Goal: Information Seeking & Learning: Learn about a topic

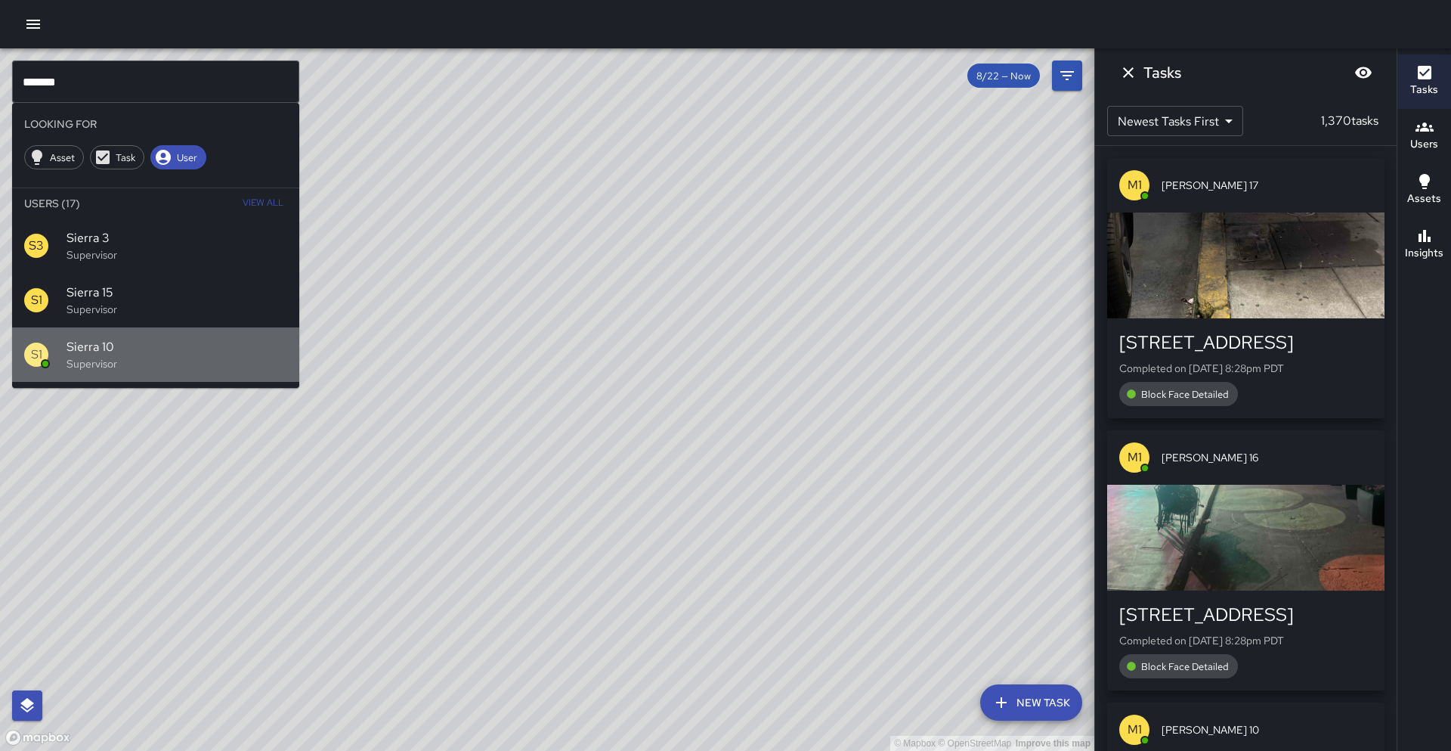
click at [119, 370] on p "Supervisor" at bounding box center [177, 363] width 221 height 15
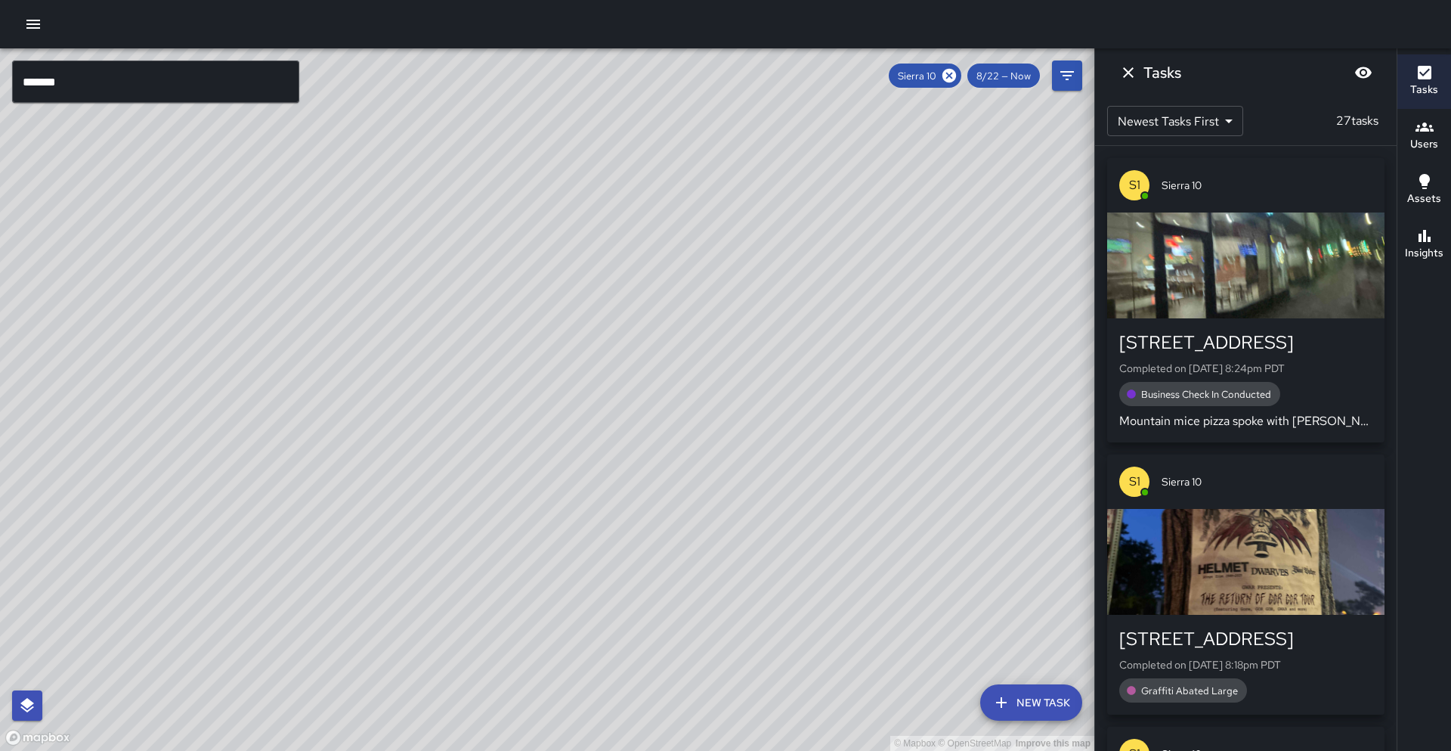
drag, startPoint x: 441, startPoint y: 319, endPoint x: 441, endPoint y: 371, distance: 52.2
click at [441, 371] on div "© Mapbox © OpenStreetMap Improve this map" at bounding box center [547, 399] width 1095 height 702
click at [466, 358] on div "© Mapbox © OpenStreetMap Improve this map" at bounding box center [547, 399] width 1095 height 702
drag, startPoint x: 399, startPoint y: 376, endPoint x: 418, endPoint y: 372, distance: 19.3
click at [418, 372] on div "© Mapbox © OpenStreetMap Improve this map" at bounding box center [547, 399] width 1095 height 702
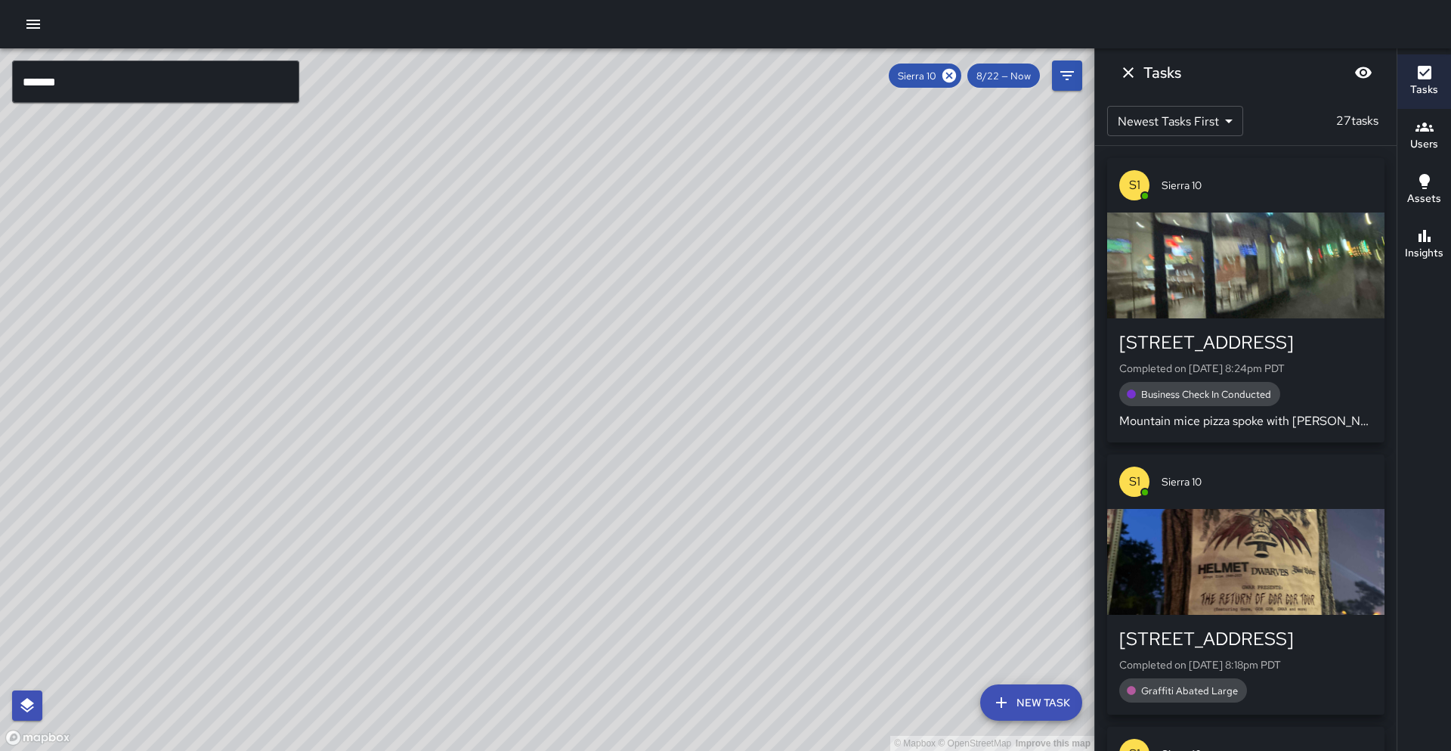
drag, startPoint x: 390, startPoint y: 457, endPoint x: 382, endPoint y: 444, distance: 14.3
click at [382, 448] on div "© Mapbox © OpenStreetMap Improve this map" at bounding box center [547, 399] width 1095 height 702
drag, startPoint x: 431, startPoint y: 429, endPoint x: 452, endPoint y: 420, distance: 23.0
click at [452, 420] on div "© Mapbox © OpenStreetMap Improve this map" at bounding box center [547, 399] width 1095 height 702
drag, startPoint x: 323, startPoint y: 330, endPoint x: 331, endPoint y: 330, distance: 8.3
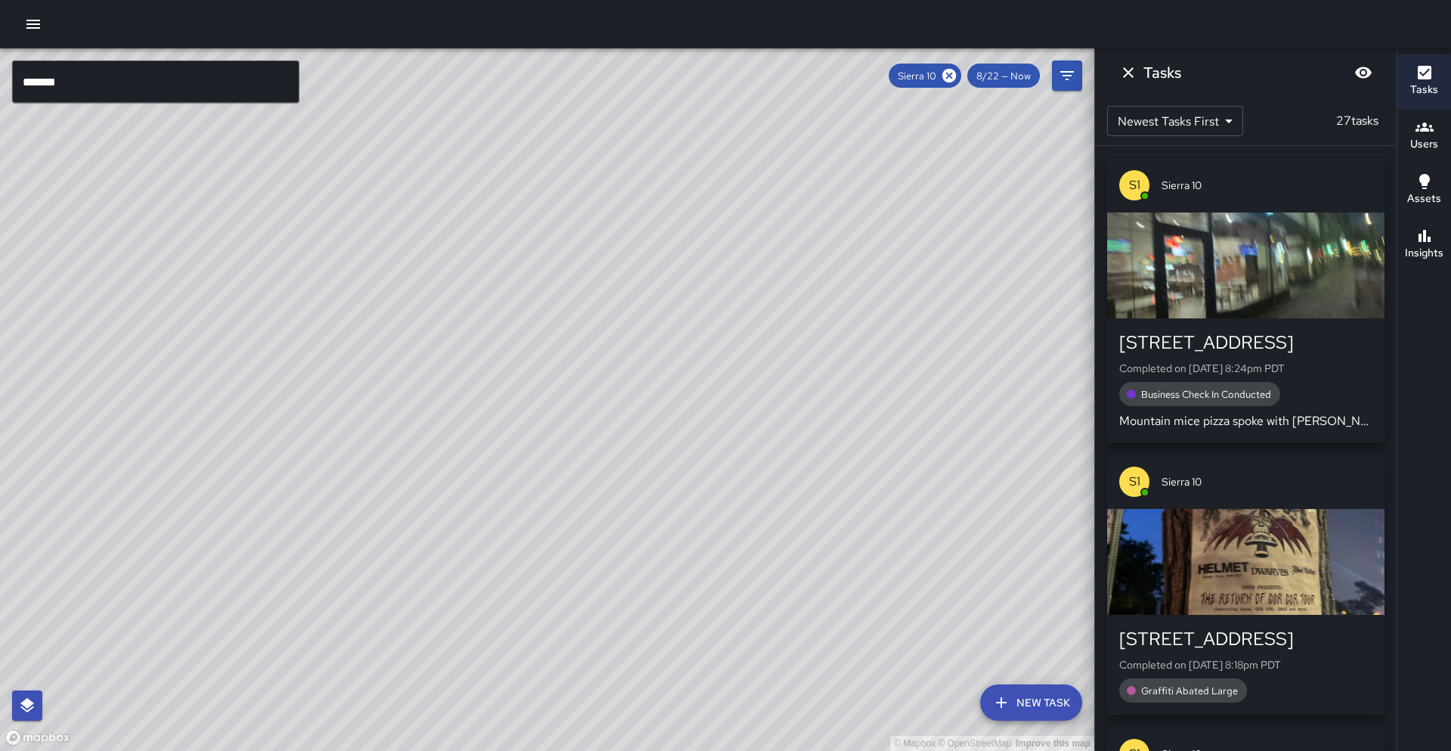
click at [331, 330] on div "© Mapbox © OpenStreetMap Improve this map" at bounding box center [547, 399] width 1095 height 702
drag, startPoint x: 323, startPoint y: 265, endPoint x: 311, endPoint y: 291, distance: 29.1
click at [311, 291] on div "© Mapbox © OpenStreetMap Improve this map" at bounding box center [547, 399] width 1095 height 702
click at [1439, 255] on h6 "Insights" at bounding box center [1424, 253] width 39 height 17
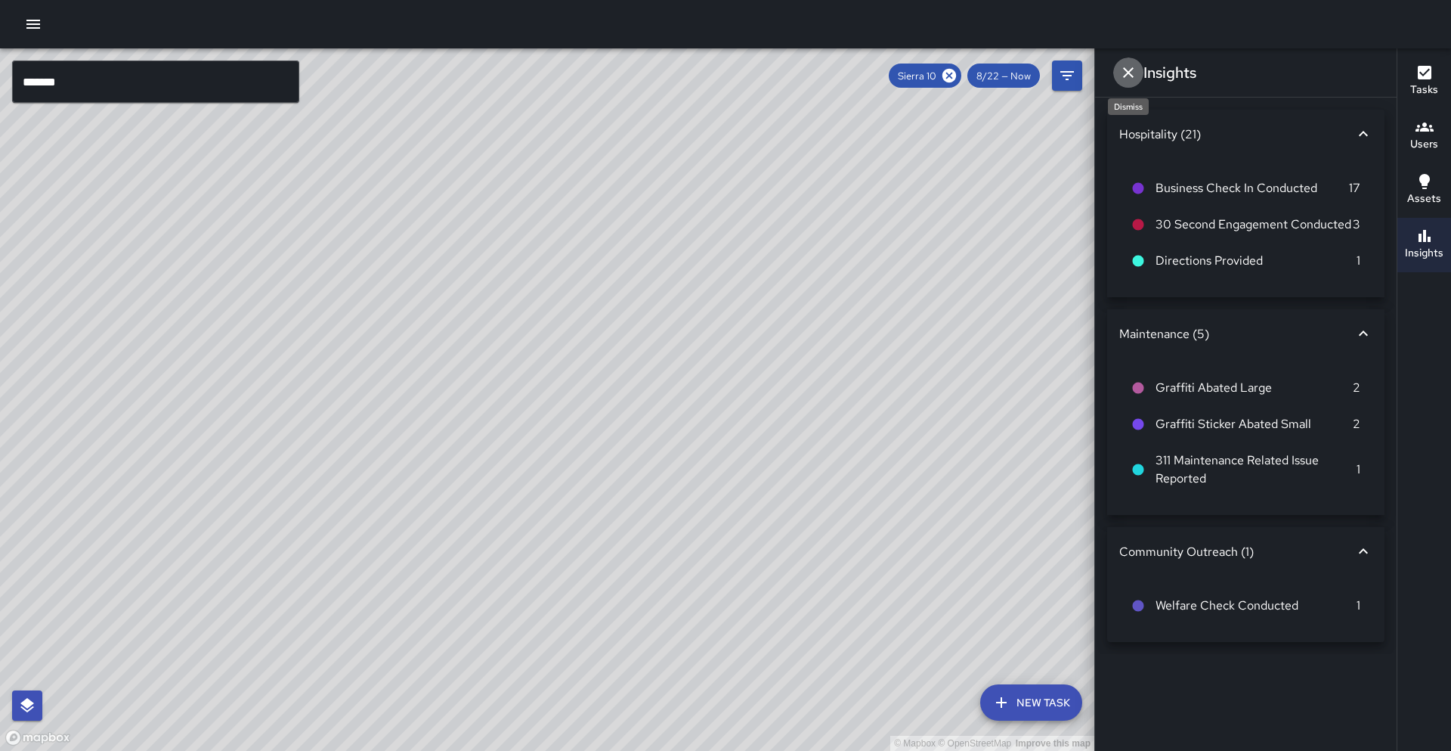
click at [1138, 73] on button "Dismiss" at bounding box center [1128, 72] width 30 height 30
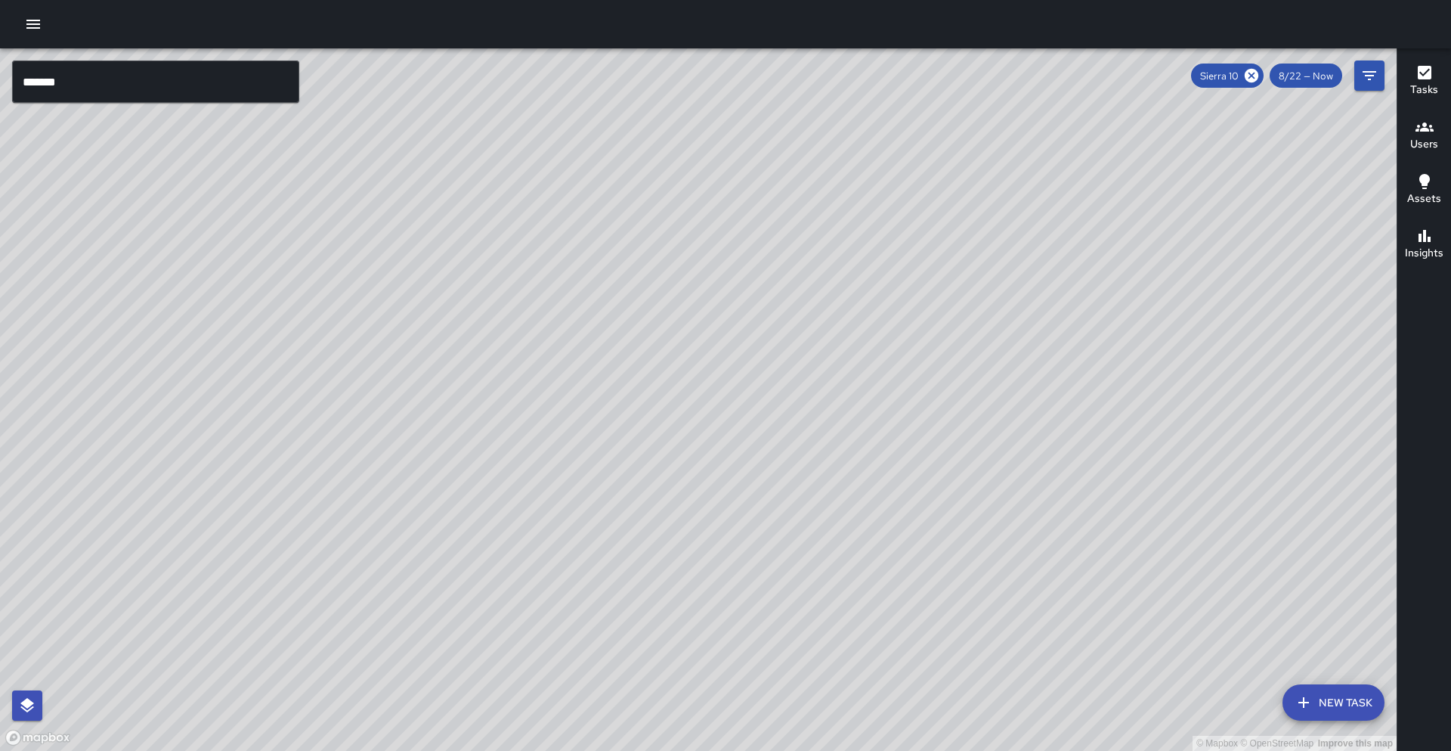
drag, startPoint x: 505, startPoint y: 361, endPoint x: 470, endPoint y: 394, distance: 47.6
click at [470, 394] on div "© Mapbox © OpenStreetMap Improve this map" at bounding box center [698, 399] width 1397 height 702
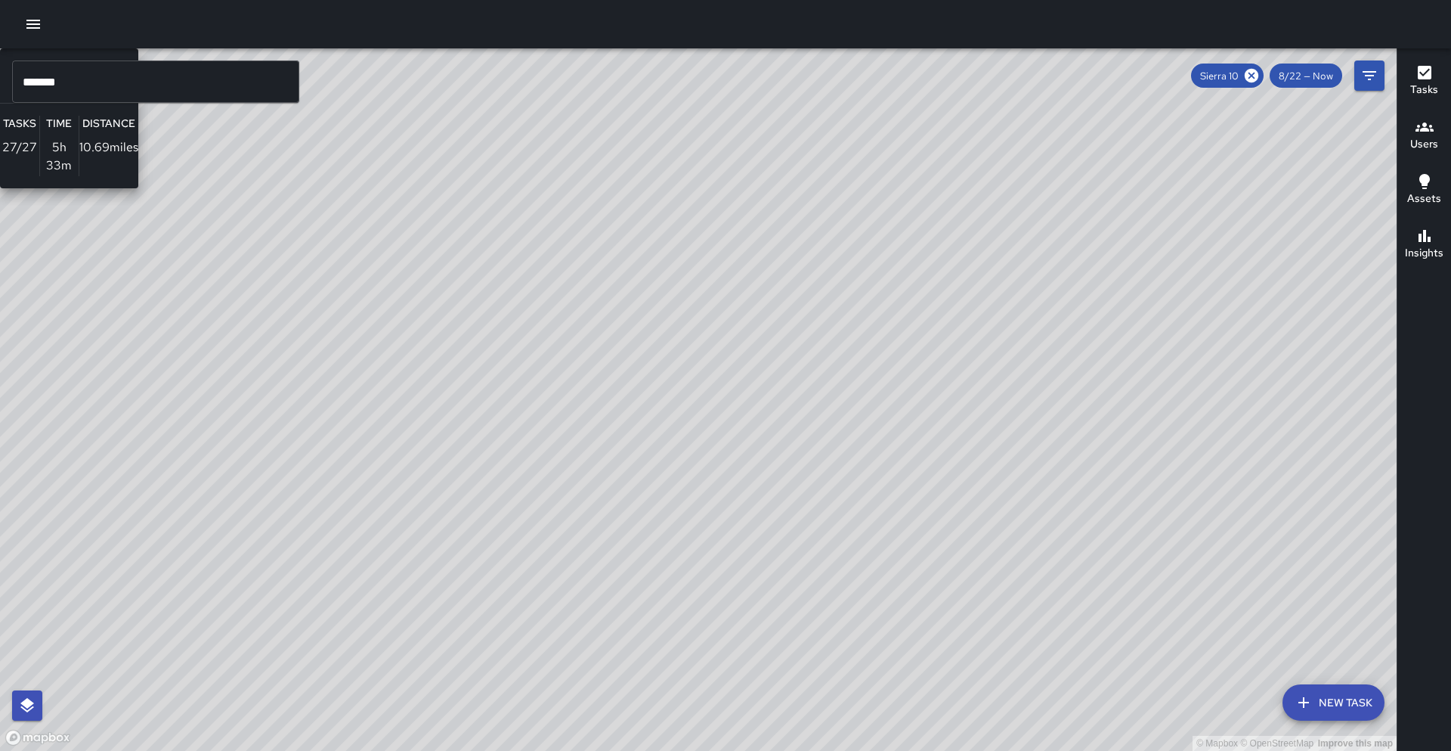
click at [274, 540] on div "© Mapbox © OpenStreetMap Improve this map S1 Sierra 10 Supervisor Tasks 27 / 27…" at bounding box center [698, 399] width 1397 height 702
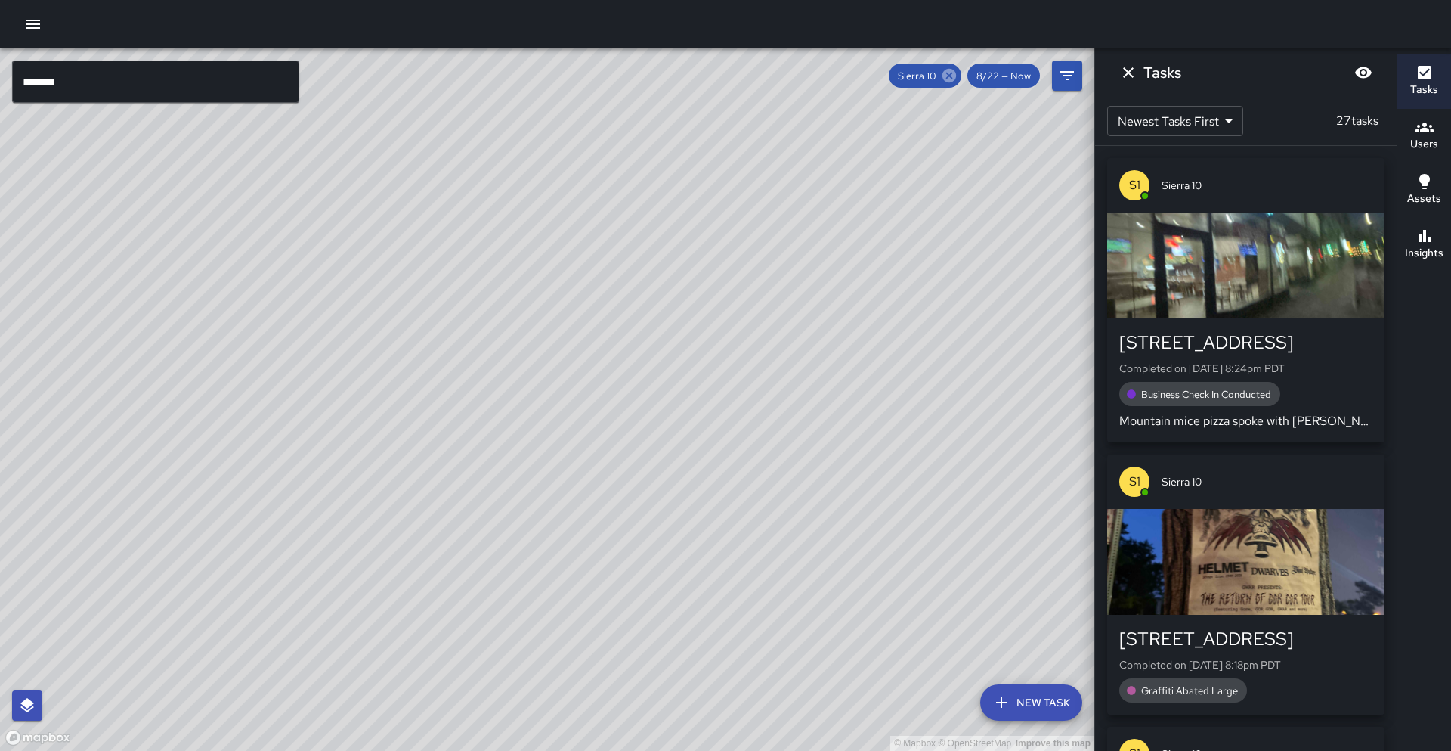
click at [946, 74] on icon at bounding box center [950, 76] width 14 height 14
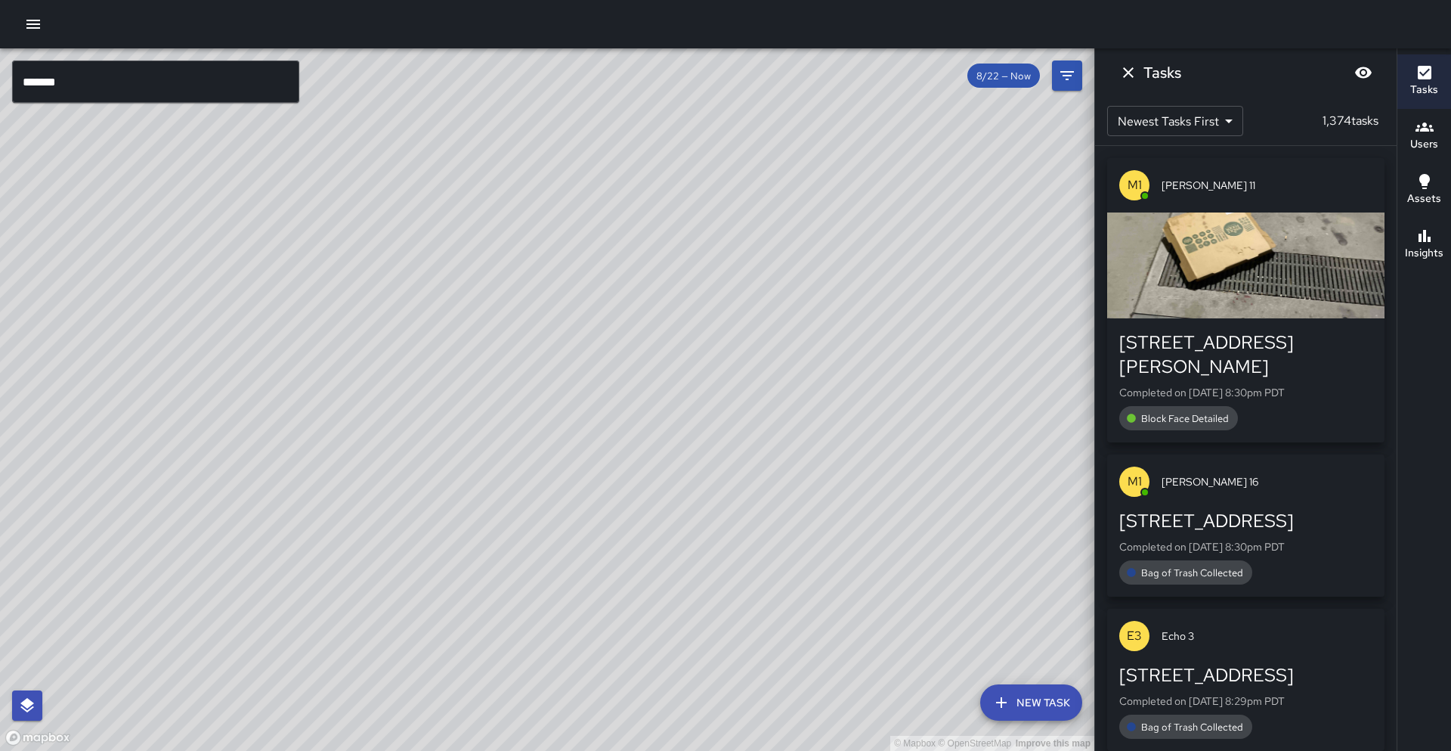
drag, startPoint x: 306, startPoint y: 484, endPoint x: 327, endPoint y: 516, distance: 37.7
click at [327, 516] on div "© Mapbox © OpenStreetMap Improve this map" at bounding box center [547, 399] width 1095 height 702
drag, startPoint x: 339, startPoint y: 580, endPoint x: 515, endPoint y: 387, distance: 261.1
click at [515, 387] on div "© Mapbox © OpenStreetMap Improve this map" at bounding box center [547, 399] width 1095 height 702
drag, startPoint x: 515, startPoint y: 387, endPoint x: 308, endPoint y: 564, distance: 272.4
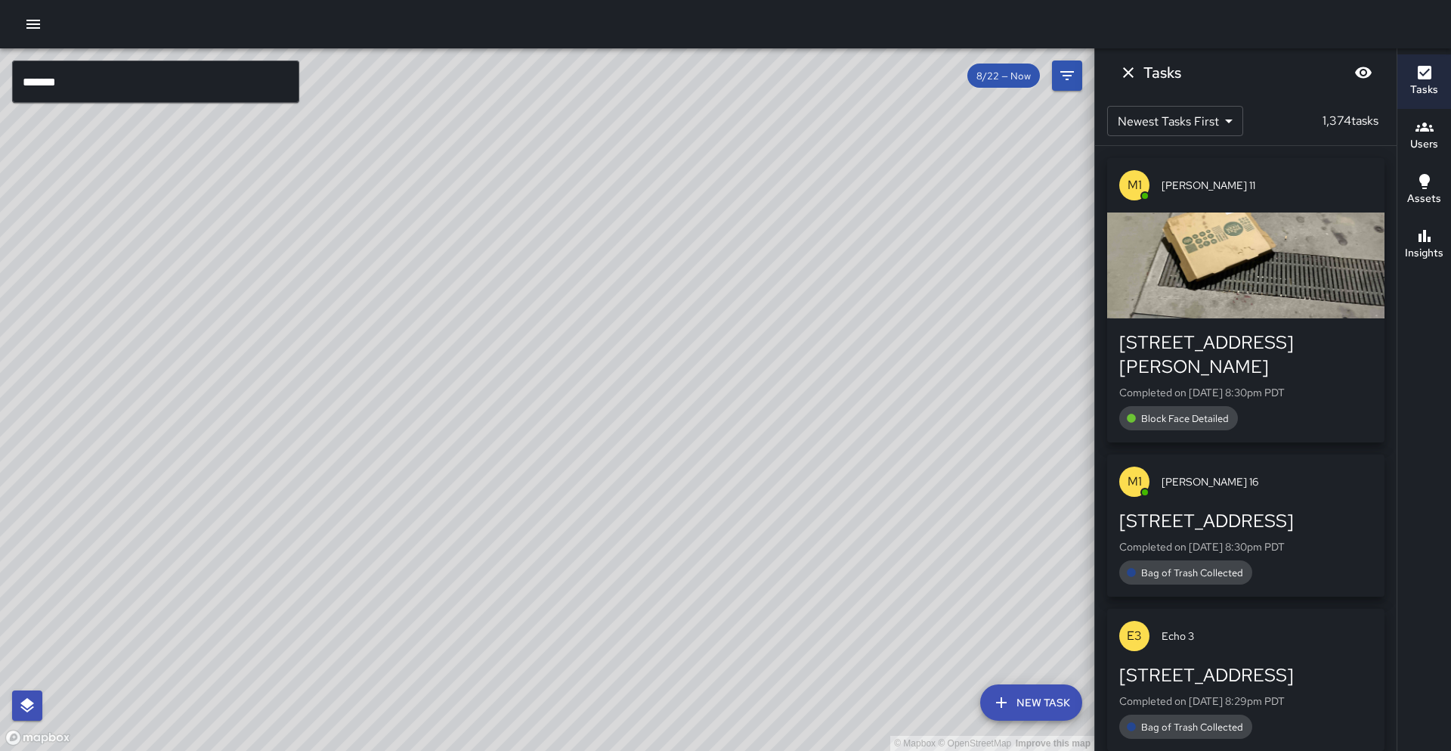
click at [308, 564] on div "© Mapbox © OpenStreetMap Improve this map" at bounding box center [547, 399] width 1095 height 702
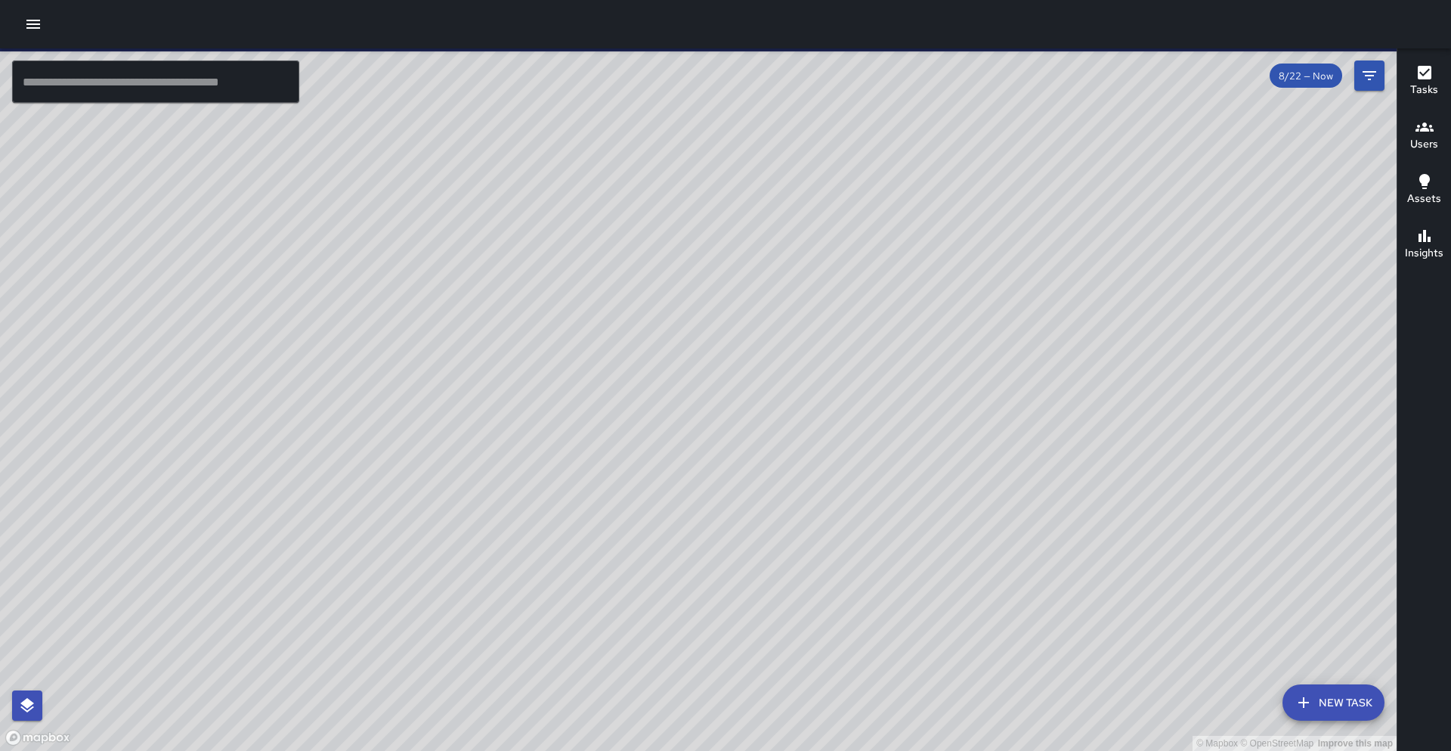
drag, startPoint x: 692, startPoint y: 435, endPoint x: 565, endPoint y: 407, distance: 130.0
click at [565, 407] on div "© Mapbox © OpenStreetMap Improve this map" at bounding box center [698, 399] width 1397 height 702
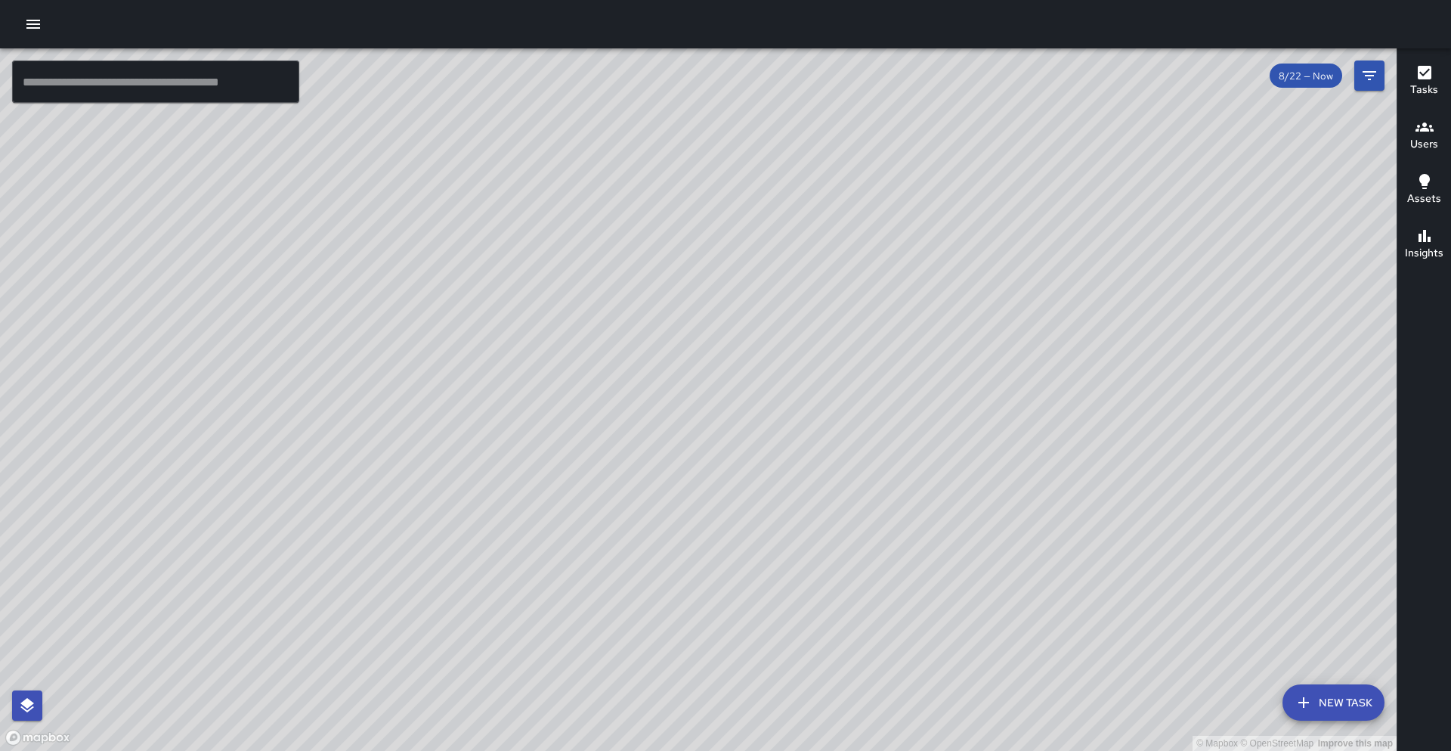
click at [144, 85] on input "text" at bounding box center [155, 81] width 287 height 42
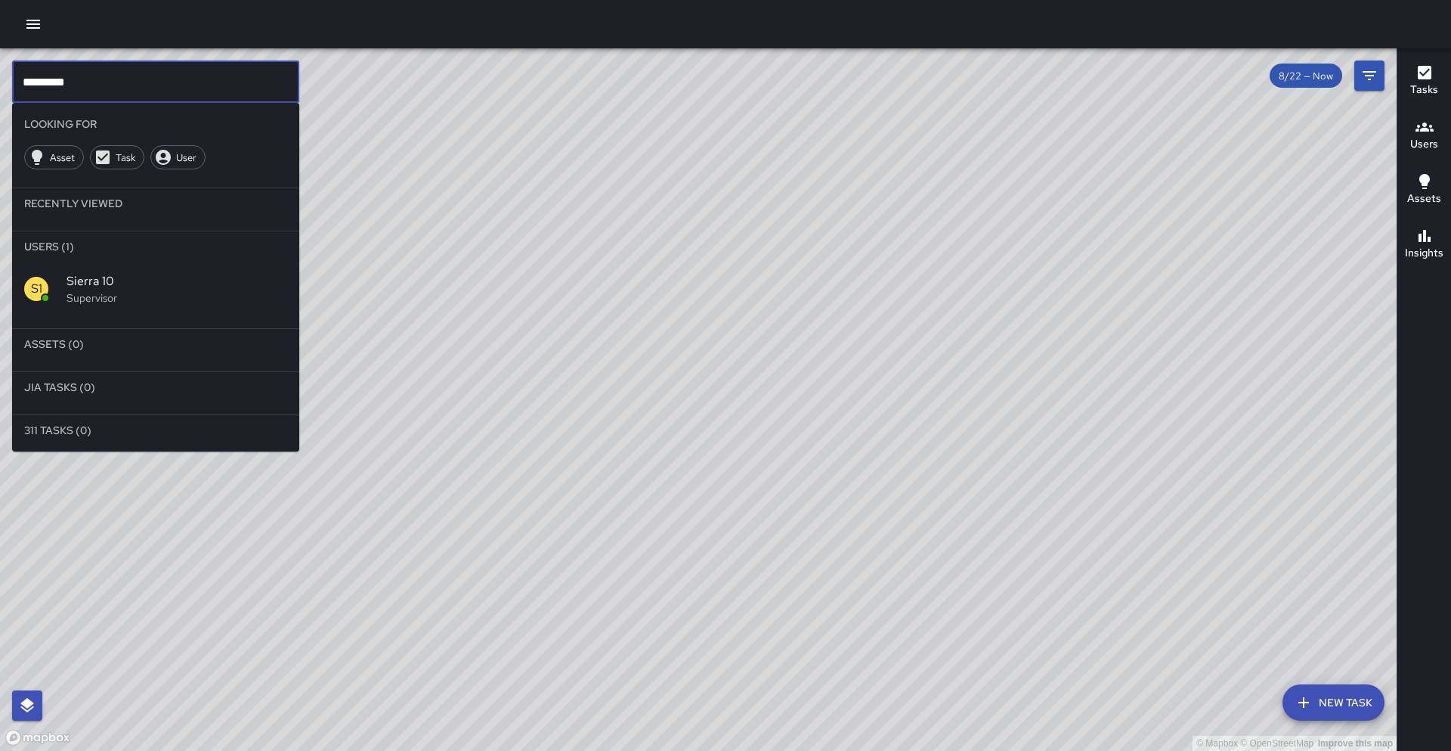
type input "*********"
click at [27, 291] on div "S1" at bounding box center [36, 289] width 24 height 24
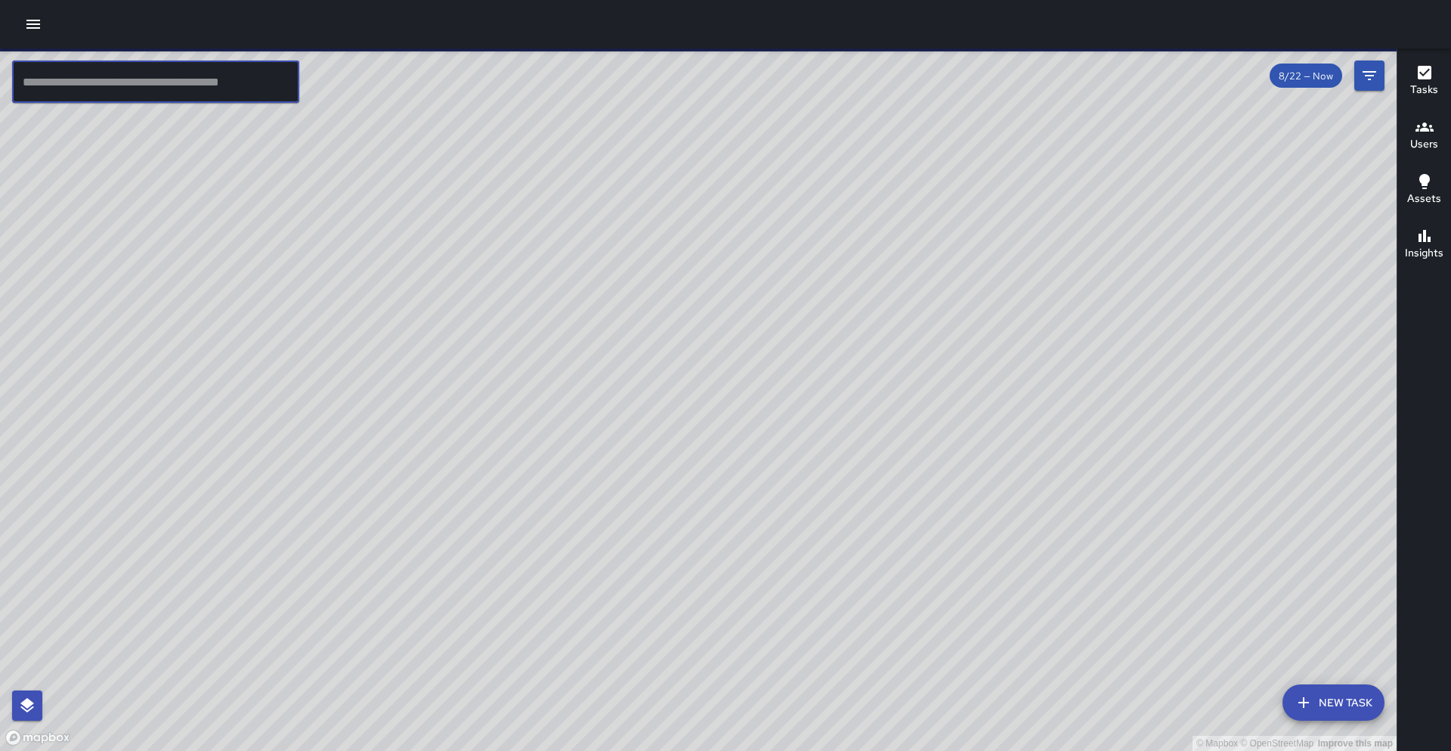
click at [77, 91] on input "text" at bounding box center [155, 81] width 287 height 42
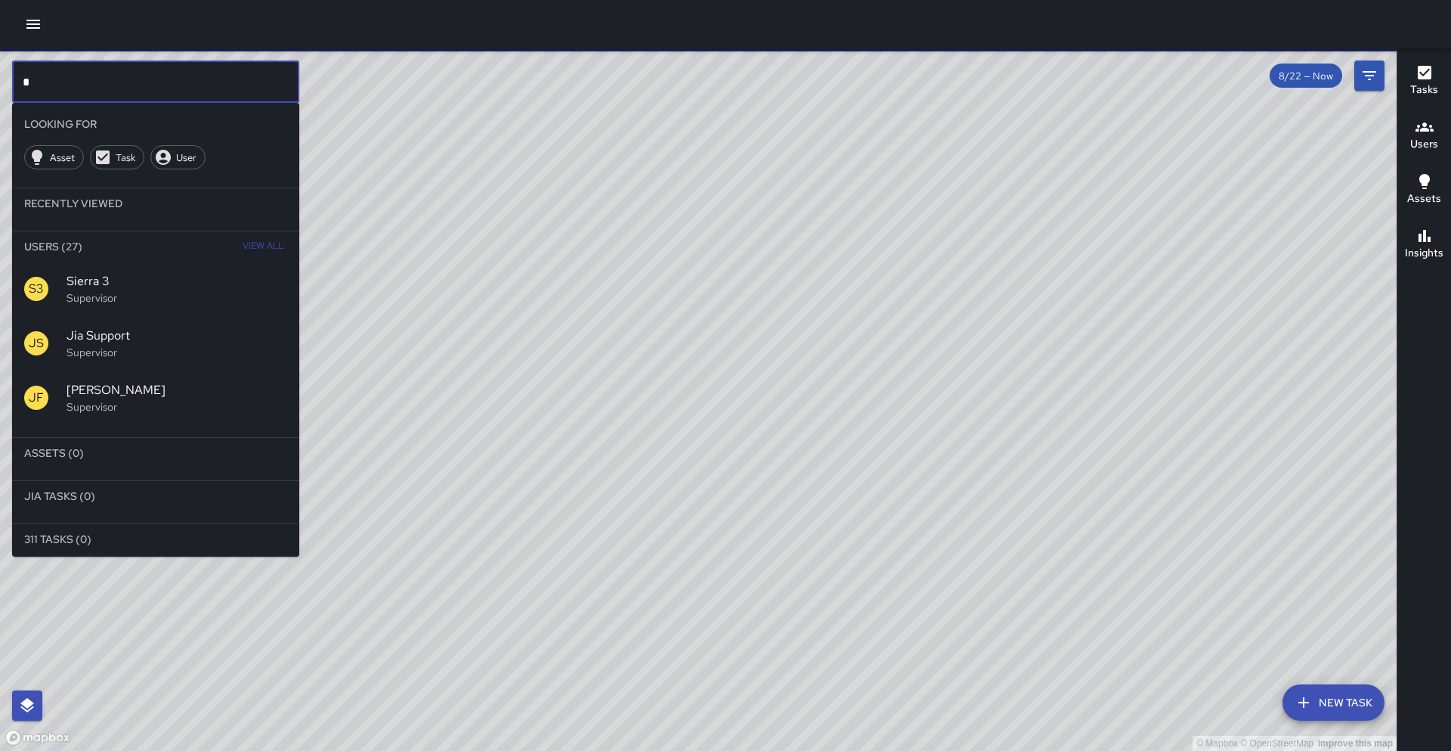
type input "*"
click at [174, 392] on span "Sierra 8" at bounding box center [177, 390] width 221 height 18
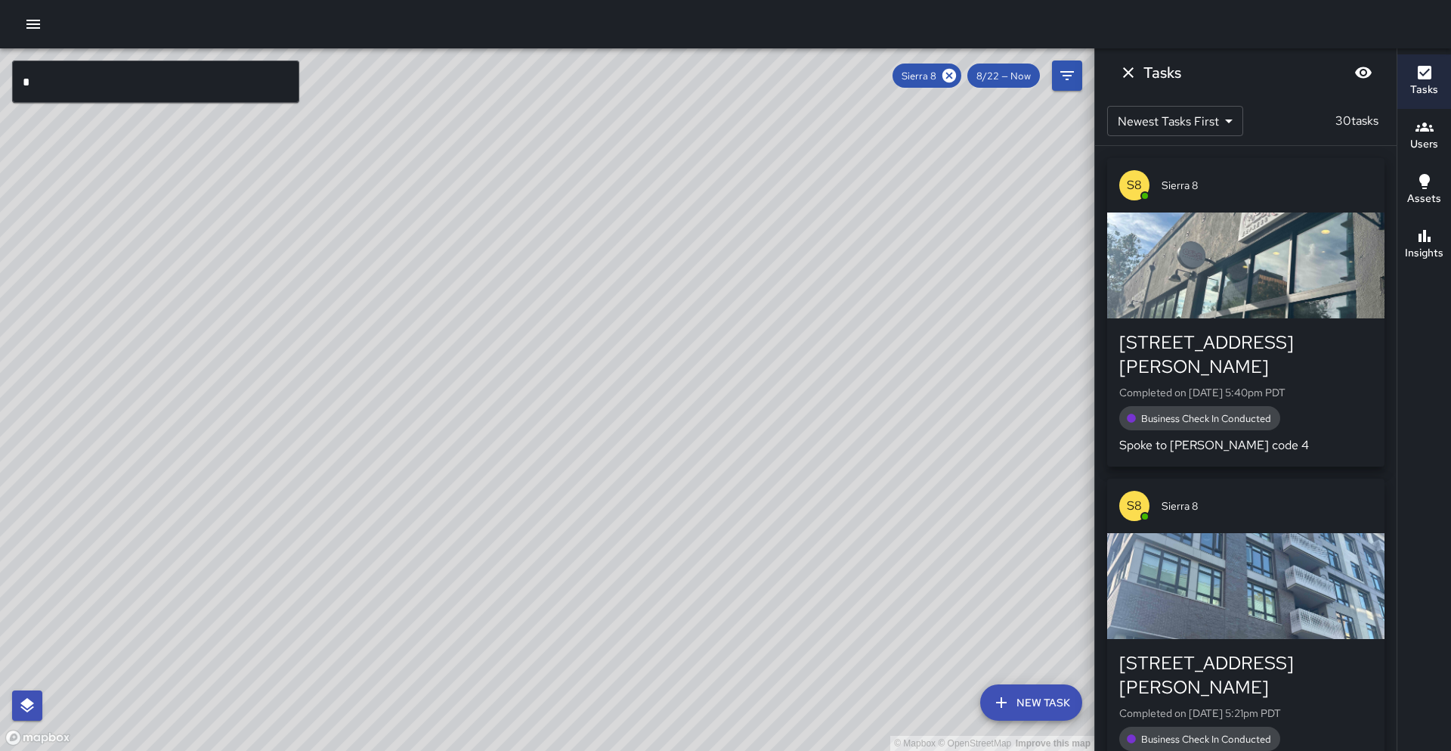
drag, startPoint x: 596, startPoint y: 376, endPoint x: 441, endPoint y: 648, distance: 312.5
click at [441, 648] on div "© Mapbox © OpenStreetMap Improve this map" at bounding box center [547, 399] width 1095 height 702
click at [546, 546] on div "© Mapbox © OpenStreetMap Improve this map" at bounding box center [547, 399] width 1095 height 702
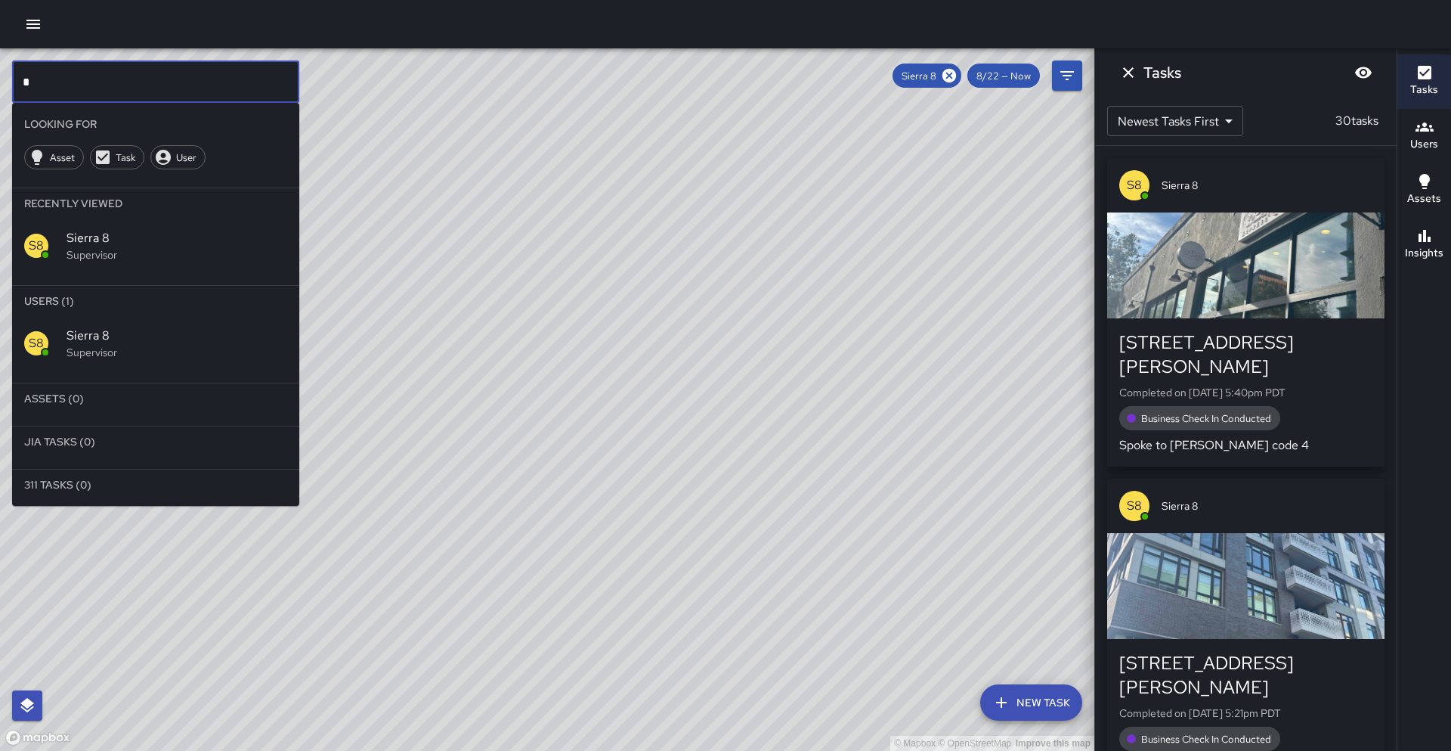
click at [194, 96] on input "*" at bounding box center [155, 81] width 287 height 42
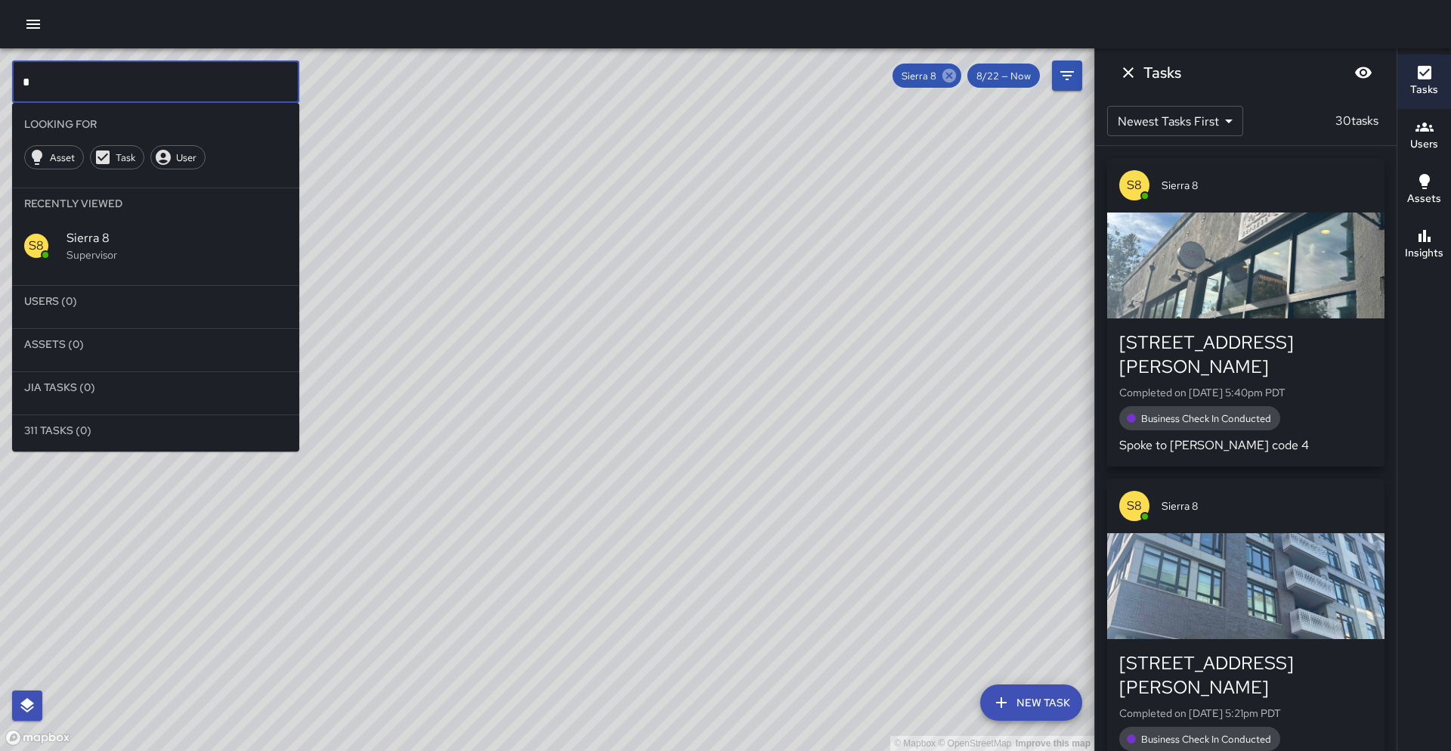
type input "*"
click at [948, 75] on icon at bounding box center [950, 76] width 14 height 14
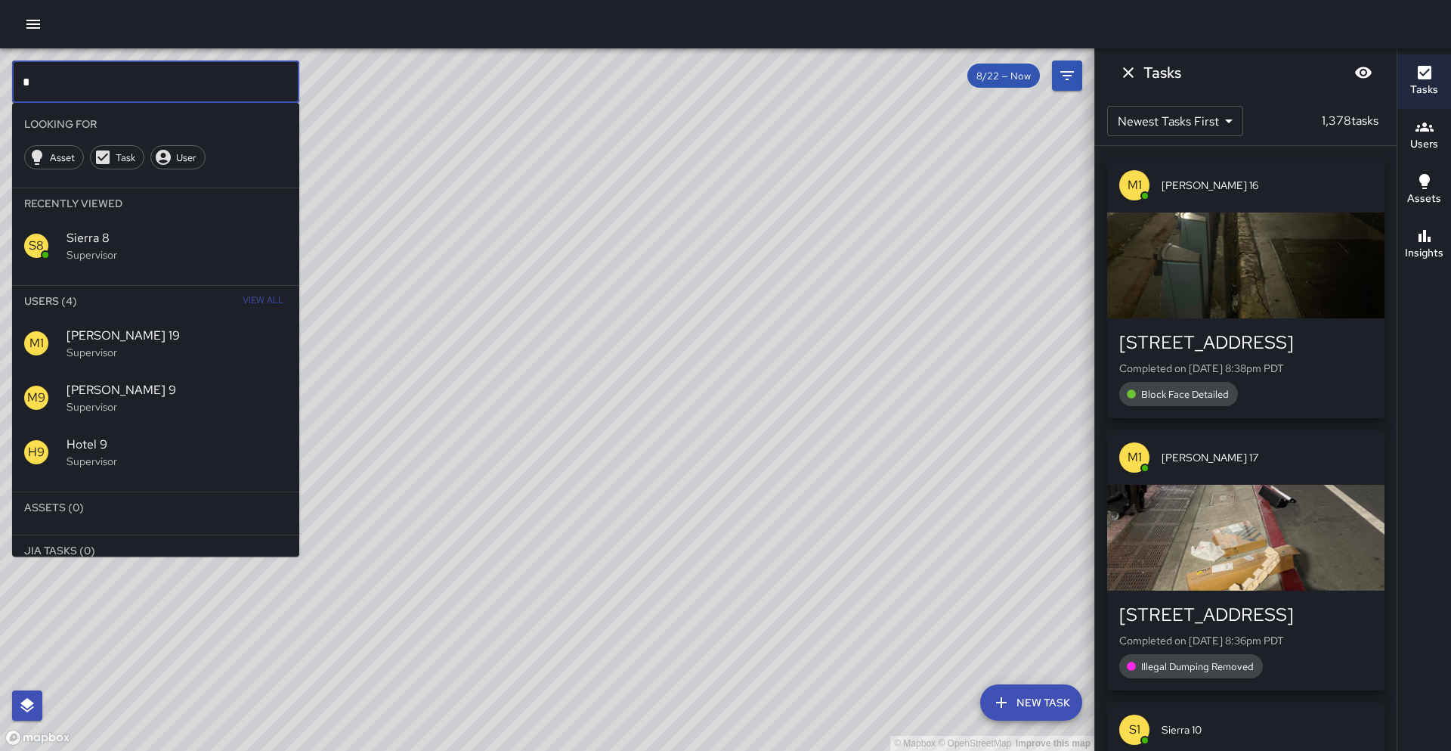
click at [138, 69] on input "*" at bounding box center [155, 81] width 287 height 42
click at [133, 78] on input "*" at bounding box center [155, 81] width 287 height 42
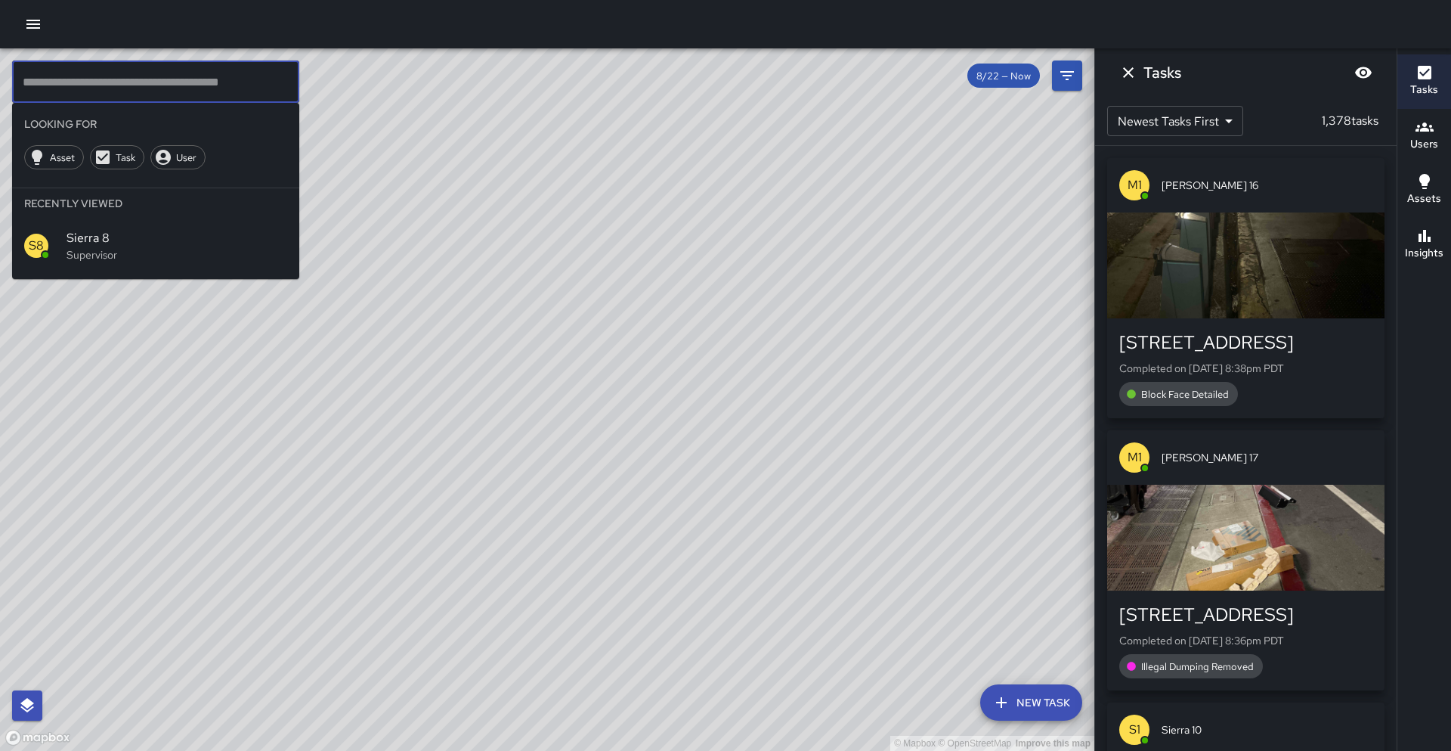
type input "*"
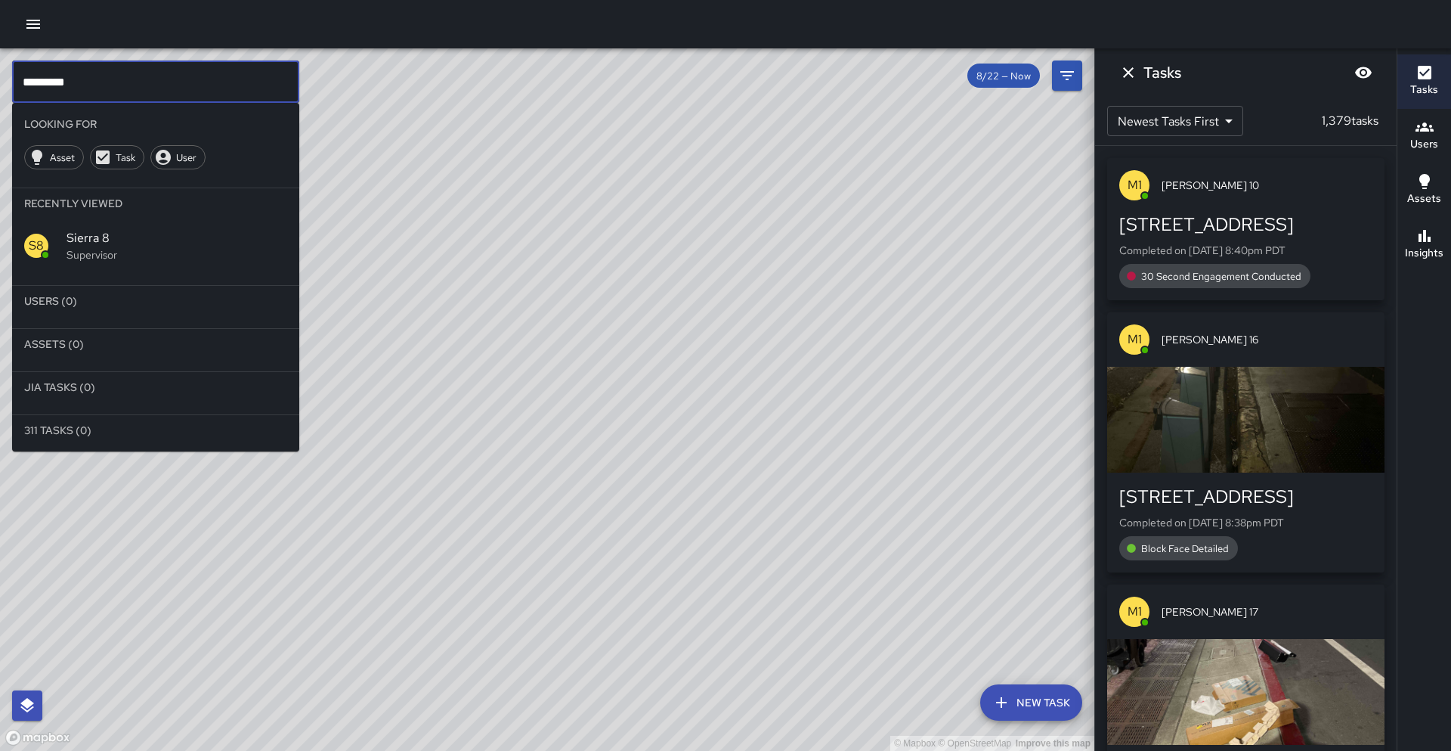
click at [90, 91] on input "********" at bounding box center [155, 81] width 287 height 42
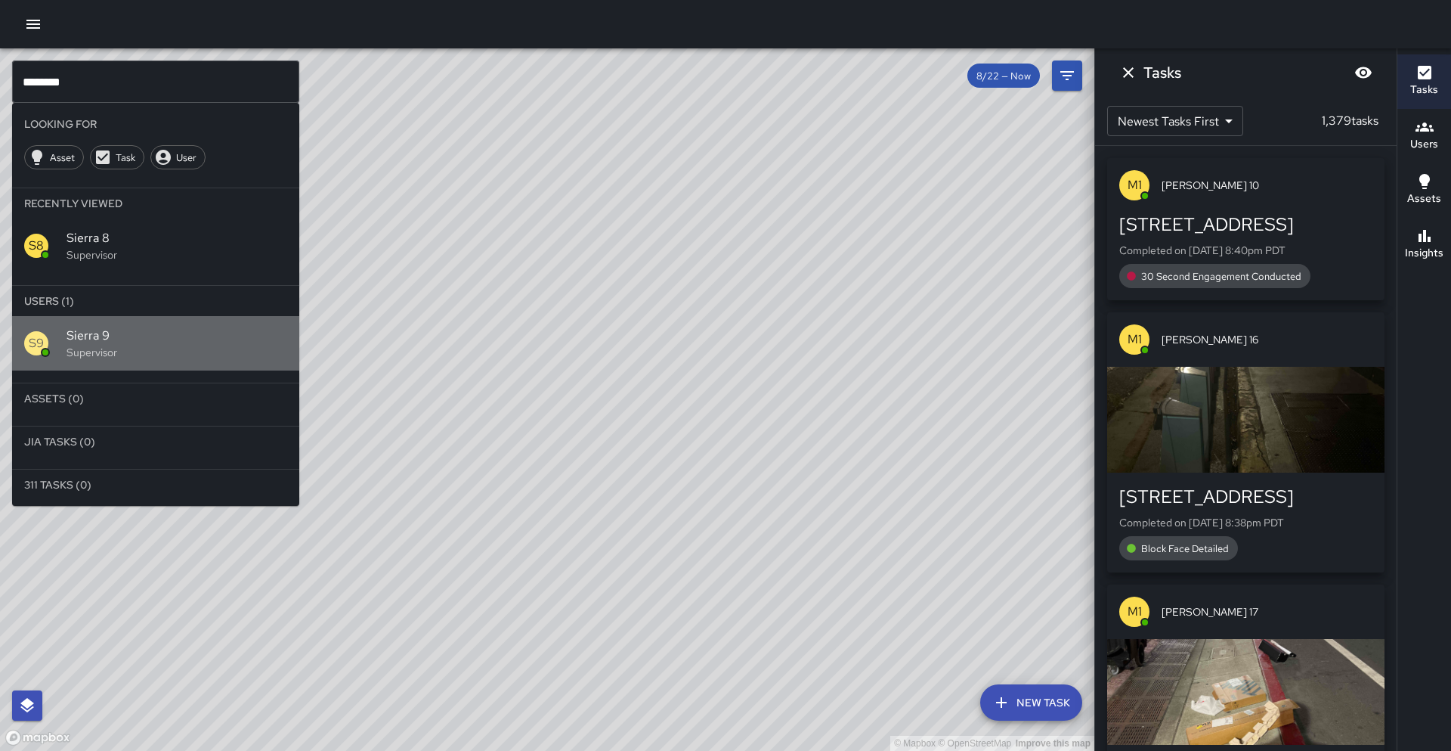
click at [140, 342] on span "Sierra 9" at bounding box center [177, 336] width 221 height 18
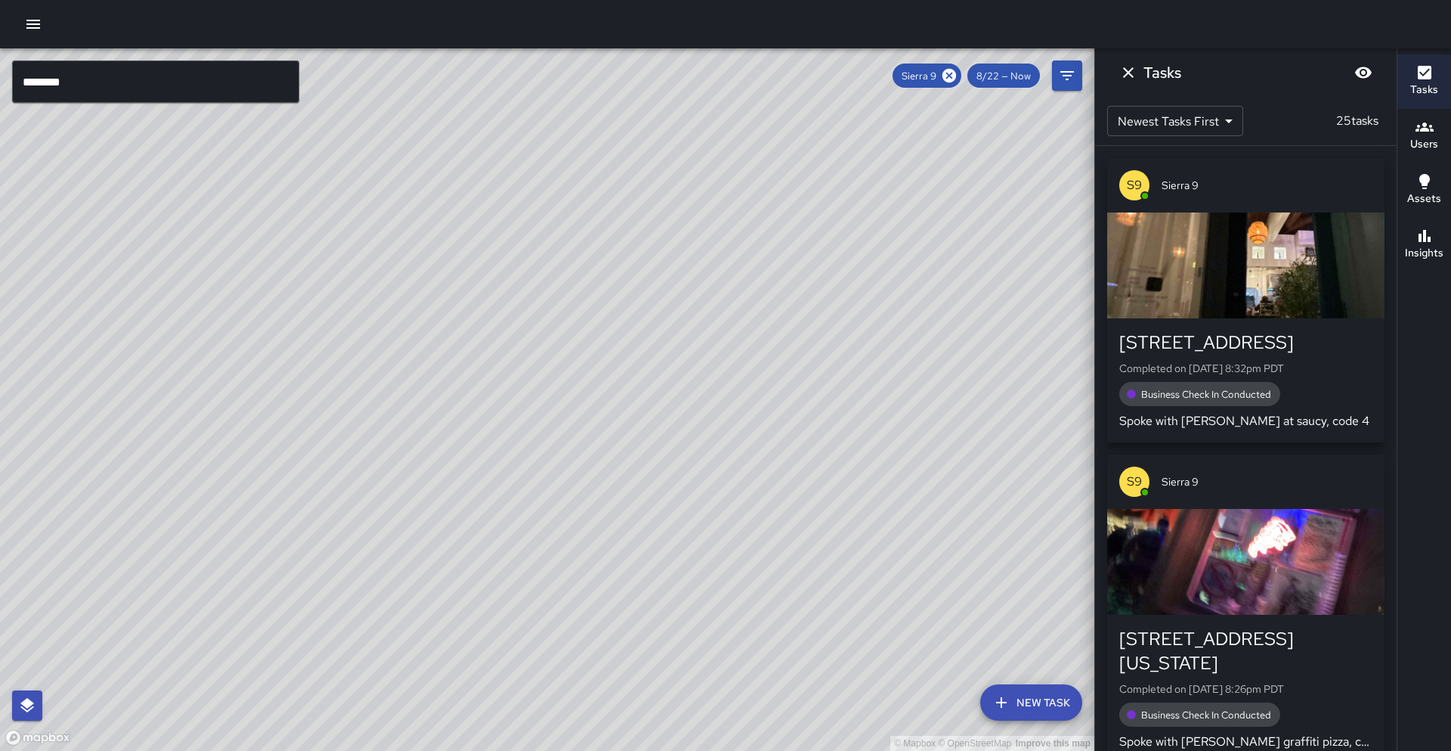
drag, startPoint x: 553, startPoint y: 505, endPoint x: 674, endPoint y: 178, distance: 348.5
click at [674, 178] on div "© Mapbox © OpenStreetMap Improve this map" at bounding box center [547, 399] width 1095 height 702
drag, startPoint x: 509, startPoint y: 498, endPoint x: 640, endPoint y: 286, distance: 249.2
click at [640, 286] on div "© Mapbox © OpenStreetMap Improve this map" at bounding box center [547, 399] width 1095 height 702
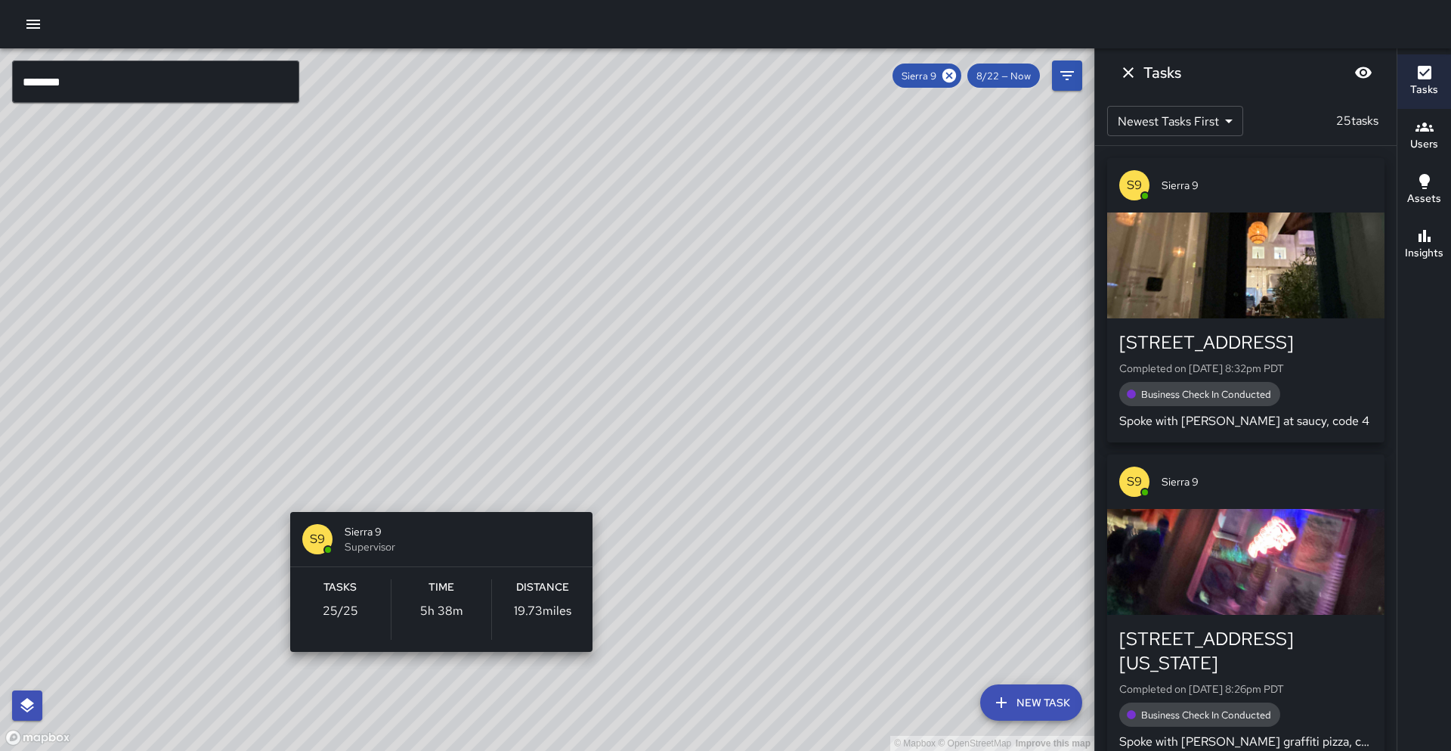
click at [441, 494] on div "© Mapbox © OpenStreetMap Improve this map S9 Sierra 9 Supervisor Tasks 25 / 25 …" at bounding box center [547, 399] width 1095 height 702
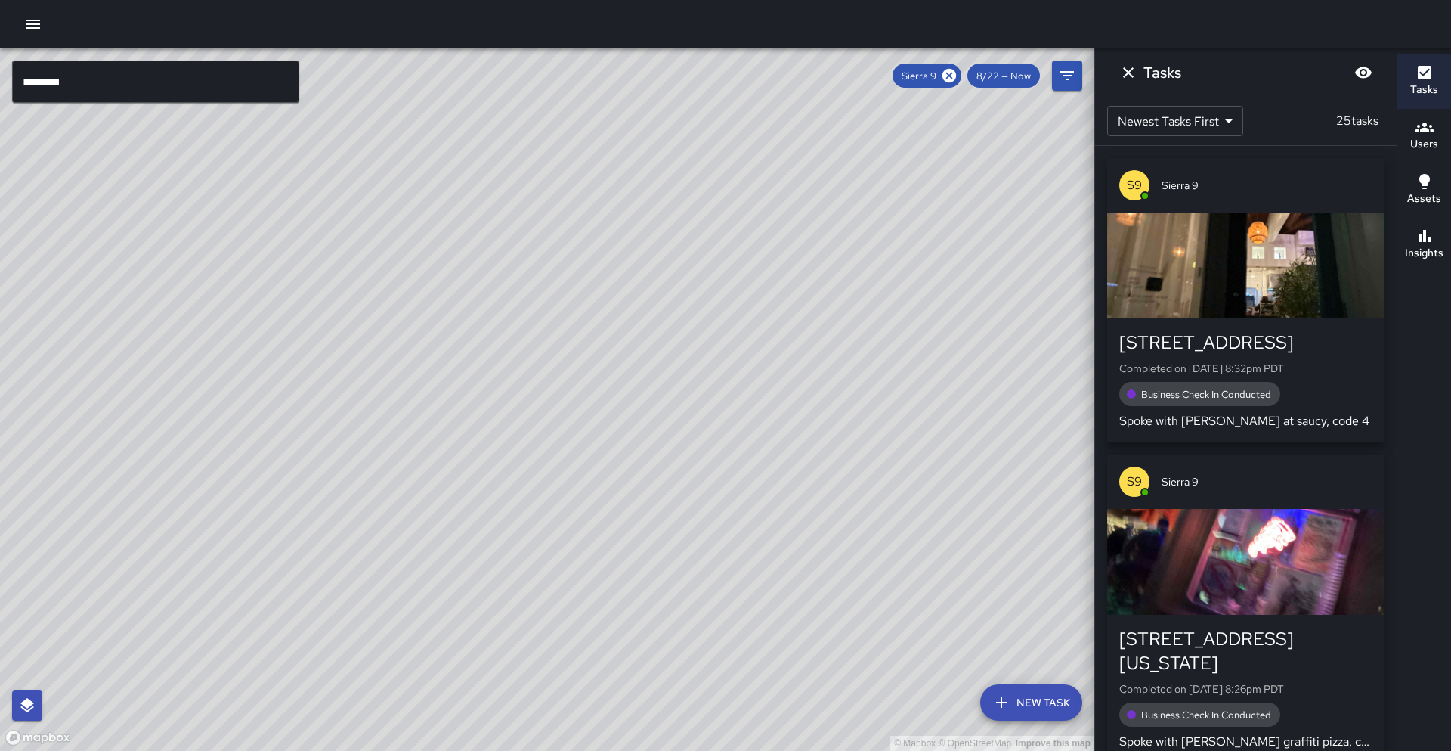
click at [463, 461] on div "© Mapbox © OpenStreetMap Improve this map" at bounding box center [547, 399] width 1095 height 702
click at [1414, 251] on h6 "Insights" at bounding box center [1424, 253] width 39 height 17
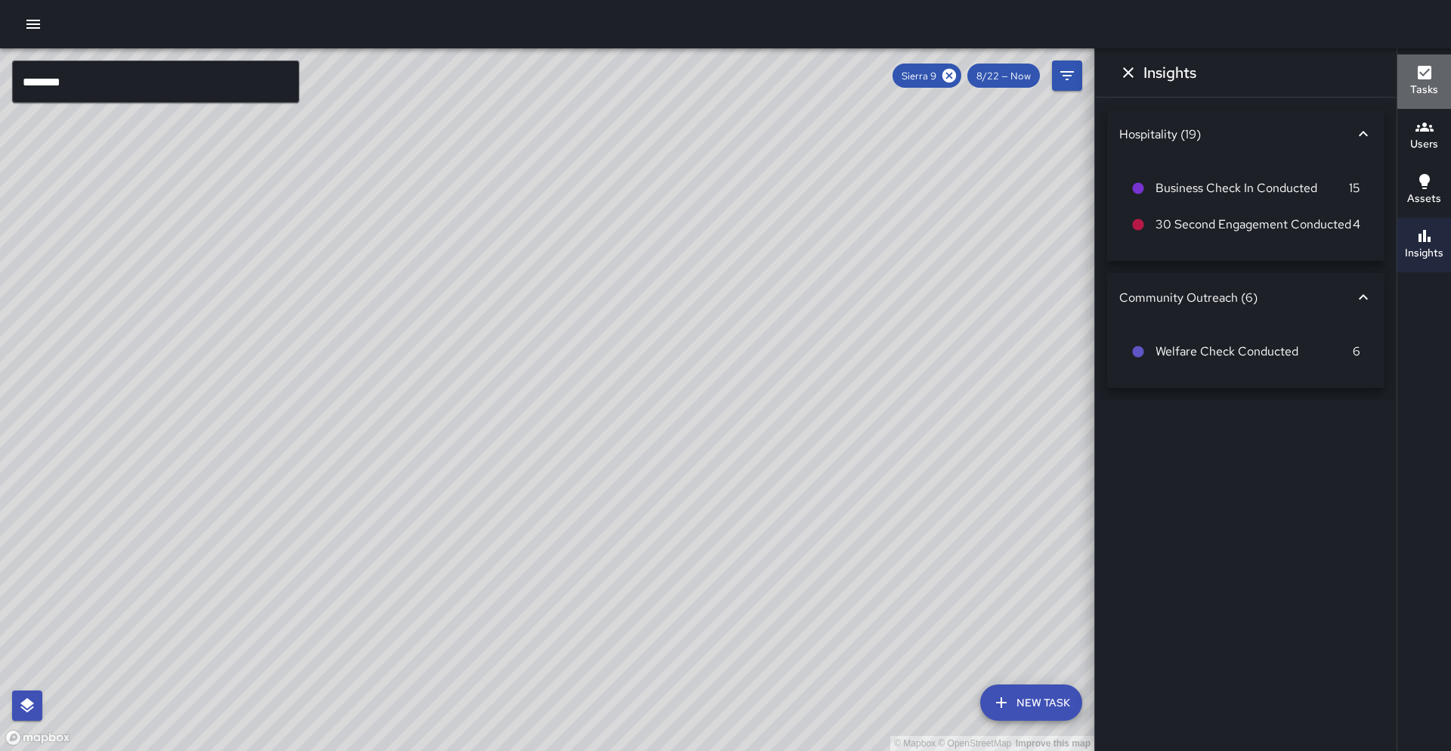
click at [1446, 74] on button "Tasks" at bounding box center [1425, 81] width 54 height 54
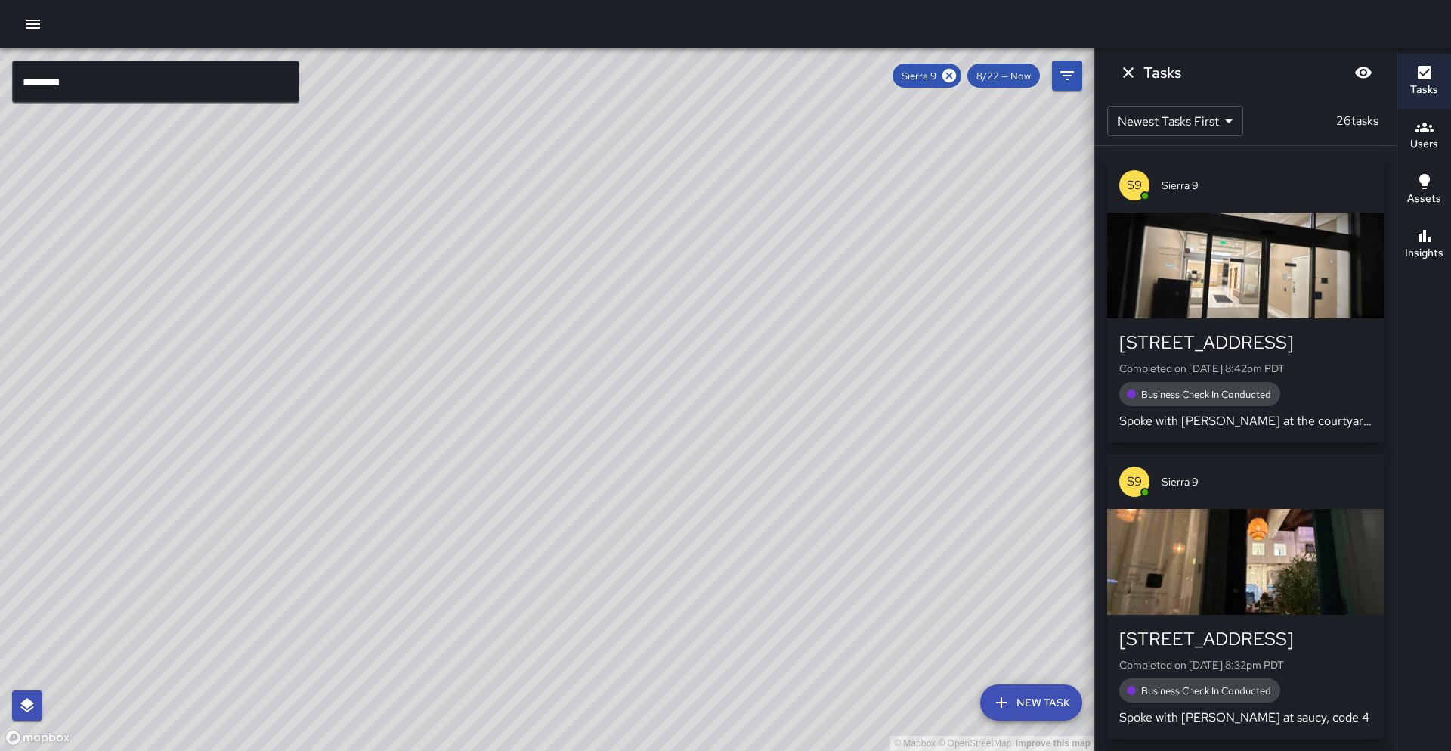
click at [216, 78] on input "********" at bounding box center [155, 81] width 287 height 42
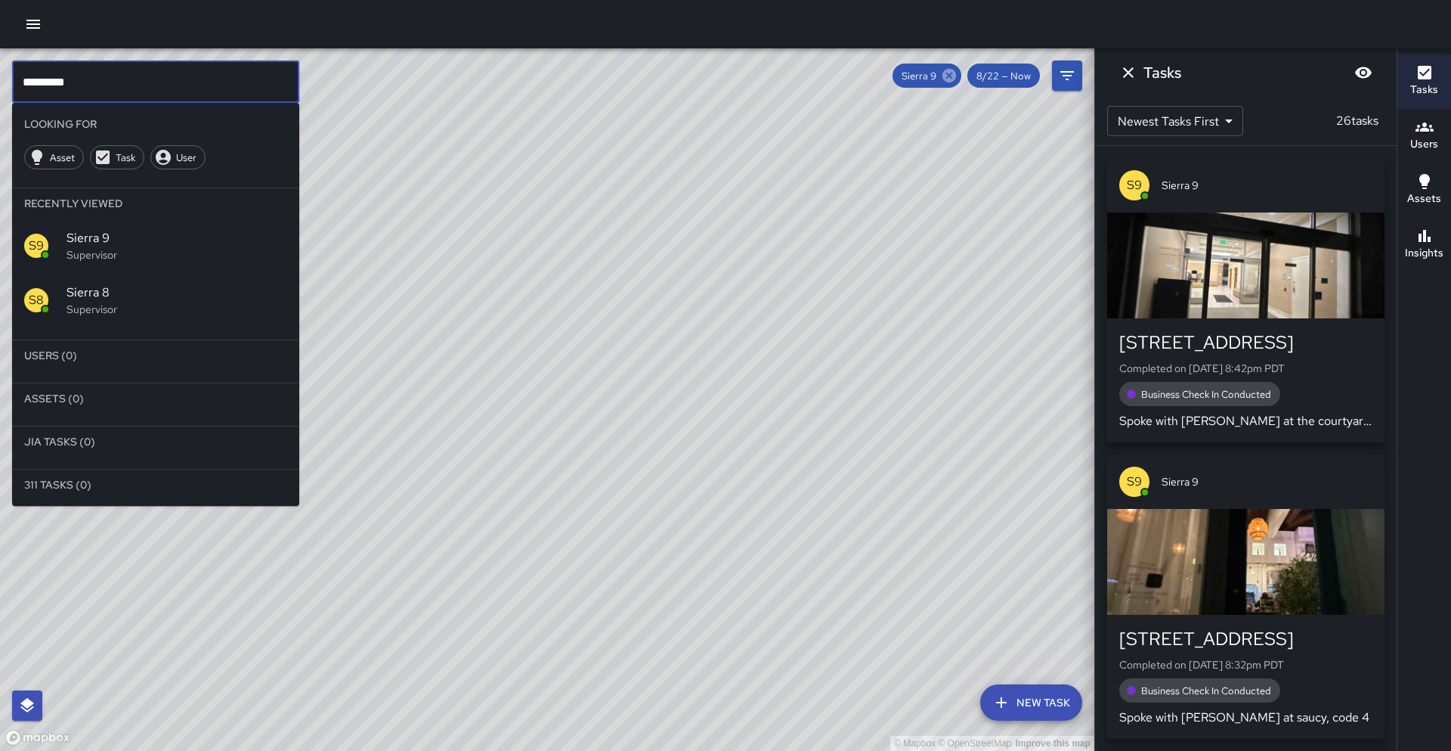
click at [949, 82] on icon at bounding box center [950, 76] width 14 height 14
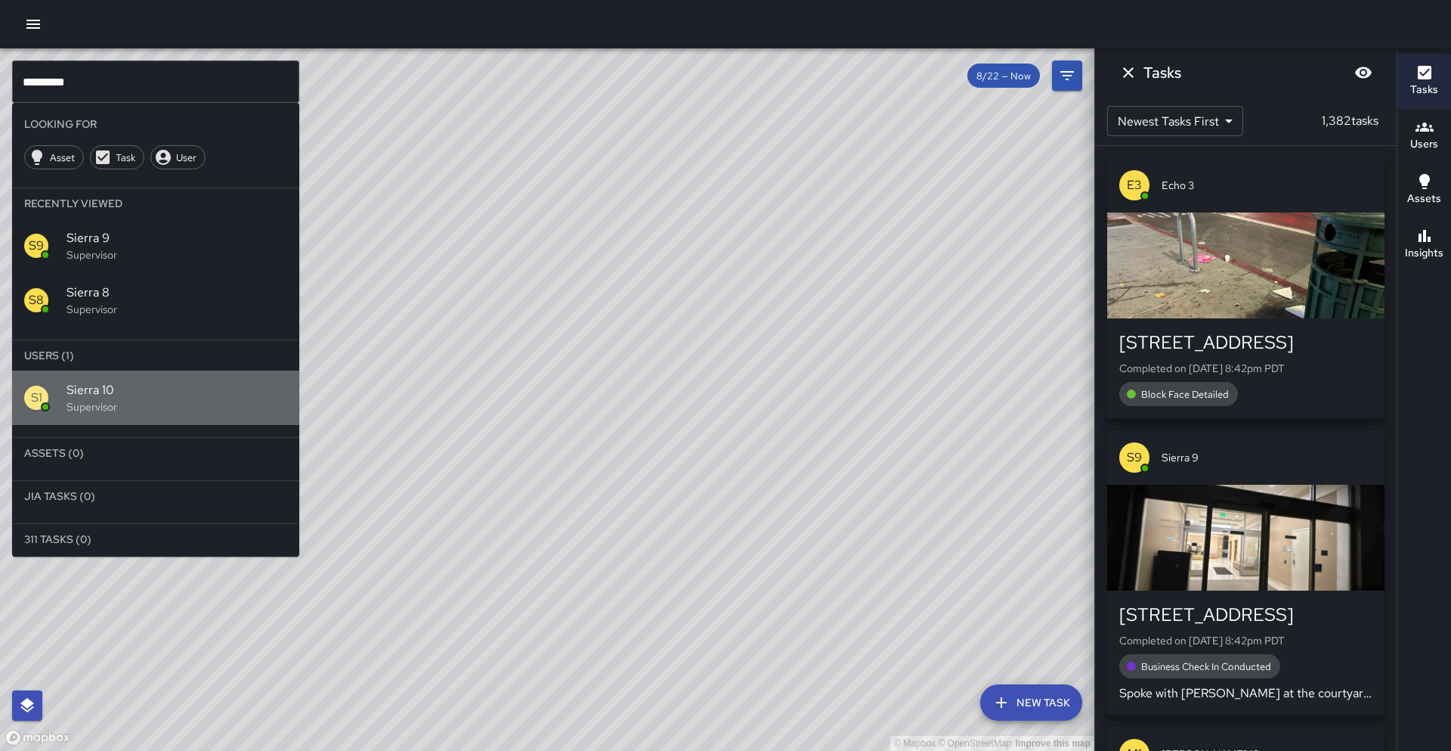
click at [129, 401] on p "Supervisor" at bounding box center [177, 406] width 221 height 15
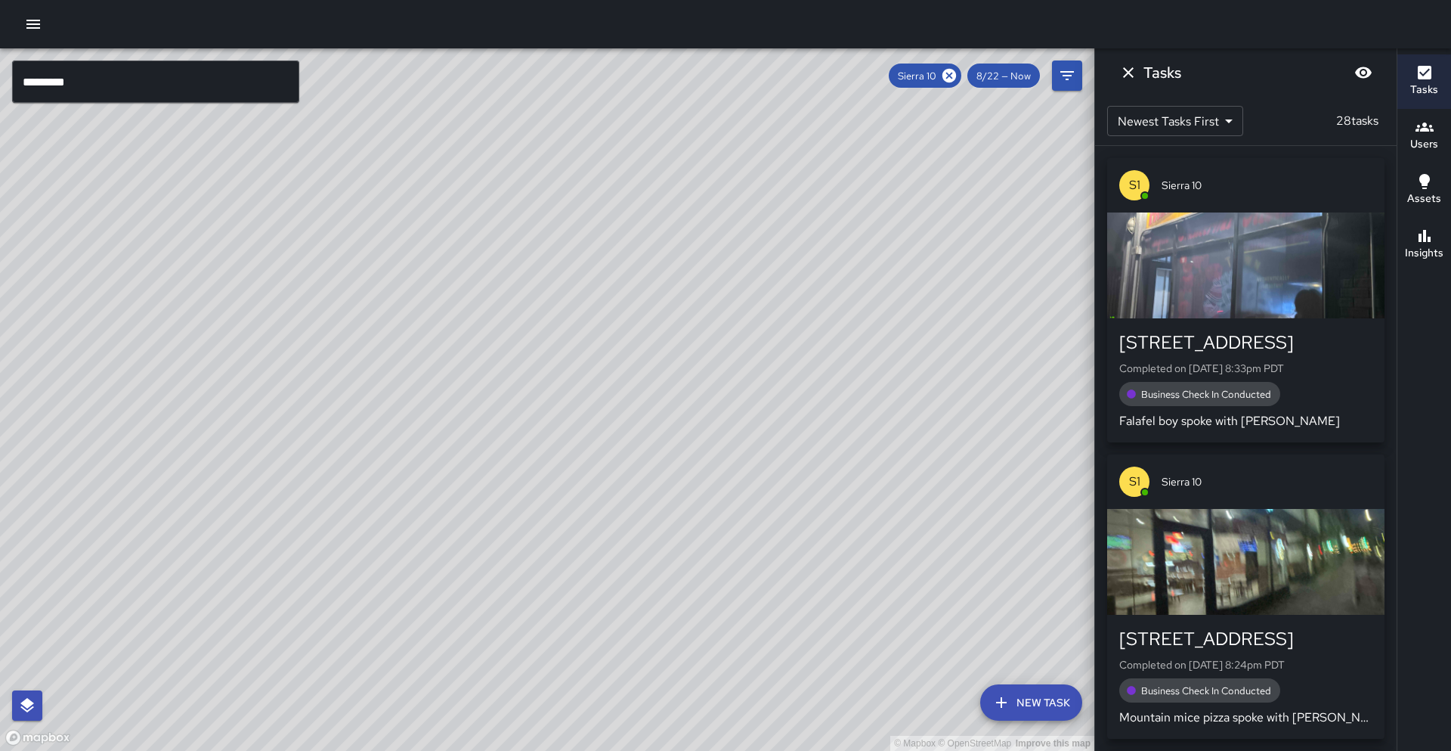
drag, startPoint x: 450, startPoint y: 413, endPoint x: 369, endPoint y: 522, distance: 135.0
click at [369, 522] on div "© Mapbox © OpenStreetMap Improve this map" at bounding box center [547, 399] width 1095 height 702
click at [1419, 247] on h6 "Insights" at bounding box center [1424, 253] width 39 height 17
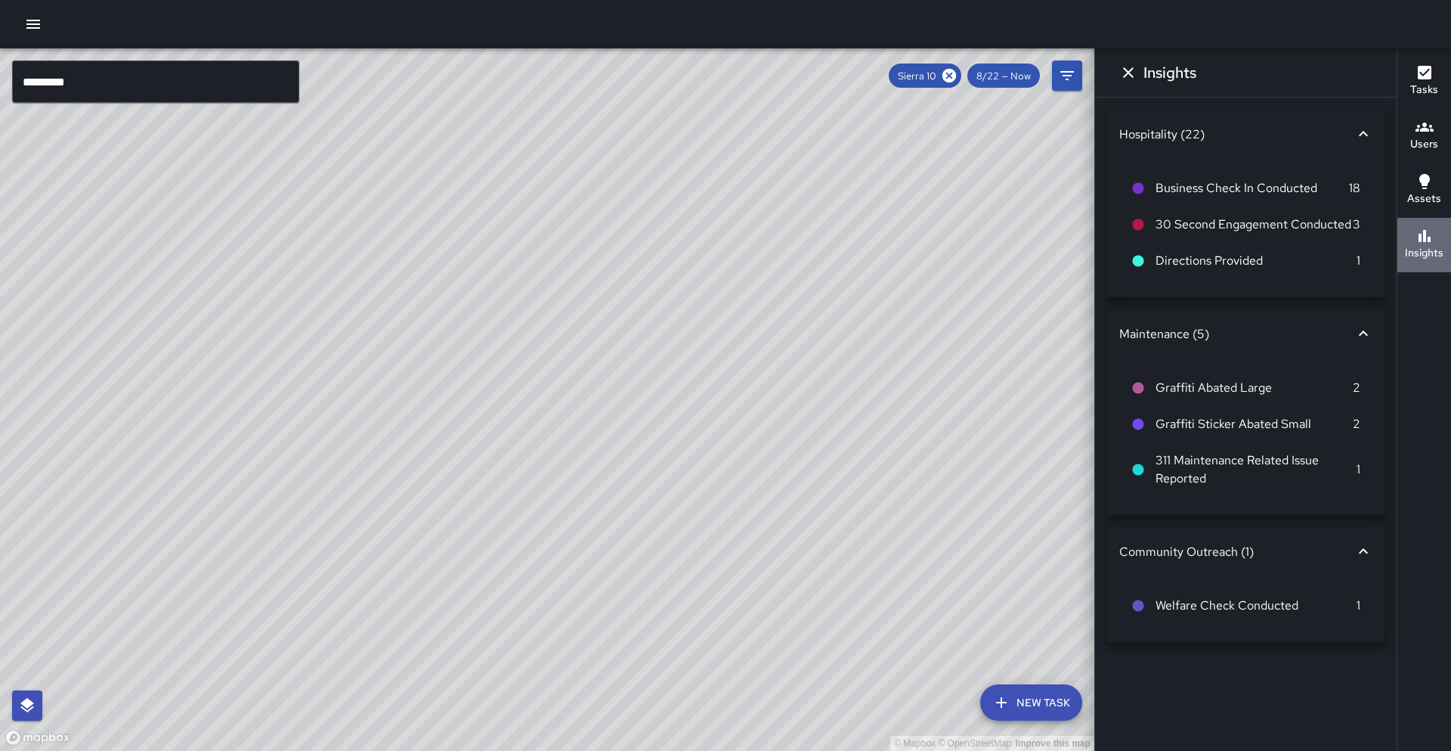
click at [1420, 246] on h6 "Insights" at bounding box center [1424, 253] width 39 height 17
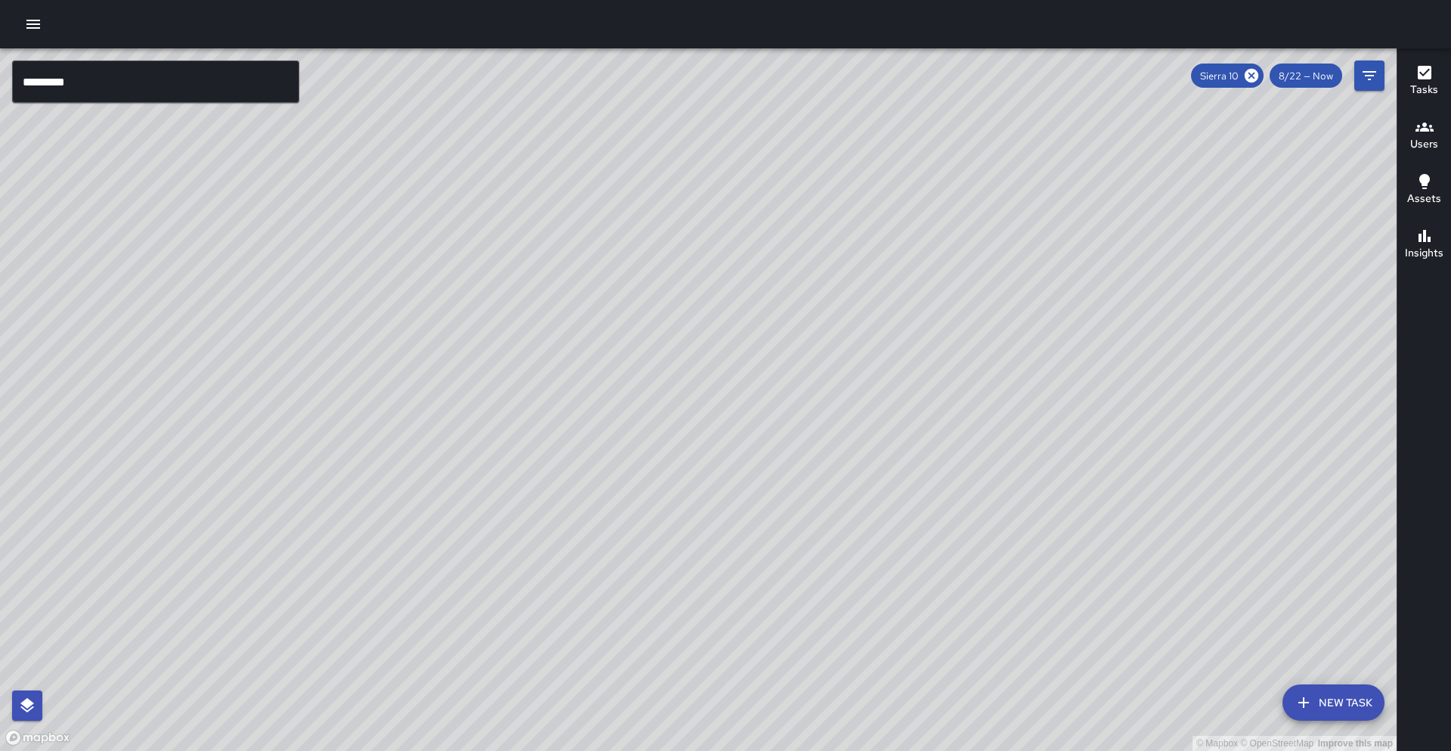
click at [1417, 247] on h6 "Insights" at bounding box center [1424, 253] width 39 height 17
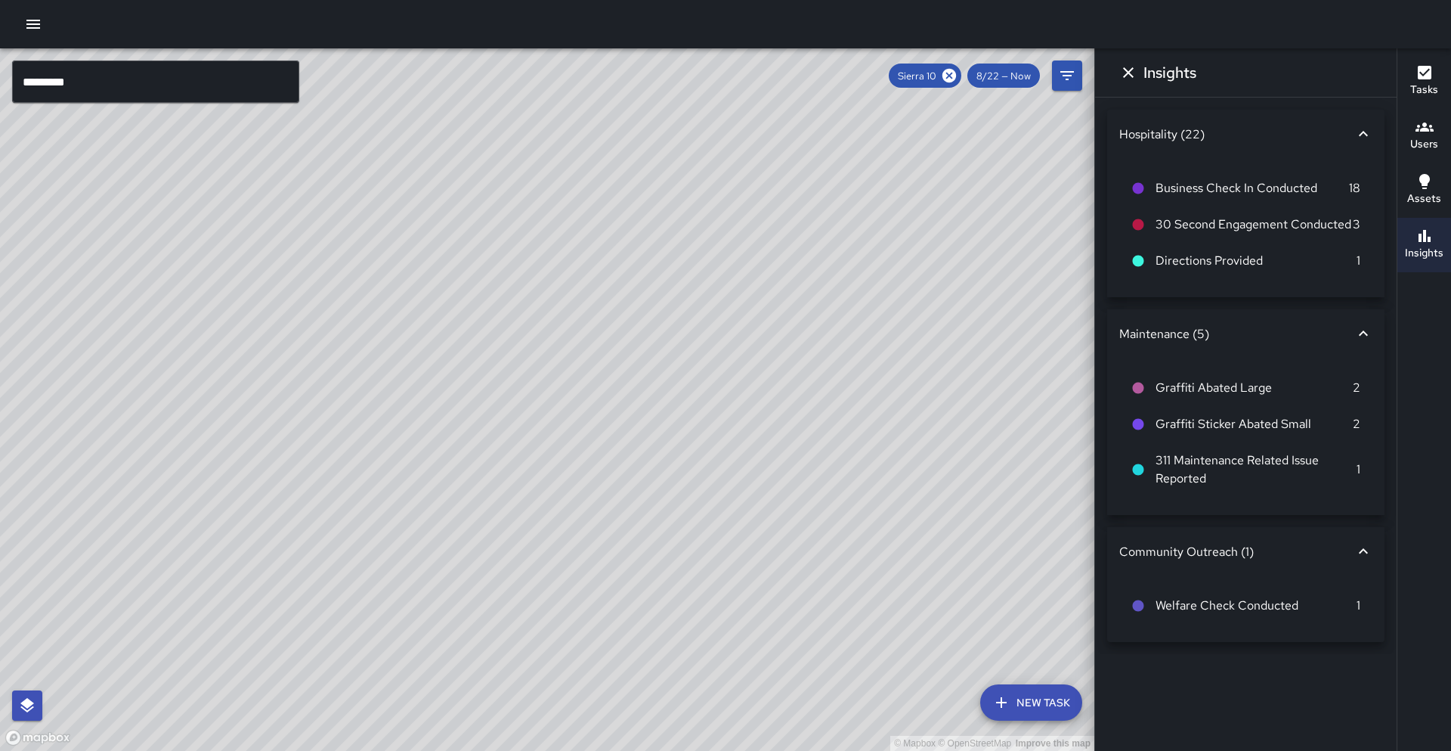
click at [1417, 247] on h6 "Insights" at bounding box center [1424, 253] width 39 height 17
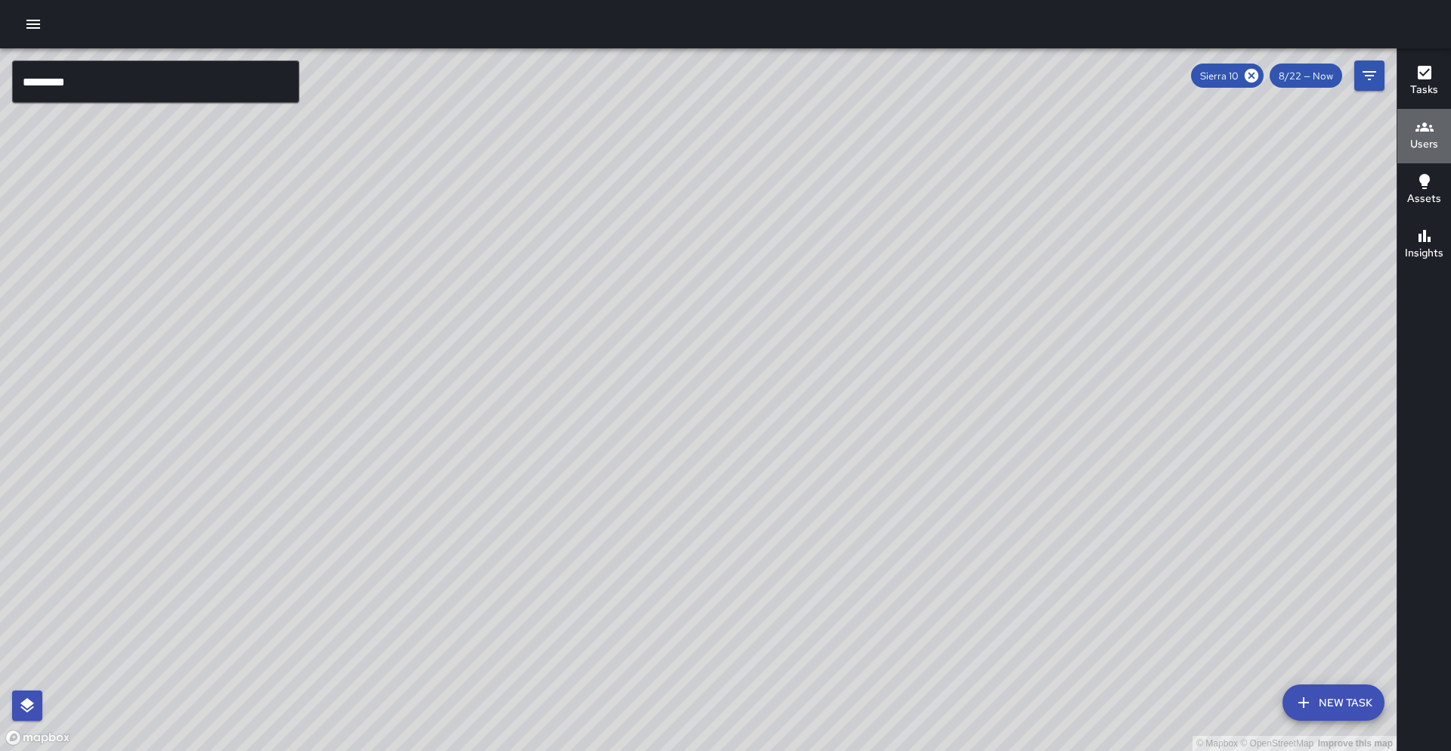
click at [1410, 142] on button "Users" at bounding box center [1425, 136] width 54 height 54
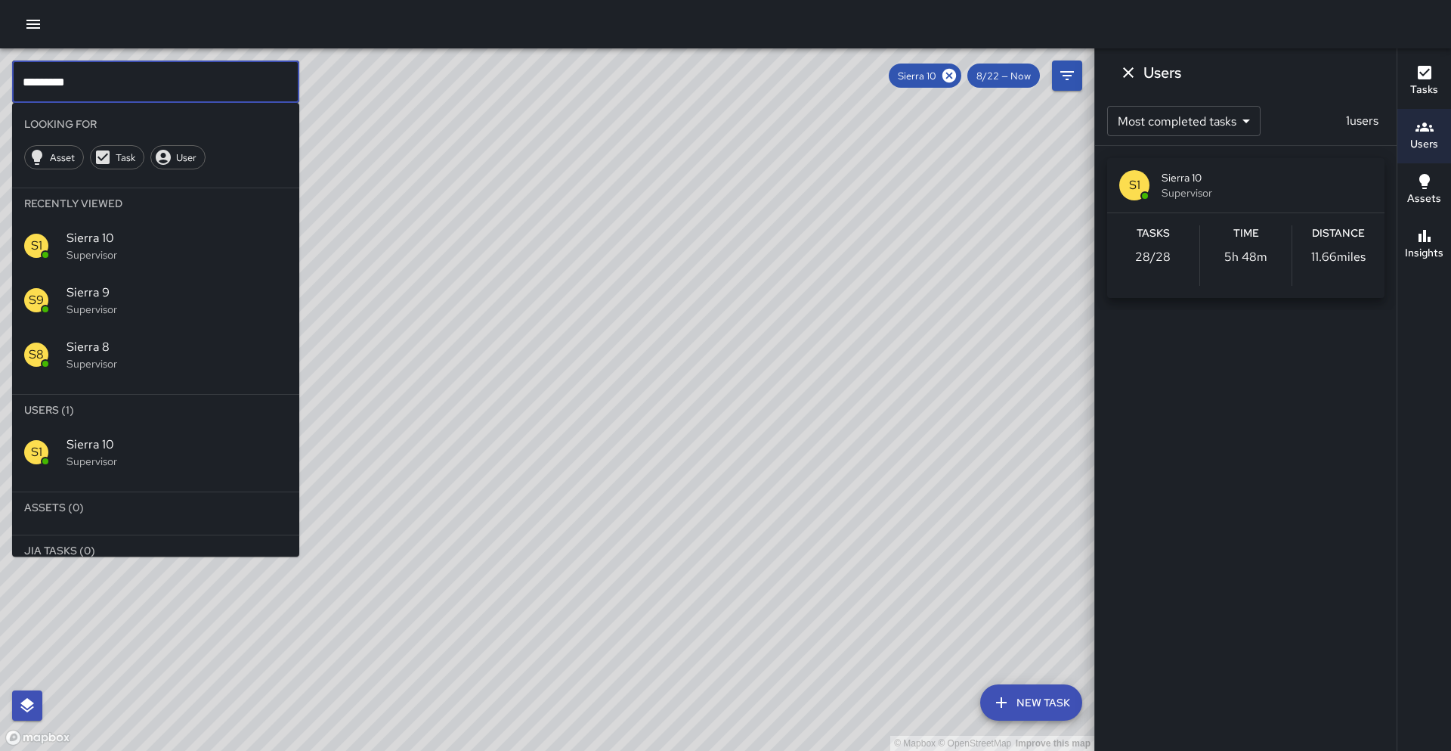
click at [152, 79] on input "*********" at bounding box center [155, 81] width 287 height 42
click at [943, 76] on icon at bounding box center [949, 75] width 17 height 17
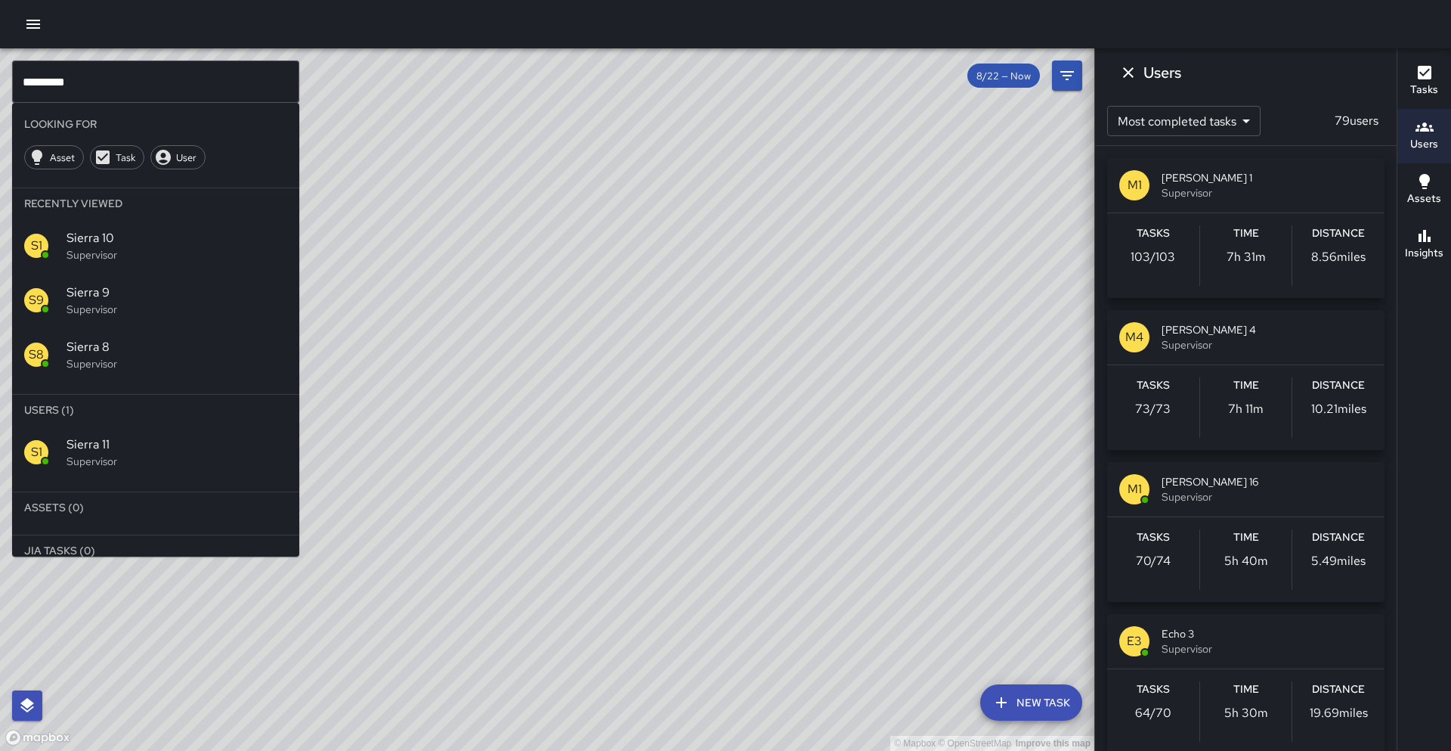
click at [113, 446] on span "Sierra 11" at bounding box center [177, 444] width 221 height 18
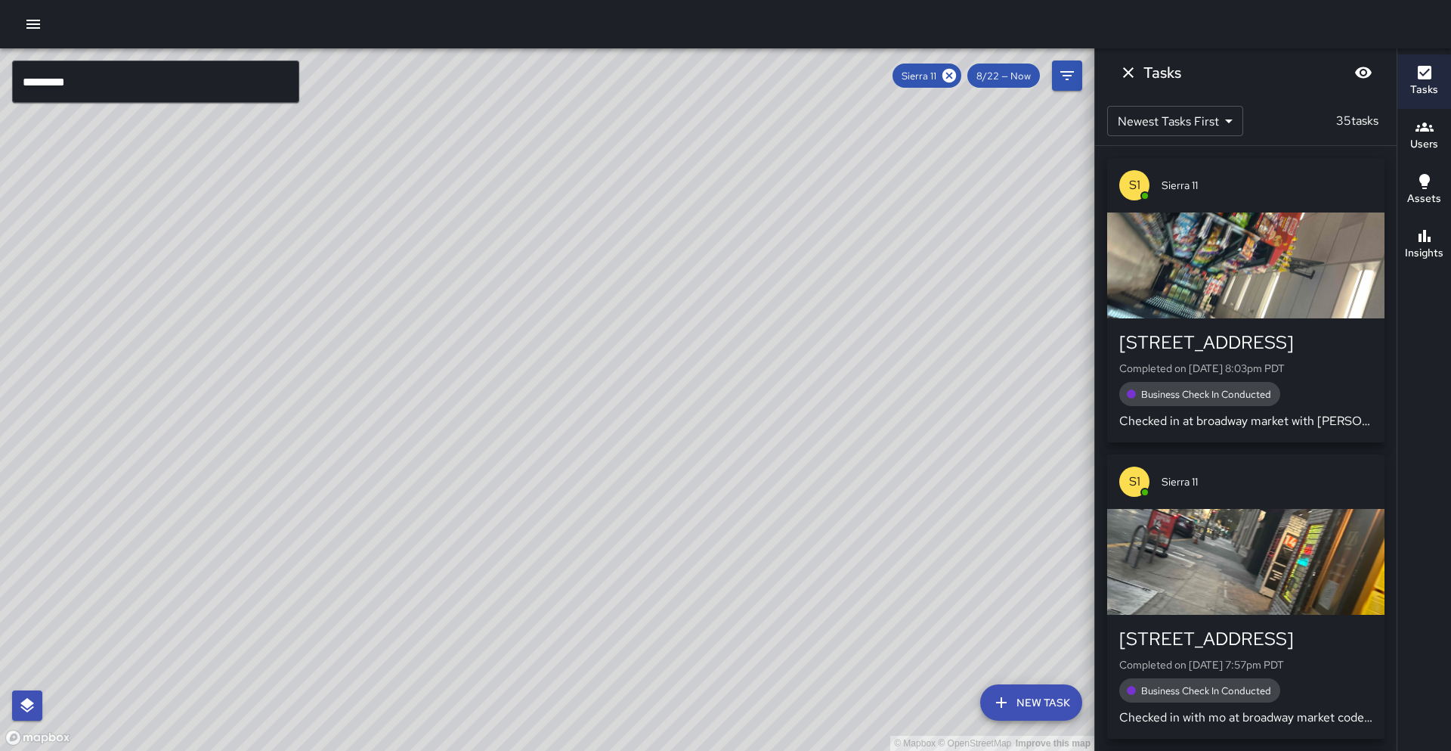
click at [1438, 234] on div "Insights" at bounding box center [1424, 244] width 39 height 35
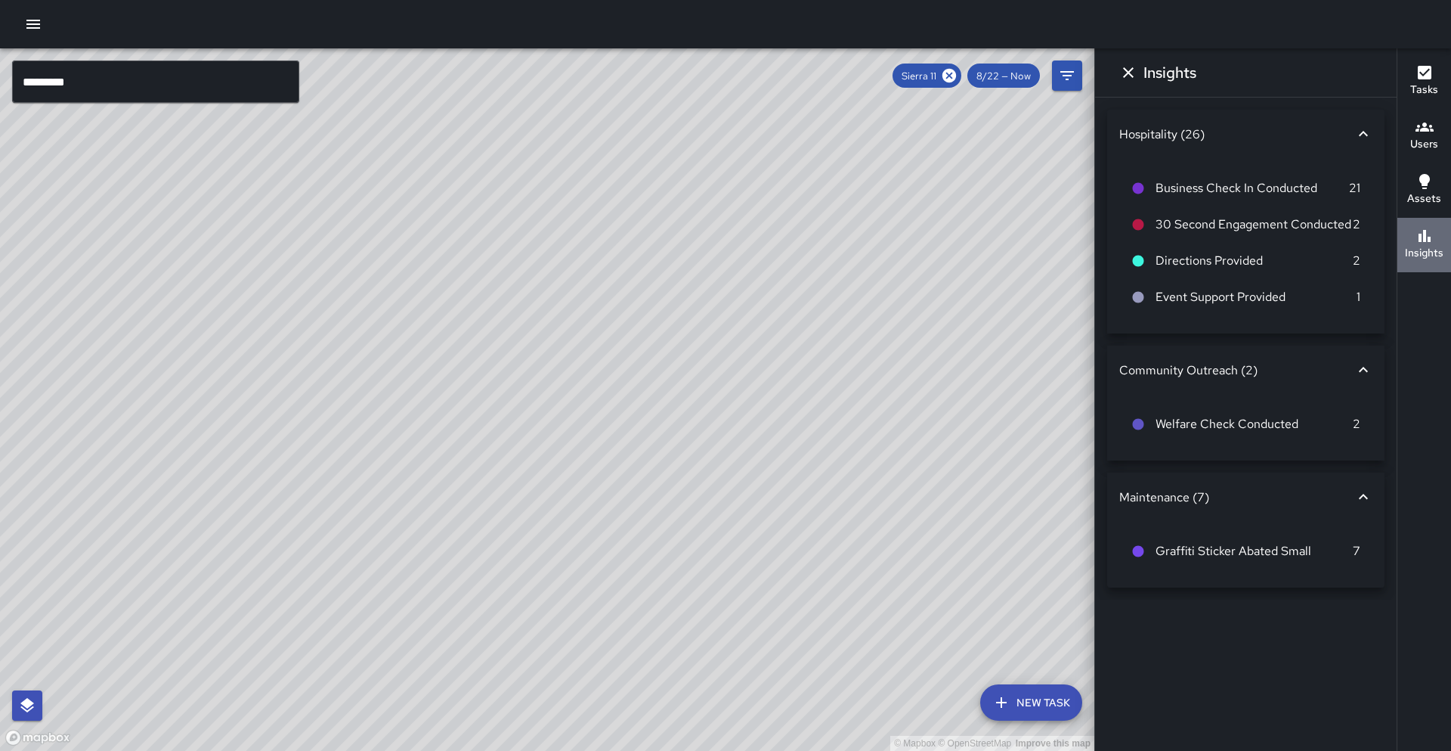
click at [1435, 240] on div "Insights" at bounding box center [1424, 244] width 39 height 35
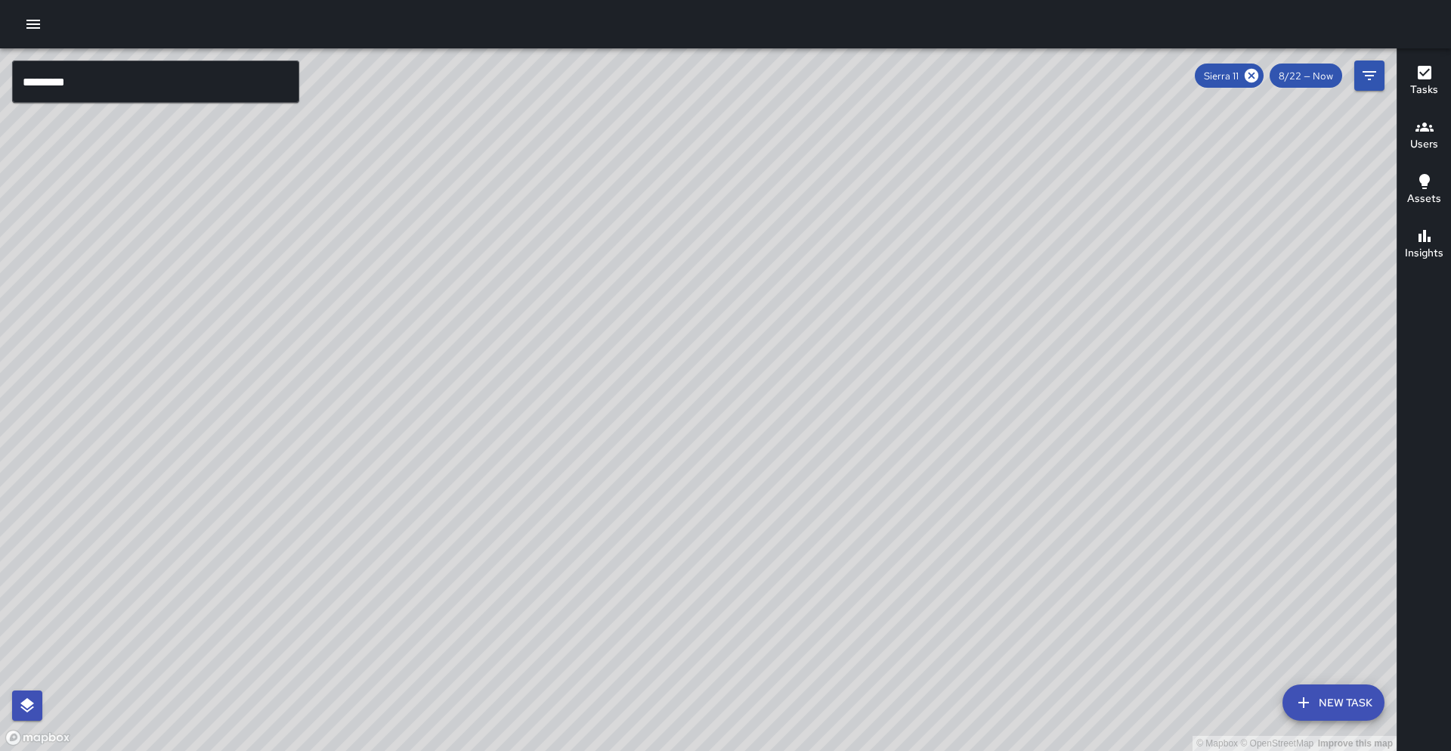
click at [141, 76] on input "*********" at bounding box center [155, 81] width 287 height 42
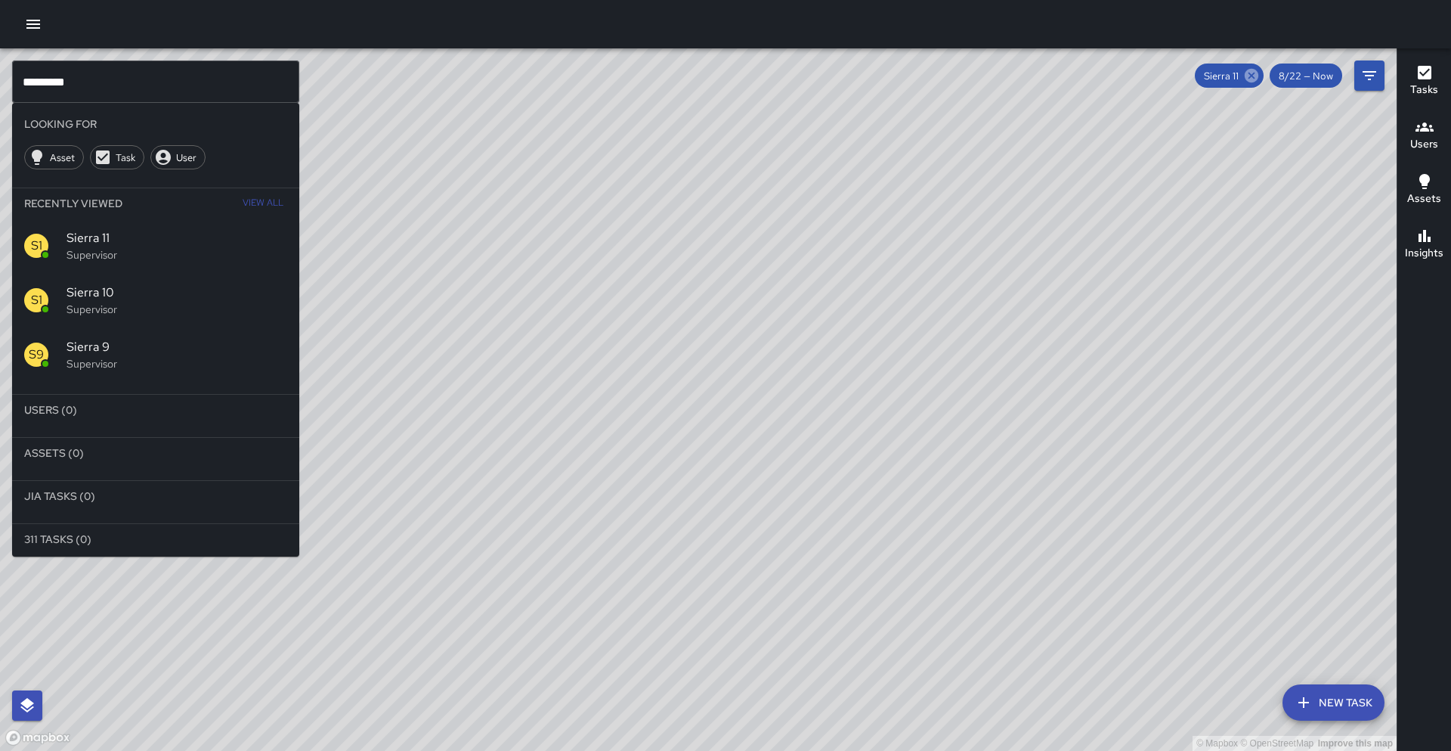
click at [1249, 80] on icon at bounding box center [1252, 76] width 14 height 14
click at [115, 464] on p "Supervisor" at bounding box center [177, 461] width 221 height 15
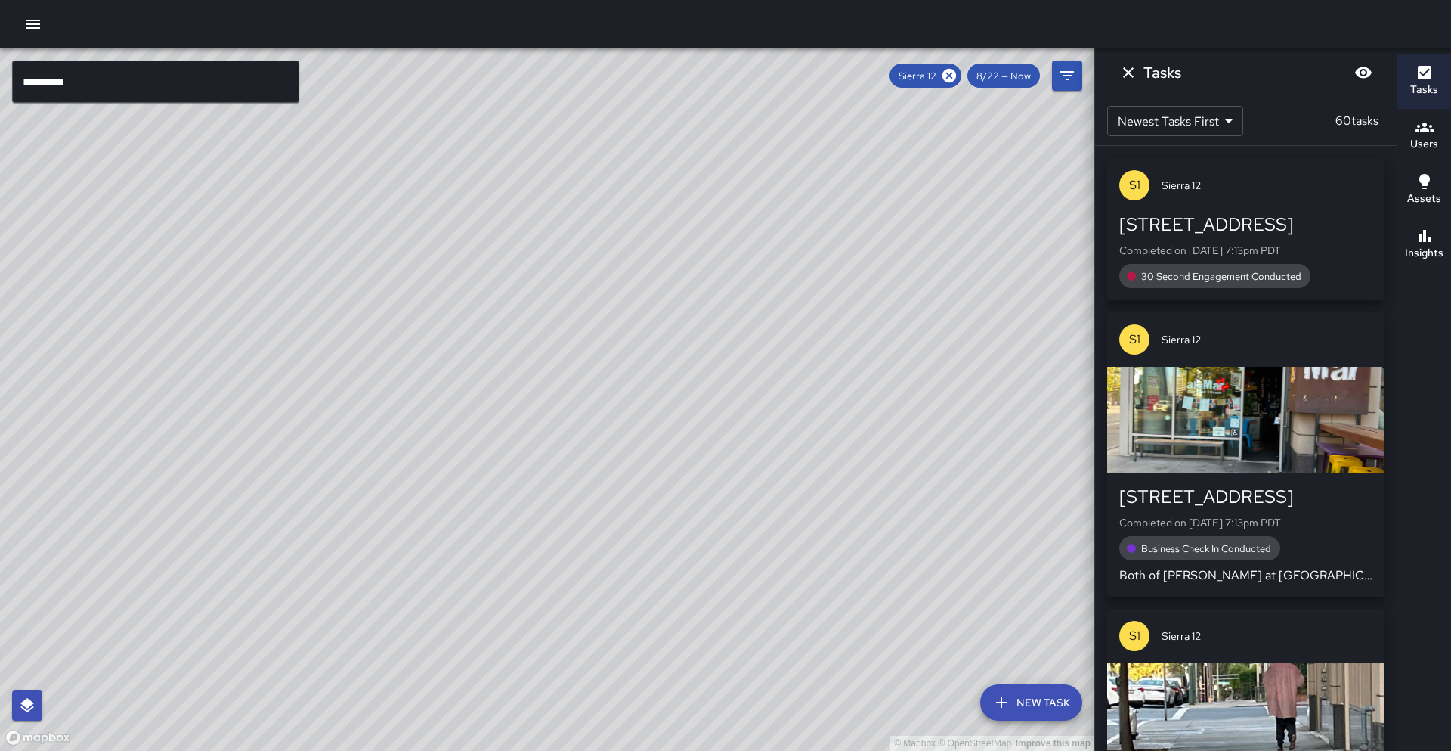
drag, startPoint x: 843, startPoint y: 217, endPoint x: 628, endPoint y: 594, distance: 434.0
click at [628, 594] on div "© Mapbox © OpenStreetMap Improve this map" at bounding box center [547, 399] width 1095 height 702
click at [958, 76] on icon at bounding box center [949, 75] width 17 height 17
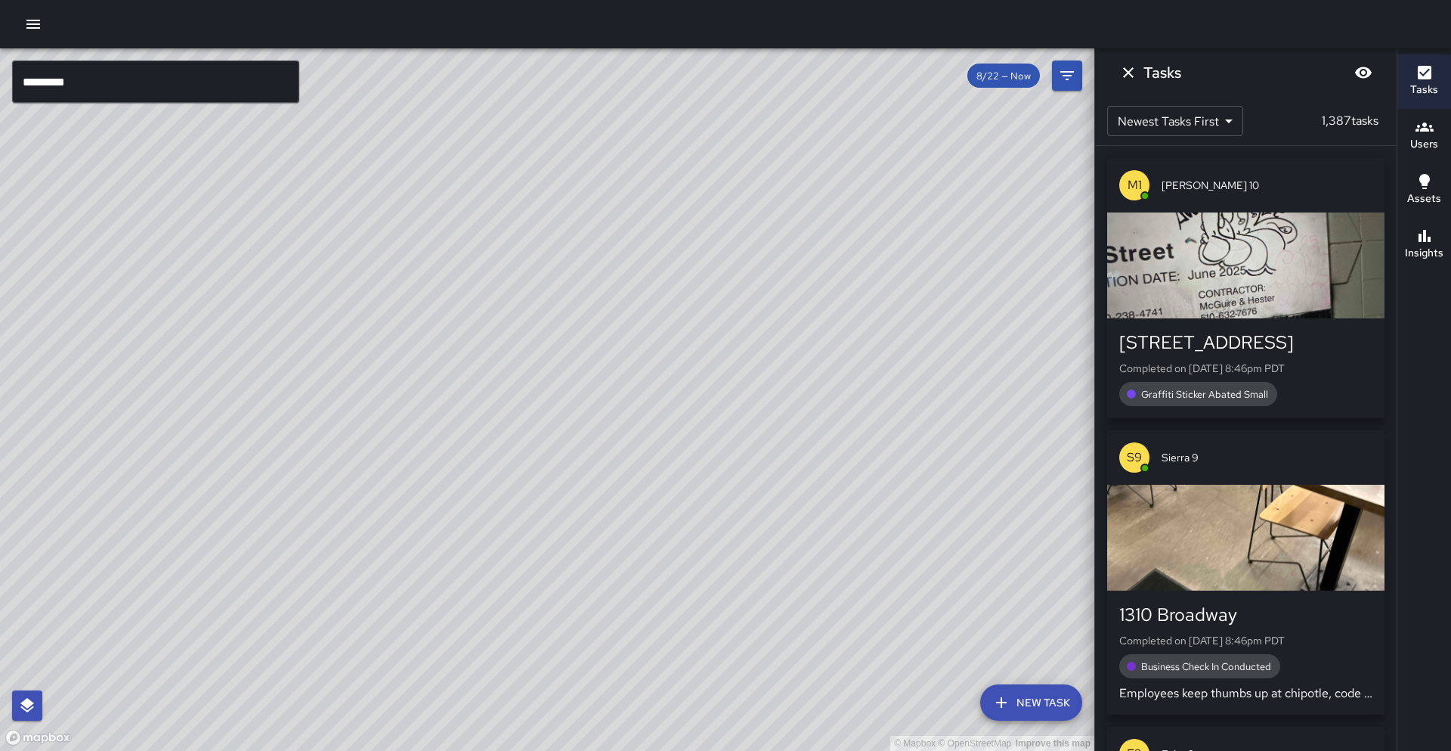
click at [181, 89] on input "*********" at bounding box center [155, 81] width 287 height 42
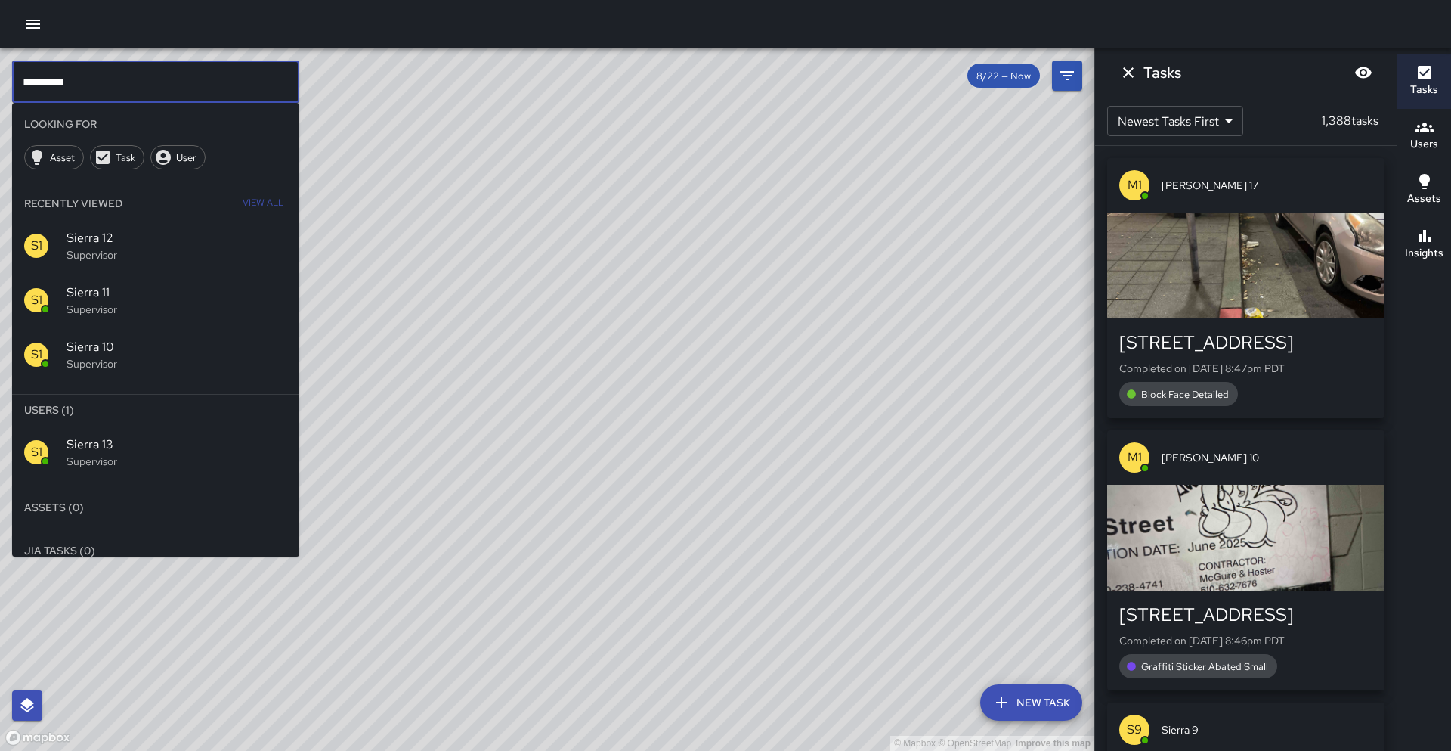
click at [178, 457] on p "Supervisor" at bounding box center [177, 461] width 221 height 15
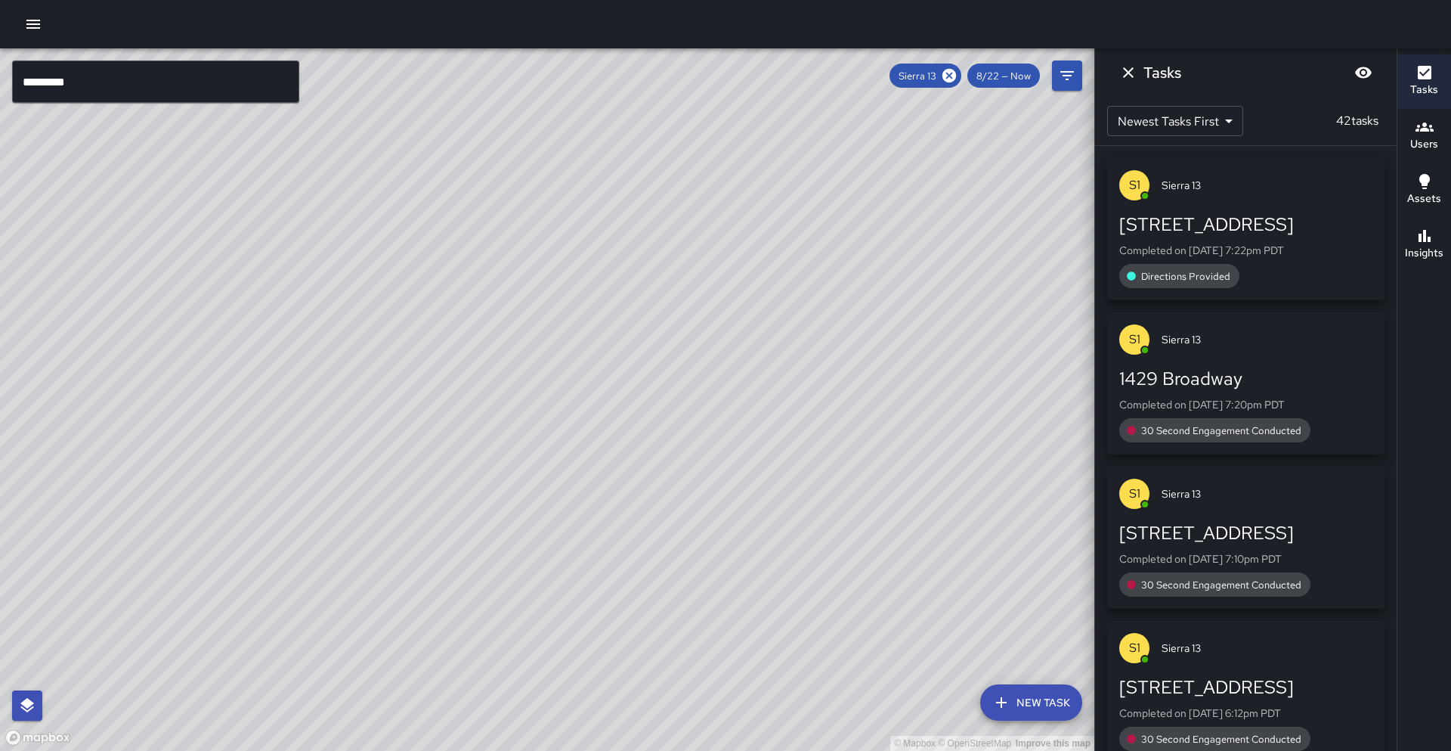
drag, startPoint x: 426, startPoint y: 547, endPoint x: 658, endPoint y: 125, distance: 481.1
click at [658, 125] on div "© Mapbox © OpenStreetMap Improve this map" at bounding box center [547, 399] width 1095 height 702
click at [221, 92] on input "*********" at bounding box center [155, 81] width 287 height 42
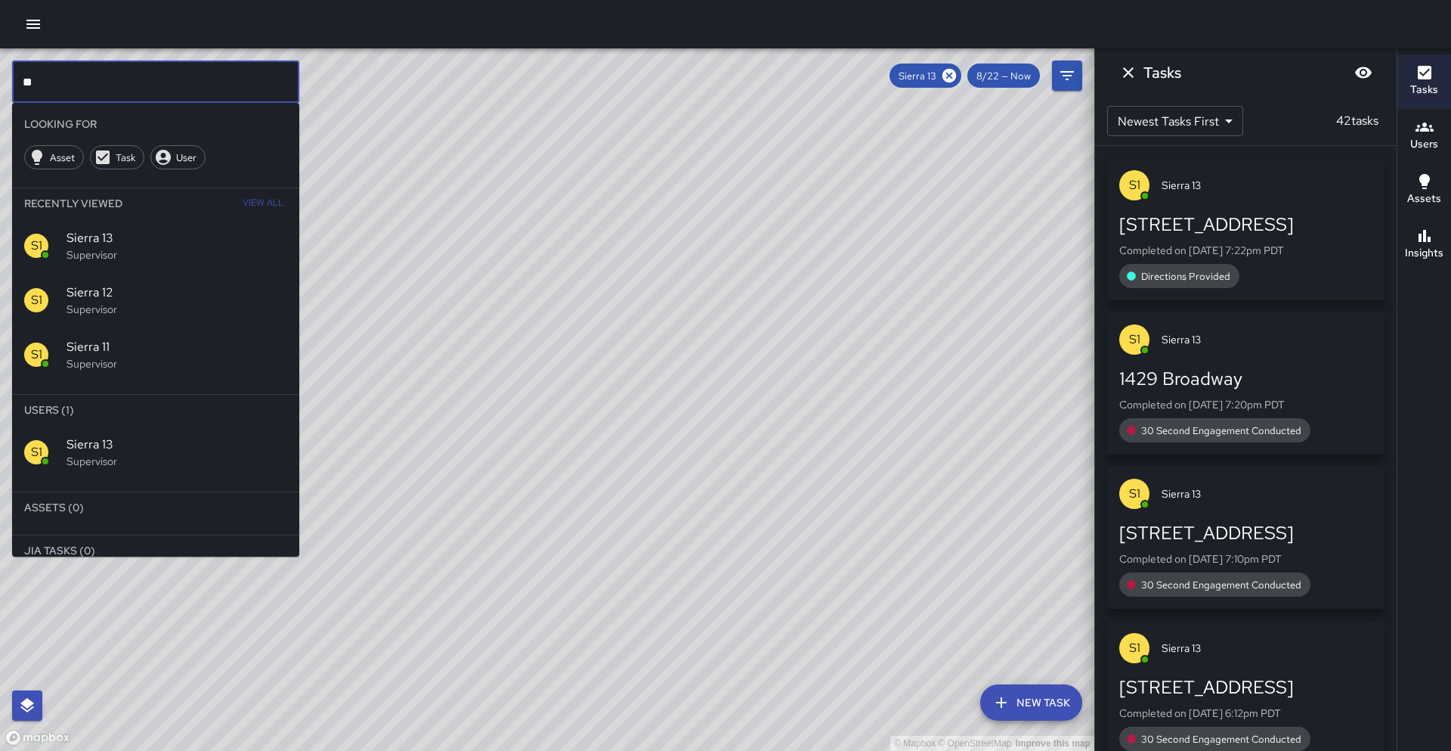
type input "*"
click at [952, 80] on icon at bounding box center [950, 76] width 14 height 14
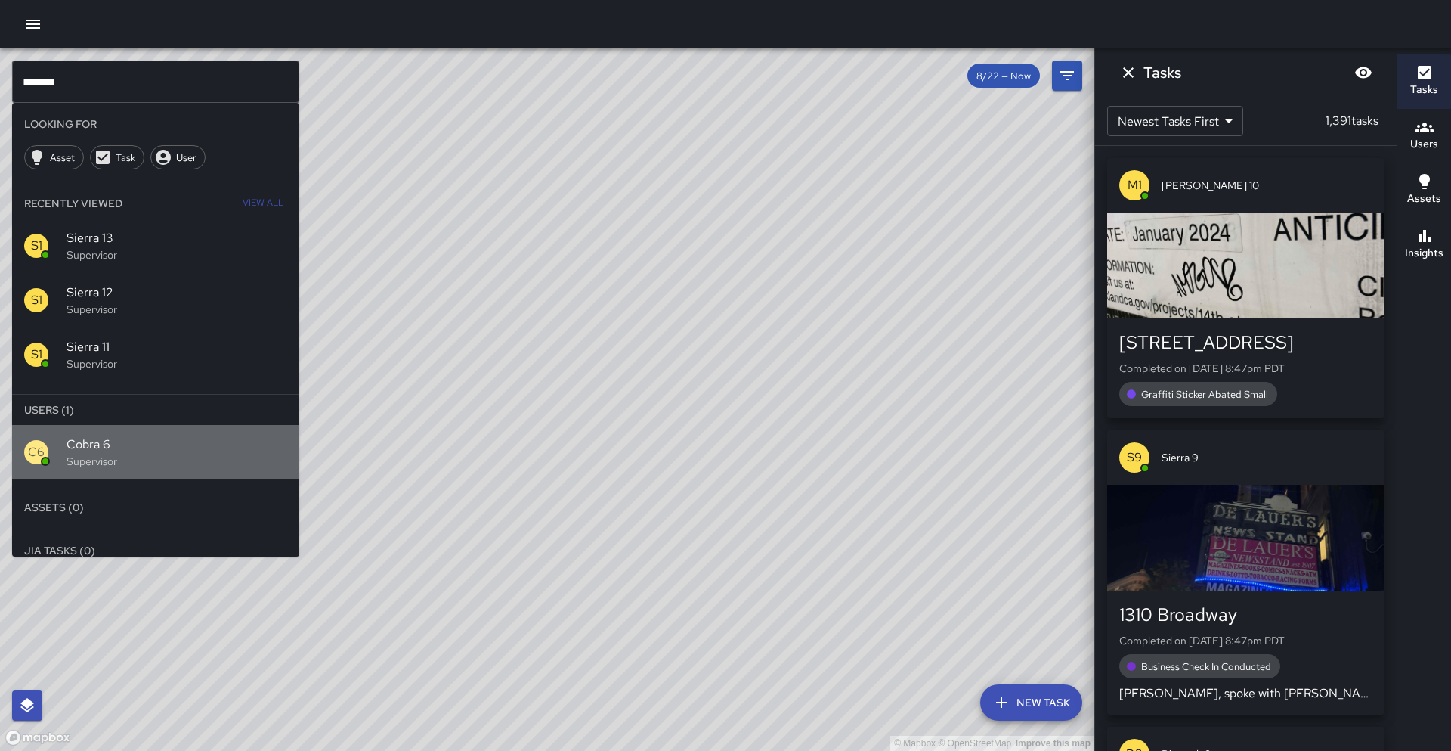
click at [188, 447] on span "Cobra 6" at bounding box center [177, 444] width 221 height 18
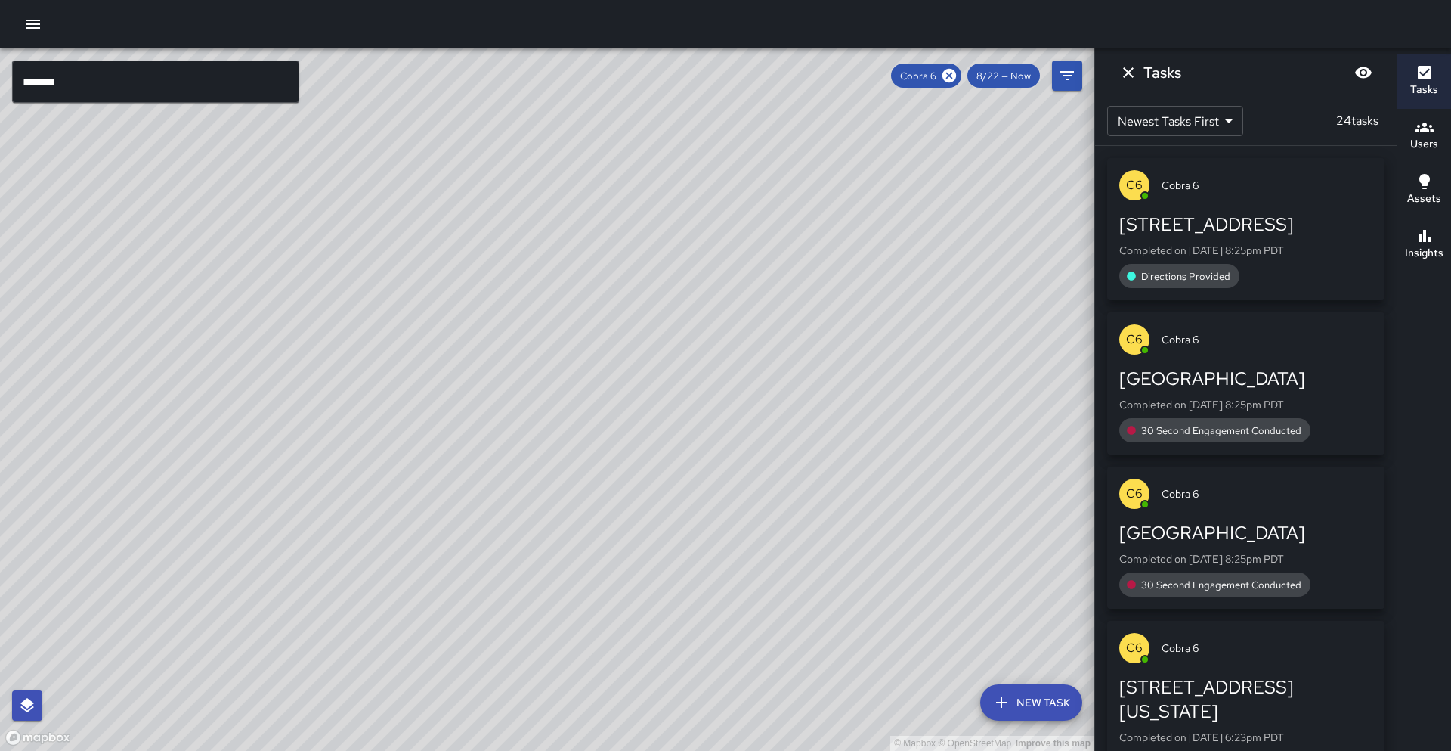
drag, startPoint x: 304, startPoint y: 403, endPoint x: 268, endPoint y: 386, distance: 39.2
click at [268, 386] on div "© Mapbox © OpenStreetMap Improve this map" at bounding box center [547, 399] width 1095 height 702
click at [952, 77] on icon at bounding box center [949, 75] width 17 height 17
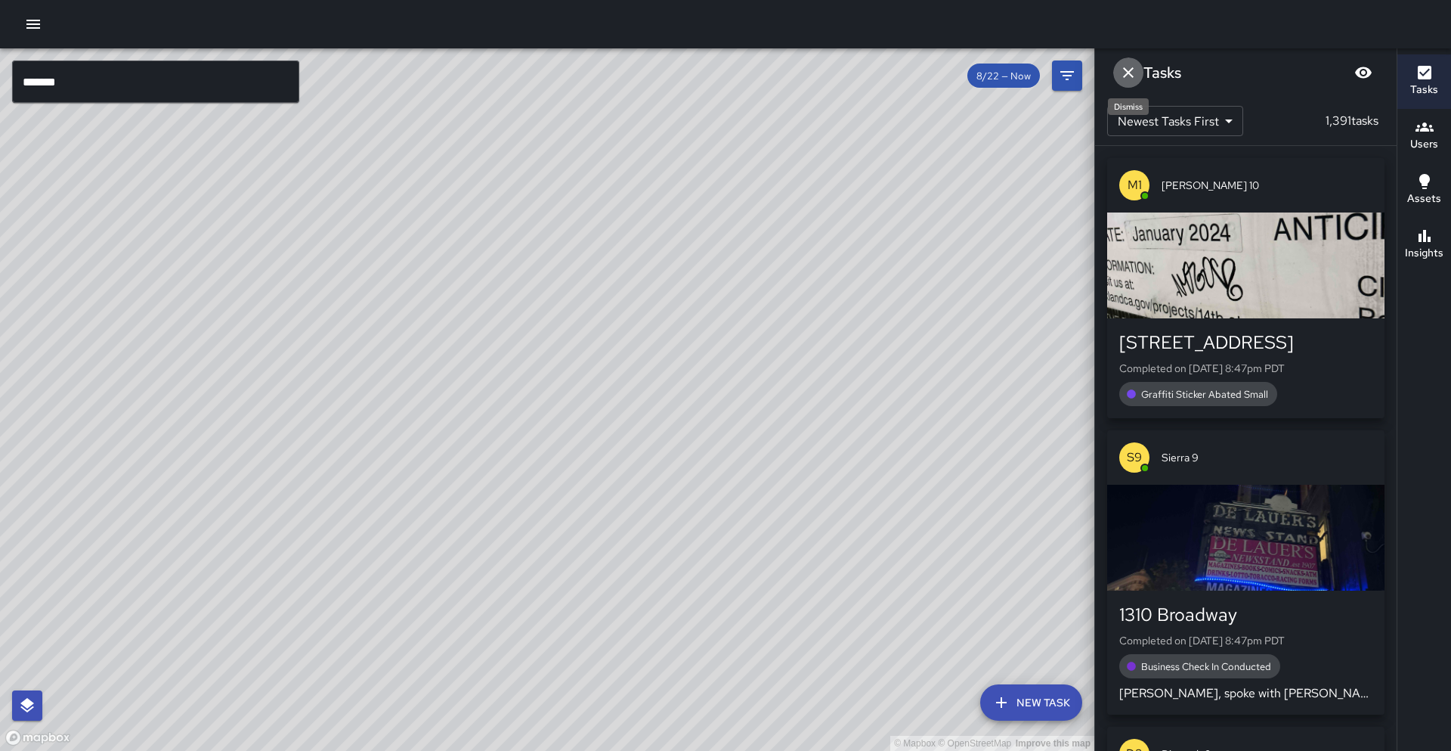
click at [1119, 79] on icon "Dismiss" at bounding box center [1128, 72] width 18 height 18
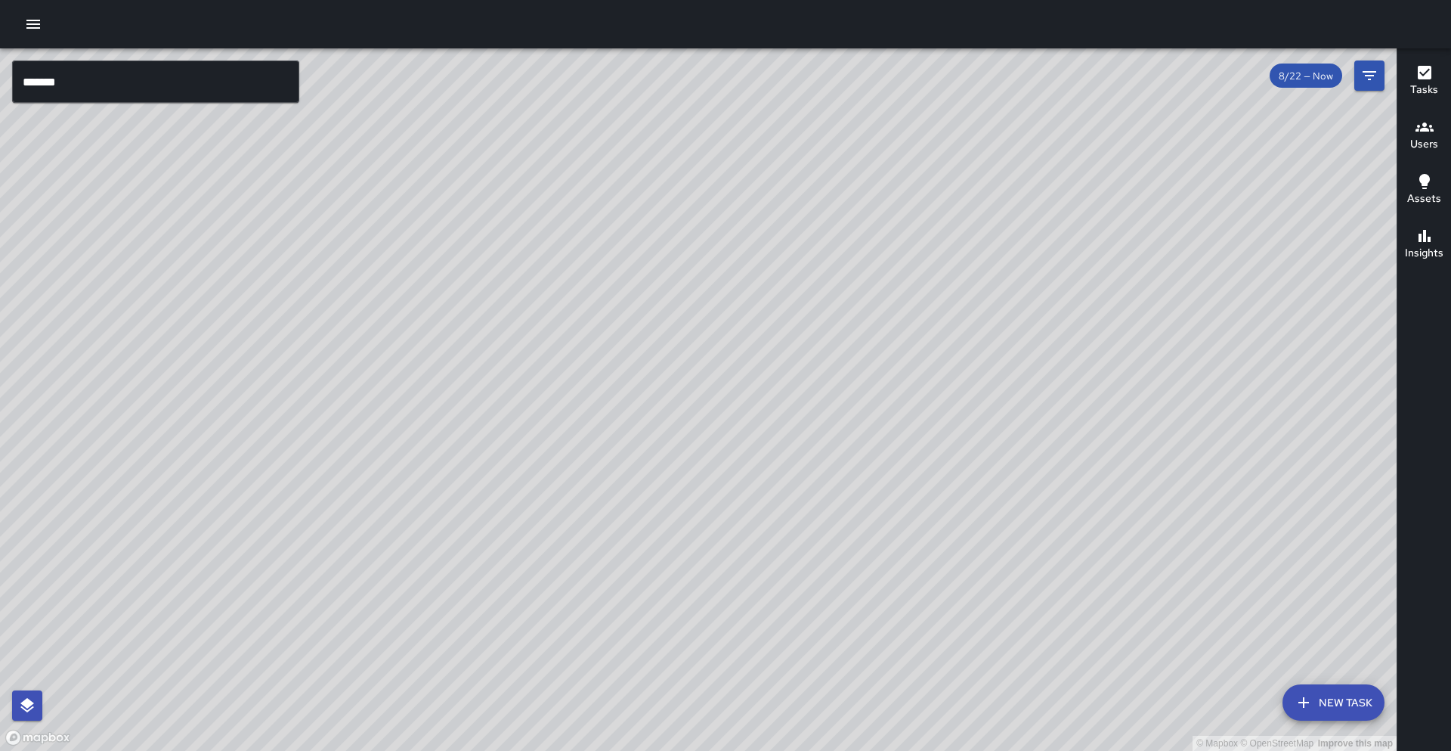
click at [200, 91] on input "*******" at bounding box center [155, 81] width 287 height 42
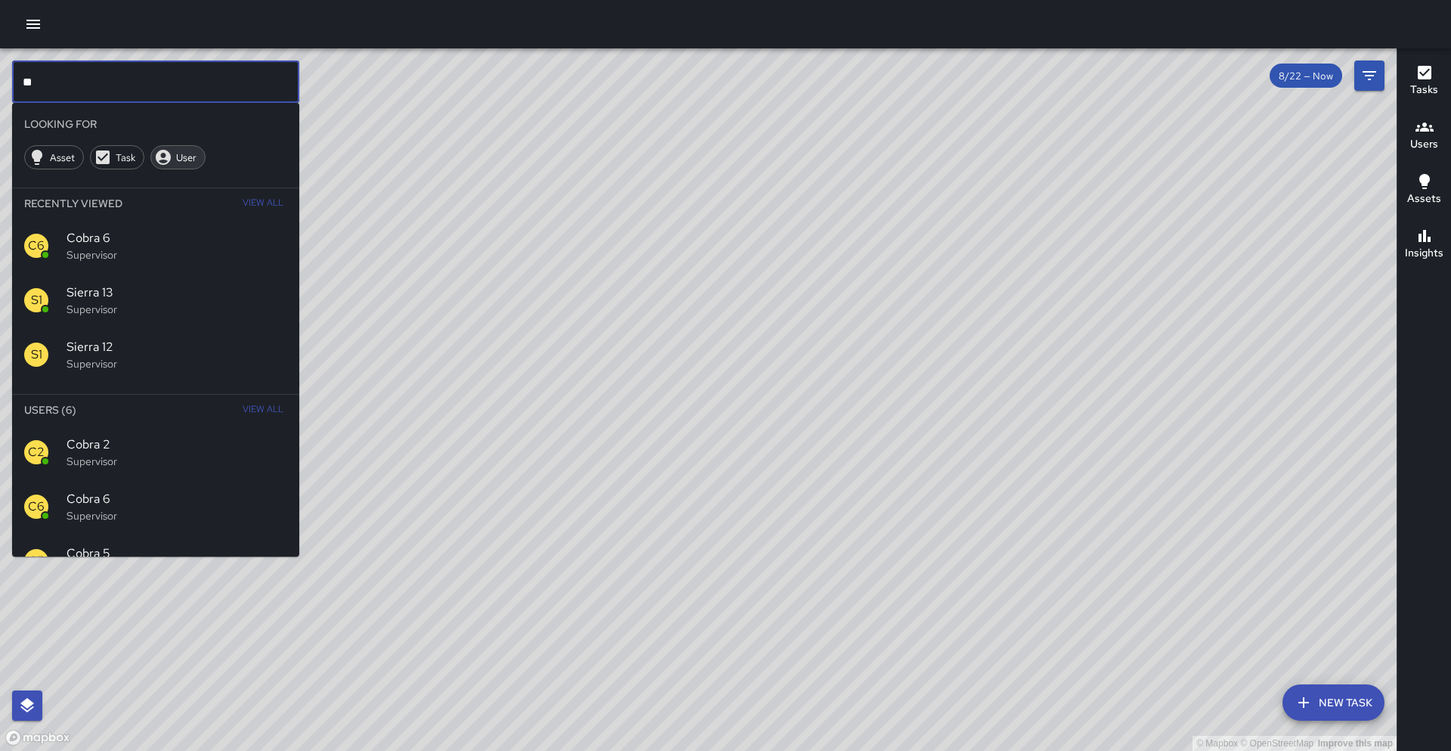
type input "*"
type input "****"
click at [202, 547] on span "Sierra 10" at bounding box center [177, 553] width 221 height 18
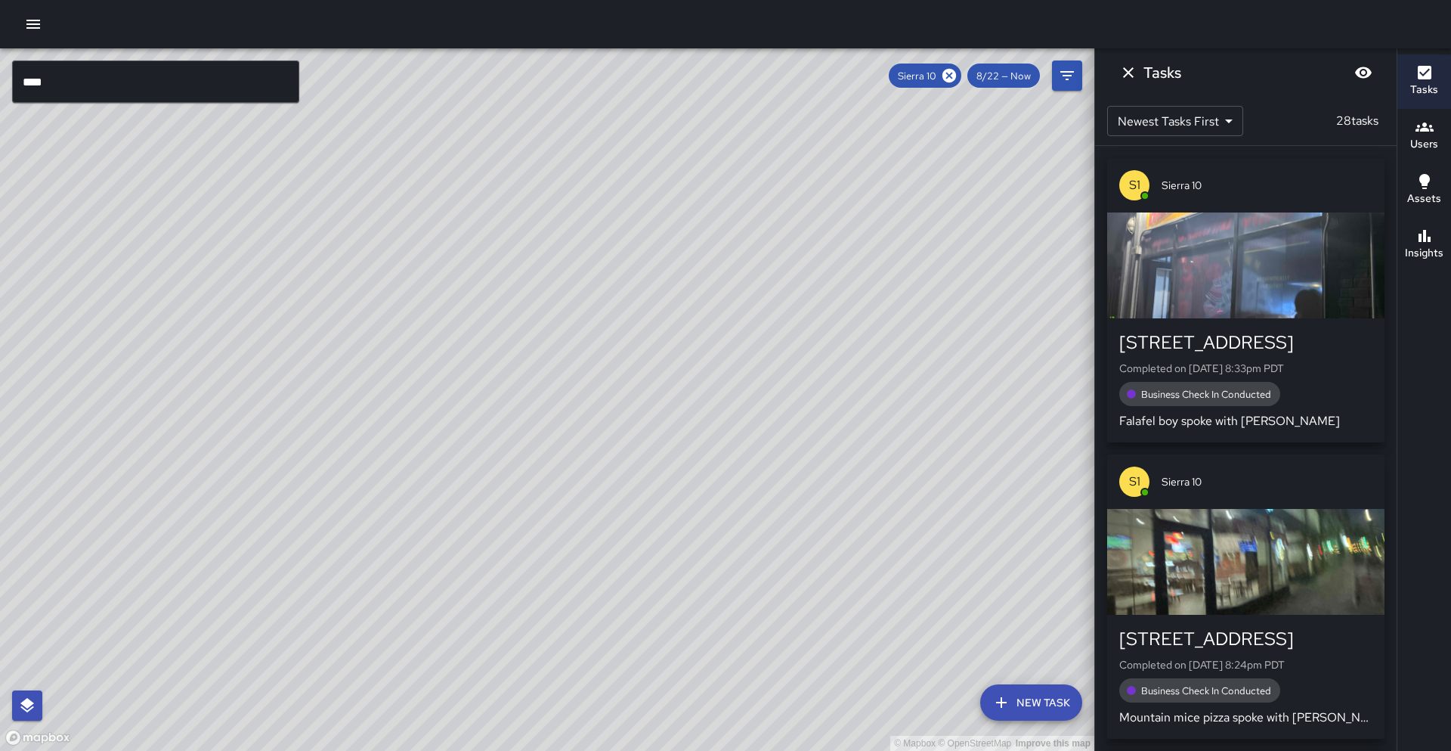
drag, startPoint x: 397, startPoint y: 471, endPoint x: 265, endPoint y: 574, distance: 167.5
click at [256, 584] on div "© Mapbox © OpenStreetMap Improve this map" at bounding box center [547, 399] width 1095 height 702
click at [947, 76] on icon at bounding box center [950, 76] width 14 height 14
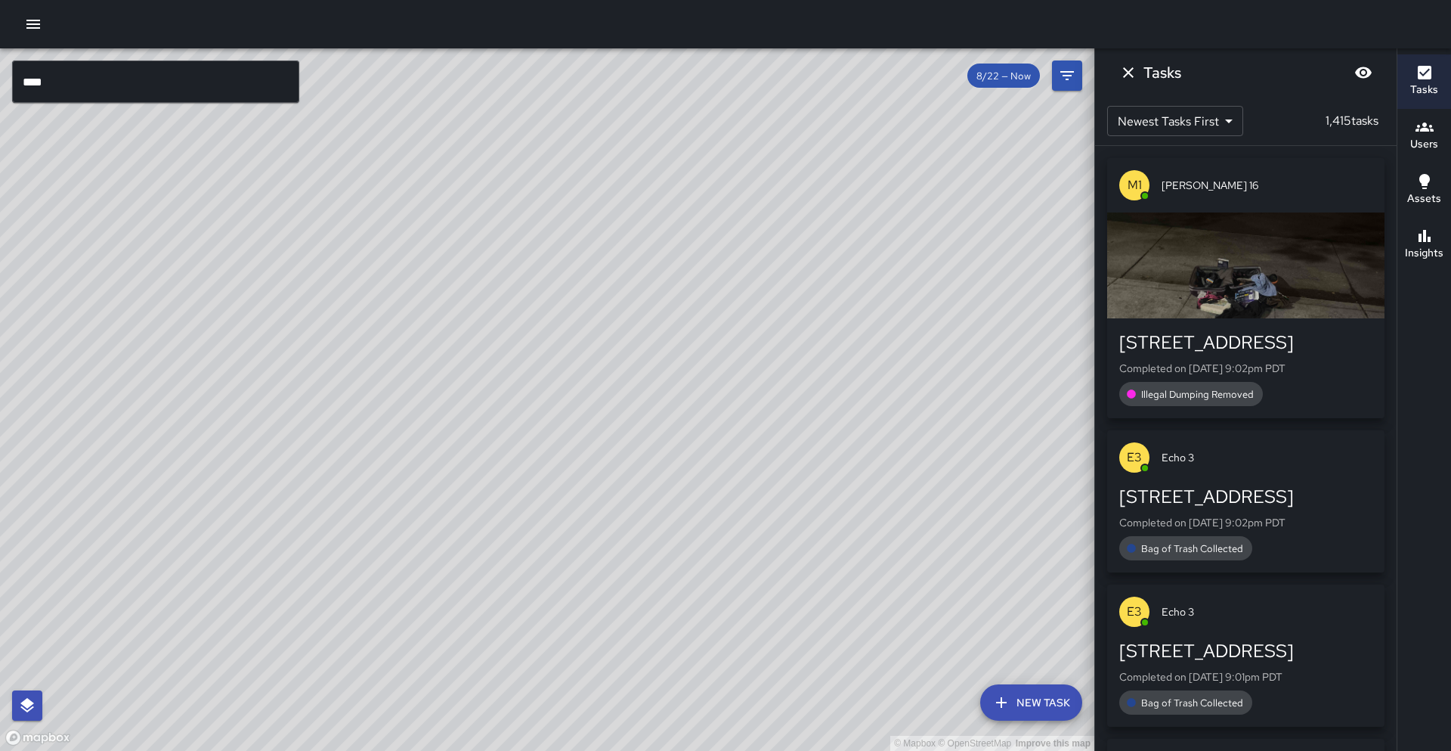
drag, startPoint x: 694, startPoint y: 125, endPoint x: 627, endPoint y: 348, distance: 232.7
click at [627, 348] on div "© Mapbox © OpenStreetMap Improve this map" at bounding box center [547, 399] width 1095 height 702
drag, startPoint x: 629, startPoint y: 376, endPoint x: 646, endPoint y: 289, distance: 88.5
click at [646, 289] on div "© Mapbox © OpenStreetMap Improve this map" at bounding box center [547, 399] width 1095 height 702
drag, startPoint x: 655, startPoint y: 439, endPoint x: 671, endPoint y: 398, distance: 44.1
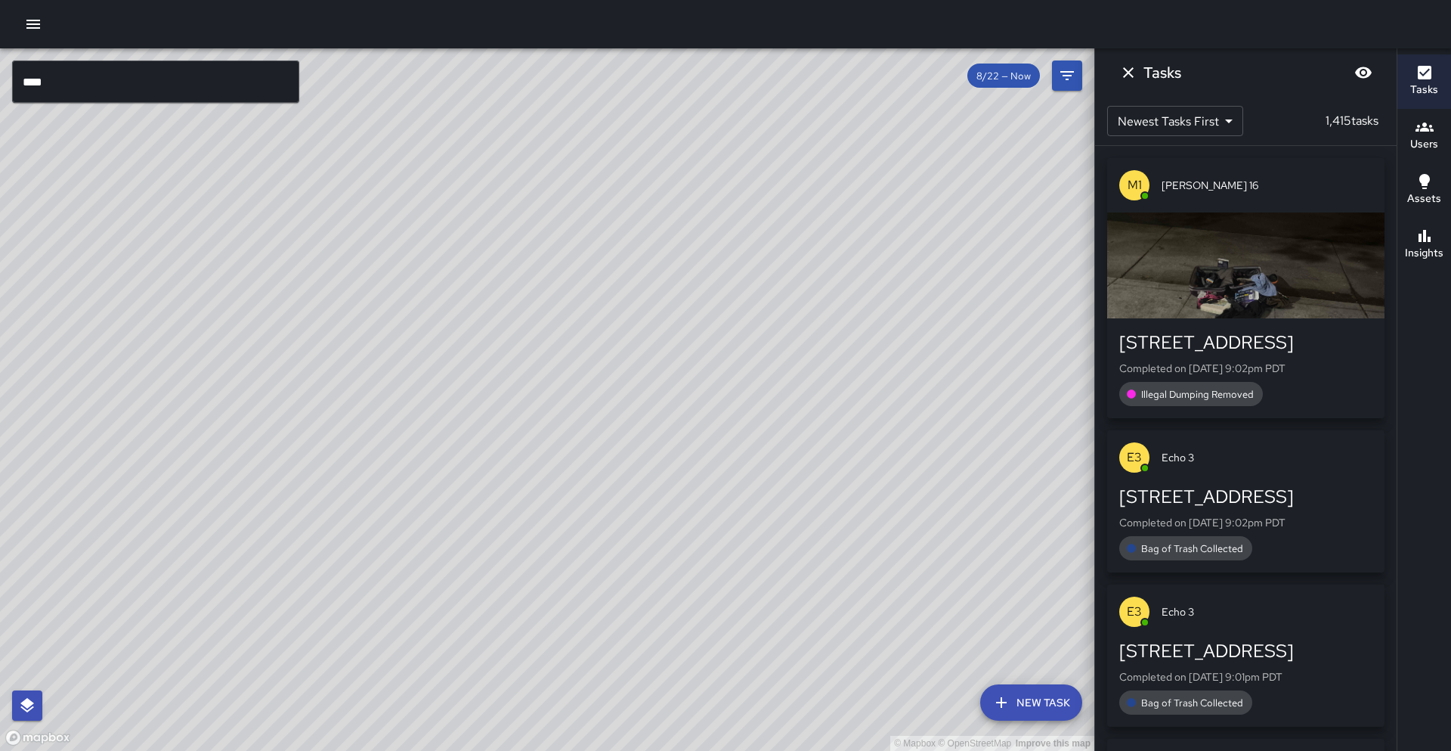
click at [671, 398] on div "© Mapbox © OpenStreetMap Improve this map" at bounding box center [547, 399] width 1095 height 702
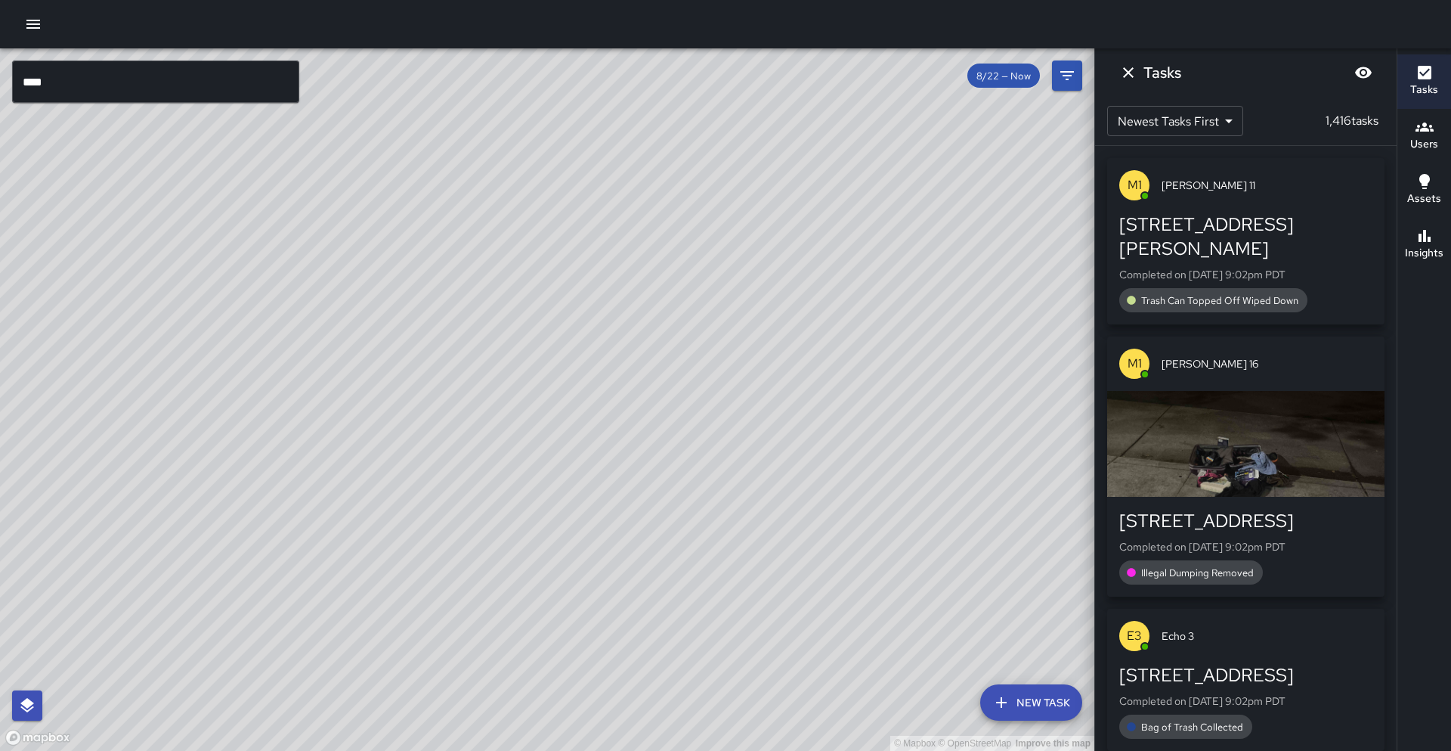
click at [29, 26] on icon "button" at bounding box center [33, 24] width 18 height 18
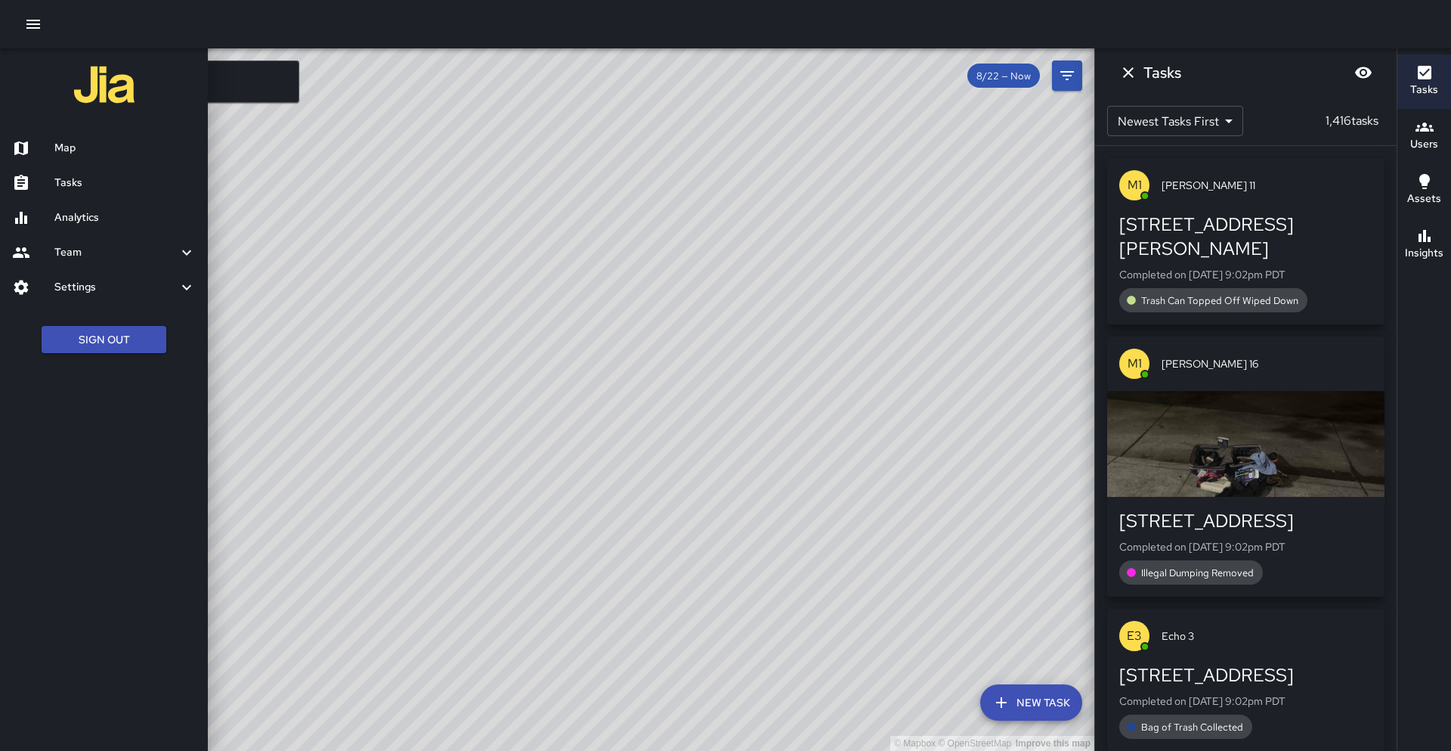
click at [75, 151] on h6 "Map" at bounding box center [124, 148] width 141 height 17
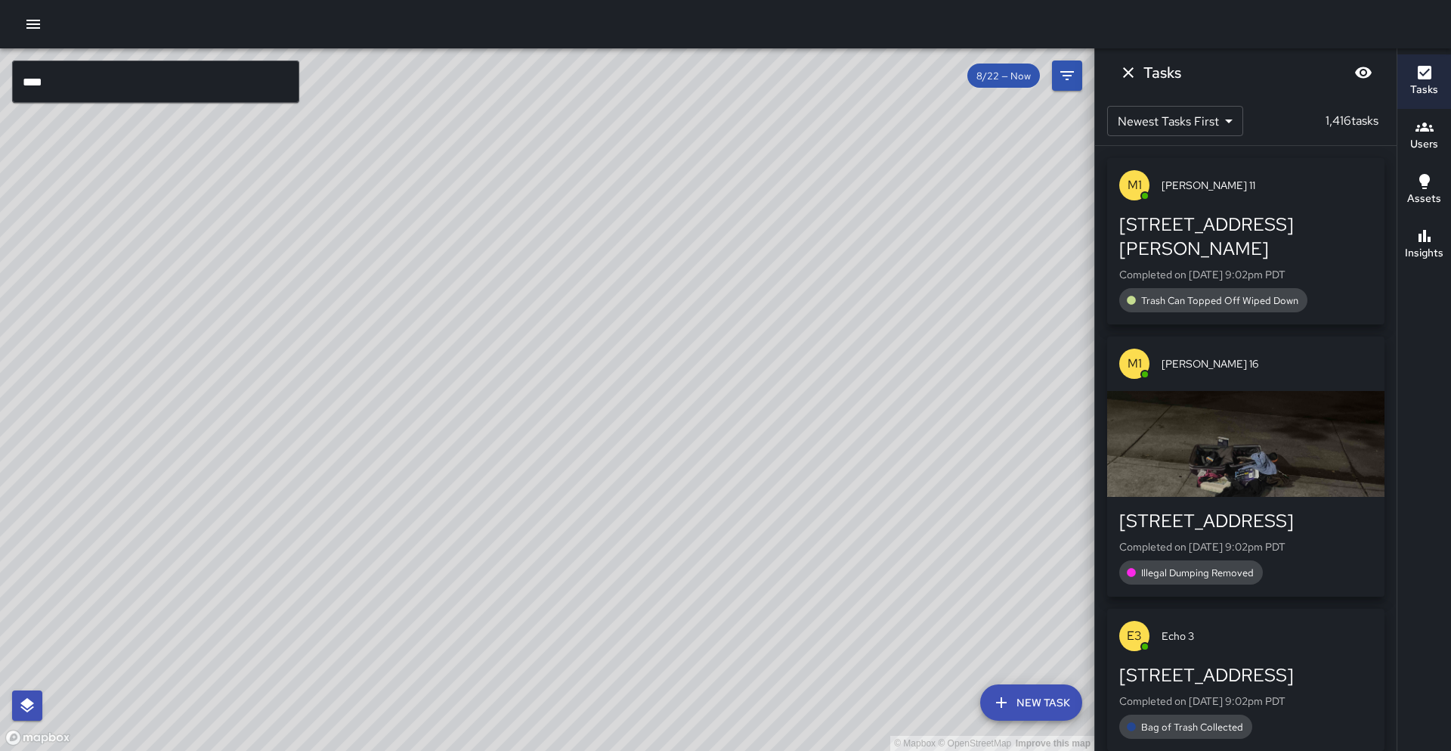
drag, startPoint x: 36, startPoint y: 28, endPoint x: 42, endPoint y: 37, distance: 10.9
click at [36, 28] on icon "button" at bounding box center [33, 24] width 14 height 9
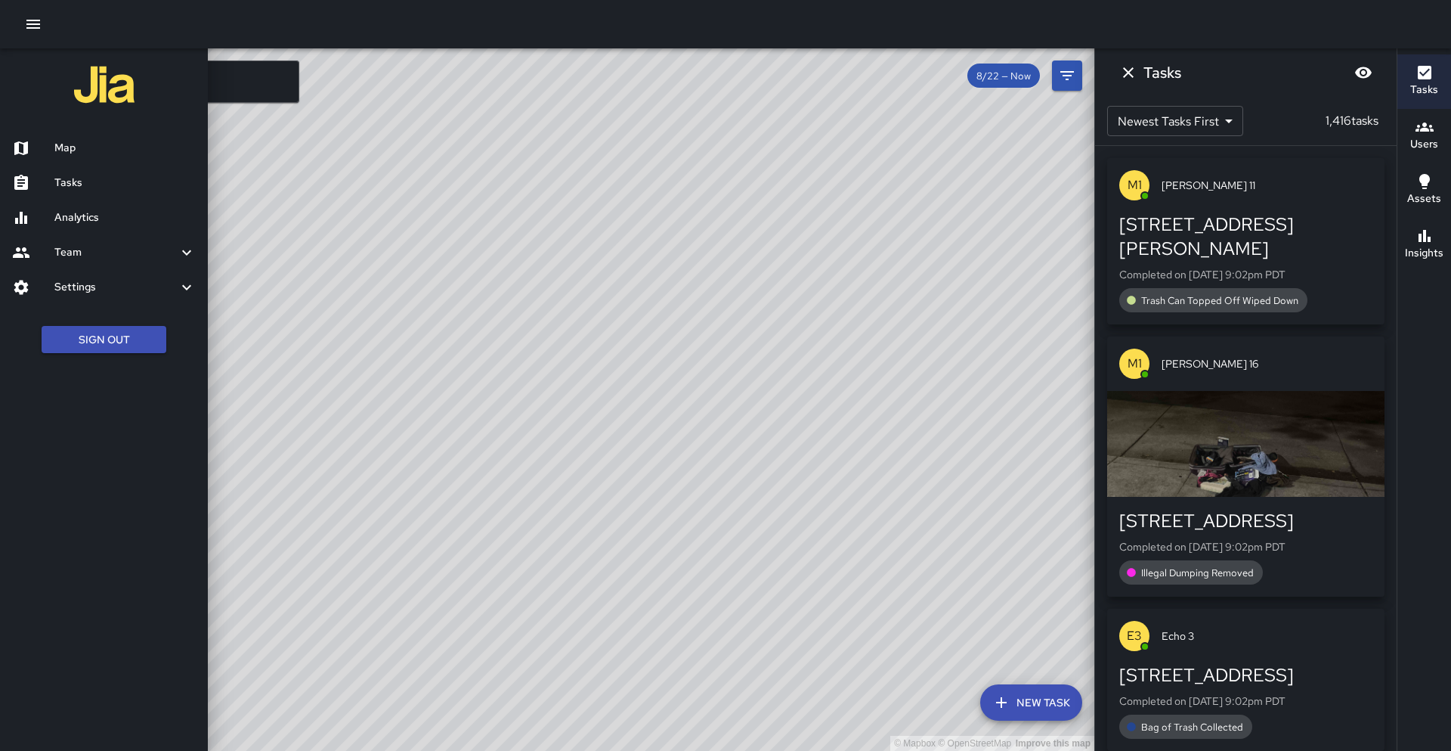
click at [88, 191] on link "Tasks" at bounding box center [104, 183] width 208 height 35
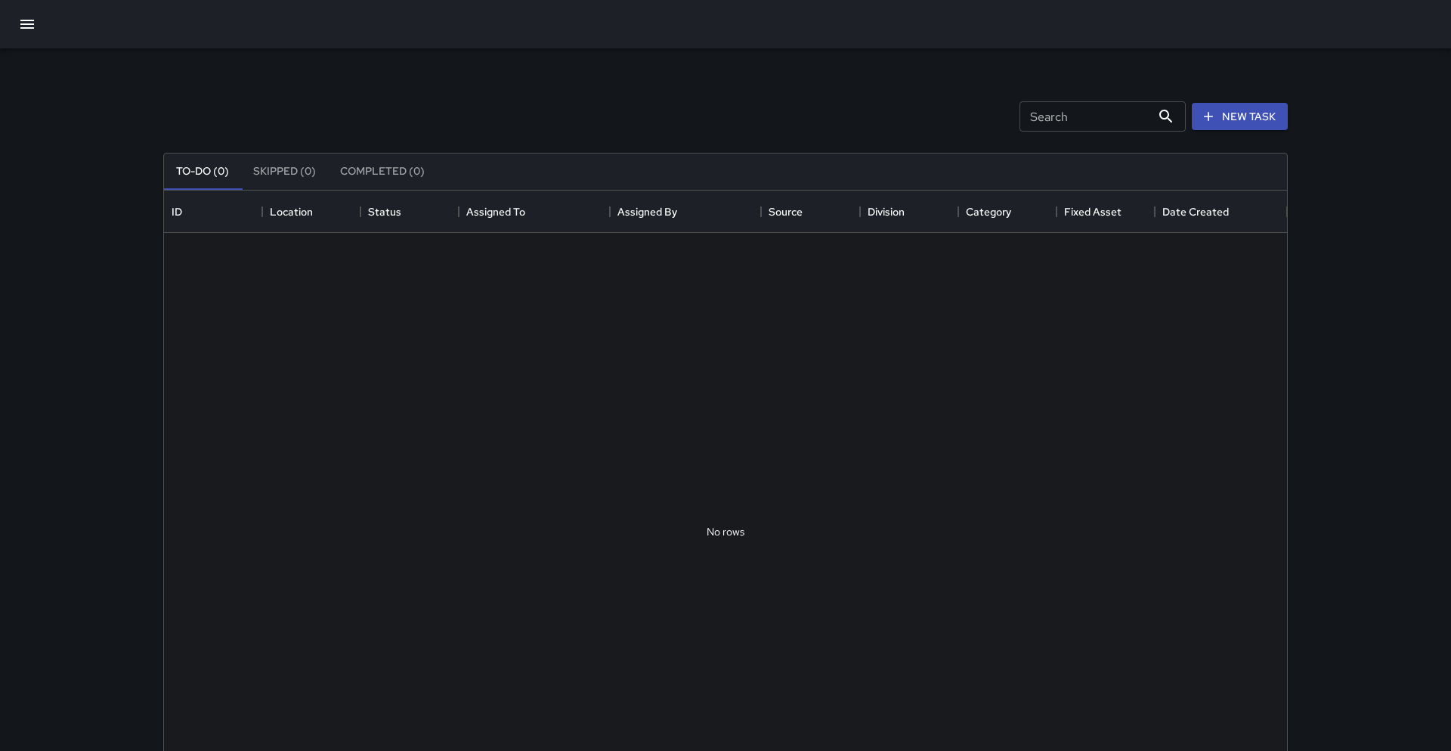
scroll to position [640, 1123]
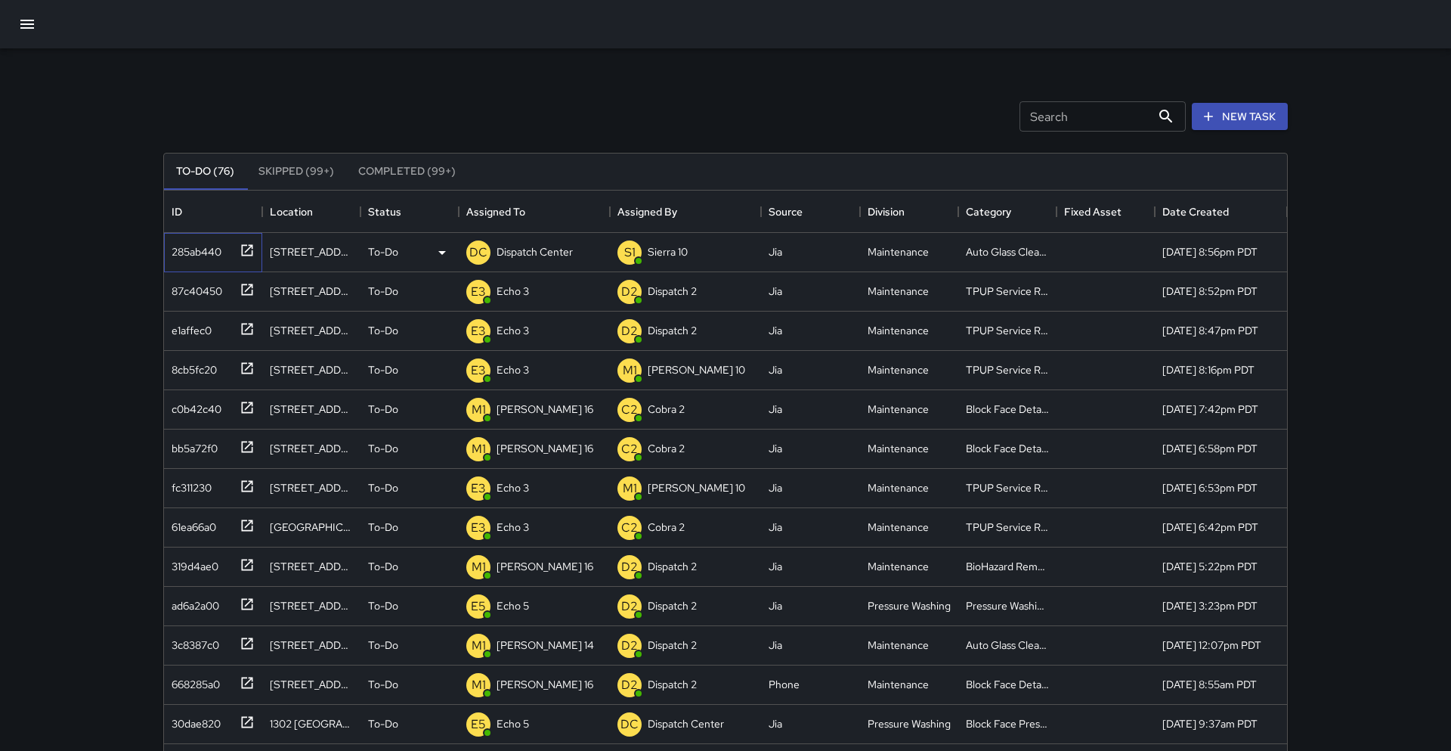
click at [251, 252] on icon at bounding box center [247, 250] width 15 height 15
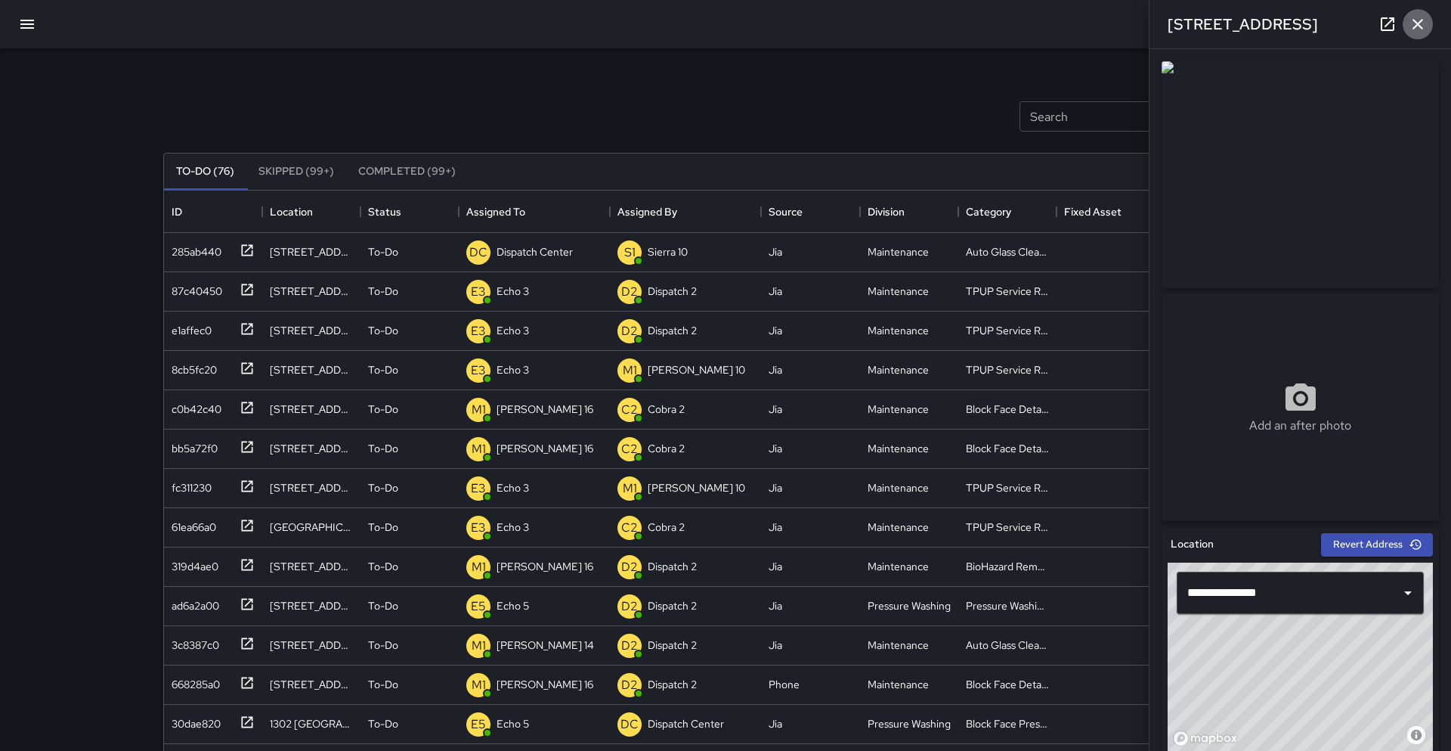
click at [1417, 19] on icon "button" at bounding box center [1418, 24] width 18 height 18
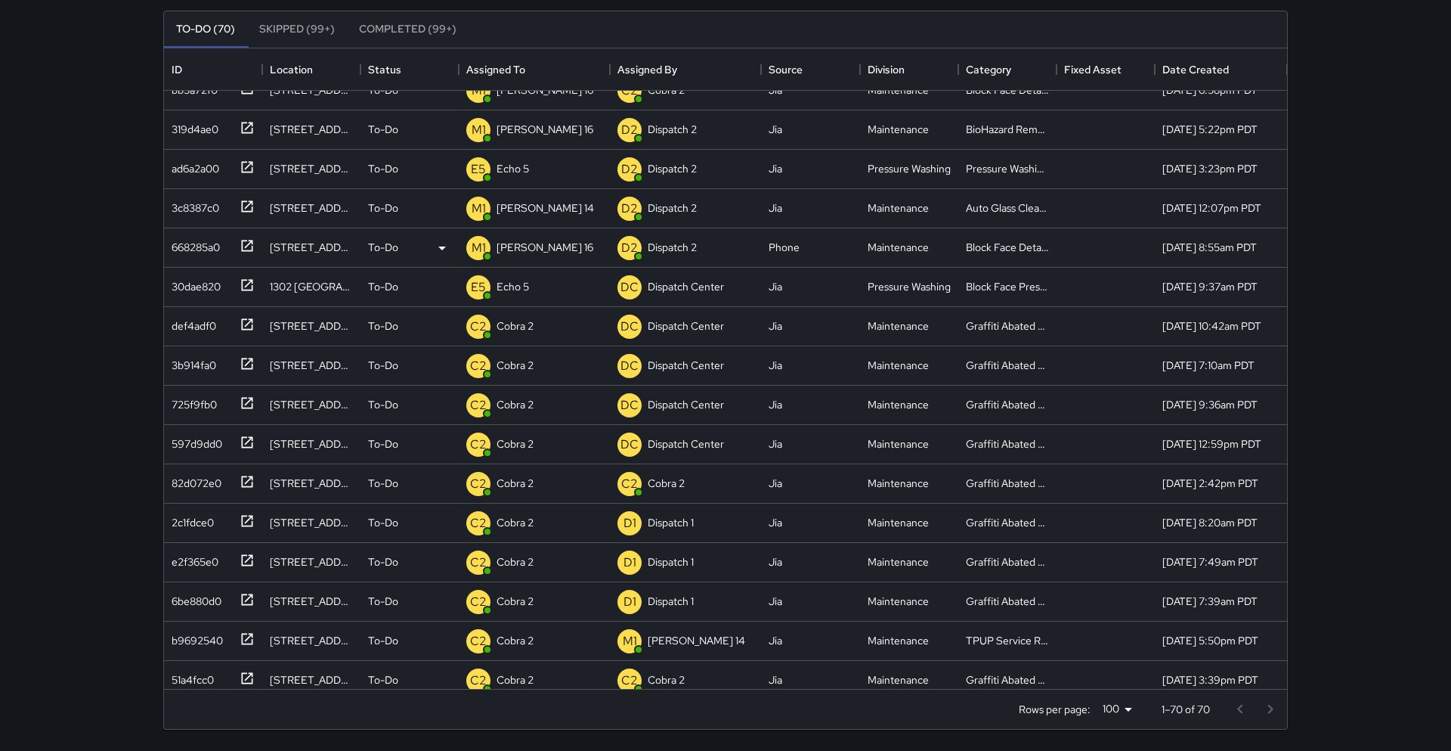
scroll to position [107, 0]
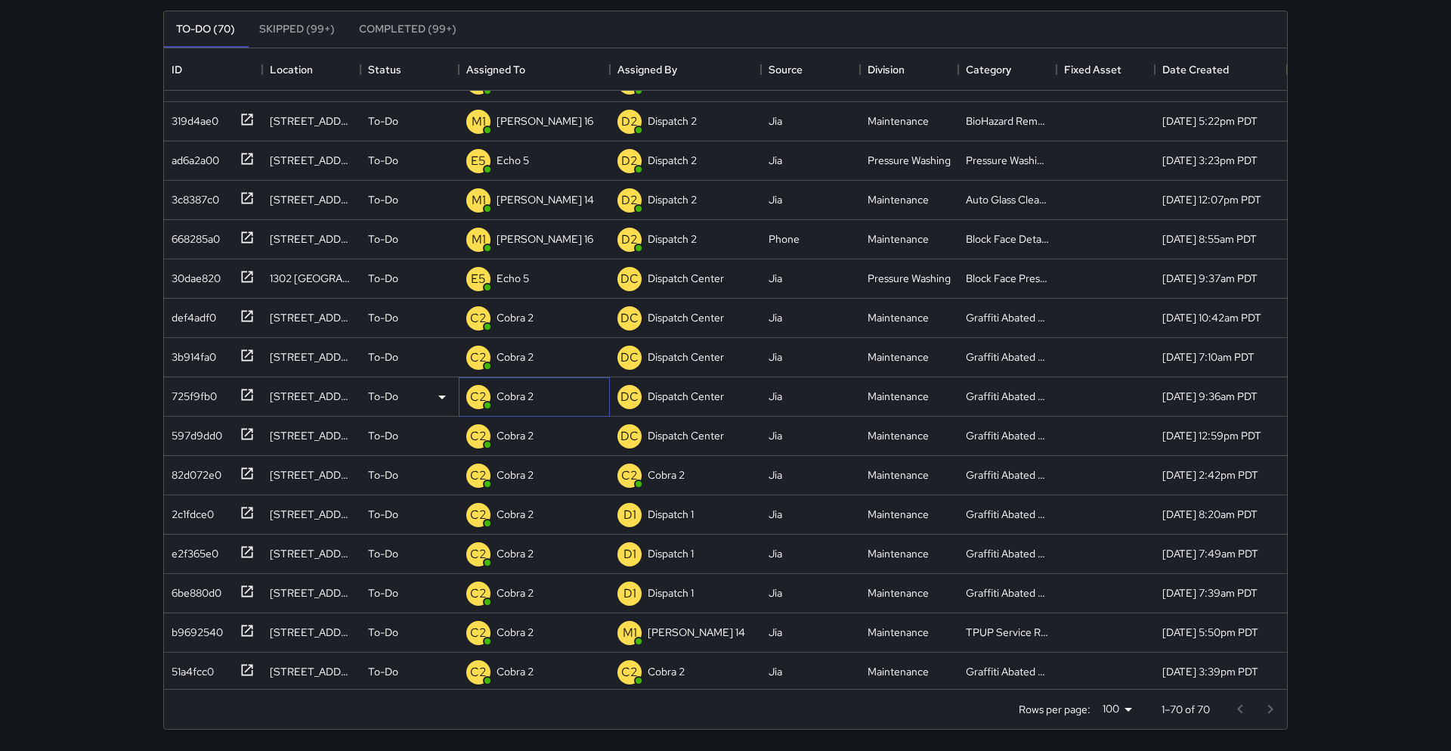
click at [547, 395] on div "C2 Cobra 2" at bounding box center [534, 396] width 151 height 39
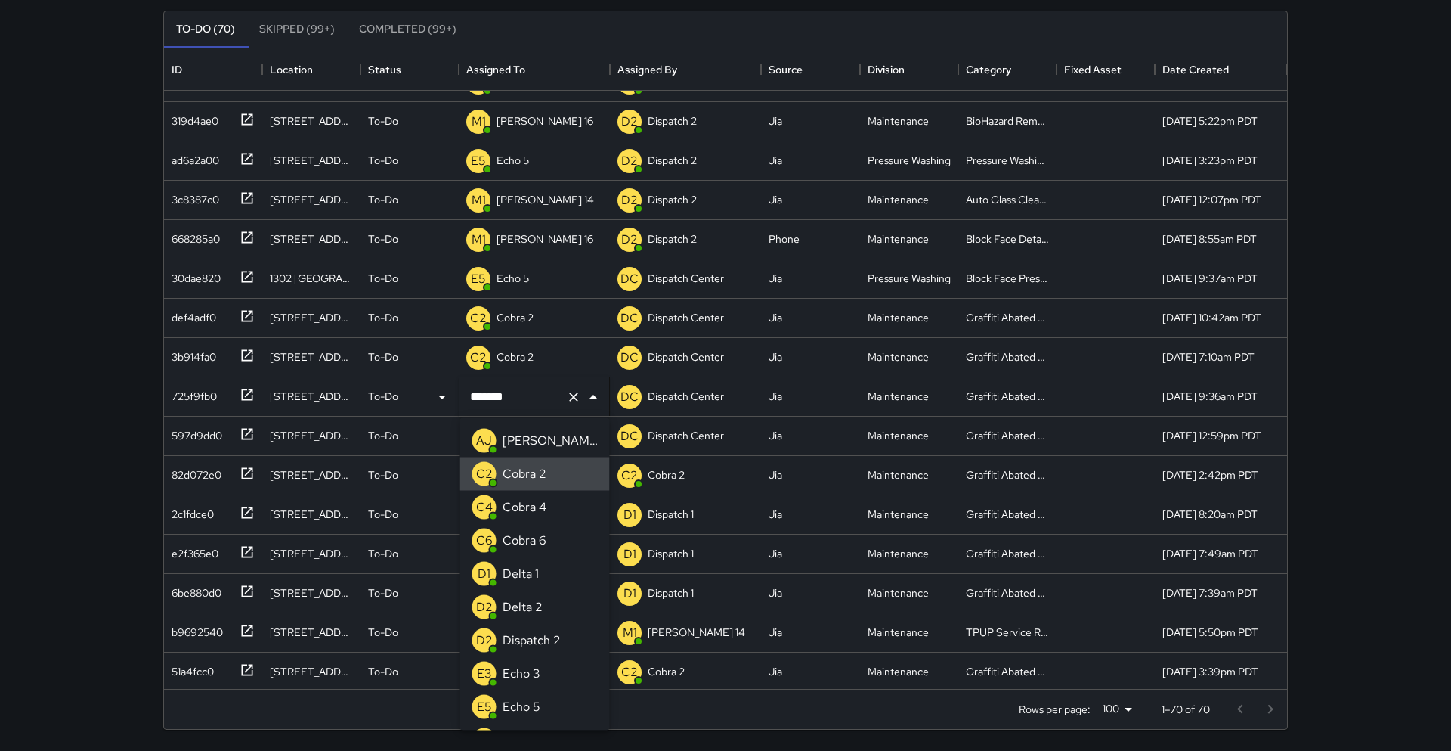
click at [544, 394] on input "*******" at bounding box center [513, 396] width 94 height 29
click at [1082, 399] on div at bounding box center [1106, 396] width 98 height 39
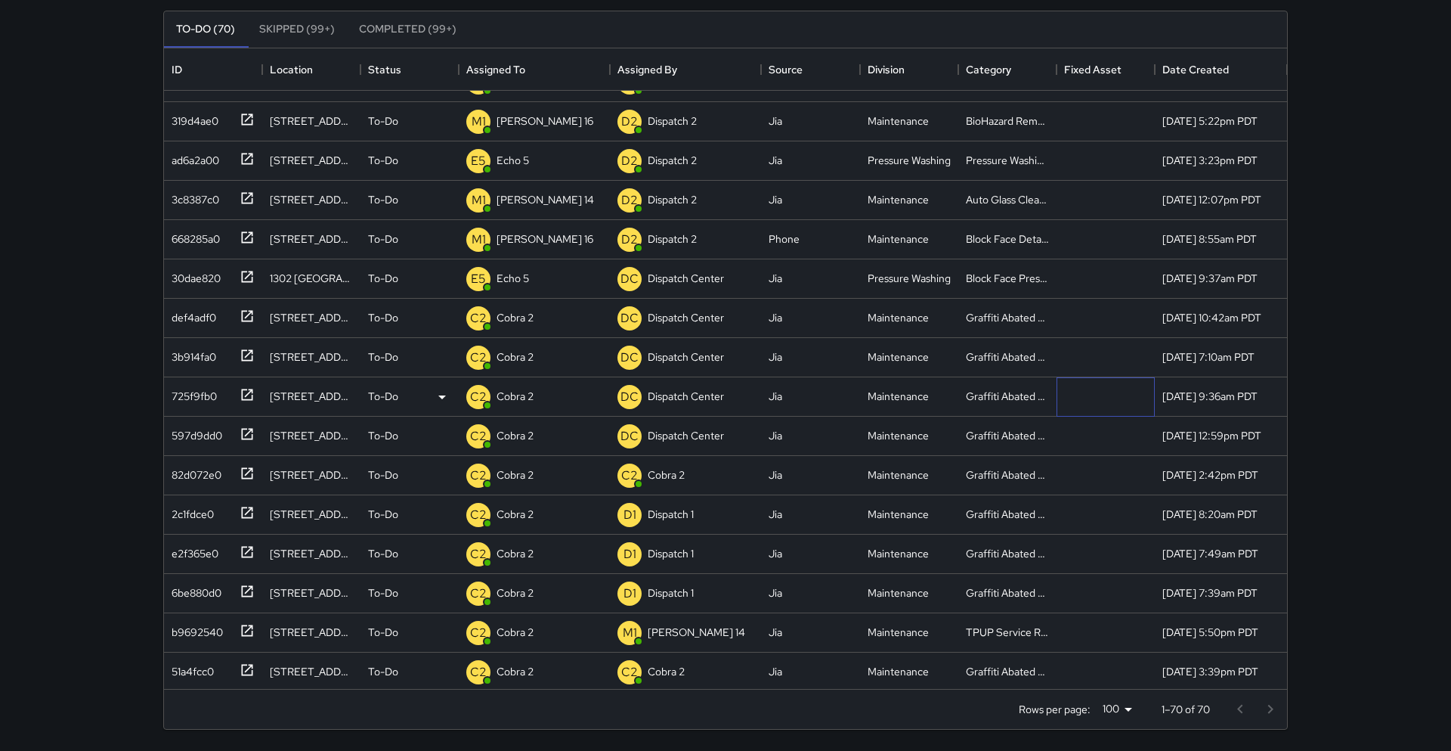
scroll to position [112, 0]
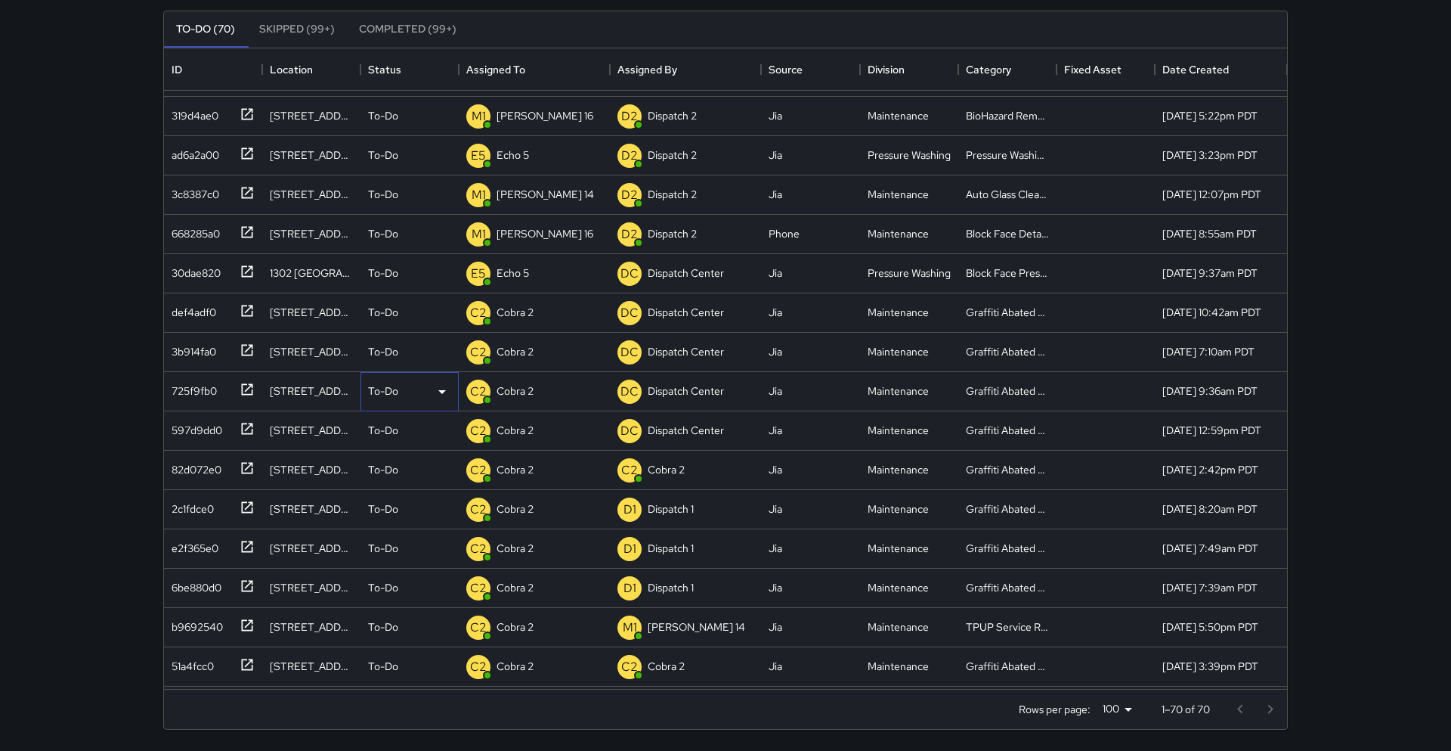
click at [442, 395] on icon at bounding box center [442, 391] width 18 height 18
click at [446, 392] on div at bounding box center [725, 375] width 1451 height 751
click at [239, 383] on div at bounding box center [244, 388] width 21 height 25
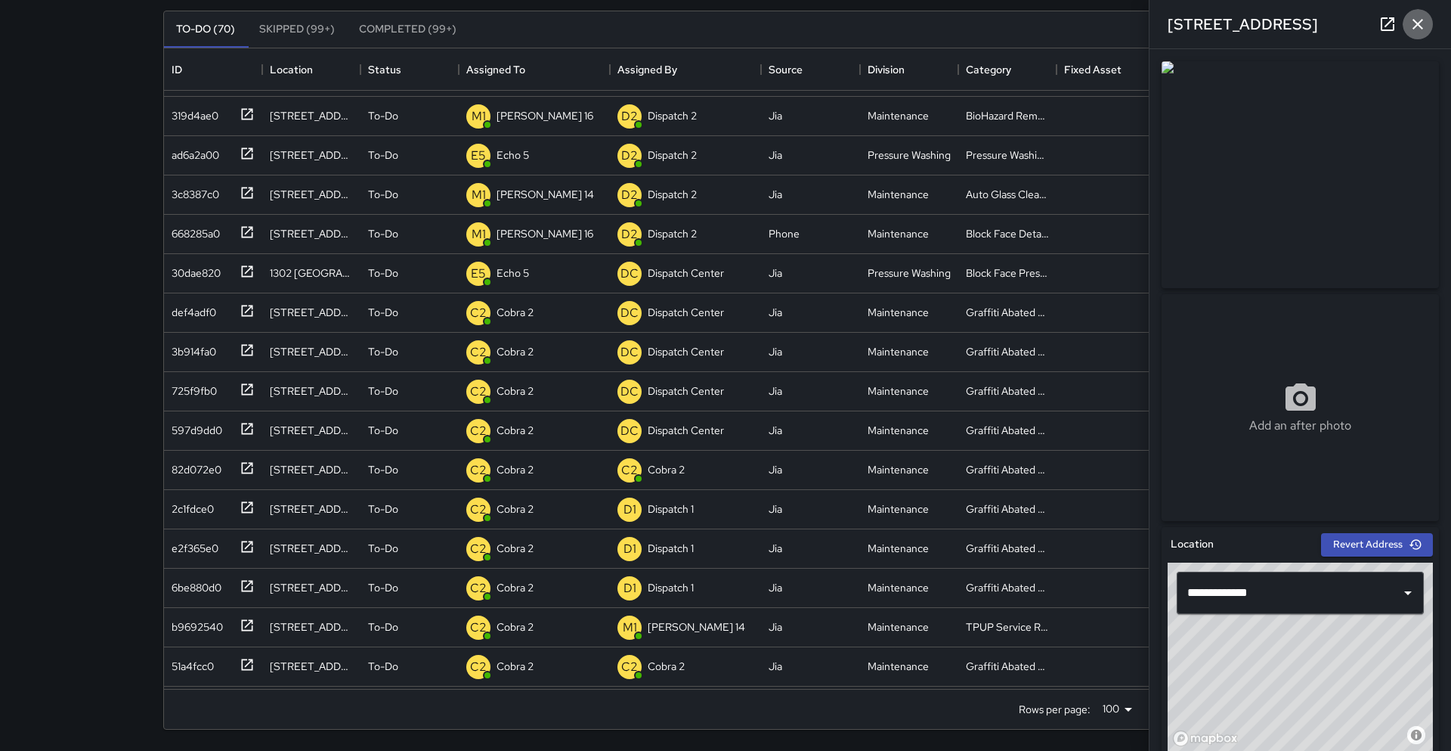
click at [1422, 26] on icon "button" at bounding box center [1418, 24] width 18 height 18
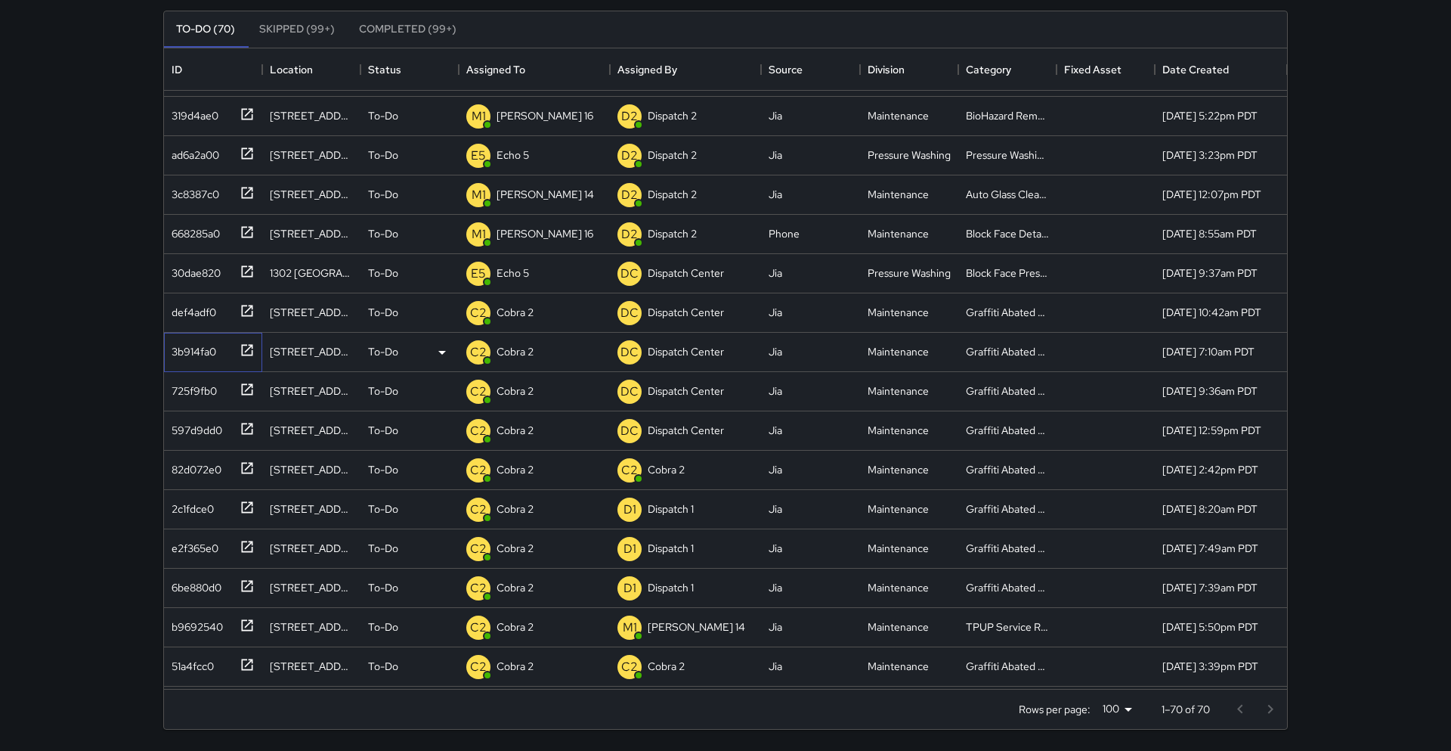
click at [243, 352] on icon at bounding box center [247, 349] width 15 height 15
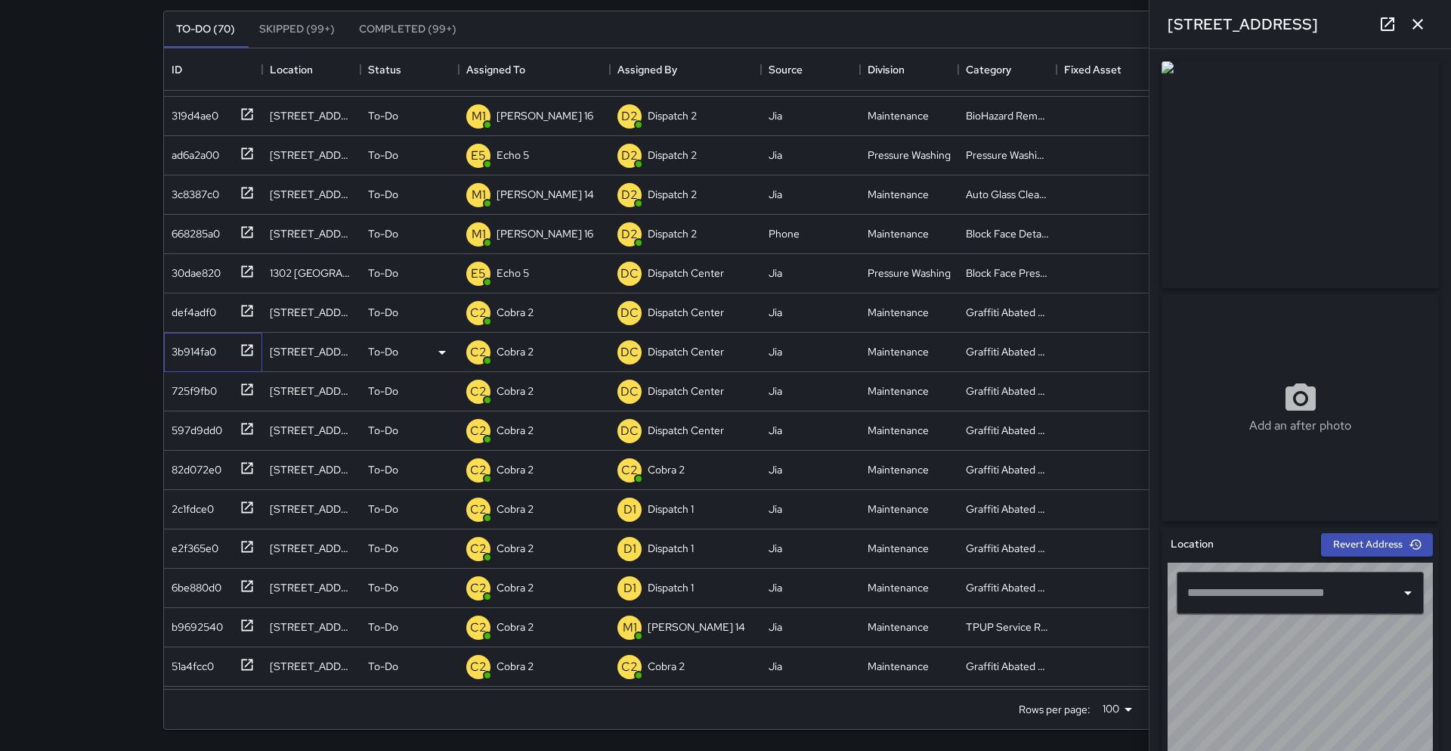
type input "**********"
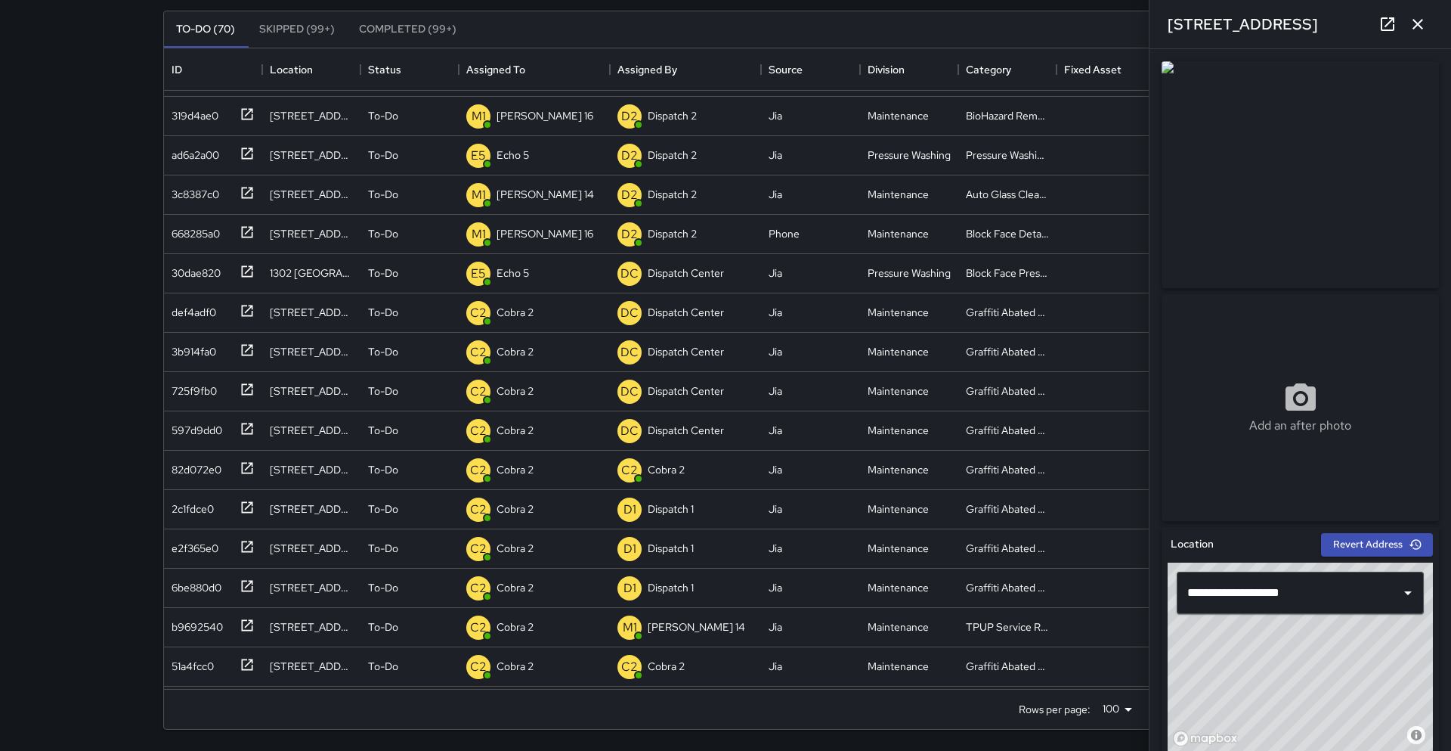
click at [1417, 22] on icon "button" at bounding box center [1418, 24] width 18 height 18
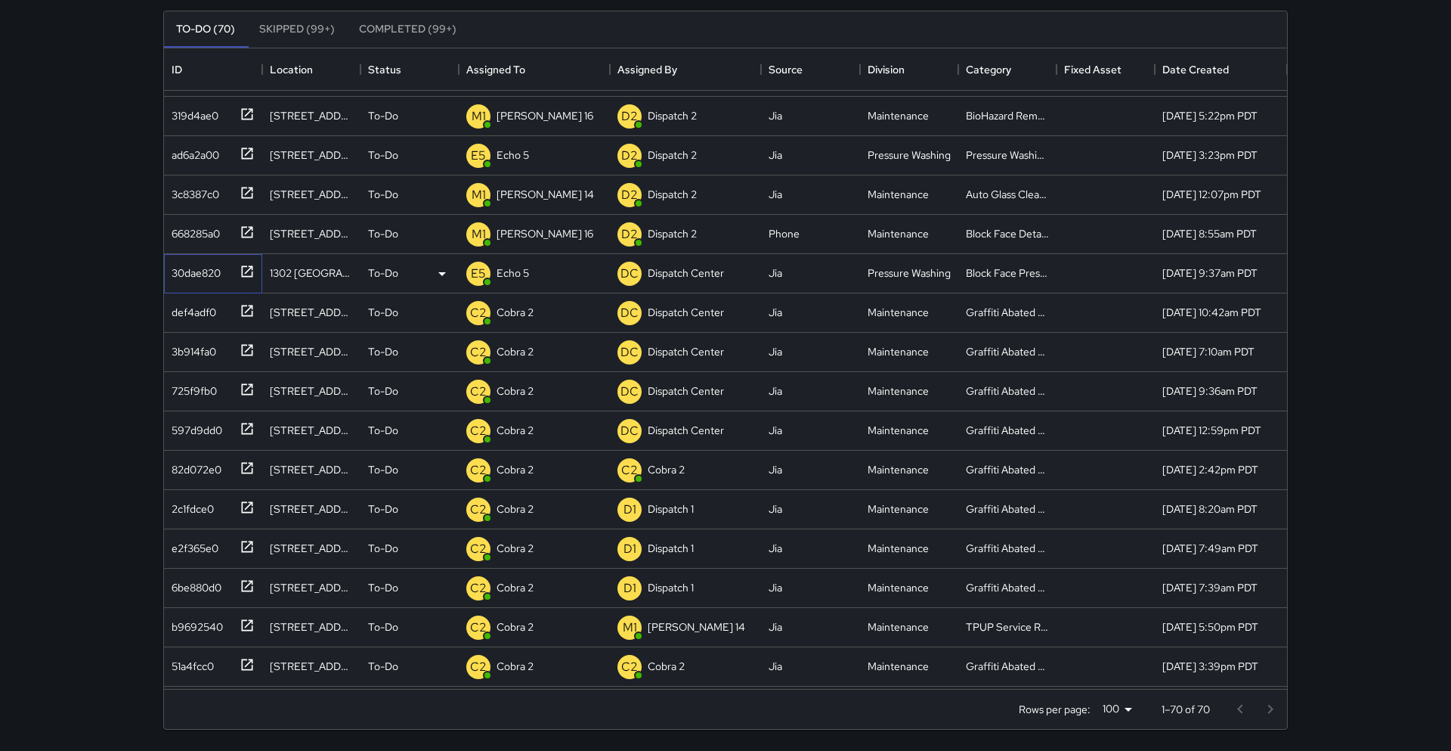
click at [252, 273] on icon at bounding box center [247, 270] width 11 height 11
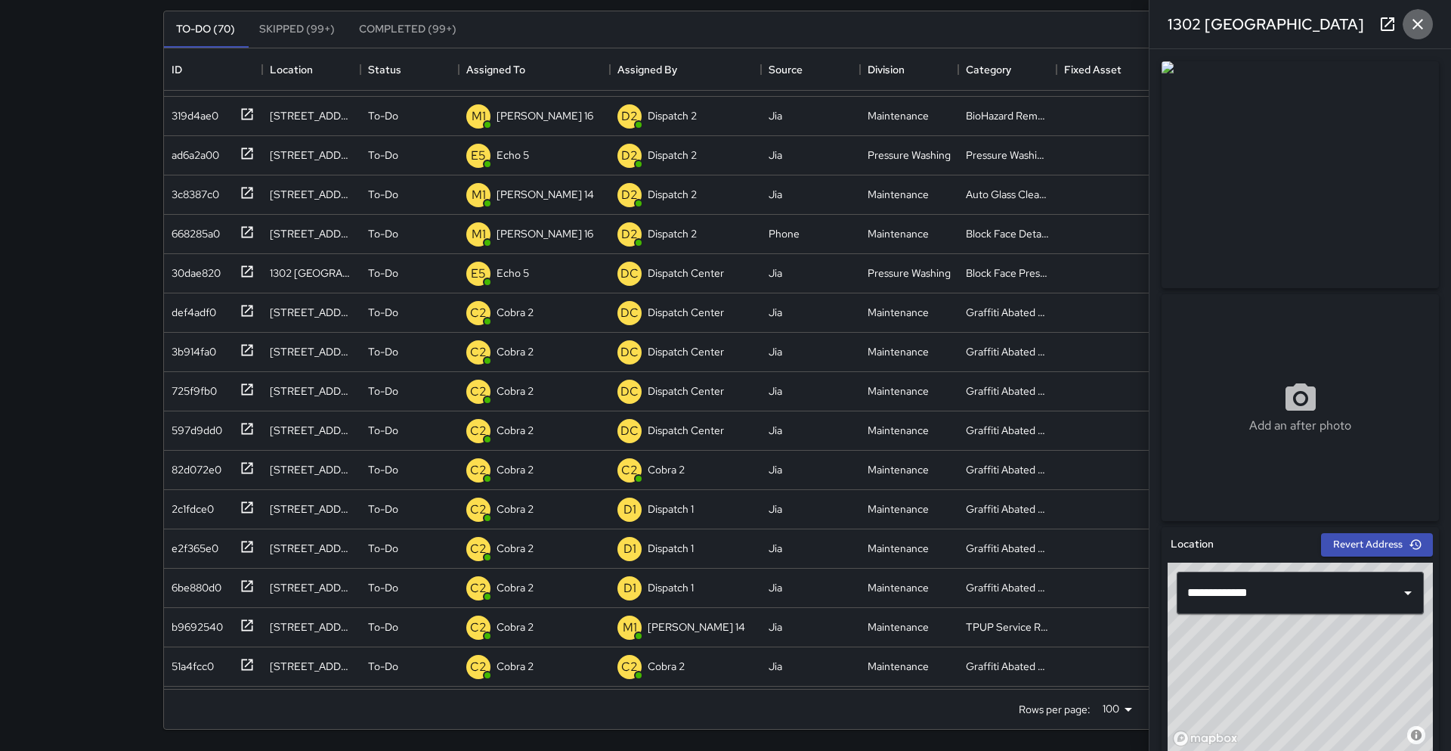
click at [1420, 20] on icon "button" at bounding box center [1418, 24] width 18 height 18
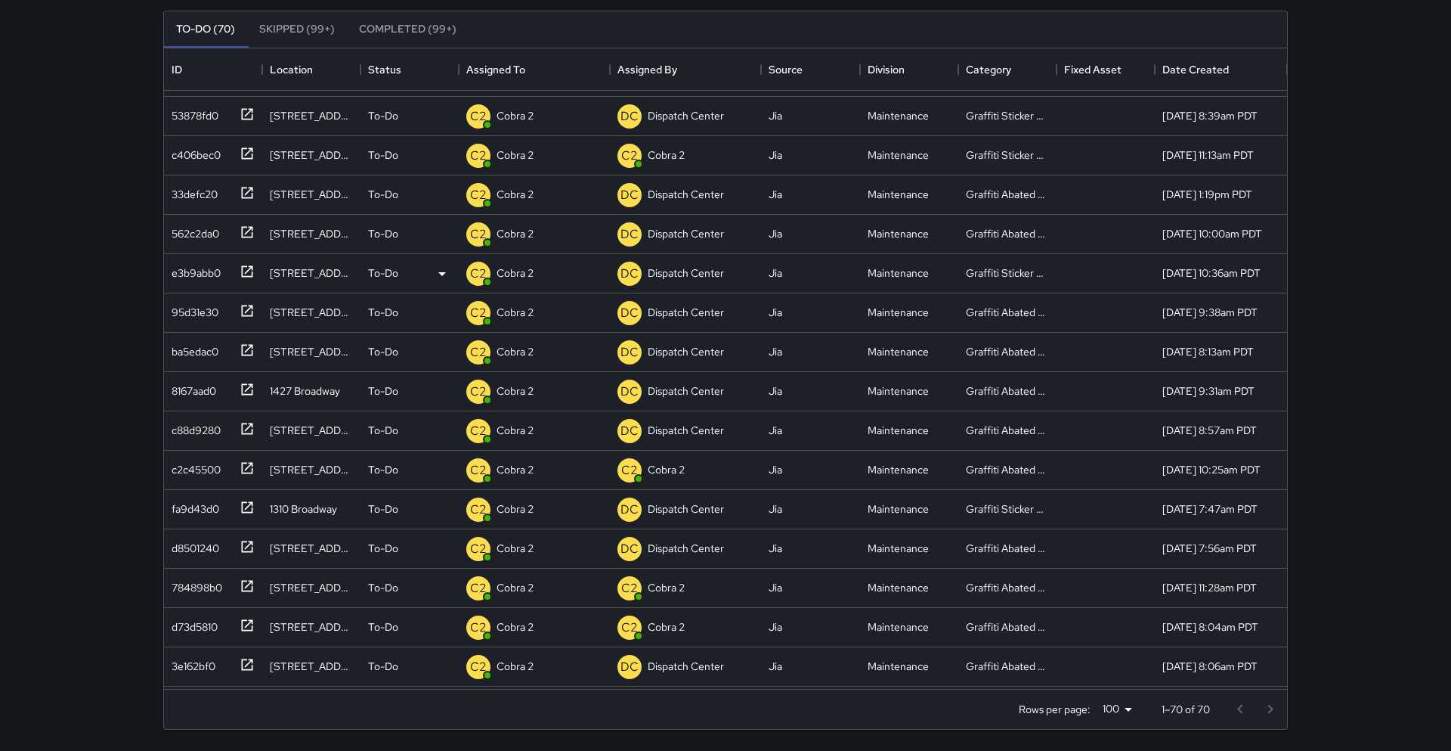
scroll to position [1773, 0]
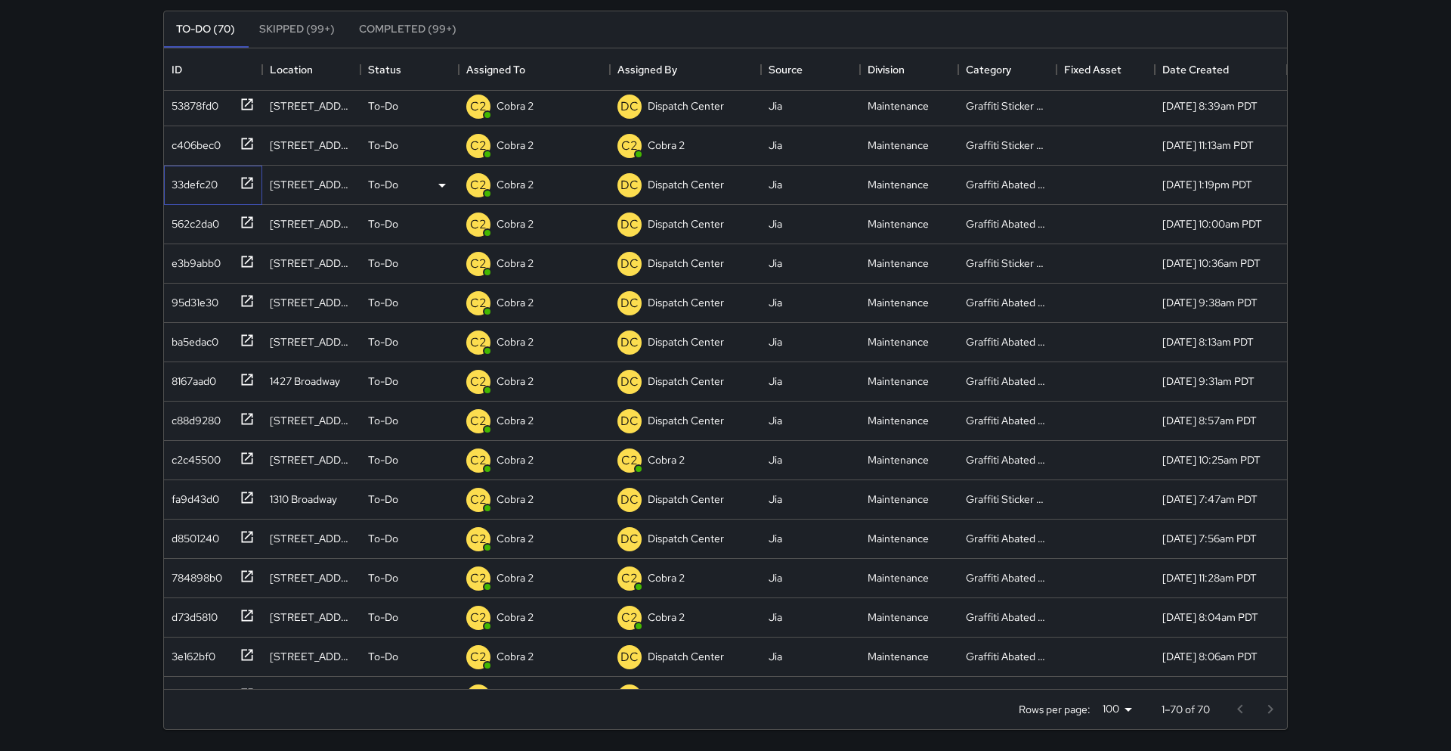
click at [245, 181] on icon at bounding box center [247, 182] width 15 height 15
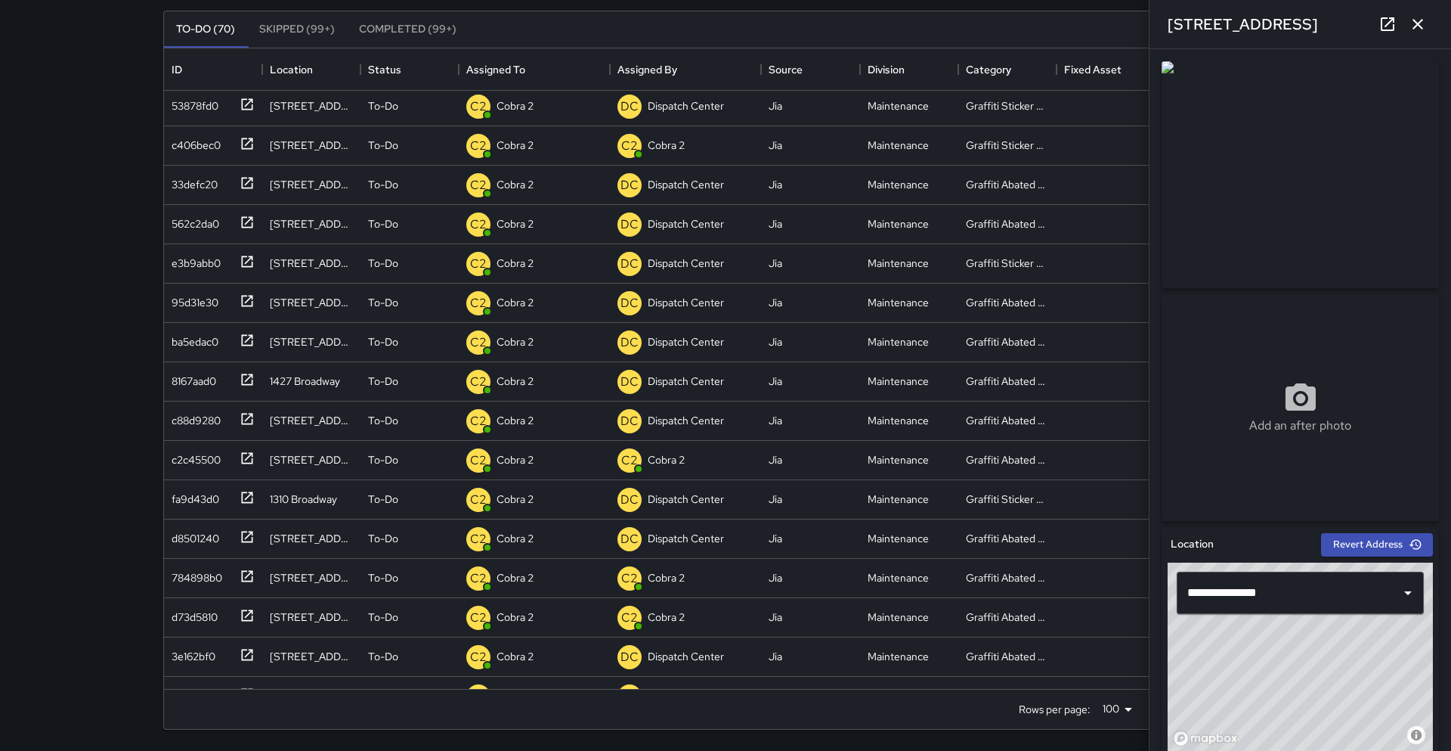
click at [1418, 25] on icon "button" at bounding box center [1418, 24] width 11 height 11
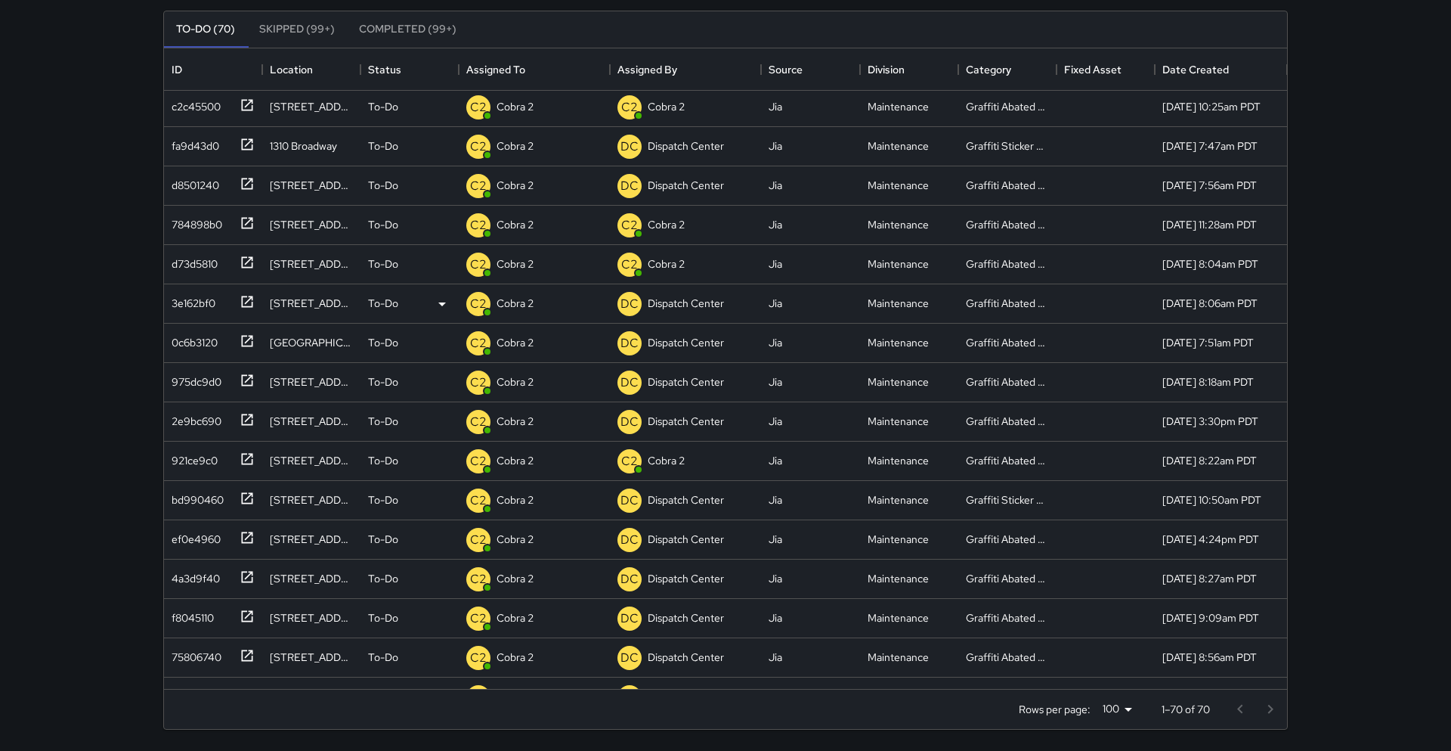
scroll to position [2154, 0]
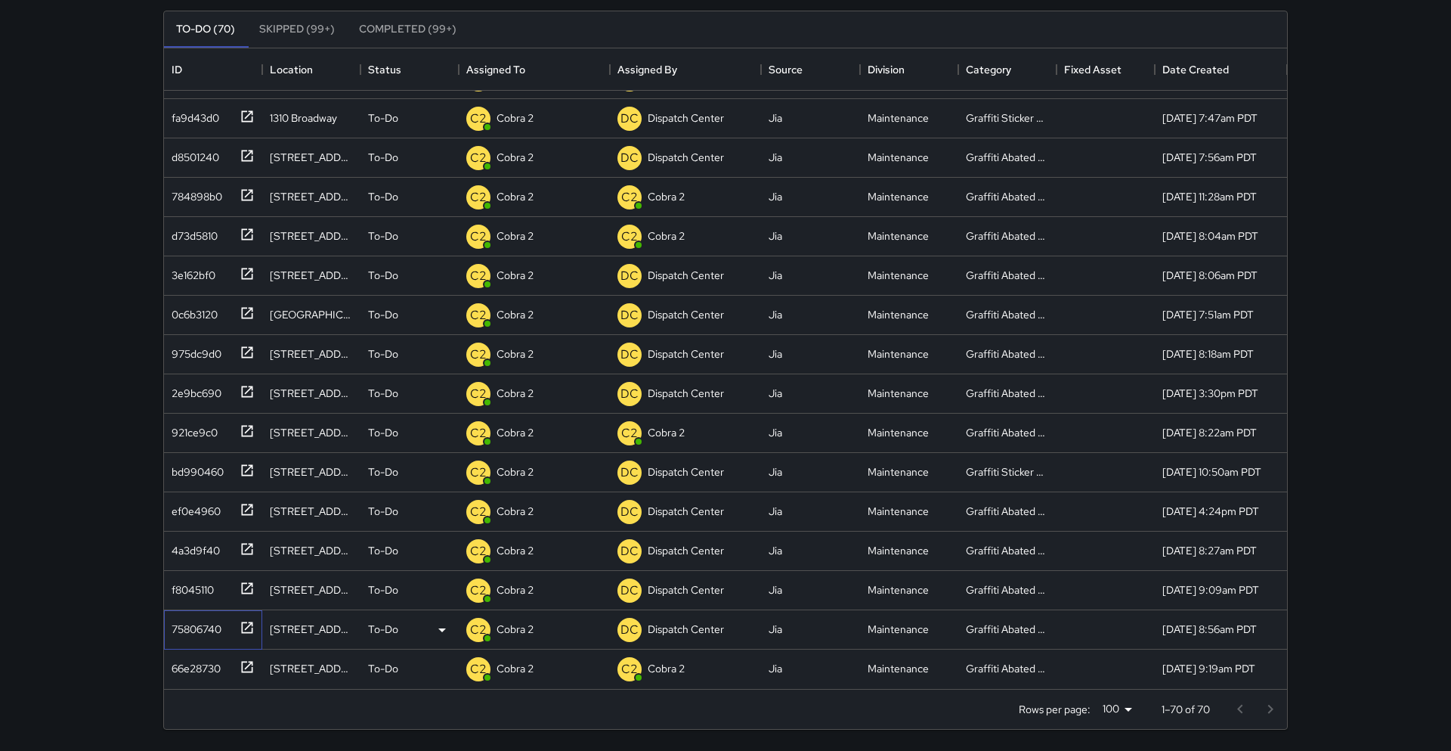
click at [243, 625] on icon at bounding box center [247, 627] width 15 height 15
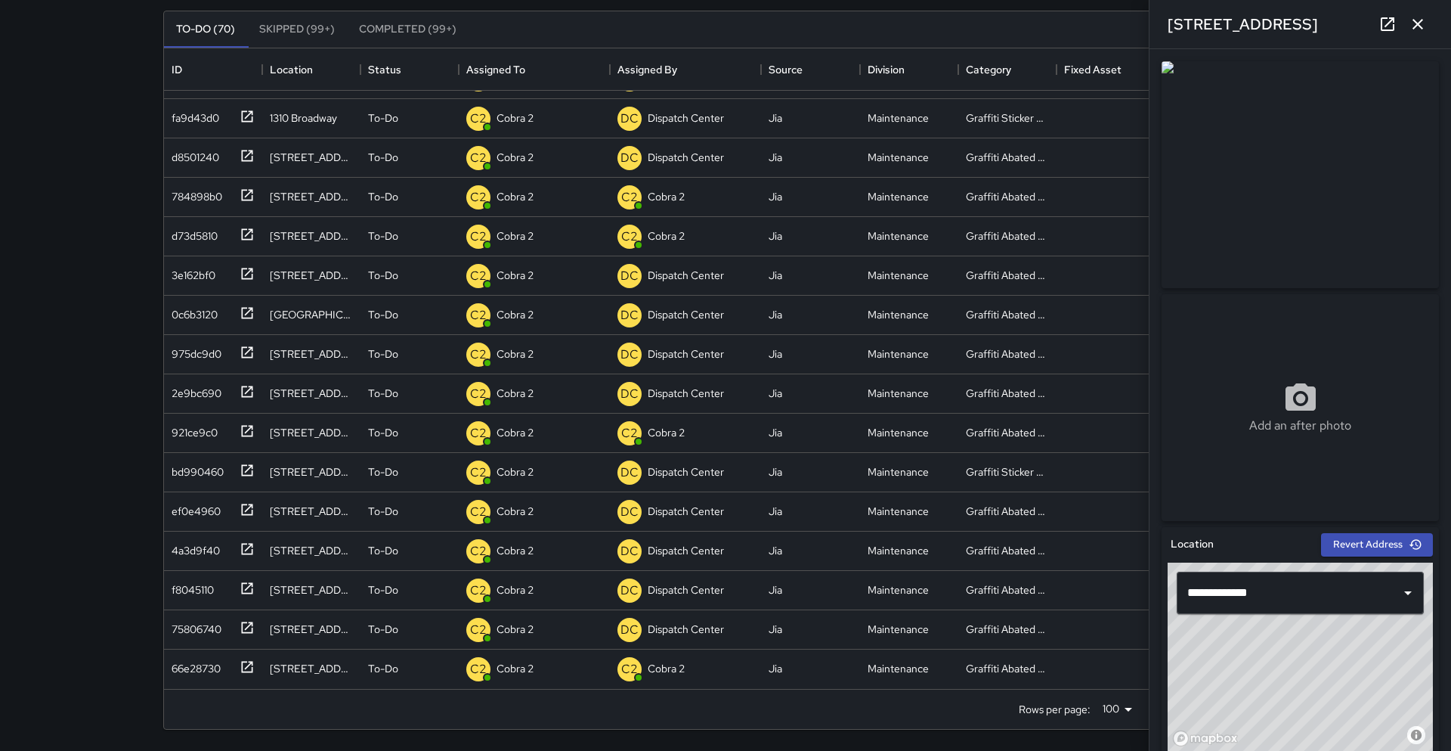
click at [1427, 30] on button "button" at bounding box center [1418, 24] width 30 height 30
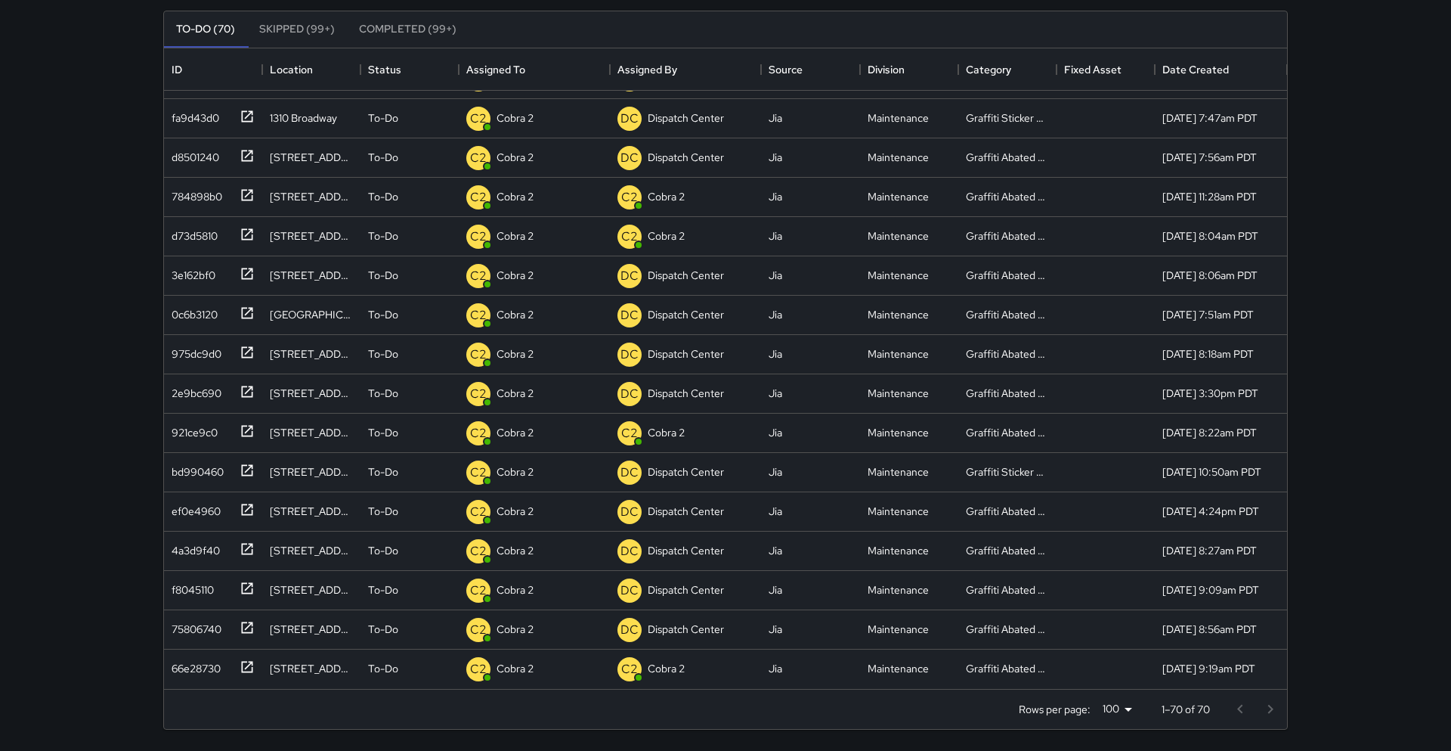
click at [110, 119] on div "Search Search New Task To-Do (70) Skipped (99+) Completed (99+) ID Location Sta…" at bounding box center [725, 304] width 1451 height 893
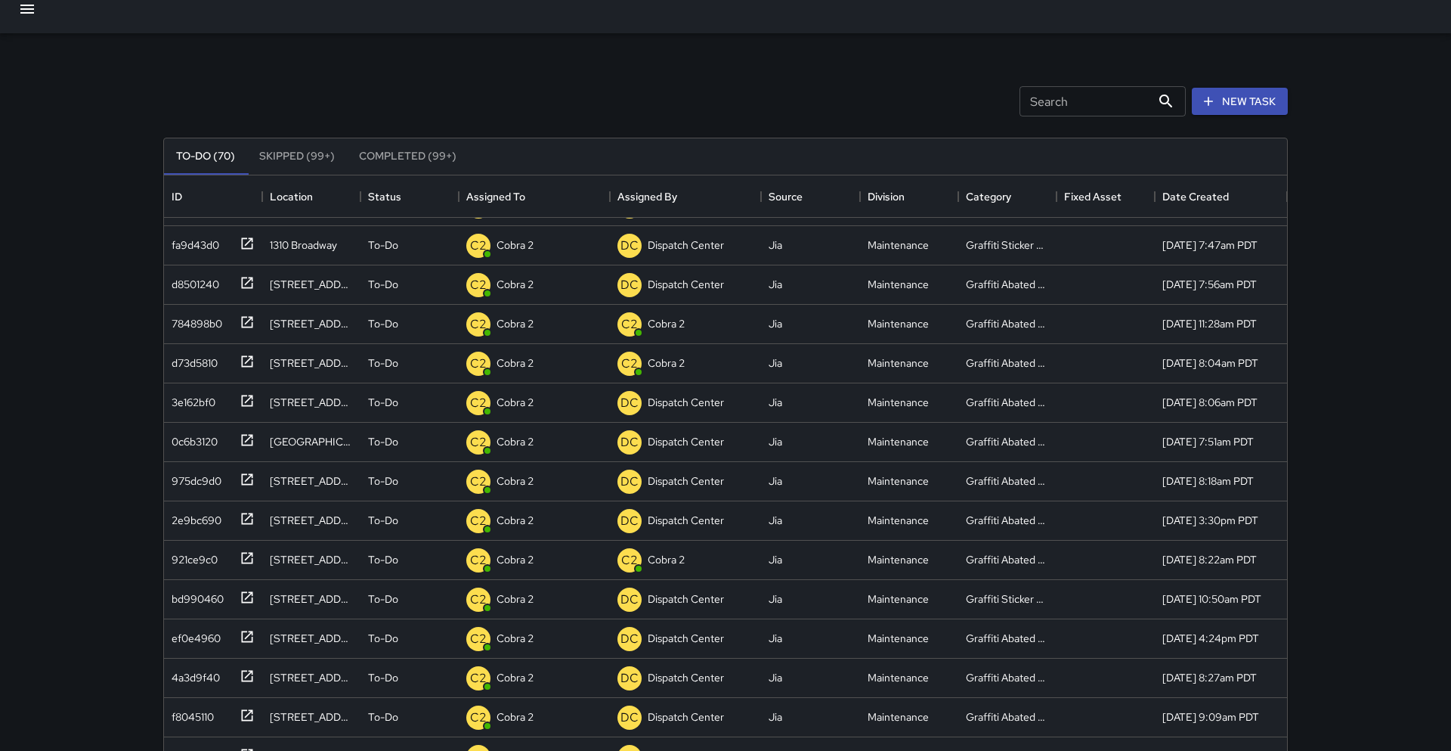
scroll to position [0, 0]
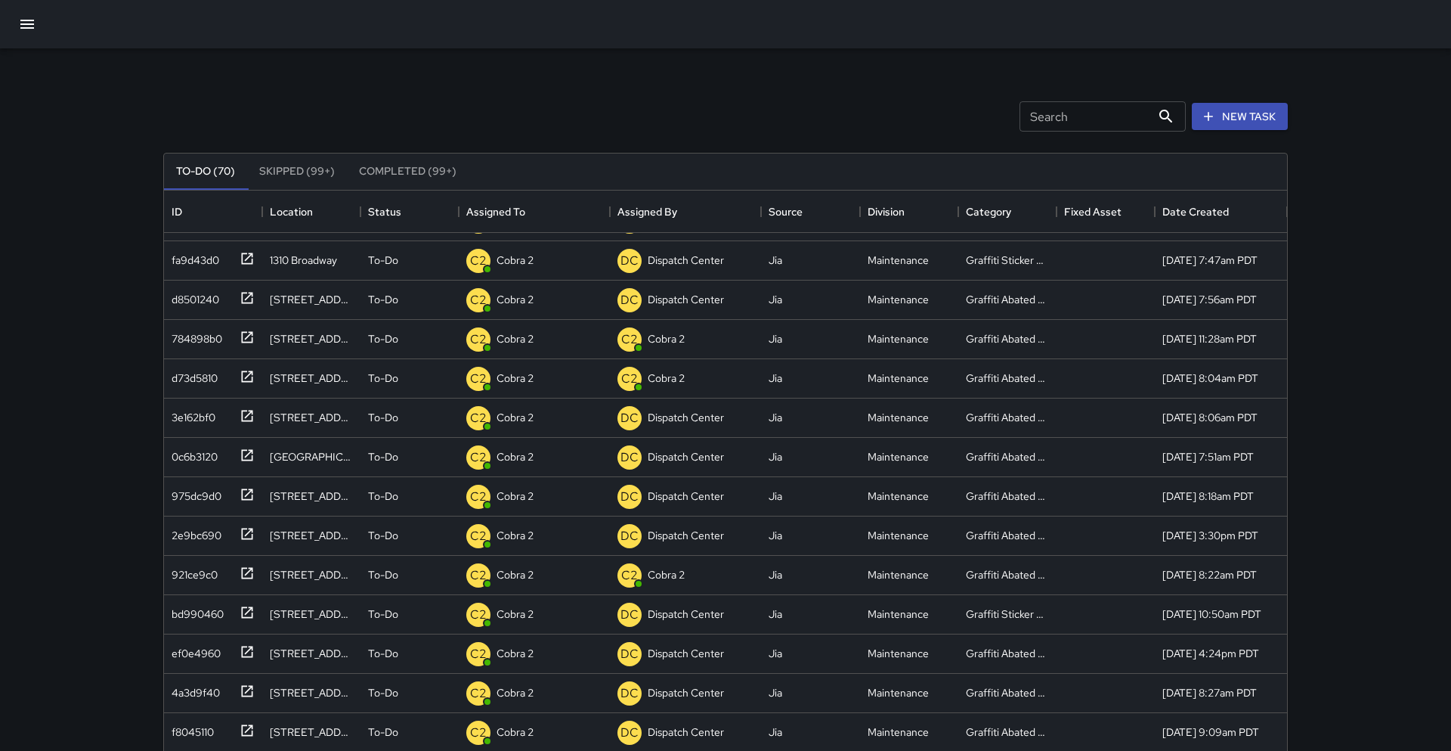
click at [21, 26] on icon "button" at bounding box center [27, 24] width 18 height 18
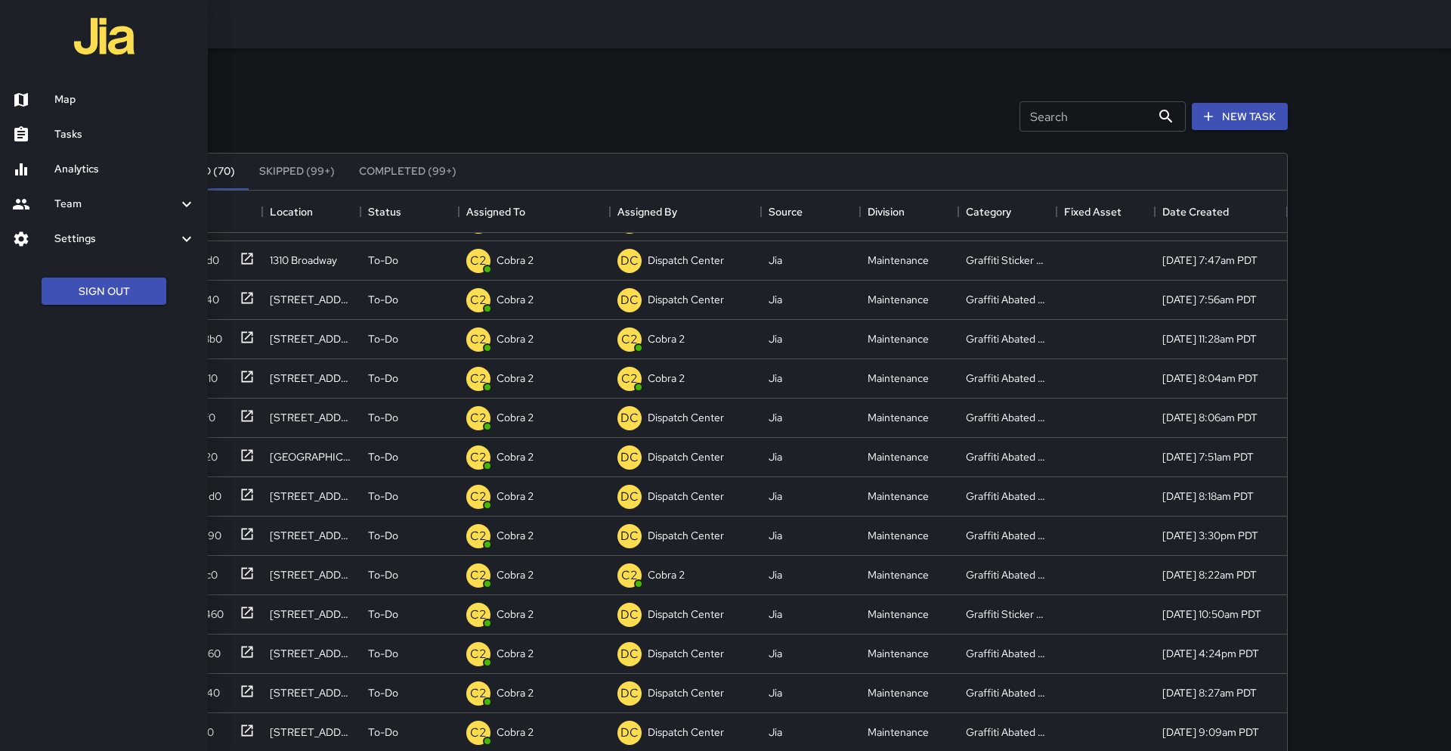
click at [76, 169] on h6 "Analytics" at bounding box center [124, 169] width 141 height 17
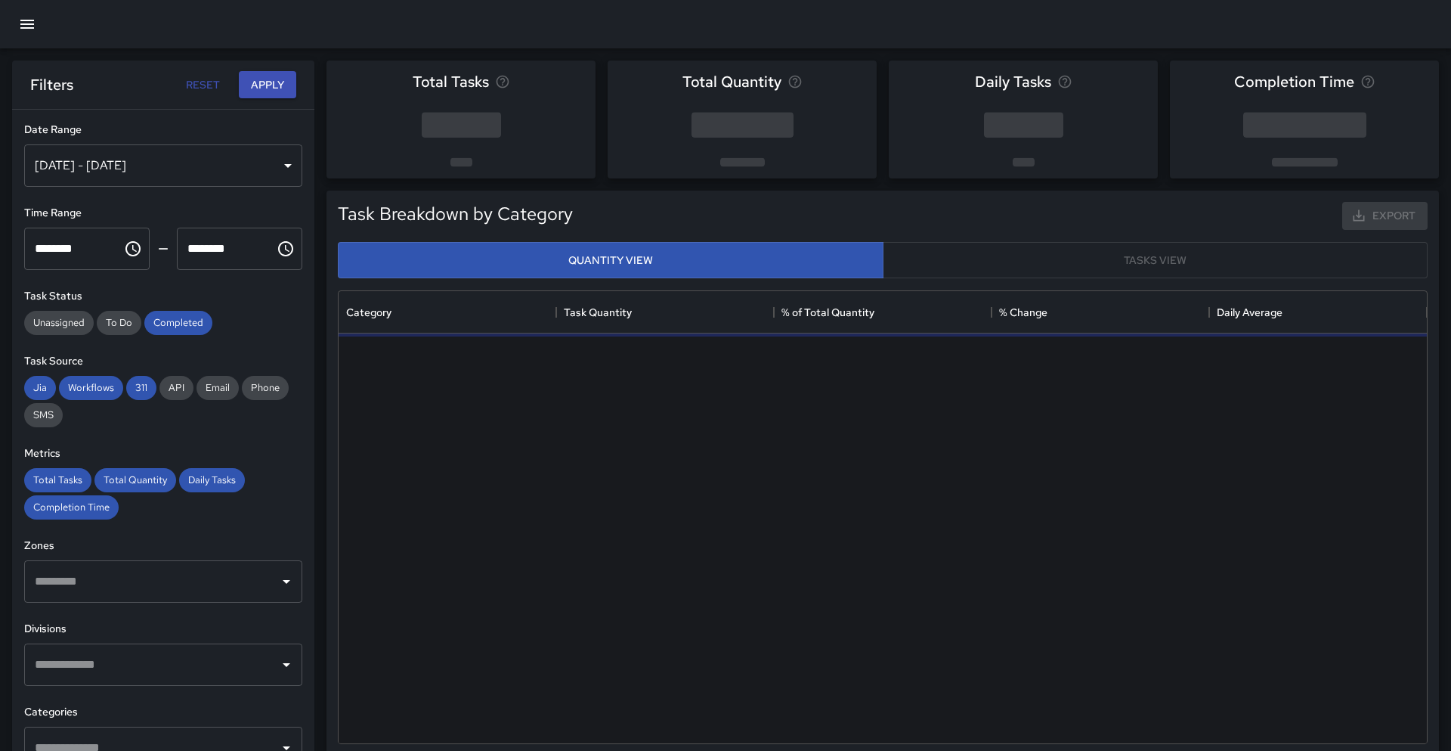
scroll to position [452, 1088]
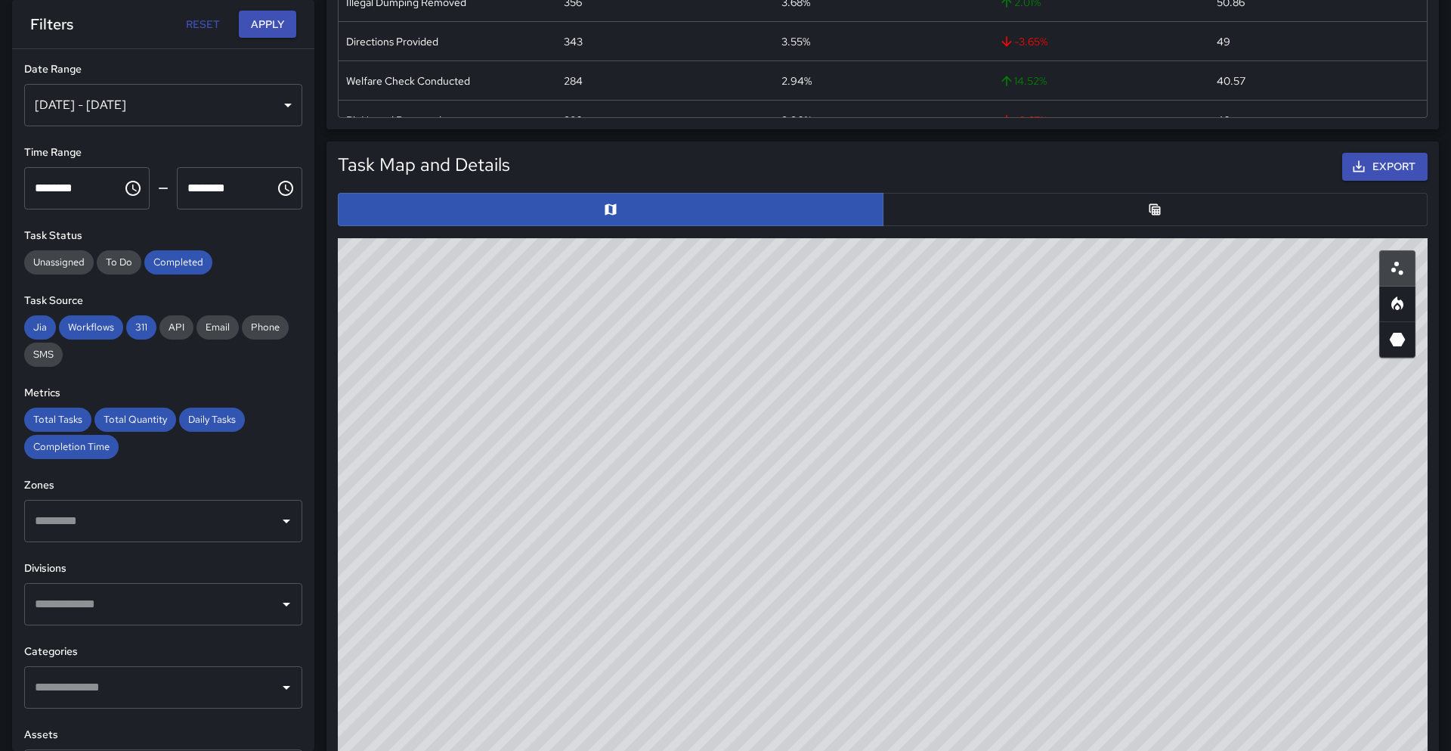
scroll to position [635, 0]
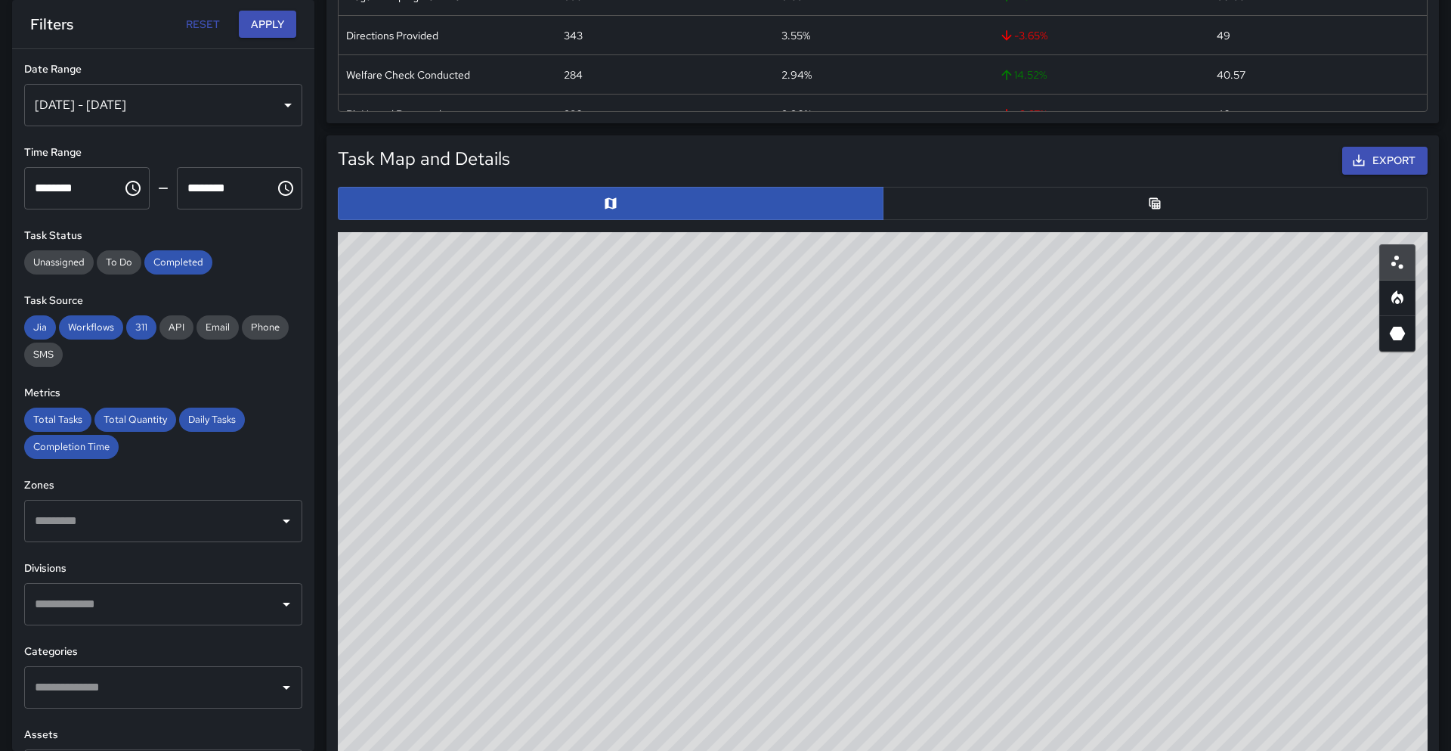
click at [1098, 217] on button "button" at bounding box center [1156, 203] width 546 height 33
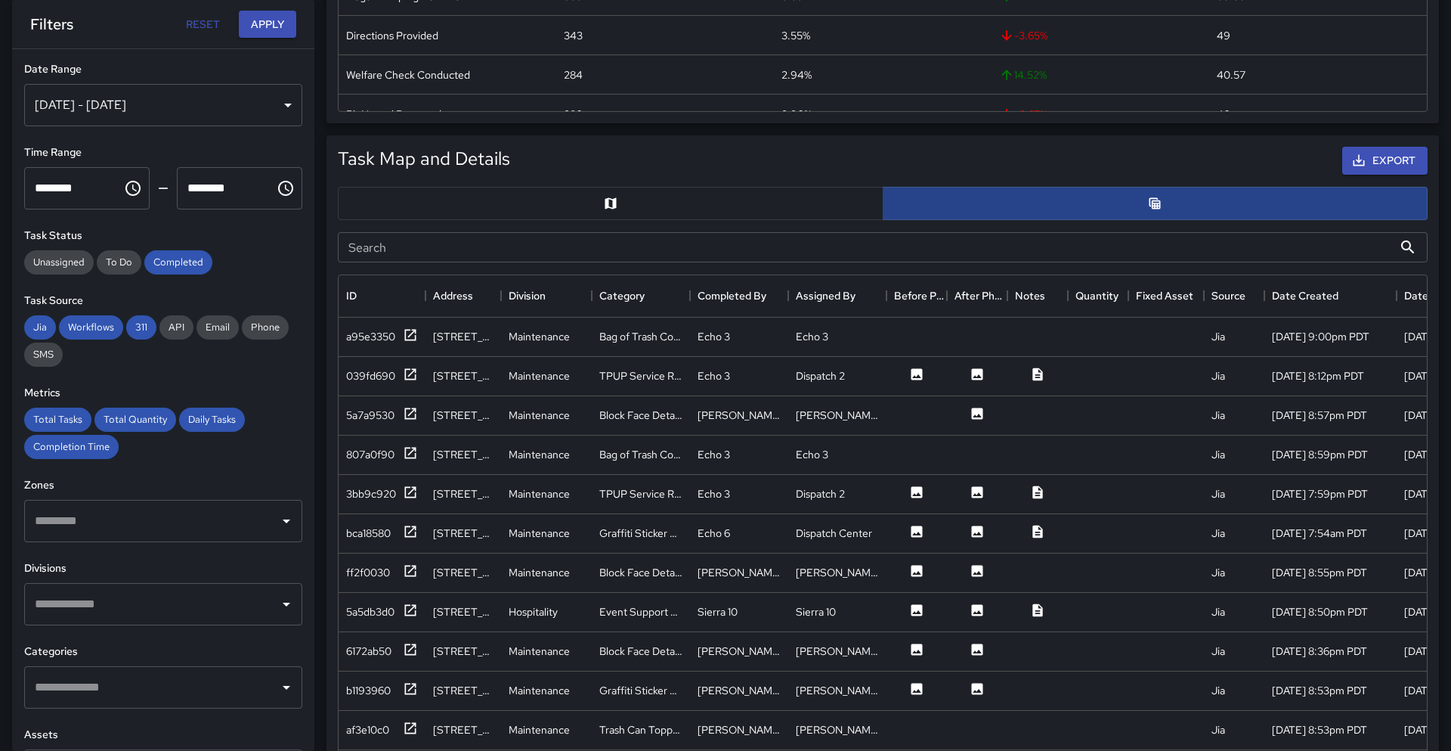
scroll to position [1, 1]
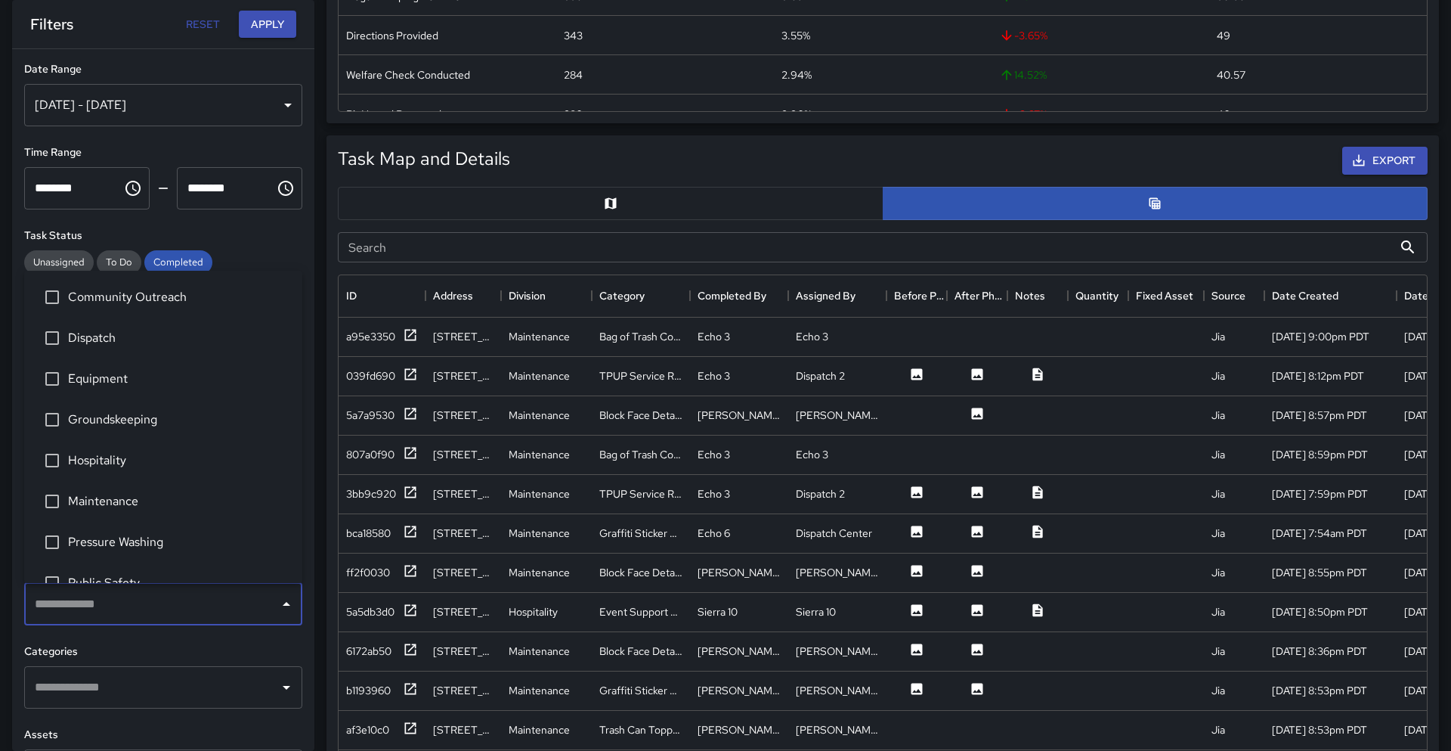
click at [192, 613] on input "text" at bounding box center [152, 604] width 242 height 29
click at [158, 691] on input "text" at bounding box center [152, 687] width 242 height 29
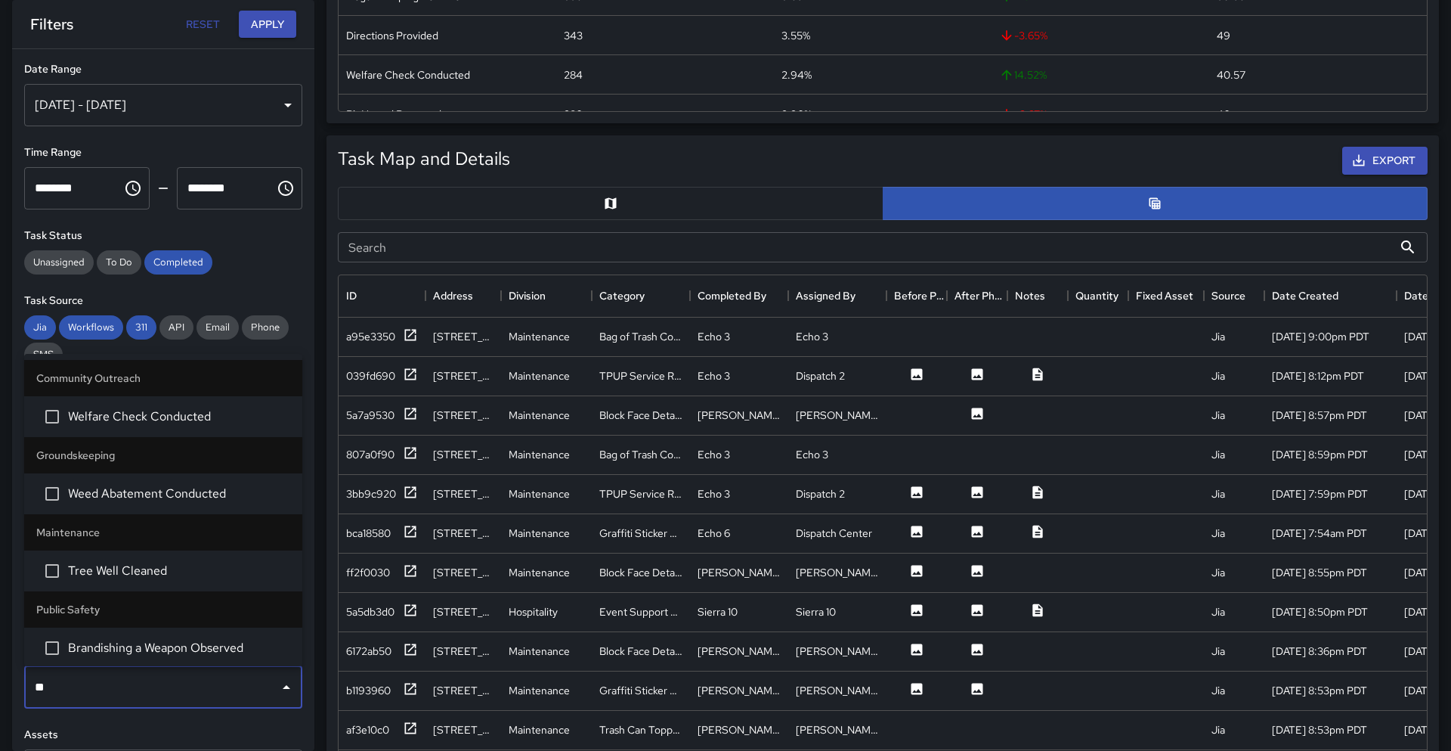
type input "***"
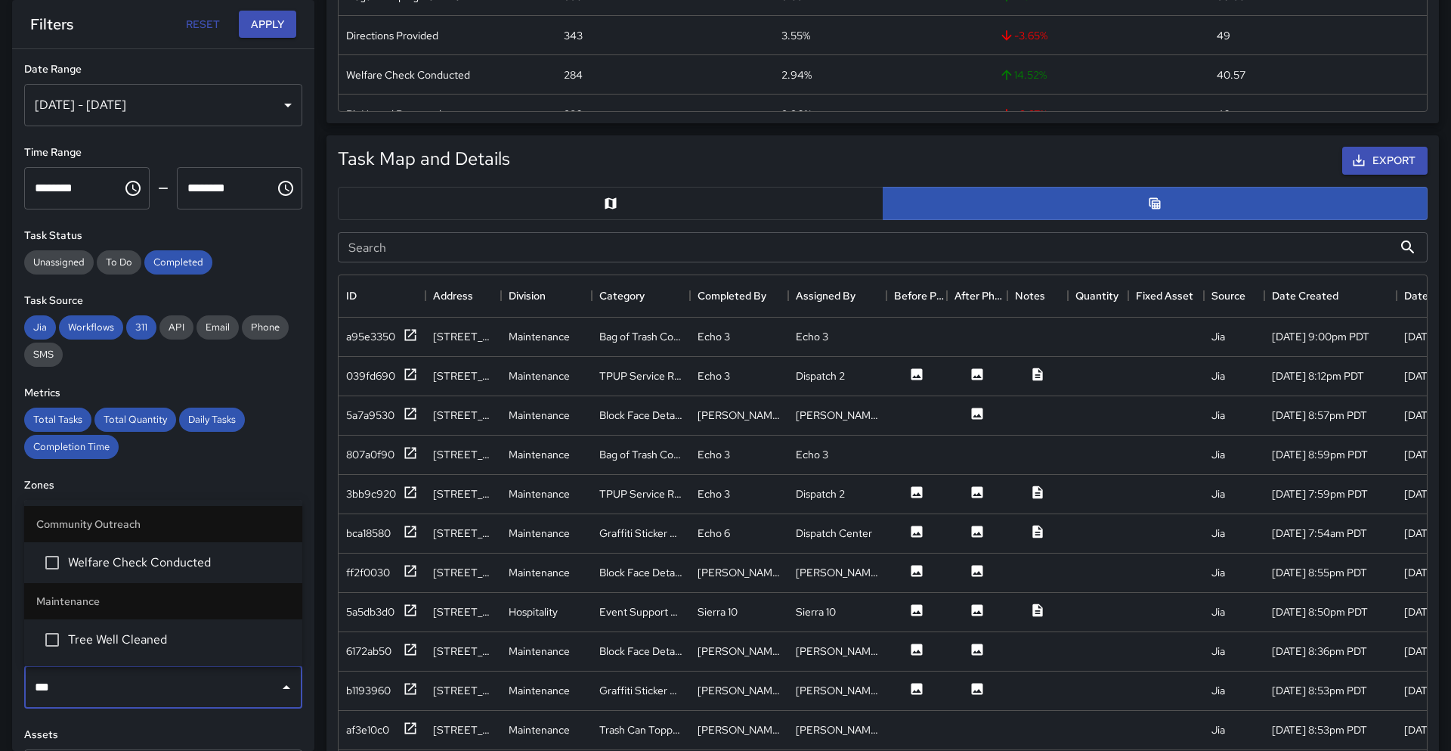
click at [151, 568] on span "Welfare Check Conducted" at bounding box center [179, 562] width 222 height 18
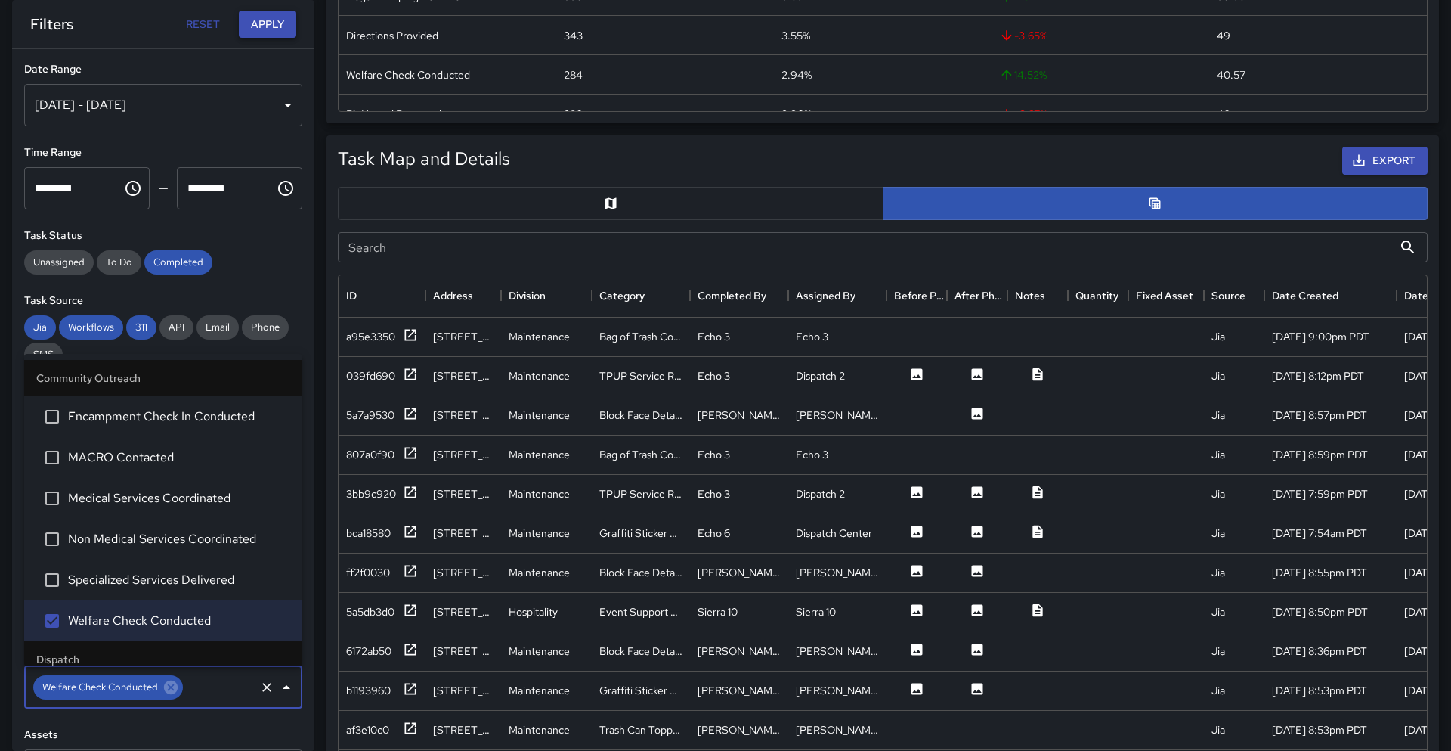
click at [275, 36] on button "Apply" at bounding box center [267, 25] width 57 height 28
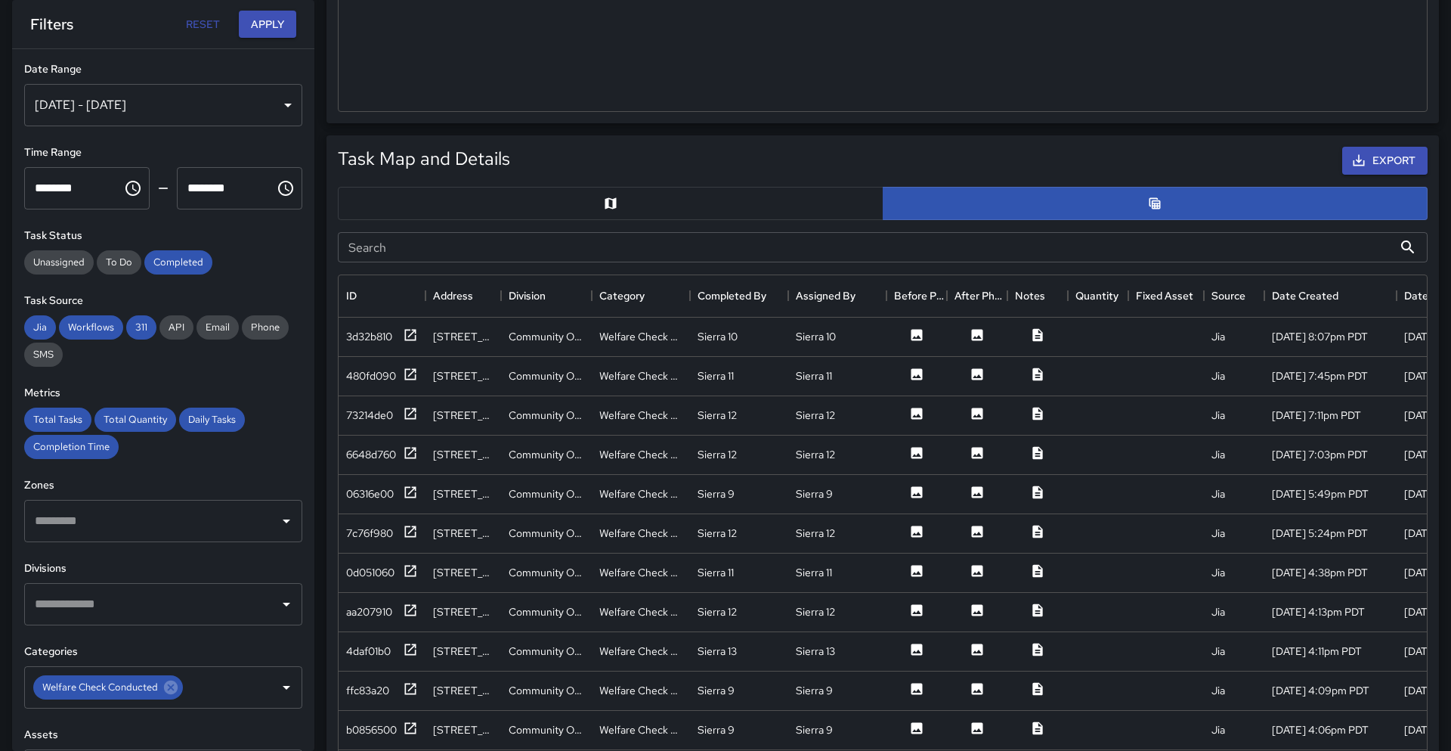
click at [916, 243] on input "Search" at bounding box center [865, 247] width 1055 height 30
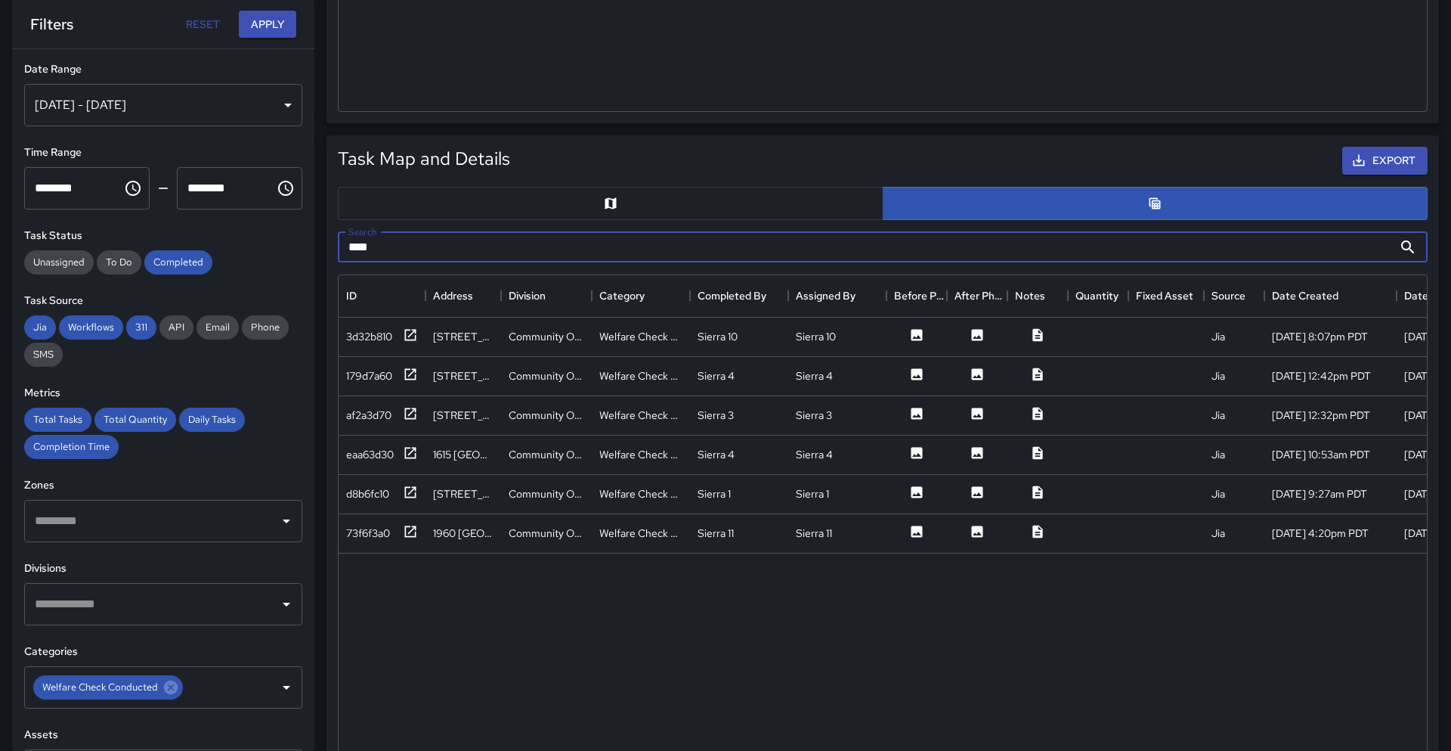
type input "****"
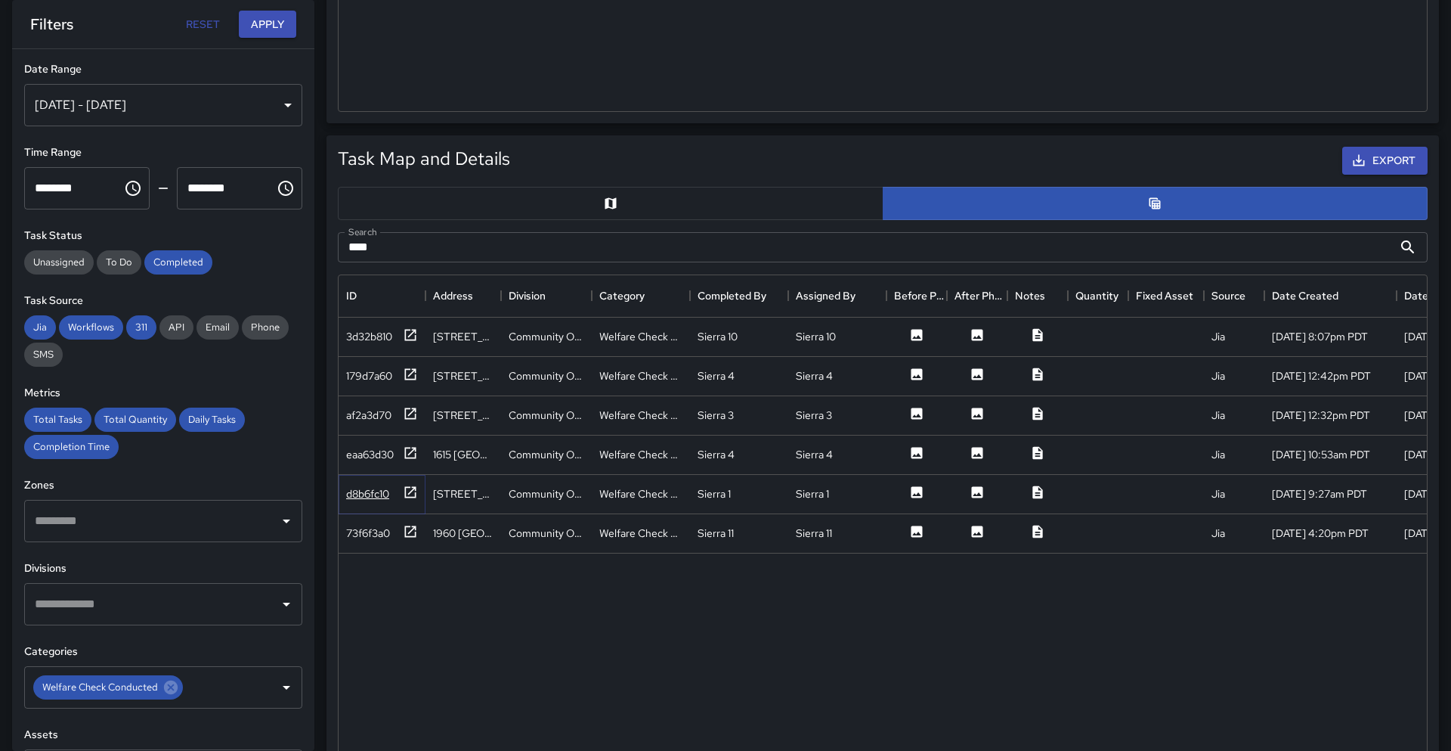
click at [405, 493] on icon at bounding box center [410, 491] width 11 height 11
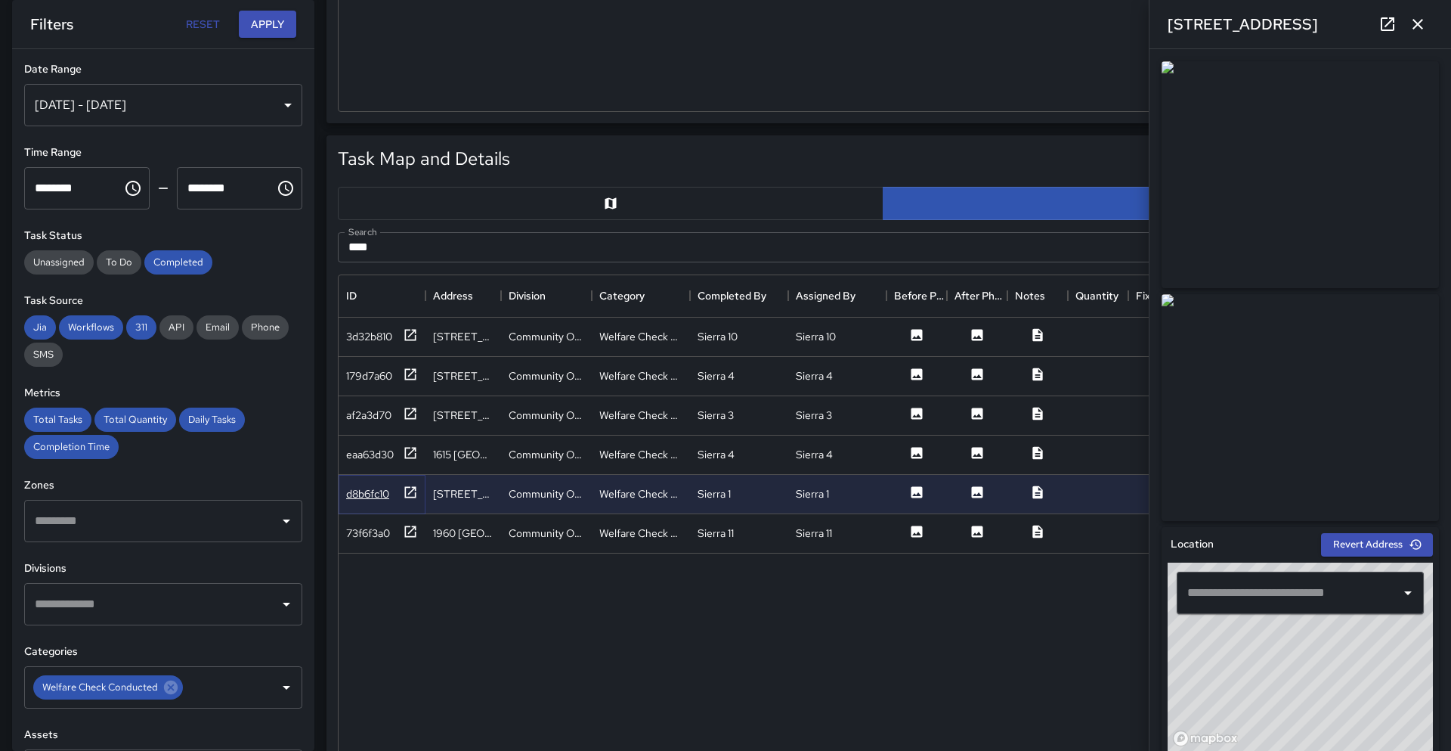
type input "**********"
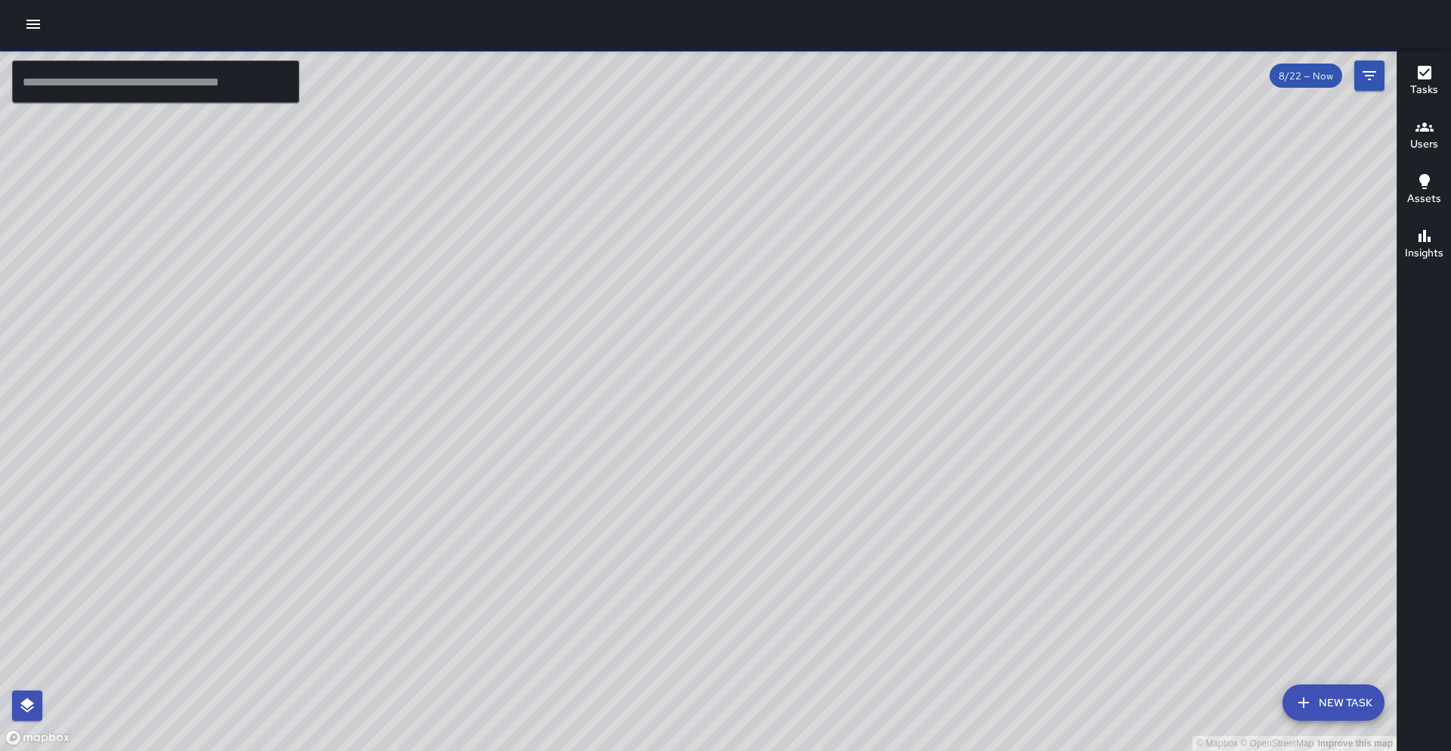
click at [169, 91] on input "text" at bounding box center [155, 81] width 287 height 42
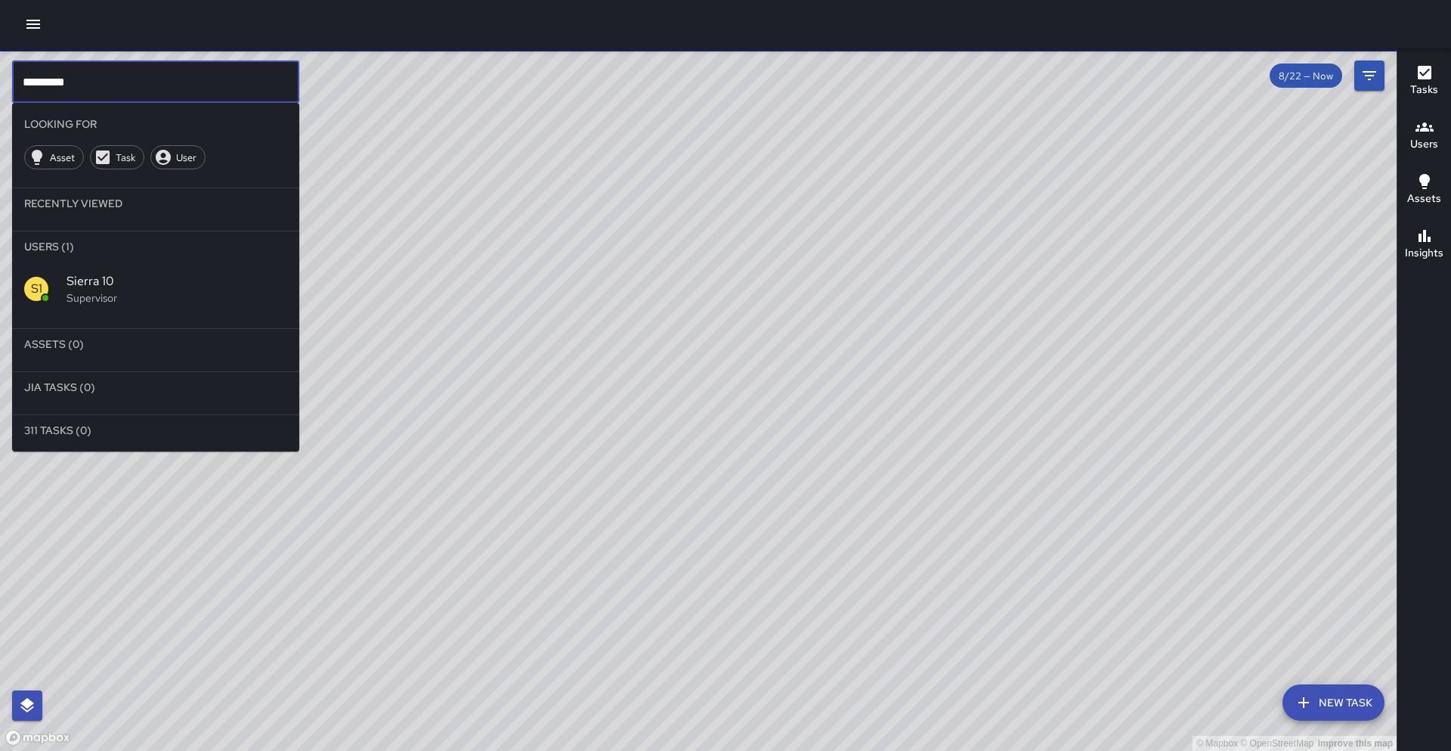
type input "*********"
click at [144, 283] on span "Sierra 10" at bounding box center [177, 281] width 221 height 18
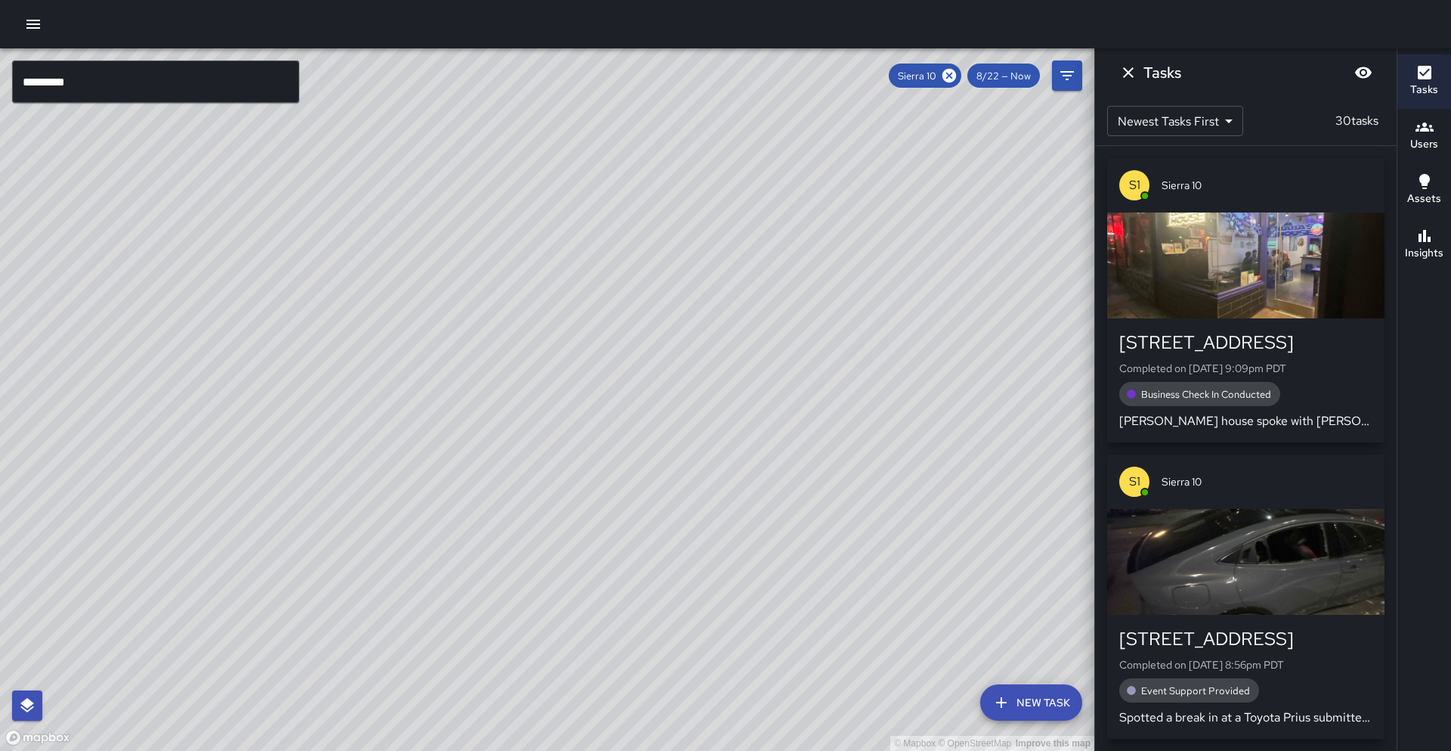
drag, startPoint x: 643, startPoint y: 441, endPoint x: 634, endPoint y: 441, distance: 8.3
click at [637, 442] on div "© Mapbox © OpenStreetMap Improve this map" at bounding box center [547, 399] width 1095 height 702
drag, startPoint x: 525, startPoint y: 470, endPoint x: 533, endPoint y: 466, distance: 9.1
click at [533, 466] on div "© Mapbox © OpenStreetMap Improve this map" at bounding box center [547, 399] width 1095 height 702
drag, startPoint x: 422, startPoint y: 249, endPoint x: 431, endPoint y: 249, distance: 9.1
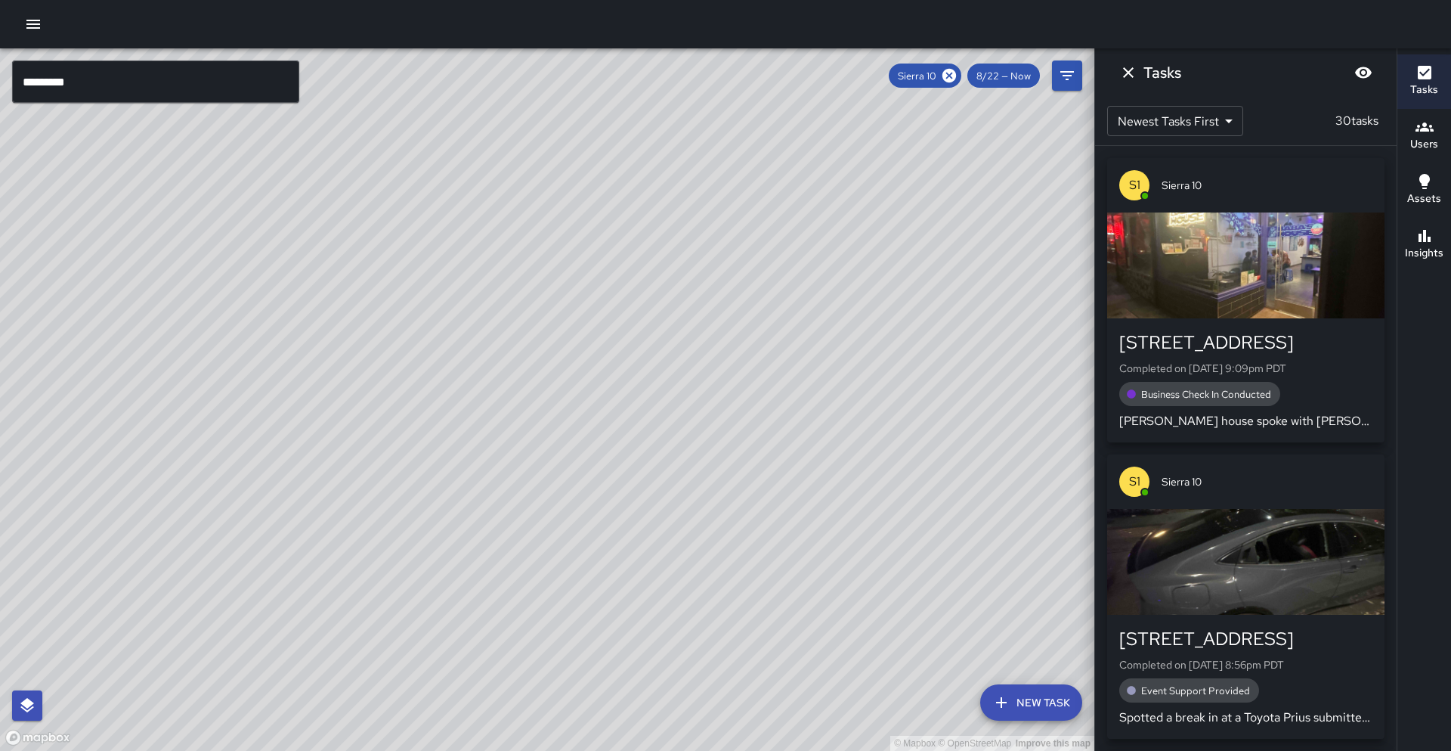
click at [431, 249] on div "© Mapbox © OpenStreetMap Improve this map" at bounding box center [547, 399] width 1095 height 702
drag, startPoint x: 314, startPoint y: 357, endPoint x: 458, endPoint y: 398, distance: 150.0
click at [516, 410] on div "© Mapbox © OpenStreetMap Improve this map" at bounding box center [547, 399] width 1095 height 702
drag, startPoint x: 228, startPoint y: 293, endPoint x: 666, endPoint y: 601, distance: 535.4
click at [858, 750] on div "© Mapbox © OpenStreetMap Improve this map" at bounding box center [547, 399] width 1095 height 702
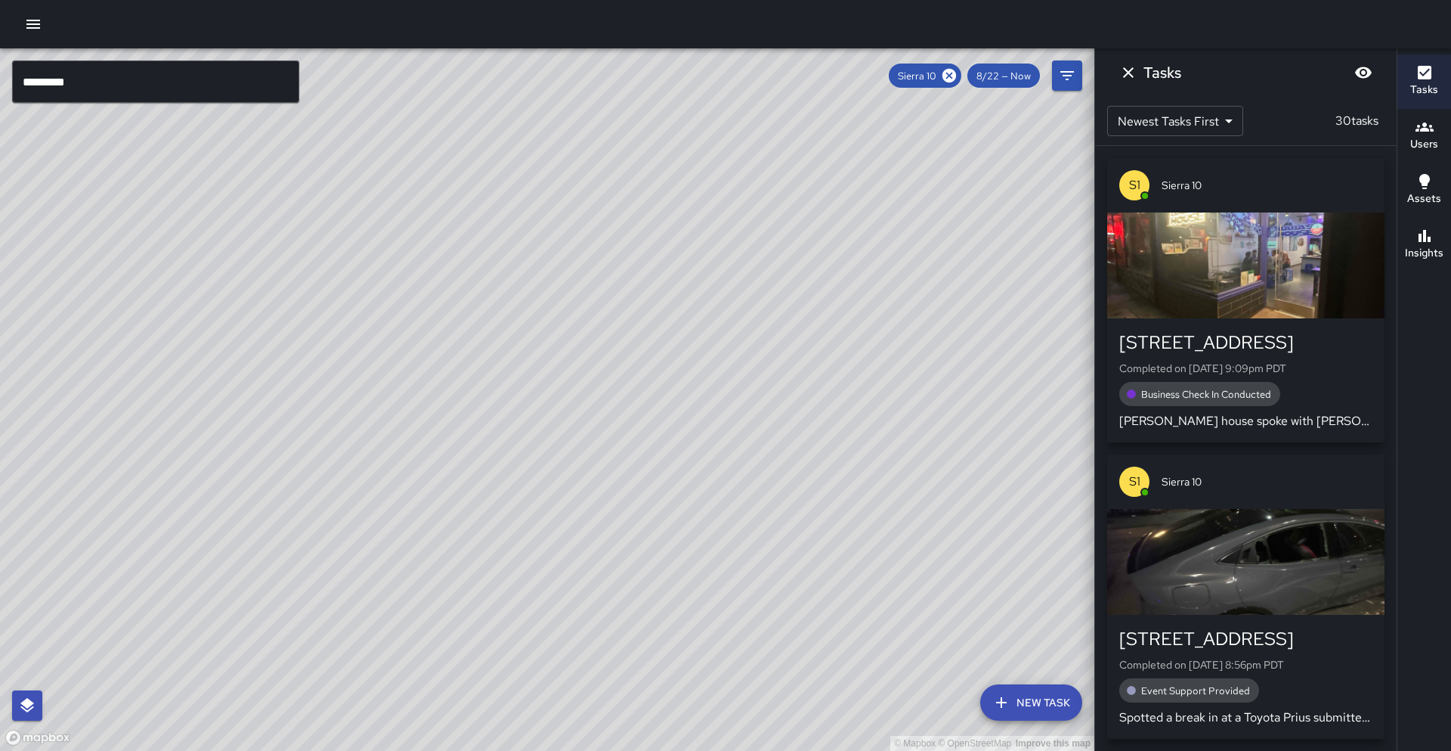
drag, startPoint x: 262, startPoint y: 509, endPoint x: 327, endPoint y: 479, distance: 72.1
click at [321, 475] on div "© Mapbox © OpenStreetMap Improve this map" at bounding box center [547, 399] width 1095 height 702
drag, startPoint x: 407, startPoint y: 425, endPoint x: 717, endPoint y: 500, distance: 318.3
click at [717, 501] on div "© Mapbox © OpenStreetMap Improve this map" at bounding box center [547, 399] width 1095 height 702
drag, startPoint x: 579, startPoint y: 432, endPoint x: 609, endPoint y: 637, distance: 207.1
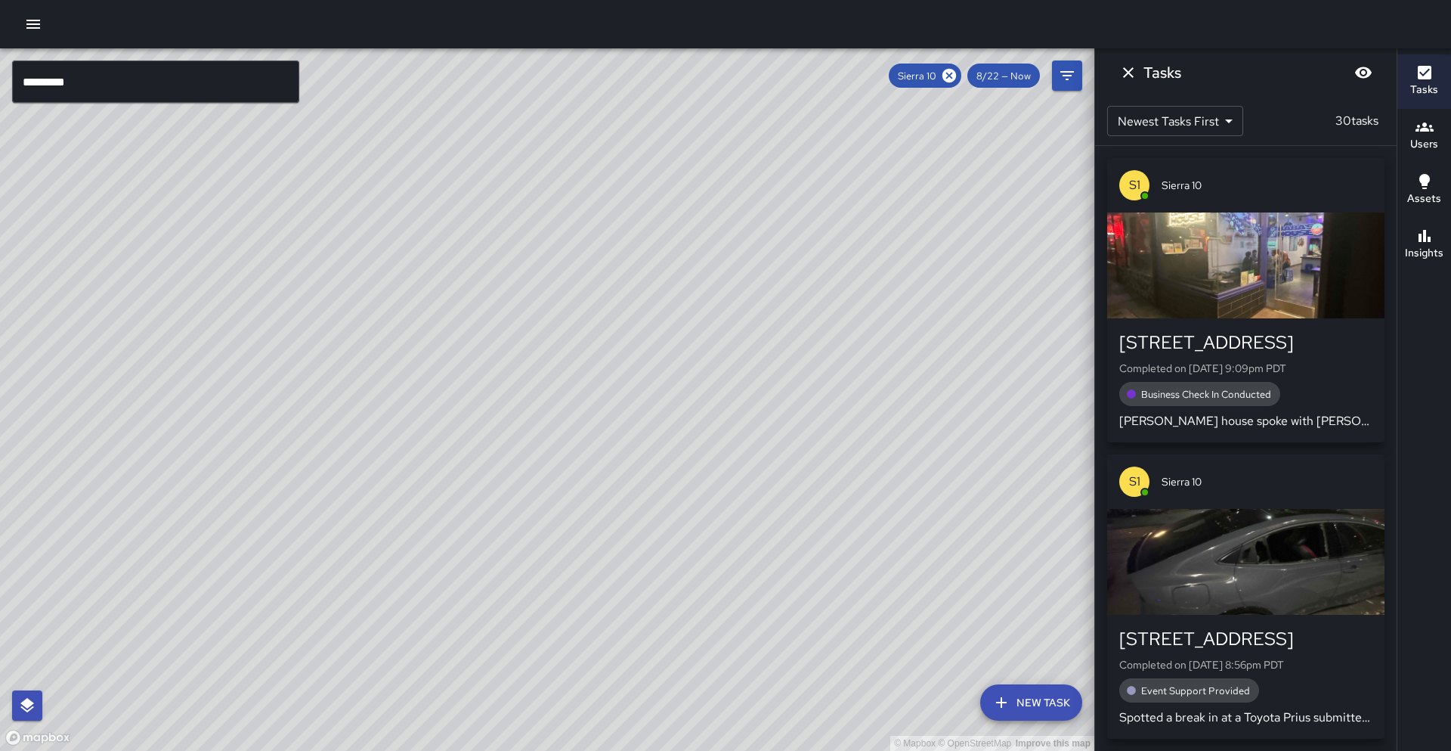
click at [659, 673] on div "© Mapbox © OpenStreetMap Improve this map" at bounding box center [547, 399] width 1095 height 702
drag, startPoint x: 872, startPoint y: 472, endPoint x: 679, endPoint y: 520, distance: 198.5
click at [679, 520] on div "© Mapbox © OpenStreetMap Improve this map" at bounding box center [547, 399] width 1095 height 702
drag, startPoint x: 339, startPoint y: 600, endPoint x: 476, endPoint y: 517, distance: 160.1
click at [476, 517] on div "© Mapbox © OpenStreetMap Improve this map" at bounding box center [547, 399] width 1095 height 702
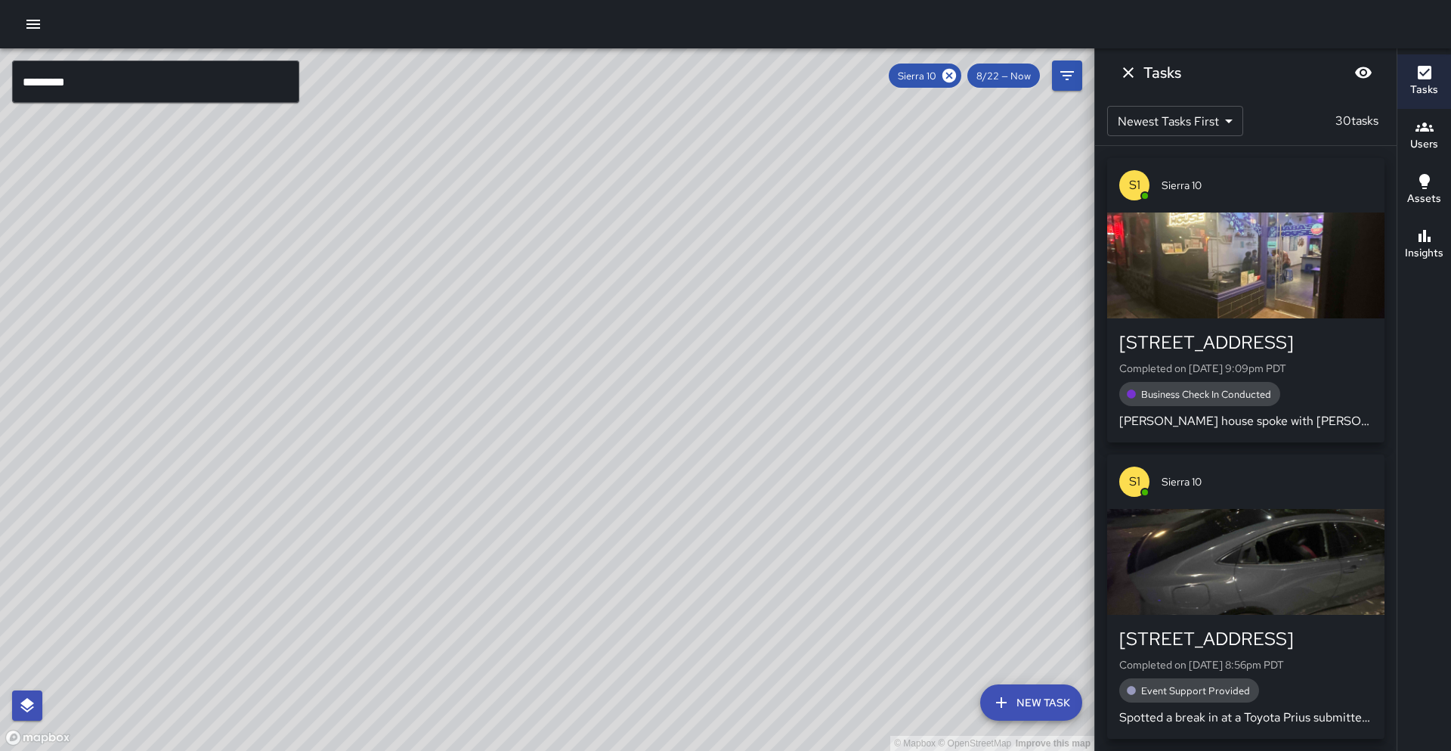
drag, startPoint x: 295, startPoint y: 429, endPoint x: 485, endPoint y: 558, distance: 229.1
click at [485, 558] on div "© Mapbox © OpenStreetMap Improve this map" at bounding box center [547, 399] width 1095 height 702
drag, startPoint x: 723, startPoint y: 522, endPoint x: 0, endPoint y: 437, distance: 727.7
click at [0, 437] on div "© Mapbox © OpenStreetMap Improve this map" at bounding box center [547, 399] width 1095 height 702
drag, startPoint x: 836, startPoint y: 497, endPoint x: 673, endPoint y: 487, distance: 163.6
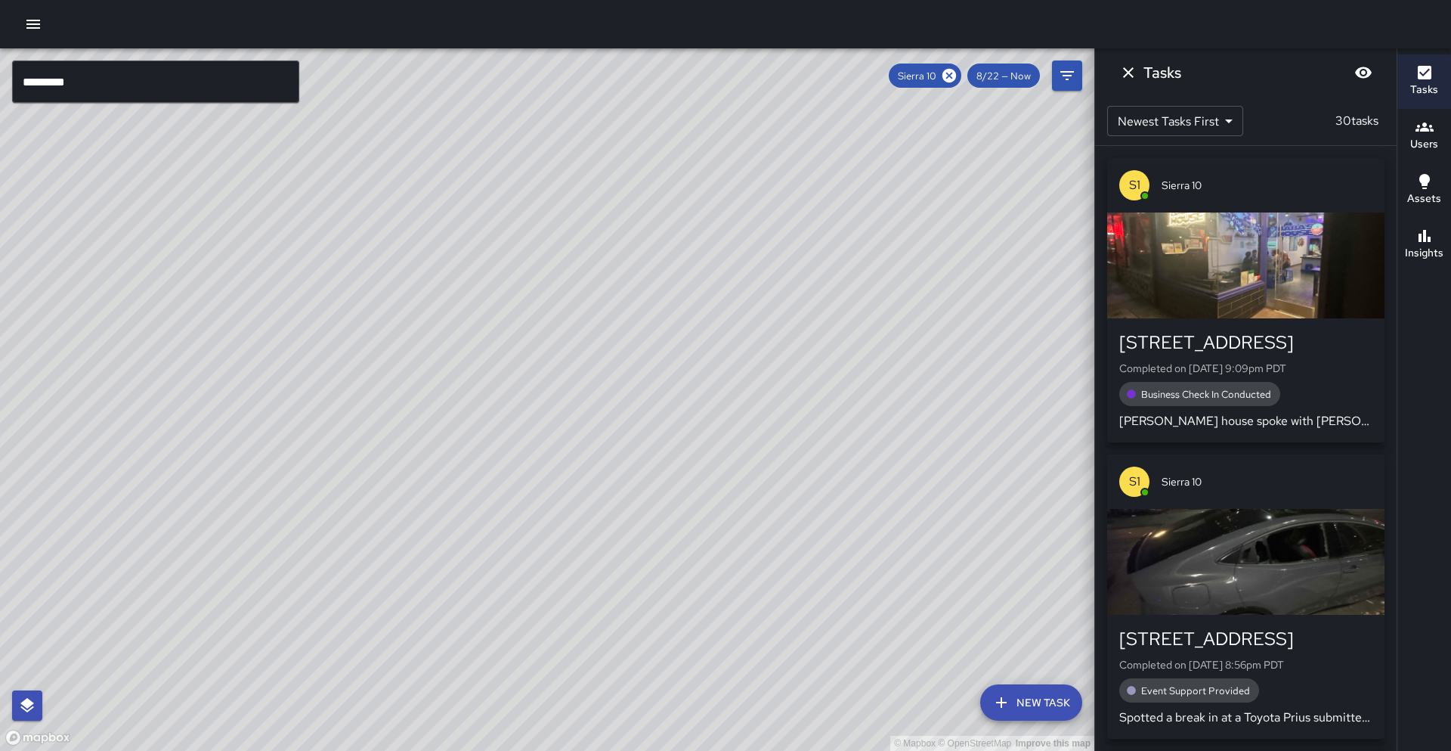
click at [673, 487] on div "© Mapbox © OpenStreetMap Improve this map" at bounding box center [547, 399] width 1095 height 702
drag, startPoint x: 732, startPoint y: 454, endPoint x: 658, endPoint y: 467, distance: 75.9
click at [658, 468] on div "© Mapbox © OpenStreetMap Improve this map" at bounding box center [547, 399] width 1095 height 702
drag, startPoint x: 455, startPoint y: 369, endPoint x: 525, endPoint y: 484, distance: 134.3
click at [525, 484] on div "© Mapbox © OpenStreetMap Improve this map" at bounding box center [547, 399] width 1095 height 702
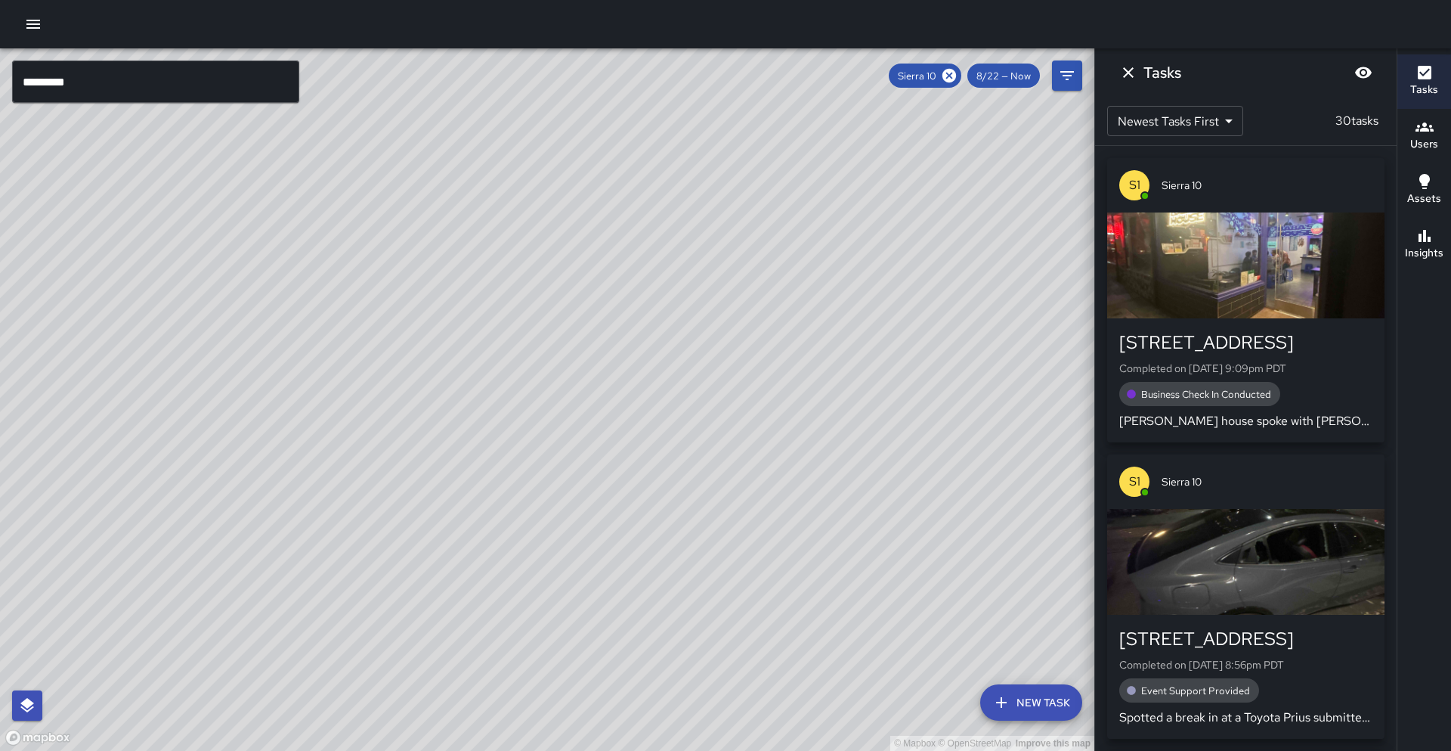
drag, startPoint x: 305, startPoint y: 431, endPoint x: 444, endPoint y: 444, distance: 140.5
click at [444, 444] on div "© Mapbox © OpenStreetMap Improve this map" at bounding box center [547, 399] width 1095 height 702
drag, startPoint x: 337, startPoint y: 424, endPoint x: 494, endPoint y: 459, distance: 160.3
click at [494, 459] on div "© Mapbox © OpenStreetMap Improve this map" at bounding box center [547, 399] width 1095 height 702
drag, startPoint x: 333, startPoint y: 423, endPoint x: 407, endPoint y: 424, distance: 74.1
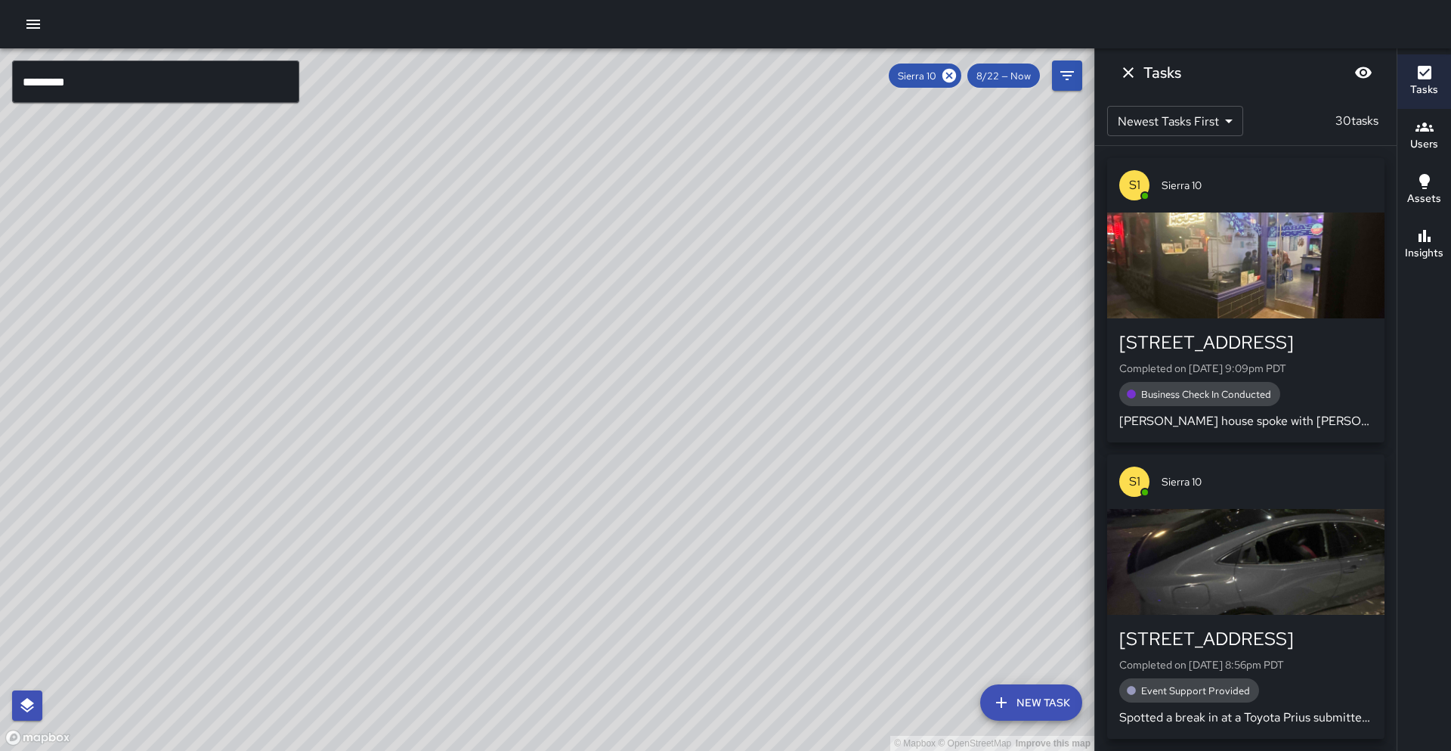
click at [407, 424] on div "© Mapbox © OpenStreetMap Improve this map" at bounding box center [547, 399] width 1095 height 702
drag, startPoint x: 696, startPoint y: 451, endPoint x: 449, endPoint y: 477, distance: 248.6
click at [449, 477] on div "© Mapbox © OpenStreetMap Improve this map" at bounding box center [547, 399] width 1095 height 702
drag, startPoint x: 351, startPoint y: 458, endPoint x: 356, endPoint y: 480, distance: 22.6
click at [356, 480] on div "© Mapbox © OpenStreetMap Improve this map" at bounding box center [547, 399] width 1095 height 702
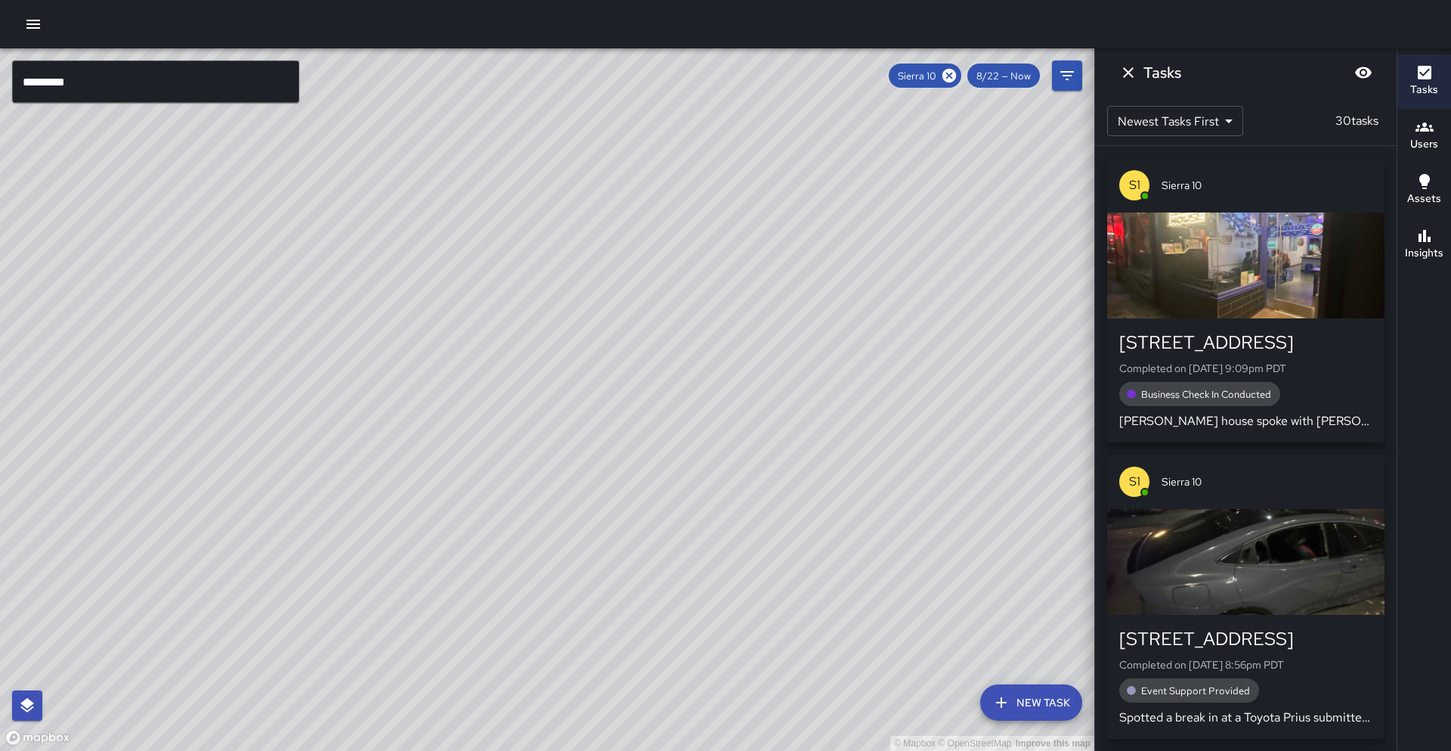
drag, startPoint x: 190, startPoint y: 441, endPoint x: 259, endPoint y: 457, distance: 70.8
click at [259, 457] on div "© Mapbox © OpenStreetMap Improve this map" at bounding box center [547, 399] width 1095 height 702
drag, startPoint x: 169, startPoint y: 381, endPoint x: 734, endPoint y: 445, distance: 568.3
click at [735, 445] on div "© Mapbox © OpenStreetMap Improve this map" at bounding box center [547, 399] width 1095 height 702
drag, startPoint x: 235, startPoint y: 522, endPoint x: 330, endPoint y: 425, distance: 136.3
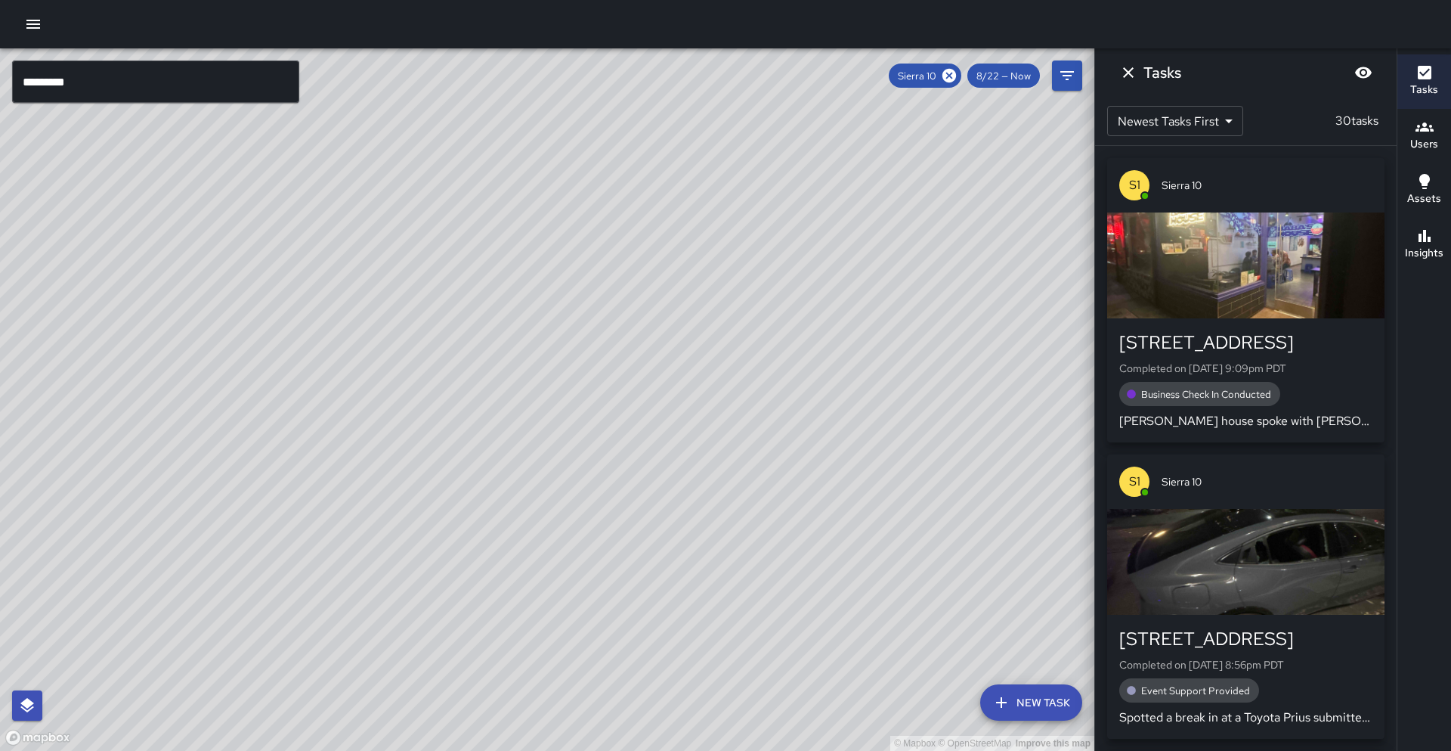
click at [330, 425] on div "© Mapbox © OpenStreetMap Improve this map" at bounding box center [547, 399] width 1095 height 702
drag, startPoint x: 212, startPoint y: 454, endPoint x: 441, endPoint y: 463, distance: 228.5
click at [441, 463] on div "© Mapbox © OpenStreetMap Improve this map" at bounding box center [547, 399] width 1095 height 702
drag, startPoint x: 217, startPoint y: 475, endPoint x: 288, endPoint y: 415, distance: 92.8
click at [288, 415] on div "© Mapbox © OpenStreetMap Improve this map" at bounding box center [547, 399] width 1095 height 702
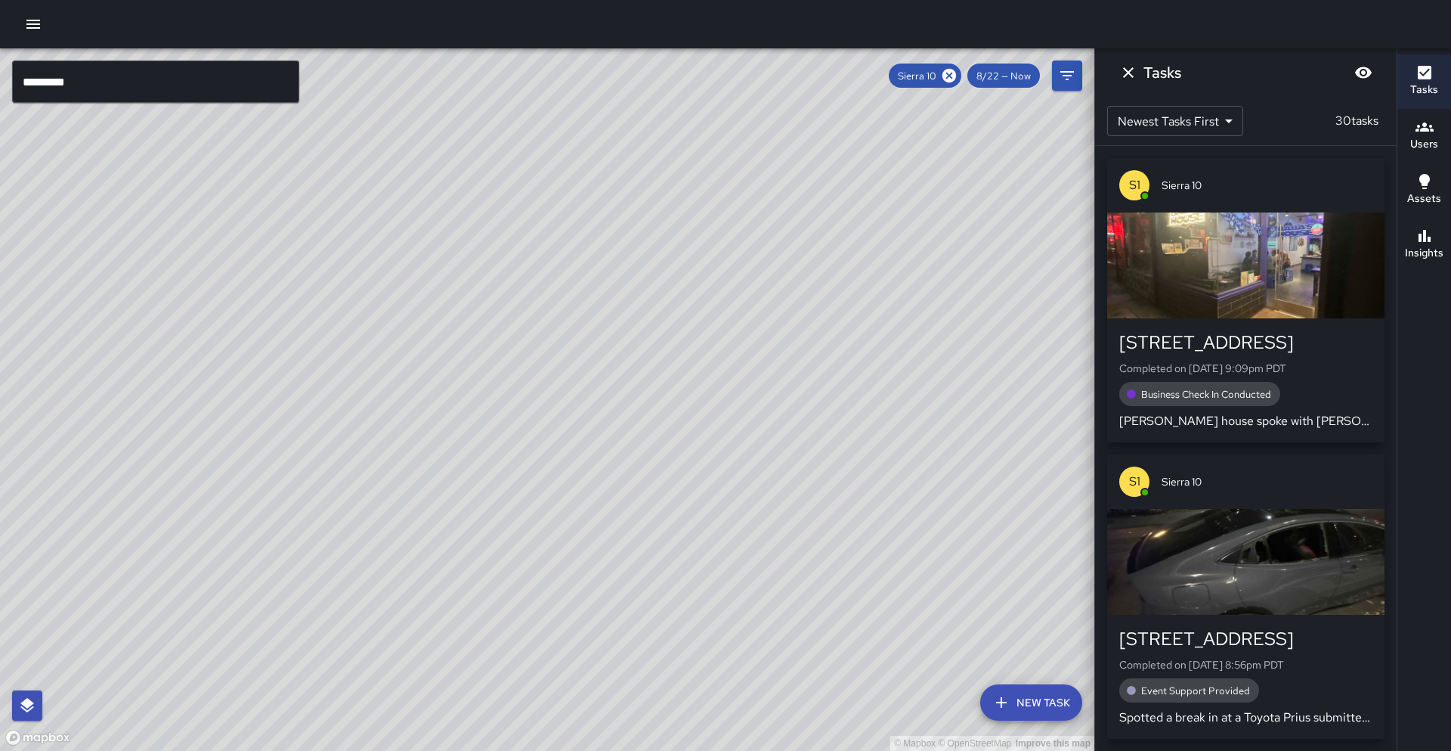
drag, startPoint x: 540, startPoint y: 449, endPoint x: 389, endPoint y: 468, distance: 151.6
click at [389, 468] on div "© Mapbox © OpenStreetMap Improve this map" at bounding box center [547, 399] width 1095 height 702
drag, startPoint x: 383, startPoint y: 412, endPoint x: 380, endPoint y: 572, distance: 160.3
click at [380, 572] on div "© Mapbox © OpenStreetMap Improve this map" at bounding box center [547, 399] width 1095 height 702
drag, startPoint x: 250, startPoint y: 537, endPoint x: 321, endPoint y: 525, distance: 72.1
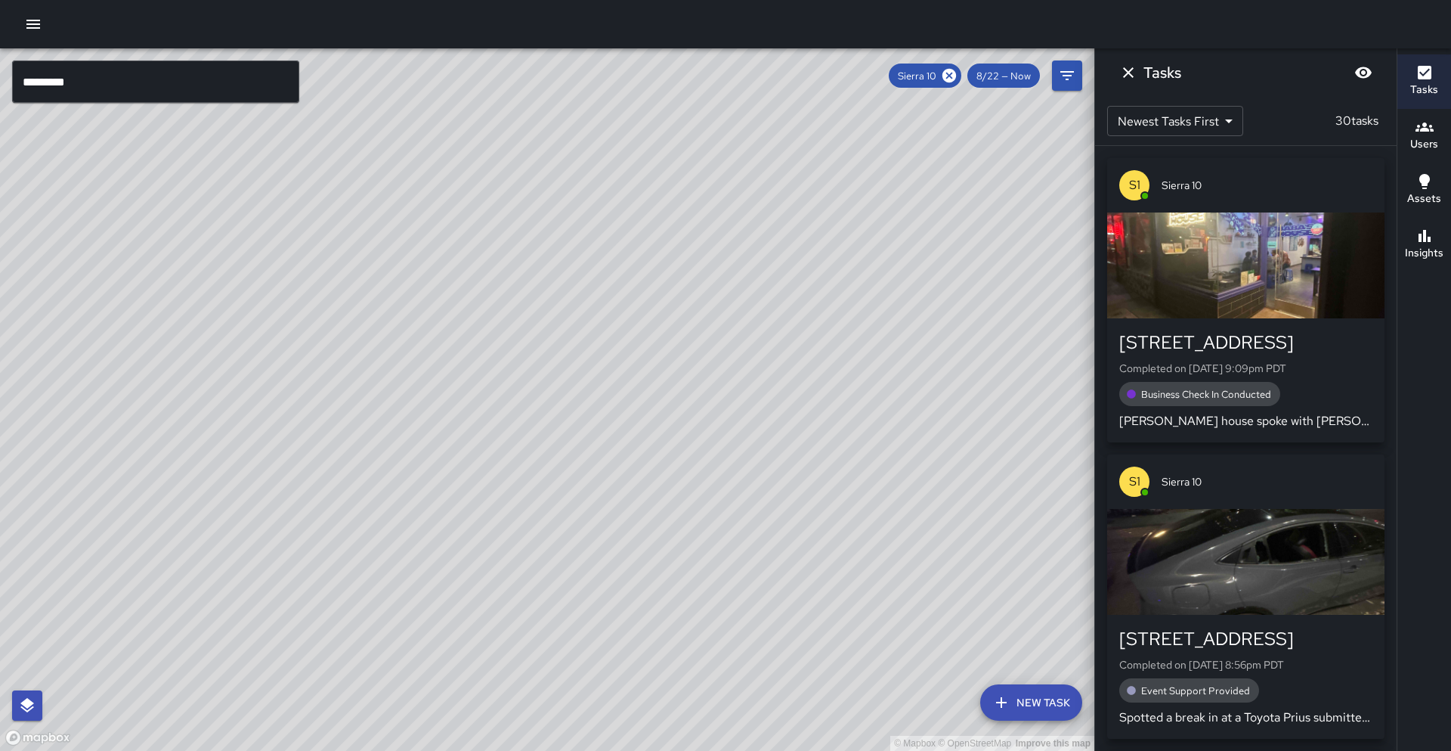
click at [322, 523] on div "© Mapbox © OpenStreetMap Improve this map" at bounding box center [547, 399] width 1095 height 702
drag, startPoint x: 315, startPoint y: 534, endPoint x: 406, endPoint y: 439, distance: 131.0
click at [406, 439] on div "© Mapbox © OpenStreetMap Improve this map" at bounding box center [547, 399] width 1095 height 702
drag, startPoint x: 438, startPoint y: 589, endPoint x: 525, endPoint y: 477, distance: 141.7
click at [527, 472] on div "© Mapbox © OpenStreetMap Improve this map" at bounding box center [547, 399] width 1095 height 702
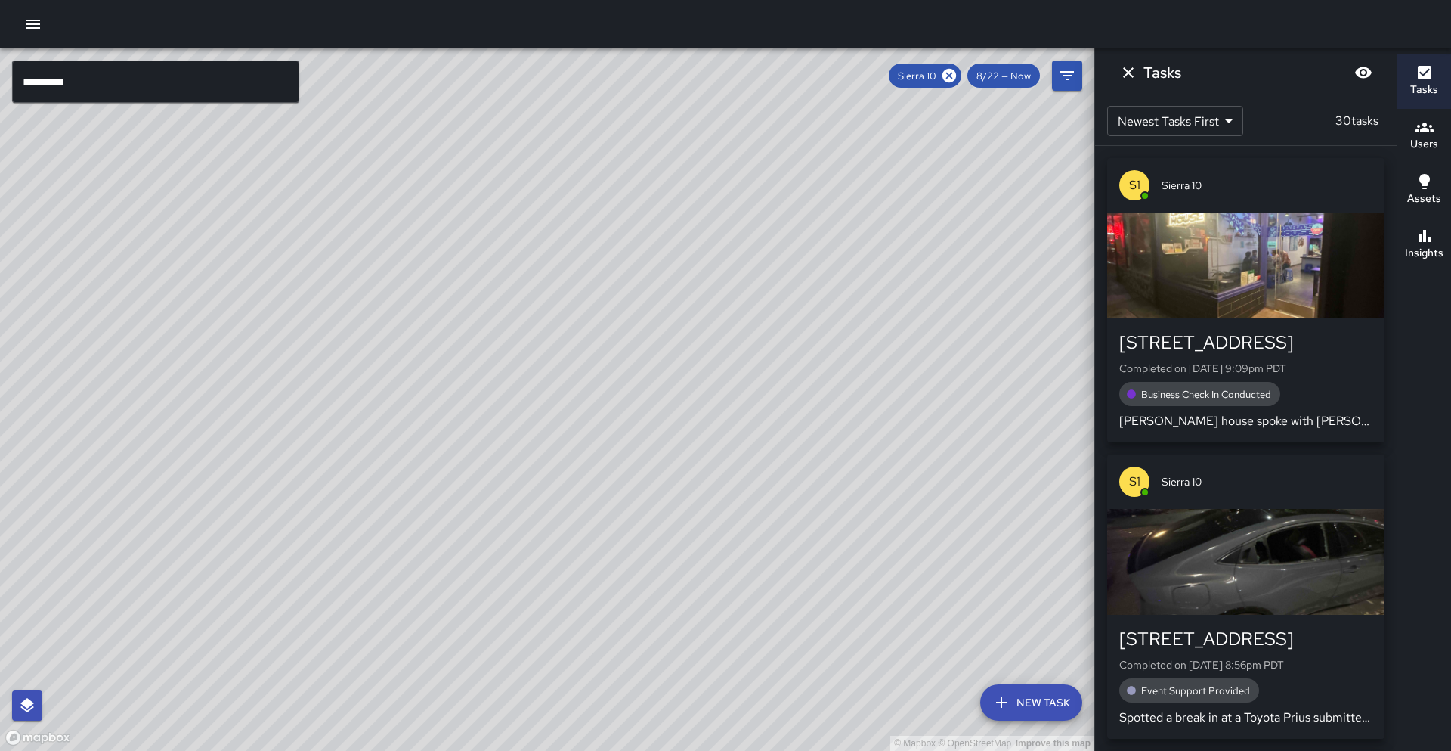
drag, startPoint x: 465, startPoint y: 509, endPoint x: 427, endPoint y: 478, distance: 48.9
click at [427, 478] on div "© Mapbox © OpenStreetMap Improve this map" at bounding box center [547, 399] width 1095 height 702
drag, startPoint x: 342, startPoint y: 615, endPoint x: 426, endPoint y: 551, distance: 105.7
click at [426, 551] on div "© Mapbox © OpenStreetMap Improve this map" at bounding box center [547, 399] width 1095 height 702
drag, startPoint x: 258, startPoint y: 469, endPoint x: 237, endPoint y: 407, distance: 66.2
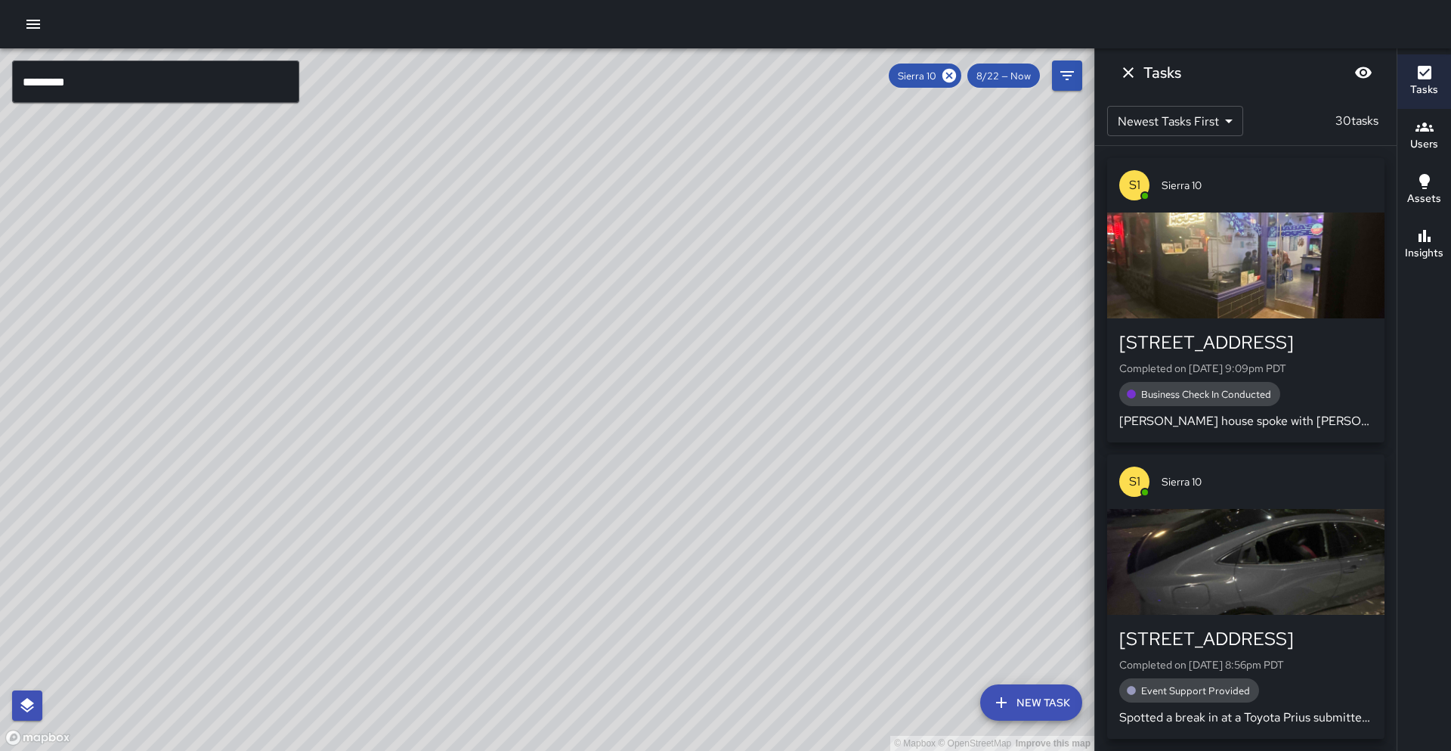
click at [280, 615] on div "© Mapbox © OpenStreetMap Improve this map" at bounding box center [547, 399] width 1095 height 702
drag
click at [389, 547] on div "© Mapbox © OpenStreetMap Improve this map" at bounding box center [547, 399] width 1095 height 702
click at [438, 533] on div "© Mapbox © OpenStreetMap Improve this map" at bounding box center [547, 399] width 1095 height 702
click at [528, 503] on div "© Mapbox © OpenStreetMap Improve this map" at bounding box center [547, 399] width 1095 height 702
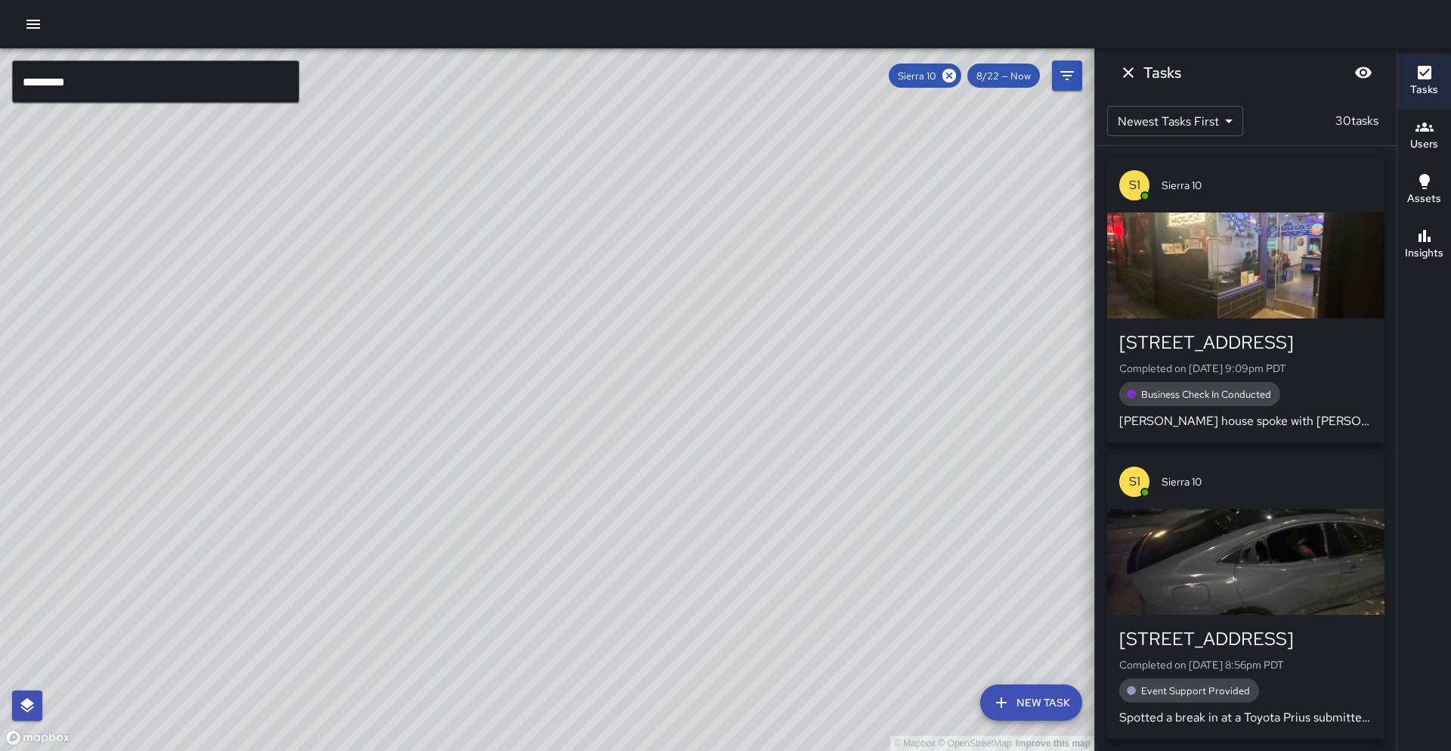
click at [472, 522] on div "© Mapbox © OpenStreetMap Improve this map" at bounding box center [547, 399] width 1095 height 702
click at [564, 463] on div "© Mapbox © OpenStreetMap Improve this map" at bounding box center [547, 399] width 1095 height 702
click at [485, 531] on div "© Mapbox © OpenStreetMap Improve this map" at bounding box center [547, 399] width 1095 height 702
click at [355, 520] on div "© Mapbox © OpenStreetMap Improve this map" at bounding box center [547, 399] width 1095 height 702
click at [389, 496] on div "© Mapbox © OpenStreetMap Improve this map" at bounding box center [547, 399] width 1095 height 702
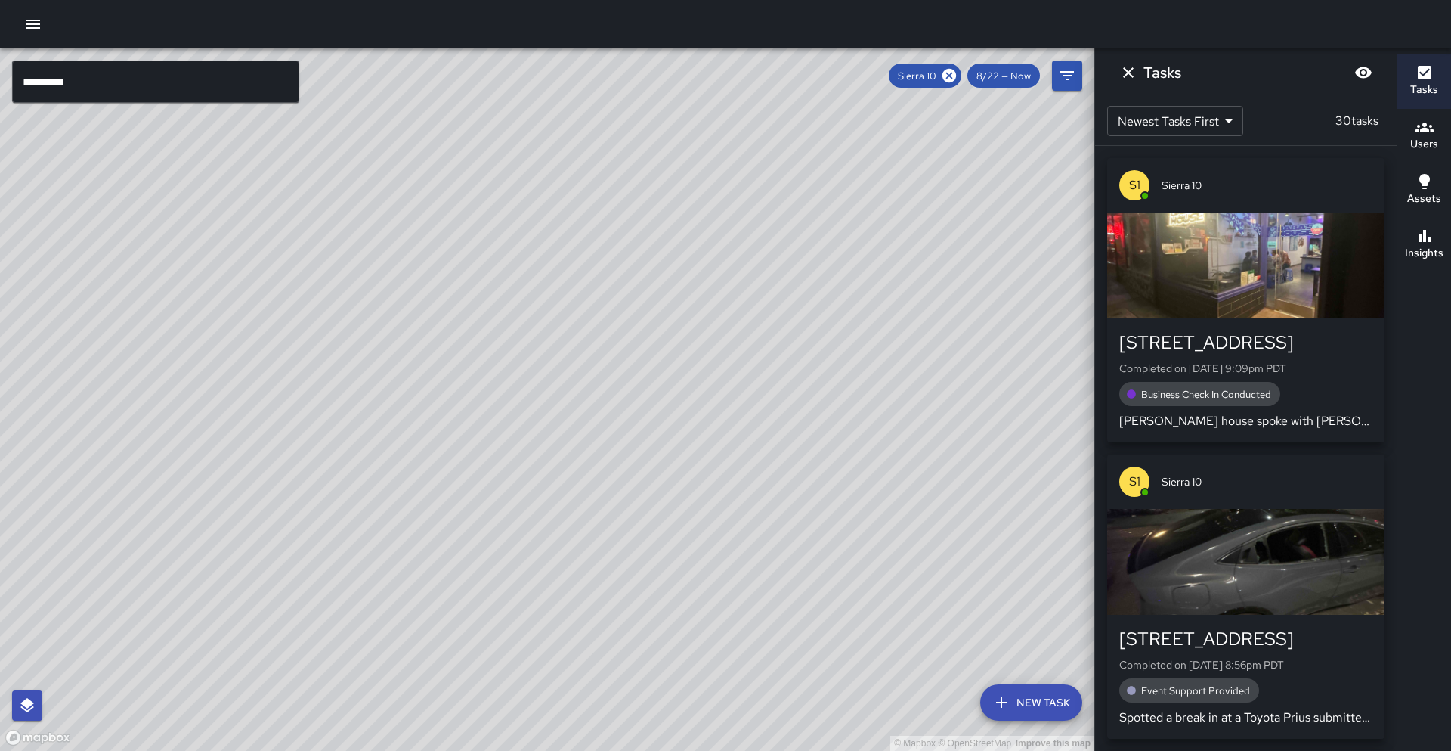
drag, startPoint x: 430, startPoint y: 432, endPoint x: 443, endPoint y: 525, distance: 93.9
click at [443, 525] on div "© Mapbox © OpenStreetMap Improve this map" at bounding box center [547, 399] width 1095 height 702
drag, startPoint x: 386, startPoint y: 480, endPoint x: 458, endPoint y: 486, distance: 72.8
click at [458, 486] on div "© Mapbox © OpenStreetMap Improve this map" at bounding box center [547, 399] width 1095 height 702
drag, startPoint x: 463, startPoint y: 428, endPoint x: 478, endPoint y: 449, distance: 26.5
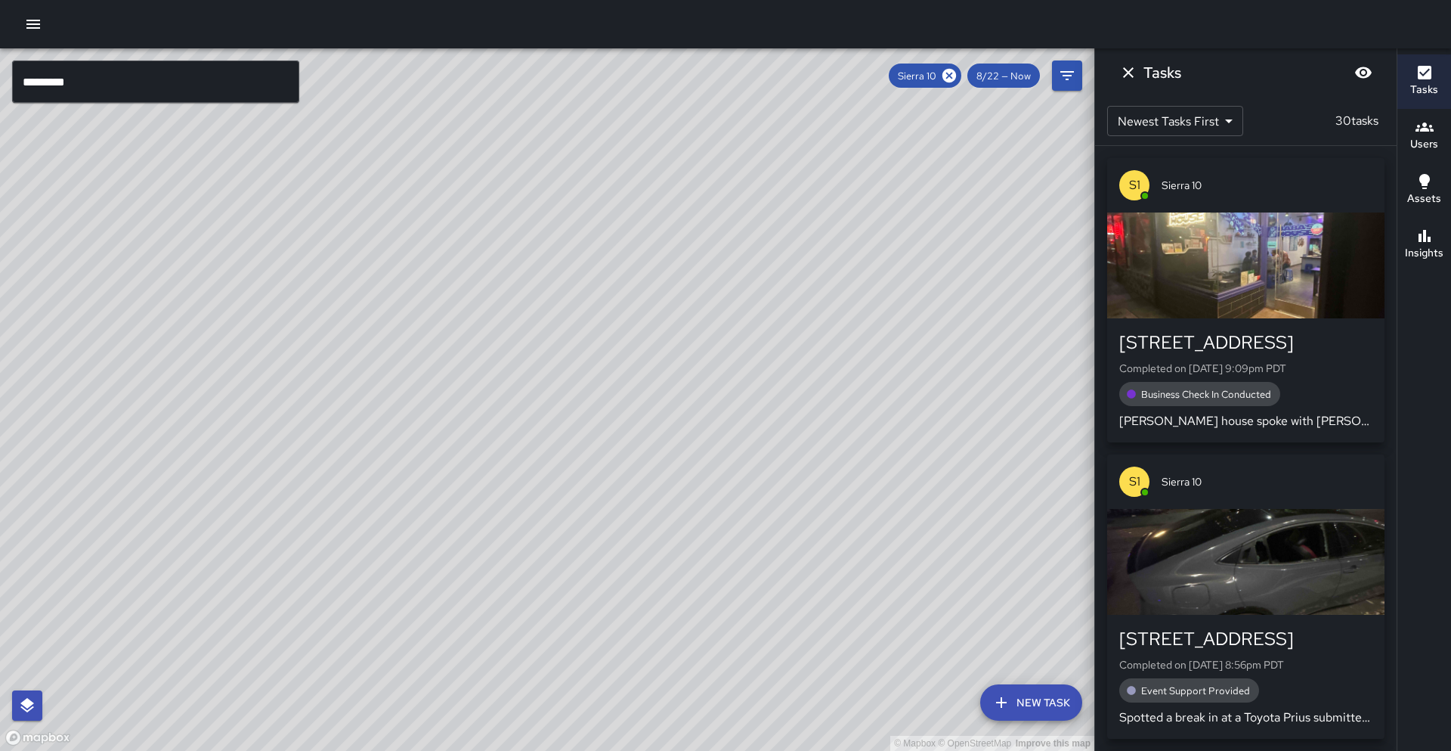
click at [478, 449] on div "© Mapbox © OpenStreetMap Improve this map" at bounding box center [547, 399] width 1095 height 702
drag, startPoint x: 458, startPoint y: 466, endPoint x: 454, endPoint y: 500, distance: 33.6
click at [454, 500] on div "© Mapbox © OpenStreetMap Improve this map" at bounding box center [547, 399] width 1095 height 702
drag, startPoint x: 476, startPoint y: 391, endPoint x: 488, endPoint y: 426, distance: 37.3
click at [488, 426] on div "© Mapbox © OpenStreetMap Improve this map" at bounding box center [547, 399] width 1095 height 702
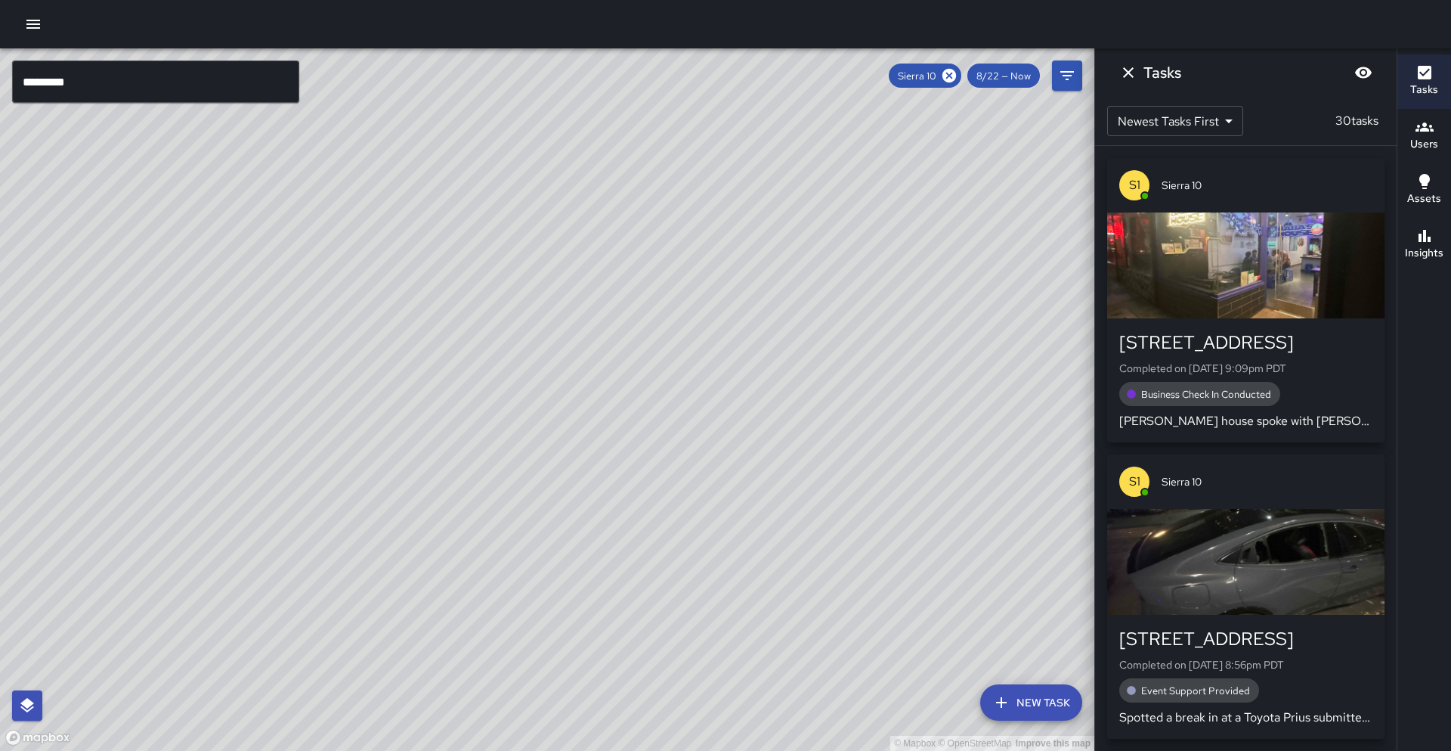
drag, startPoint x: 441, startPoint y: 485, endPoint x: 447, endPoint y: 446, distance: 39.0
click at [447, 446] on div "© Mapbox © OpenStreetMap Improve this map" at bounding box center [547, 399] width 1095 height 702
drag, startPoint x: 534, startPoint y: 417, endPoint x: 540, endPoint y: 410, distance: 9.2
click at [540, 410] on div "© Mapbox © OpenStreetMap Improve this map" at bounding box center [547, 399] width 1095 height 702
drag, startPoint x: 503, startPoint y: 515, endPoint x: 497, endPoint y: 415, distance: 99.9
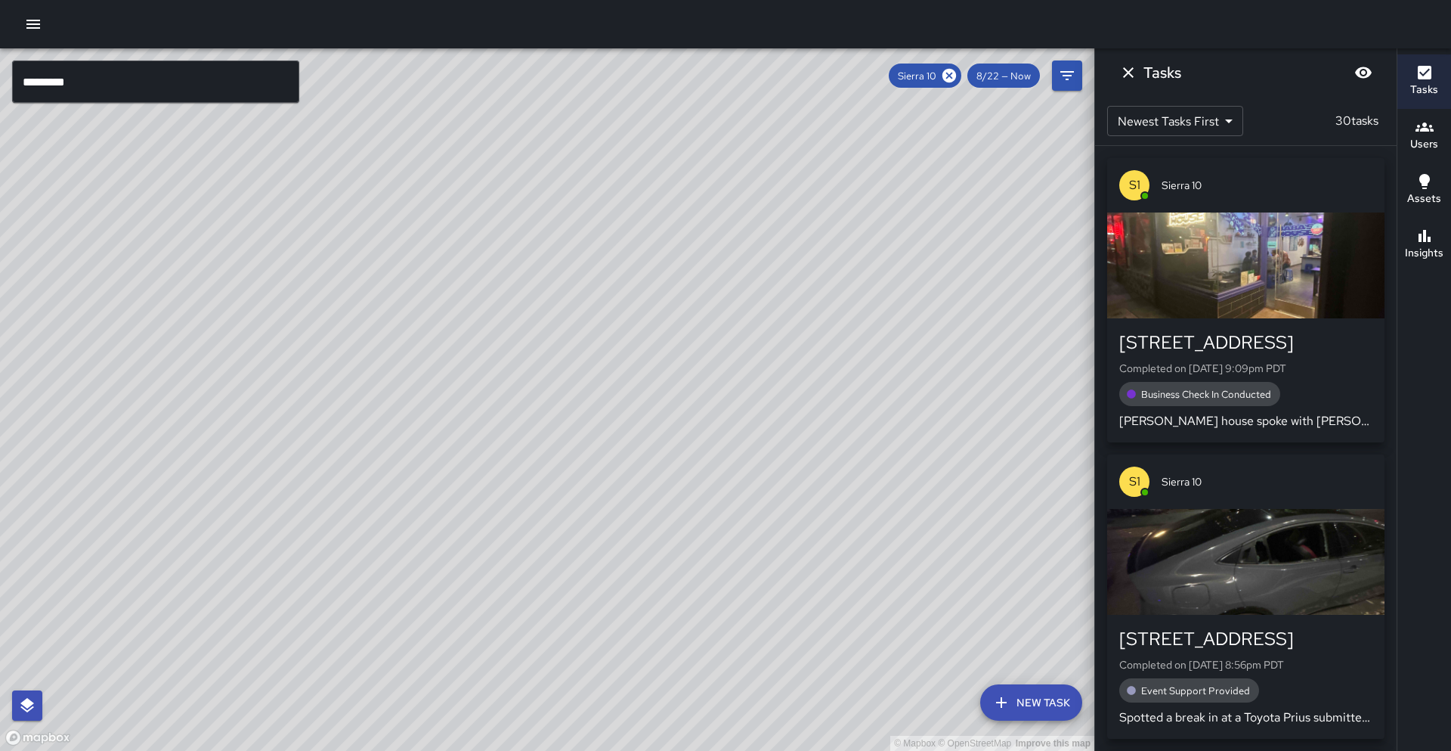
click at [497, 415] on div "© Mapbox © OpenStreetMap Improve this map" at bounding box center [547, 399] width 1095 height 702
drag, startPoint x: 466, startPoint y: 358, endPoint x: 479, endPoint y: 318, distance: 42.3
click at [479, 318] on div "© Mapbox © OpenStreetMap Improve this map" at bounding box center [547, 399] width 1095 height 702
drag, startPoint x: 503, startPoint y: 420, endPoint x: 608, endPoint y: 402, distance: 105.8
click at [608, 402] on div "© Mapbox © OpenStreetMap Improve this map" at bounding box center [547, 399] width 1095 height 702
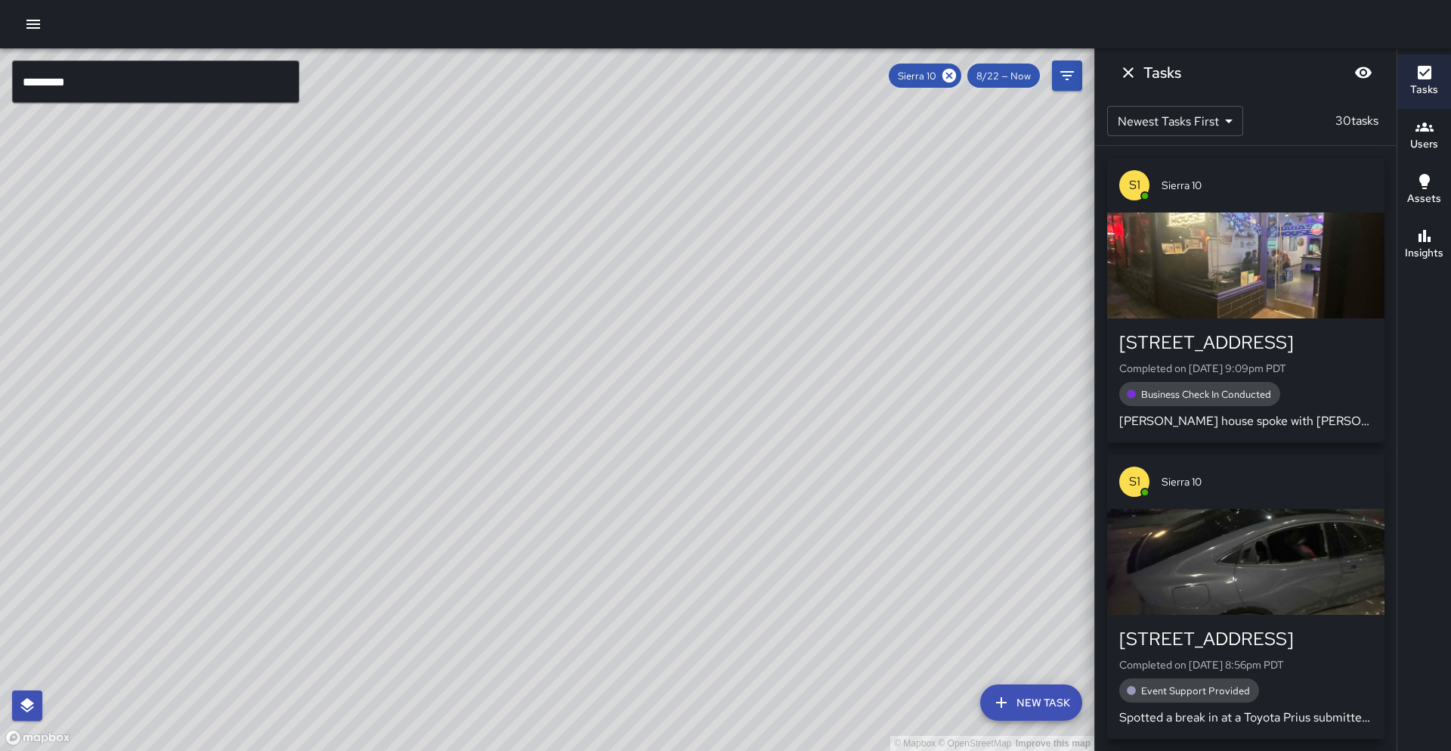
drag, startPoint x: 576, startPoint y: 407, endPoint x: 540, endPoint y: 458, distance: 62.9
click at [552, 447] on div "© Mapbox © OpenStreetMap Improve this map" at bounding box center [547, 399] width 1095 height 702
drag, startPoint x: 590, startPoint y: 337, endPoint x: 588, endPoint y: 456, distance: 118.7
click at [588, 456] on div "© Mapbox © OpenStreetMap Improve this map" at bounding box center [547, 399] width 1095 height 702
drag, startPoint x: 535, startPoint y: 515, endPoint x: 505, endPoint y: 449, distance: 72.4
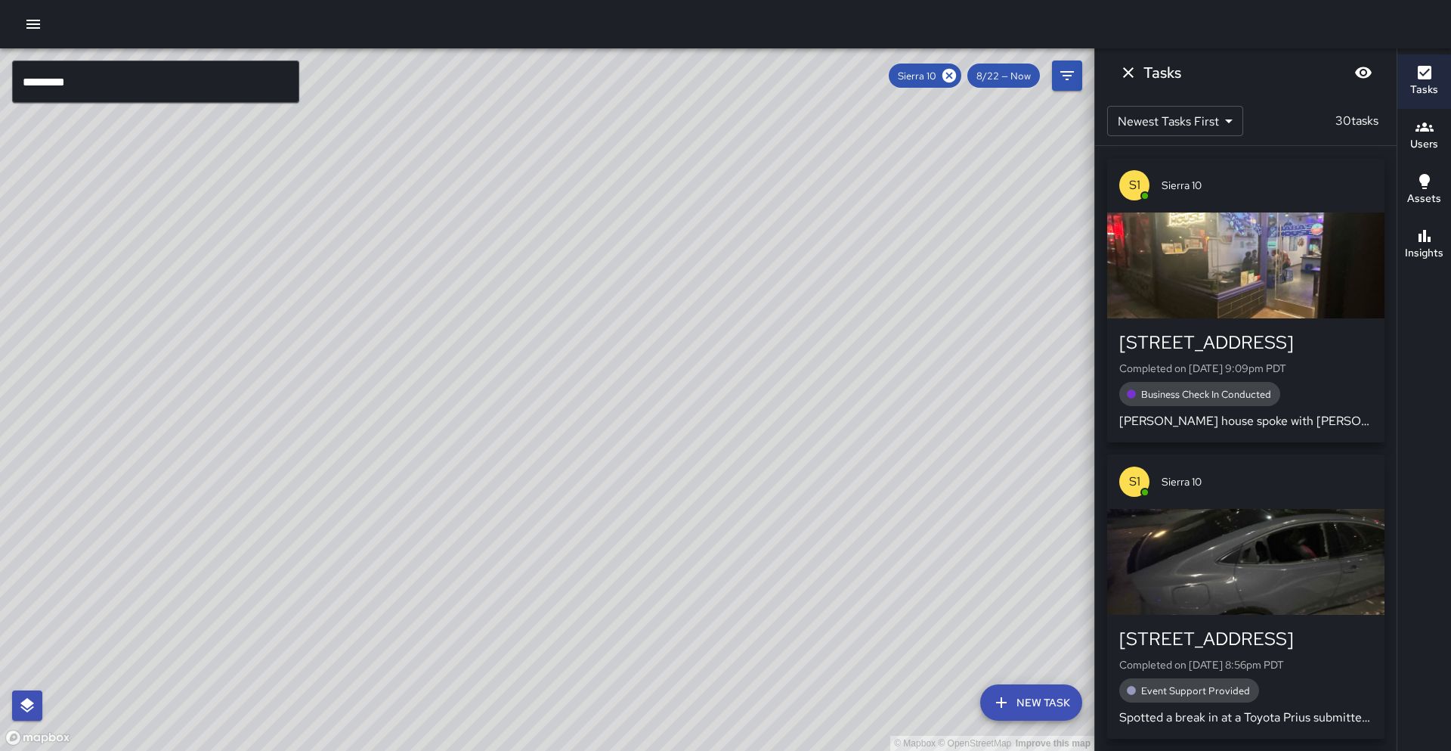
click at [505, 449] on div "© Mapbox © OpenStreetMap Improve this map" at bounding box center [547, 399] width 1095 height 702
drag, startPoint x: 485, startPoint y: 444, endPoint x: 502, endPoint y: 450, distance: 18.2
click at [502, 450] on div "© Mapbox © OpenStreetMap Improve this map" at bounding box center [547, 399] width 1095 height 702
drag, startPoint x: 611, startPoint y: 459, endPoint x: 593, endPoint y: 452, distance: 19.4
click at [593, 452] on div "© Mapbox © OpenStreetMap Improve this map" at bounding box center [547, 399] width 1095 height 702
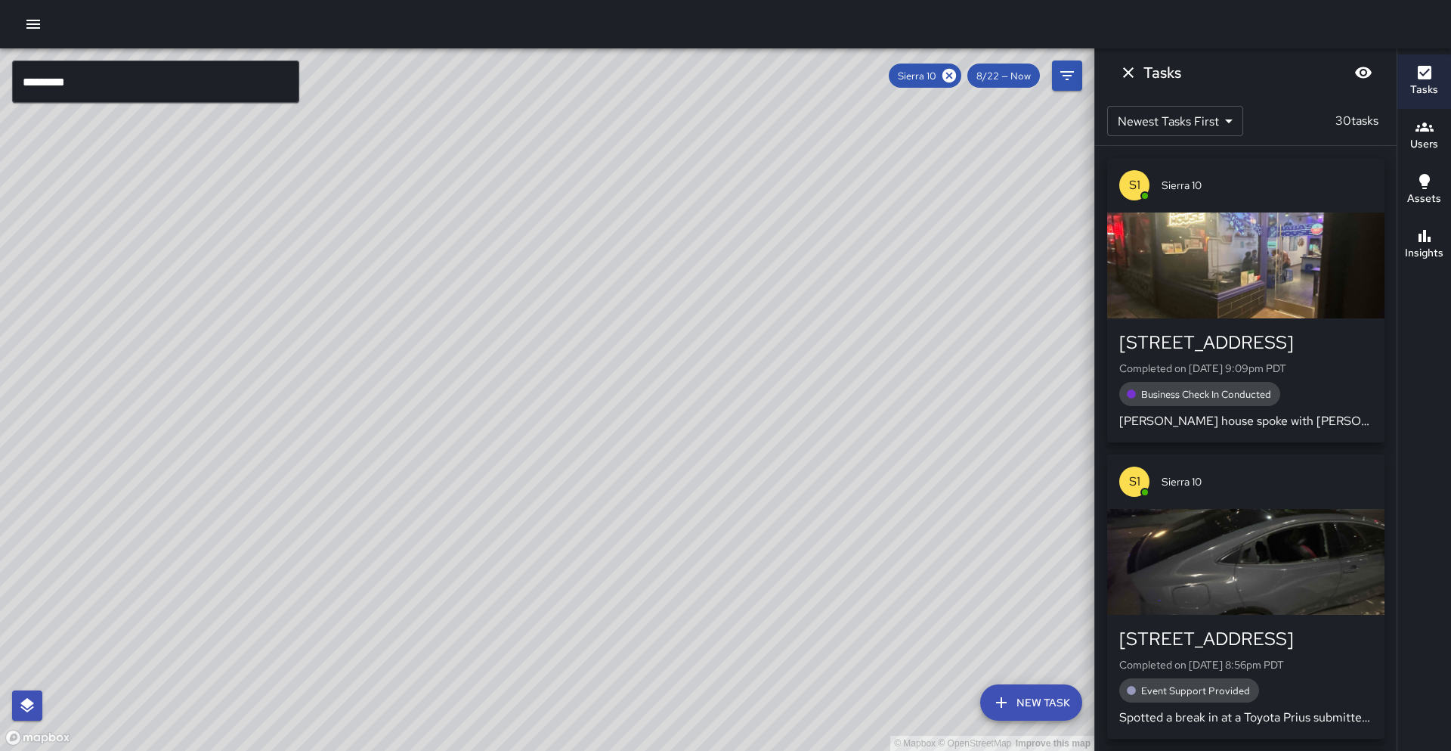
drag, startPoint x: 478, startPoint y: 301, endPoint x: 502, endPoint y: 432, distance: 132.9
click at [502, 432] on div "© Mapbox © OpenStreetMap Improve this map" at bounding box center [547, 399] width 1095 height 702
drag, startPoint x: 439, startPoint y: 345, endPoint x: 441, endPoint y: 303, distance: 42.4
click at [441, 303] on div "© Mapbox © OpenStreetMap Improve this map" at bounding box center [547, 399] width 1095 height 702
drag, startPoint x: 618, startPoint y: 404, endPoint x: 472, endPoint y: 355, distance: 153.9
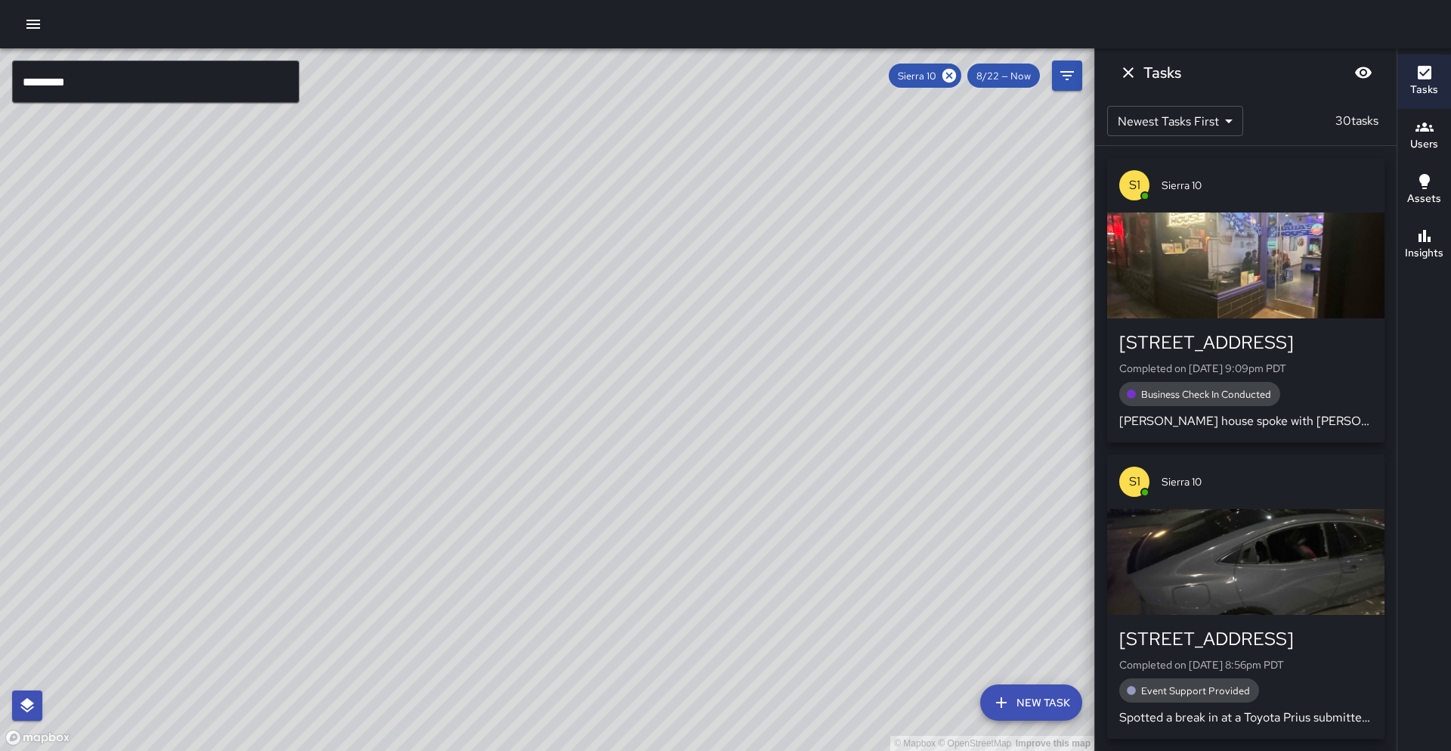
click at [472, 355] on div "© Mapbox © OpenStreetMap Improve this map" at bounding box center [547, 399] width 1095 height 702
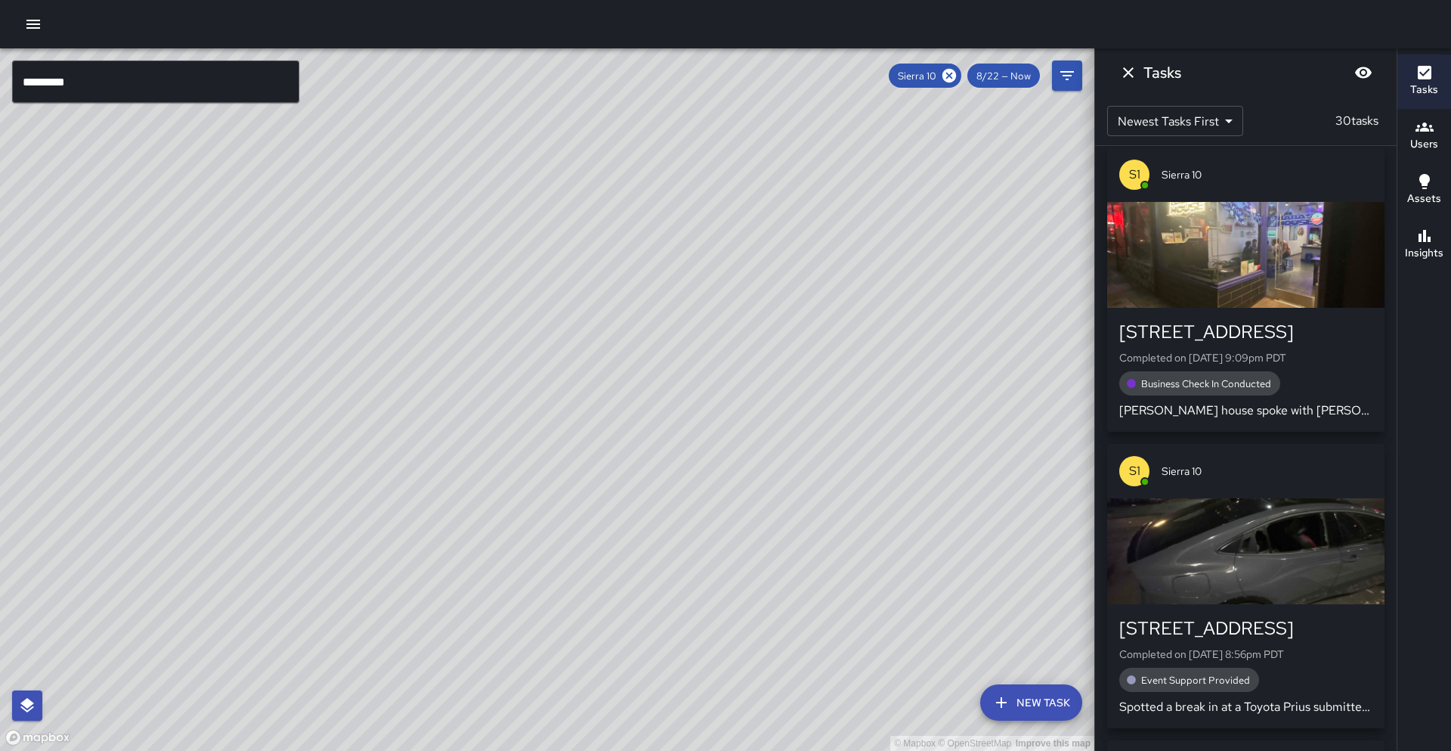
scroll to position [11, 0]
click at [1423, 250] on h6 "Insights" at bounding box center [1424, 253] width 39 height 17
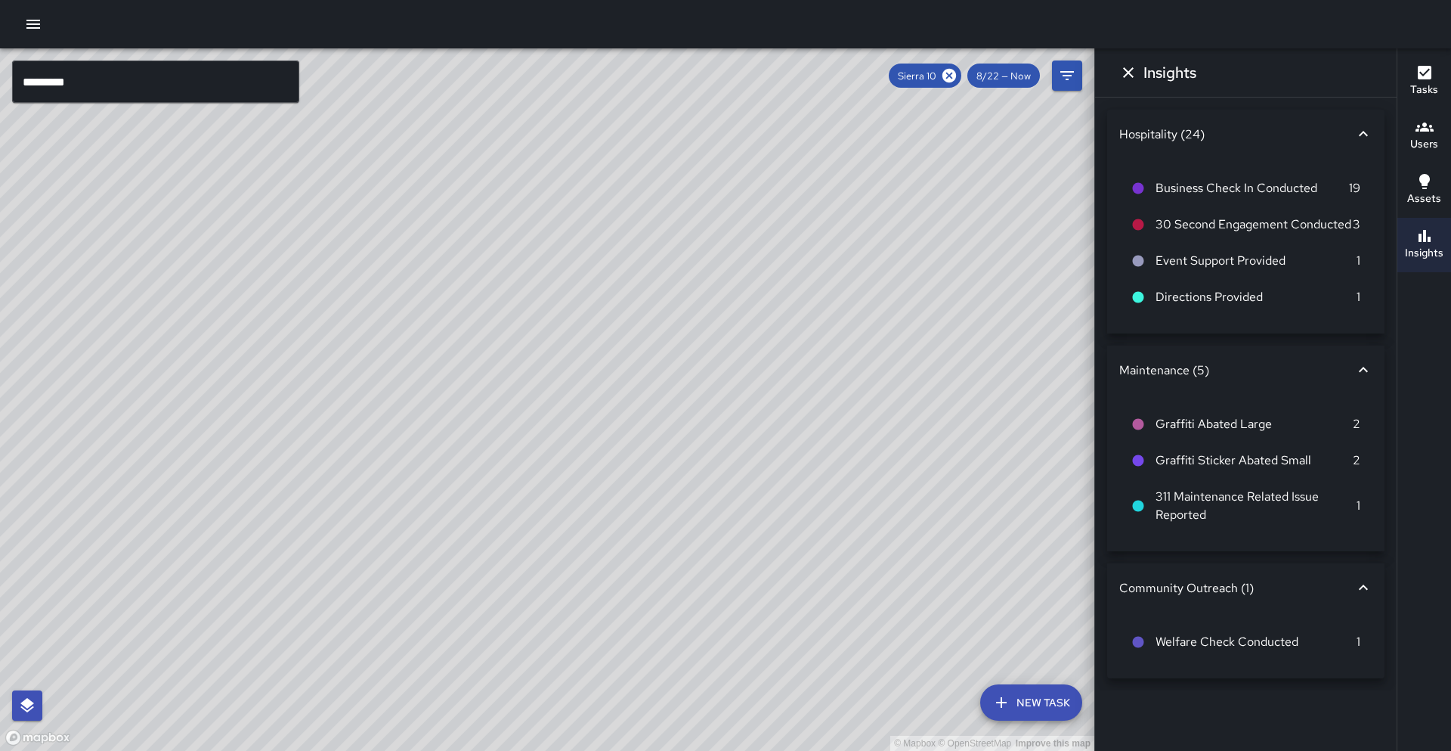
click at [946, 76] on icon at bounding box center [950, 76] width 14 height 14
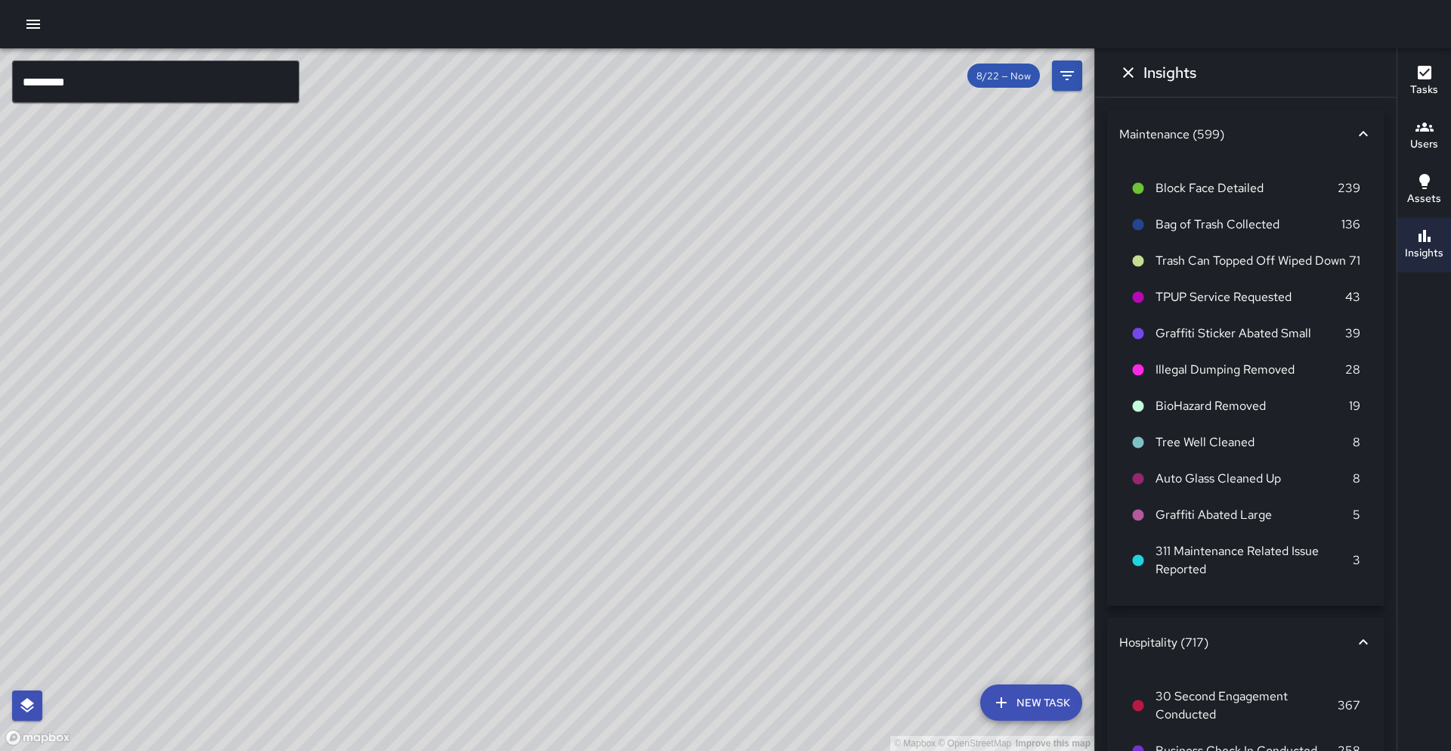
drag, startPoint x: 271, startPoint y: 282, endPoint x: 565, endPoint y: 352, distance: 302.3
click at [577, 358] on div "© Mapbox © OpenStreetMap Improve this map" at bounding box center [547, 399] width 1095 height 702
drag, startPoint x: 519, startPoint y: 330, endPoint x: 662, endPoint y: 365, distance: 147.8
click at [662, 365] on div "© Mapbox © OpenStreetMap Improve this map" at bounding box center [547, 399] width 1095 height 702
drag, startPoint x: 303, startPoint y: 358, endPoint x: 569, endPoint y: 418, distance: 272.9
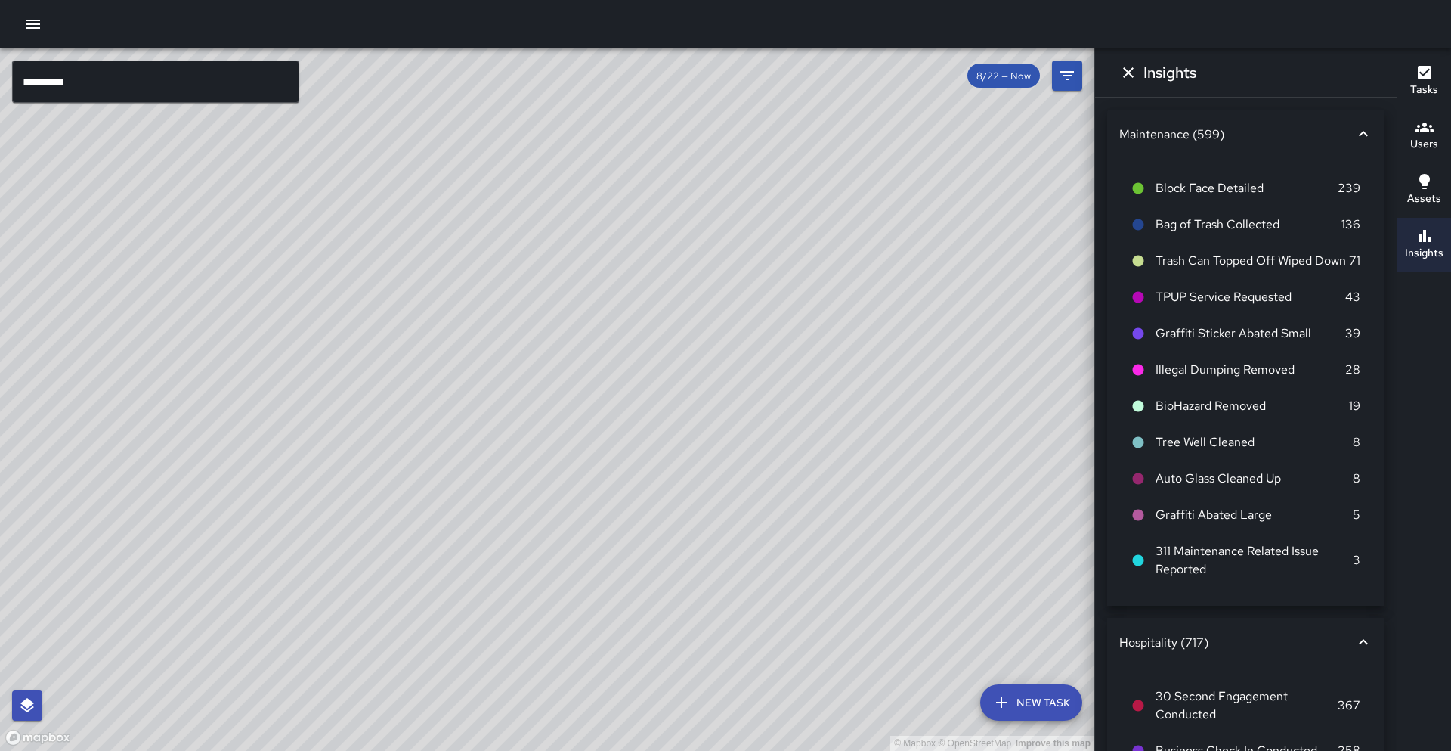
click at [575, 418] on div "© Mapbox © OpenStreetMap Improve this map" at bounding box center [547, 399] width 1095 height 702
drag, startPoint x: 528, startPoint y: 395, endPoint x: 661, endPoint y: 371, distance: 135.8
click at [694, 374] on div "© Mapbox © OpenStreetMap Improve this map" at bounding box center [547, 399] width 1095 height 702
drag, startPoint x: 248, startPoint y: 350, endPoint x: 419, endPoint y: 492, distance: 222.2
click at [419, 493] on div "© Mapbox © OpenStreetMap Improve this map" at bounding box center [547, 399] width 1095 height 702
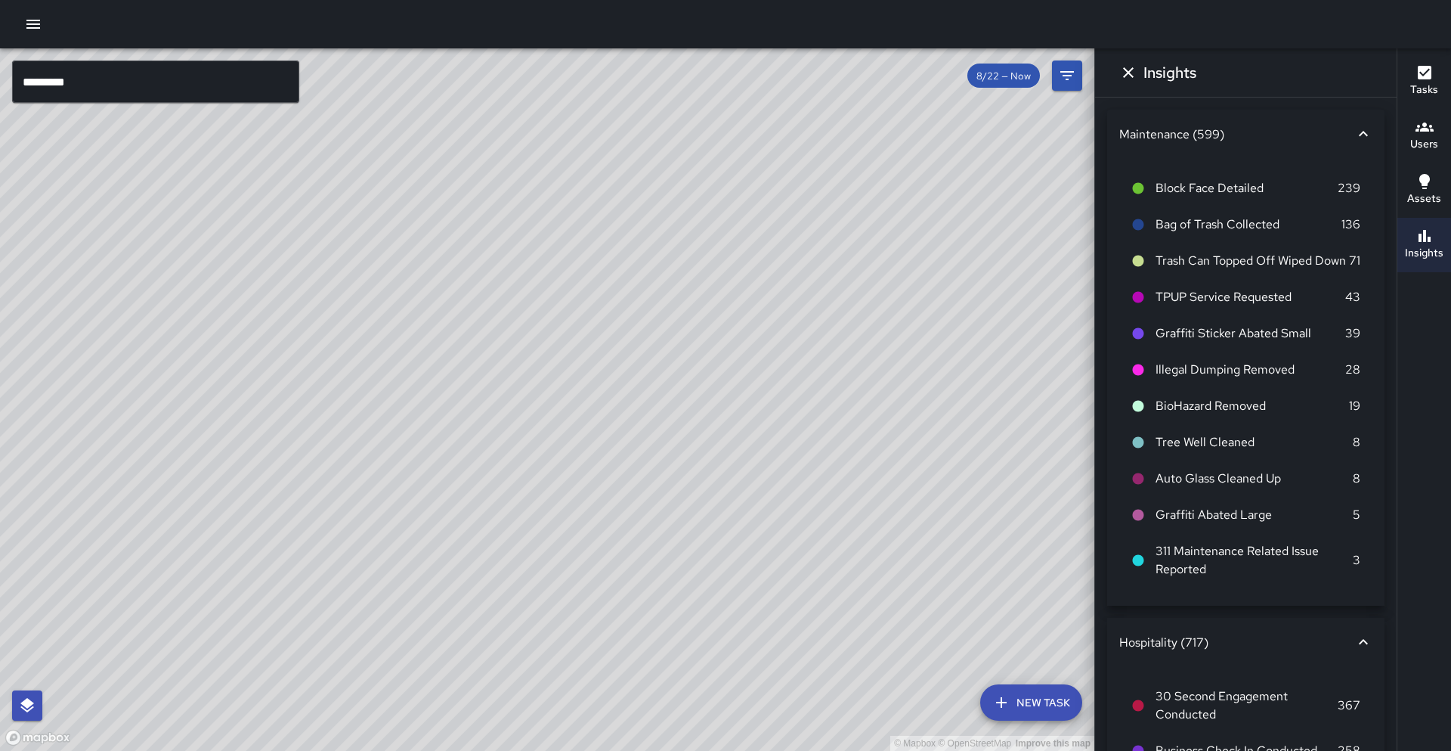
drag, startPoint x: 270, startPoint y: 449, endPoint x: 491, endPoint y: 447, distance: 221.5
click at [539, 427] on div "© Mapbox © OpenStreetMap Improve this map" at bounding box center [547, 399] width 1095 height 702
drag, startPoint x: 478, startPoint y: 500, endPoint x: 594, endPoint y: 405, distance: 149.3
click at [601, 404] on div "© Mapbox © OpenStreetMap Improve this map" at bounding box center [547, 399] width 1095 height 702
drag, startPoint x: 553, startPoint y: 423, endPoint x: 856, endPoint y: 426, distance: 303.1
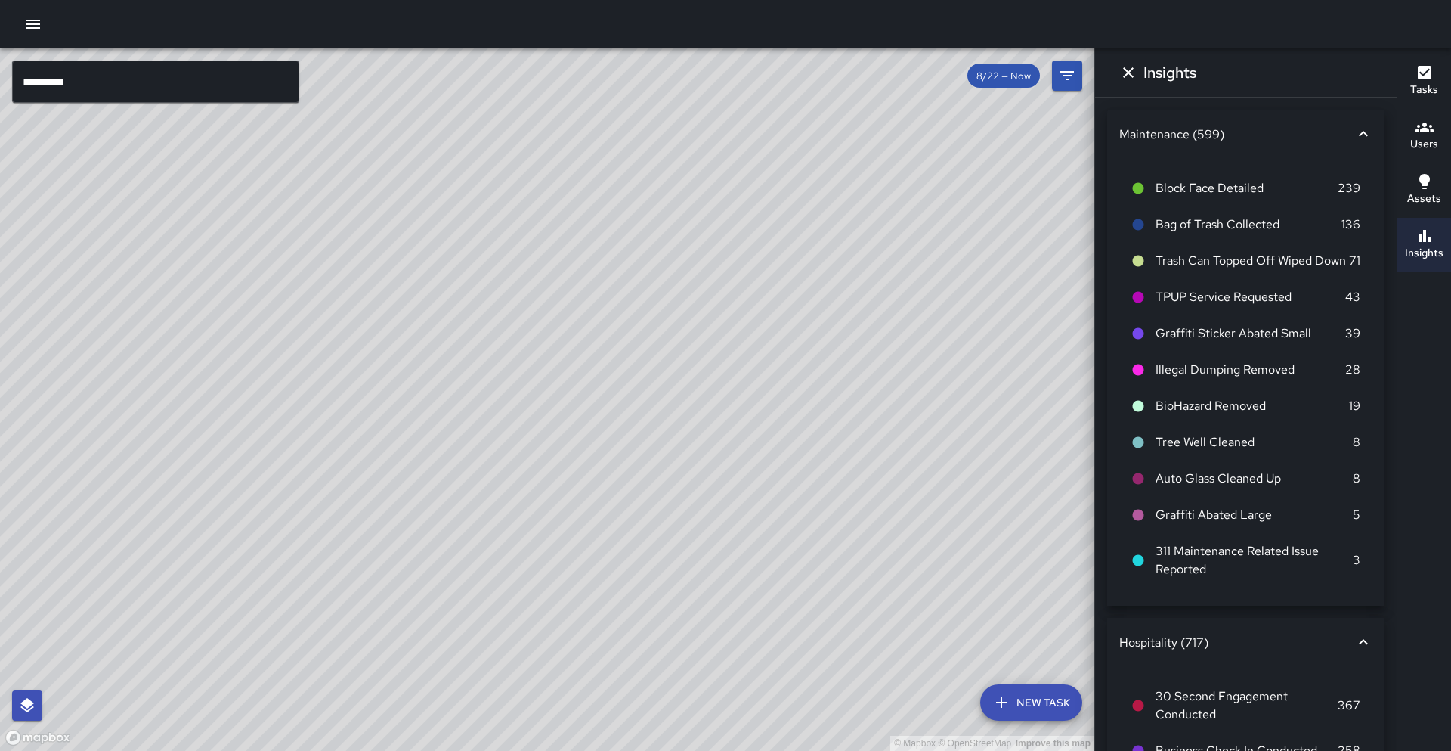
click at [856, 426] on div "© Mapbox © OpenStreetMap Improve this map" at bounding box center [547, 399] width 1095 height 702
drag, startPoint x: 541, startPoint y: 395, endPoint x: 573, endPoint y: 469, distance: 80.6
click at [573, 472] on div "© Mapbox © OpenStreetMap Improve this map" at bounding box center [547, 399] width 1095 height 702
drag, startPoint x: 522, startPoint y: 418, endPoint x: 730, endPoint y: 526, distance: 235.0
click at [730, 526] on div "© Mapbox © OpenStreetMap Improve this map" at bounding box center [547, 399] width 1095 height 702
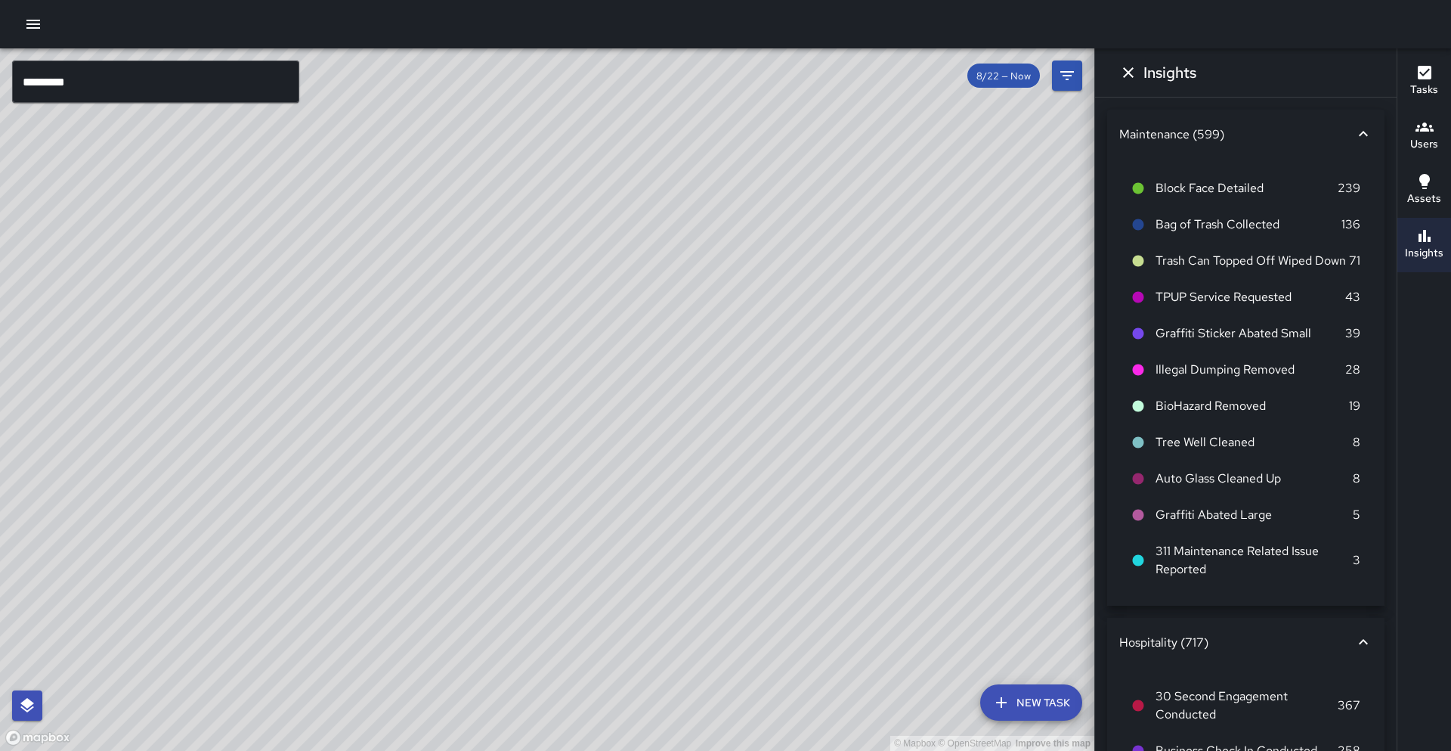
drag, startPoint x: 540, startPoint y: 485, endPoint x: 520, endPoint y: 552, distance: 69.4
click at [520, 552] on div "© Mapbox © OpenStreetMap Improve this map" at bounding box center [547, 399] width 1095 height 702
drag, startPoint x: 438, startPoint y: 445, endPoint x: 472, endPoint y: 412, distance: 47.0
click at [472, 412] on div "© Mapbox © OpenStreetMap Improve this map" at bounding box center [547, 399] width 1095 height 702
drag, startPoint x: 504, startPoint y: 547, endPoint x: 581, endPoint y: 481, distance: 101.3
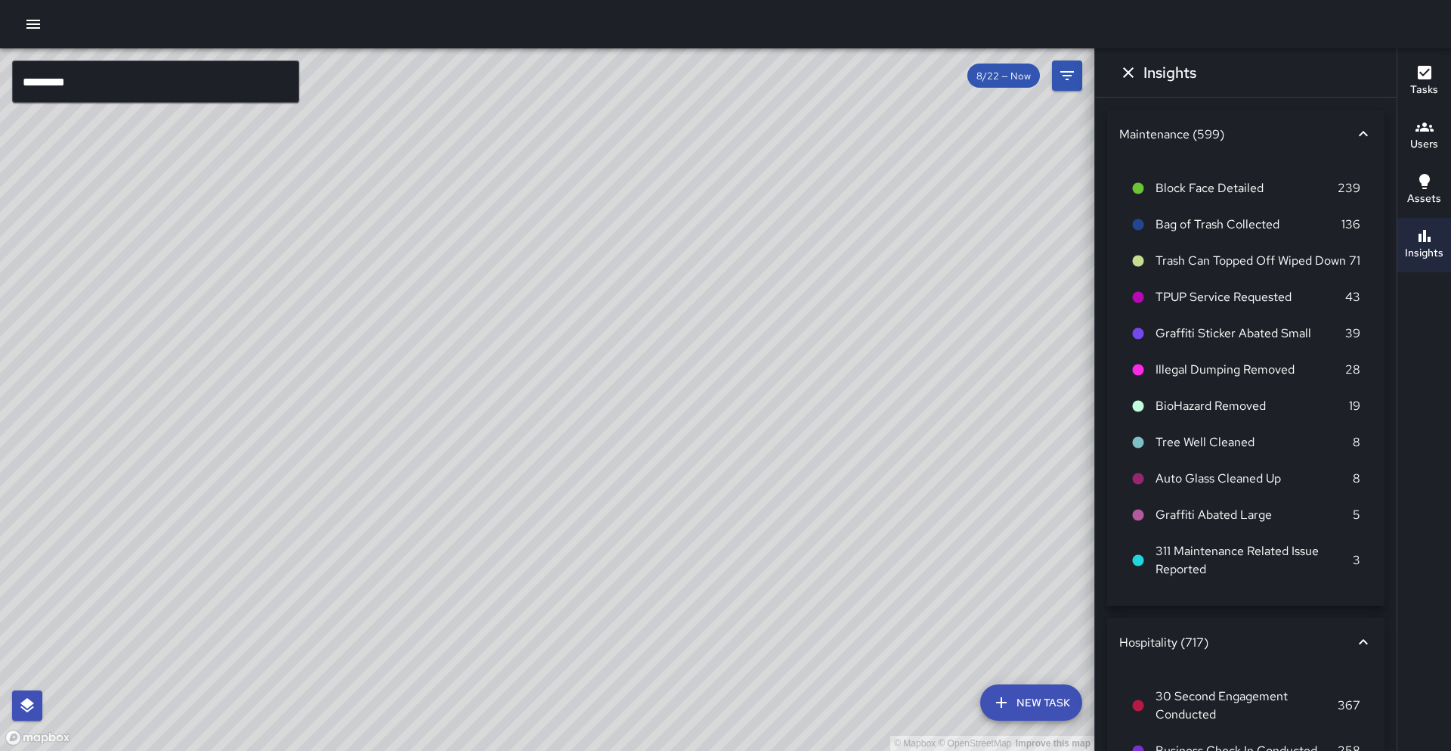
click at [582, 481] on div "© Mapbox © OpenStreetMap Improve this map" at bounding box center [547, 399] width 1095 height 702
drag, startPoint x: 331, startPoint y: 559, endPoint x: 460, endPoint y: 486, distance: 147.6
click at [460, 486] on div "© Mapbox © OpenStreetMap Improve this map" at bounding box center [547, 399] width 1095 height 702
drag, startPoint x: 531, startPoint y: 488, endPoint x: 435, endPoint y: 487, distance: 96.0
click at [435, 487] on div "© Mapbox © OpenStreetMap Improve this map" at bounding box center [547, 399] width 1095 height 702
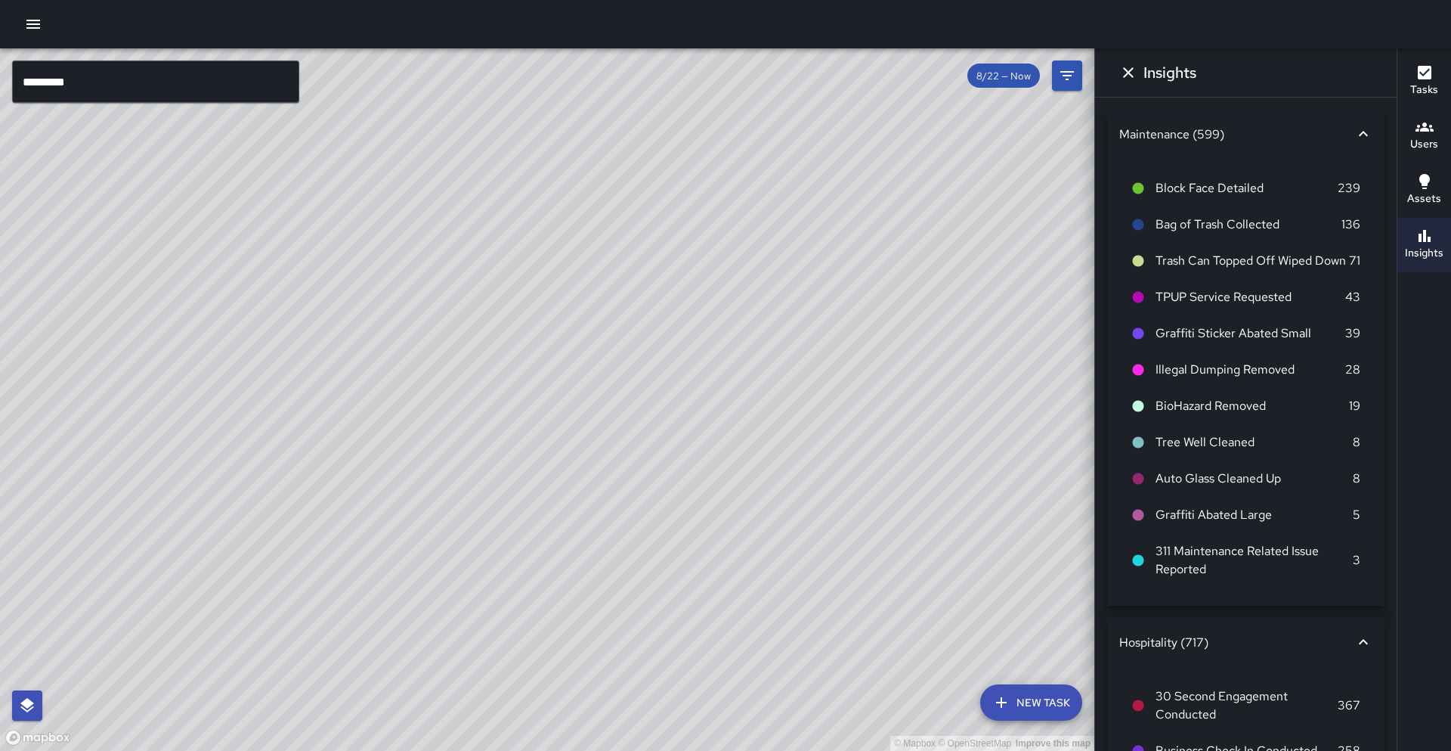
drag, startPoint x: 394, startPoint y: 547, endPoint x: 343, endPoint y: 565, distance: 53.8
click at [344, 565] on div "© Mapbox © OpenStreetMap Improve this map" at bounding box center [547, 399] width 1095 height 702
drag, startPoint x: 500, startPoint y: 534, endPoint x: 474, endPoint y: 566, distance: 41.9
click at [474, 566] on div "© Mapbox © OpenStreetMap Improve this map" at bounding box center [547, 399] width 1095 height 702
drag, startPoint x: 472, startPoint y: 518, endPoint x: 472, endPoint y: 529, distance: 11.4
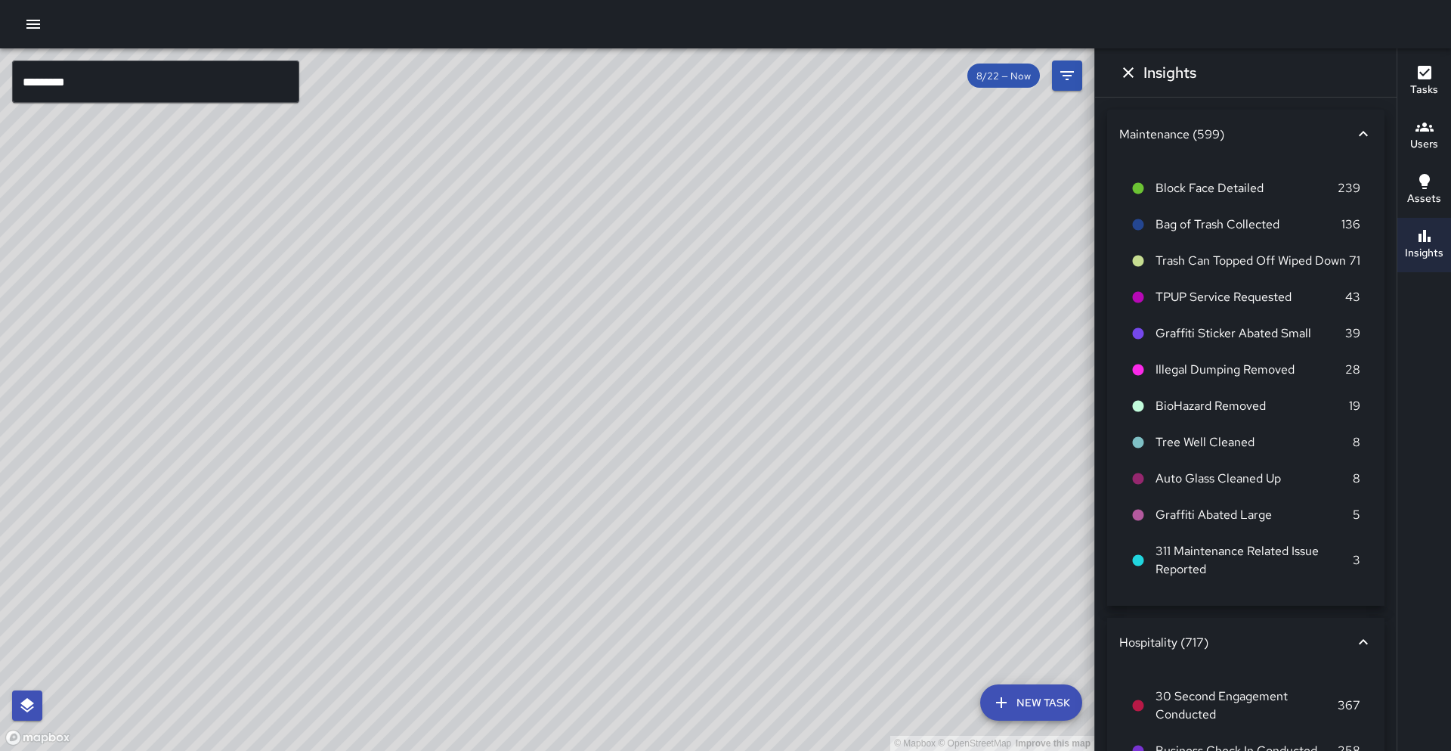
click at [472, 529] on div "© Mapbox © OpenStreetMap Improve this map" at bounding box center [547, 399] width 1095 height 702
drag, startPoint x: 418, startPoint y: 651, endPoint x: 473, endPoint y: 540, distance: 124.1
click at [486, 531] on div "© Mapbox © OpenStreetMap Improve this map" at bounding box center [547, 399] width 1095 height 702
drag, startPoint x: 420, startPoint y: 469, endPoint x: 355, endPoint y: 596, distance: 142.0
click at [394, 590] on div "© Mapbox © OpenStreetMap Improve this map" at bounding box center [547, 399] width 1095 height 702
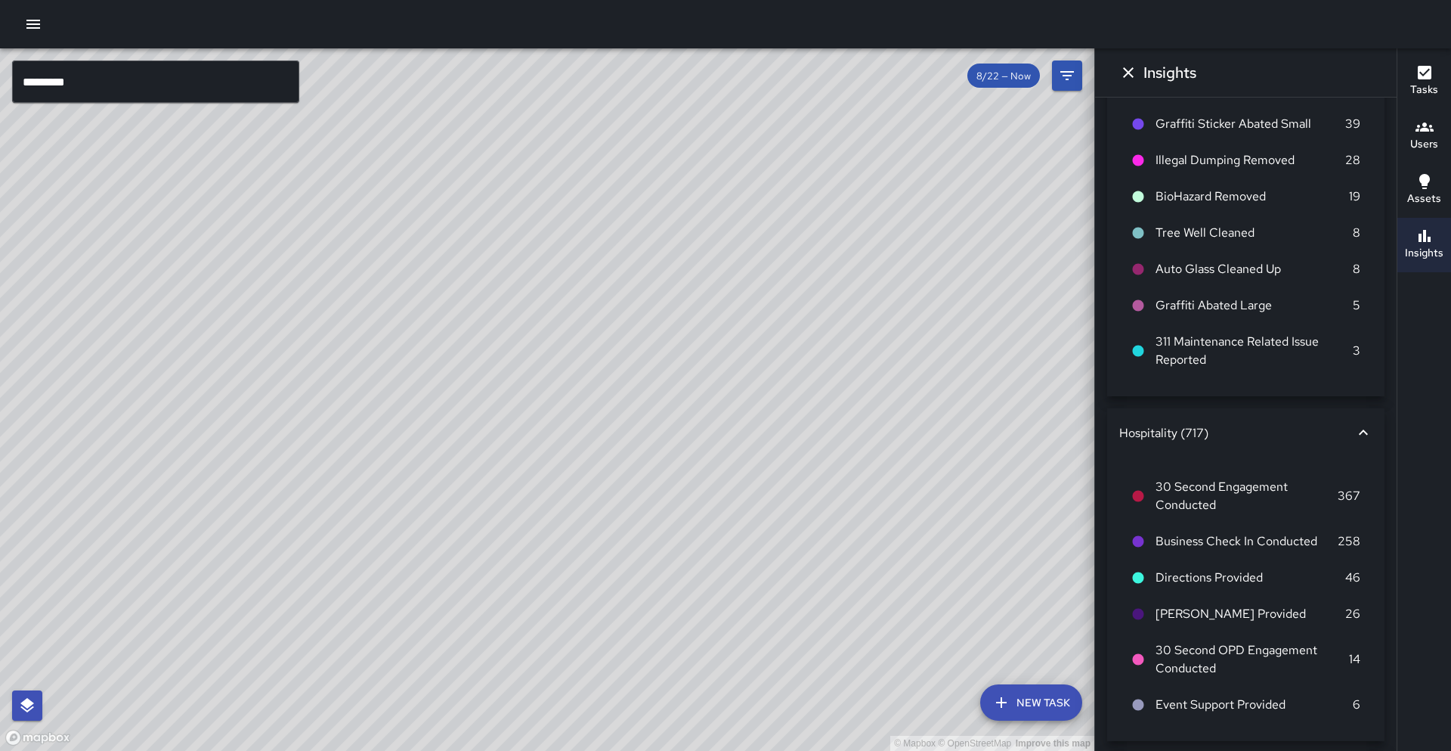
scroll to position [218, 0]
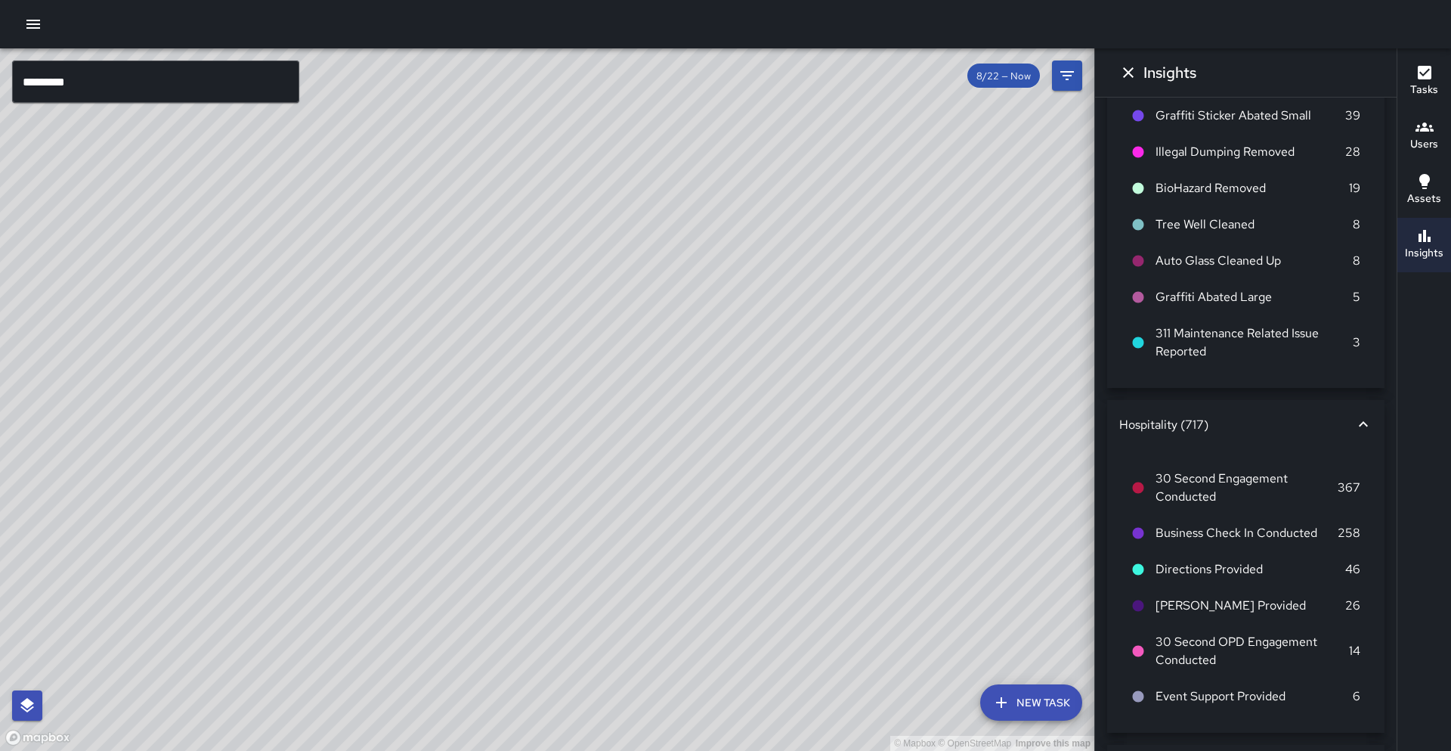
drag, startPoint x: 586, startPoint y: 596, endPoint x: 746, endPoint y: 597, distance: 160.3
click at [746, 597] on div "© Mapbox © OpenStreetMap Improve this map" at bounding box center [547, 399] width 1095 height 702
drag, startPoint x: 550, startPoint y: 602, endPoint x: 728, endPoint y: 595, distance: 178.5
click at [728, 595] on div "© Mapbox © OpenStreetMap Improve this map" at bounding box center [547, 399] width 1095 height 702
drag, startPoint x: 619, startPoint y: 482, endPoint x: 633, endPoint y: 569, distance: 88.9
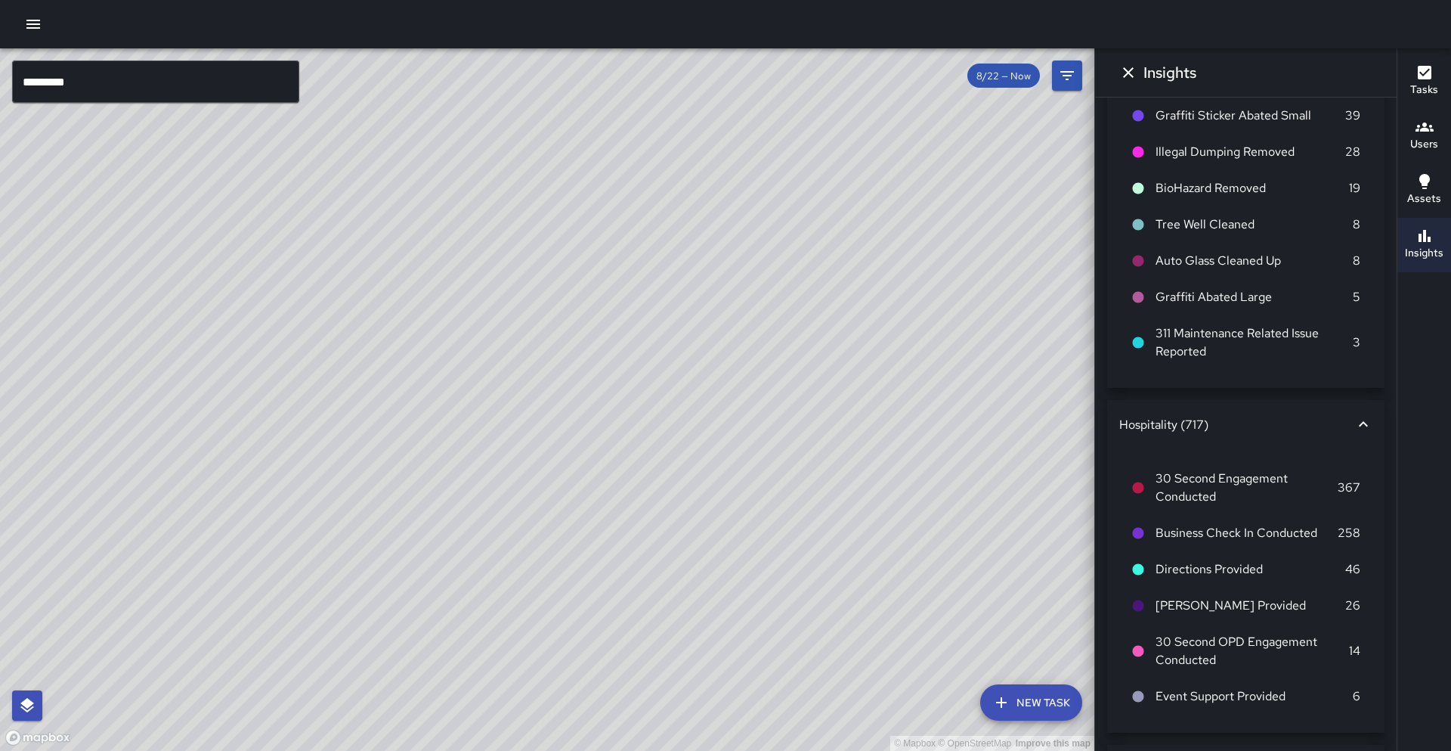
click at [633, 569] on div "© Mapbox © OpenStreetMap Improve this map" at bounding box center [547, 399] width 1095 height 702
drag, startPoint x: 758, startPoint y: 438, endPoint x: 585, endPoint y: 634, distance: 261.9
click at [585, 634] on div "© Mapbox © OpenStreetMap Improve this map" at bounding box center [547, 399] width 1095 height 702
drag, startPoint x: 502, startPoint y: 543, endPoint x: 528, endPoint y: 503, distance: 47.0
click at [528, 503] on div "© Mapbox © OpenStreetMap Improve this map" at bounding box center [547, 399] width 1095 height 702
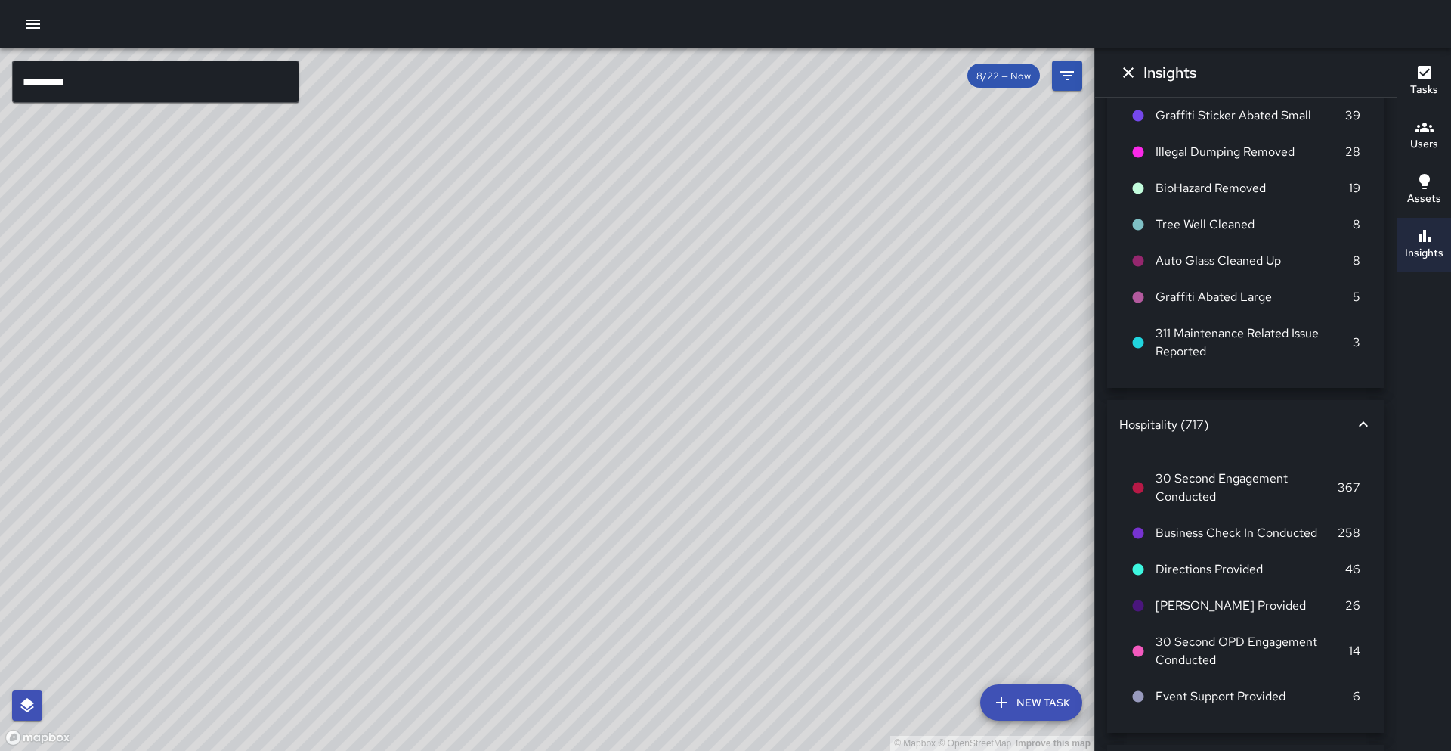
drag, startPoint x: 492, startPoint y: 612, endPoint x: 523, endPoint y: 492, distance: 123.4
click at [523, 492] on div "© Mapbox © OpenStreetMap Improve this map" at bounding box center [547, 399] width 1095 height 702
drag, startPoint x: 610, startPoint y: 605, endPoint x: 676, endPoint y: 552, distance: 84.4
click at [705, 512] on div "© Mapbox © OpenStreetMap Improve this map" at bounding box center [547, 399] width 1095 height 702
drag, startPoint x: 793, startPoint y: 475, endPoint x: 578, endPoint y: 503, distance: 216.5
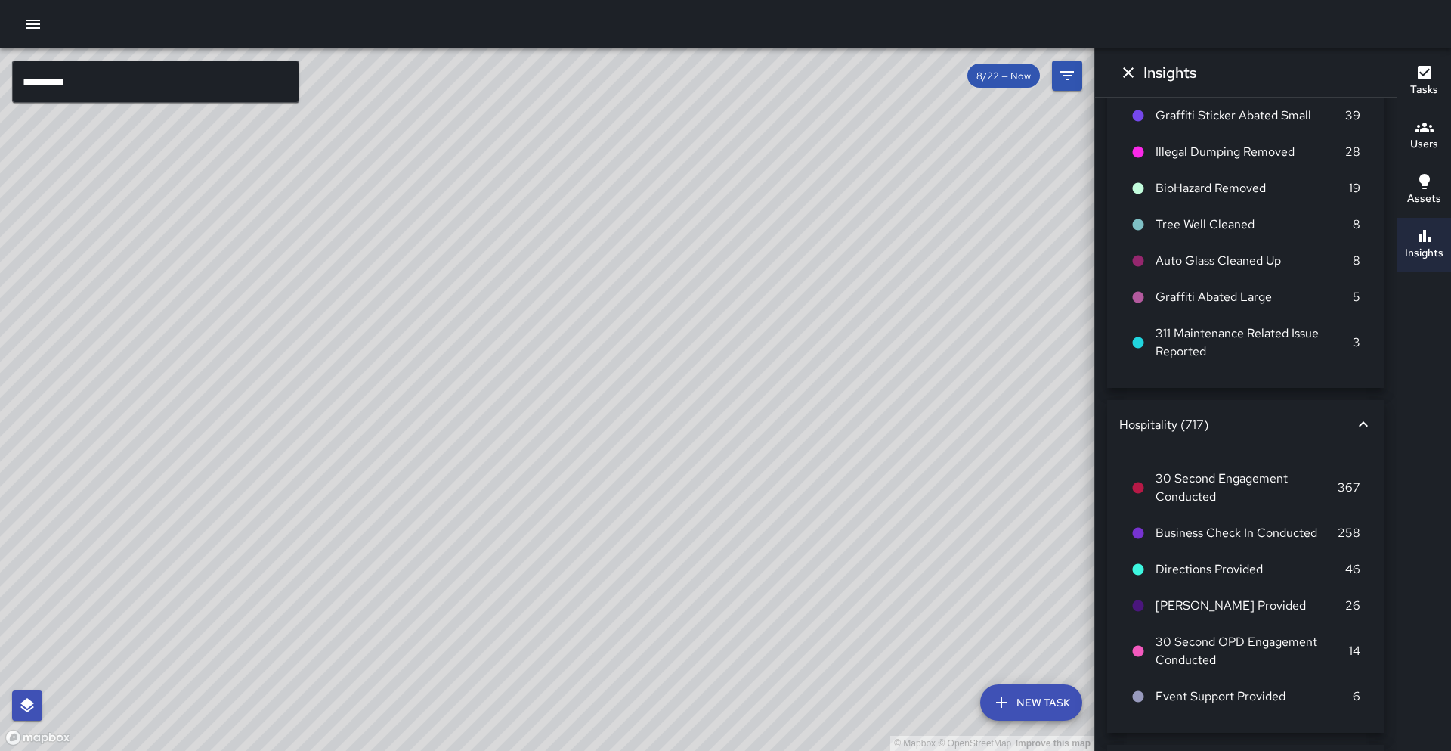
click at [581, 503] on div "© Mapbox © OpenStreetMap Improve this map" at bounding box center [547, 399] width 1095 height 702
drag, startPoint x: 460, startPoint y: 506, endPoint x: 523, endPoint y: 449, distance: 85.1
click at [523, 449] on div "© Mapbox © OpenStreetMap Improve this map" at bounding box center [547, 399] width 1095 height 702
drag, startPoint x: 438, startPoint y: 532, endPoint x: 448, endPoint y: 500, distance: 33.5
click at [451, 491] on div "© Mapbox © OpenStreetMap Improve this map" at bounding box center [547, 399] width 1095 height 702
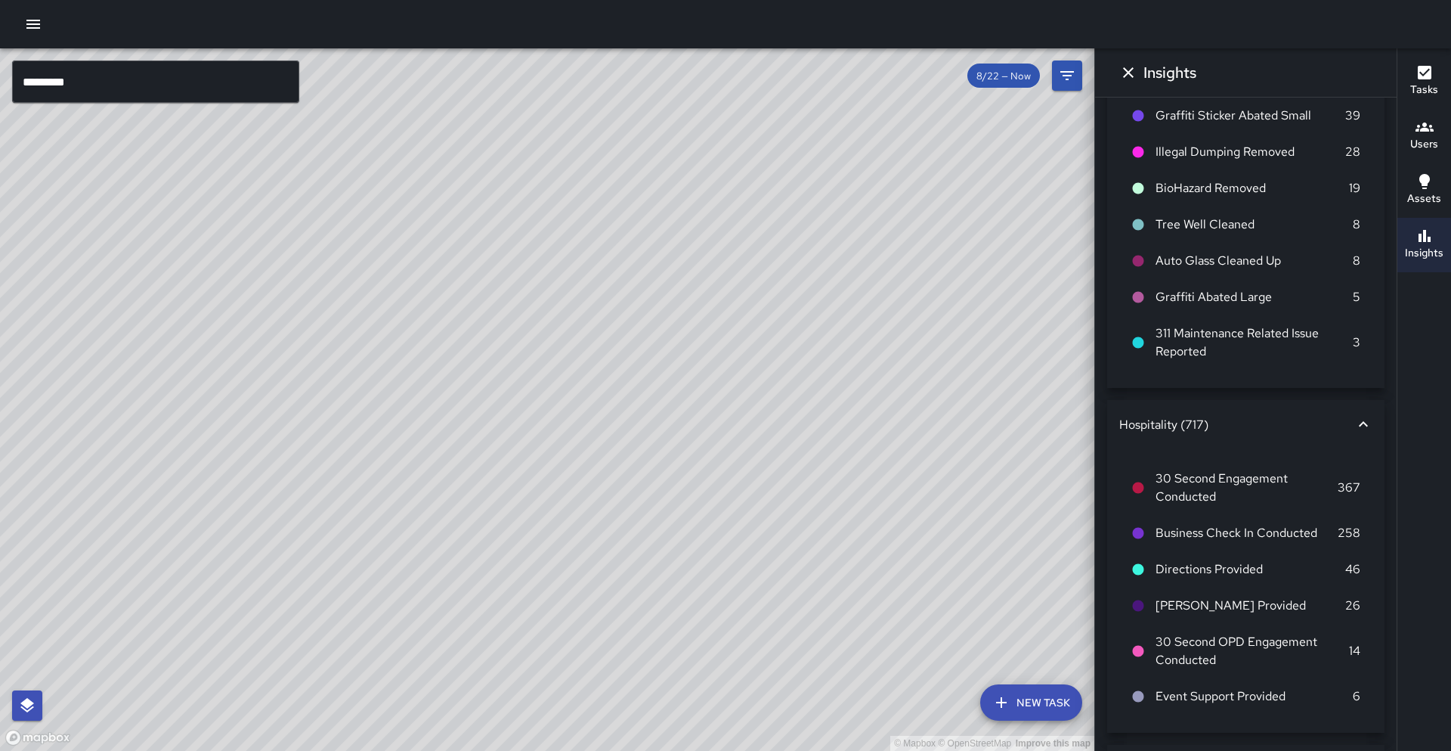
drag, startPoint x: 491, startPoint y: 486, endPoint x: 485, endPoint y: 492, distance: 8.0
click at [485, 492] on div "© Mapbox © OpenStreetMap Improve this map" at bounding box center [547, 399] width 1095 height 702
drag, startPoint x: 398, startPoint y: 534, endPoint x: 534, endPoint y: 410, distance: 184.6
click at [567, 377] on div "© Mapbox © OpenStreetMap Improve this map" at bounding box center [547, 399] width 1095 height 702
drag, startPoint x: 428, startPoint y: 417, endPoint x: 407, endPoint y: 413, distance: 20.8
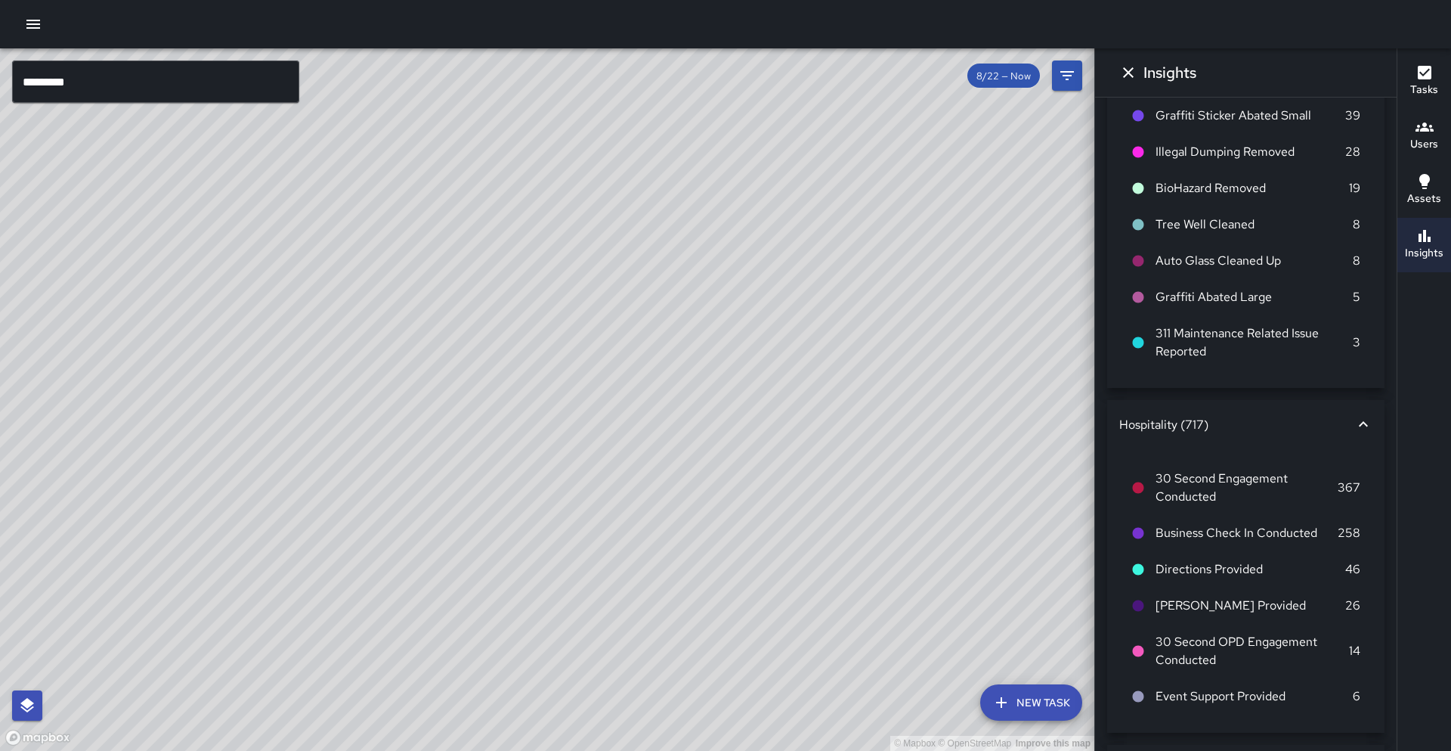
click at [410, 411] on div "© Mapbox © OpenStreetMap Improve this map" at bounding box center [547, 399] width 1095 height 702
drag, startPoint x: 494, startPoint y: 442, endPoint x: 454, endPoint y: 455, distance: 42.1
click at [454, 455] on div "© Mapbox © OpenStreetMap Improve this map" at bounding box center [547, 399] width 1095 height 702
drag, startPoint x: 455, startPoint y: 320, endPoint x: 390, endPoint y: 398, distance: 101.4
click at [390, 398] on div "© Mapbox © OpenStreetMap Improve this map" at bounding box center [547, 399] width 1095 height 702
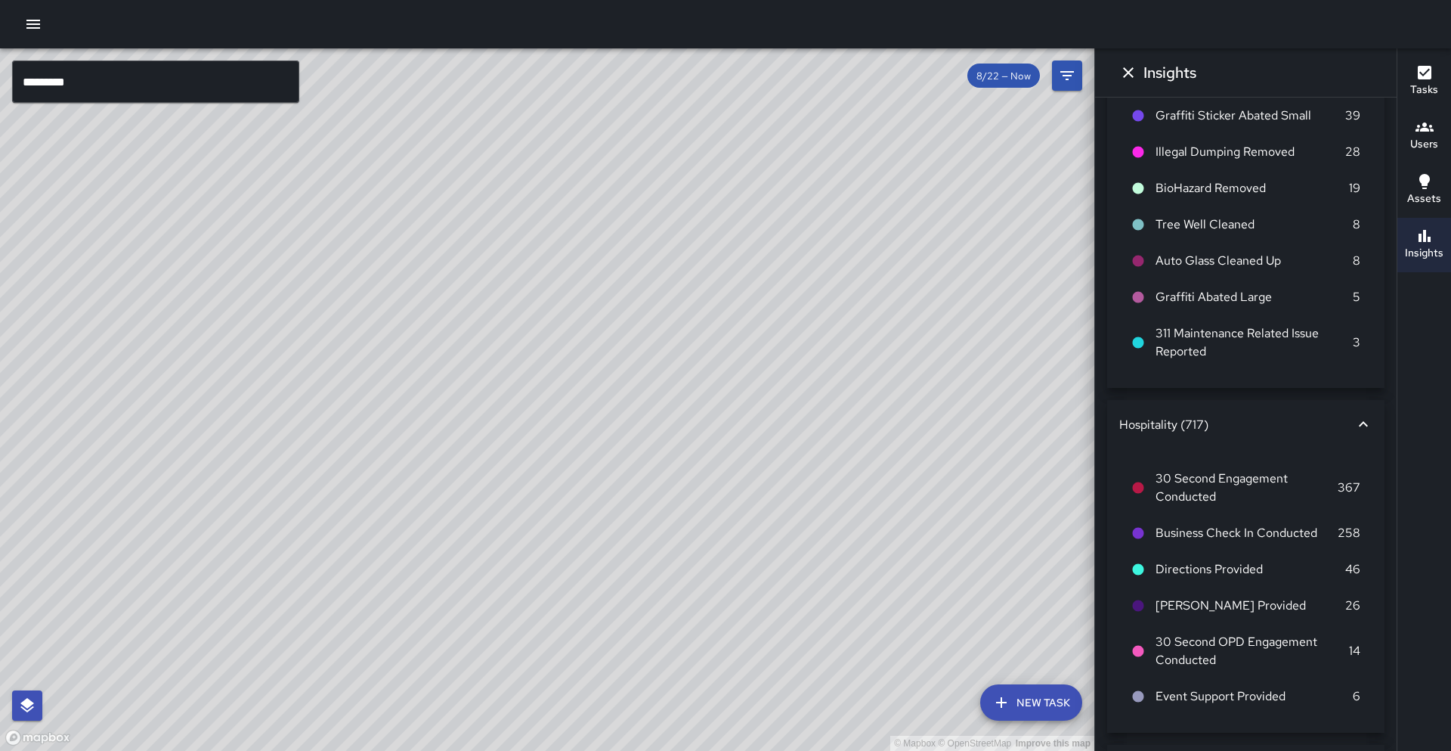
drag, startPoint x: 298, startPoint y: 455, endPoint x: 319, endPoint y: 419, distance: 42.0
click at [319, 419] on div "© Mapbox © OpenStreetMap Improve this map" at bounding box center [547, 399] width 1095 height 702
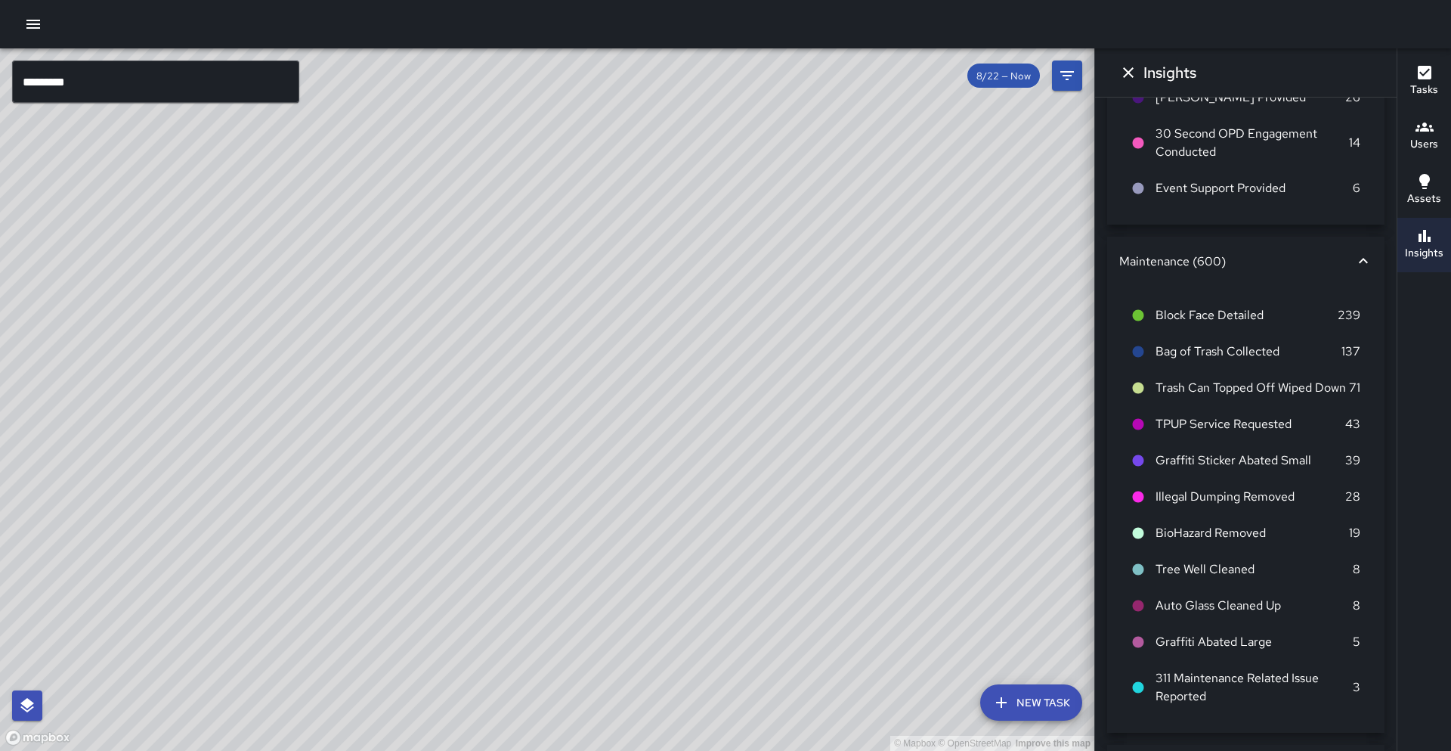
drag, startPoint x: 593, startPoint y: 401, endPoint x: 576, endPoint y: 410, distance: 19.3
click at [576, 410] on div "© Mapbox © OpenStreetMap Improve this map" at bounding box center [547, 399] width 1095 height 702
drag, startPoint x: 423, startPoint y: 447, endPoint x: 372, endPoint y: 489, distance: 66.0
click at [371, 489] on div "© Mapbox © OpenStreetMap Improve this map" at bounding box center [547, 399] width 1095 height 702
drag, startPoint x: 550, startPoint y: 339, endPoint x: 446, endPoint y: 441, distance: 145.9
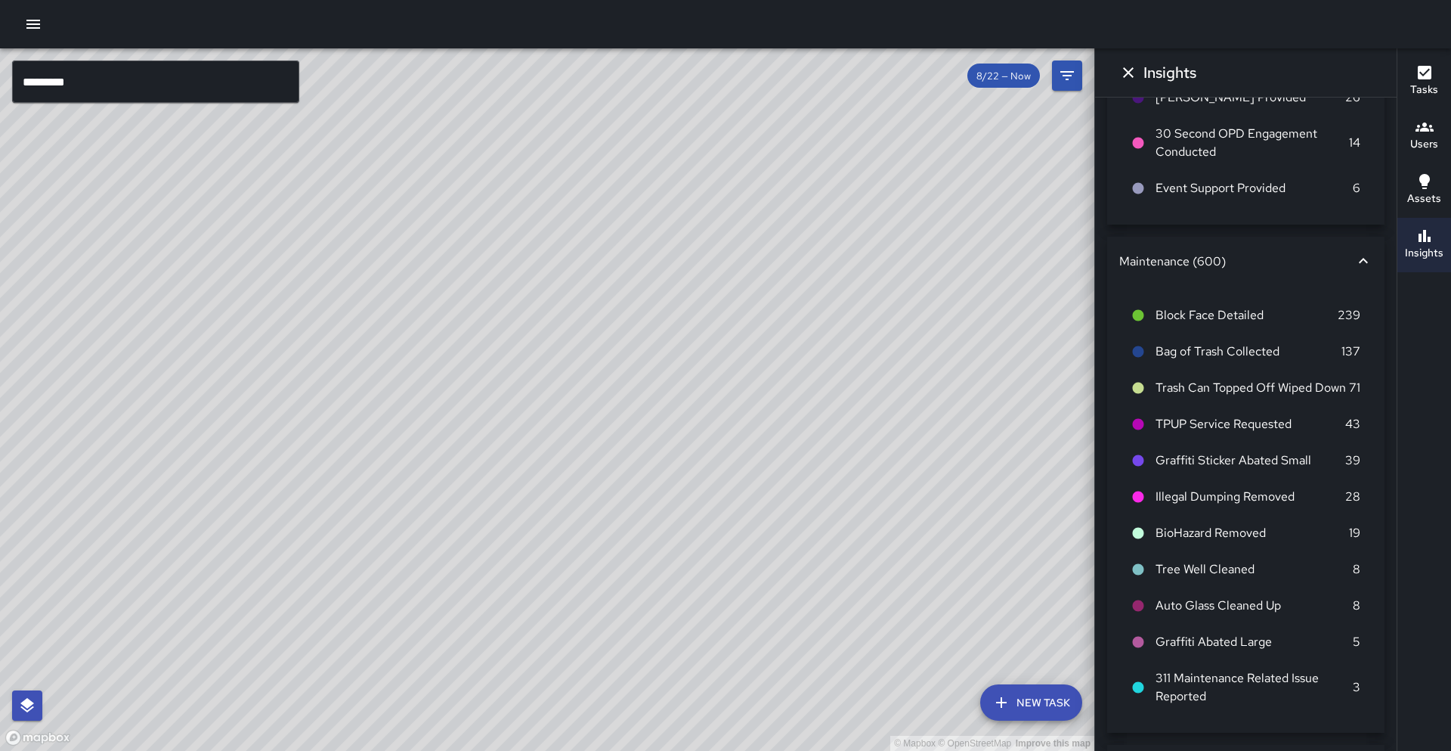
click at [446, 441] on div "© Mapbox © OpenStreetMap Improve this map" at bounding box center [547, 399] width 1095 height 702
drag, startPoint x: 376, startPoint y: 451, endPoint x: 469, endPoint y: 363, distance: 127.8
click at [469, 363] on div "© Mapbox © OpenStreetMap Improve this map" at bounding box center [547, 399] width 1095 height 702
drag, startPoint x: 314, startPoint y: 548, endPoint x: 323, endPoint y: 517, distance: 32.3
click at [327, 540] on div "© Mapbox © OpenStreetMap Improve this map" at bounding box center [547, 399] width 1095 height 702
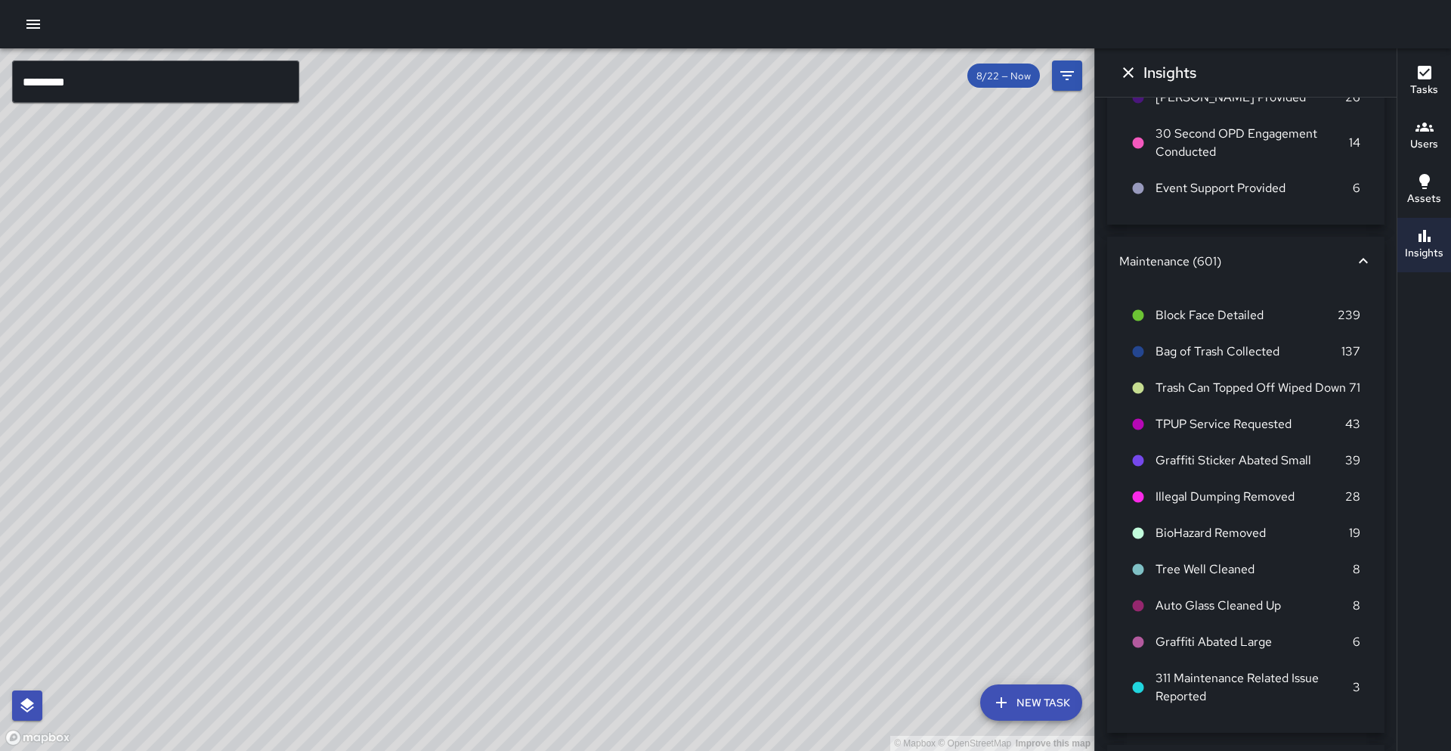
drag, startPoint x: 294, startPoint y: 466, endPoint x: 331, endPoint y: 596, distance: 134.5
click at [416, 686] on div "© Mapbox © OpenStreetMap Improve this map" at bounding box center [547, 399] width 1095 height 702
drag, startPoint x: 247, startPoint y: 515, endPoint x: 350, endPoint y: 500, distance: 103.9
click at [350, 500] on div "© Mapbox © OpenStreetMap Improve this map" at bounding box center [547, 399] width 1095 height 702
drag, startPoint x: 487, startPoint y: 427, endPoint x: 388, endPoint y: 469, distance: 107.7
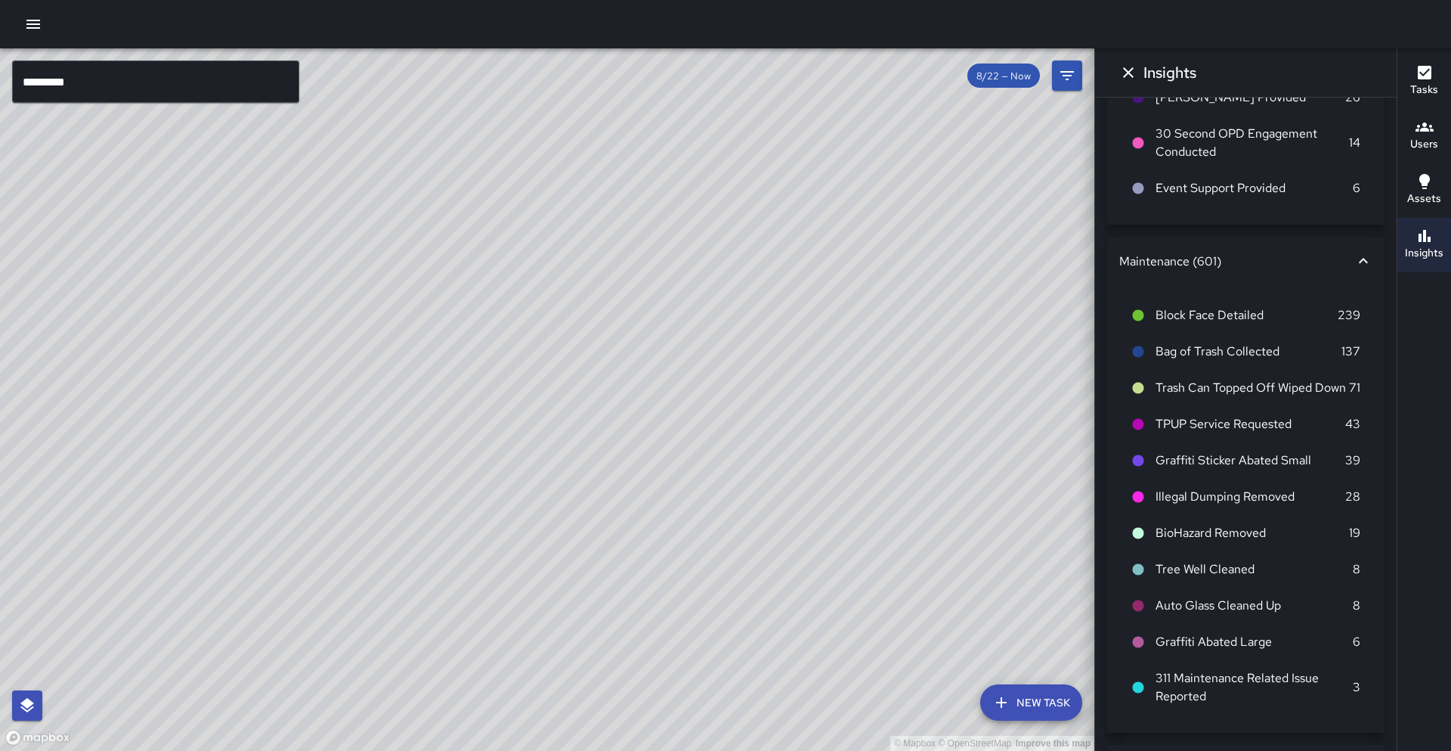
click at [388, 469] on div "© Mapbox © OpenStreetMap Improve this map" at bounding box center [547, 399] width 1095 height 702
drag, startPoint x: 447, startPoint y: 406, endPoint x: 357, endPoint y: 552, distance: 171.8
click at [357, 552] on div "© Mapbox © OpenStreetMap Improve this map" at bounding box center [547, 399] width 1095 height 702
drag, startPoint x: 482, startPoint y: 493, endPoint x: 435, endPoint y: 531, distance: 60.7
click at [435, 531] on div "© Mapbox © OpenStreetMap Improve this map" at bounding box center [547, 399] width 1095 height 702
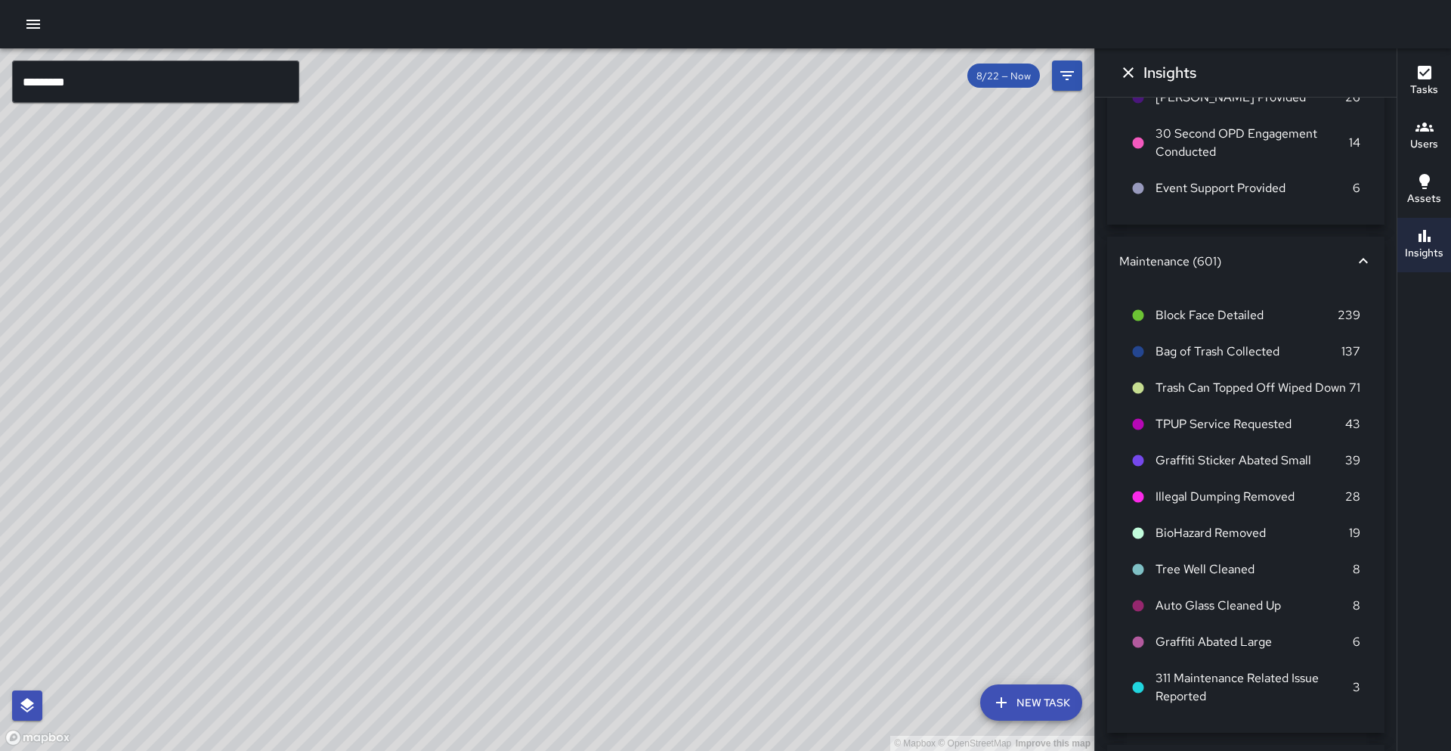
drag, startPoint x: 435, startPoint y: 531, endPoint x: 434, endPoint y: 522, distance: 9.1
click at [434, 522] on div "© Mapbox © OpenStreetMap Improve this map" at bounding box center [547, 399] width 1095 height 702
drag, startPoint x: 433, startPoint y: 517, endPoint x: 420, endPoint y: 503, distance: 19.2
click at [420, 503] on div "© Mapbox © OpenStreetMap Improve this map" at bounding box center [547, 399] width 1095 height 702
drag, startPoint x: 231, startPoint y: 554, endPoint x: 278, endPoint y: 532, distance: 52.4
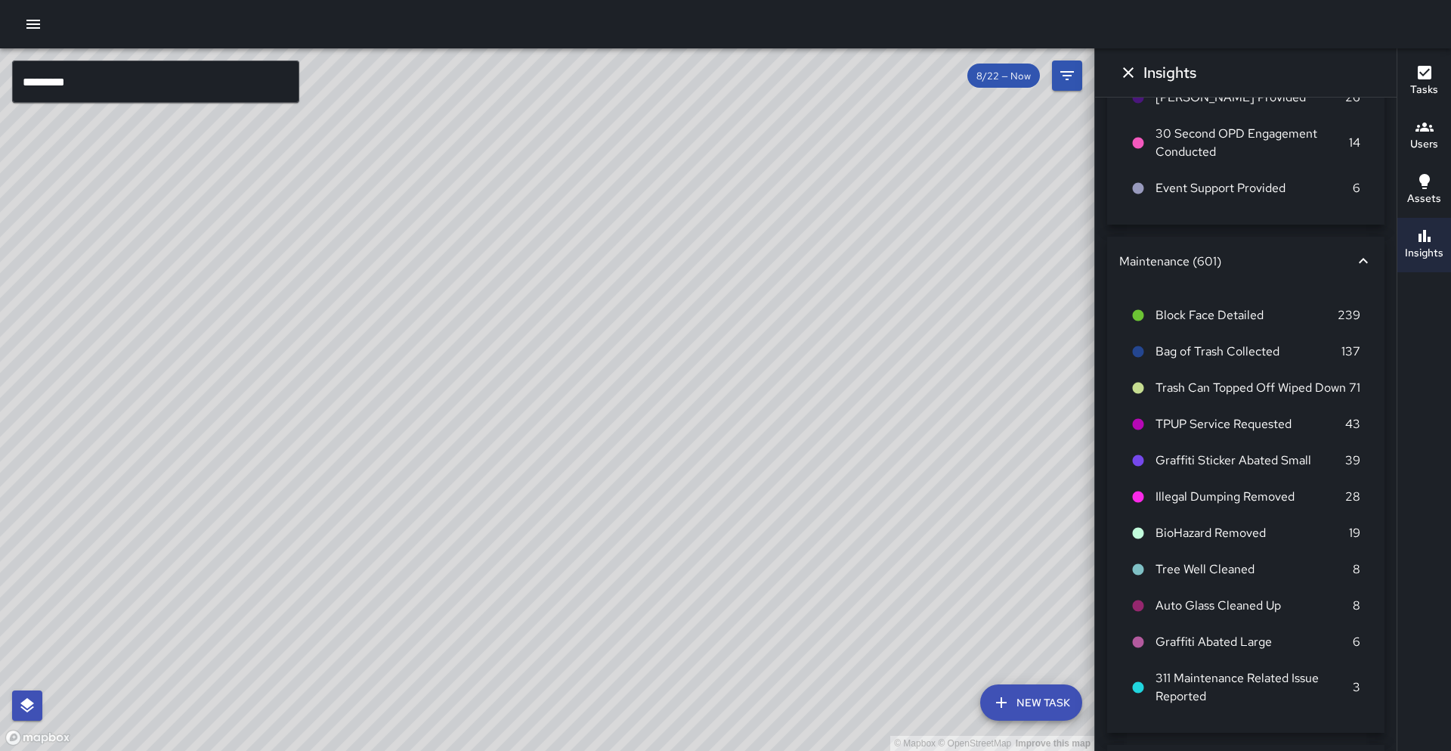
drag, startPoint x: 292, startPoint y: 598, endPoint x: 327, endPoint y: 608, distance: 36.3
click at [327, 608] on div "© Mapbox © OpenStreetMap Improve this map" at bounding box center [547, 399] width 1095 height 702
drag, startPoint x: 474, startPoint y: 553, endPoint x: 219, endPoint y: 608, distance: 260.8
click at [219, 608] on div "© Mapbox © OpenStreetMap Improve this map" at bounding box center [547, 399] width 1095 height 702
drag, startPoint x: 228, startPoint y: 601, endPoint x: 271, endPoint y: 593, distance: 44.6
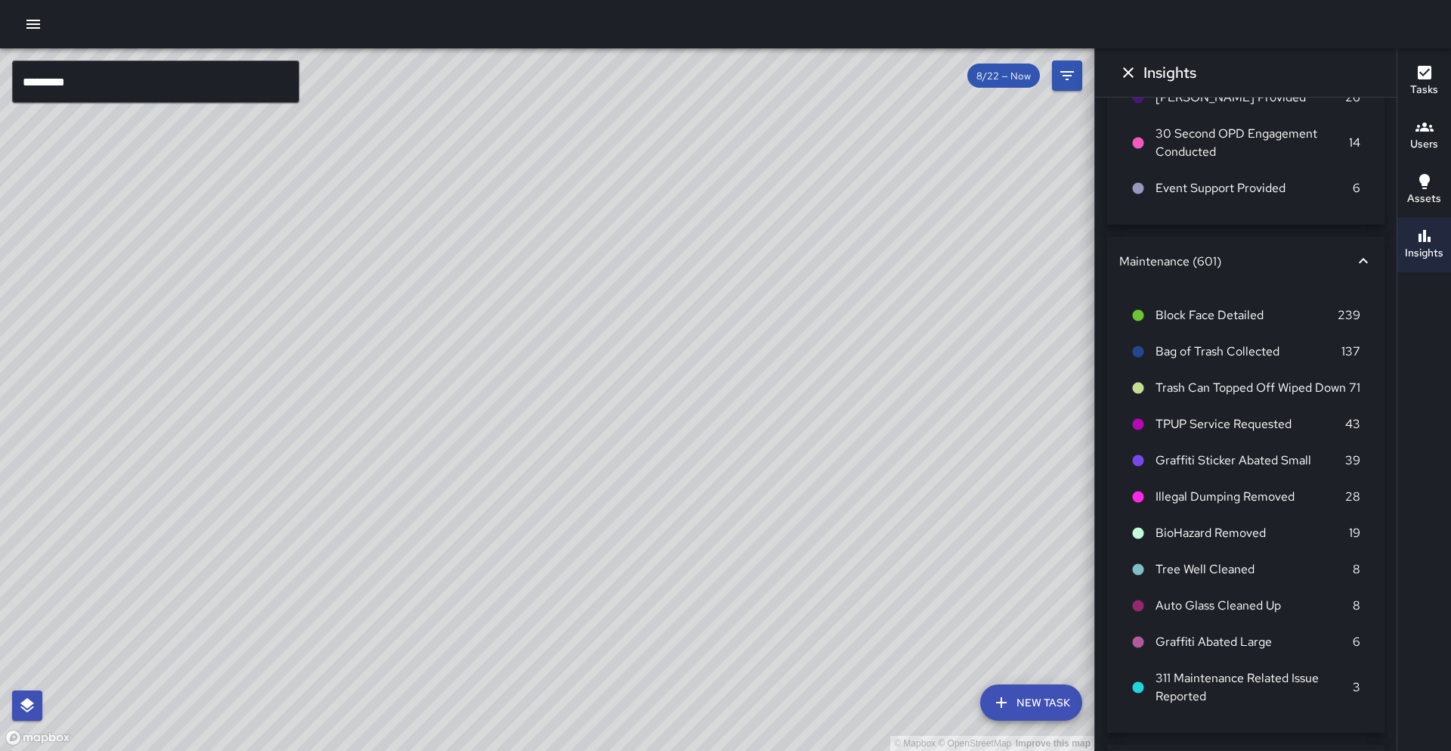
click at [271, 593] on div "© Mapbox © OpenStreetMap Improve this map" at bounding box center [547, 399] width 1095 height 702
click at [276, 590] on div "© Mapbox © OpenStreetMap Improve this map" at bounding box center [547, 399] width 1095 height 702
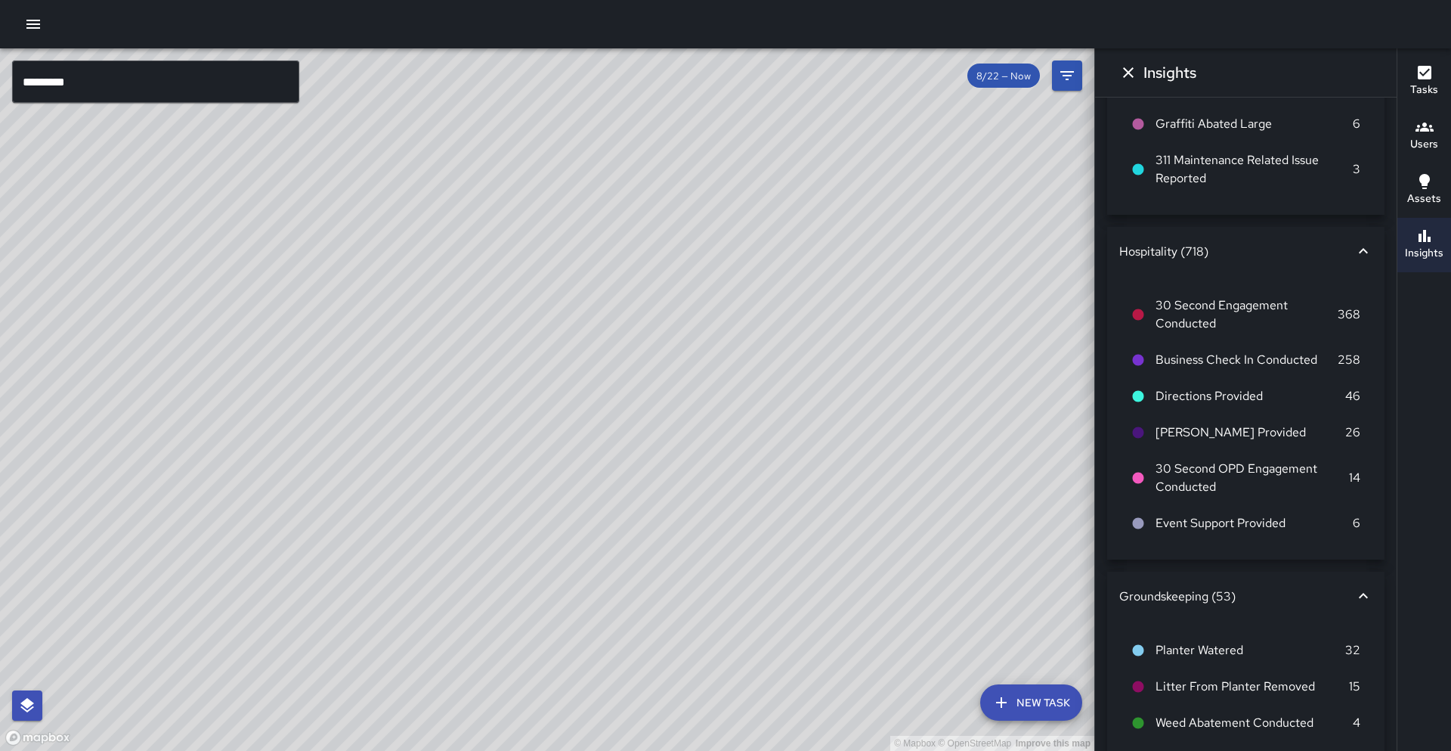
scroll to position [0, 0]
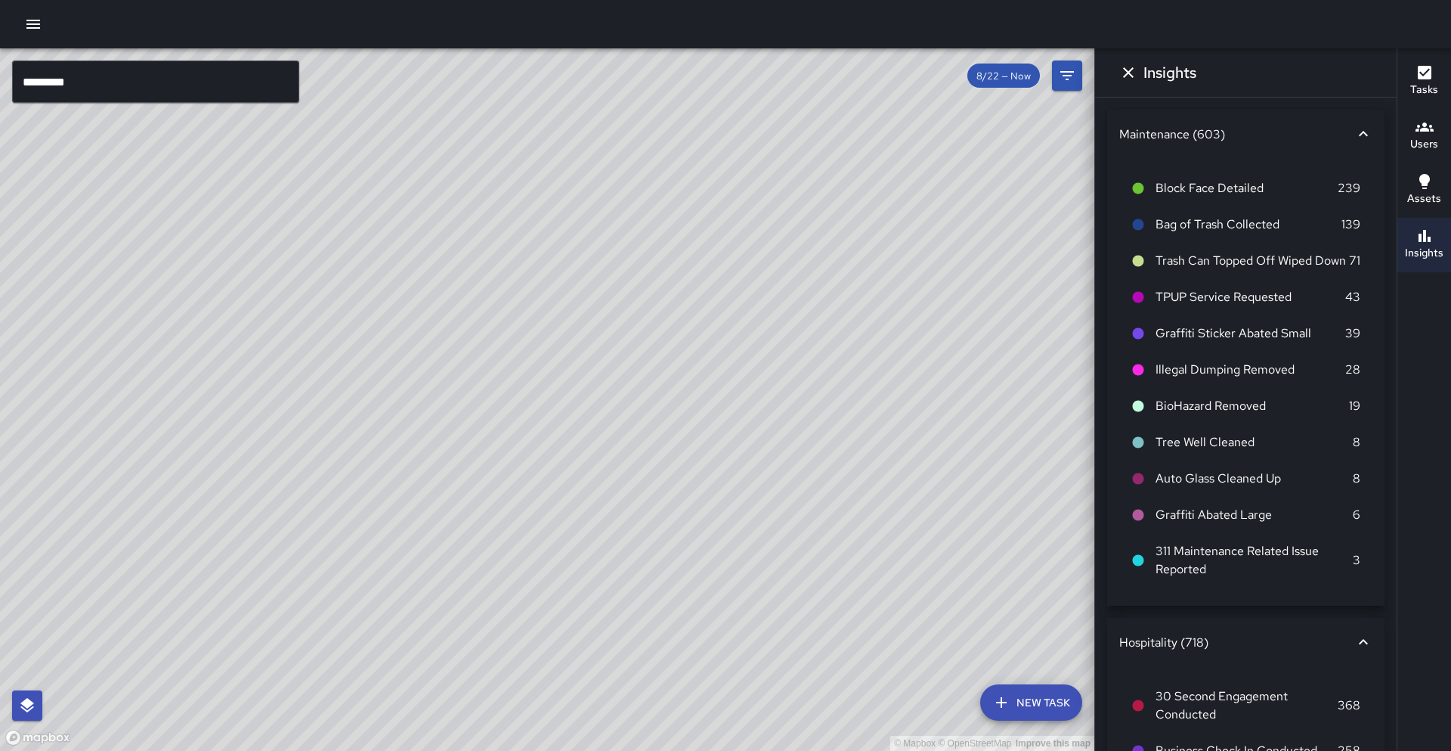
click at [1367, 132] on icon at bounding box center [1364, 134] width 18 height 18
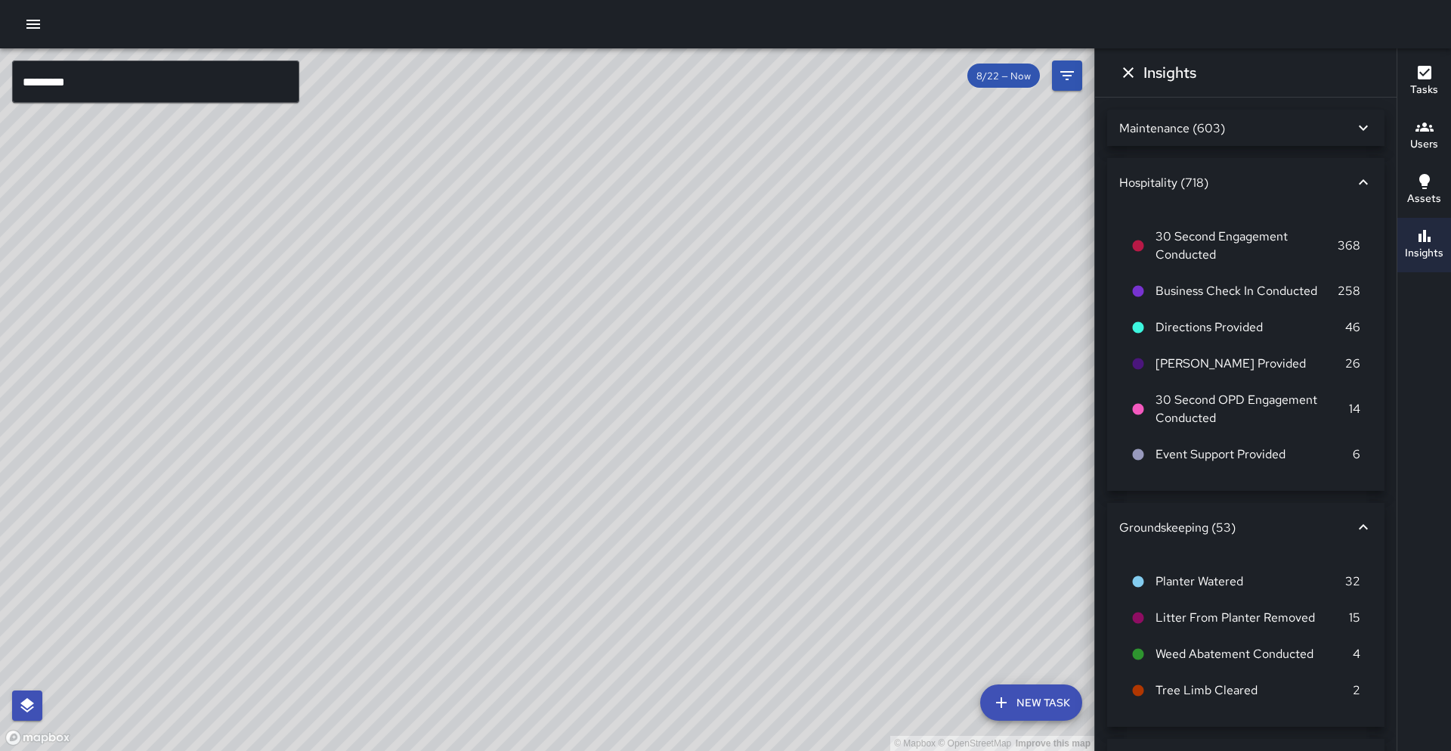
click at [1348, 187] on div "Hospitality (718)" at bounding box center [1236, 183] width 235 height 16
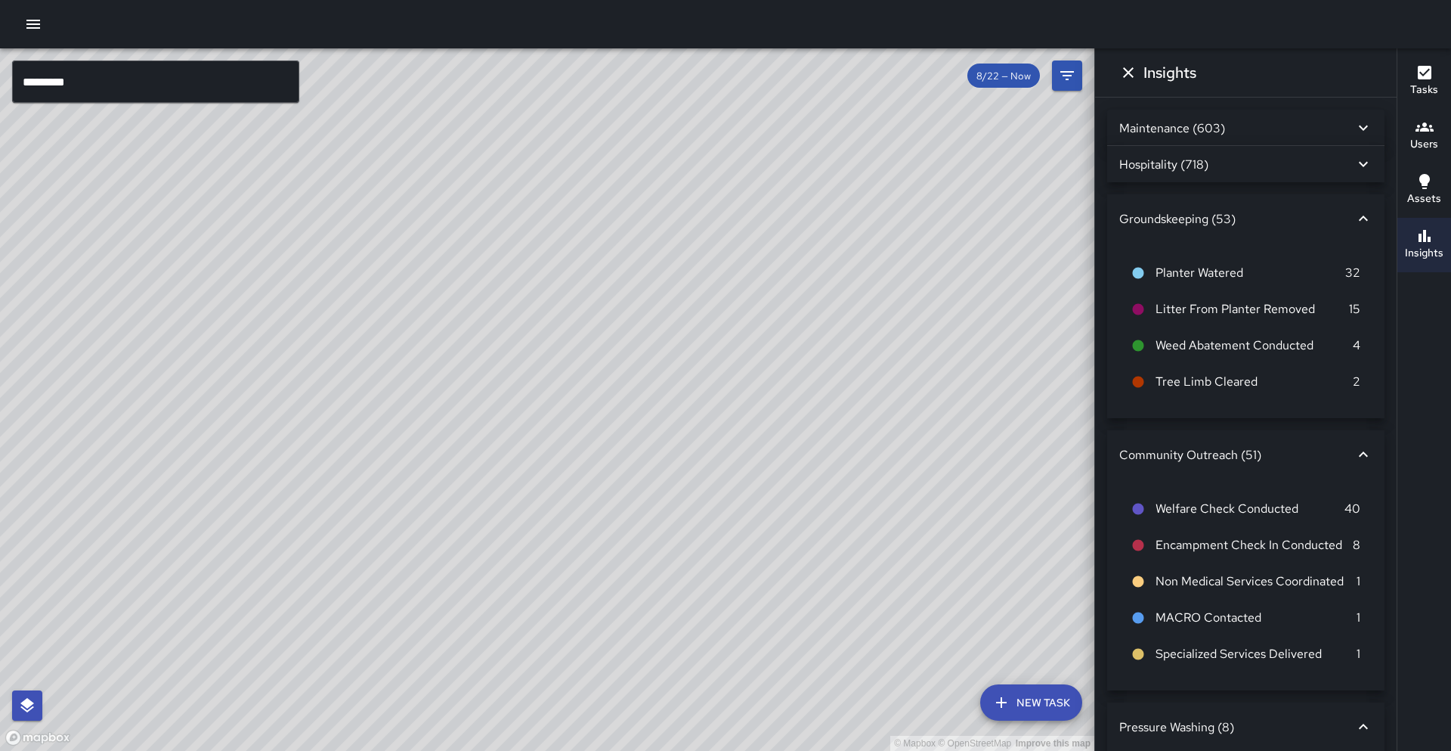
click at [1339, 215] on div "Groundskeeping (53)" at bounding box center [1236, 219] width 235 height 16
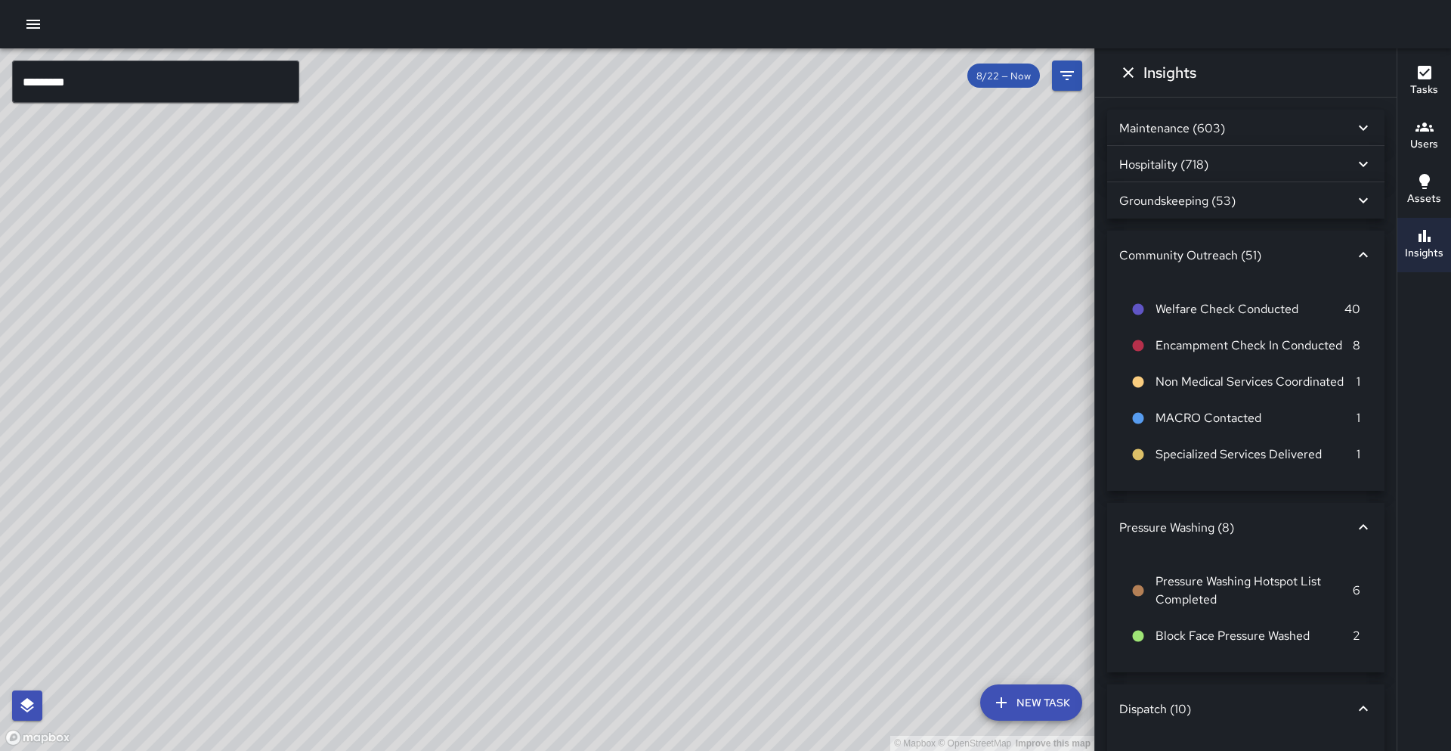
click at [1327, 263] on div "Community Outreach (51)" at bounding box center [1245, 255] width 277 height 48
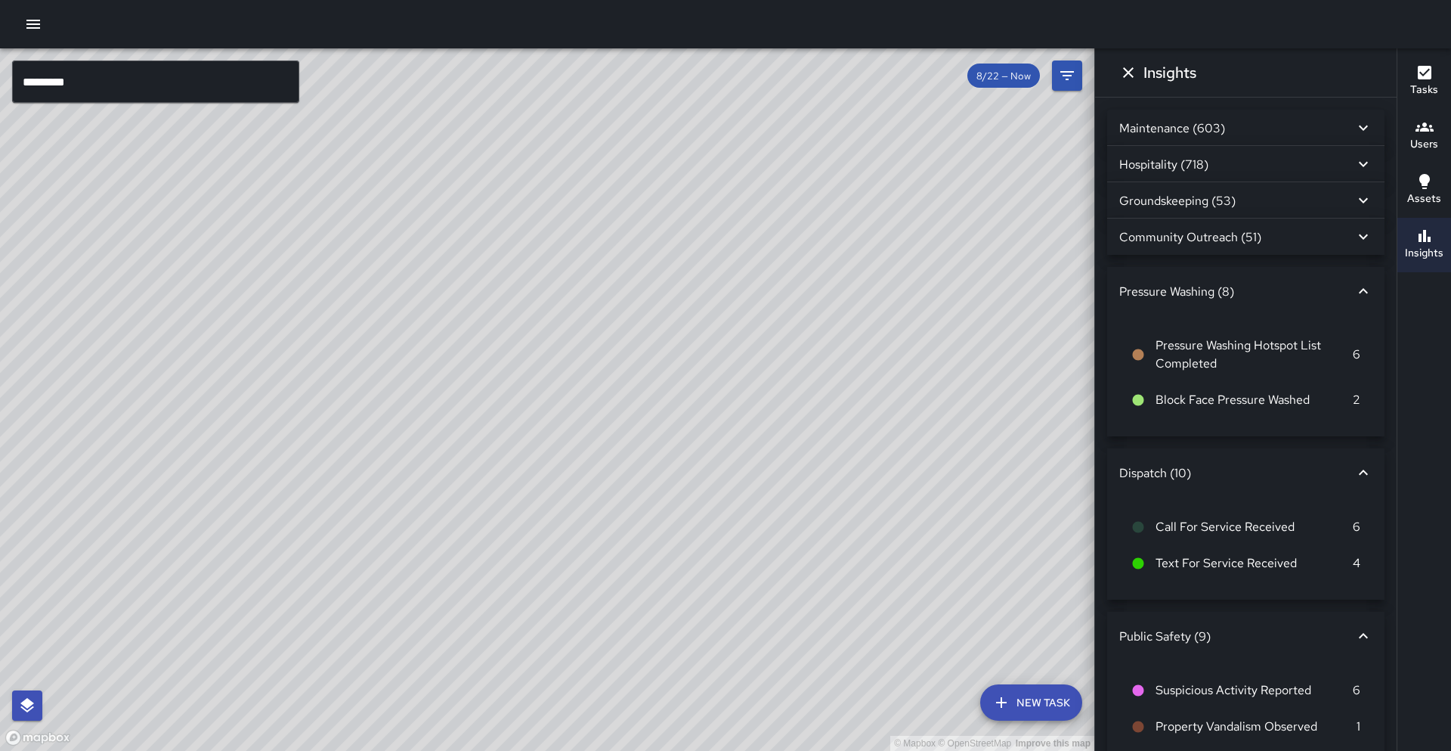
click at [1330, 281] on div "Pressure Washing (8)" at bounding box center [1245, 291] width 277 height 48
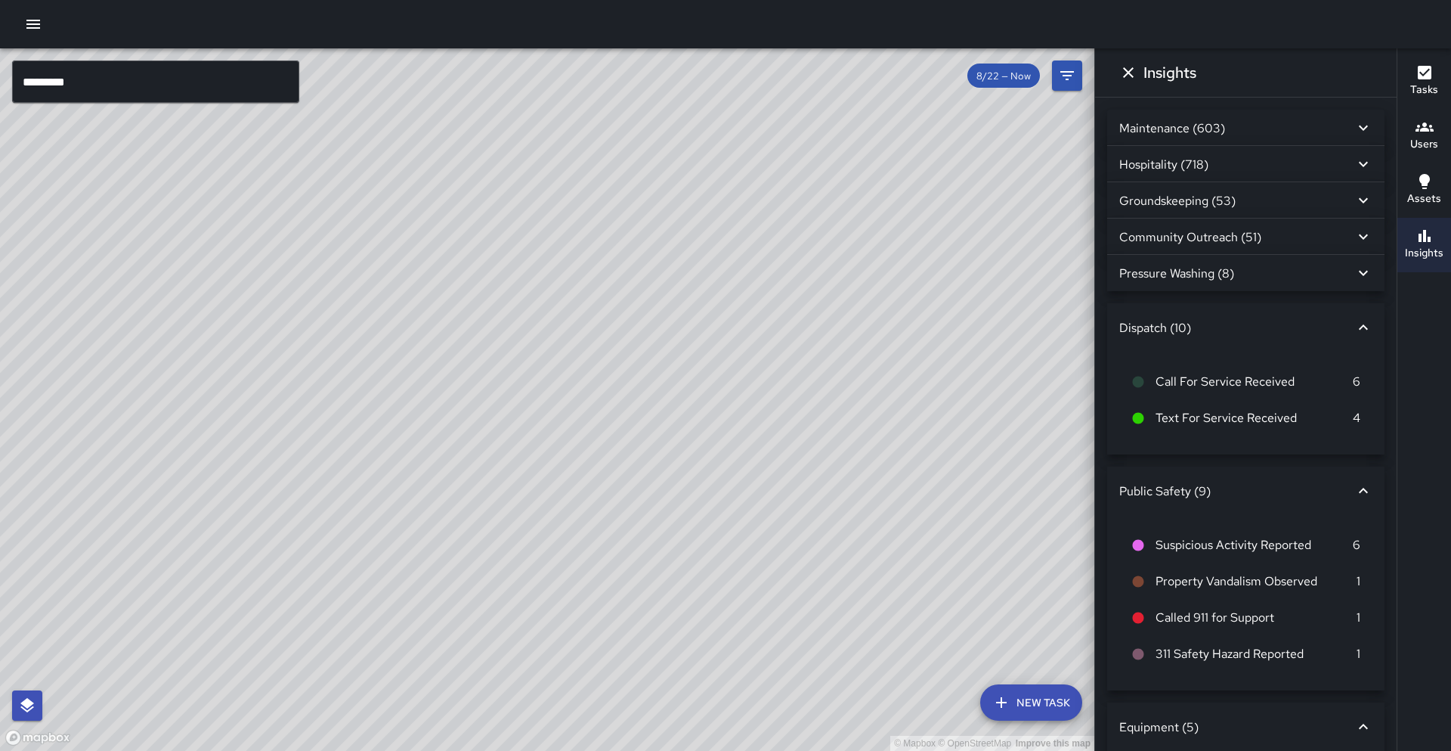
click at [1323, 317] on div "Dispatch (10)" at bounding box center [1245, 327] width 277 height 48
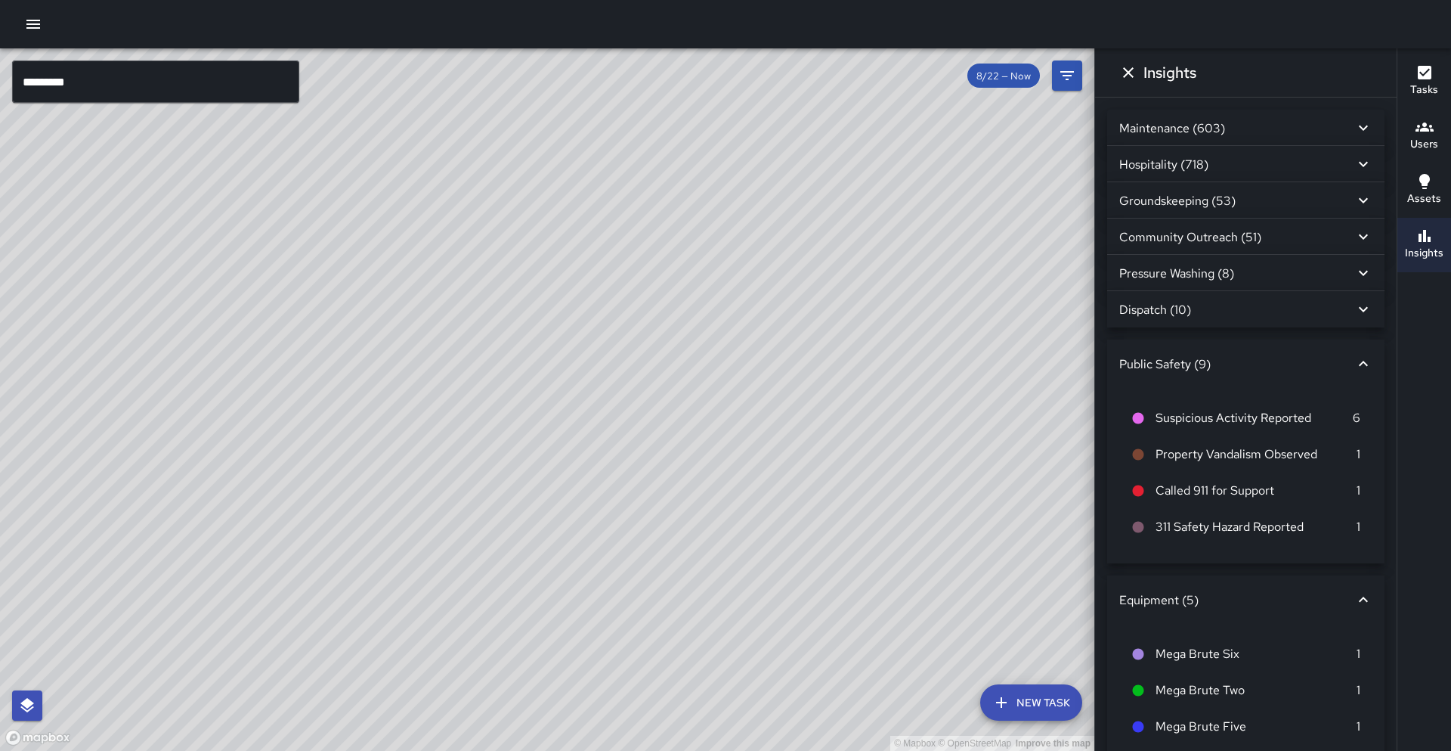
click at [1298, 357] on div "Public Safety (9)" at bounding box center [1236, 364] width 235 height 16
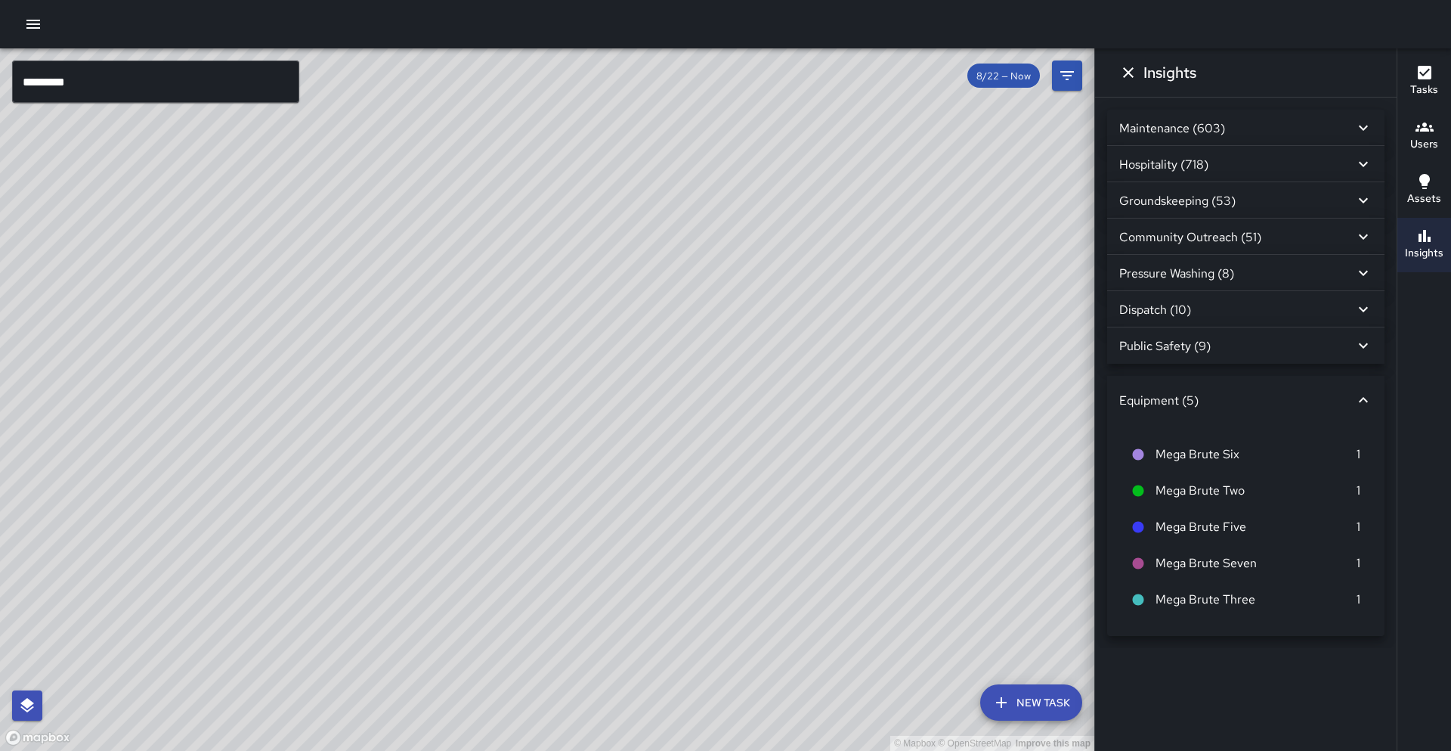
click at [1282, 394] on div "Equipment (5)" at bounding box center [1236, 400] width 235 height 16
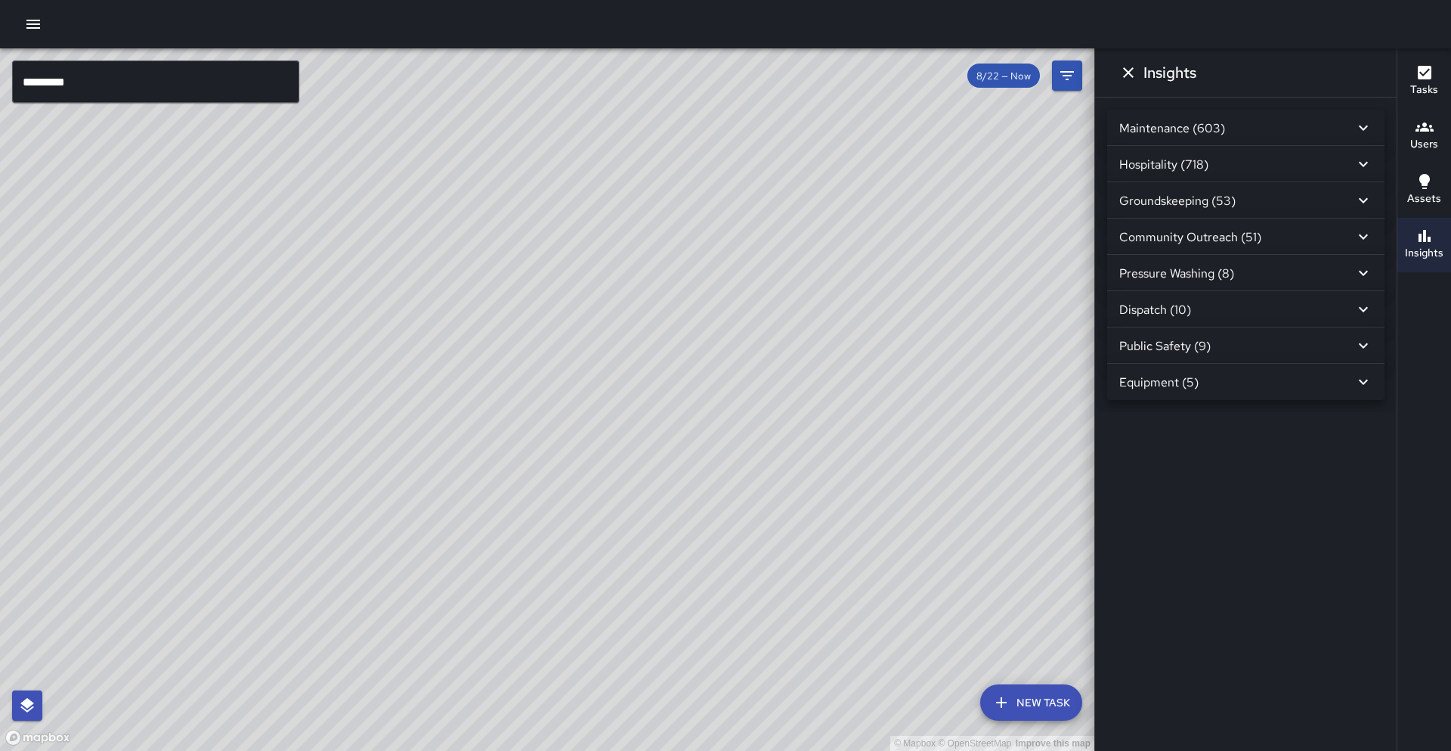
click at [1329, 345] on div "Public Safety (9)" at bounding box center [1236, 346] width 235 height 16
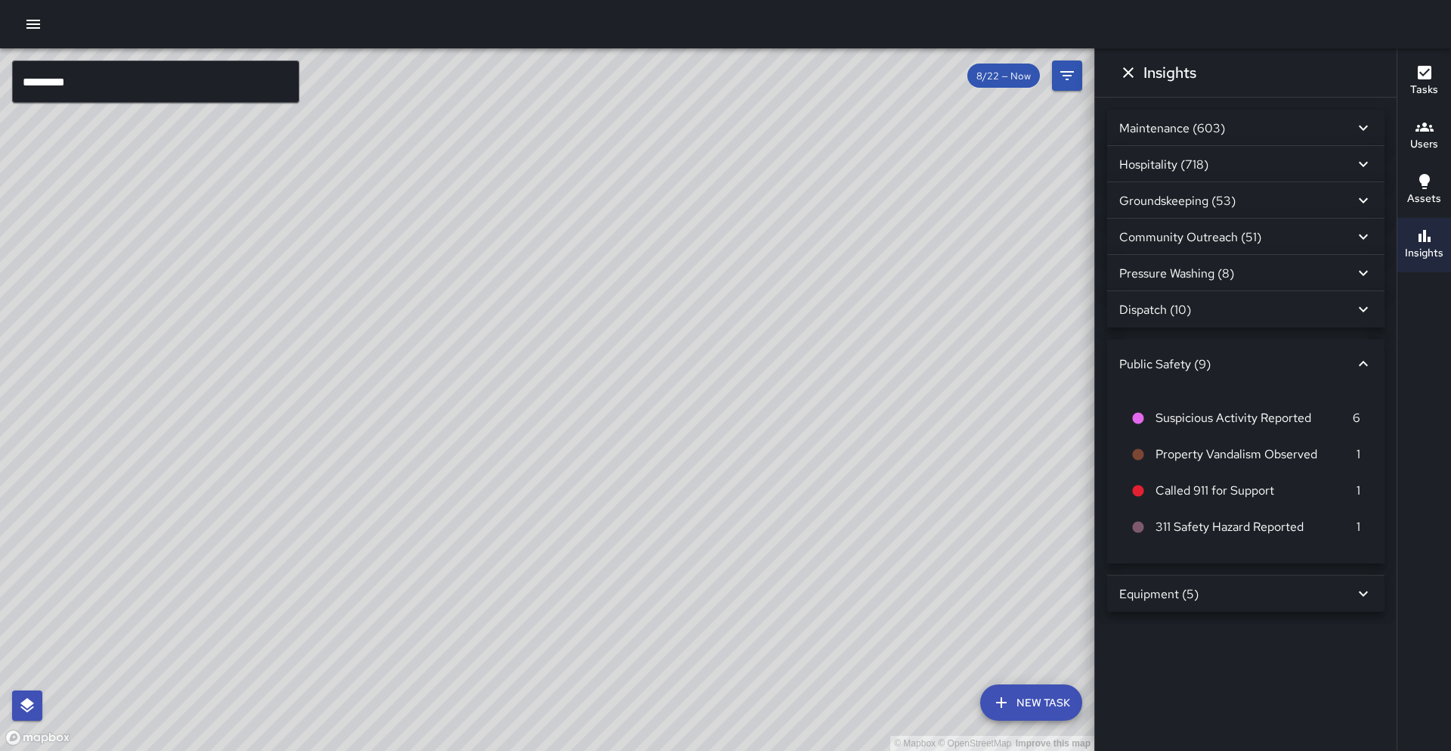
click at [1329, 345] on div "Public Safety (9)" at bounding box center [1245, 363] width 277 height 48
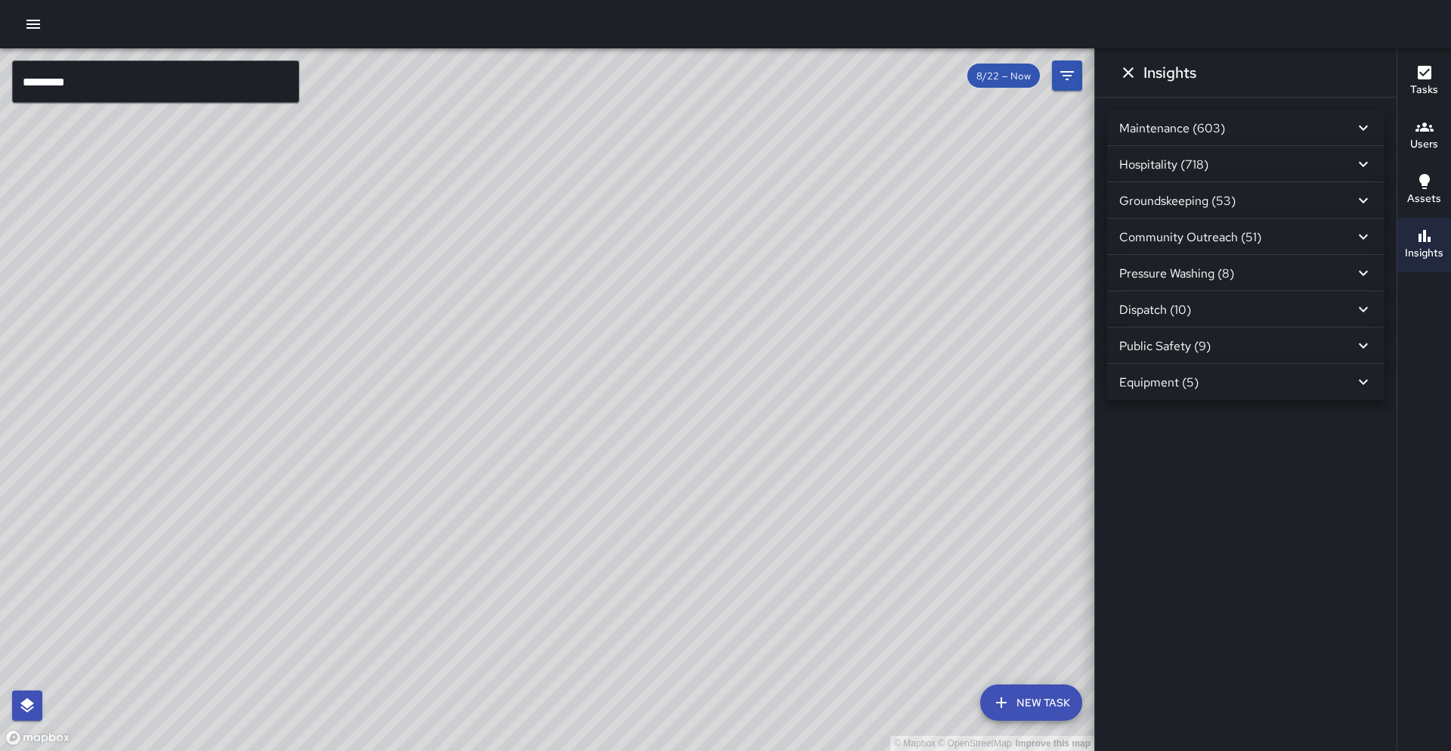
drag, startPoint x: 516, startPoint y: 423, endPoint x: 635, endPoint y: 418, distance: 118.8
click at [635, 418] on div "© Mapbox © OpenStreetMap Improve this map" at bounding box center [547, 399] width 1095 height 702
drag, startPoint x: 383, startPoint y: 521, endPoint x: 413, endPoint y: 484, distance: 47.8
click at [422, 475] on div "© Mapbox © OpenStreetMap Improve this map" at bounding box center [547, 399] width 1095 height 702
drag, startPoint x: 373, startPoint y: 539, endPoint x: 466, endPoint y: 454, distance: 126.3
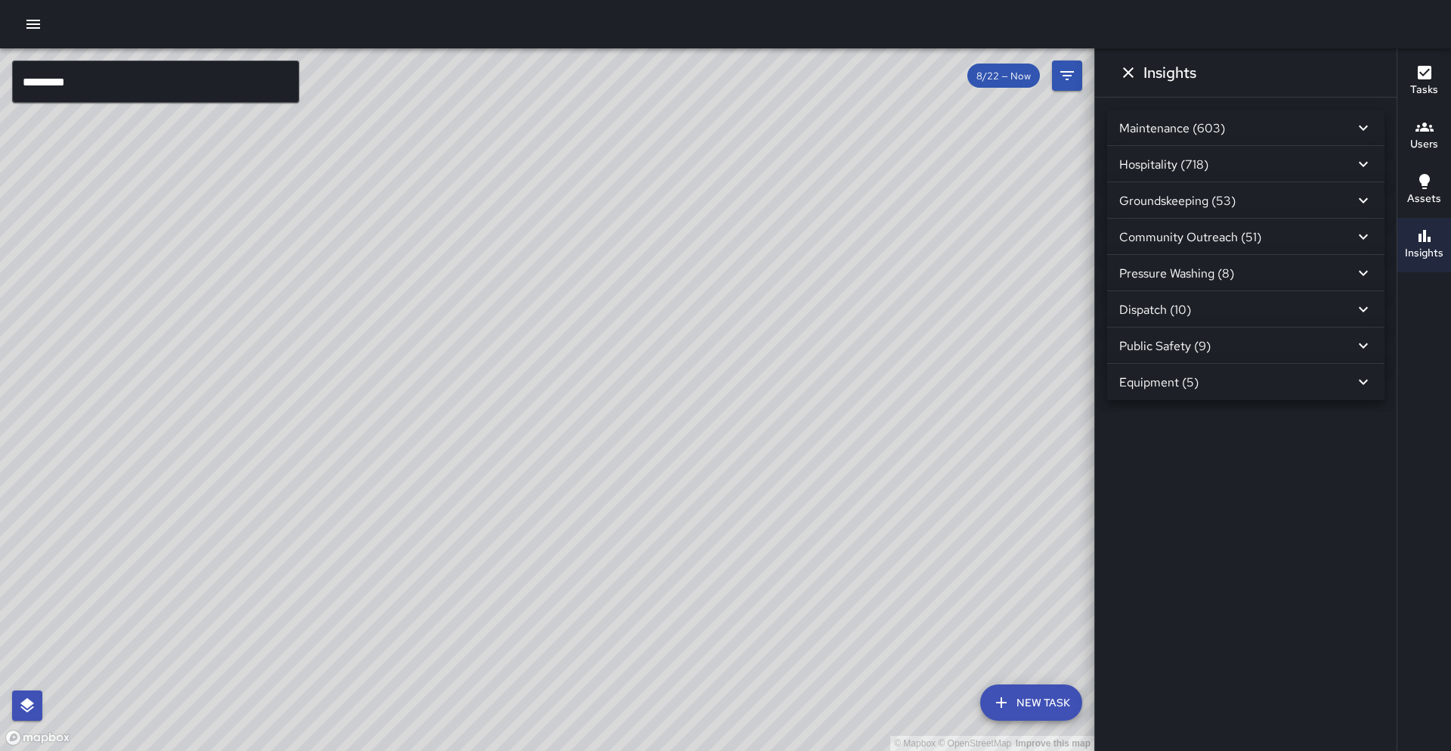
click at [492, 432] on div "© Mapbox © OpenStreetMap Improve this map" at bounding box center [547, 399] width 1095 height 702
drag, startPoint x: 623, startPoint y: 463, endPoint x: 652, endPoint y: 413, distance: 57.3
click at [652, 413] on div "© Mapbox © OpenStreetMap Improve this map" at bounding box center [547, 399] width 1095 height 702
drag, startPoint x: 704, startPoint y: 449, endPoint x: 544, endPoint y: 498, distance: 167.6
click at [544, 498] on div "© Mapbox © OpenStreetMap Improve this map" at bounding box center [547, 399] width 1095 height 702
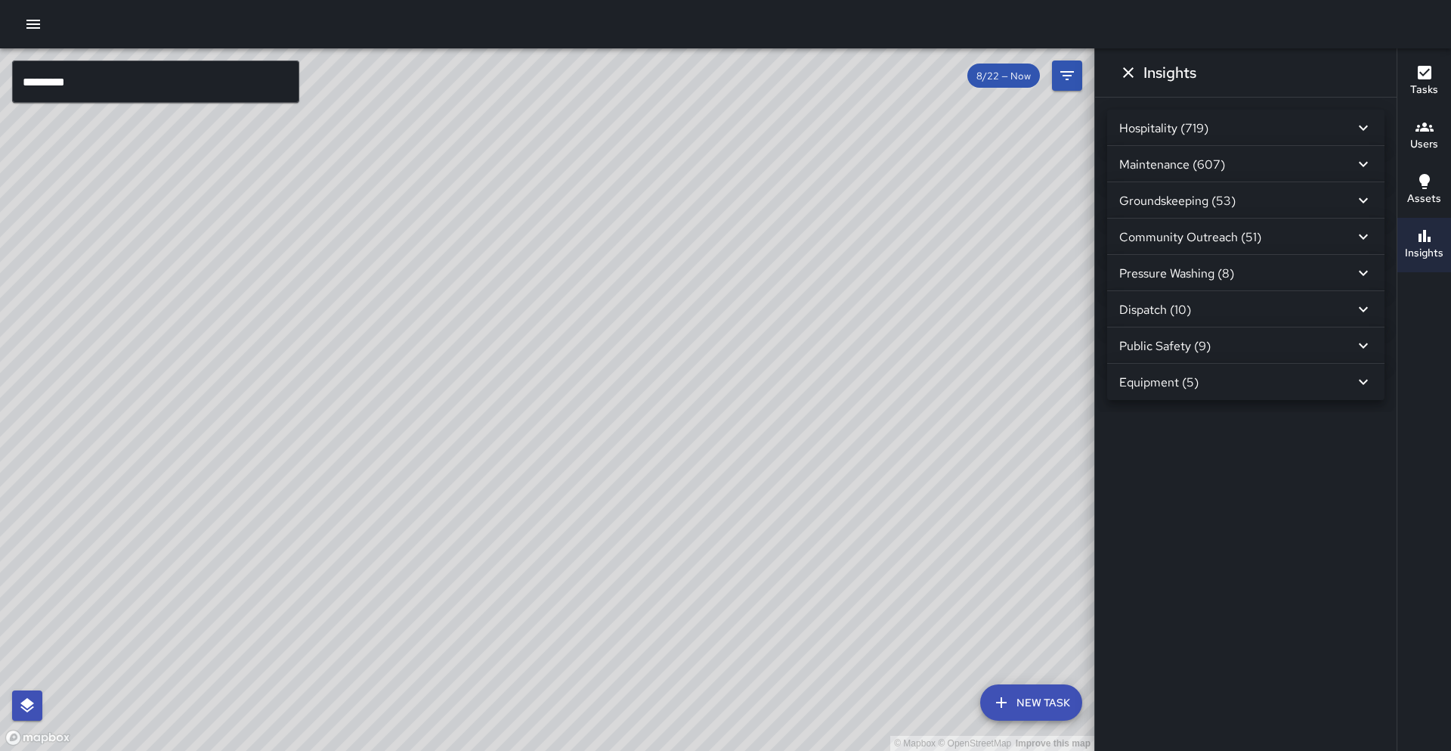
drag, startPoint x: 527, startPoint y: 385, endPoint x: 540, endPoint y: 311, distance: 74.6
click at [540, 311] on div "© Mapbox © OpenStreetMap Improve this map" at bounding box center [547, 399] width 1095 height 702
drag, startPoint x: 818, startPoint y: 330, endPoint x: 461, endPoint y: 537, distance: 412.9
click at [461, 537] on div "© Mapbox © OpenStreetMap Improve this map" at bounding box center [547, 399] width 1095 height 702
drag, startPoint x: 547, startPoint y: 495, endPoint x: 605, endPoint y: 388, distance: 122.5
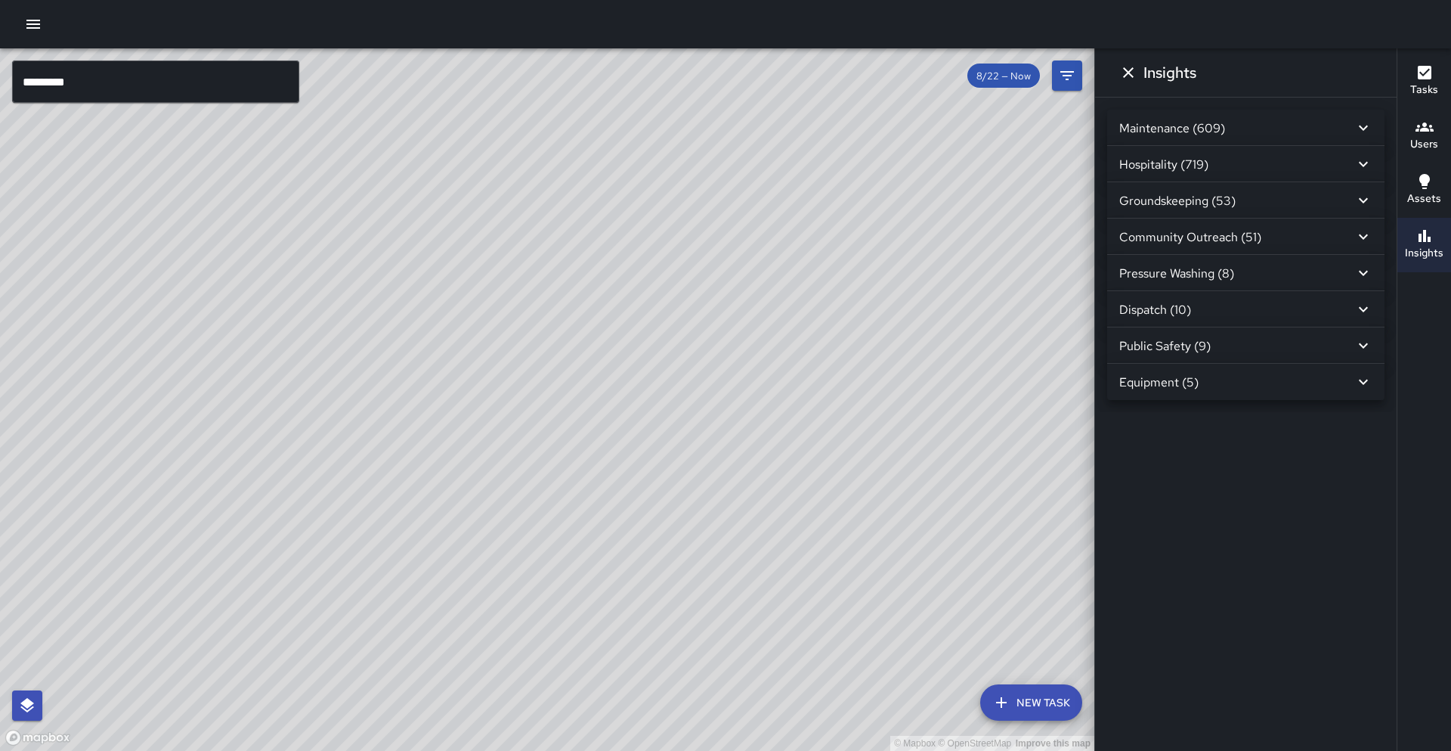
click at [605, 389] on div "© Mapbox © OpenStreetMap Improve this map" at bounding box center [547, 399] width 1095 height 702
drag, startPoint x: 410, startPoint y: 514, endPoint x: 419, endPoint y: 610, distance: 96.4
click at [419, 610] on div "© Mapbox © OpenStreetMap Improve this map" at bounding box center [547, 399] width 1095 height 702
drag, startPoint x: 643, startPoint y: 497, endPoint x: 463, endPoint y: 409, distance: 199.5
click at [463, 409] on div "© Mapbox © OpenStreetMap Improve this map" at bounding box center [547, 399] width 1095 height 702
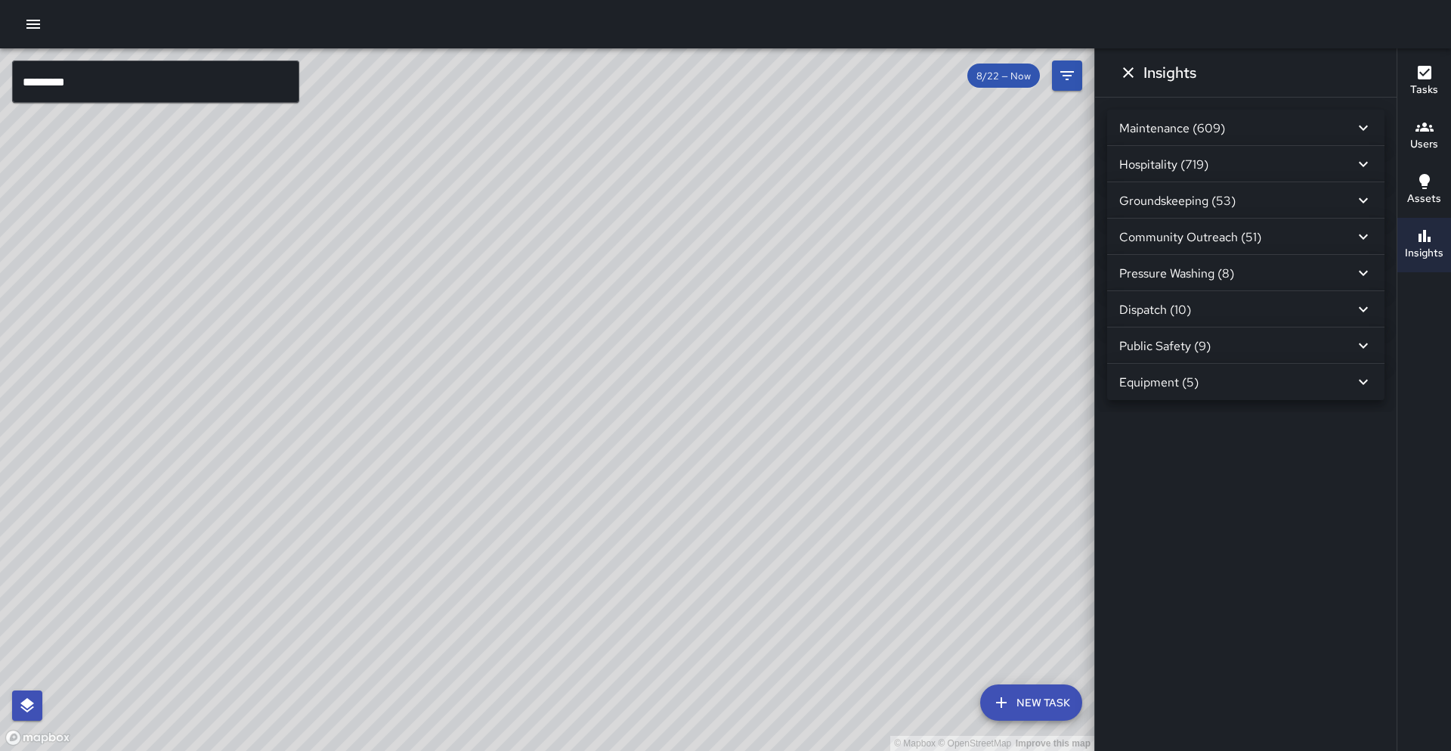
drag, startPoint x: 507, startPoint y: 432, endPoint x: 402, endPoint y: 626, distance: 220.9
click at [402, 626] on div "© Mapbox © OpenStreetMap Improve this map" at bounding box center [547, 399] width 1095 height 702
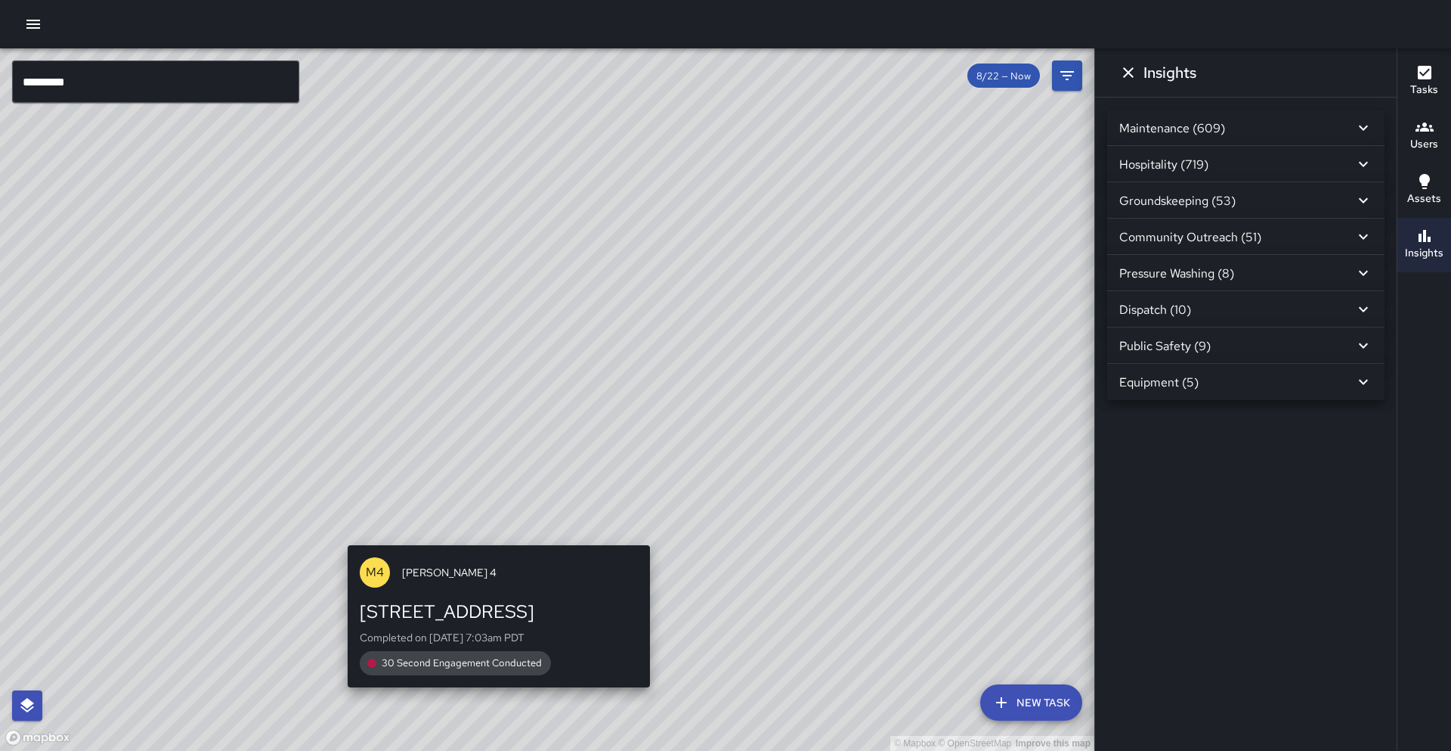
drag, startPoint x: 533, startPoint y: 457, endPoint x: 488, endPoint y: 541, distance: 95.4
click at [488, 541] on div "© Mapbox © OpenStreetMap Improve this map M4 Mike 4 380 15th Street Completed o…" at bounding box center [547, 399] width 1095 height 702
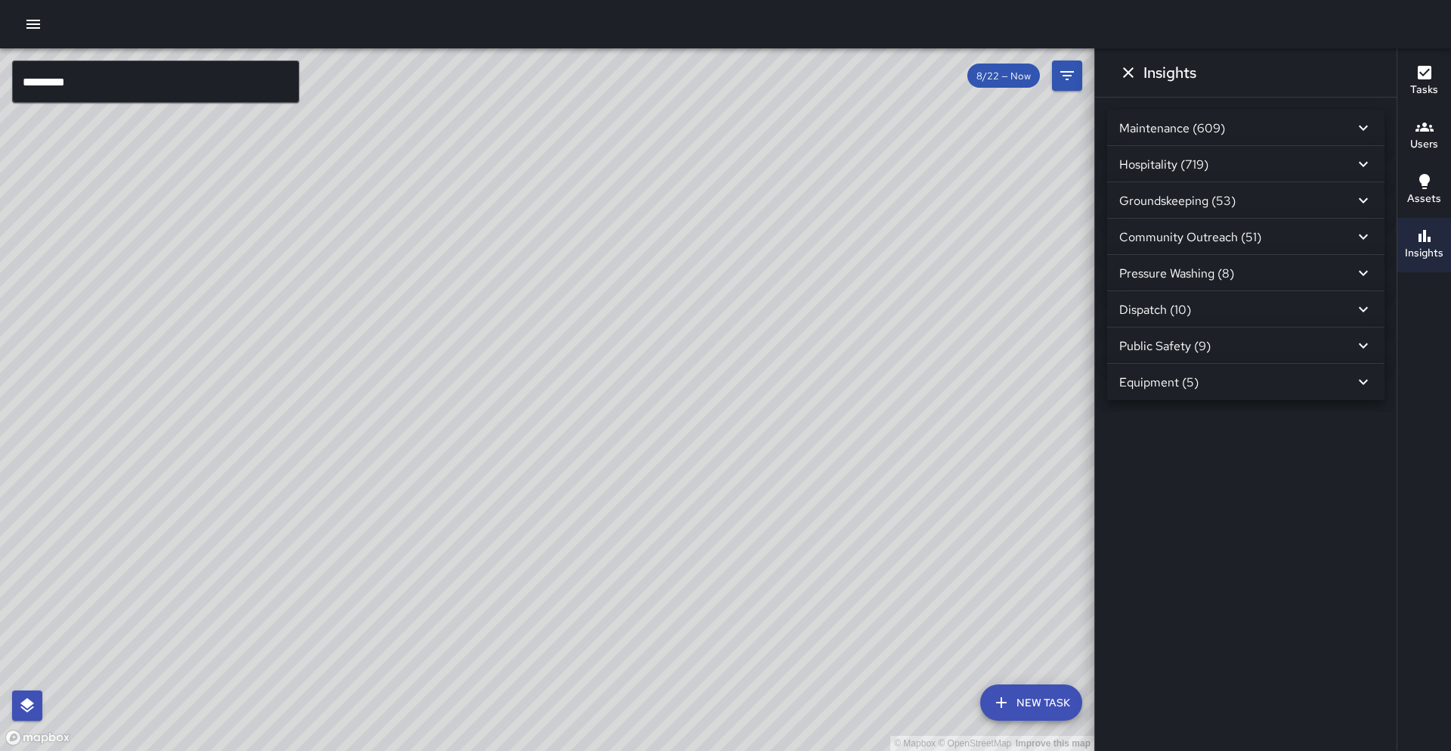
drag, startPoint x: 562, startPoint y: 463, endPoint x: 400, endPoint y: 643, distance: 241.9
click at [400, 643] on div "© Mapbox © OpenStreetMap Improve this map" at bounding box center [547, 399] width 1095 height 702
drag, startPoint x: 530, startPoint y: 436, endPoint x: 616, endPoint y: 393, distance: 96.3
click at [616, 393] on div "© Mapbox © OpenStreetMap Improve this map" at bounding box center [547, 399] width 1095 height 702
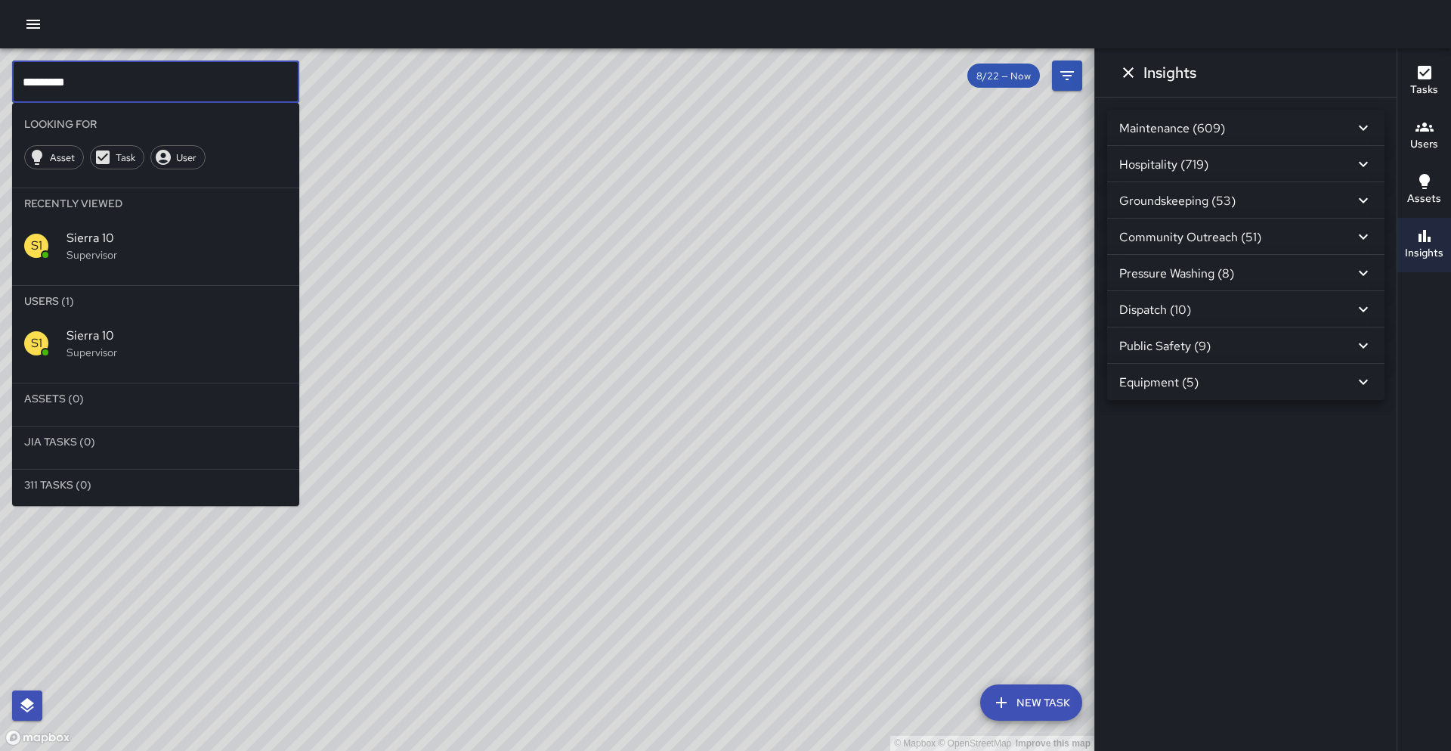
click at [104, 92] on input "*********" at bounding box center [155, 81] width 287 height 42
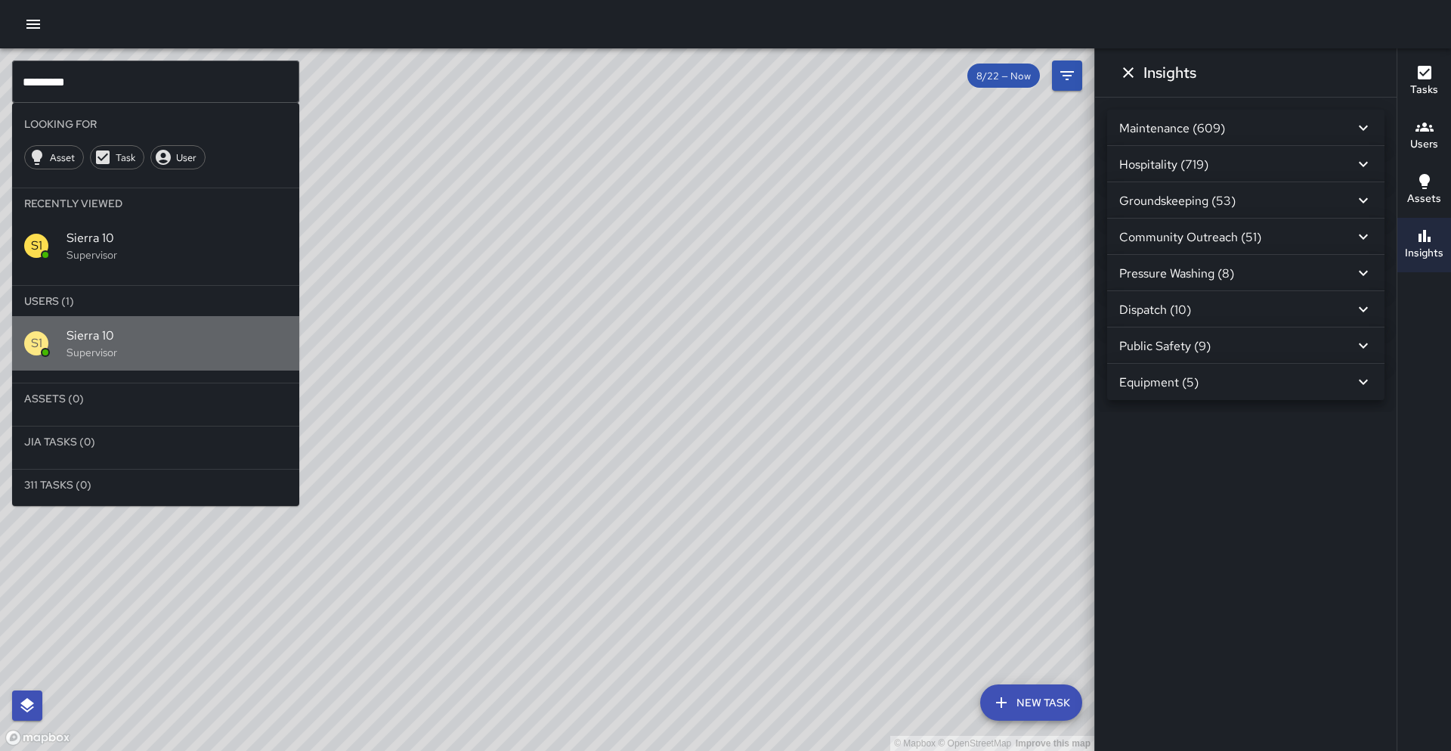
click at [100, 333] on span "Sierra 10" at bounding box center [177, 336] width 221 height 18
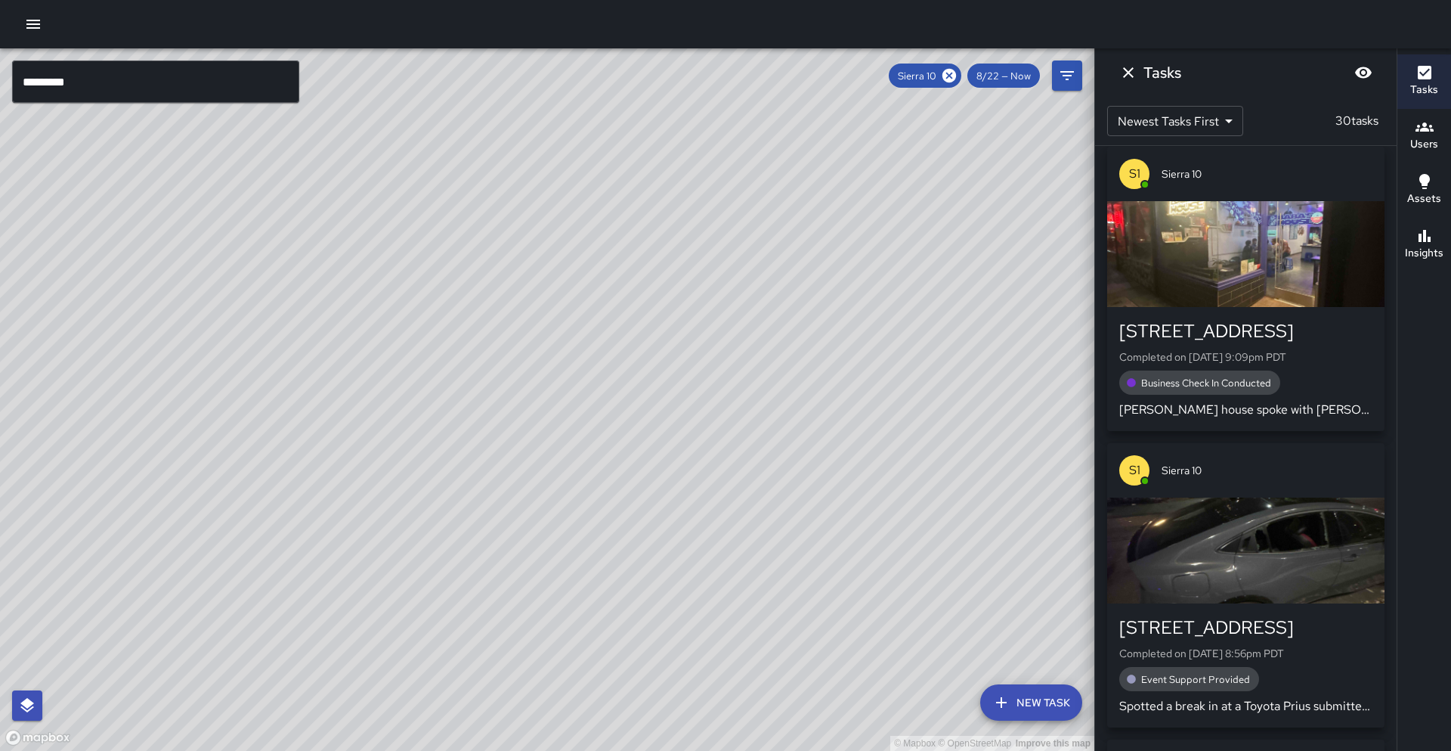
drag, startPoint x: 338, startPoint y: 461, endPoint x: 392, endPoint y: 422, distance: 67.1
click at [392, 422] on div "© Mapbox © OpenStreetMap Improve this map" at bounding box center [547, 399] width 1095 height 702
drag, startPoint x: 537, startPoint y: 377, endPoint x: 423, endPoint y: 376, distance: 114.9
click at [423, 376] on div "© Mapbox © OpenStreetMap Improve this map" at bounding box center [547, 399] width 1095 height 702
drag, startPoint x: 562, startPoint y: 457, endPoint x: 664, endPoint y: 339, distance: 154.9
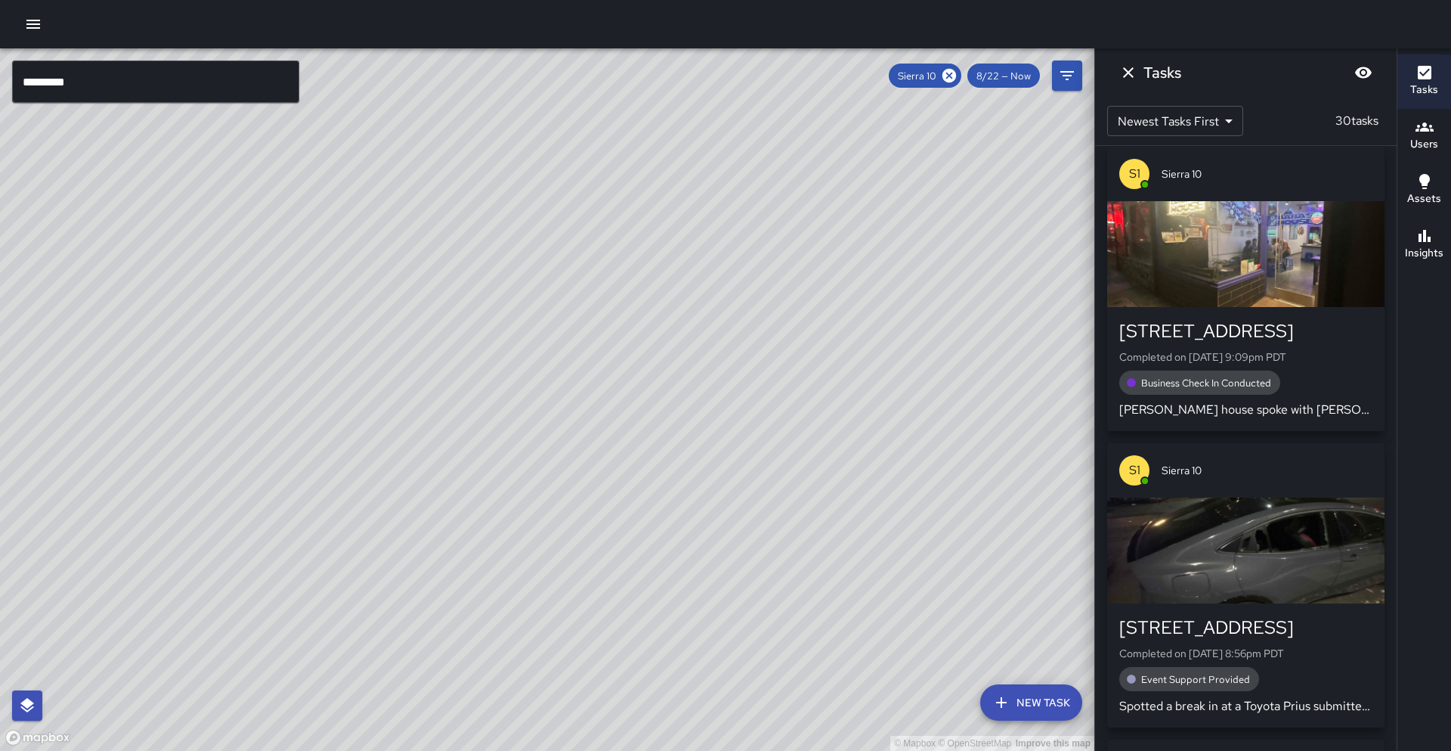
click at [664, 339] on div "© Mapbox © OpenStreetMap Improve this map" at bounding box center [547, 399] width 1095 height 702
drag, startPoint x: 591, startPoint y: 456, endPoint x: 461, endPoint y: 605, distance: 198.3
click at [460, 614] on div "© Mapbox © OpenStreetMap Improve this map" at bounding box center [547, 399] width 1095 height 702
drag, startPoint x: 413, startPoint y: 540, endPoint x: 355, endPoint y: 457, distance: 101.9
click at [355, 457] on div "© Mapbox © OpenStreetMap Improve this map" at bounding box center [547, 399] width 1095 height 702
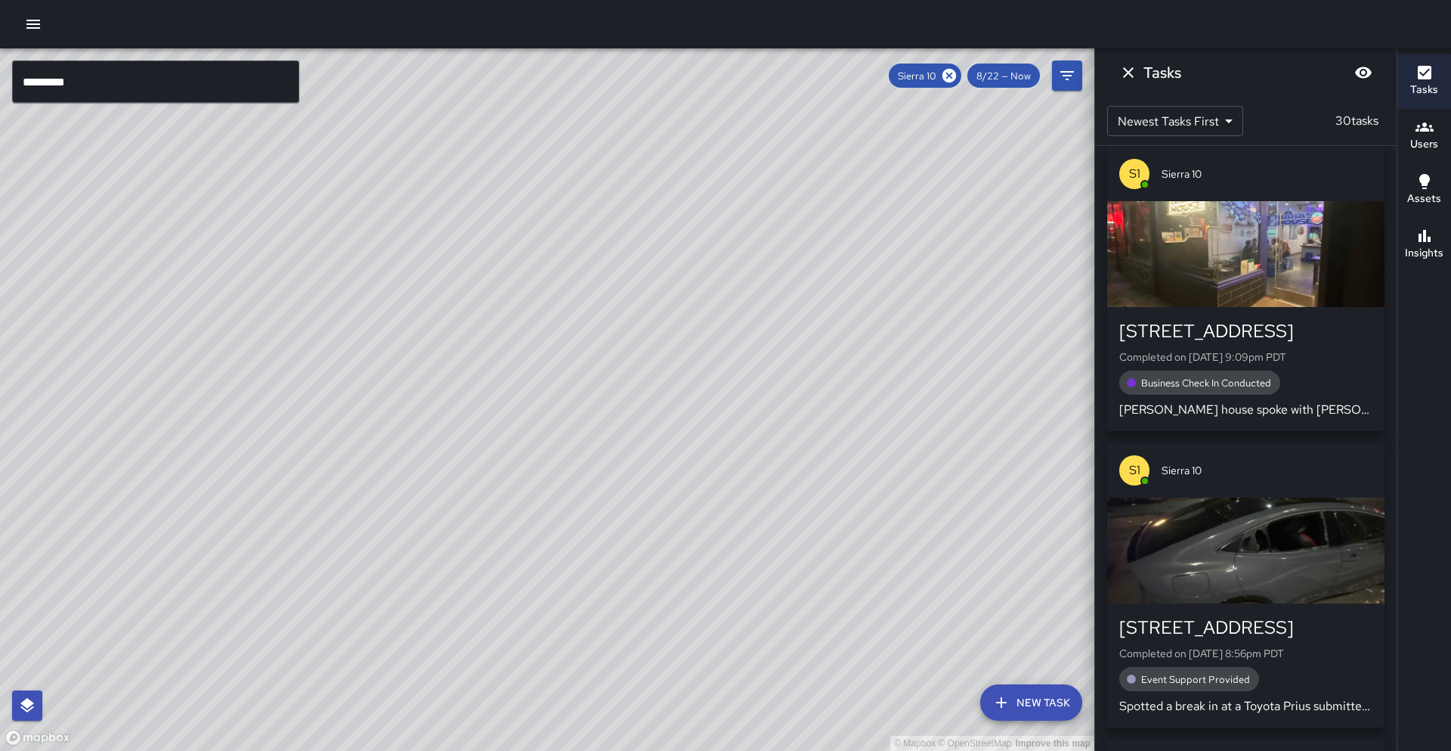
drag, startPoint x: 373, startPoint y: 458, endPoint x: 457, endPoint y: 390, distance: 108.0
click at [457, 390] on div "© Mapbox © OpenStreetMap Improve this map" at bounding box center [547, 399] width 1095 height 702
click at [1412, 257] on h6 "Insights" at bounding box center [1424, 253] width 39 height 17
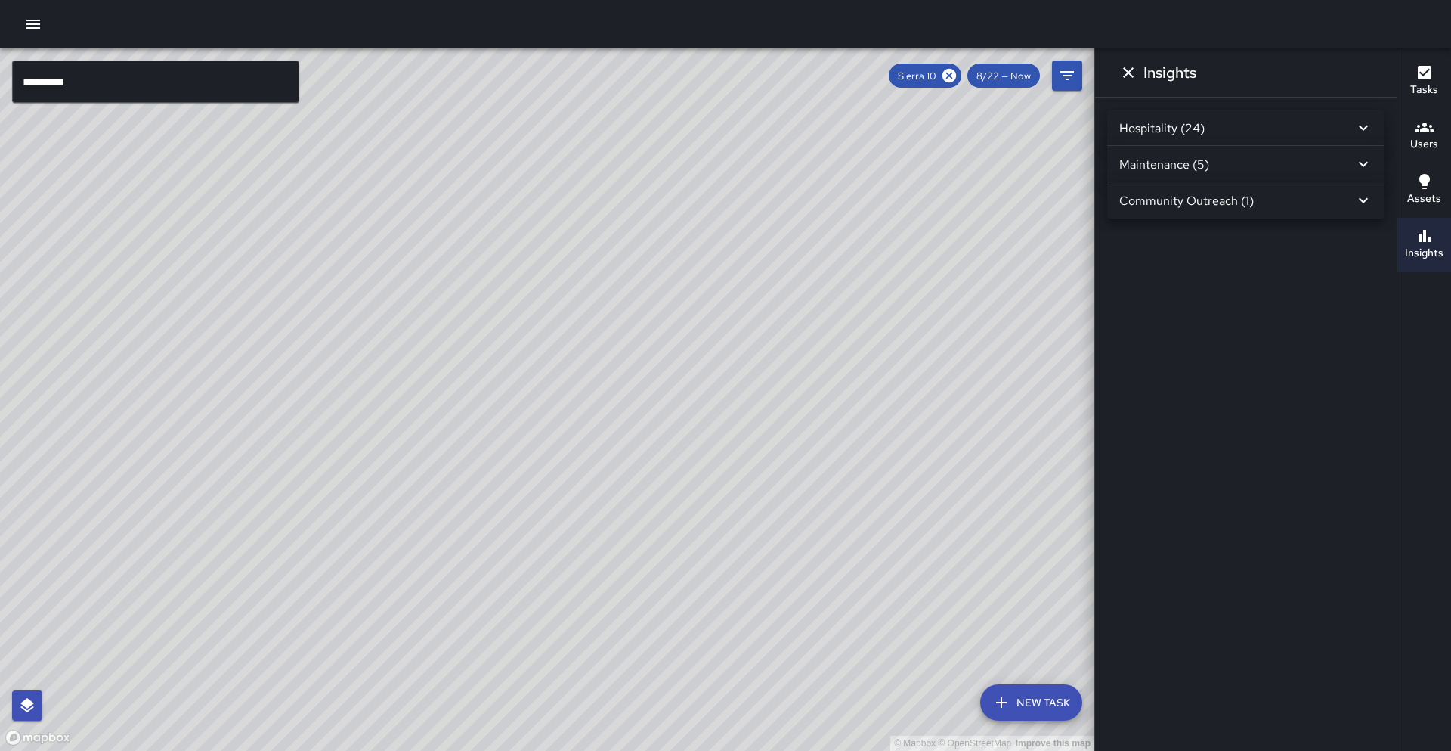
click at [1358, 130] on icon at bounding box center [1364, 128] width 18 height 18
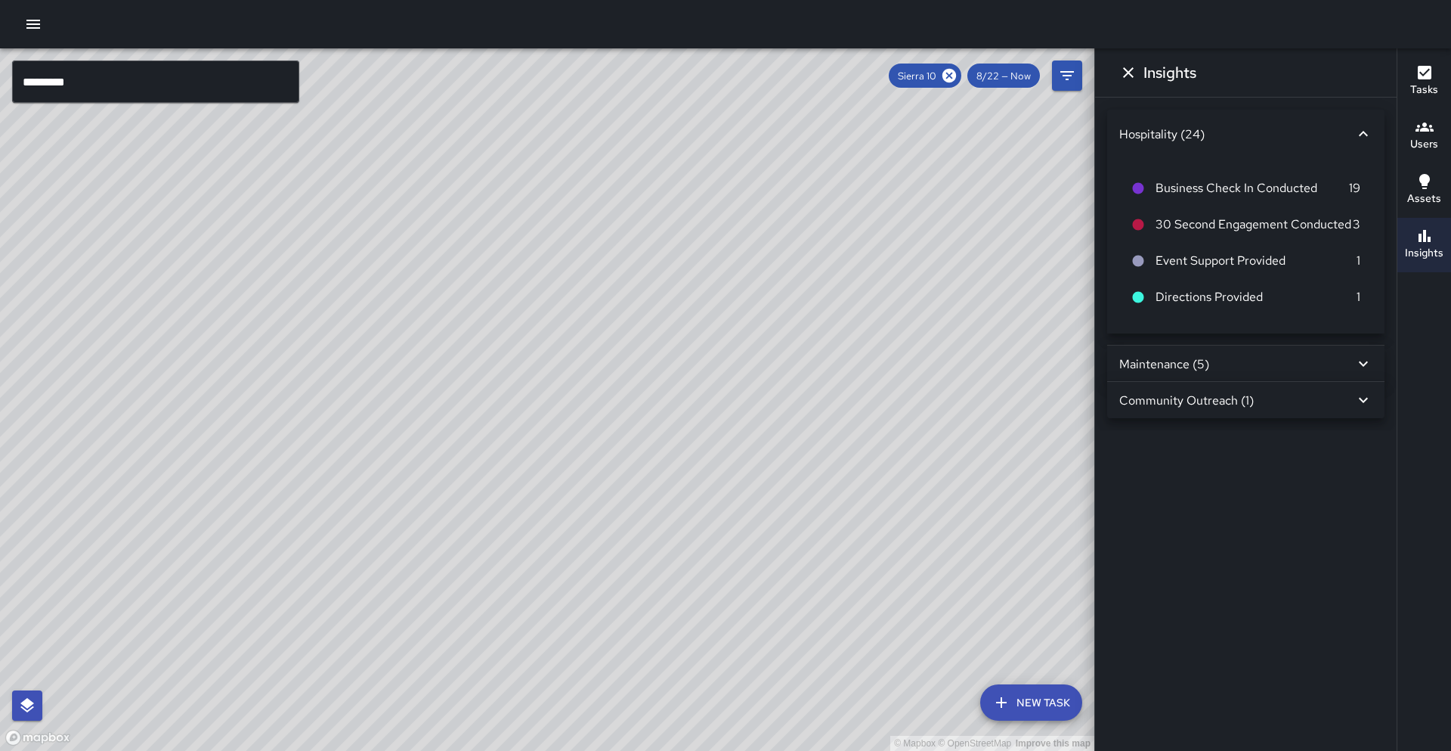
click at [1335, 356] on div "Maintenance (5)" at bounding box center [1236, 364] width 235 height 16
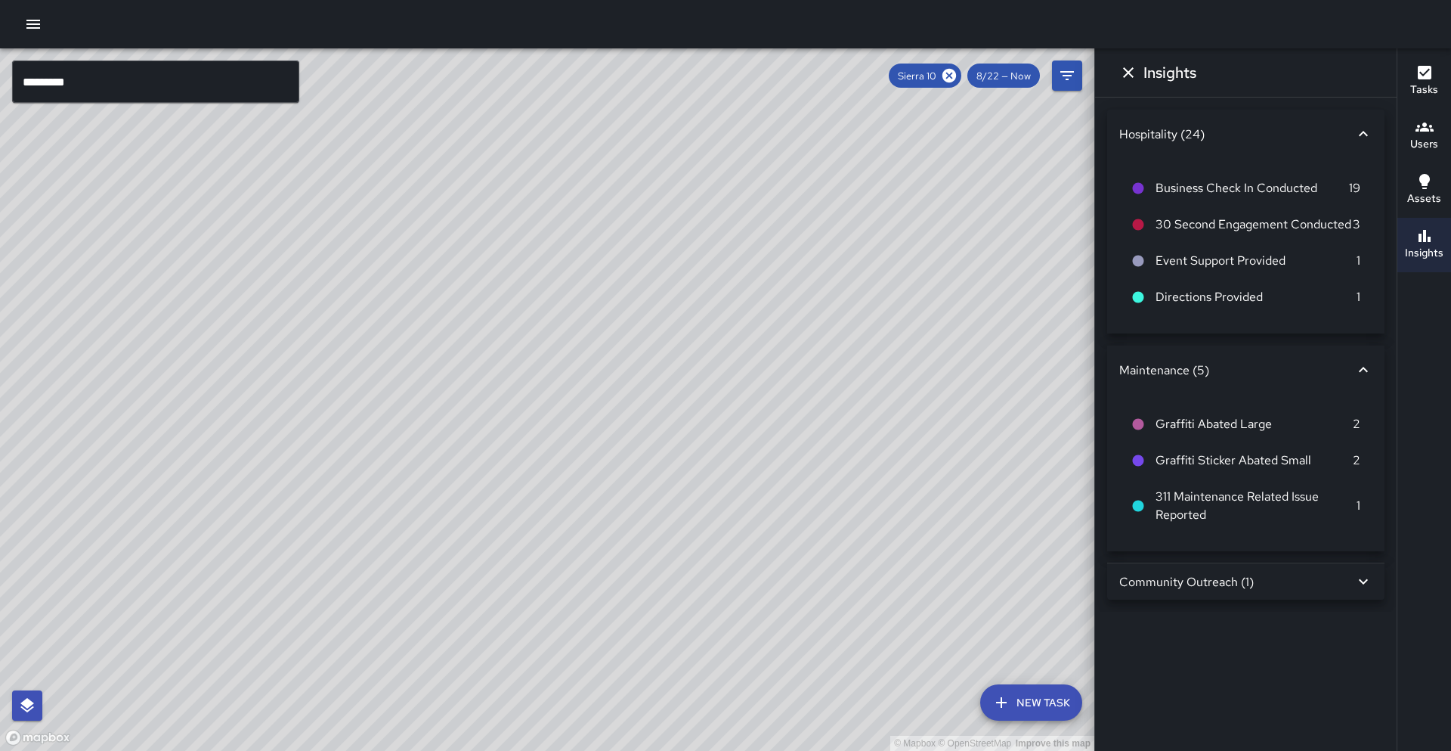
click at [1322, 588] on div "Community Outreach (1)" at bounding box center [1236, 582] width 235 height 16
click at [1130, 70] on icon "Dismiss" at bounding box center [1128, 72] width 11 height 11
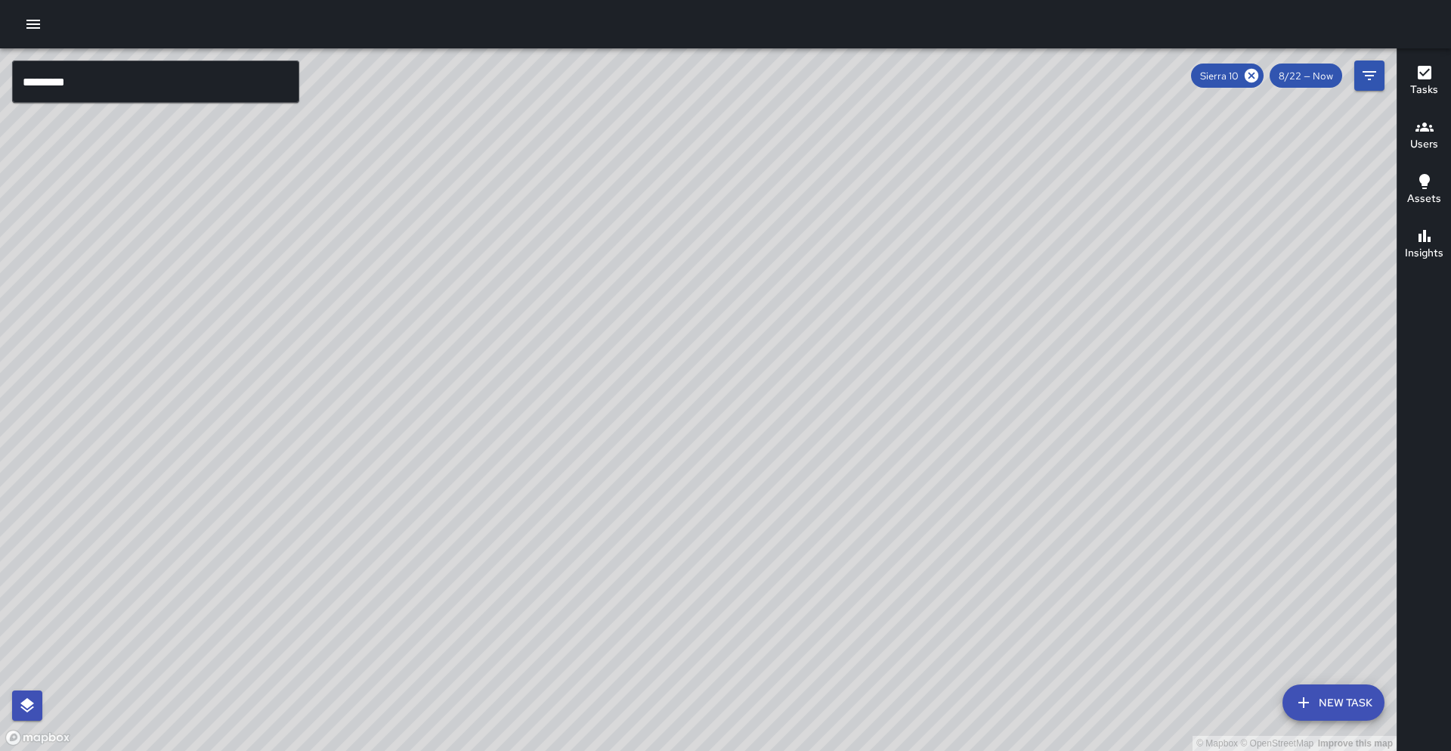
drag, startPoint x: 828, startPoint y: 417, endPoint x: 796, endPoint y: 425, distance: 32.6
click at [796, 425] on div "© Mapbox © OpenStreetMap Improve this map" at bounding box center [698, 399] width 1397 height 702
click at [1256, 77] on icon at bounding box center [1252, 76] width 14 height 14
drag, startPoint x: 774, startPoint y: 401, endPoint x: 804, endPoint y: 238, distance: 165.9
click at [830, 218] on div "© Mapbox © OpenStreetMap Improve this map" at bounding box center [698, 399] width 1397 height 702
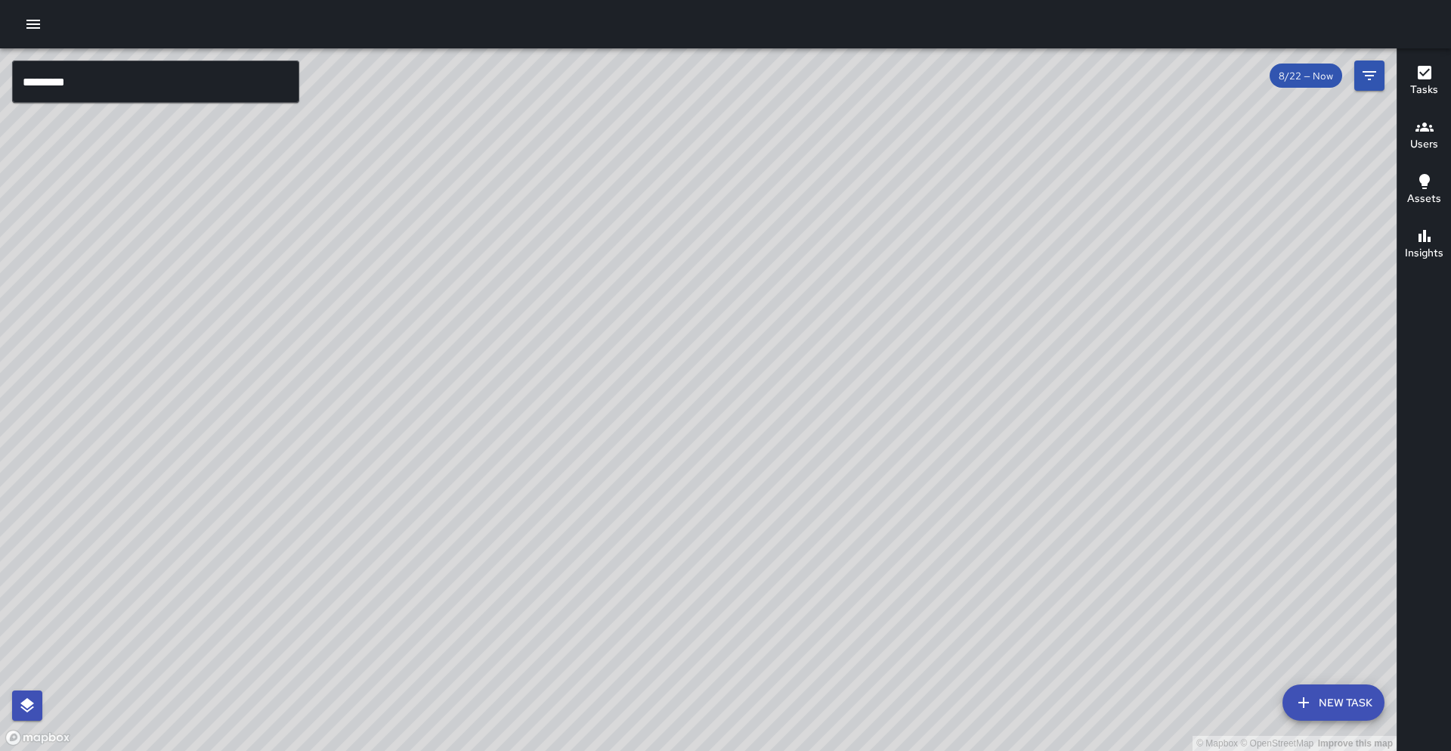
drag, startPoint x: 324, startPoint y: 595, endPoint x: 478, endPoint y: 483, distance: 190.5
click at [478, 483] on div "© Mapbox © OpenStreetMap Improve this map" at bounding box center [698, 399] width 1397 height 702
drag, startPoint x: 621, startPoint y: 475, endPoint x: 336, endPoint y: 642, distance: 331.0
click at [336, 642] on div "© Mapbox © OpenStreetMap Improve this map" at bounding box center [698, 399] width 1397 height 702
drag, startPoint x: 442, startPoint y: 504, endPoint x: 427, endPoint y: 561, distance: 58.7
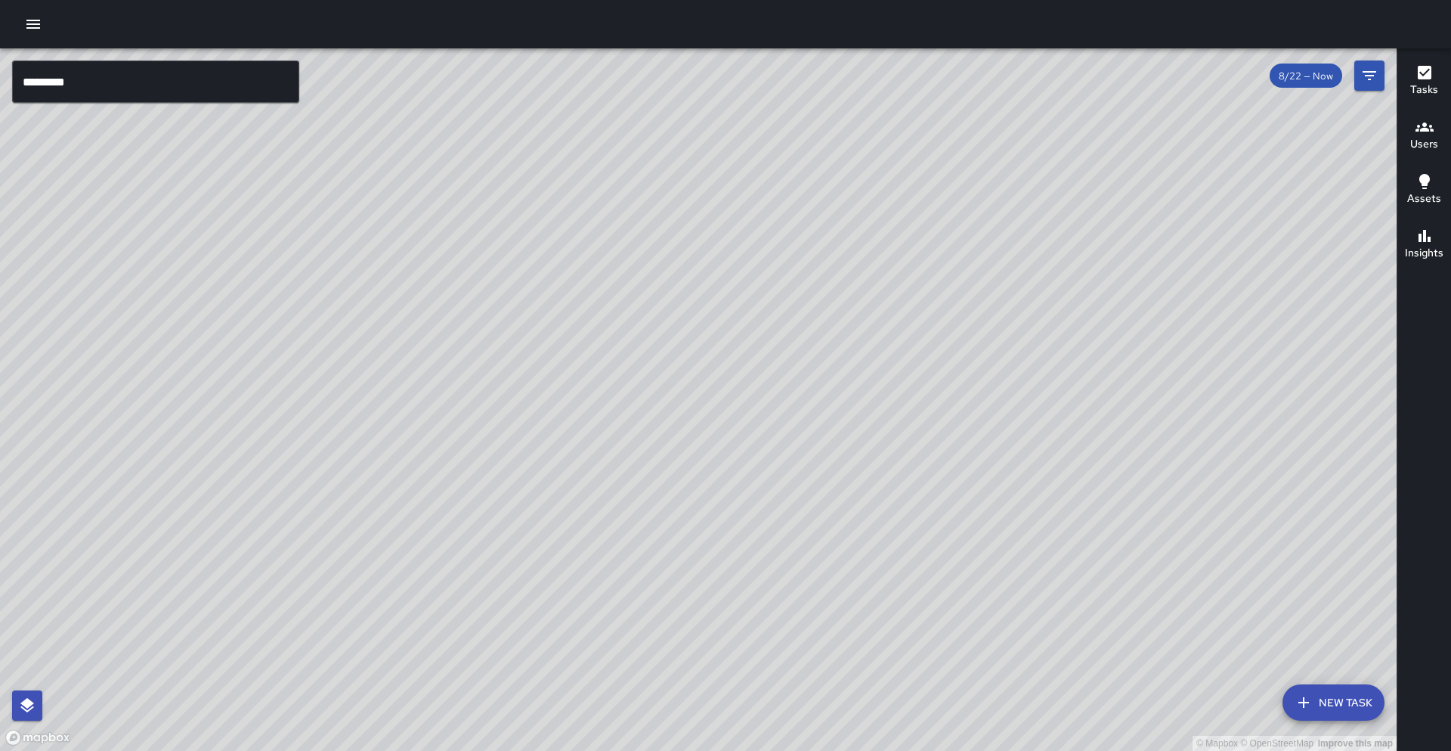
click at [427, 561] on div "© Mapbox © OpenStreetMap Improve this map" at bounding box center [698, 399] width 1397 height 702
drag, startPoint x: 412, startPoint y: 602, endPoint x: 463, endPoint y: 515, distance: 101.0
click at [463, 515] on div "© Mapbox © OpenStreetMap Improve this map" at bounding box center [698, 399] width 1397 height 702
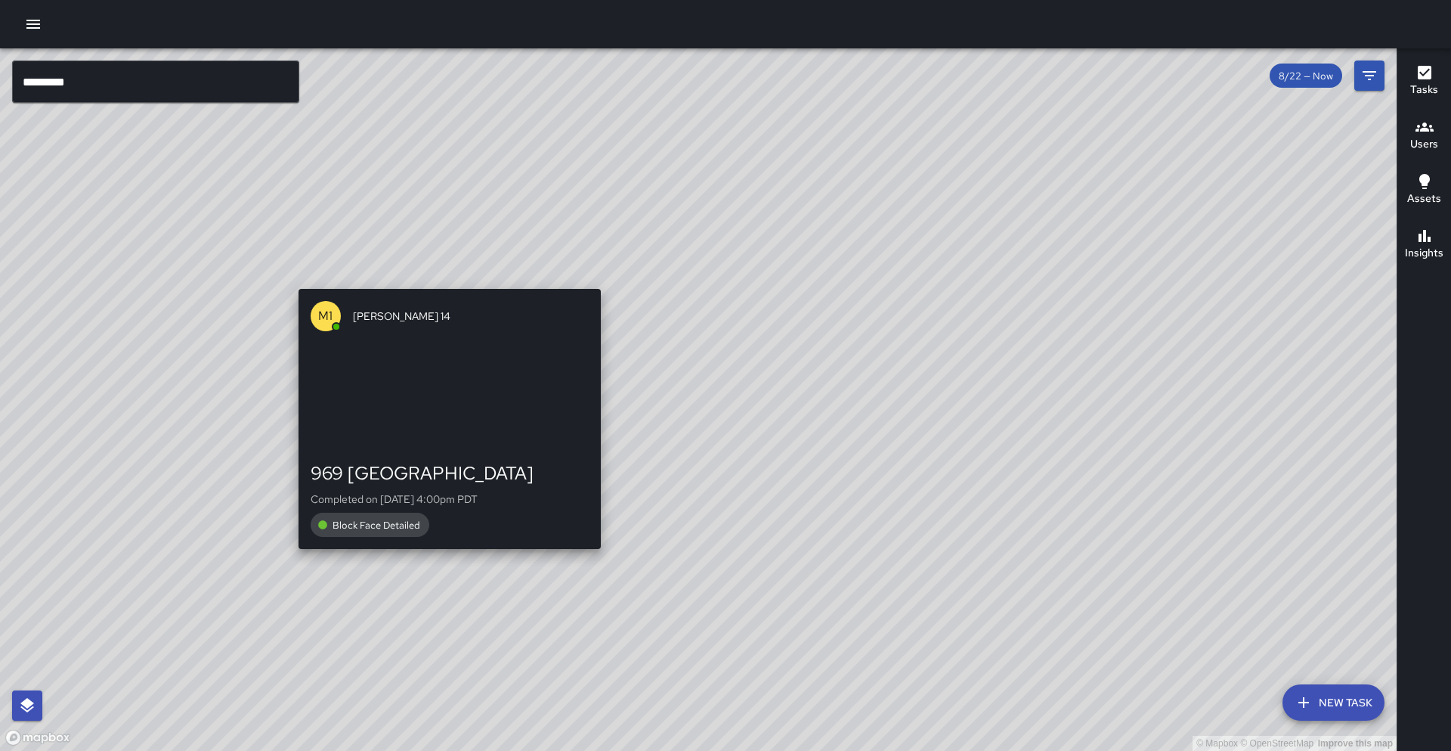
drag, startPoint x: 373, startPoint y: 594, endPoint x: 469, endPoint y: 540, distance: 110.6
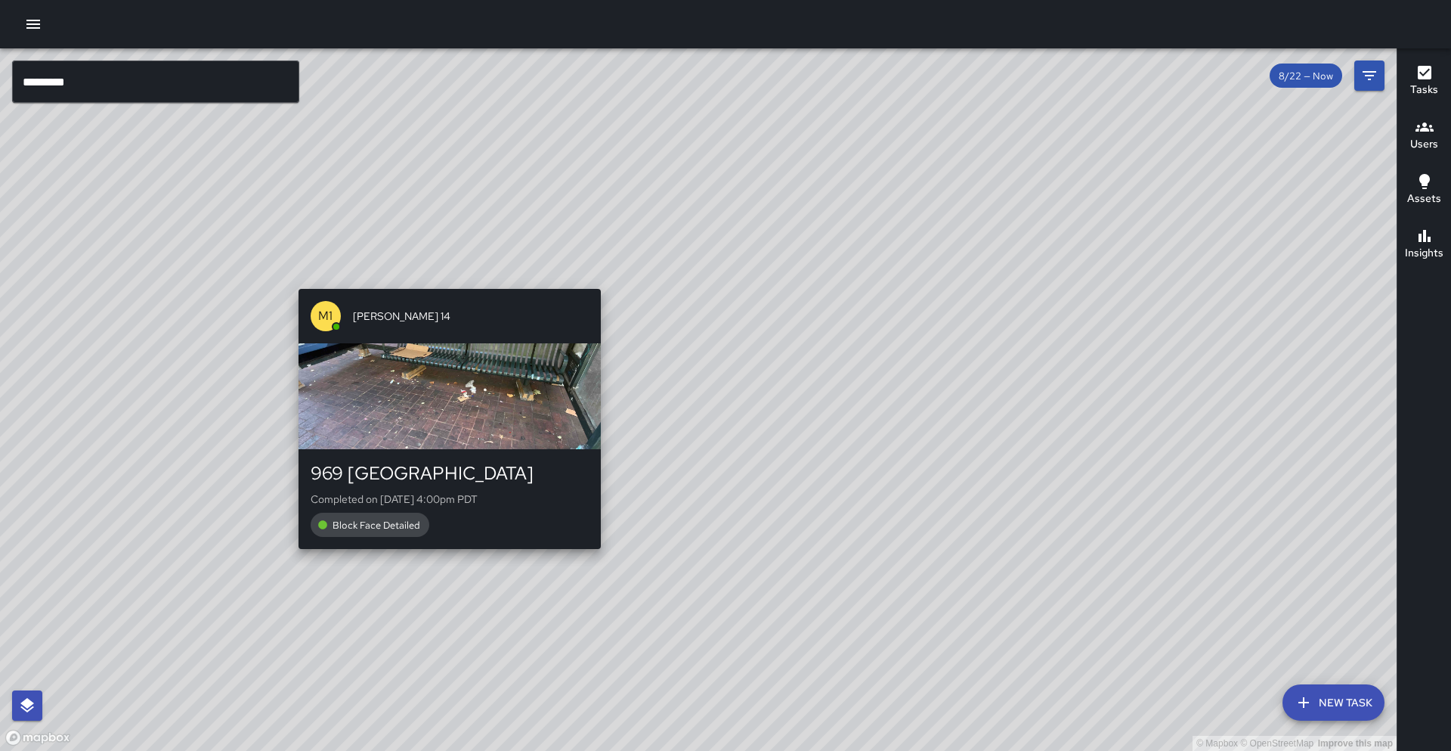
click at [472, 540] on div "© Mapbox © OpenStreetMap Improve this map M1 Mike 14 969 Broadway Completed on …" at bounding box center [698, 399] width 1397 height 702
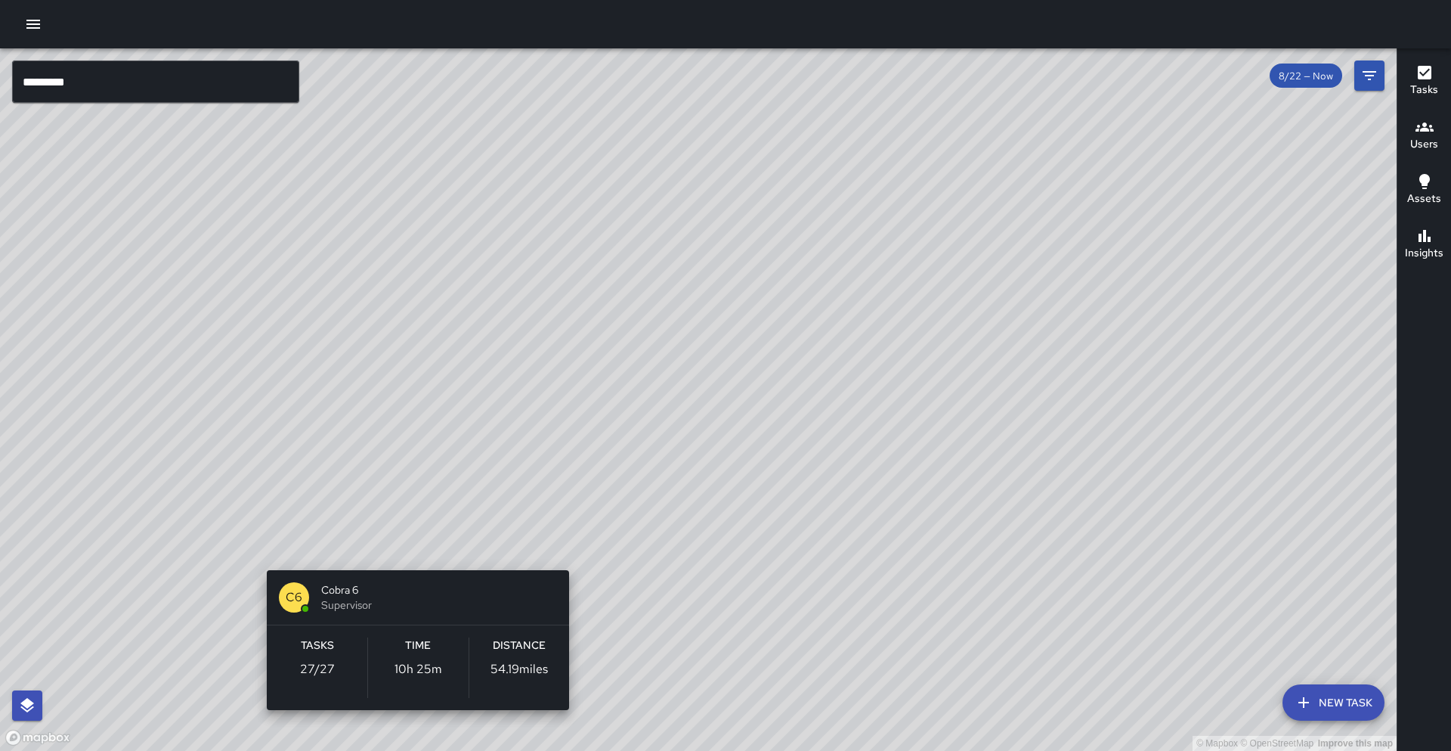
drag, startPoint x: 410, startPoint y: 551, endPoint x: 402, endPoint y: 581, distance: 31.2
click at [402, 581] on div "© Mapbox © OpenStreetMap Improve this map C6 Cobra 6 Supervisor Tasks 27 / 27 T…" at bounding box center [698, 399] width 1397 height 702
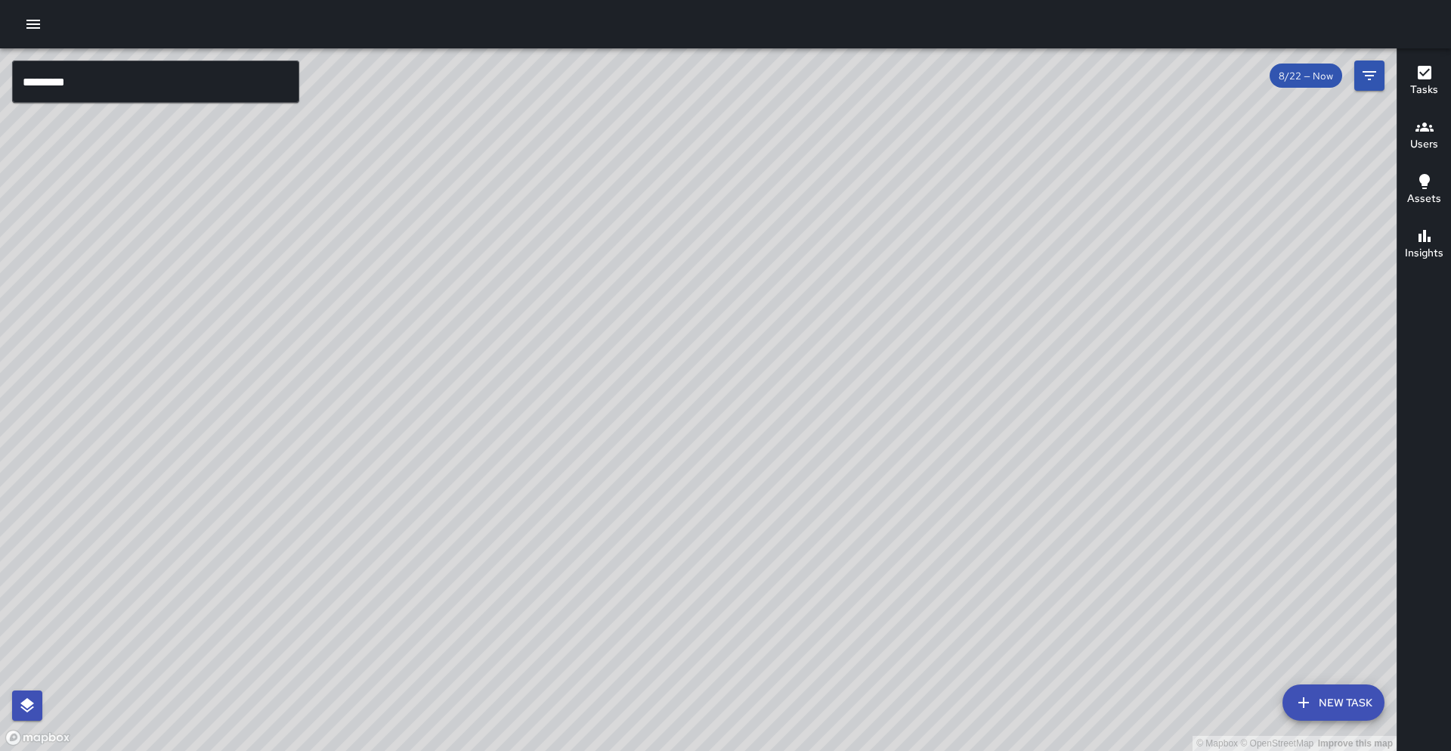
drag, startPoint x: 491, startPoint y: 591, endPoint x: 504, endPoint y: 558, distance: 35.9
click at [504, 558] on div "© Mapbox © OpenStreetMap Improve this map" at bounding box center [698, 399] width 1397 height 702
drag, startPoint x: 757, startPoint y: 435, endPoint x: 466, endPoint y: 539, distance: 309.9
click at [466, 539] on div "© Mapbox © OpenStreetMap Improve this map" at bounding box center [698, 399] width 1397 height 702
drag, startPoint x: 541, startPoint y: 407, endPoint x: 512, endPoint y: 435, distance: 40.1
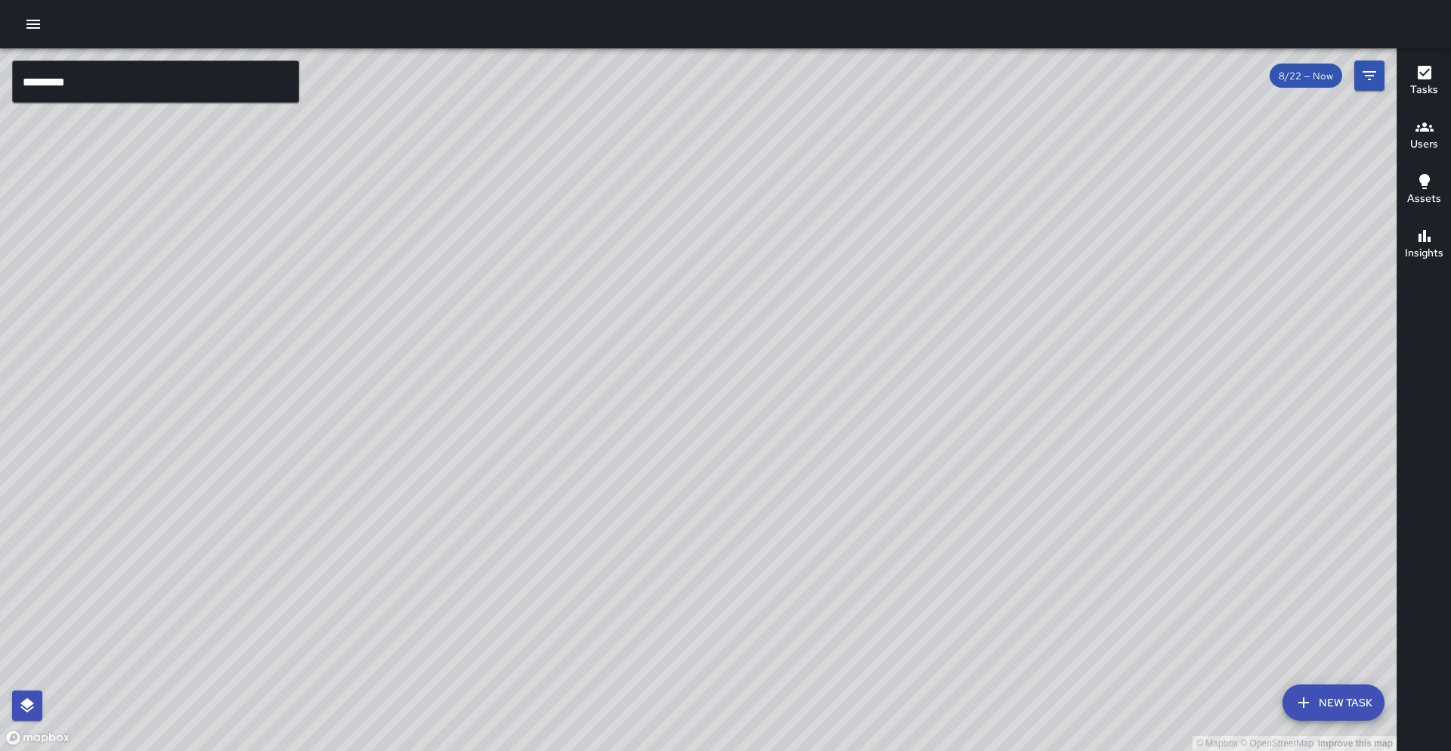
click at [512, 435] on div "© Mapbox © OpenStreetMap Improve this map" at bounding box center [698, 399] width 1397 height 702
drag, startPoint x: 545, startPoint y: 217, endPoint x: 462, endPoint y: 324, distance: 135.2
click at [462, 324] on div "© Mapbox © OpenStreetMap Improve this map" at bounding box center [698, 399] width 1397 height 702
drag, startPoint x: 420, startPoint y: 300, endPoint x: 400, endPoint y: 336, distance: 41.3
click at [400, 336] on div "© Mapbox © OpenStreetMap Improve this map" at bounding box center [698, 399] width 1397 height 702
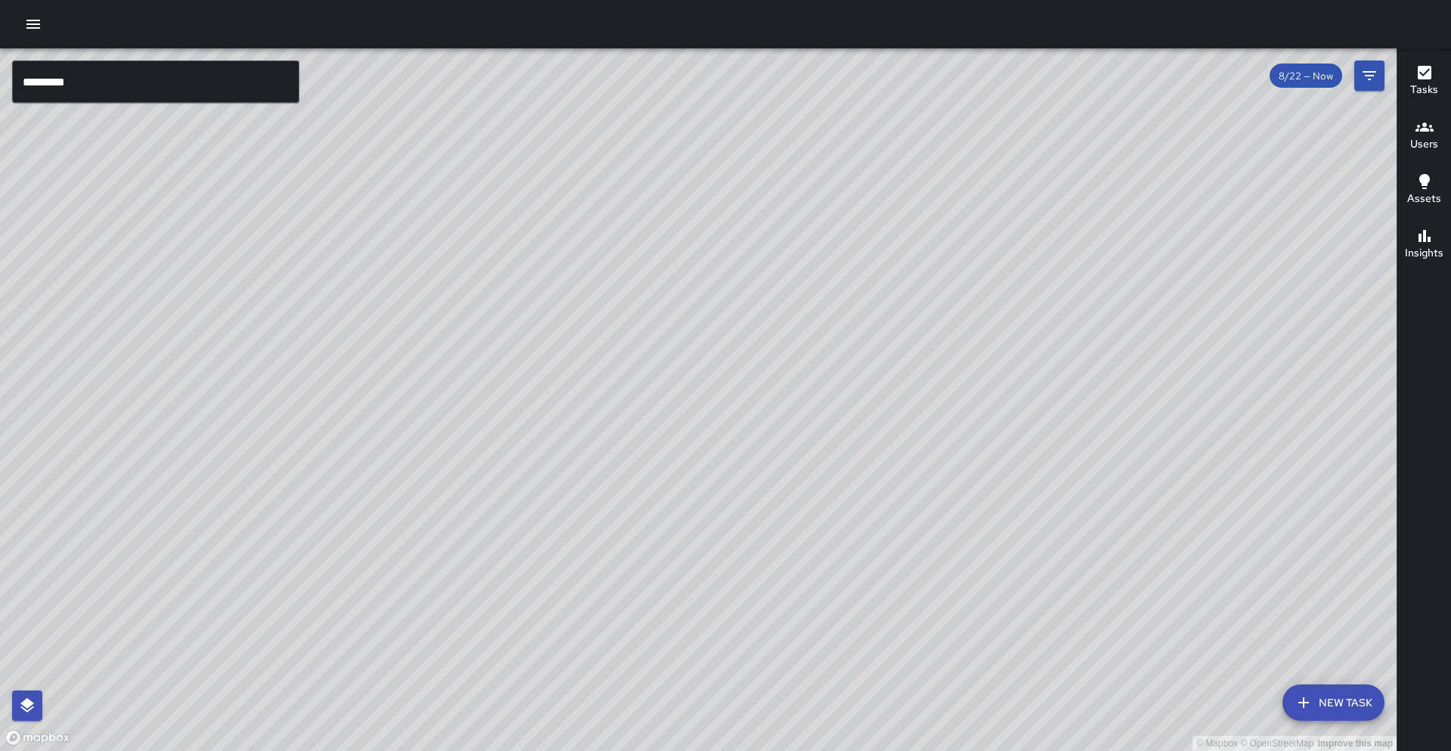
drag, startPoint x: 400, startPoint y: 351, endPoint x: 441, endPoint y: 347, distance: 41.1
click at [441, 347] on div "© Mapbox © OpenStreetMap Improve this map" at bounding box center [698, 399] width 1397 height 702
drag, startPoint x: 469, startPoint y: 349, endPoint x: 526, endPoint y: 313, distance: 67.3
click at [526, 313] on div "© Mapbox © OpenStreetMap Improve this map" at bounding box center [698, 399] width 1397 height 702
drag, startPoint x: 577, startPoint y: 307, endPoint x: 615, endPoint y: 287, distance: 43.3
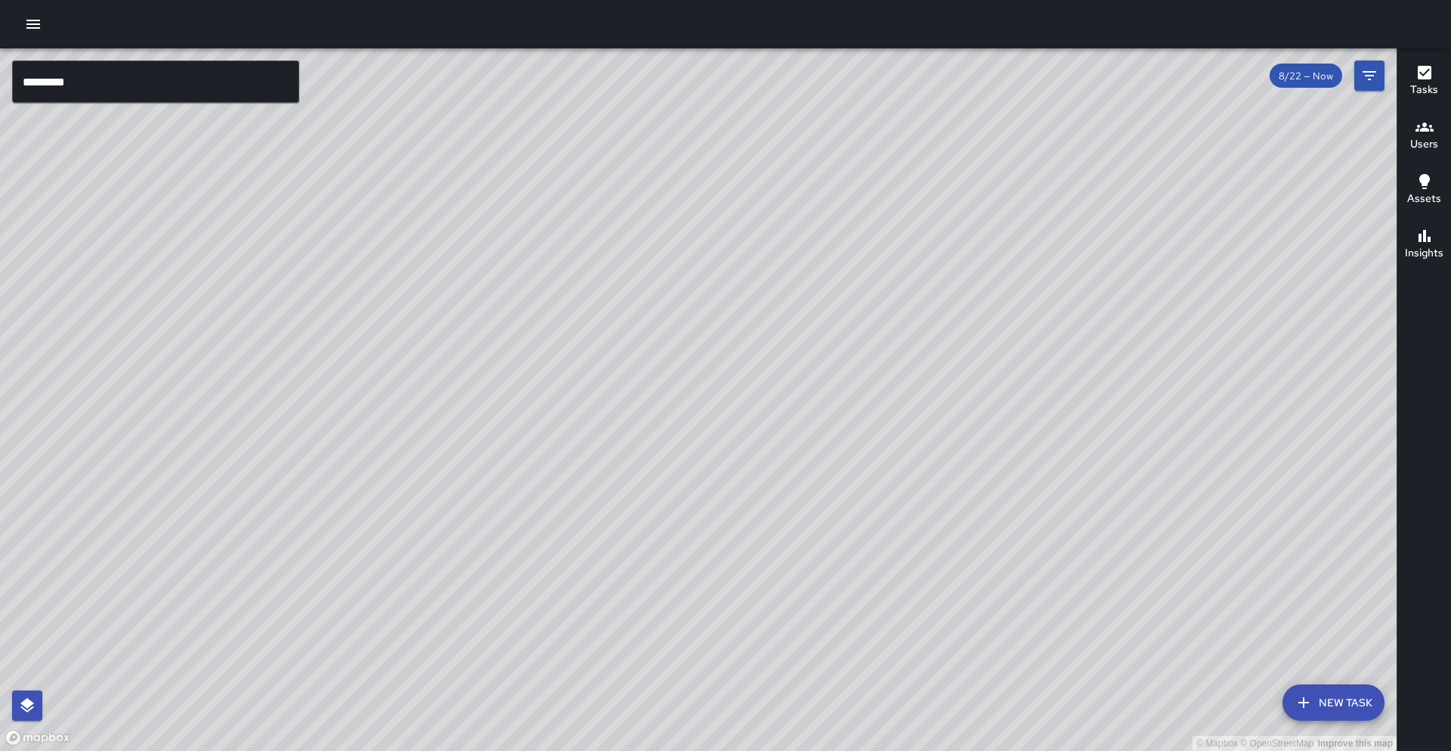
click at [615, 287] on div "© Mapbox © OpenStreetMap Improve this map" at bounding box center [698, 399] width 1397 height 702
drag, startPoint x: 533, startPoint y: 444, endPoint x: 317, endPoint y: 644, distance: 294.7
click at [317, 644] on div "© Mapbox © OpenStreetMap Improve this map" at bounding box center [698, 399] width 1397 height 702
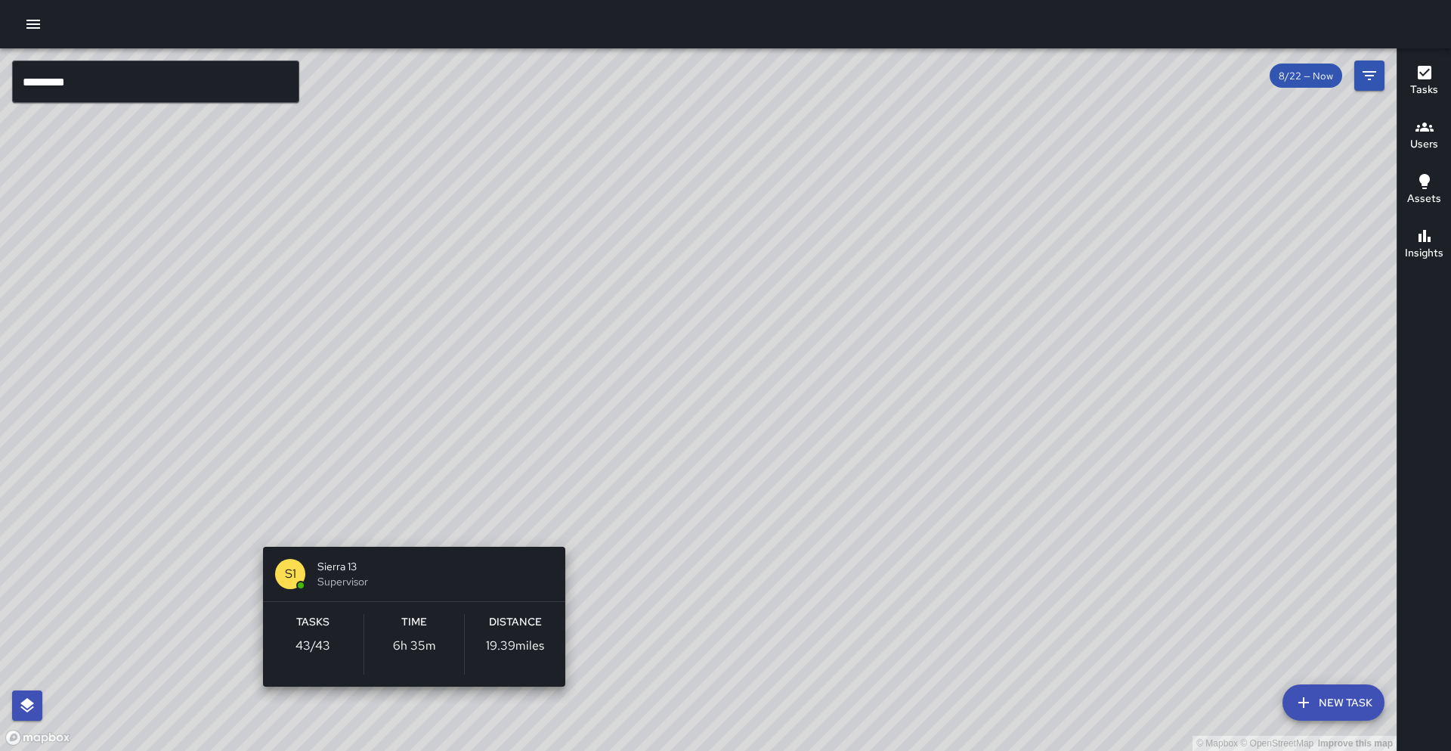
click at [406, 529] on div "© Mapbox © OpenStreetMap Improve this map S1 Sierra 13 Supervisor Tasks 43 / 43…" at bounding box center [698, 399] width 1397 height 702
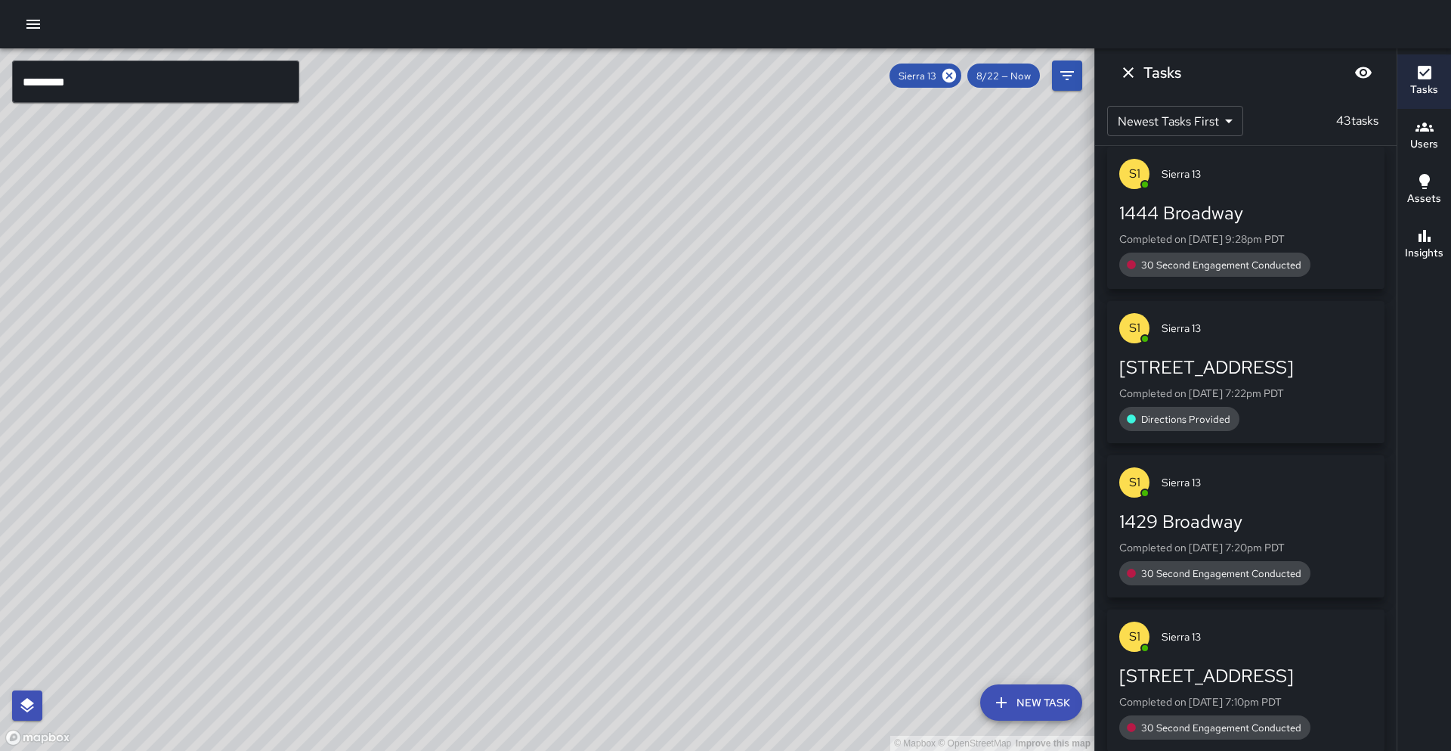
click at [1445, 236] on button "Insights" at bounding box center [1425, 245] width 54 height 54
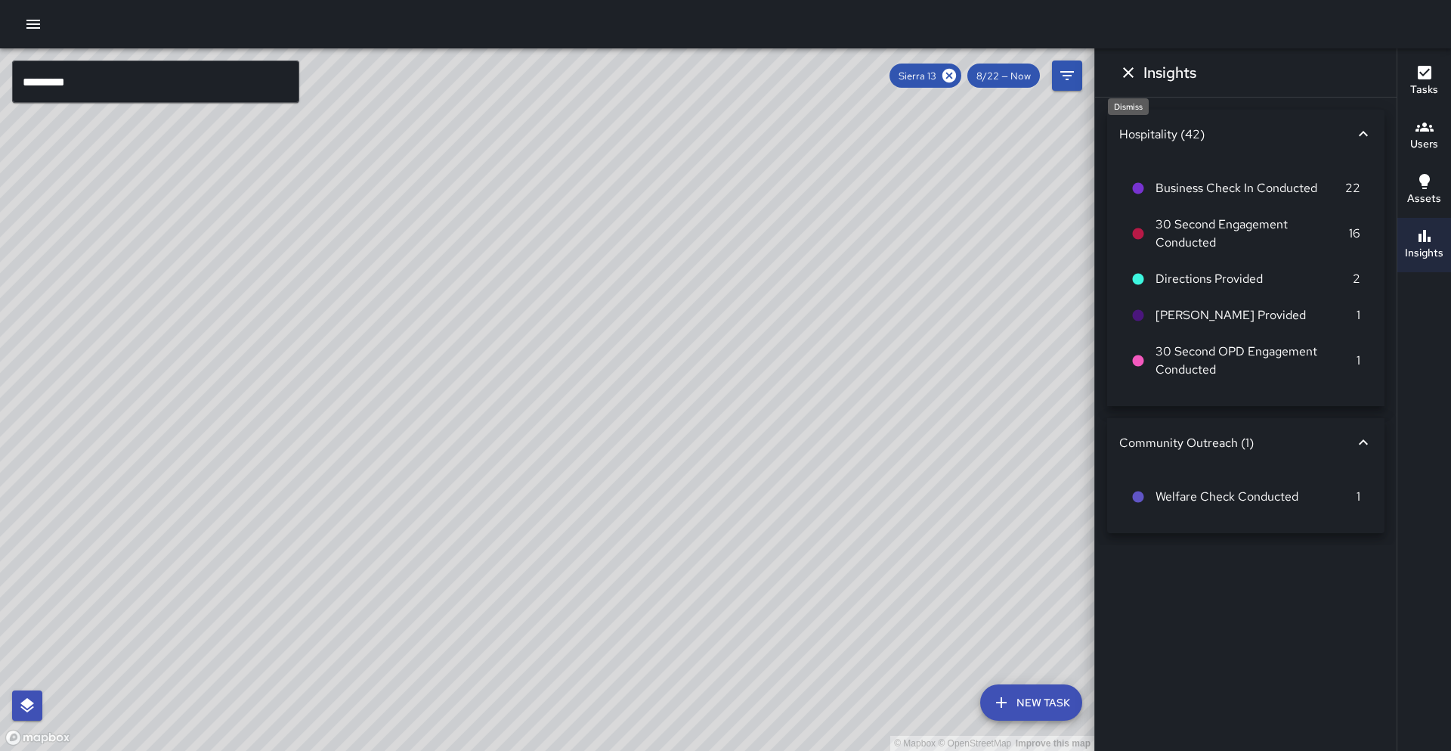
click at [1135, 78] on icon "Dismiss" at bounding box center [1128, 72] width 18 height 18
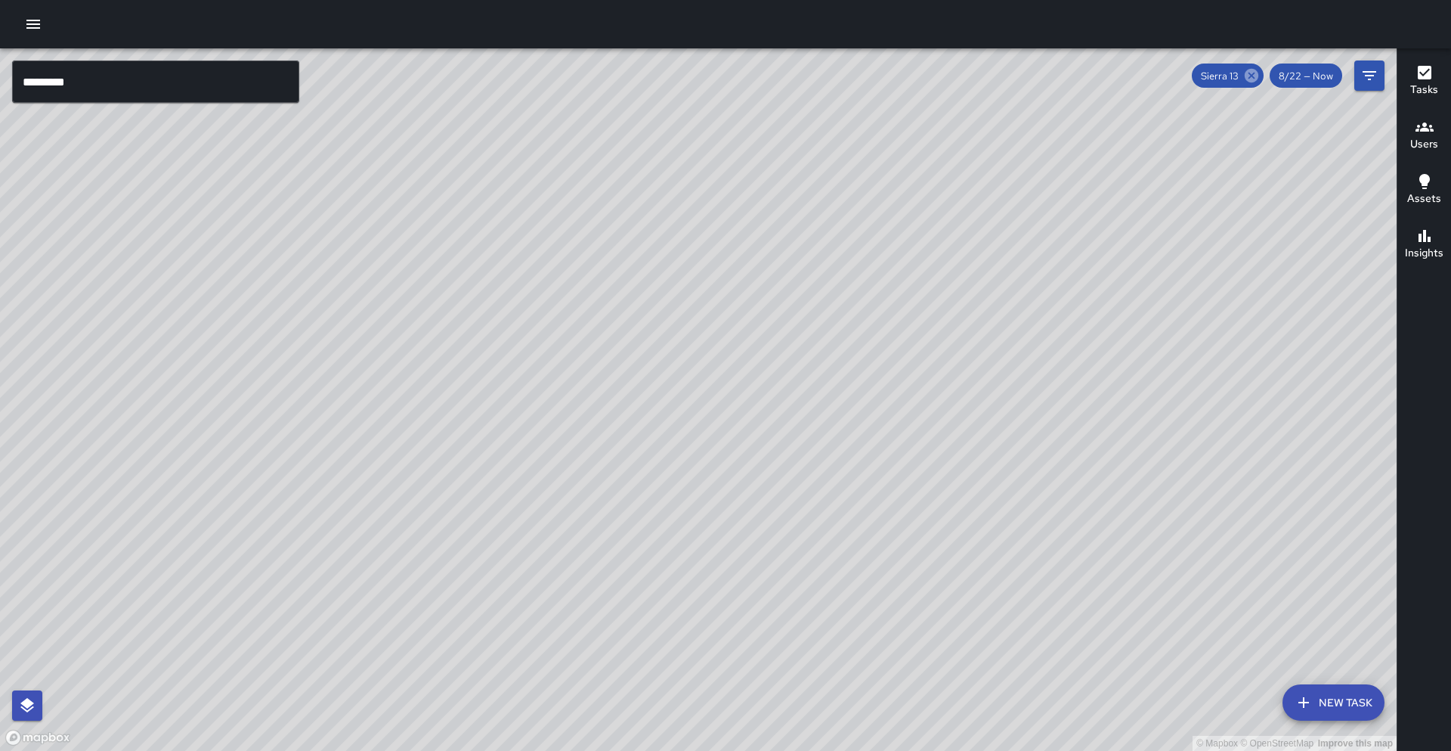
click at [1249, 76] on icon at bounding box center [1252, 76] width 14 height 14
drag, startPoint x: 208, startPoint y: 179, endPoint x: 287, endPoint y: 88, distance: 121.1
click at [287, 88] on div "© Mapbox © OpenStreetMap Improve this map ********* ​ New Task 8/22 — Now Map L…" at bounding box center [698, 399] width 1397 height 702
drag, startPoint x: 628, startPoint y: 339, endPoint x: 503, endPoint y: 463, distance: 176.9
click at [504, 462] on div "© Mapbox © OpenStreetMap Improve this map" at bounding box center [698, 399] width 1397 height 702
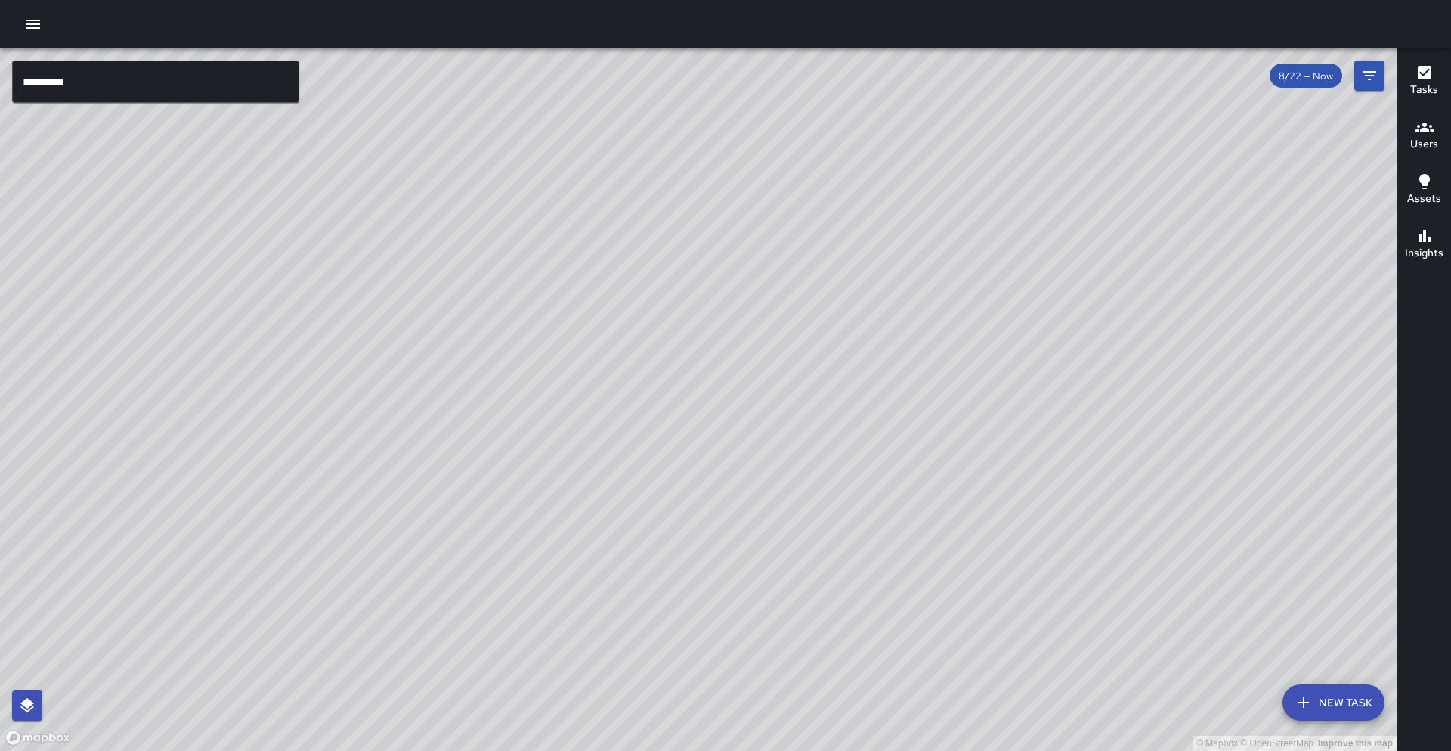
click at [30, 29] on icon "button" at bounding box center [33, 24] width 18 height 18
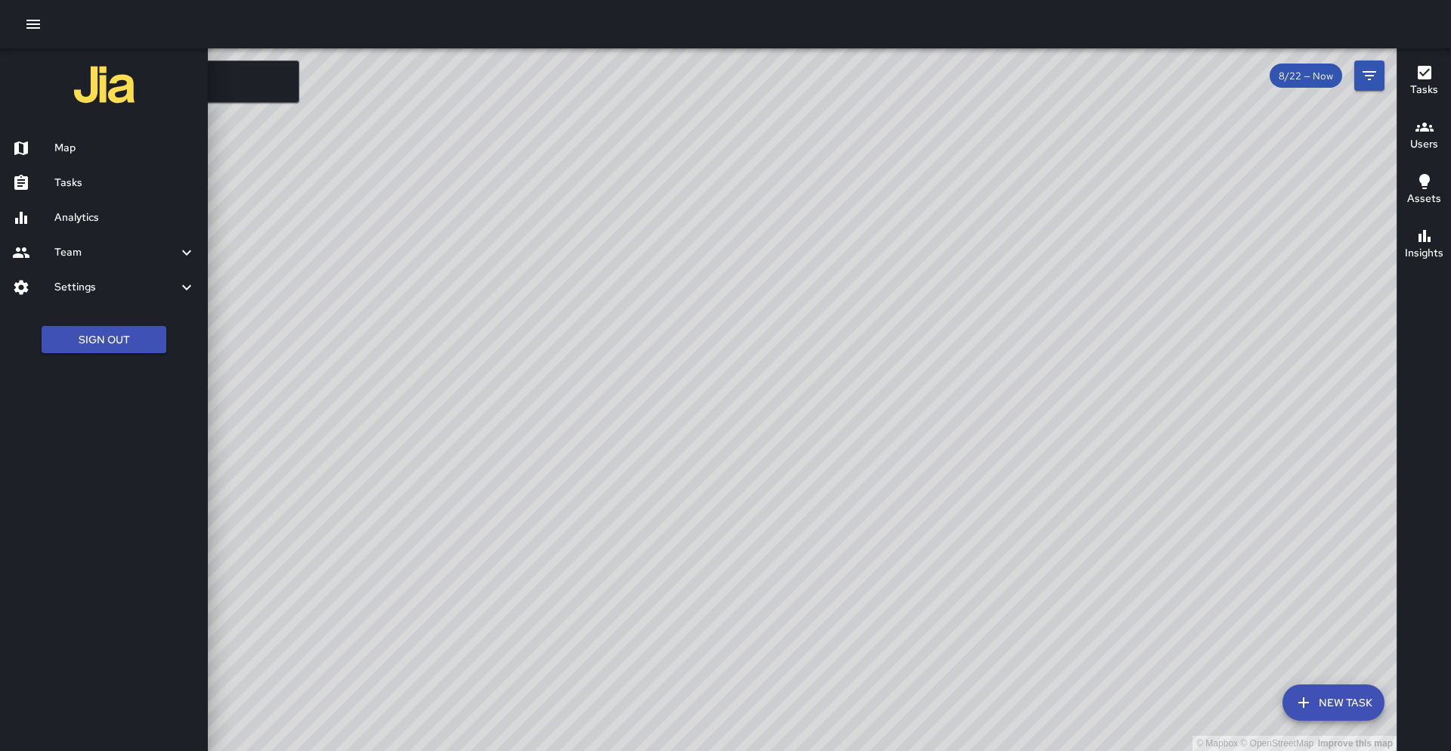
click at [471, 306] on div at bounding box center [725, 375] width 1451 height 751
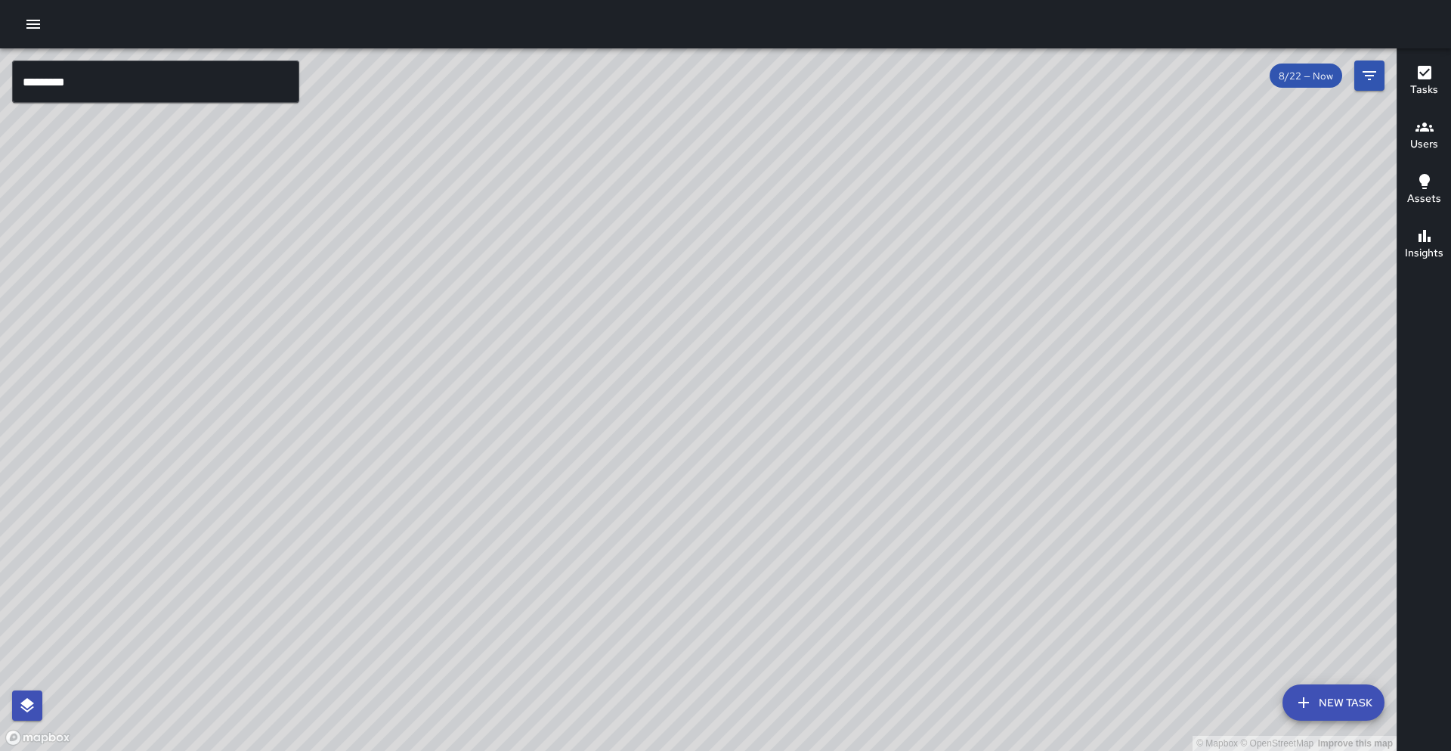
click at [722, 293] on div "© Mapbox © OpenStreetMap Improve this map" at bounding box center [698, 399] width 1397 height 702
drag, startPoint x: 304, startPoint y: 236, endPoint x: 486, endPoint y: 457, distance: 286.2
click at [486, 457] on div "© Mapbox © OpenStreetMap Improve this map" at bounding box center [698, 399] width 1397 height 702
drag, startPoint x: 118, startPoint y: 457, endPoint x: 692, endPoint y: 469, distance: 573.8
click at [692, 469] on div "© Mapbox © OpenStreetMap Improve this map" at bounding box center [698, 399] width 1397 height 702
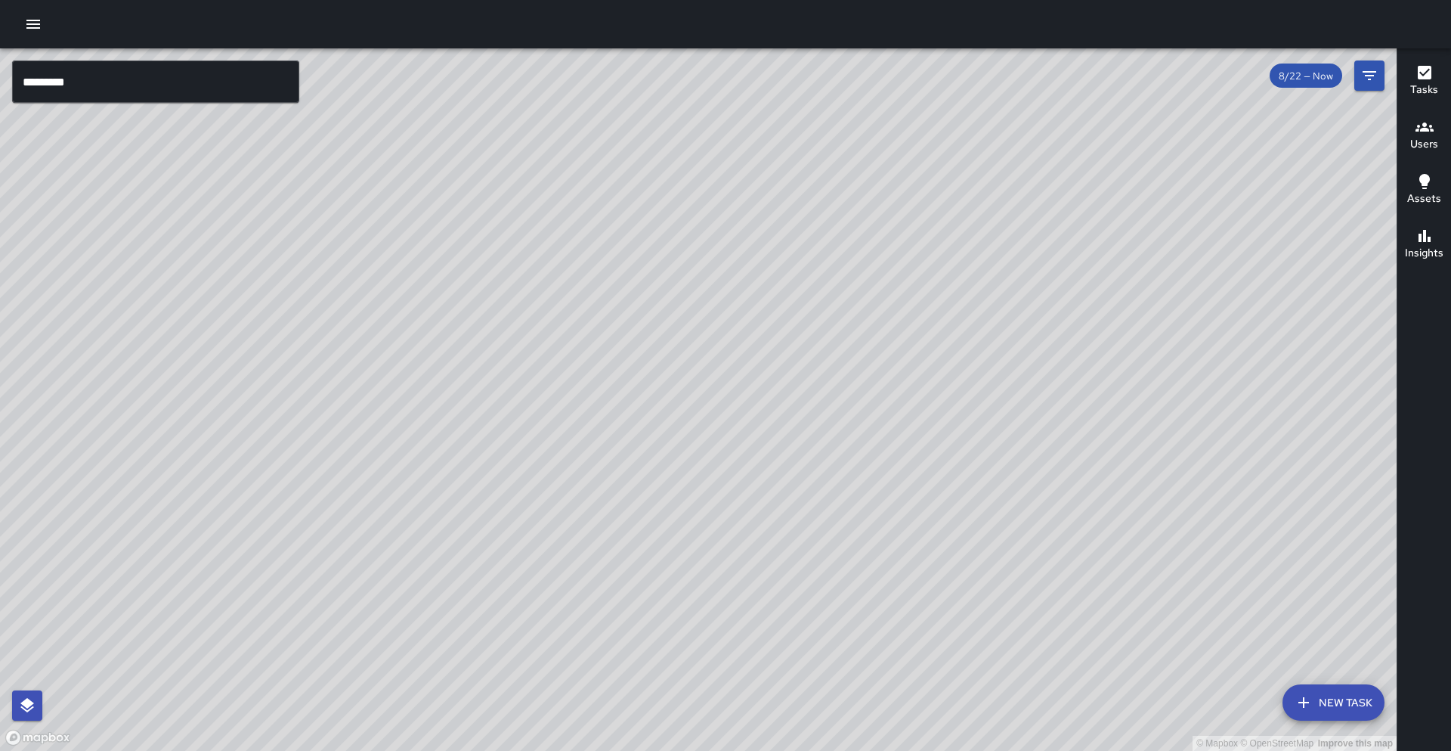
drag, startPoint x: 512, startPoint y: 612, endPoint x: 541, endPoint y: 553, distance: 65.6
click at [541, 553] on div "© Mapbox © OpenStreetMap Improve this map" at bounding box center [698, 399] width 1397 height 702
drag, startPoint x: 522, startPoint y: 636, endPoint x: 624, endPoint y: 348, distance: 304.6
click at [624, 348] on div "© Mapbox © OpenStreetMap Improve this map" at bounding box center [698, 399] width 1397 height 702
click at [43, 28] on button "button" at bounding box center [33, 24] width 30 height 30
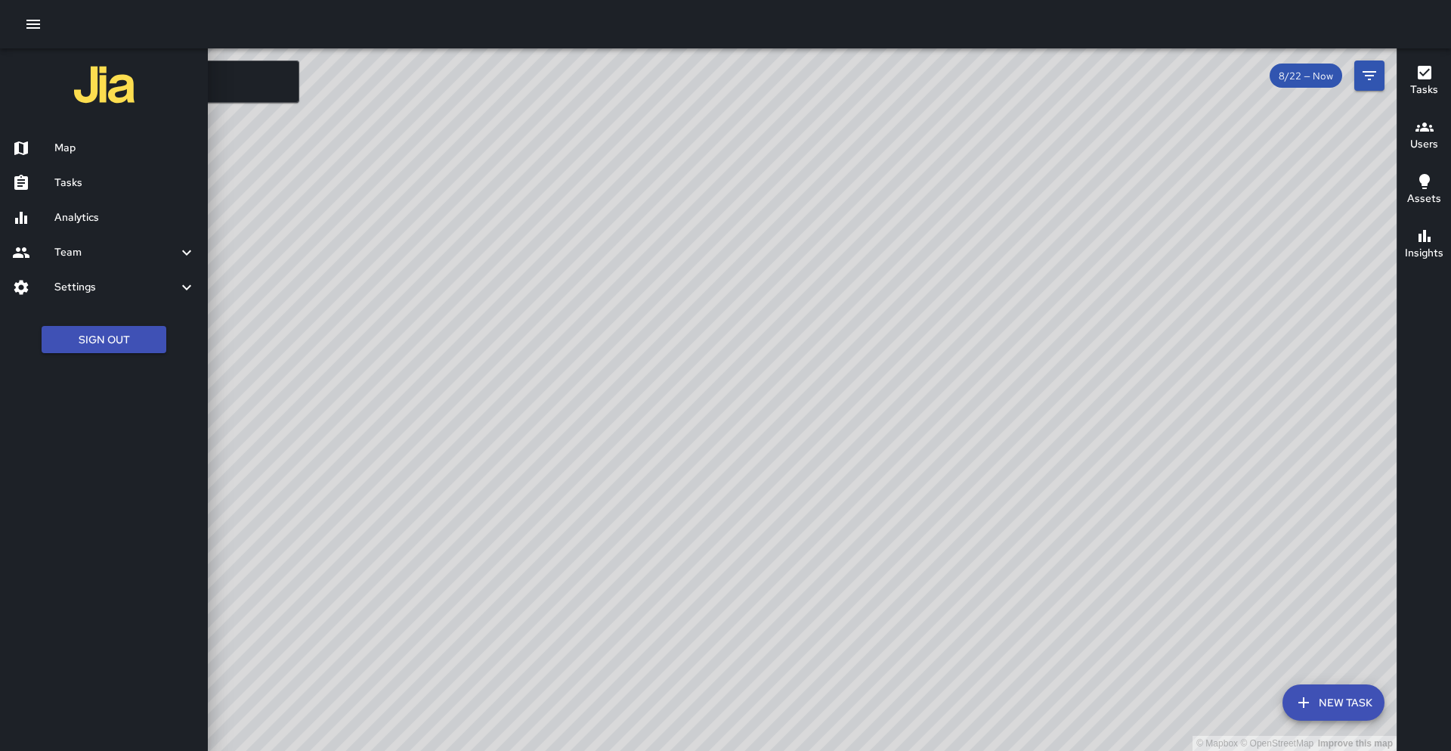
click at [94, 187] on h6 "Tasks" at bounding box center [124, 183] width 141 height 17
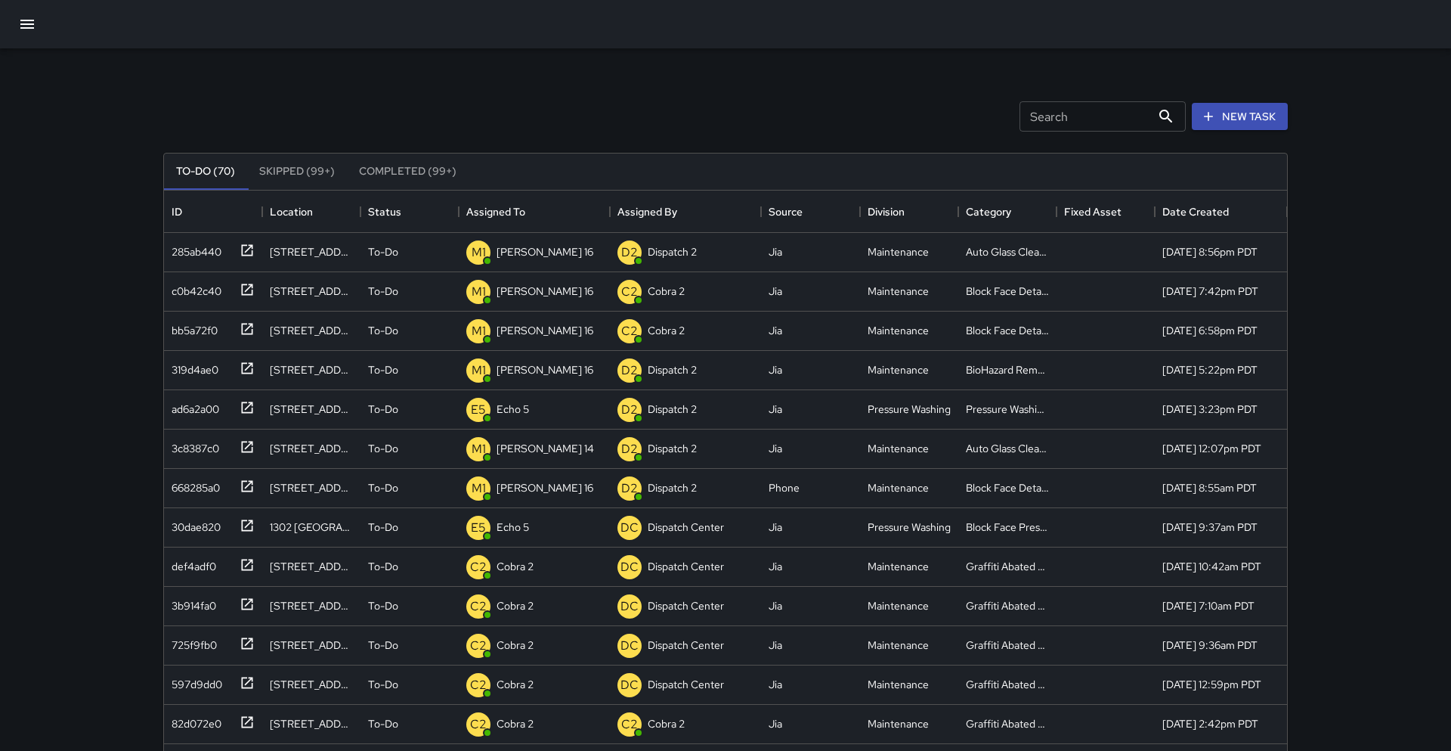
click at [17, 29] on button "button" at bounding box center [27, 24] width 36 height 36
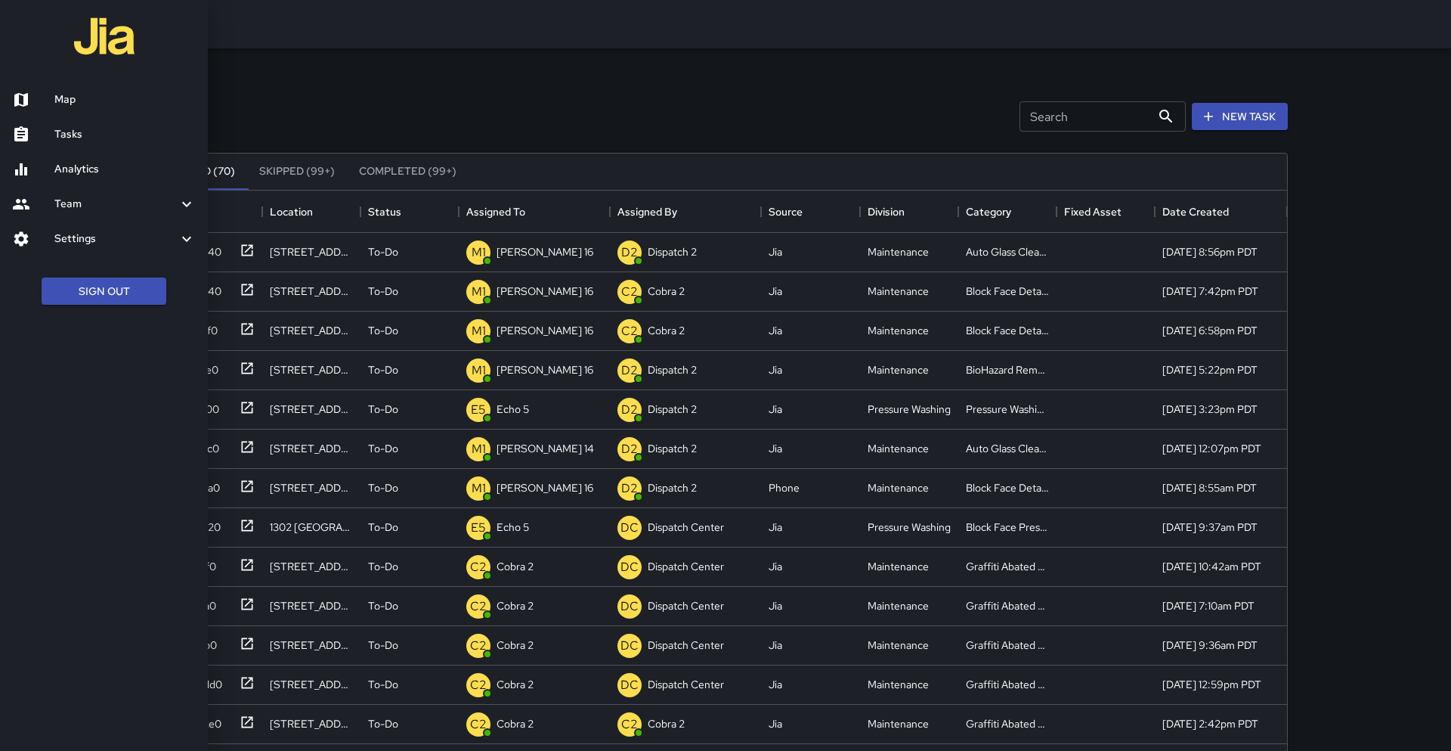
click at [51, 102] on div at bounding box center [33, 100] width 42 height 18
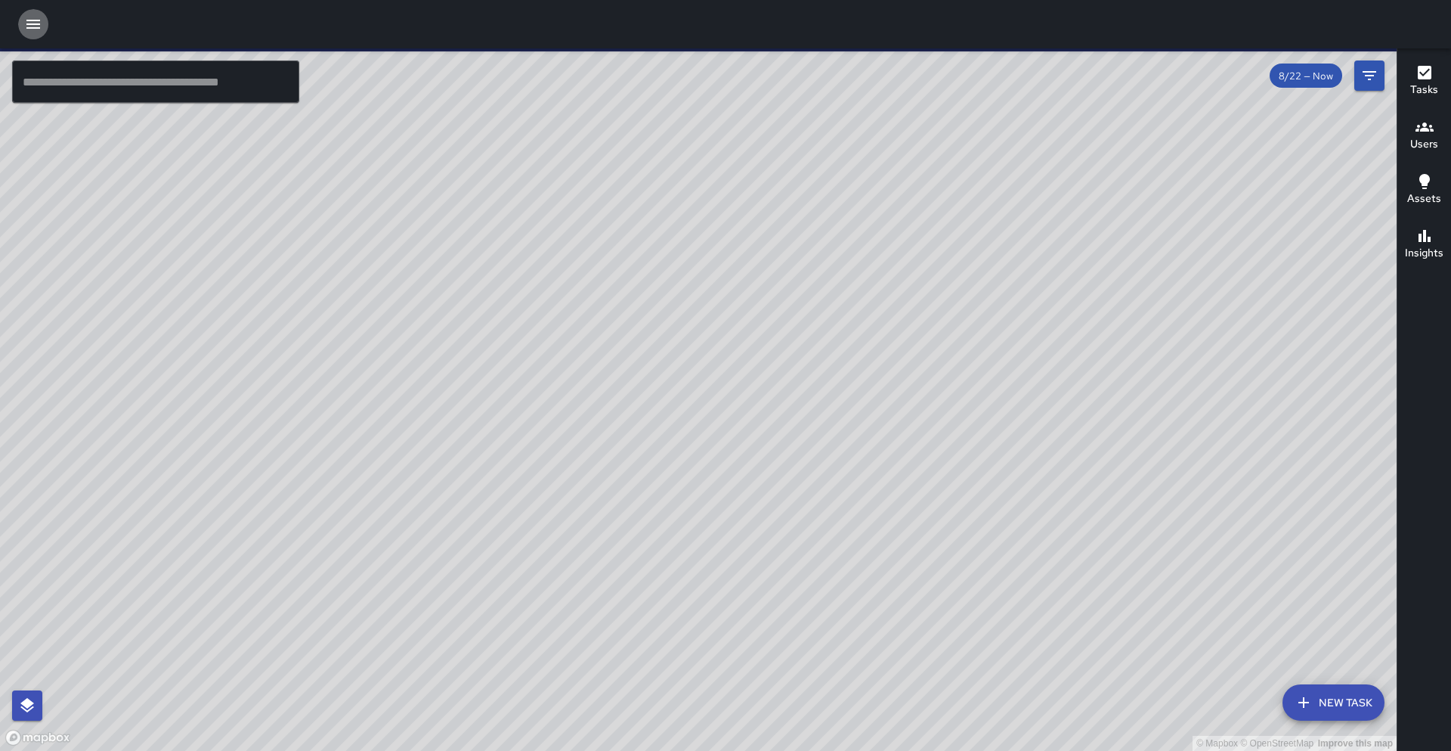
click at [24, 23] on icon "button" at bounding box center [33, 24] width 18 height 18
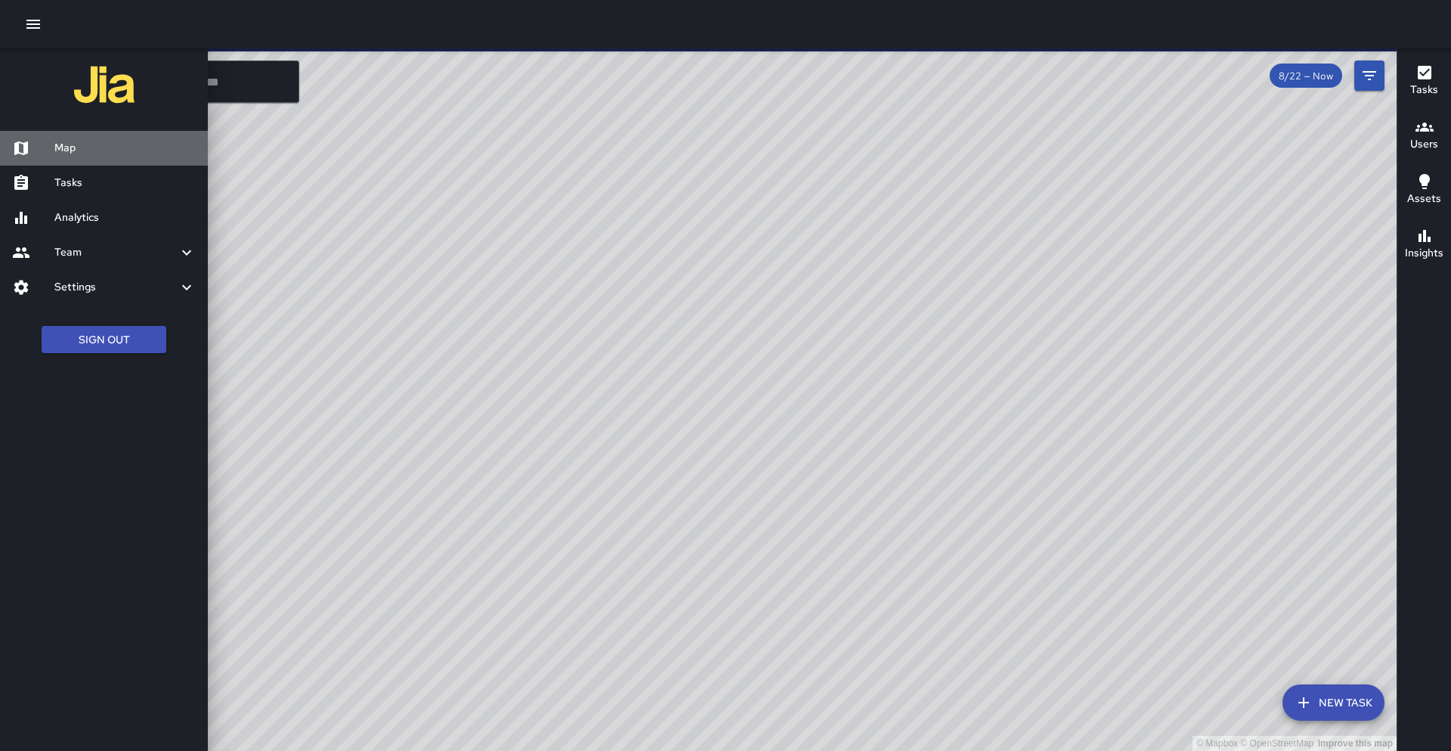
click at [49, 147] on div at bounding box center [33, 148] width 42 height 18
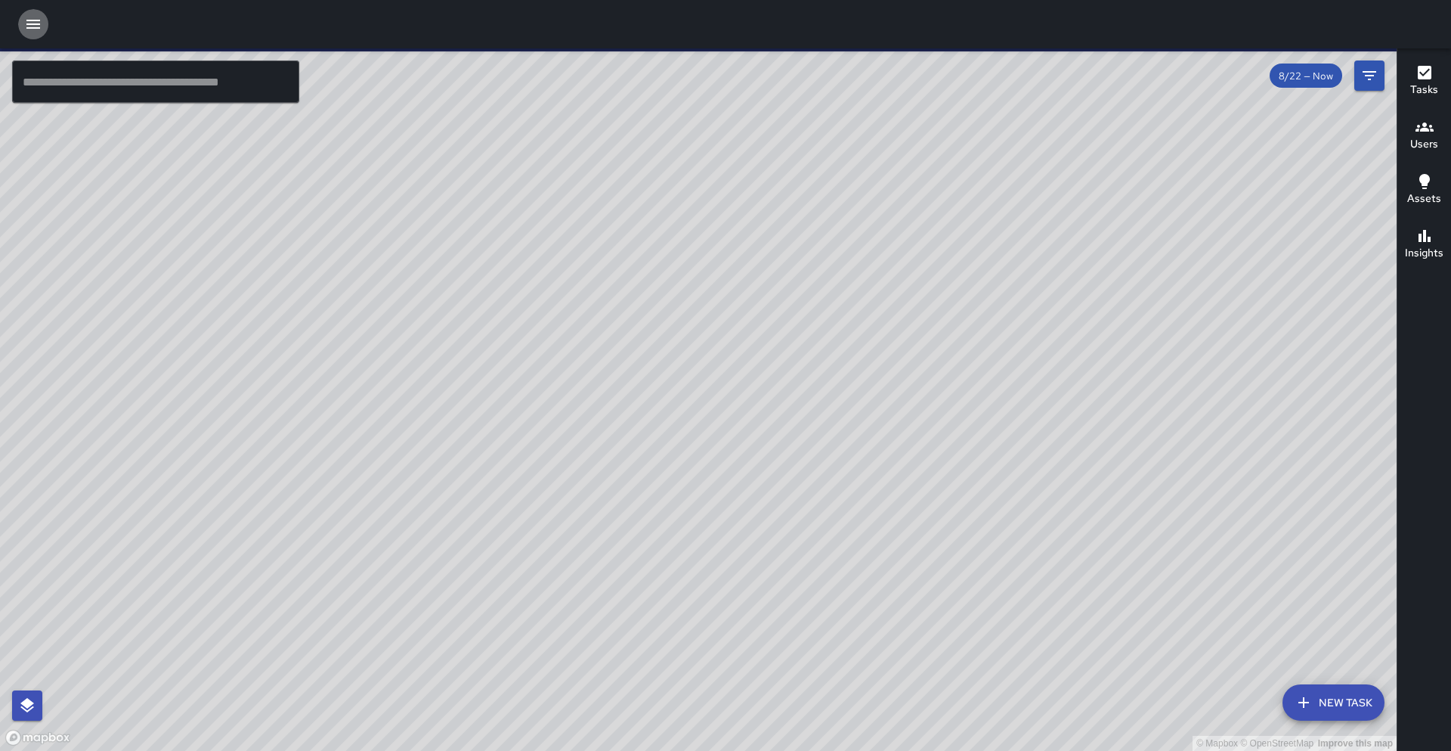
click at [39, 31] on icon "button" at bounding box center [33, 24] width 18 height 18
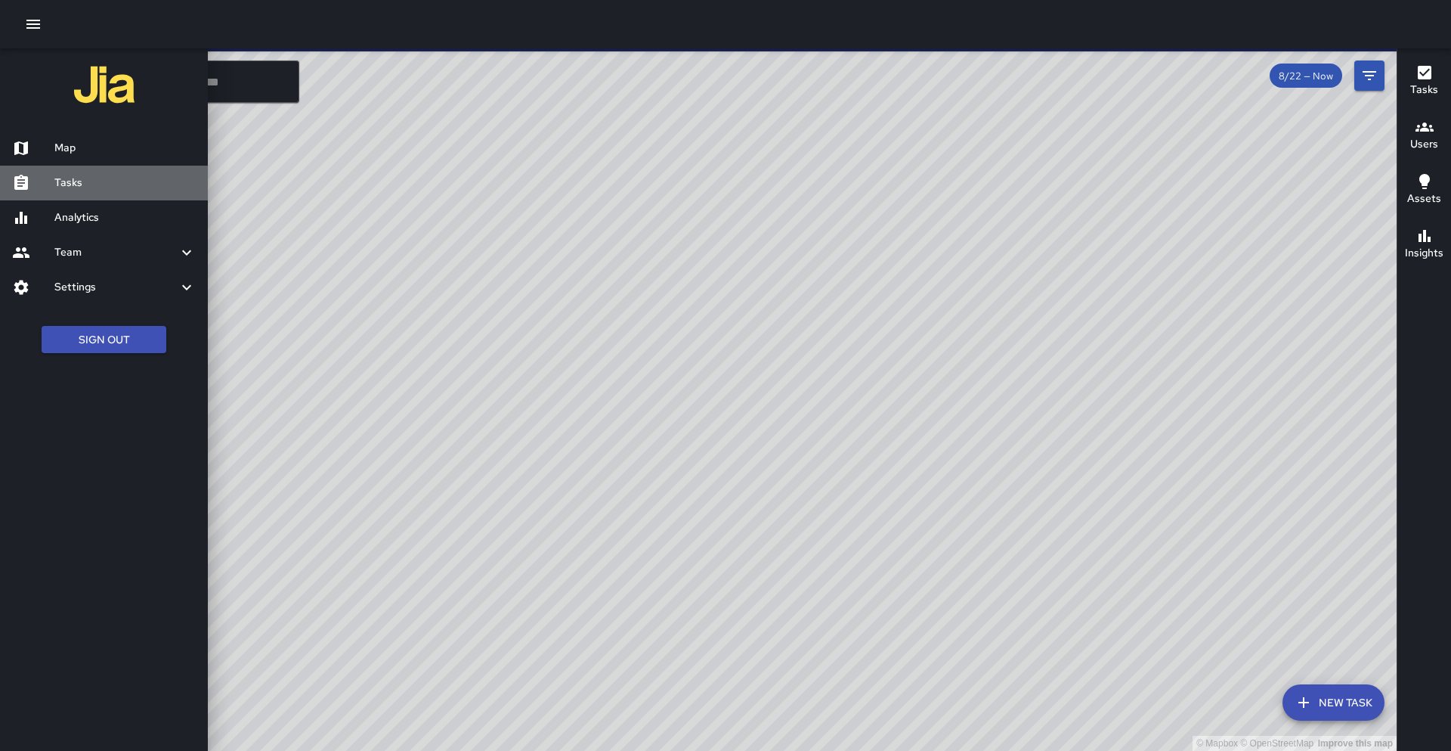
click at [72, 184] on h6 "Tasks" at bounding box center [124, 183] width 141 height 17
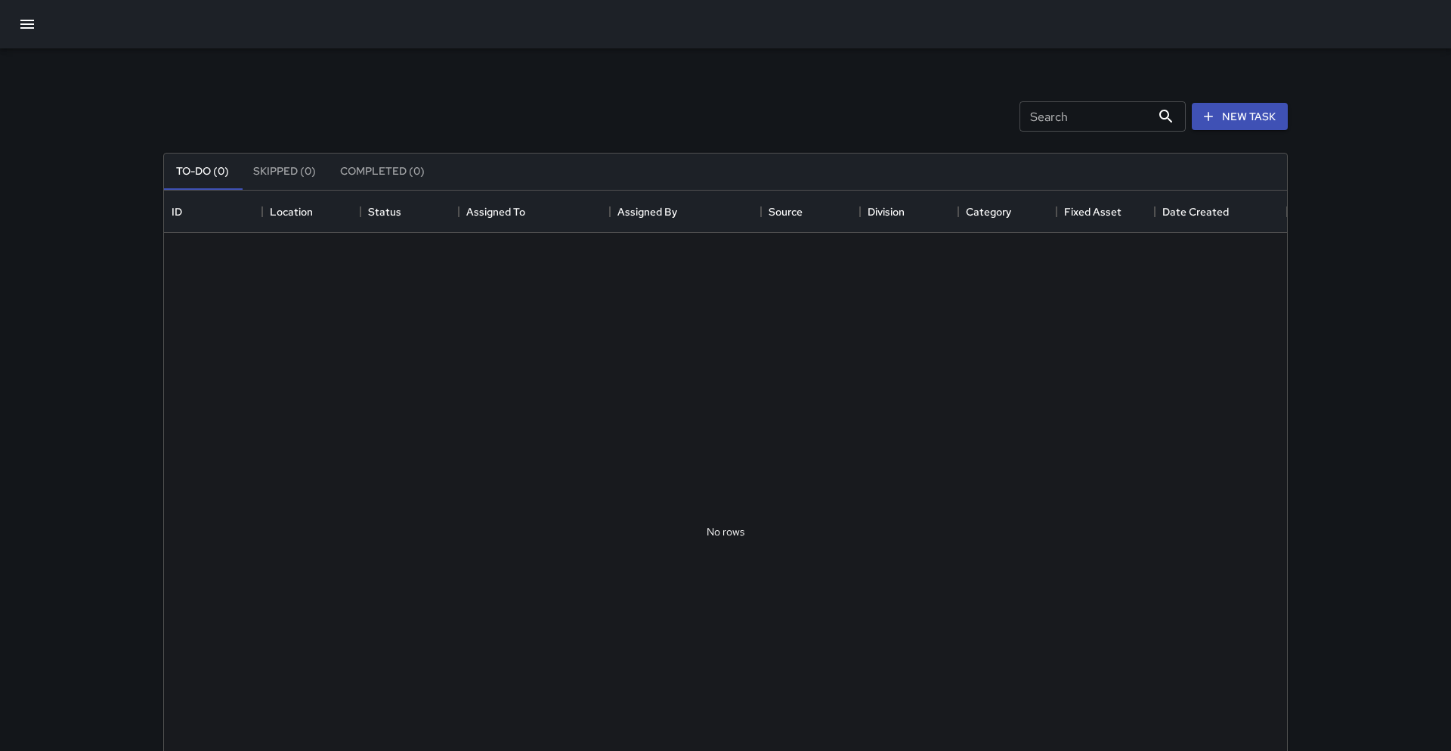
scroll to position [640, 1123]
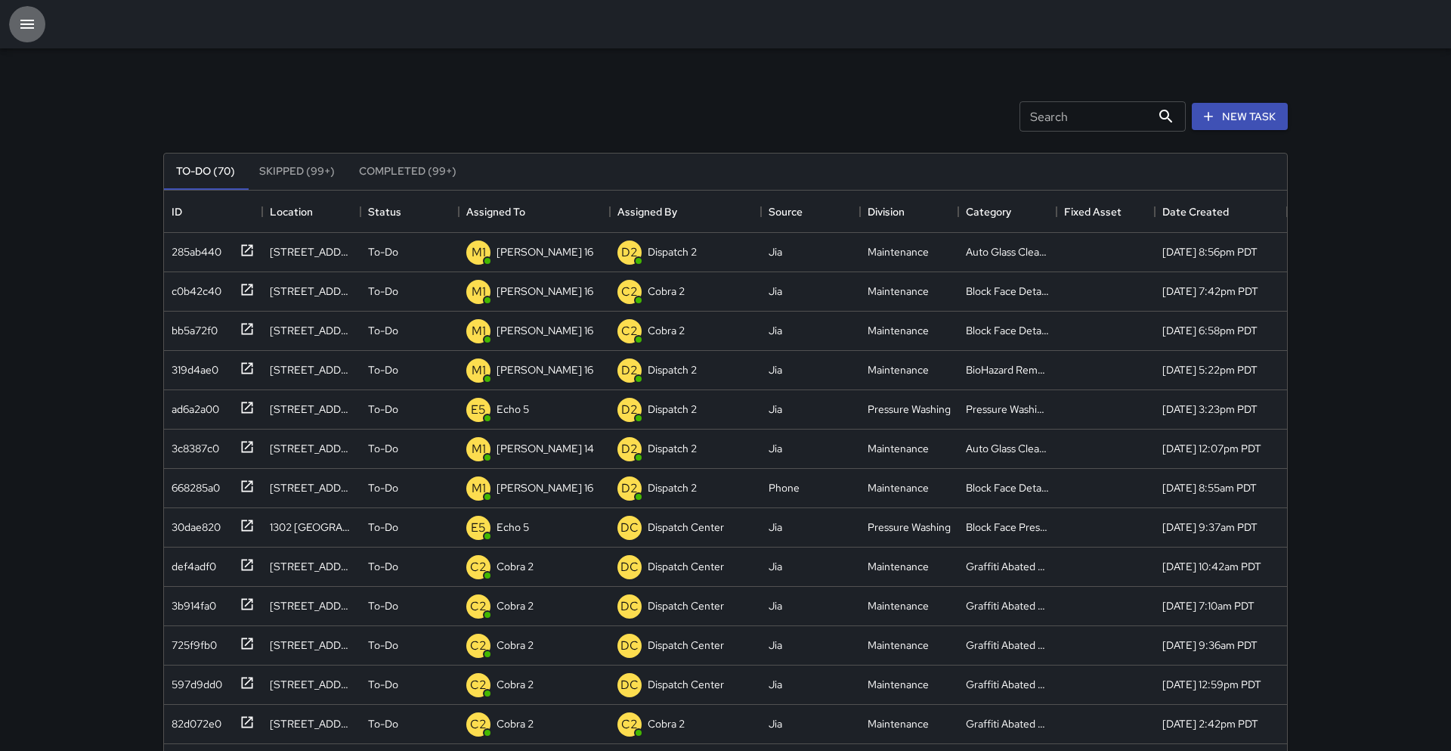
click at [33, 22] on icon "button" at bounding box center [27, 24] width 18 height 18
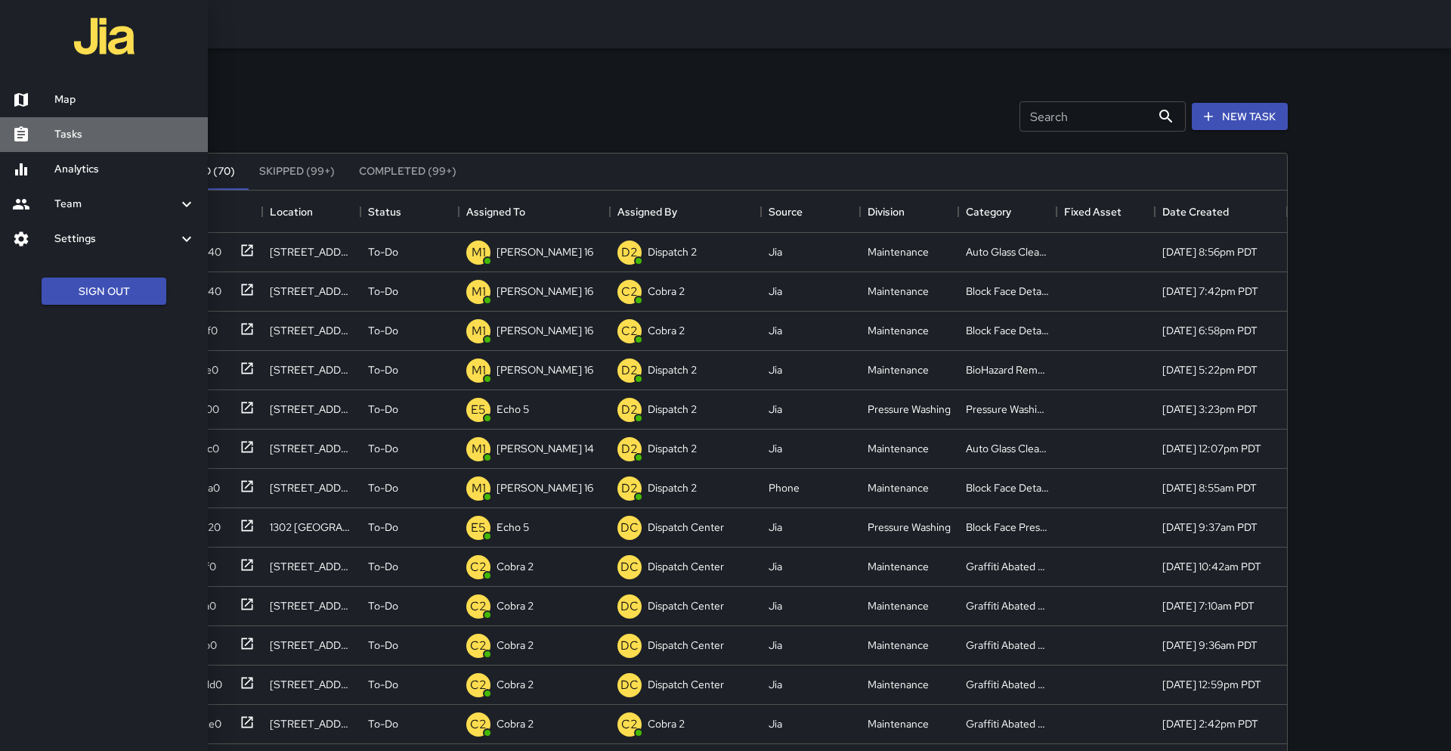
click at [59, 139] on h6 "Tasks" at bounding box center [124, 134] width 141 height 17
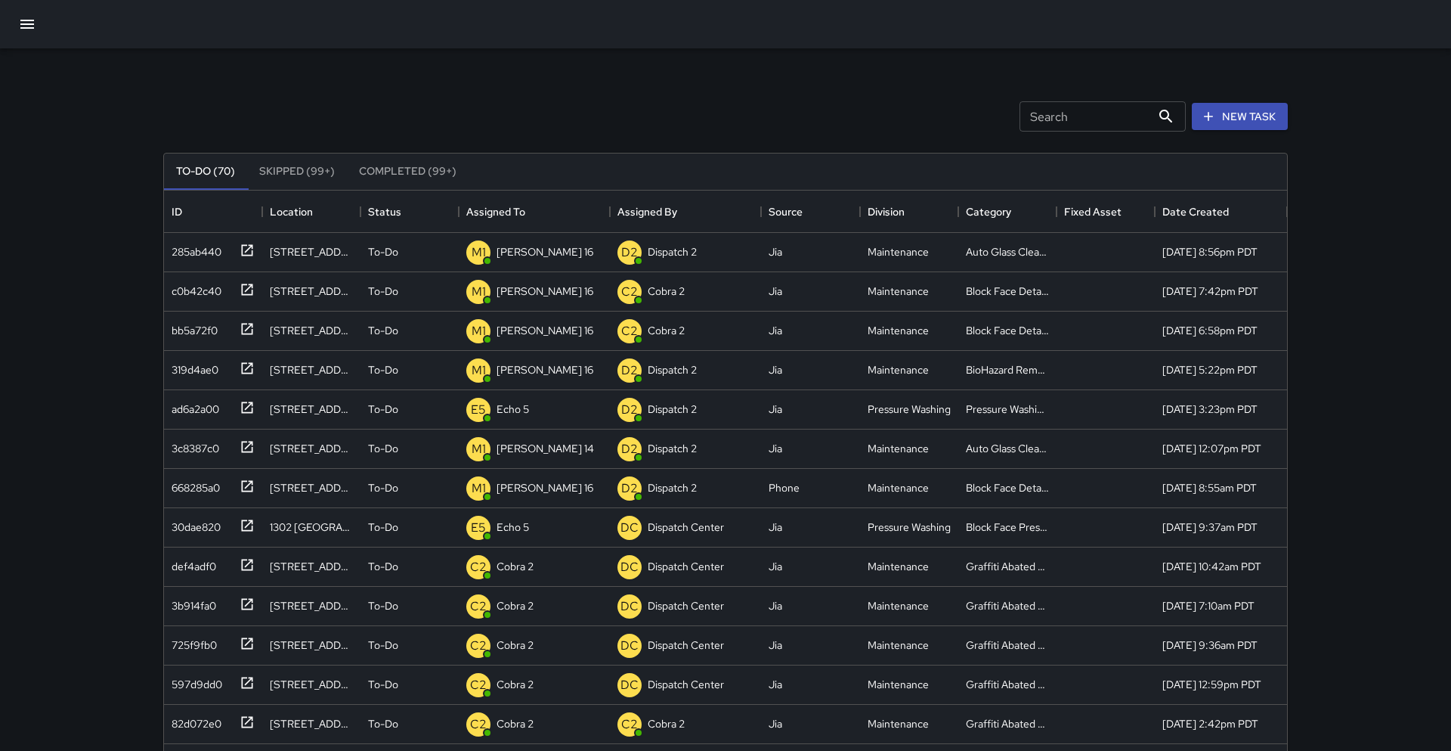
click at [33, 24] on icon "button" at bounding box center [27, 24] width 14 height 9
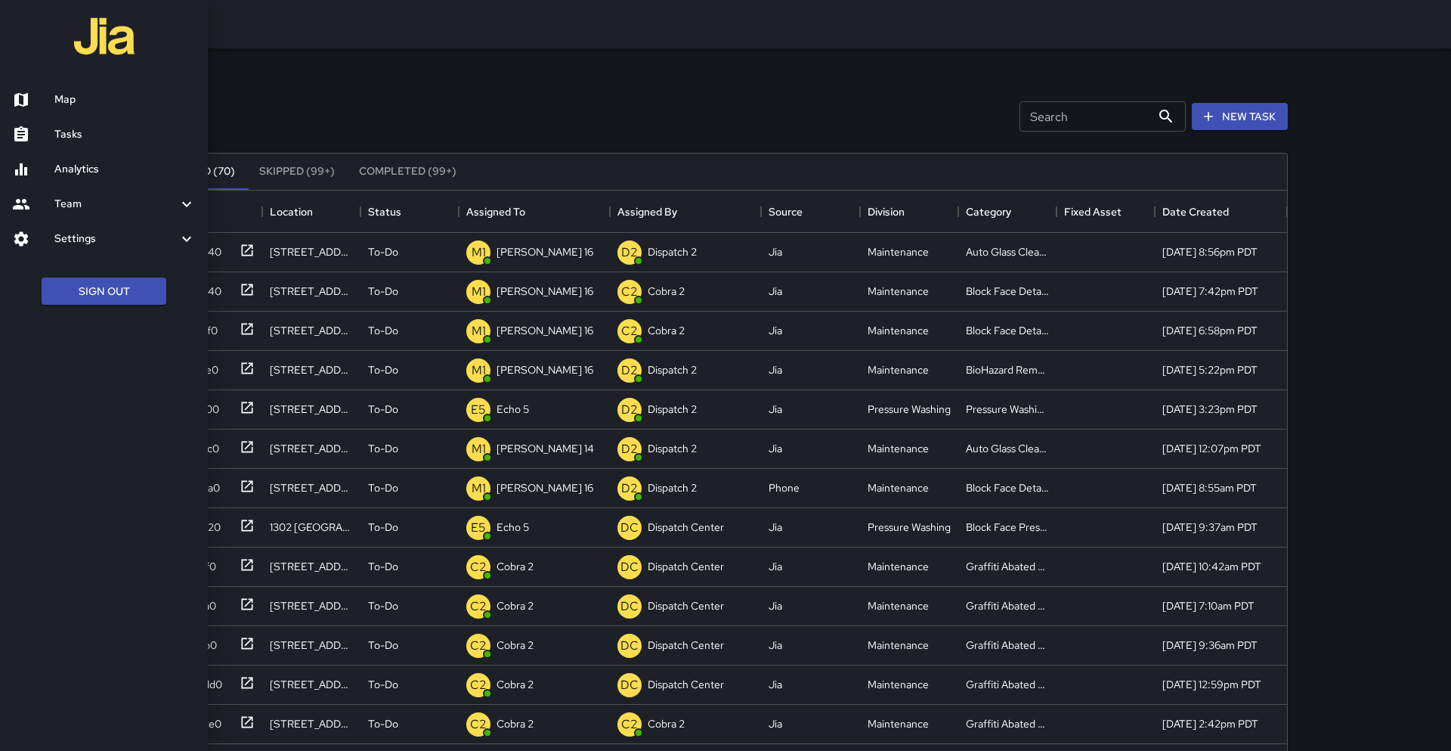
click at [57, 97] on h6 "Map" at bounding box center [124, 99] width 141 height 17
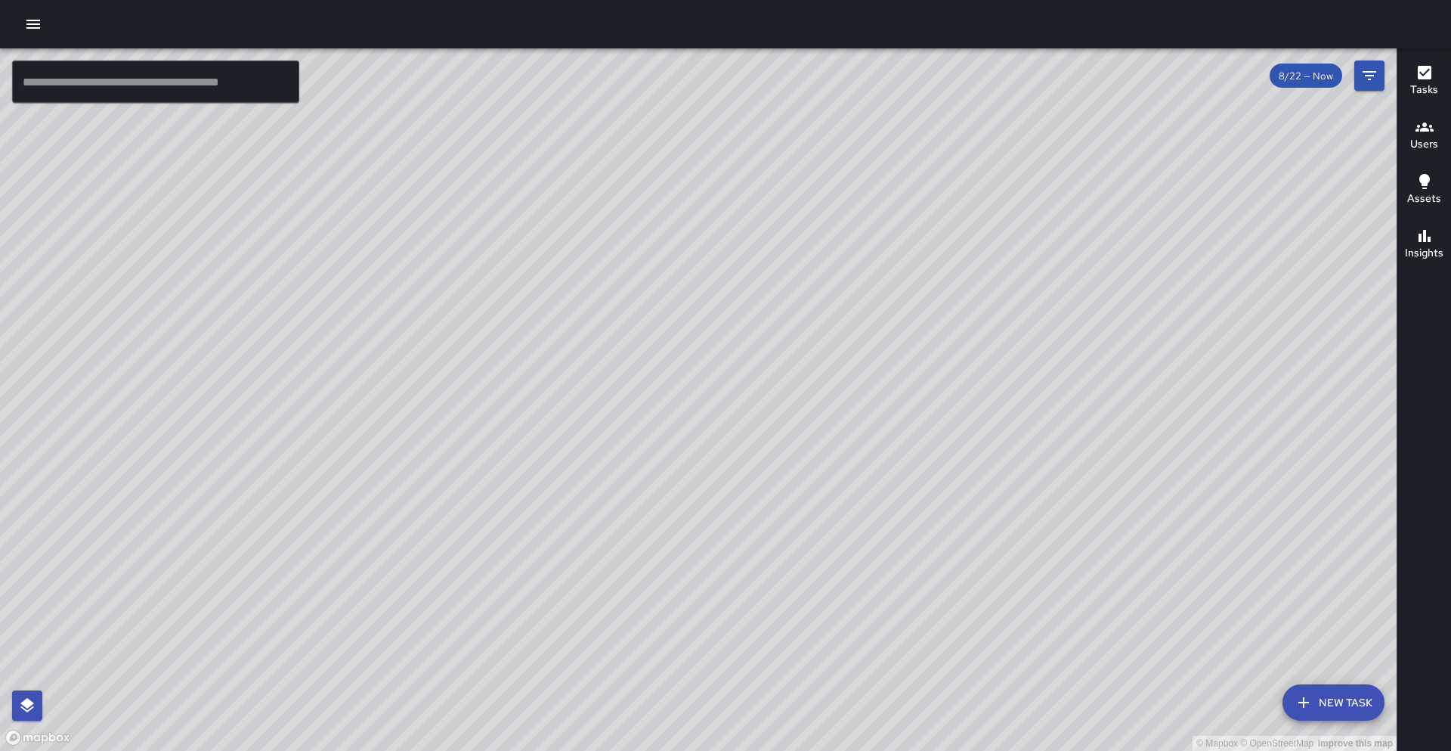
drag, startPoint x: 454, startPoint y: 307, endPoint x: 215, endPoint y: 303, distance: 238.1
click at [214, 302] on div "© Mapbox © OpenStreetMap Improve this map" at bounding box center [698, 399] width 1397 height 702
drag, startPoint x: 187, startPoint y: 372, endPoint x: 426, endPoint y: 343, distance: 240.6
click at [426, 343] on div "© Mapbox © OpenStreetMap Improve this map" at bounding box center [698, 399] width 1397 height 702
drag, startPoint x: 280, startPoint y: 461, endPoint x: 558, endPoint y: 428, distance: 279.4
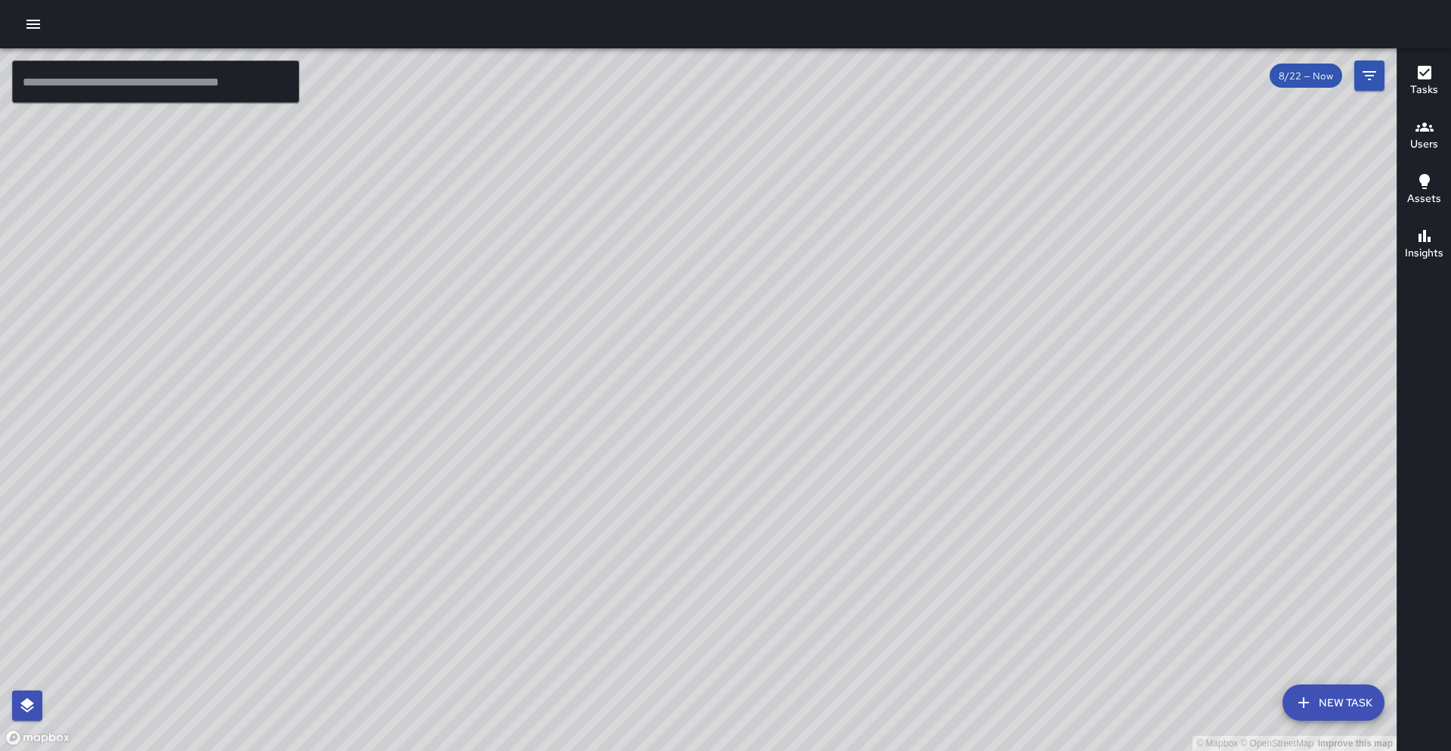
click at [709, 401] on div "© Mapbox © OpenStreetMap Improve this map" at bounding box center [698, 399] width 1397 height 702
drag, startPoint x: 367, startPoint y: 246, endPoint x: 416, endPoint y: 284, distance: 61.9
click at [416, 284] on div "© Mapbox © OpenStreetMap Improve this map" at bounding box center [698, 399] width 1397 height 702
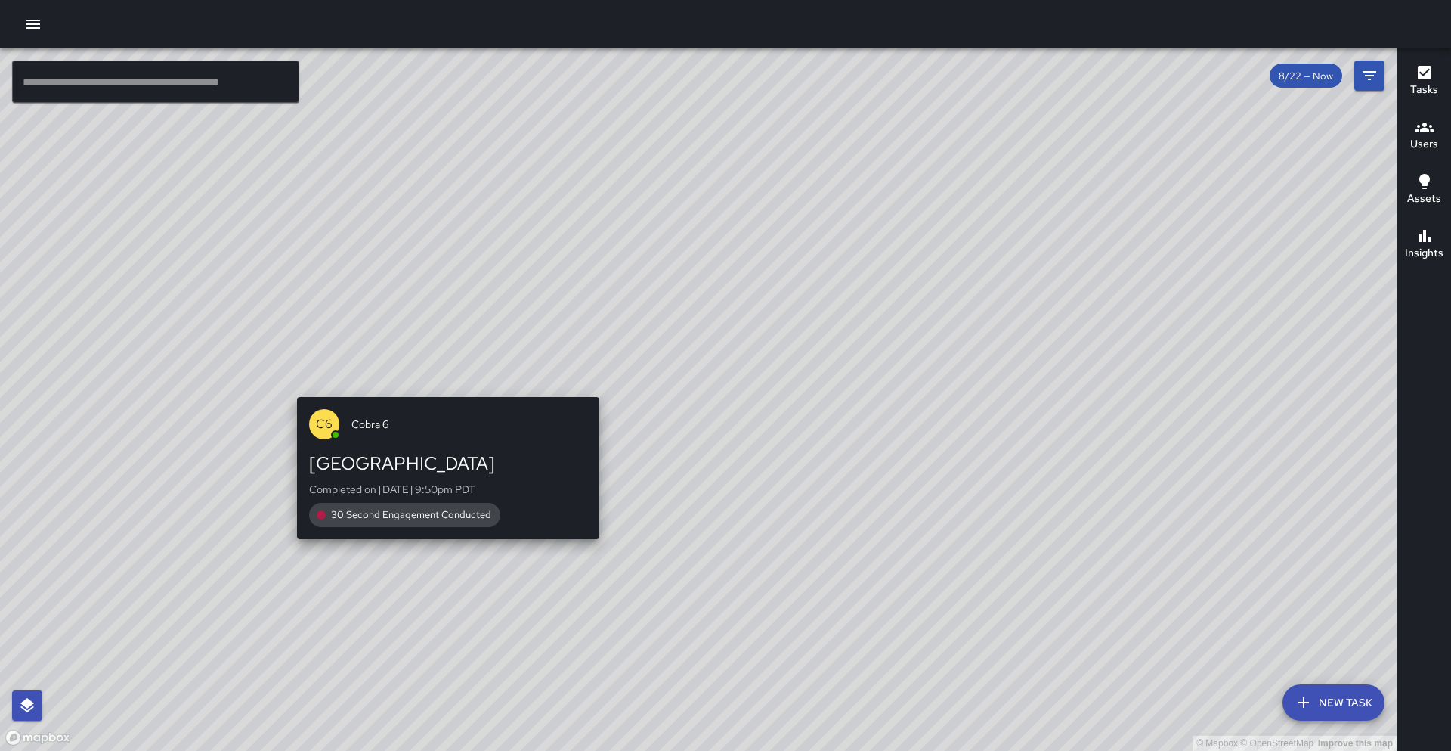
drag, startPoint x: 508, startPoint y: 334, endPoint x: 442, endPoint y: 385, distance: 83.0
click at [442, 385] on div "© Mapbox © OpenStreetMap Improve this map C6 Cobra 6 1521 Franklin Street Compl…" at bounding box center [698, 399] width 1397 height 702
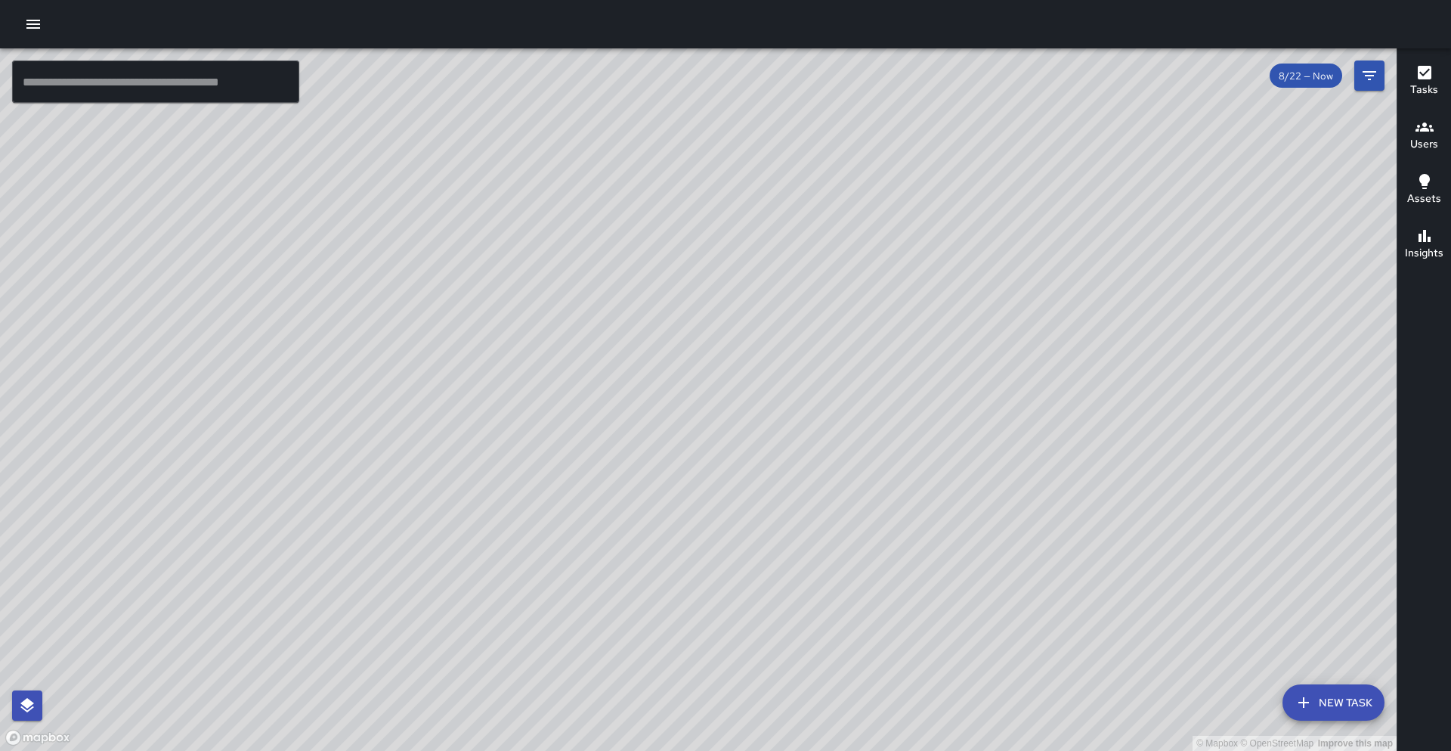
drag, startPoint x: 275, startPoint y: 317, endPoint x: 219, endPoint y: 461, distance: 154.1
click at [219, 461] on div "© Mapbox © OpenStreetMap Improve this map" at bounding box center [698, 399] width 1397 height 702
drag, startPoint x: 491, startPoint y: 463, endPoint x: 459, endPoint y: 507, distance: 55.2
click at [459, 507] on div "© Mapbox © OpenStreetMap Improve this map" at bounding box center [698, 399] width 1397 height 702
click at [39, 24] on icon "button" at bounding box center [33, 24] width 14 height 9
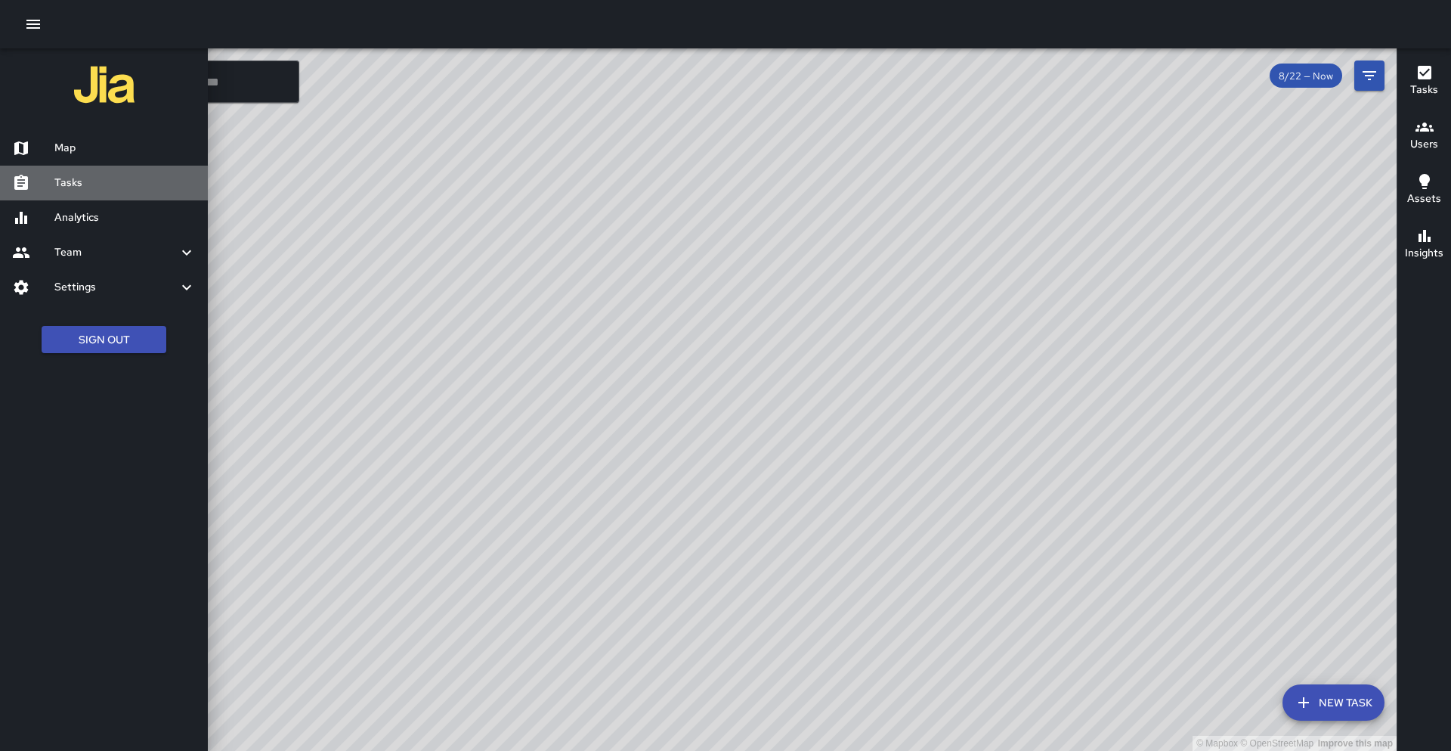
click at [73, 193] on link "Tasks" at bounding box center [104, 183] width 208 height 35
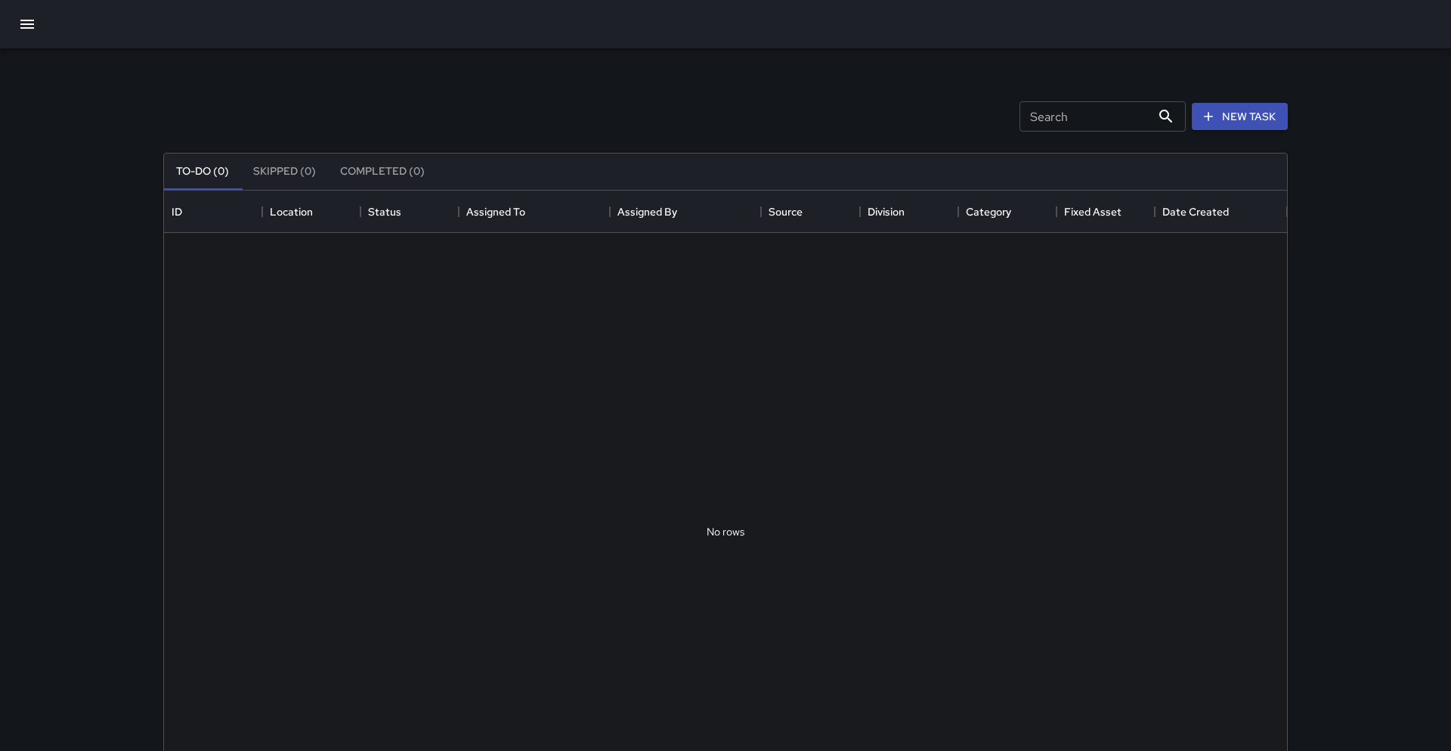
scroll to position [640, 1123]
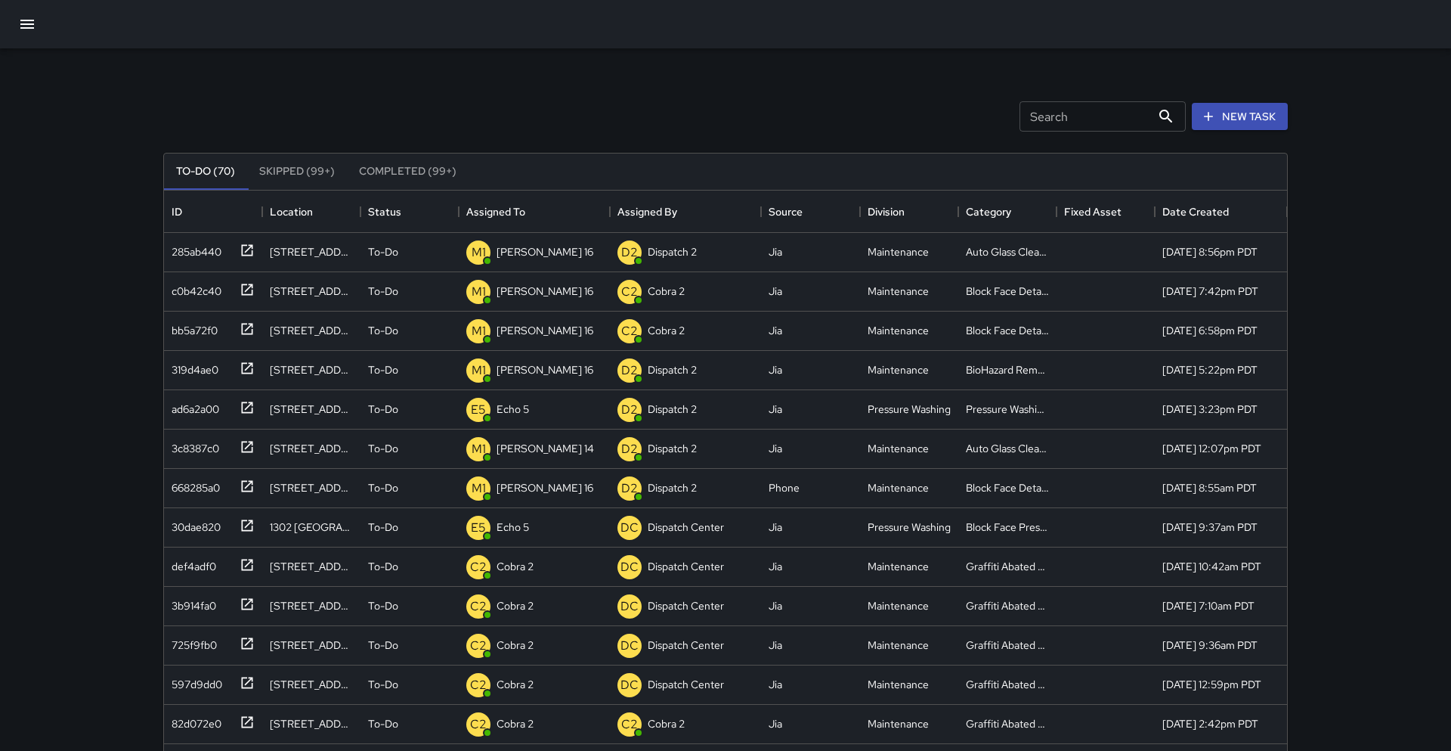
click at [29, 19] on icon "button" at bounding box center [27, 24] width 18 height 18
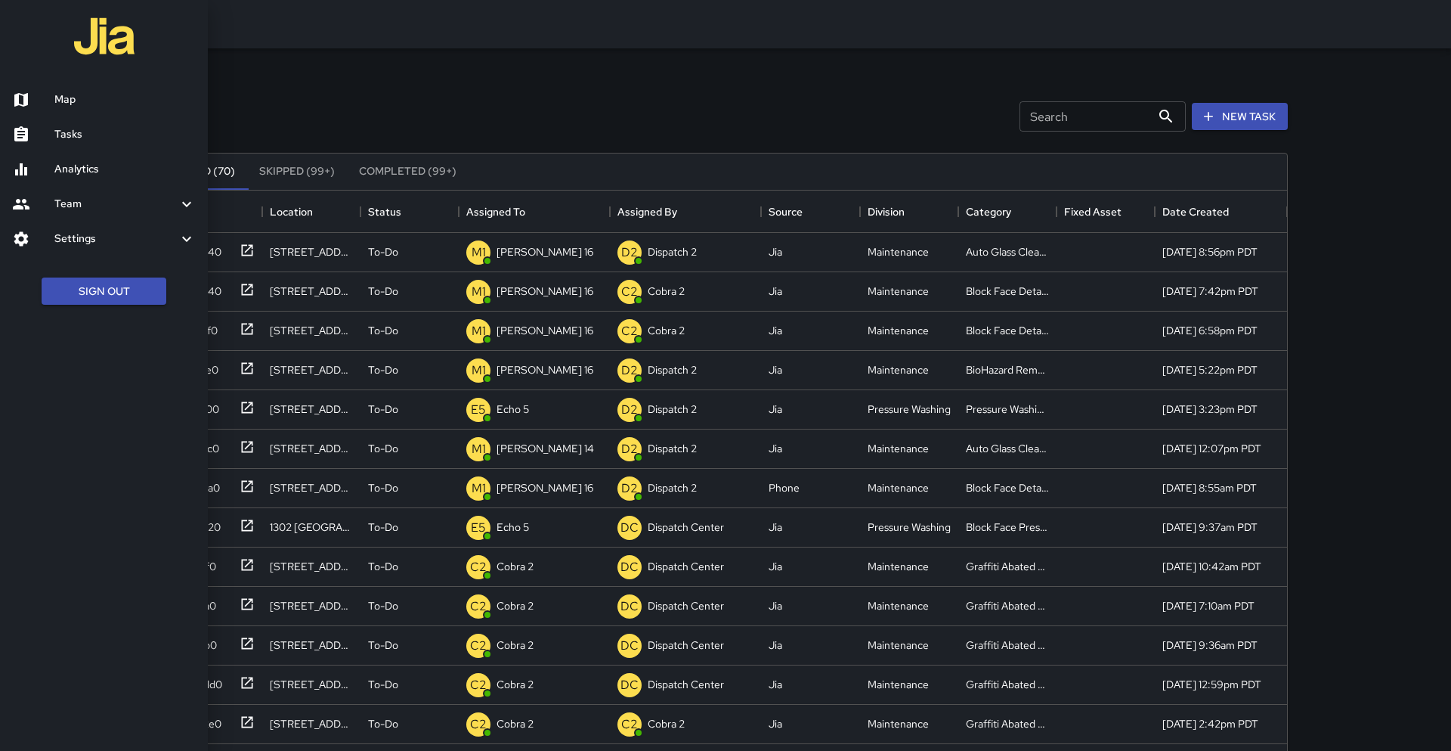
click at [60, 143] on link "Tasks" at bounding box center [104, 134] width 208 height 35
click at [71, 110] on link "Map" at bounding box center [104, 99] width 208 height 35
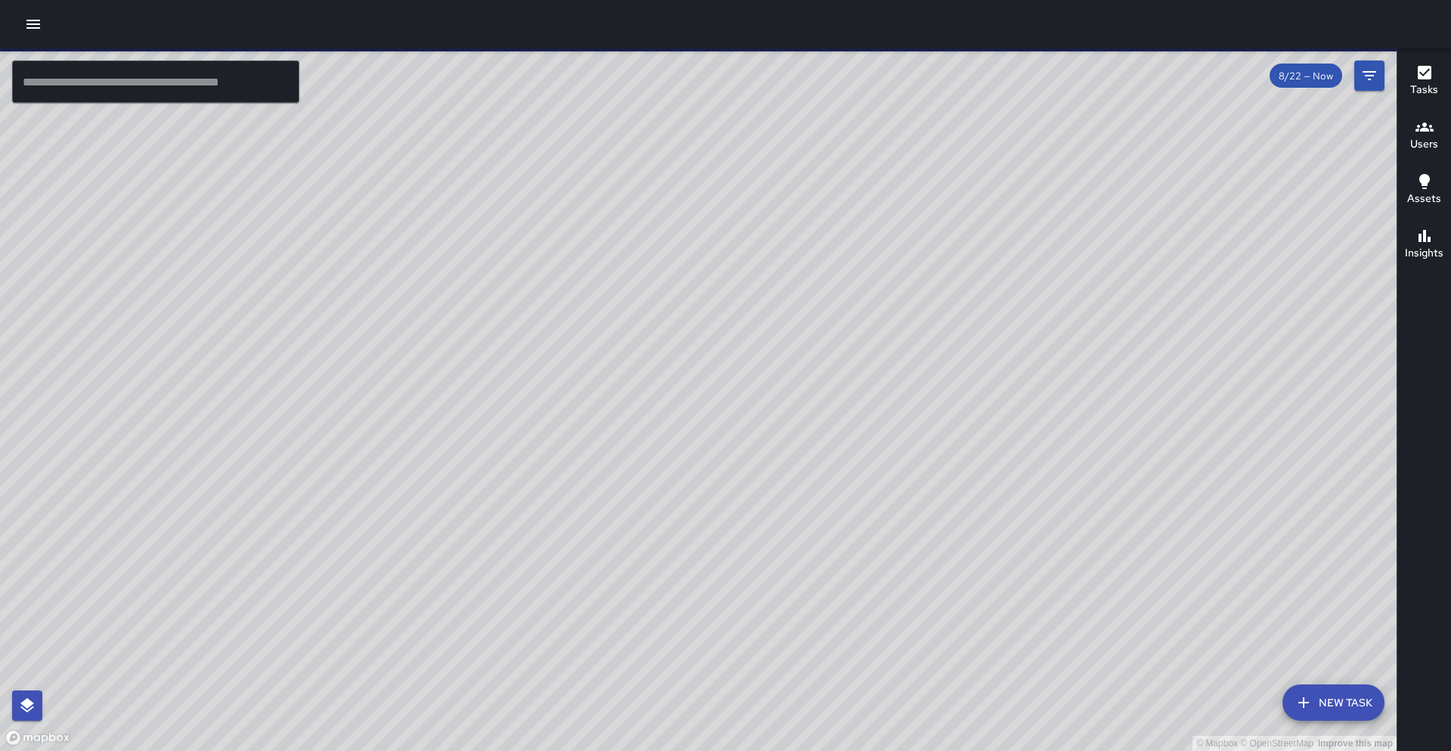
click at [140, 83] on input "text" at bounding box center [155, 81] width 287 height 42
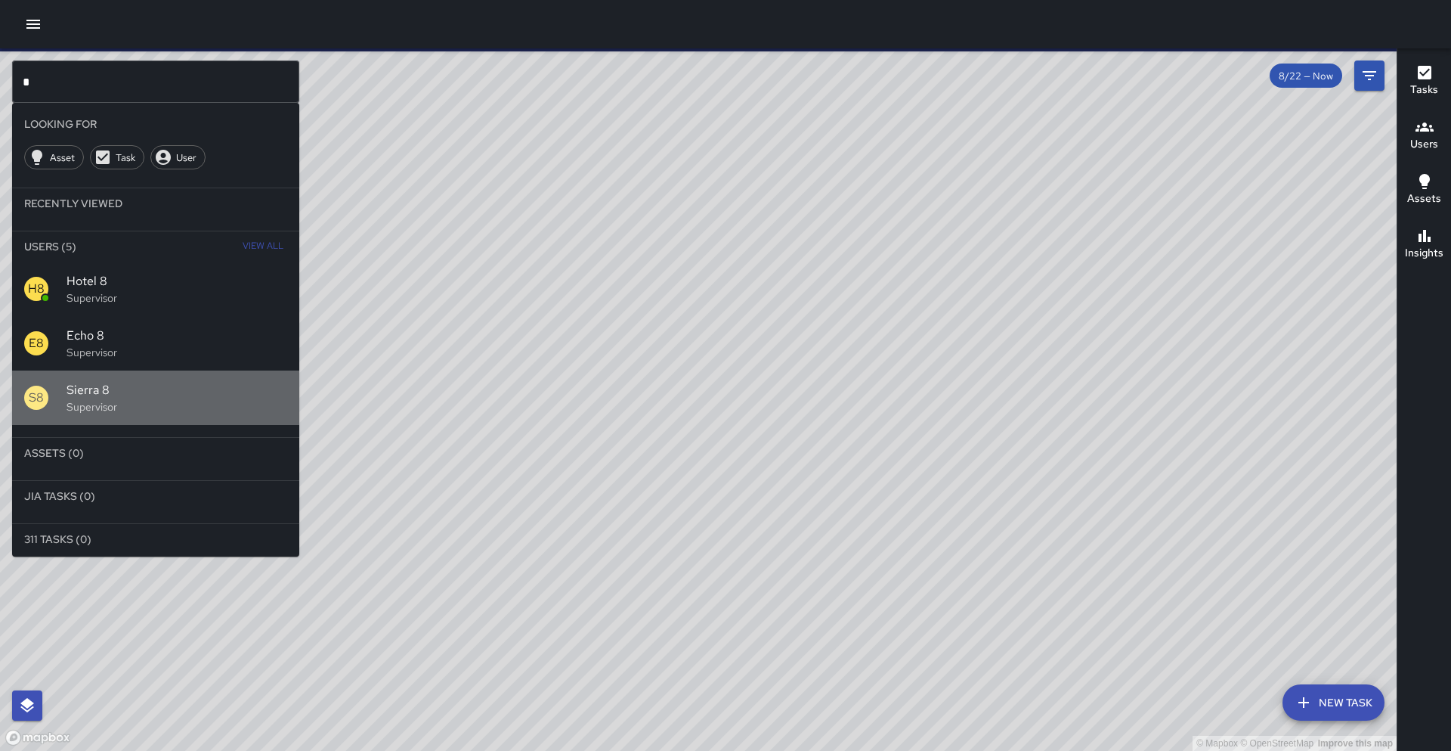
click at [88, 391] on span "Sierra 8" at bounding box center [177, 390] width 221 height 18
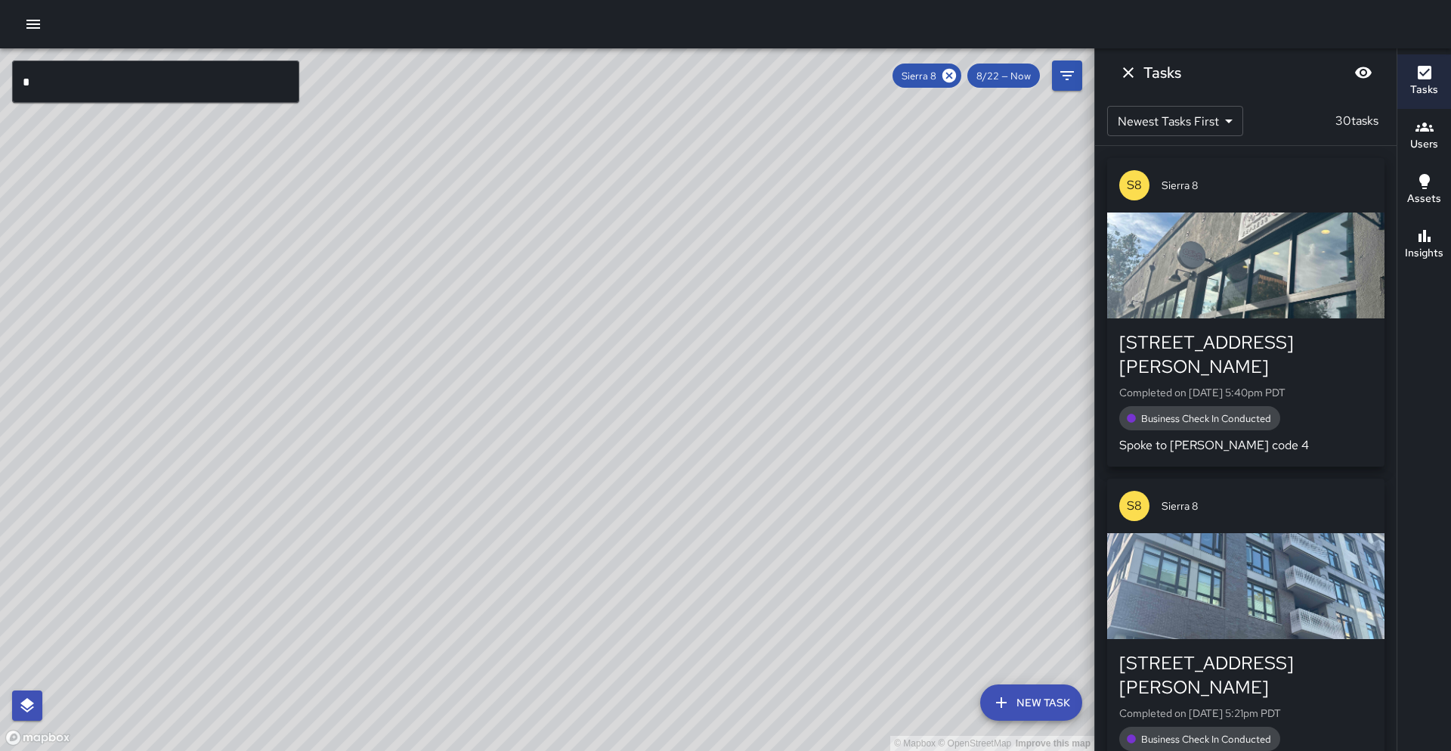
drag, startPoint x: 853, startPoint y: 308, endPoint x: 779, endPoint y: 528, distance: 233.1
click at [779, 528] on div "© Mapbox © OpenStreetMap Improve this map" at bounding box center [547, 399] width 1095 height 702
click at [961, 73] on div "Sierra 8" at bounding box center [927, 75] width 69 height 24
click at [948, 76] on icon at bounding box center [950, 76] width 14 height 14
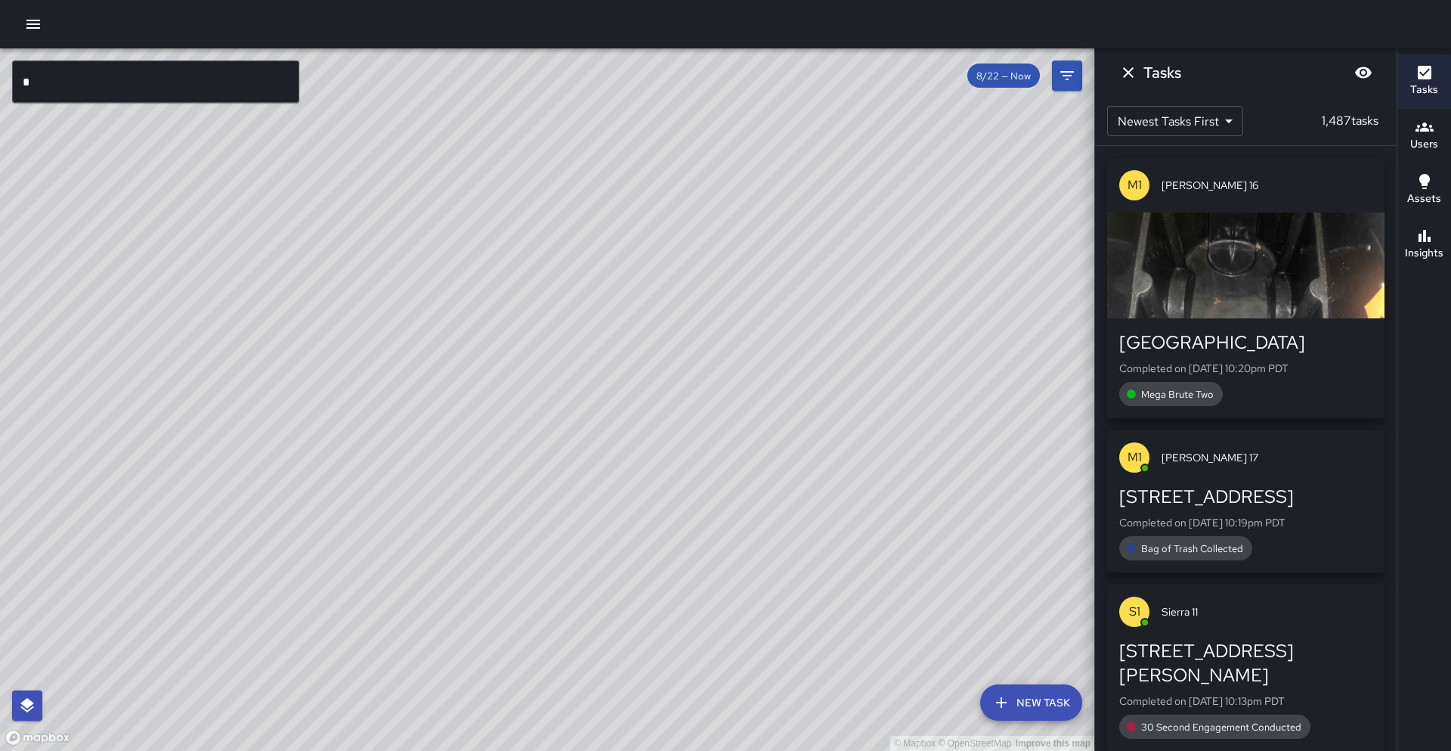
click at [65, 77] on input "*" at bounding box center [155, 81] width 287 height 42
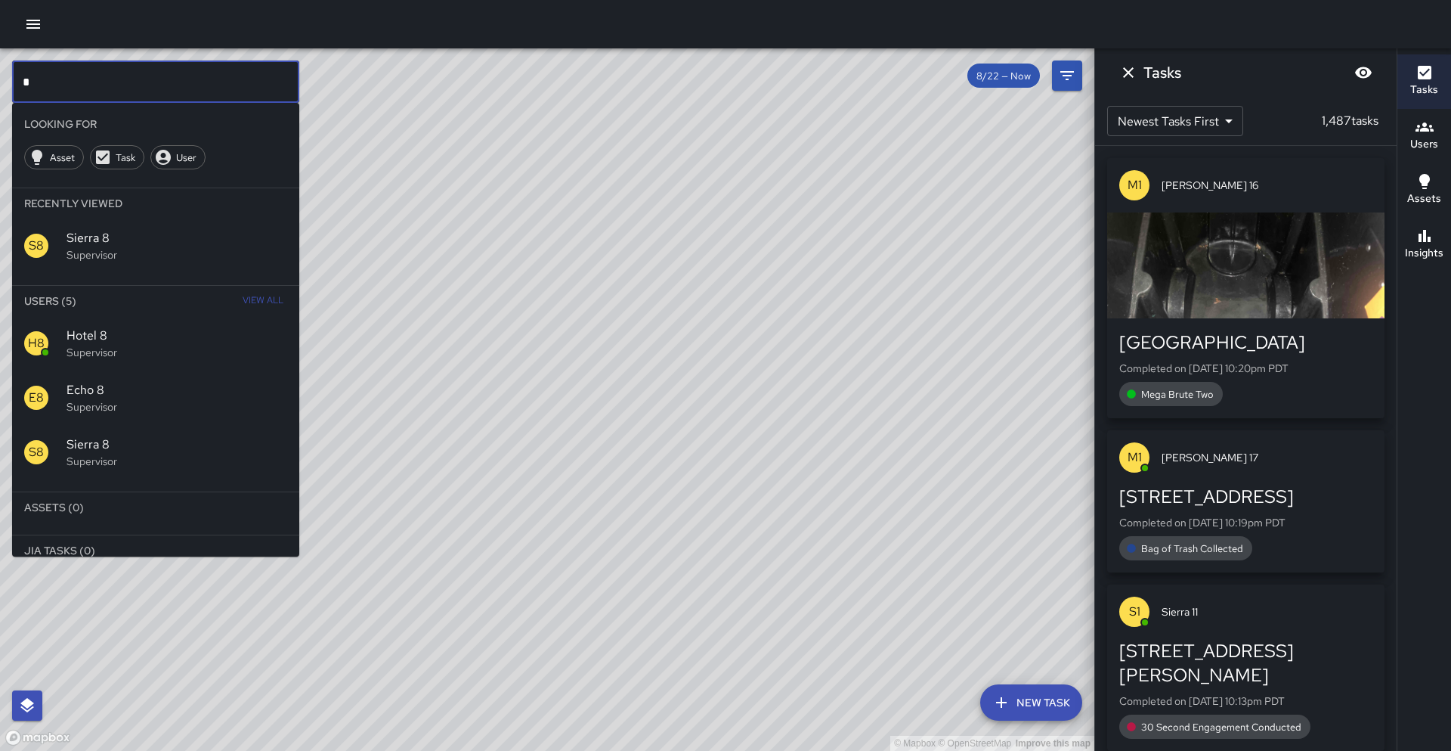
click at [65, 76] on input "*" at bounding box center [155, 81] width 287 height 42
type input "*"
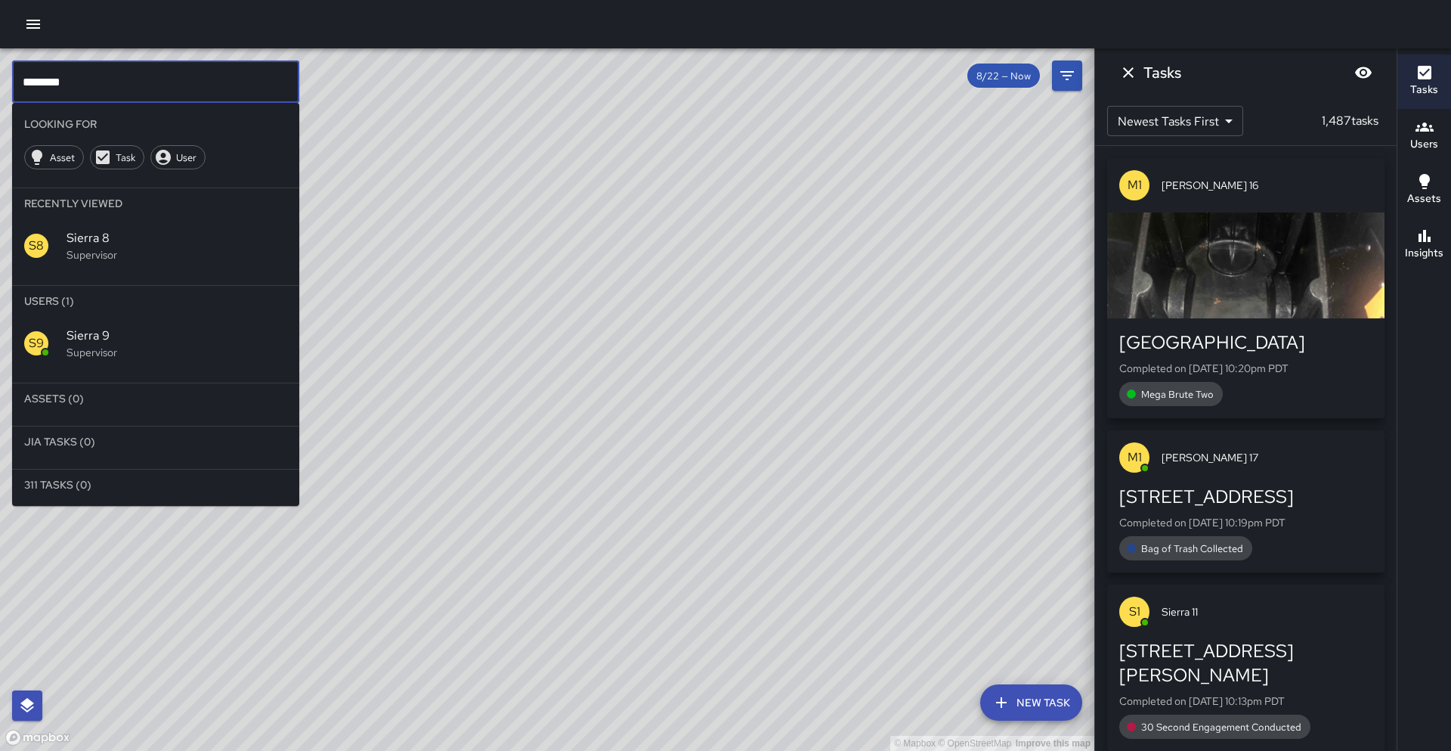
click at [197, 356] on p "Supervisor" at bounding box center [177, 352] width 221 height 15
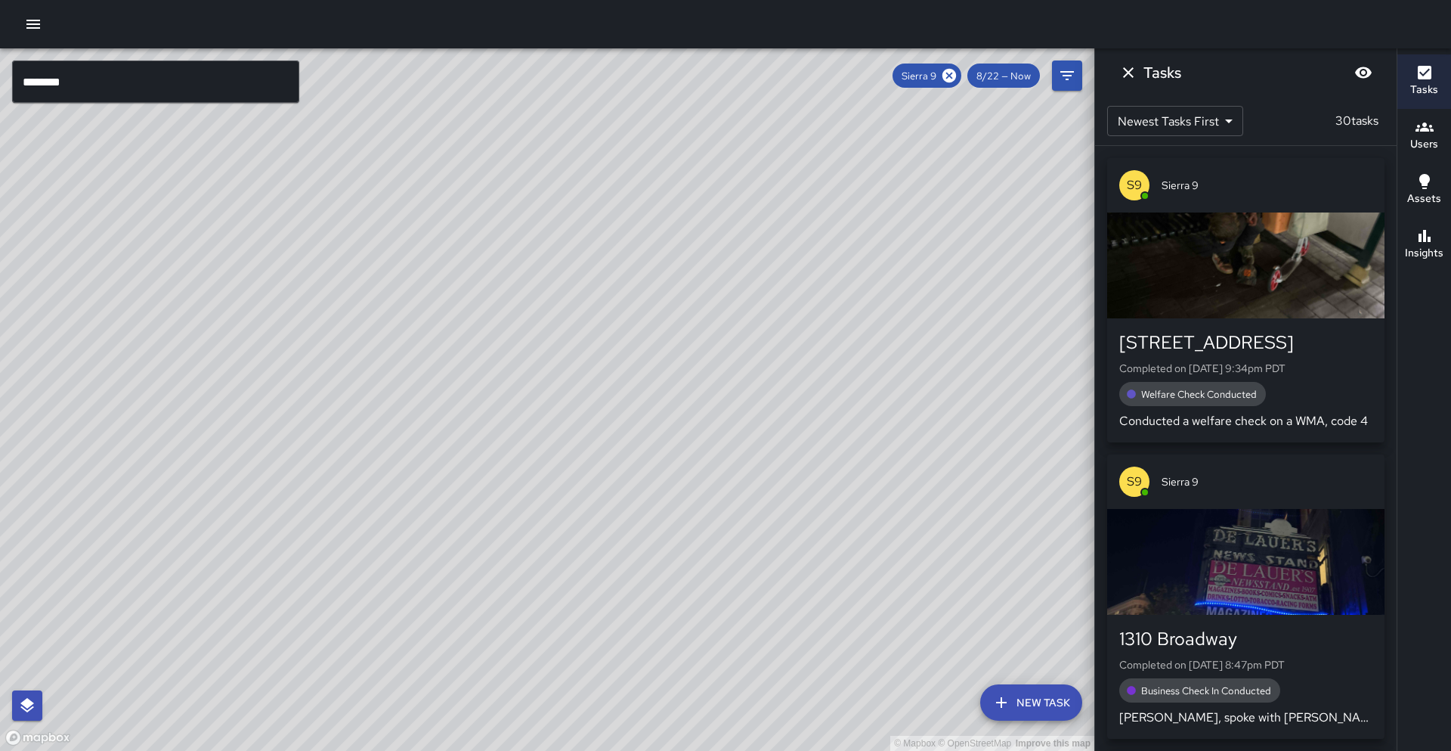
drag, startPoint x: 368, startPoint y: 387, endPoint x: 475, endPoint y: 255, distance: 170.4
click at [476, 251] on div "© Mapbox © OpenStreetMap Improve this map" at bounding box center [547, 399] width 1095 height 702
drag, startPoint x: 438, startPoint y: 506, endPoint x: 446, endPoint y: 538, distance: 32.6
click at [532, 329] on div "© Mapbox © OpenStreetMap Improve this map" at bounding box center [547, 399] width 1095 height 702
drag, startPoint x: 446, startPoint y: 538, endPoint x: 579, endPoint y: 357, distance: 225.0
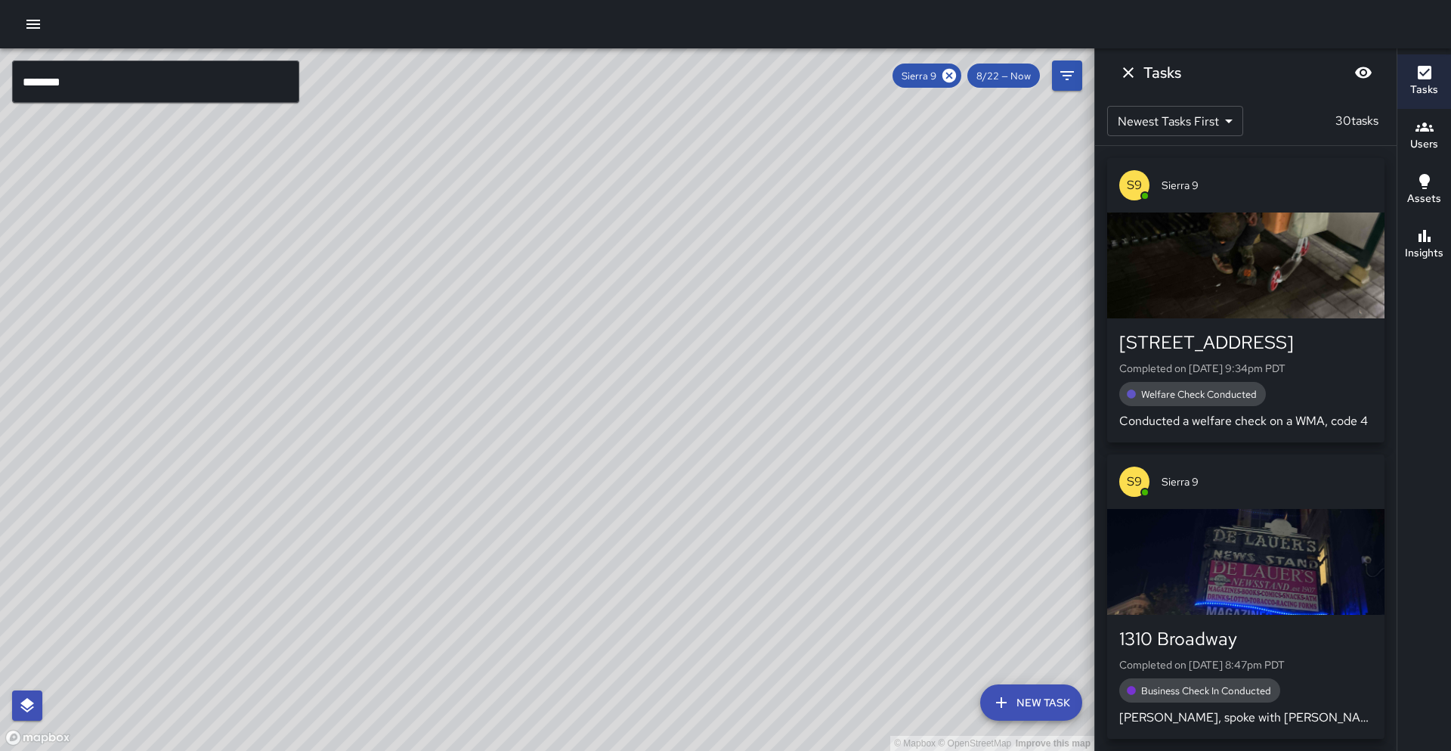
click at [579, 357] on div "© Mapbox © OpenStreetMap Improve this map" at bounding box center [547, 399] width 1095 height 702
click at [955, 80] on icon at bounding box center [949, 75] width 17 height 17
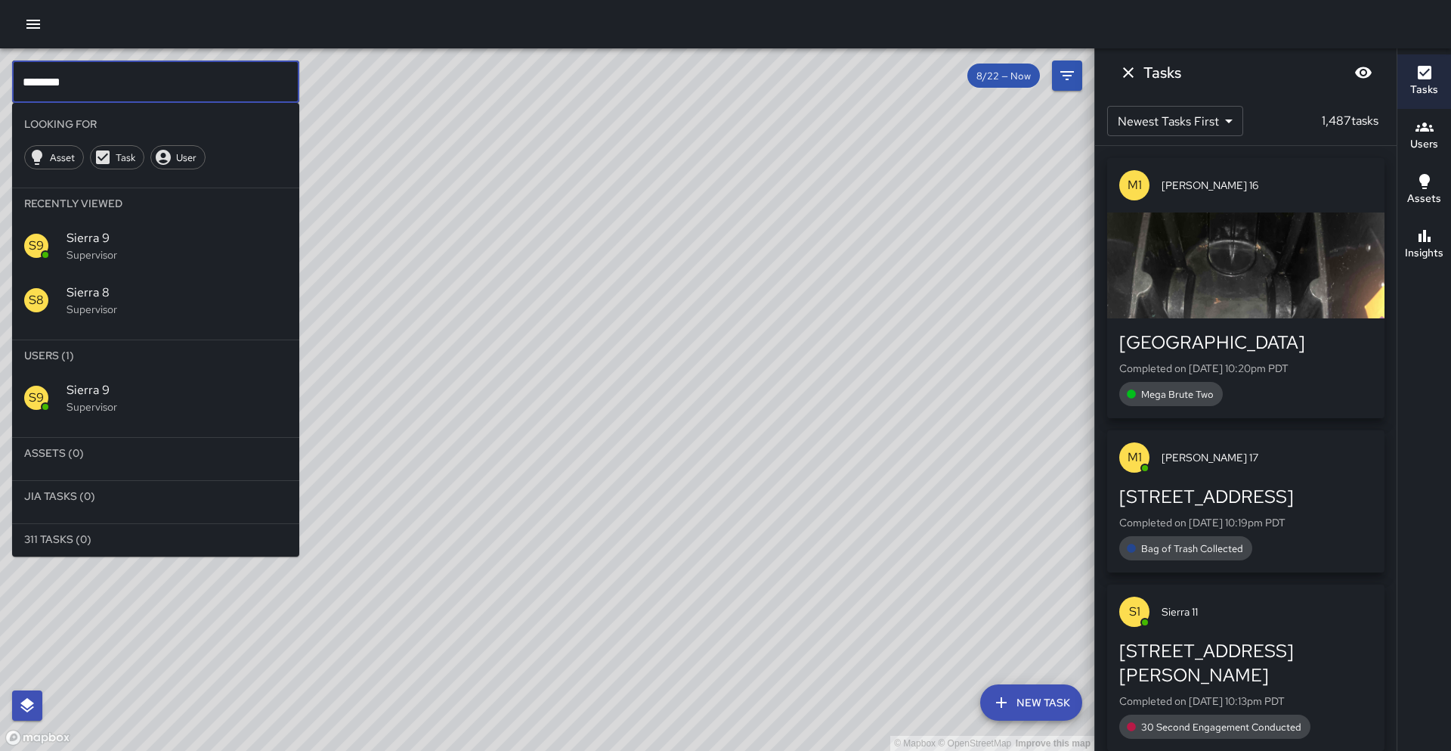
click at [175, 94] on input "********" at bounding box center [155, 81] width 287 height 42
click at [134, 382] on span "Sierra 10" at bounding box center [177, 390] width 221 height 18
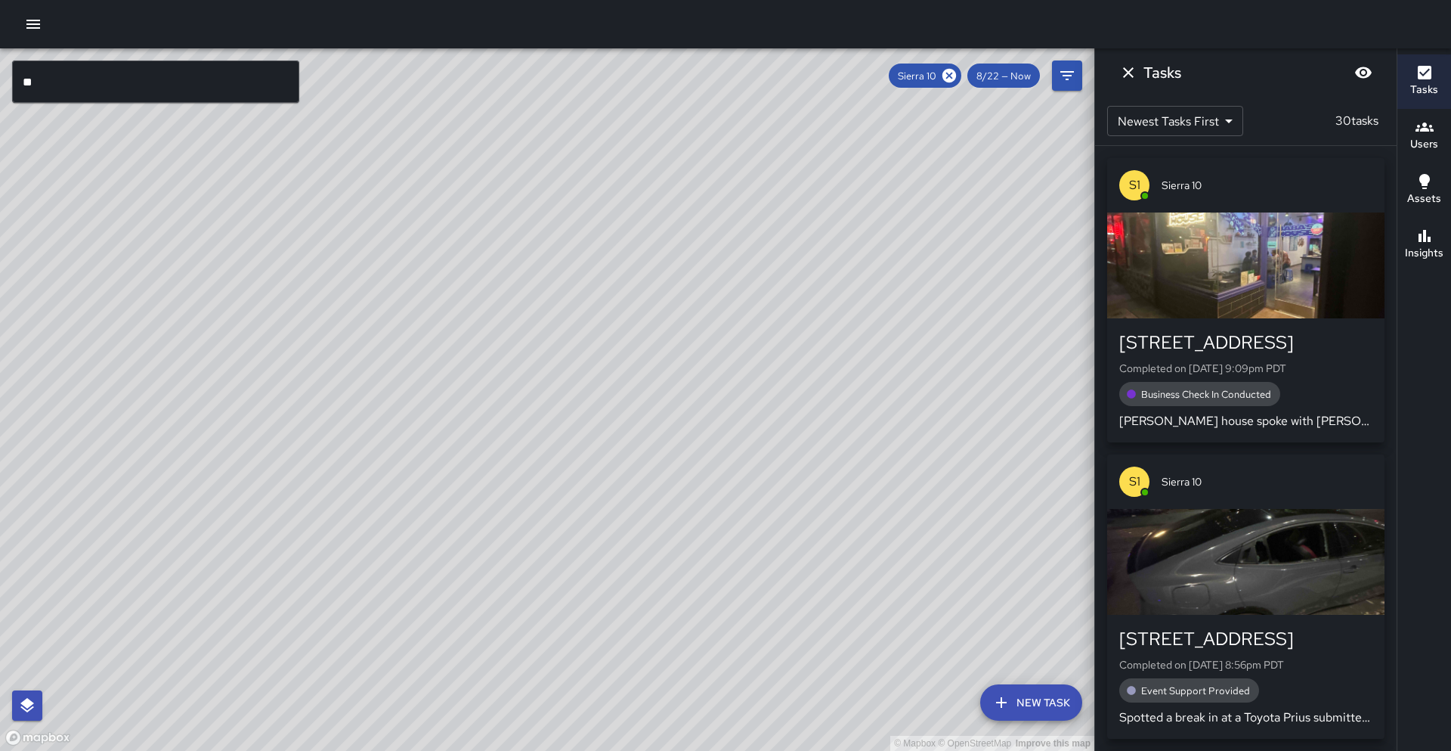
drag, startPoint x: 697, startPoint y: 349, endPoint x: 562, endPoint y: 532, distance: 227.5
click at [543, 556] on div "© Mapbox © OpenStreetMap Improve this map" at bounding box center [547, 399] width 1095 height 702
click at [956, 78] on icon at bounding box center [950, 76] width 14 height 14
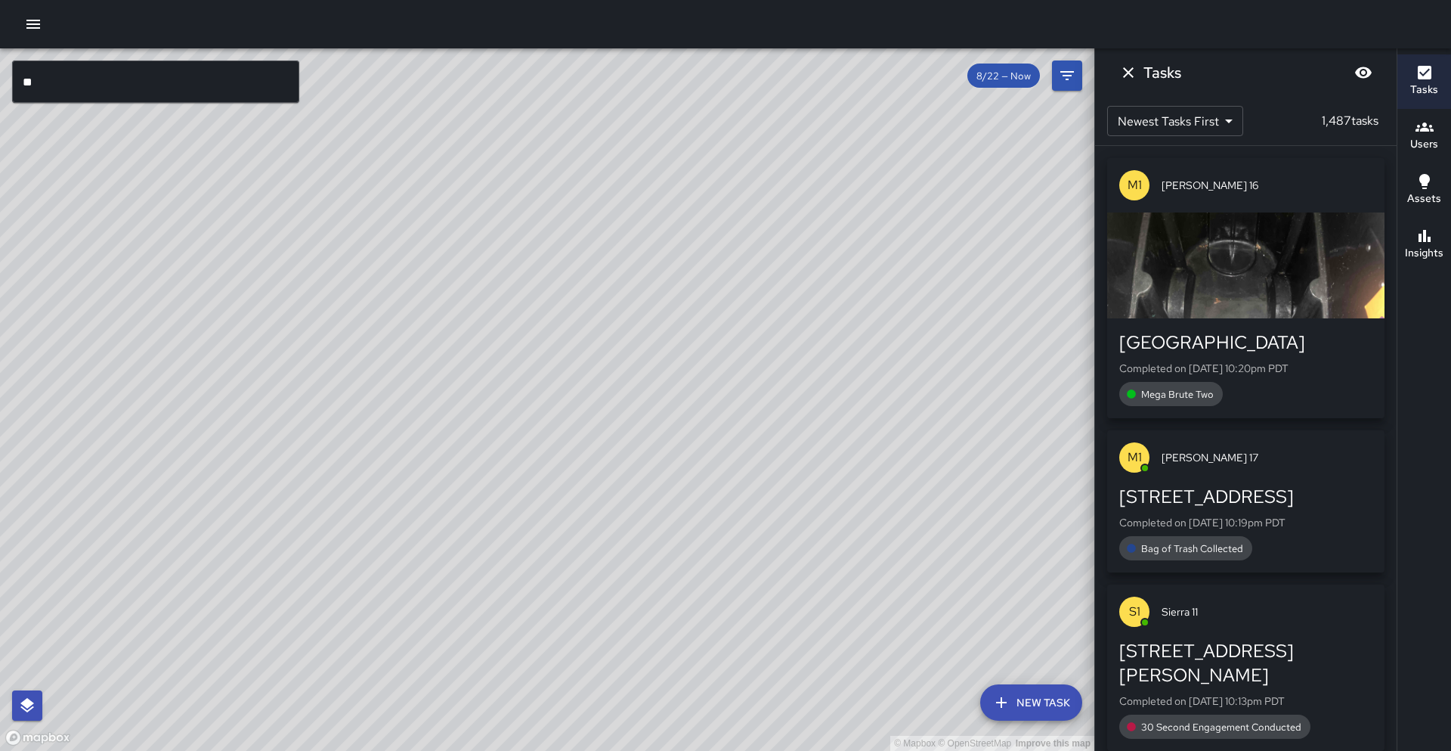
click at [116, 85] on input "**" at bounding box center [155, 81] width 287 height 42
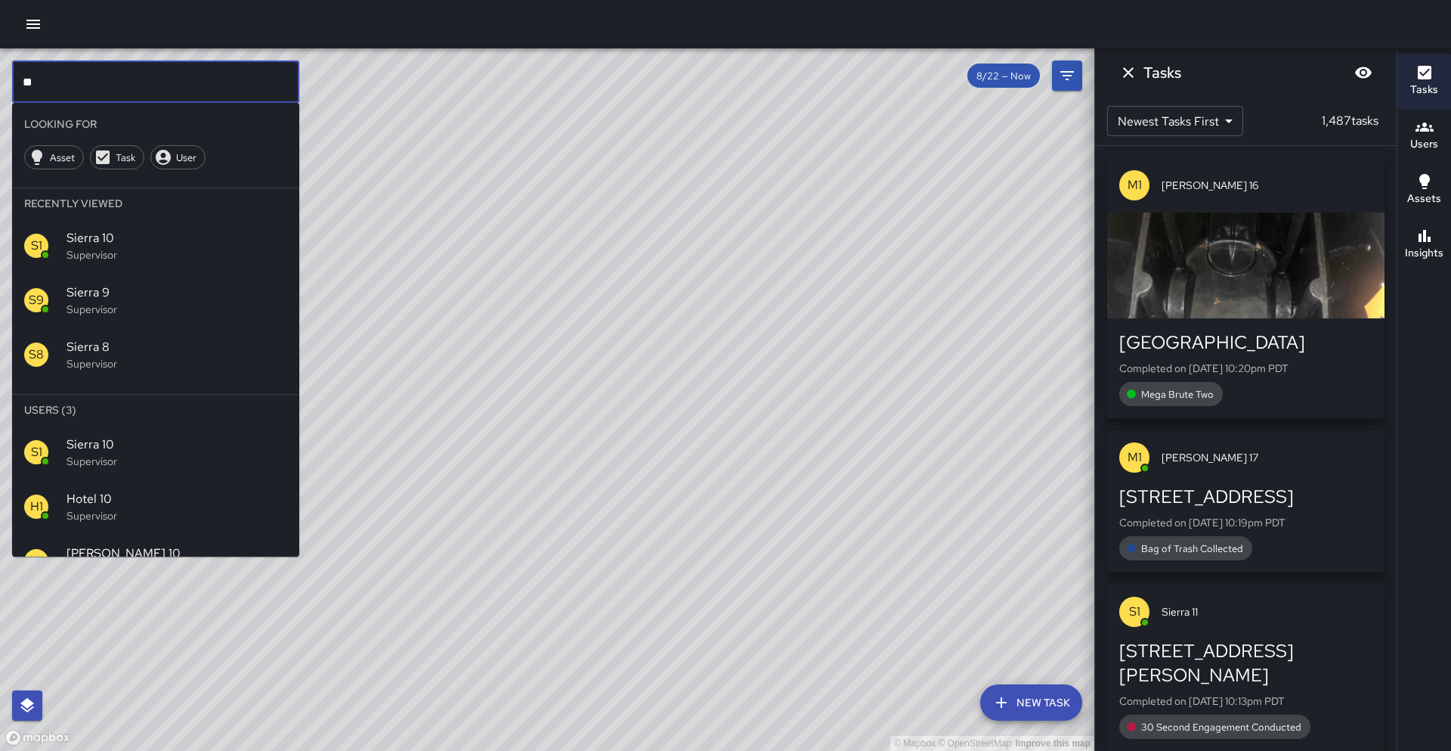
click at [116, 85] on input "**" at bounding box center [155, 81] width 287 height 42
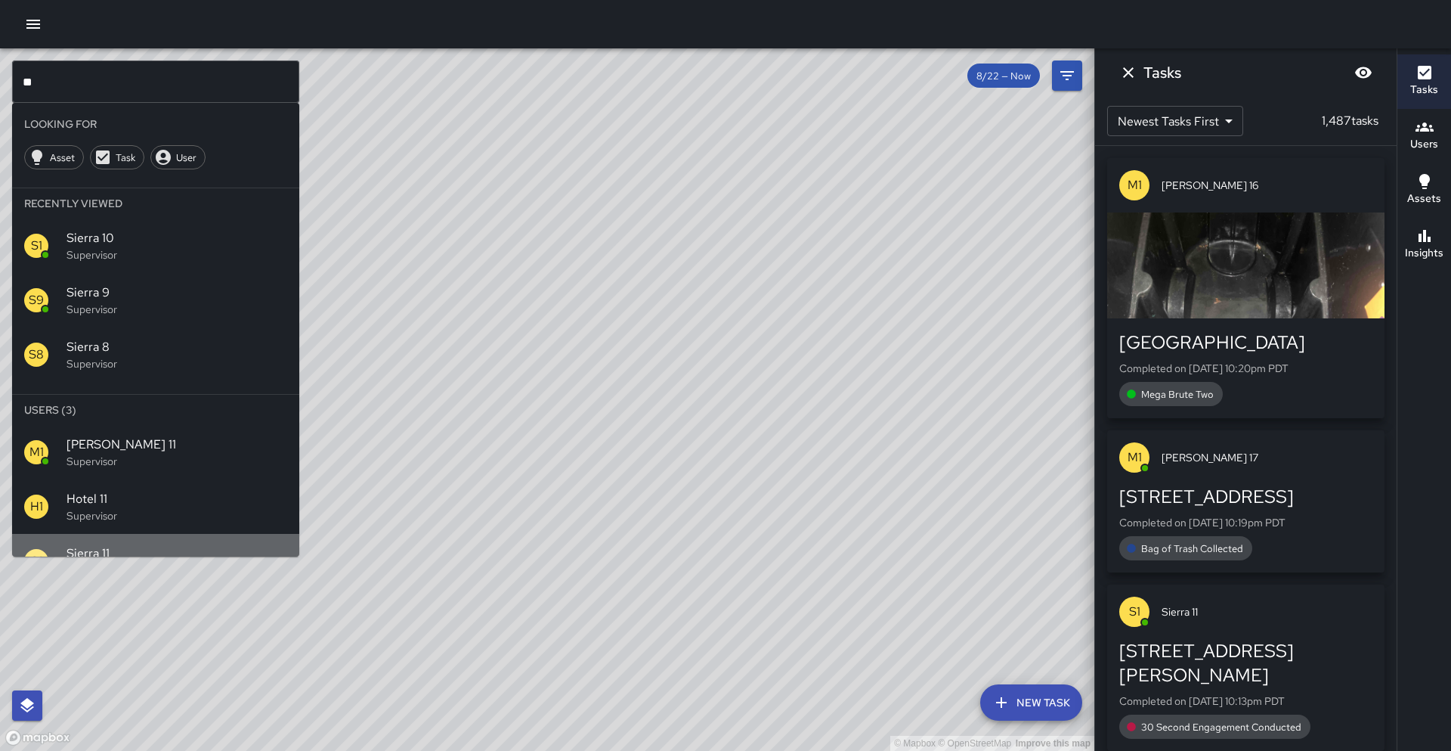
click at [178, 537] on div "S1 Sierra 11 Supervisor" at bounding box center [155, 561] width 287 height 54
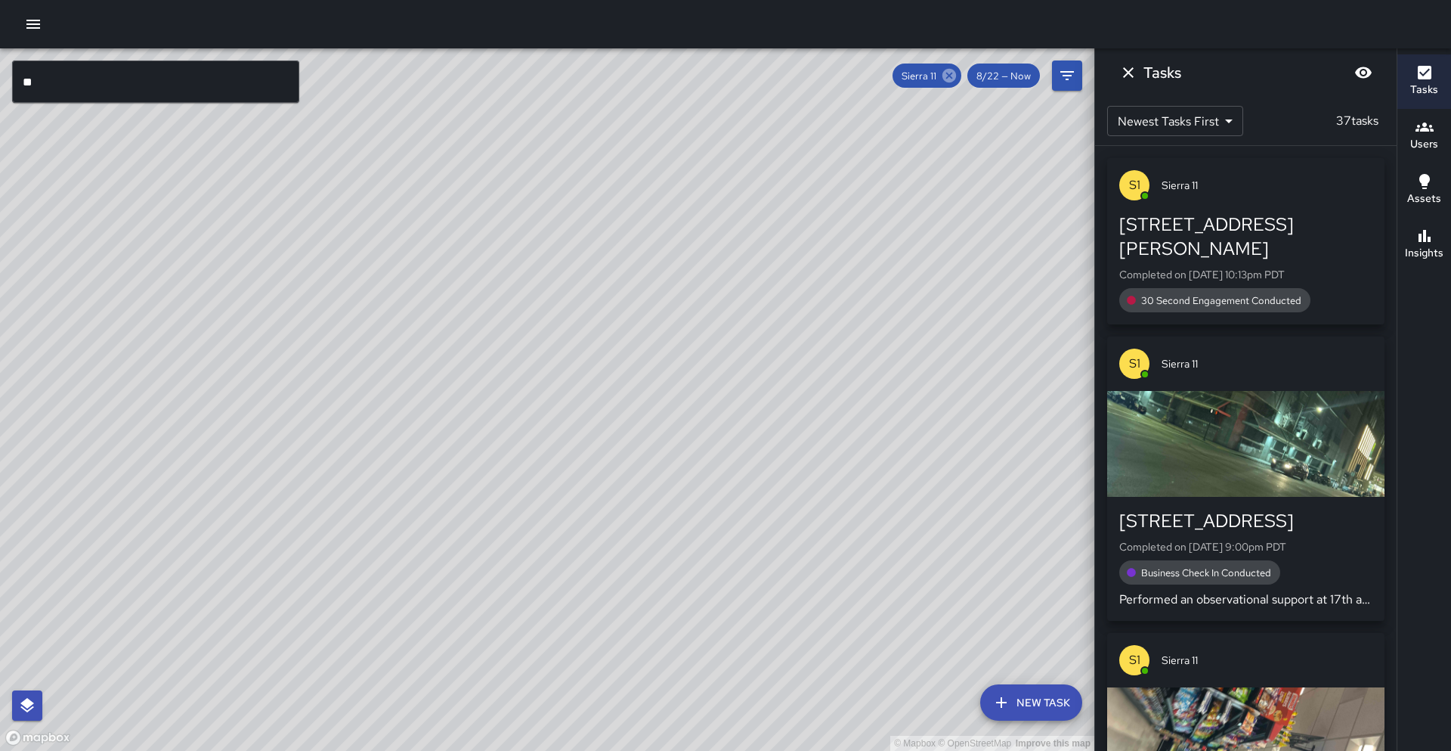
click at [952, 75] on icon at bounding box center [950, 76] width 14 height 14
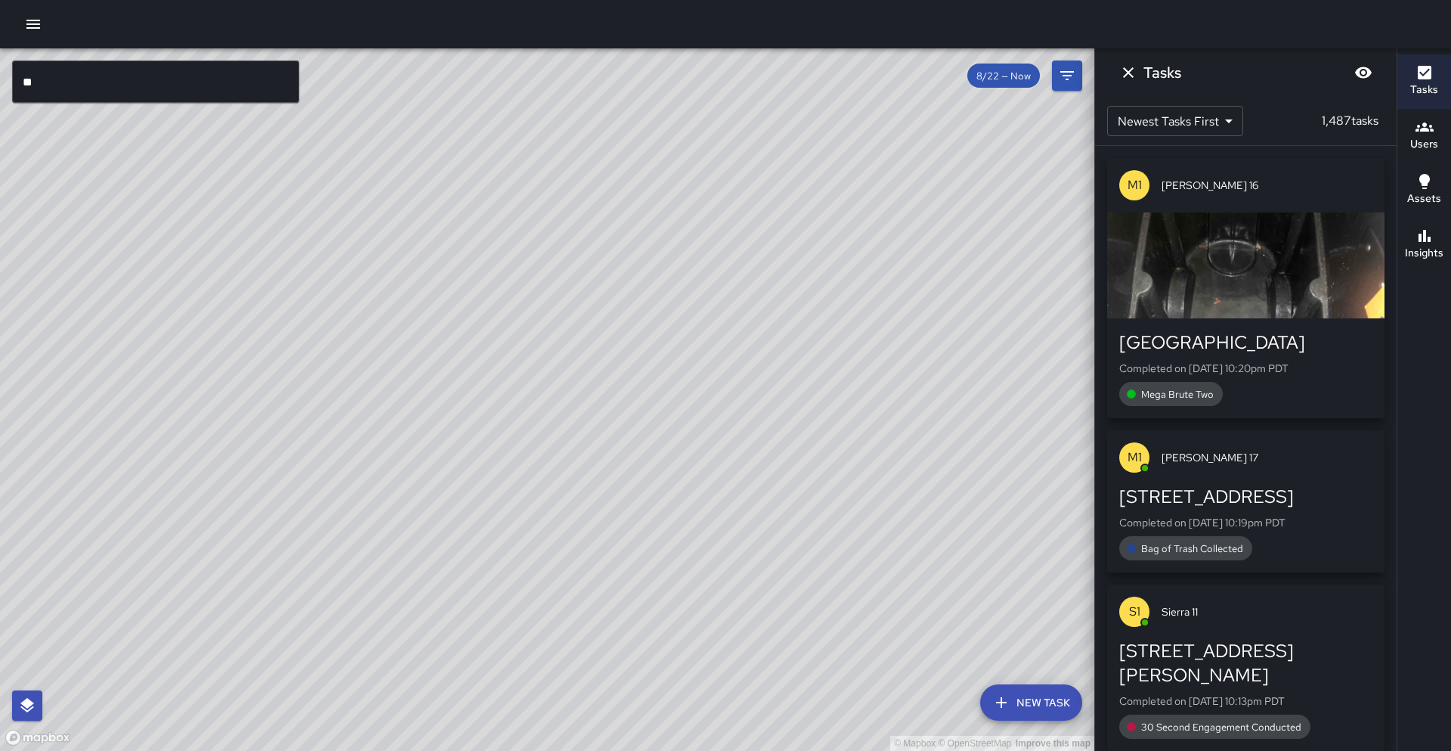
click at [82, 79] on input "**" at bounding box center [155, 81] width 287 height 42
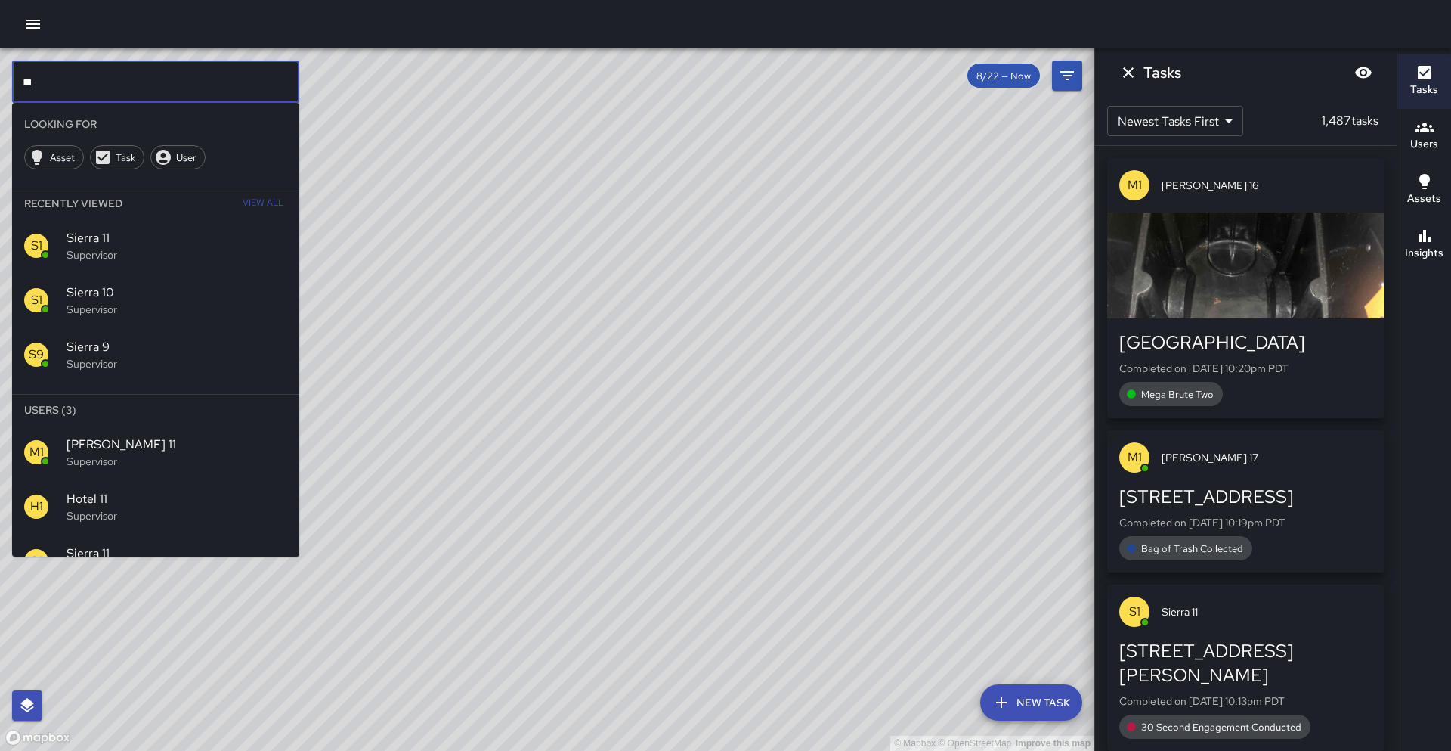
click at [82, 79] on input "**" at bounding box center [155, 81] width 287 height 42
click at [131, 506] on span "Sierra 12" at bounding box center [177, 499] width 221 height 18
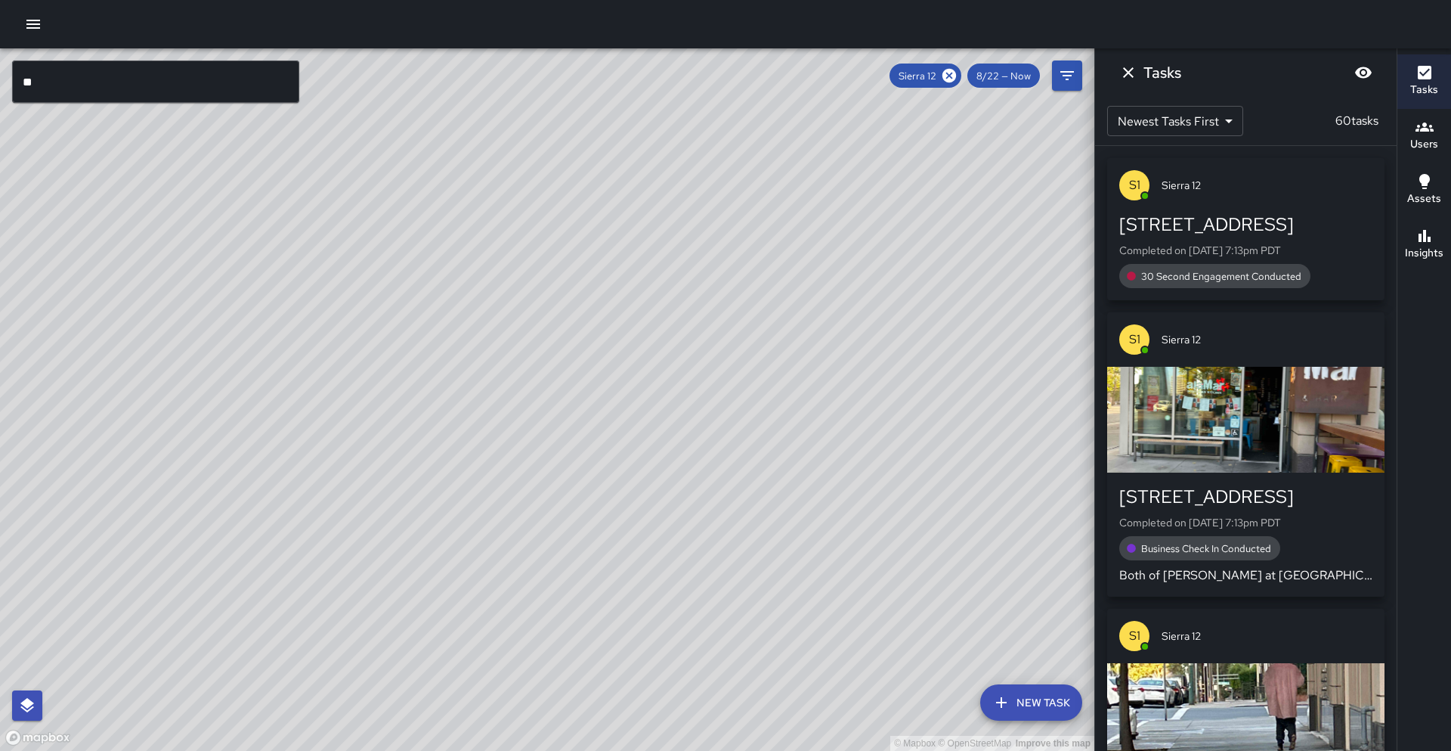
drag, startPoint x: 581, startPoint y: 380, endPoint x: 270, endPoint y: 544, distance: 351.3
click at [220, 620] on div "© Mapbox © OpenStreetMap Improve this map" at bounding box center [547, 399] width 1095 height 702
drag, startPoint x: 475, startPoint y: 280, endPoint x: 505, endPoint y: 388, distance: 112.2
click at [505, 388] on div "© Mapbox © OpenStreetMap Improve this map" at bounding box center [547, 399] width 1095 height 702
click at [952, 77] on icon at bounding box center [950, 76] width 14 height 14
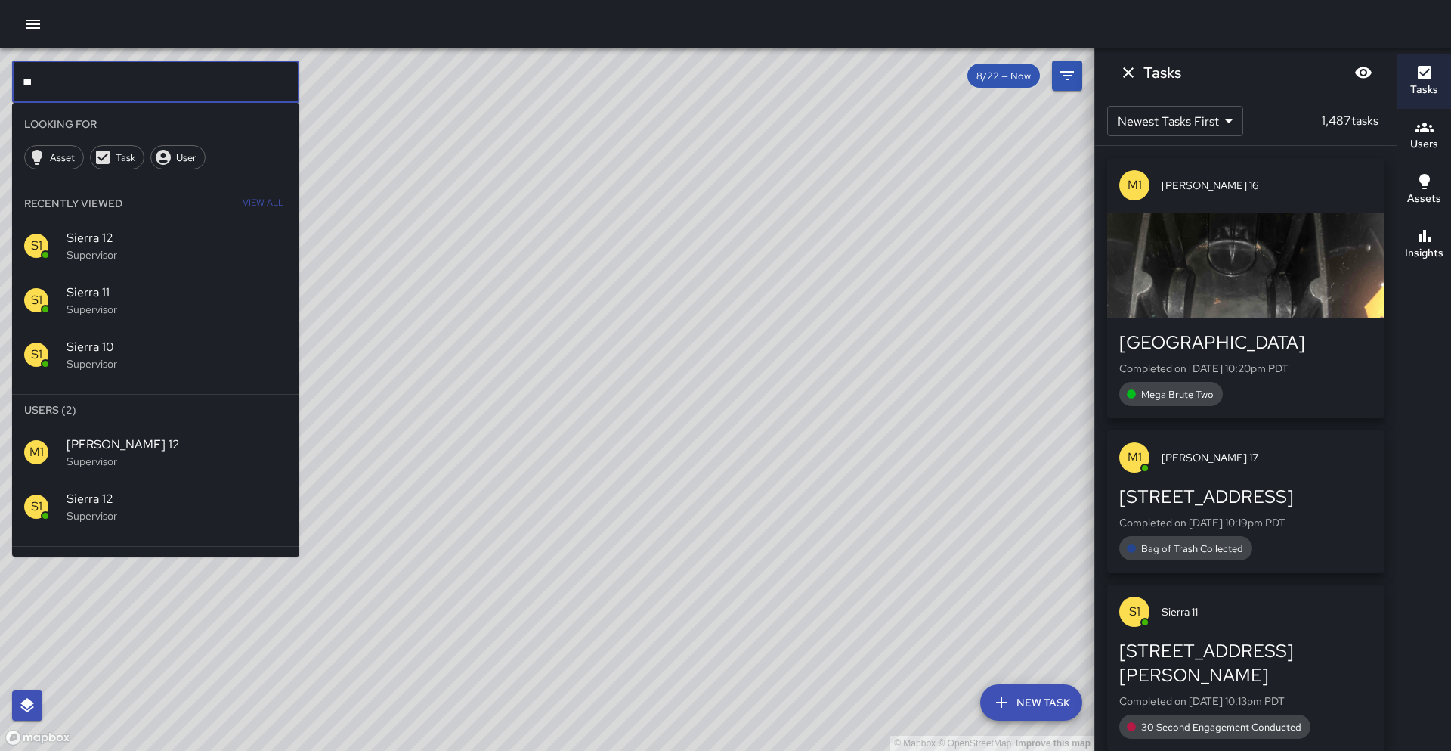
click at [197, 88] on input "**" at bounding box center [155, 81] width 287 height 42
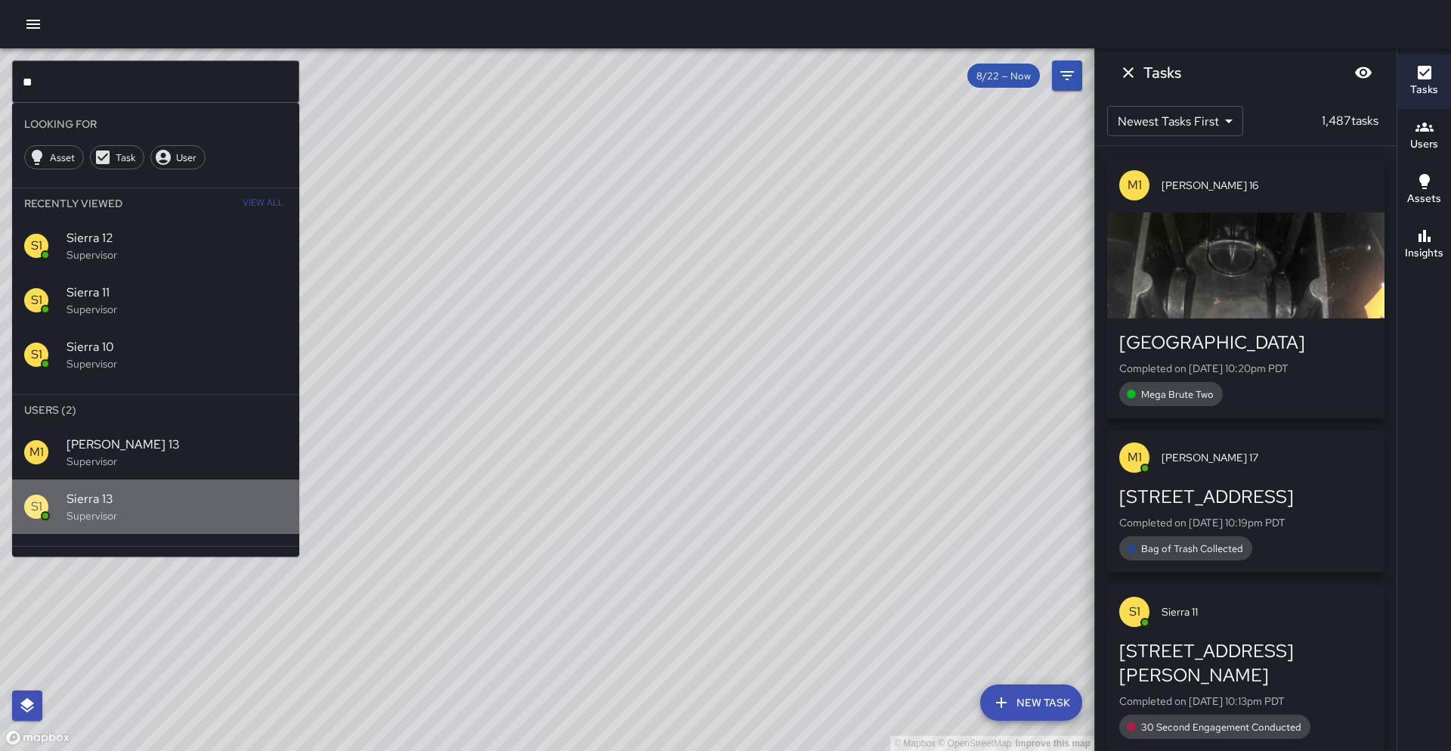
click at [176, 500] on span "Sierra 13" at bounding box center [177, 499] width 221 height 18
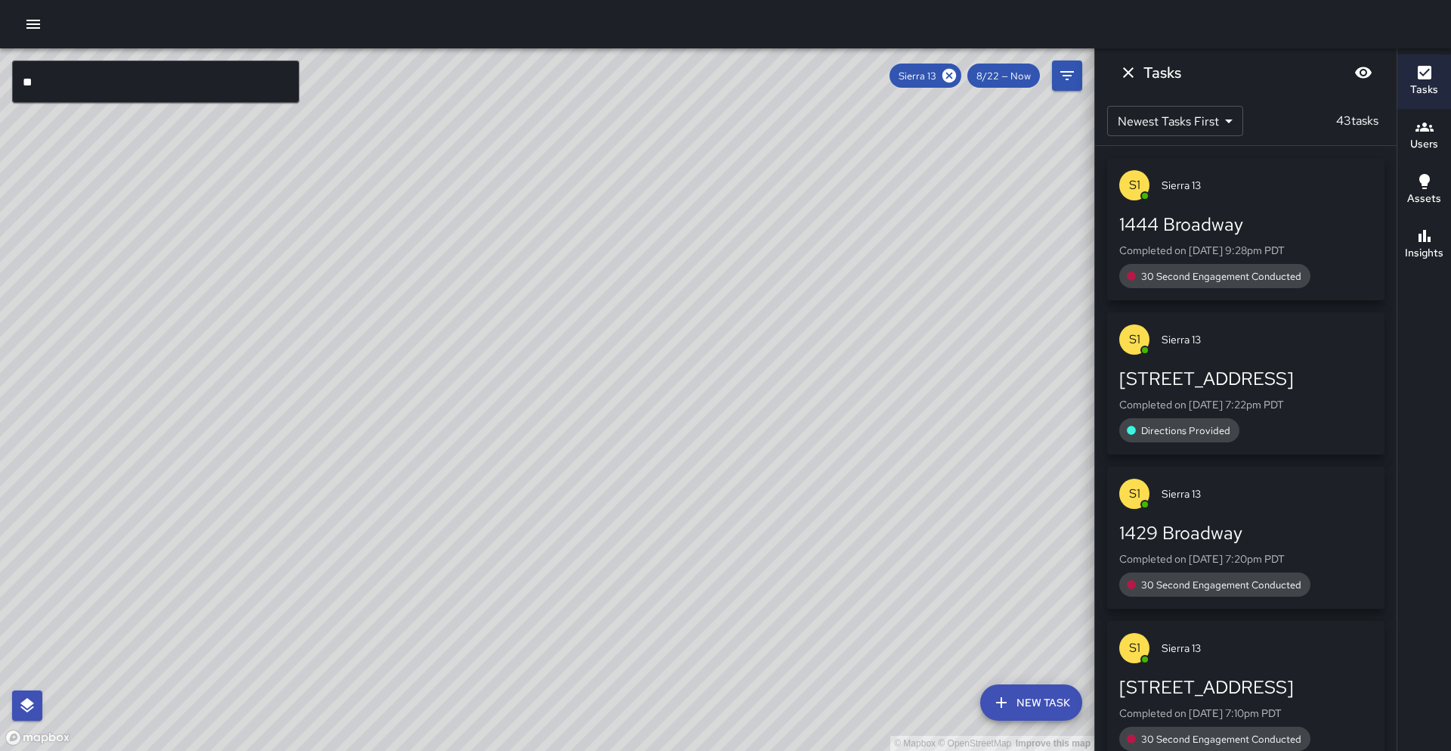
drag, startPoint x: 278, startPoint y: 529, endPoint x: 492, endPoint y: 161, distance: 425.8
click at [497, 125] on div "© Mapbox © OpenStreetMap Improve this map" at bounding box center [547, 399] width 1095 height 702
drag, startPoint x: 479, startPoint y: 402, endPoint x: 592, endPoint y: 277, distance: 168.0
click at [592, 277] on div "© Mapbox © OpenStreetMap Improve this map" at bounding box center [547, 399] width 1095 height 702
click at [946, 76] on icon at bounding box center [950, 76] width 14 height 14
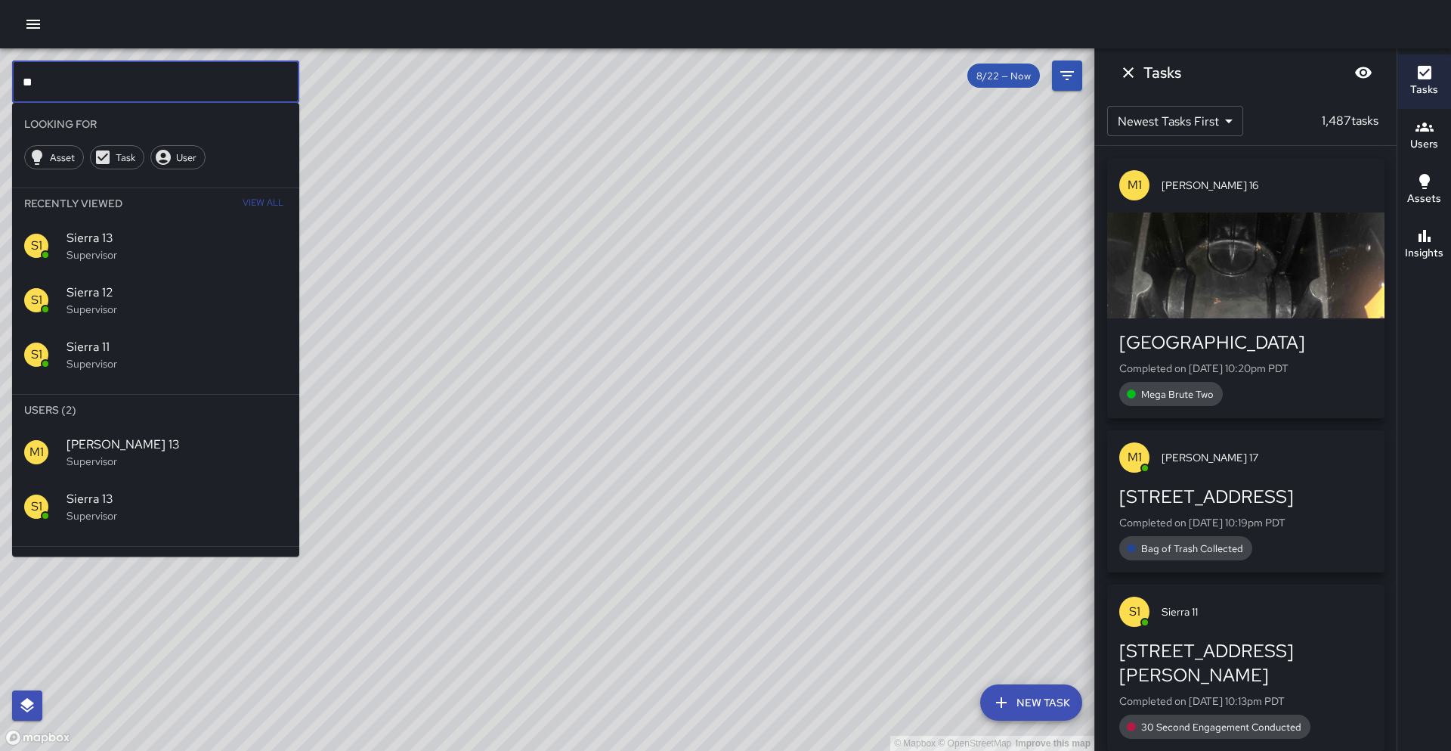
click at [78, 79] on input "**" at bounding box center [155, 81] width 287 height 42
click at [150, 547] on span "Cobra 6" at bounding box center [177, 553] width 221 height 18
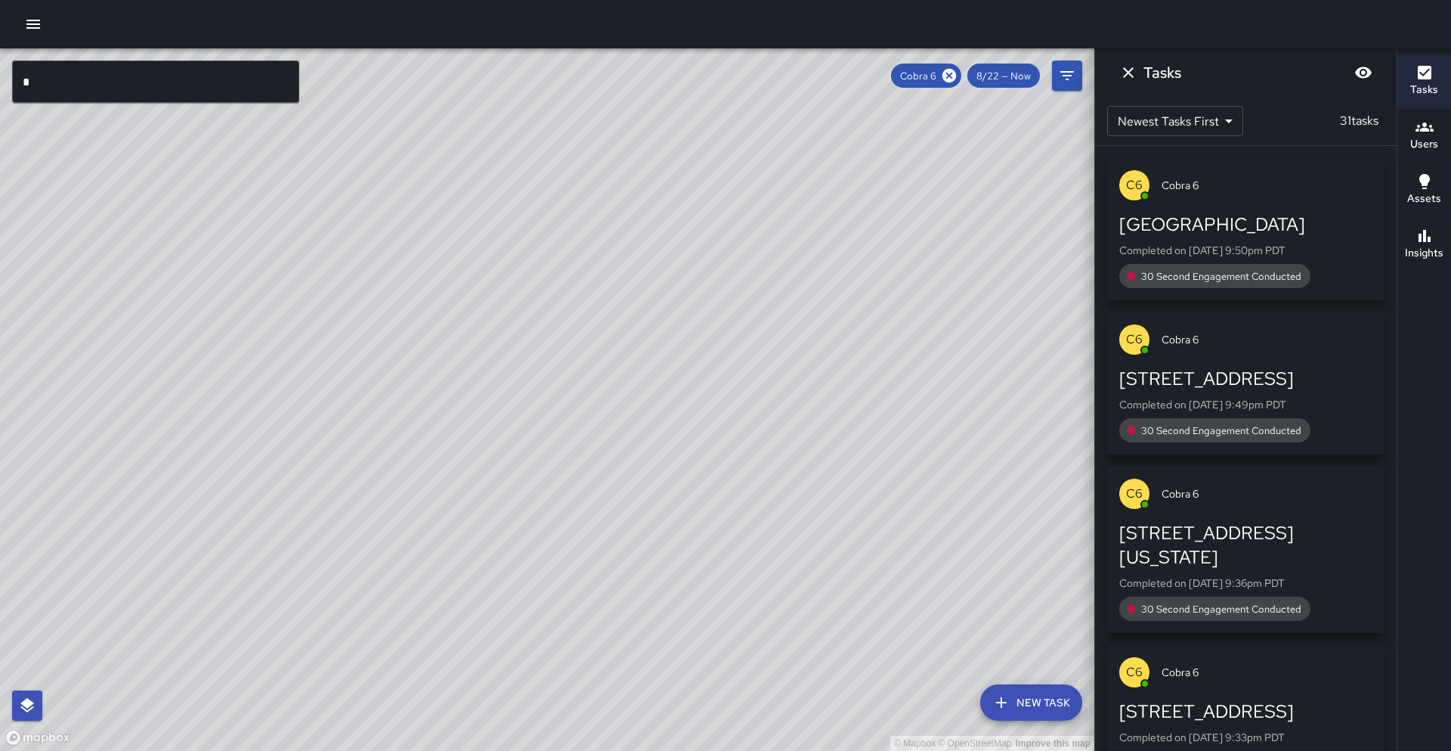
drag, startPoint x: 819, startPoint y: 225, endPoint x: 626, endPoint y: 599, distance: 420.2
click at [624, 605] on div "© Mapbox © OpenStreetMap Improve this map" at bounding box center [547, 399] width 1095 height 702
drag, startPoint x: 737, startPoint y: 415, endPoint x: 663, endPoint y: 499, distance: 111.9
click at [663, 499] on div "© Mapbox © OpenStreetMap Improve this map" at bounding box center [547, 399] width 1095 height 702
click at [946, 73] on icon at bounding box center [950, 76] width 14 height 14
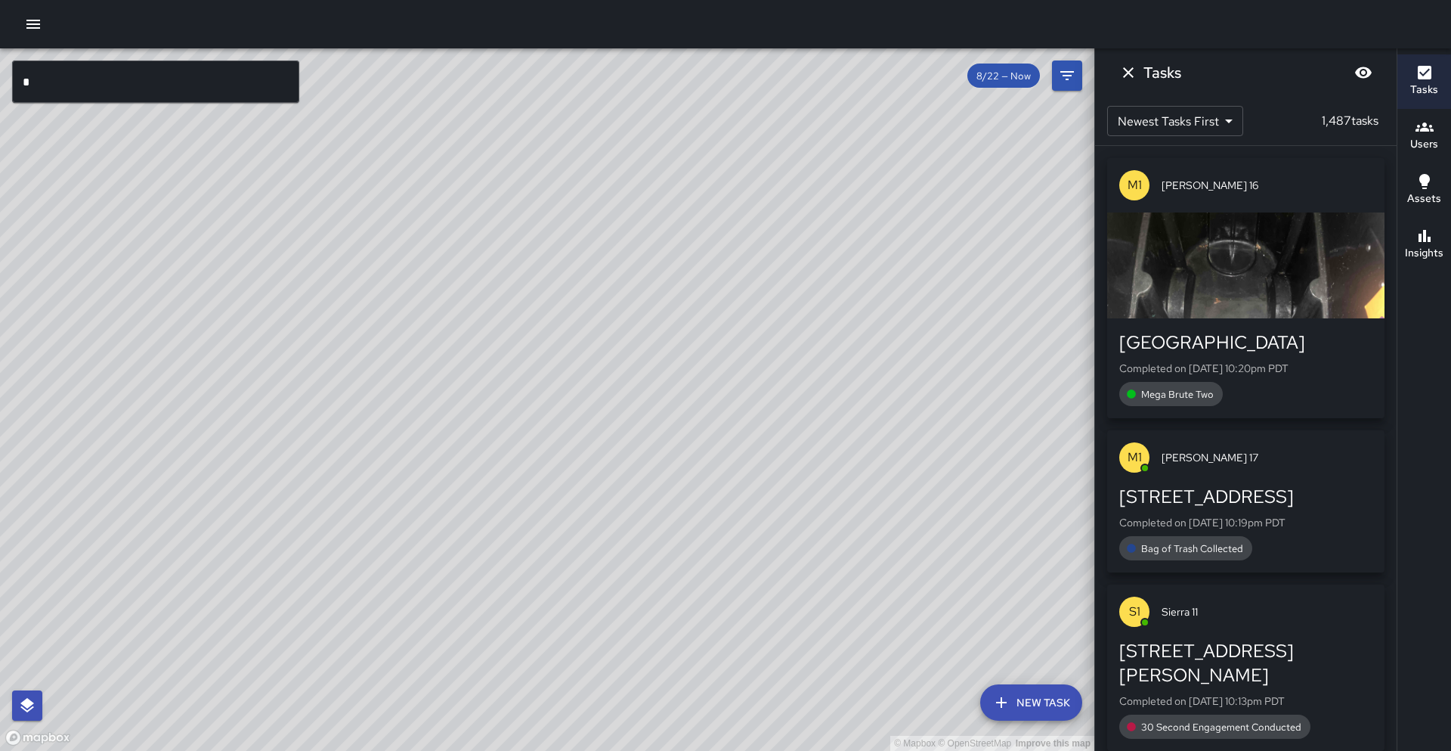
drag, startPoint x: 701, startPoint y: 318, endPoint x: 789, endPoint y: 217, distance: 134.0
click at [789, 217] on div "© Mapbox © OpenStreetMap Improve this map" at bounding box center [547, 399] width 1095 height 702
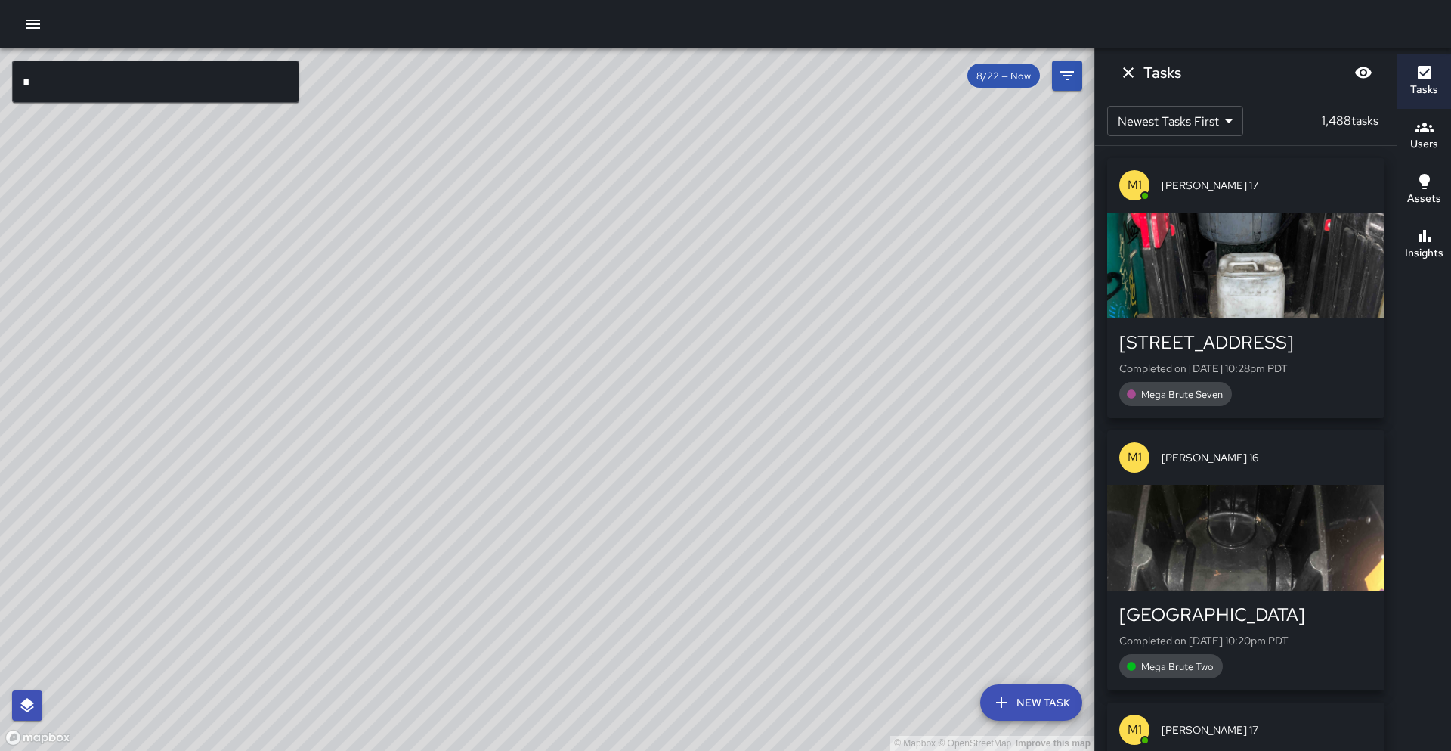
drag, startPoint x: 392, startPoint y: 512, endPoint x: 566, endPoint y: 472, distance: 179.1
click at [566, 472] on div "© Mapbox © OpenStreetMap Improve this map" at bounding box center [547, 399] width 1095 height 702
drag, startPoint x: 396, startPoint y: 540, endPoint x: 677, endPoint y: 343, distance: 343.1
click at [714, 219] on div "© Mapbox © OpenStreetMap Improve this map" at bounding box center [547, 399] width 1095 height 702
drag, startPoint x: 649, startPoint y: 531, endPoint x: 774, endPoint y: 307, distance: 257.2
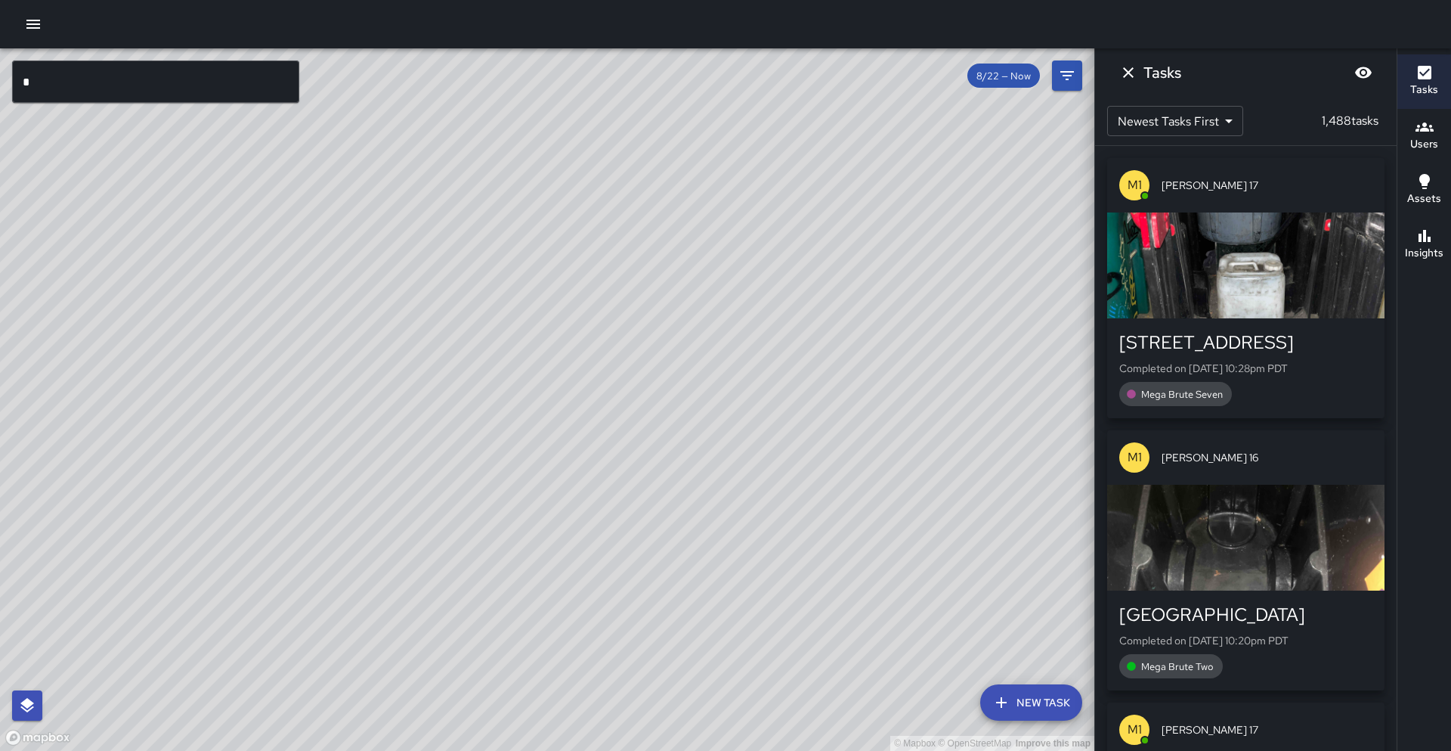
click at [774, 307] on div "© Mapbox © OpenStreetMap Improve this map" at bounding box center [547, 399] width 1095 height 702
drag, startPoint x: 630, startPoint y: 456, endPoint x: 784, endPoint y: 245, distance: 261.3
click at [784, 245] on div "© Mapbox © OpenStreetMap Improve this map" at bounding box center [547, 399] width 1095 height 702
drag, startPoint x: 655, startPoint y: 404, endPoint x: 797, endPoint y: 214, distance: 238.1
click at [797, 214] on div "© Mapbox © OpenStreetMap Improve this map" at bounding box center [547, 399] width 1095 height 702
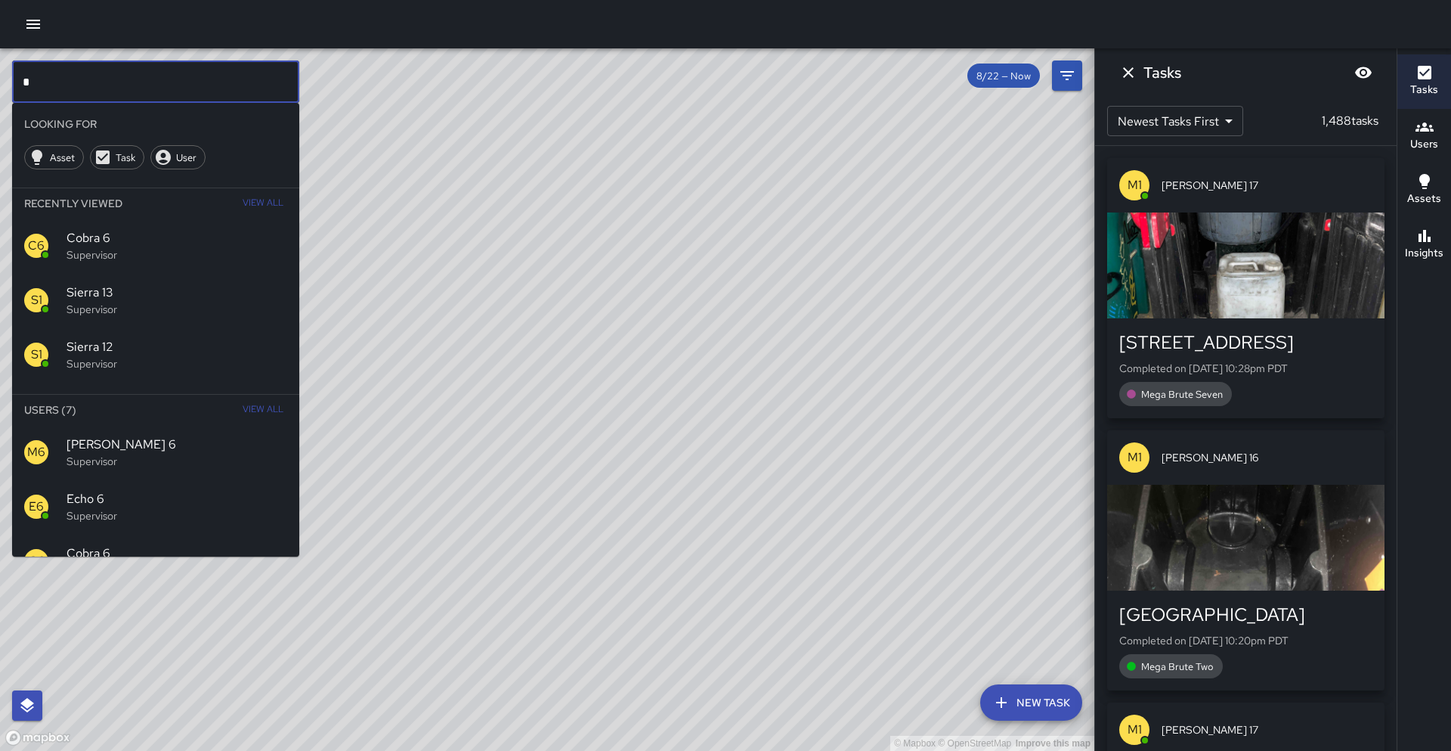
click at [275, 80] on input "*" at bounding box center [155, 81] width 287 height 42
type input "**"
click at [222, 548] on span "Sierra 11" at bounding box center [177, 553] width 221 height 18
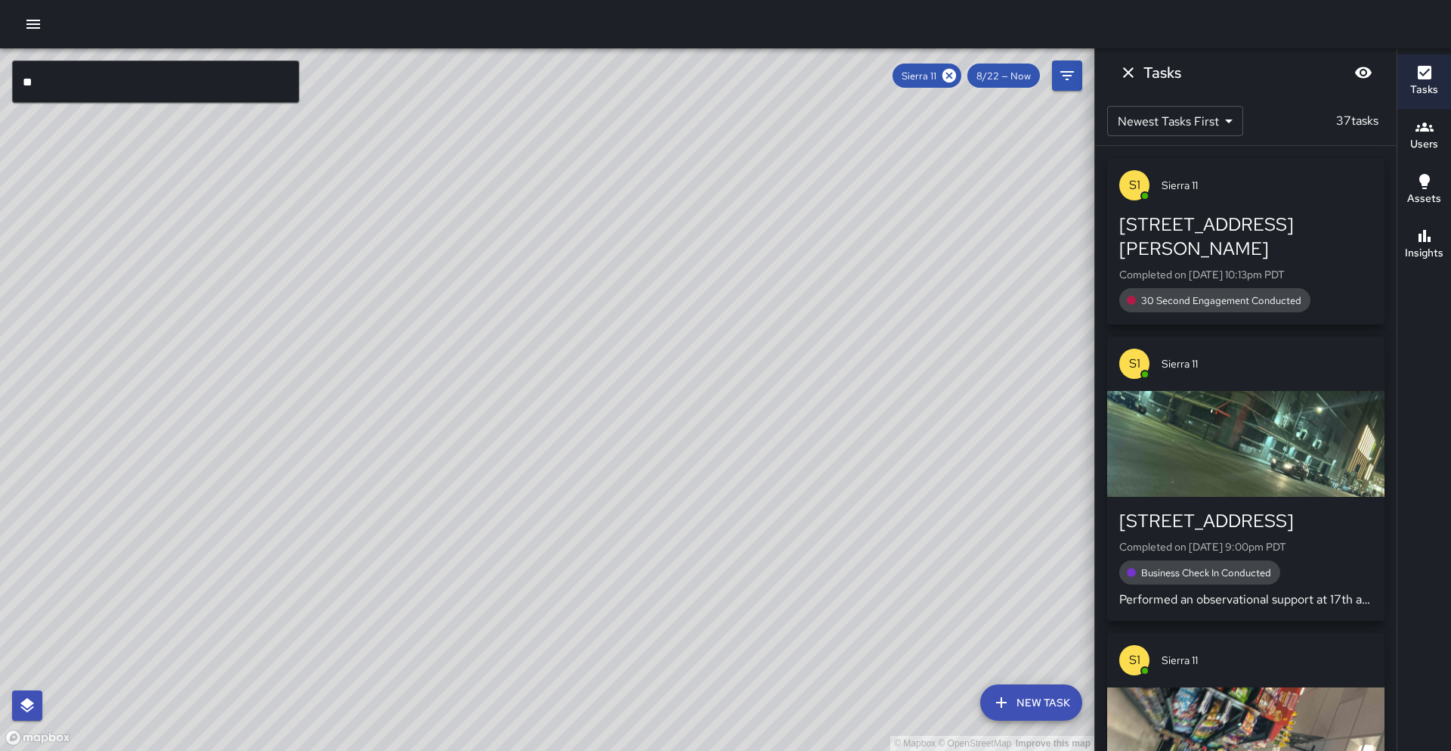
drag, startPoint x: 717, startPoint y: 334, endPoint x: 639, endPoint y: 425, distance: 119.5
click at [639, 425] on div "© Mapbox © OpenStreetMap Improve this map" at bounding box center [547, 399] width 1095 height 702
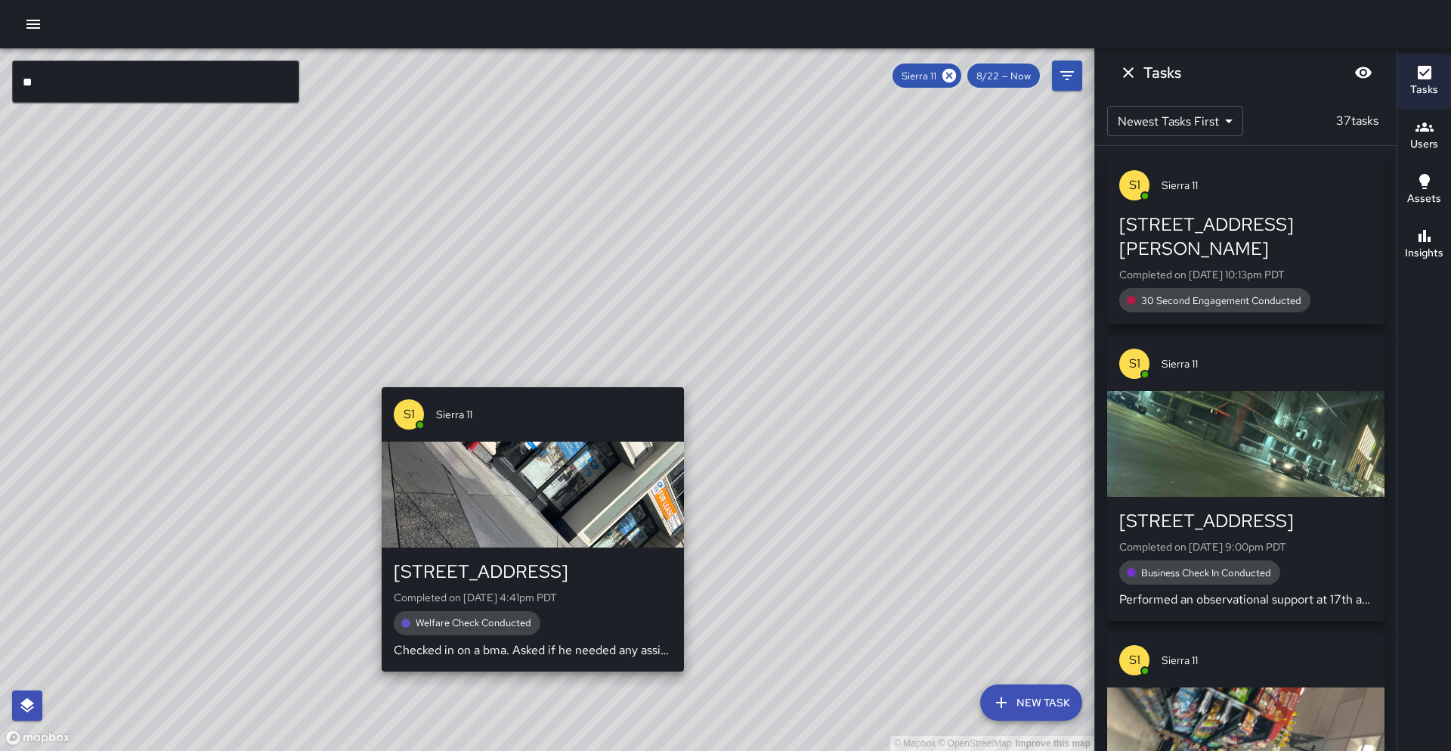
click at [522, 447] on div "button" at bounding box center [533, 494] width 302 height 106
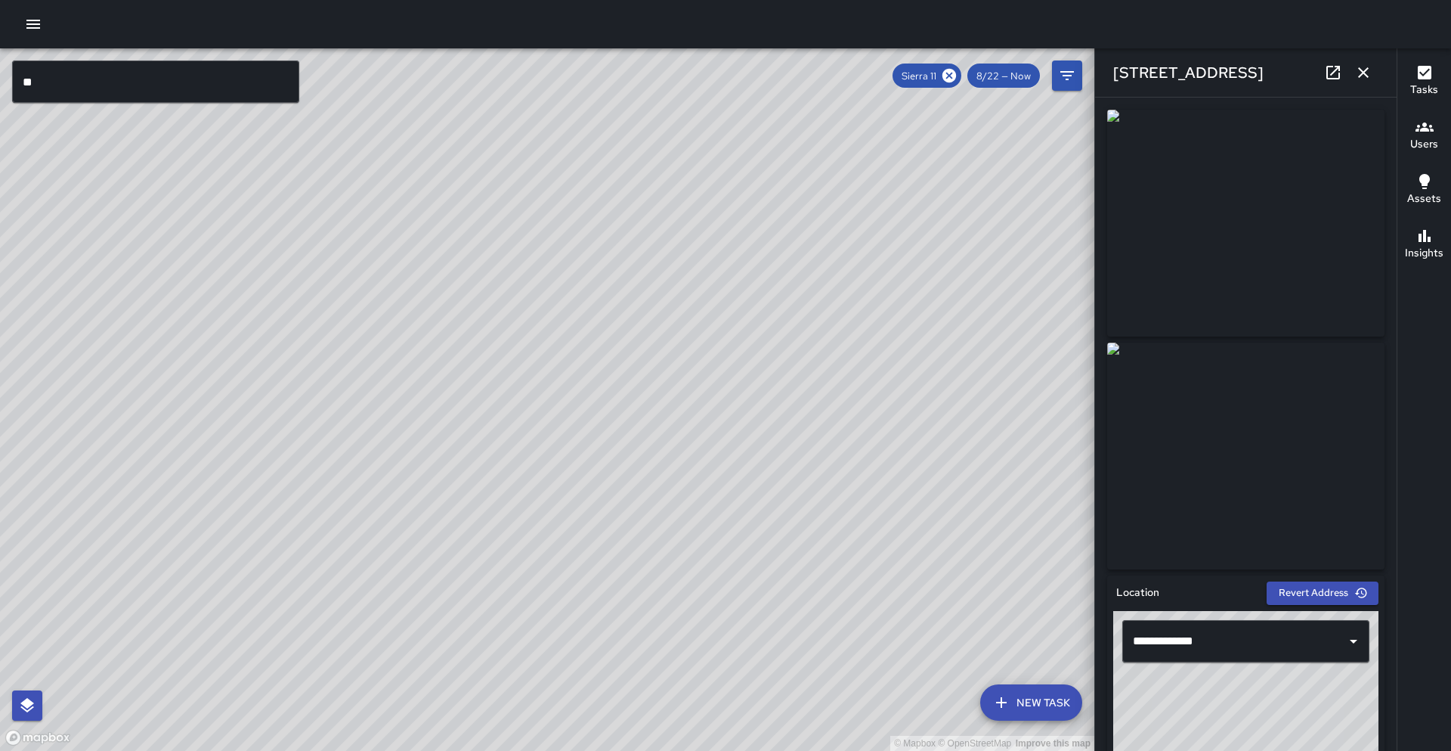
click at [1346, 73] on link at bounding box center [1333, 72] width 30 height 30
click at [955, 78] on icon at bounding box center [950, 76] width 14 height 14
drag, startPoint x: 908, startPoint y: 185, endPoint x: 751, endPoint y: 246, distance: 168.7
click at [753, 249] on div "© Mapbox © OpenStreetMap Improve this map" at bounding box center [547, 399] width 1095 height 702
click at [1370, 63] on icon "button" at bounding box center [1364, 72] width 18 height 18
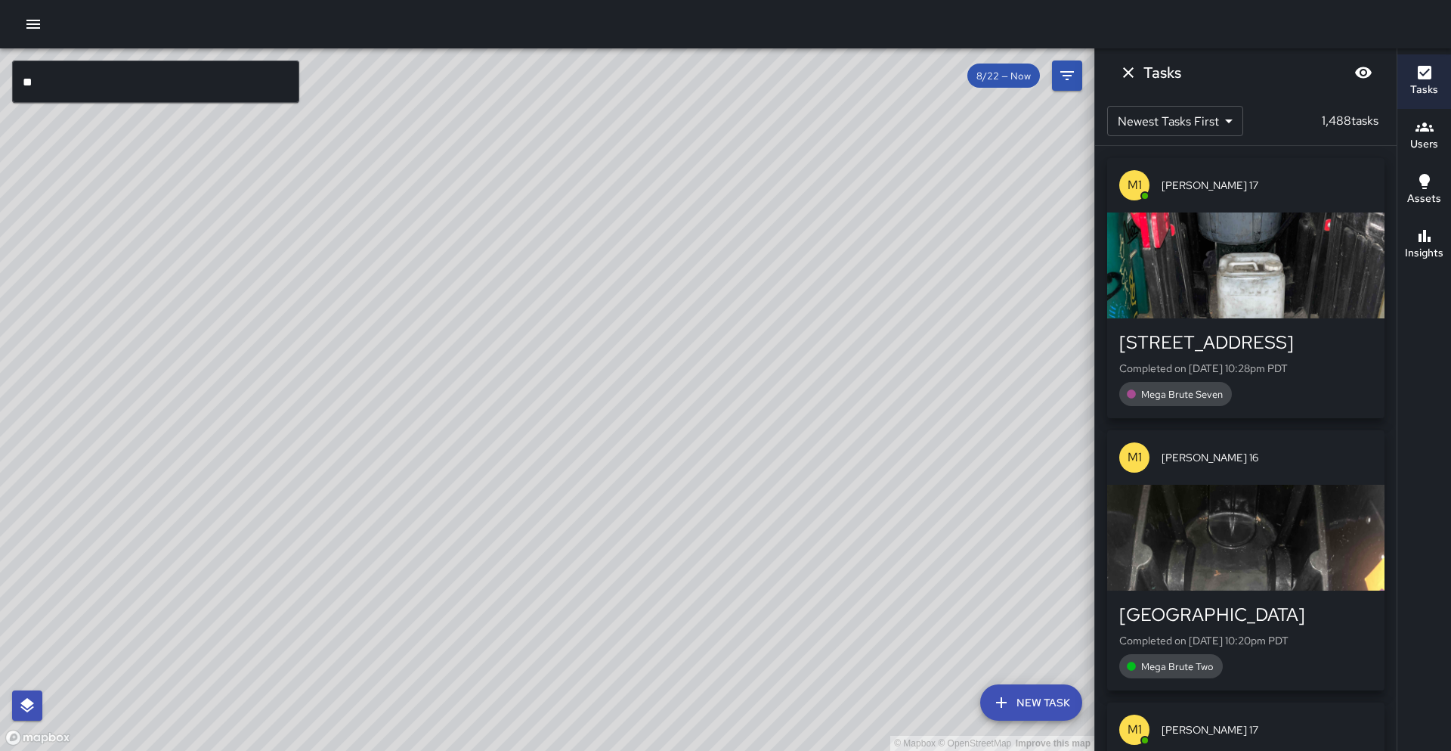
drag, startPoint x: 667, startPoint y: 129, endPoint x: 624, endPoint y: 197, distance: 80.1
click at [624, 197] on div "© Mapbox © OpenStreetMap Improve this map" at bounding box center [547, 399] width 1095 height 702
drag, startPoint x: 629, startPoint y: 187, endPoint x: 490, endPoint y: 352, distance: 215.6
click at [490, 353] on div "© Mapbox © OpenStreetMap Improve this map" at bounding box center [547, 399] width 1095 height 702
drag, startPoint x: 692, startPoint y: 358, endPoint x: 645, endPoint y: 361, distance: 47.7
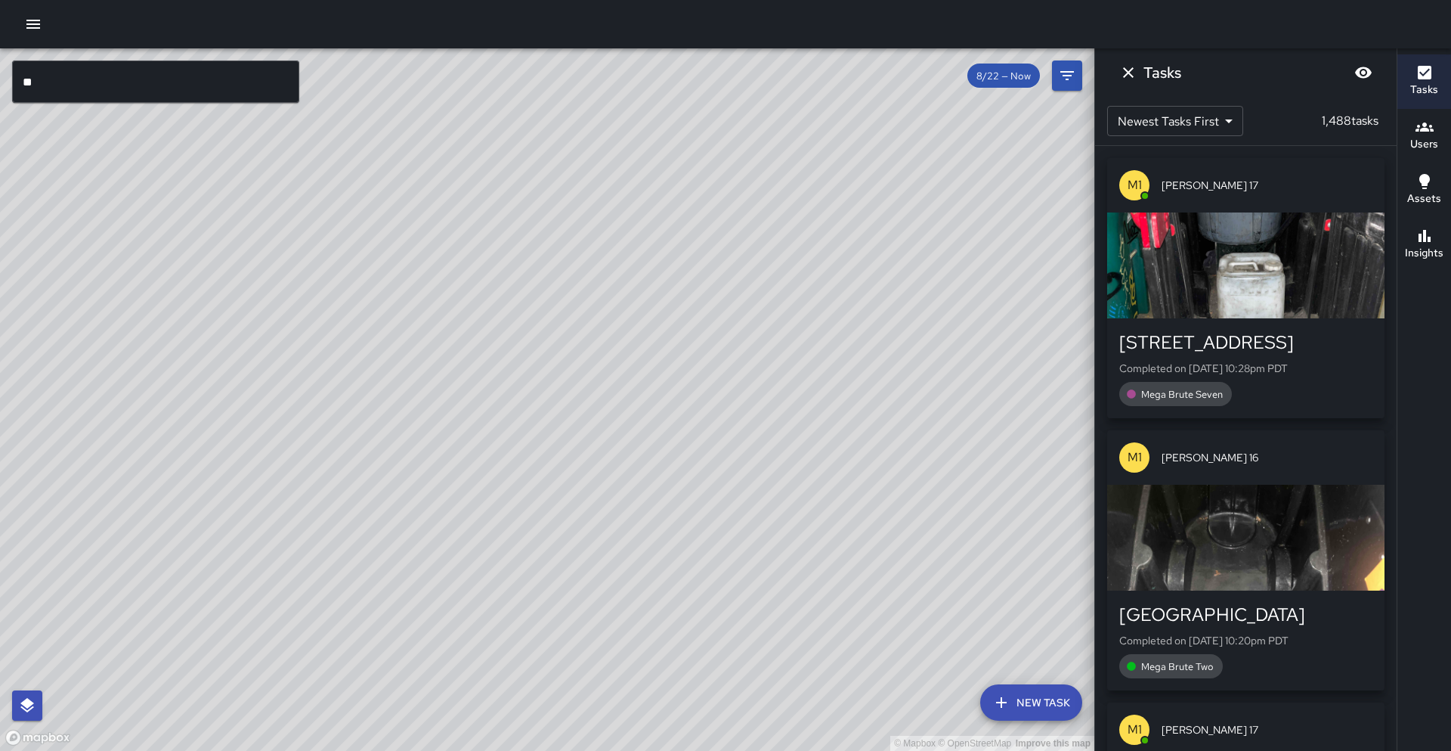
click at [645, 361] on div "© Mapbox © OpenStreetMap Improve this map" at bounding box center [547, 399] width 1095 height 702
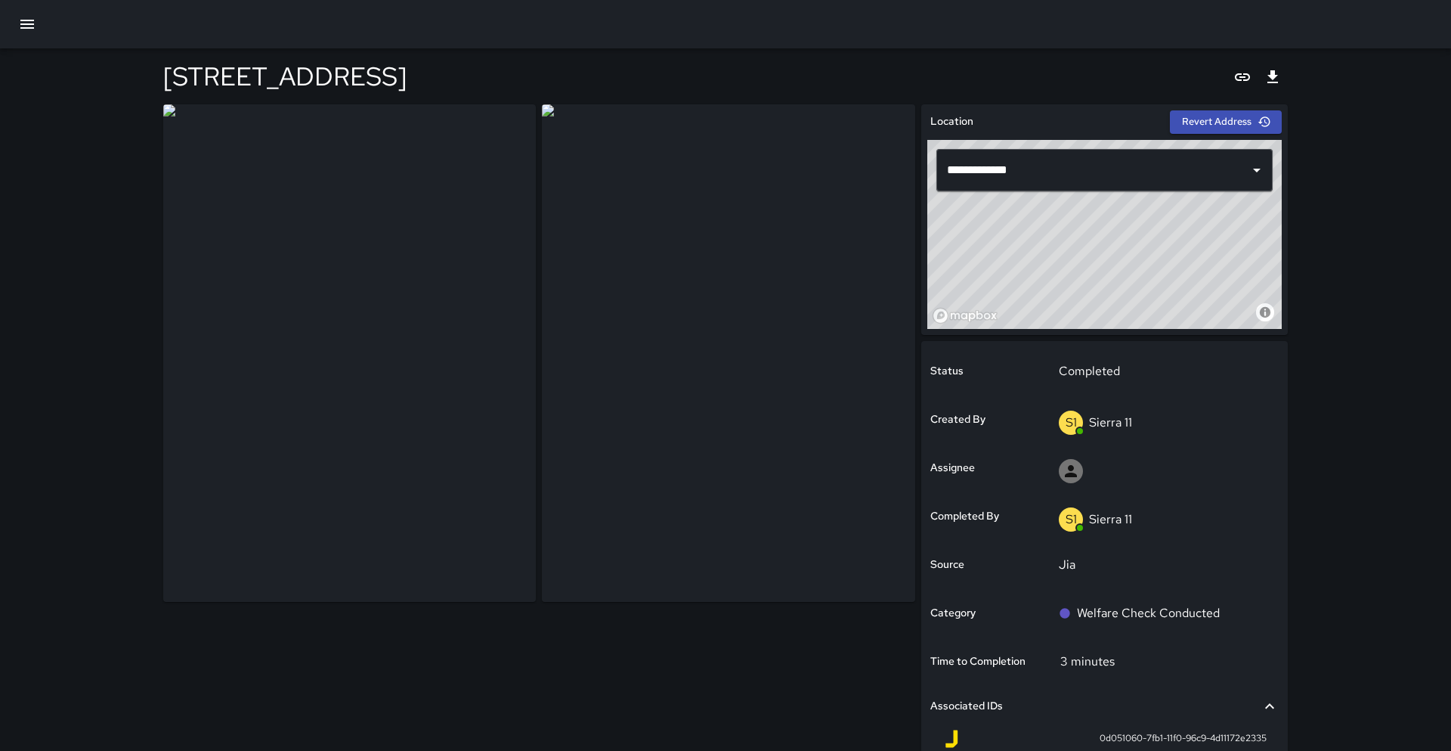
click at [785, 252] on img at bounding box center [728, 352] width 373 height 497
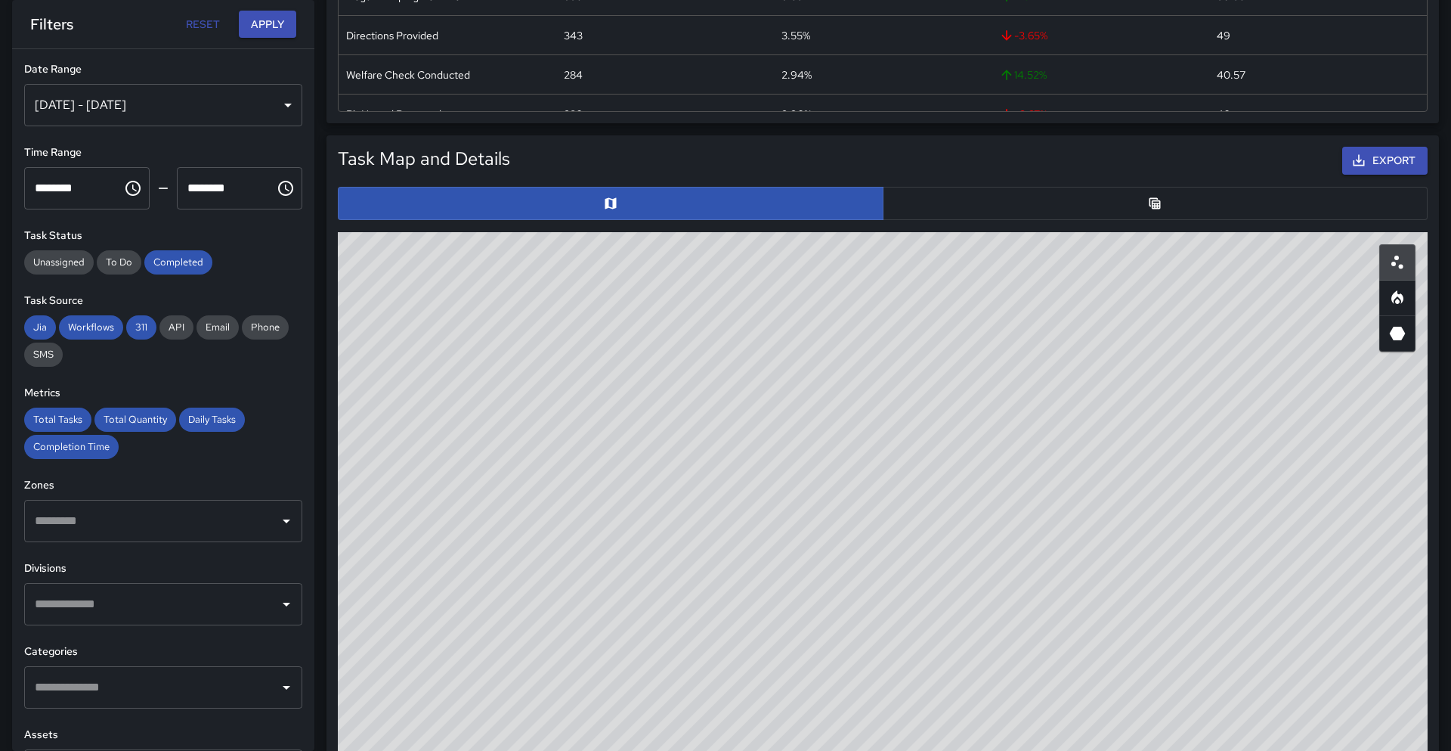
scroll to position [452, 1088]
click at [163, 105] on div "[DATE] - [DATE]" at bounding box center [163, 105] width 278 height 42
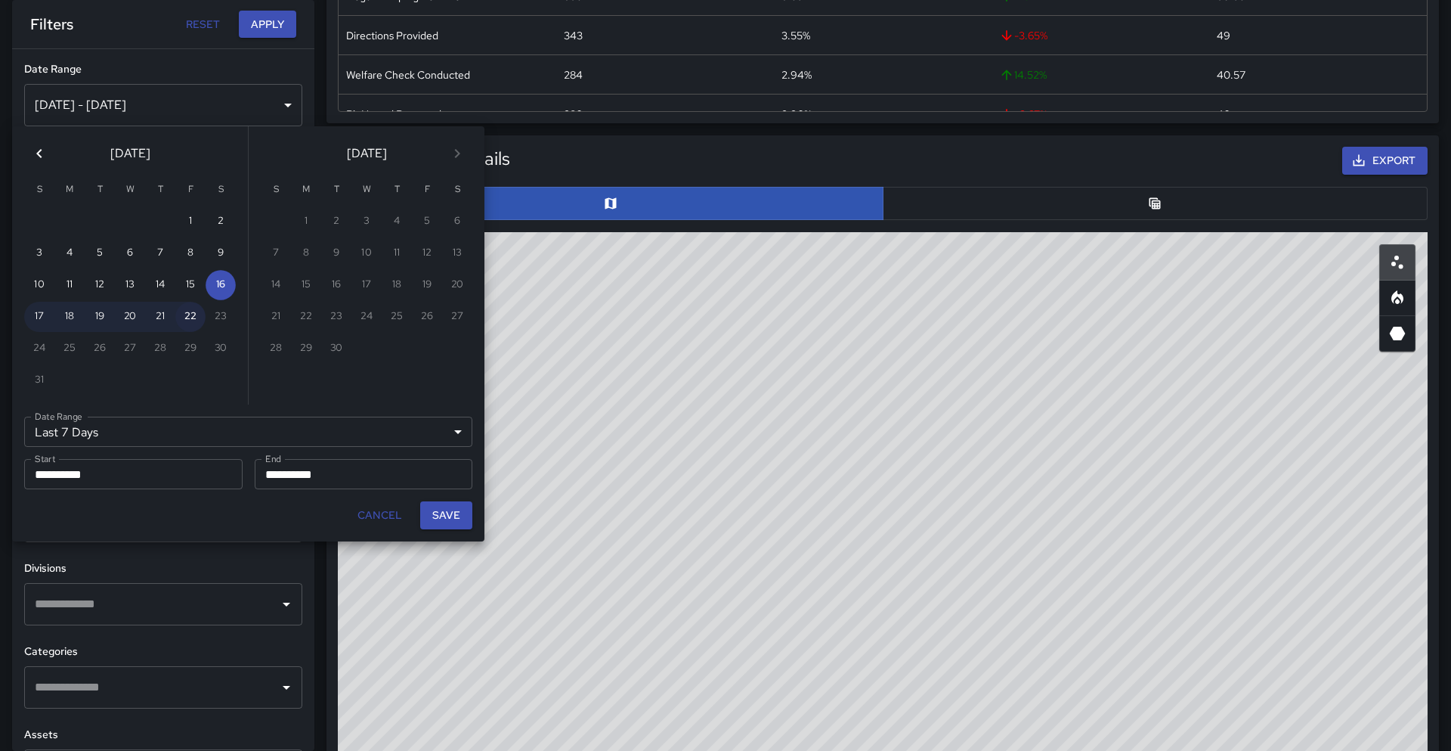
click at [181, 320] on button "22" at bounding box center [190, 317] width 30 height 30
type input "******"
type input "**********"
click at [181, 320] on button "22" at bounding box center [190, 317] width 30 height 30
click at [454, 510] on button "Save" at bounding box center [446, 515] width 52 height 28
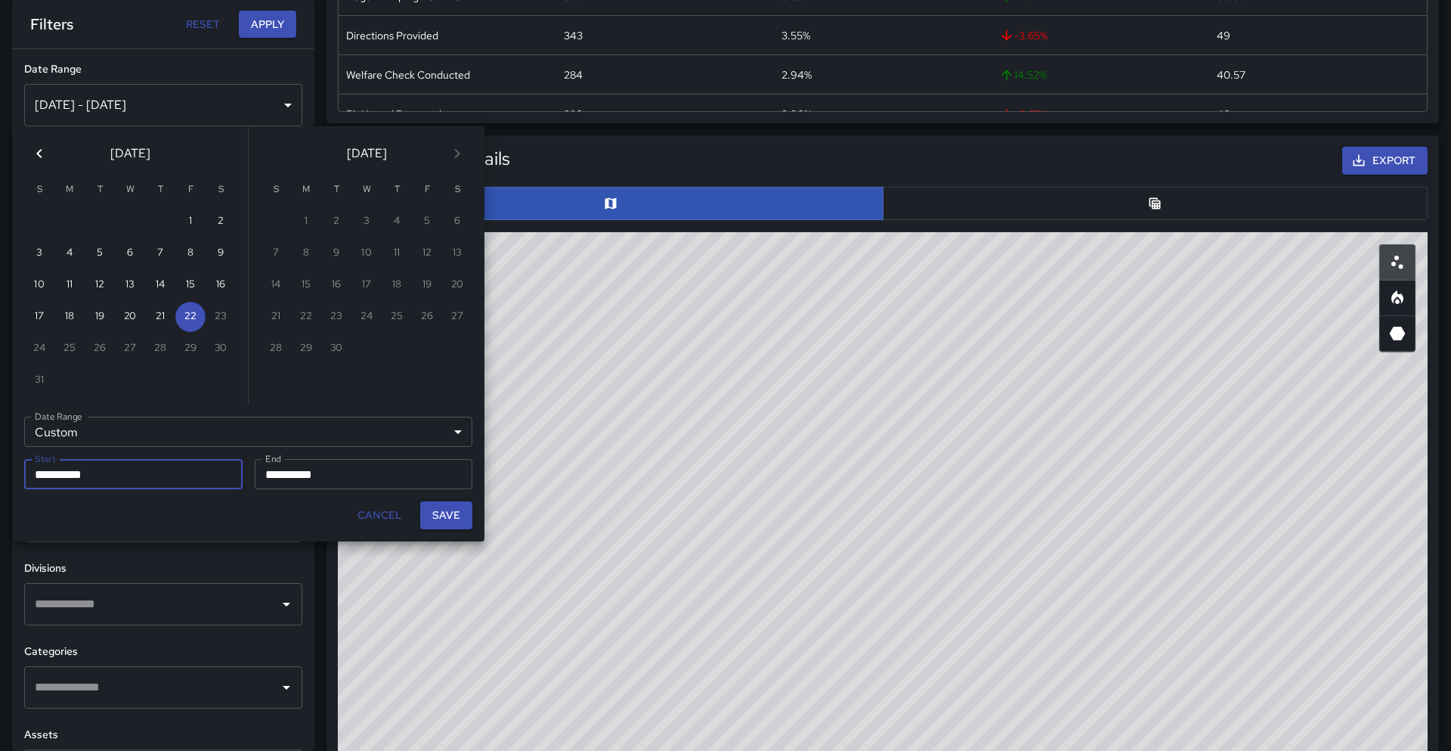
type input "**********"
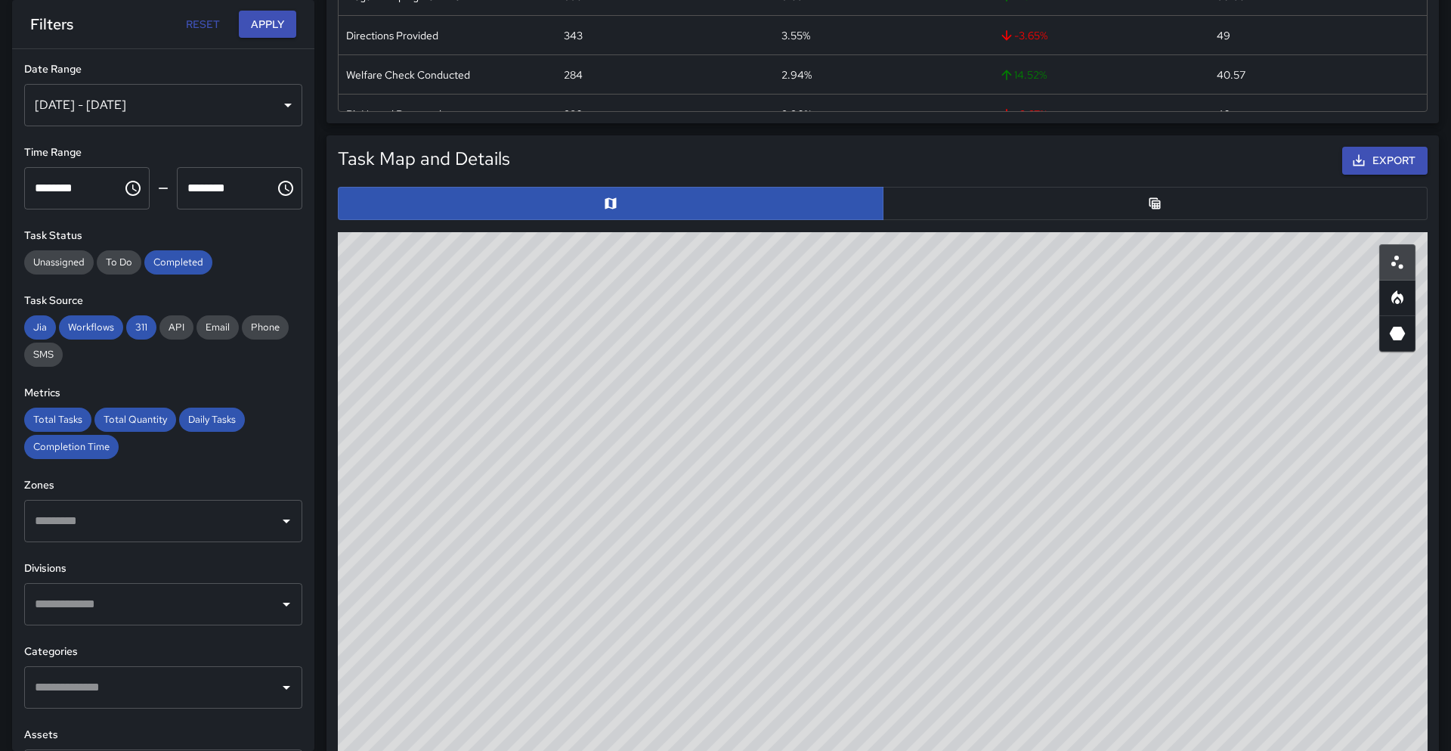
click at [323, 472] on div "Task Map and Details Export ID Address Division fecc9b40 [STREET_ADDRESS][GEOGR…" at bounding box center [876, 479] width 1125 height 713
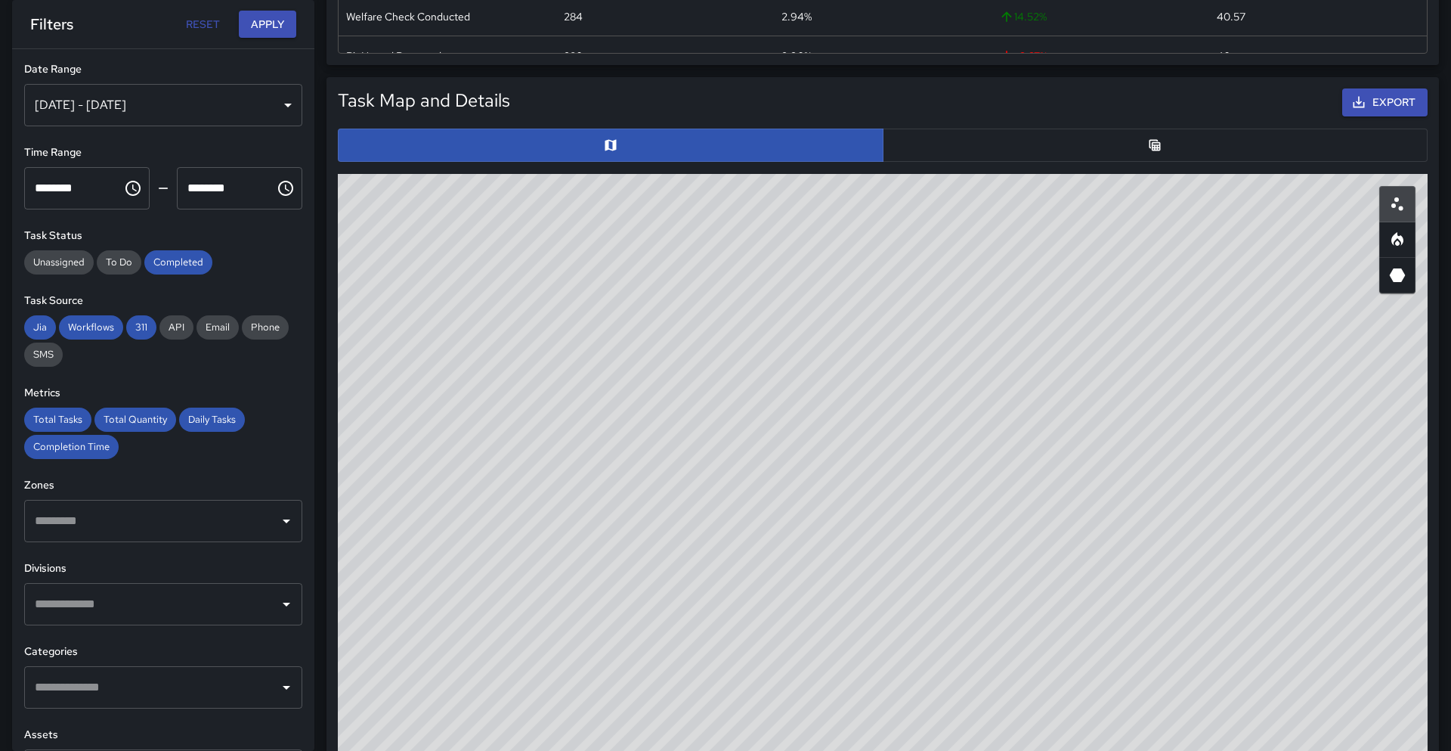
scroll to position [695, 0]
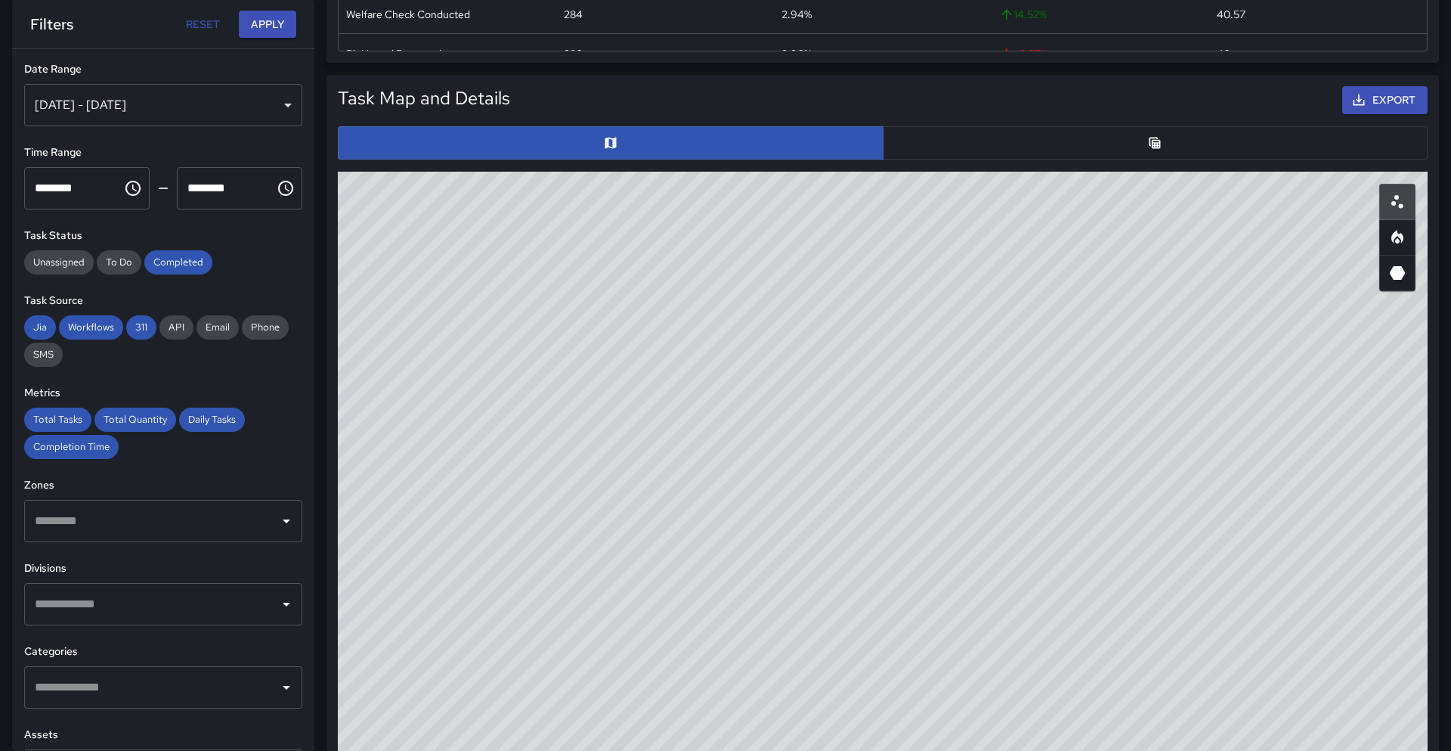
click at [319, 478] on div "Task Map and Details Export ID Address Division fecc9b40 [STREET_ADDRESS][GEOGR…" at bounding box center [876, 419] width 1125 height 713
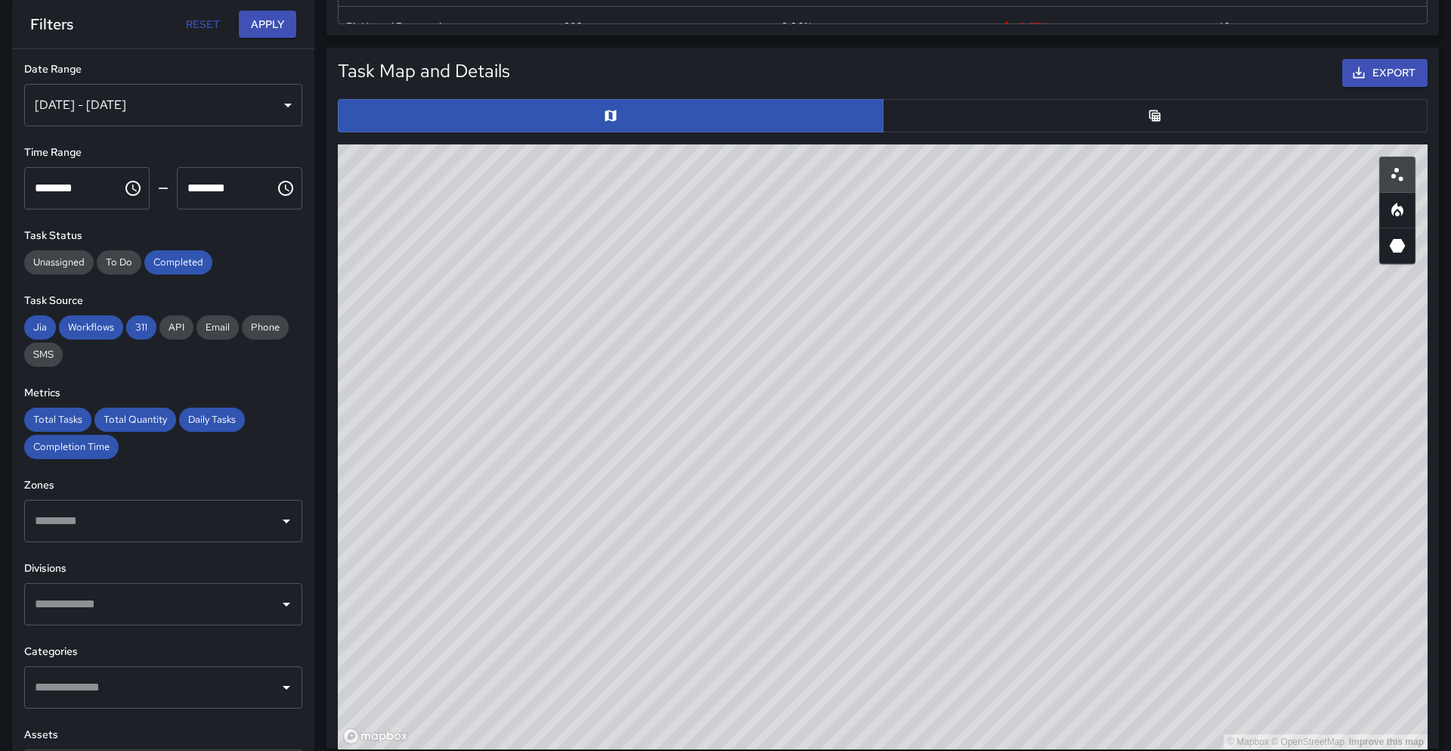
scroll to position [726, 0]
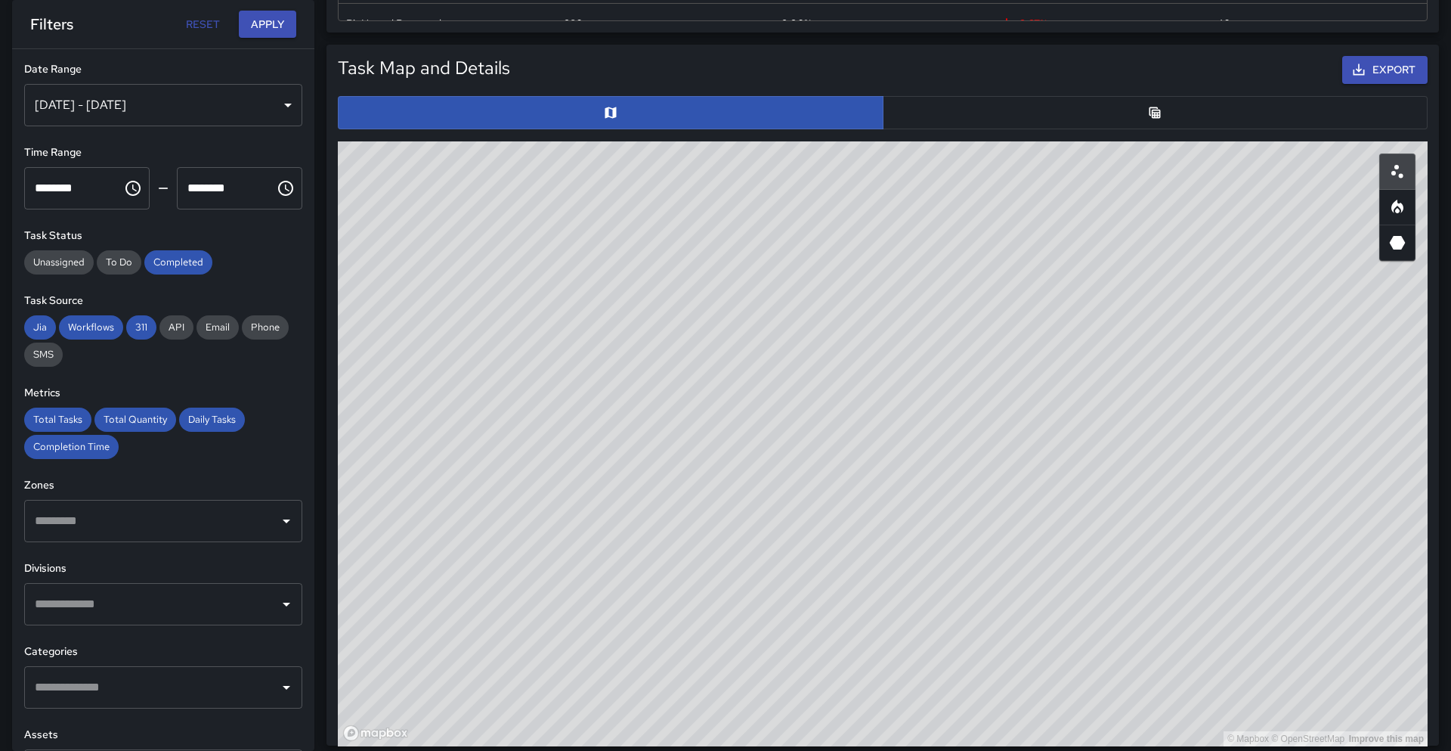
click at [301, 469] on div "**********" at bounding box center [163, 399] width 302 height 701
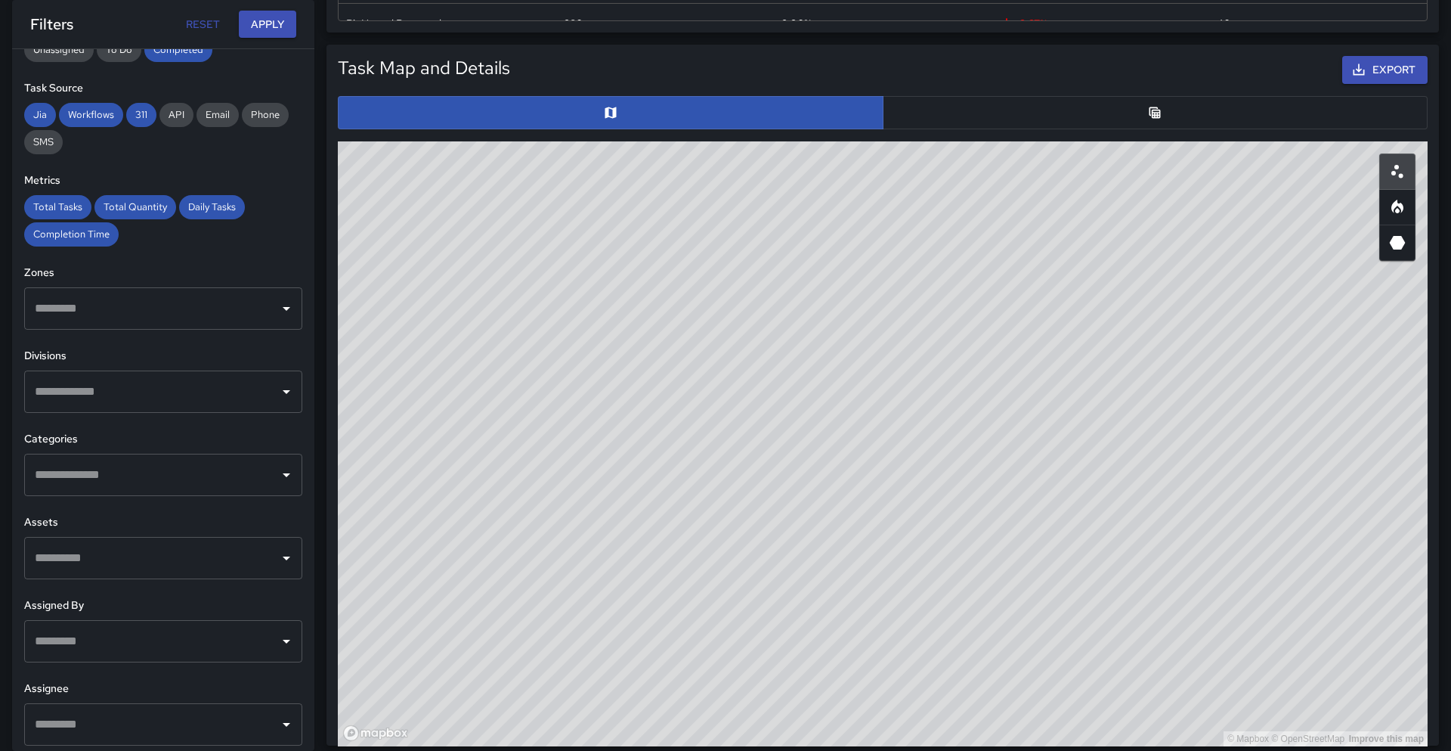
scroll to position [207, 0]
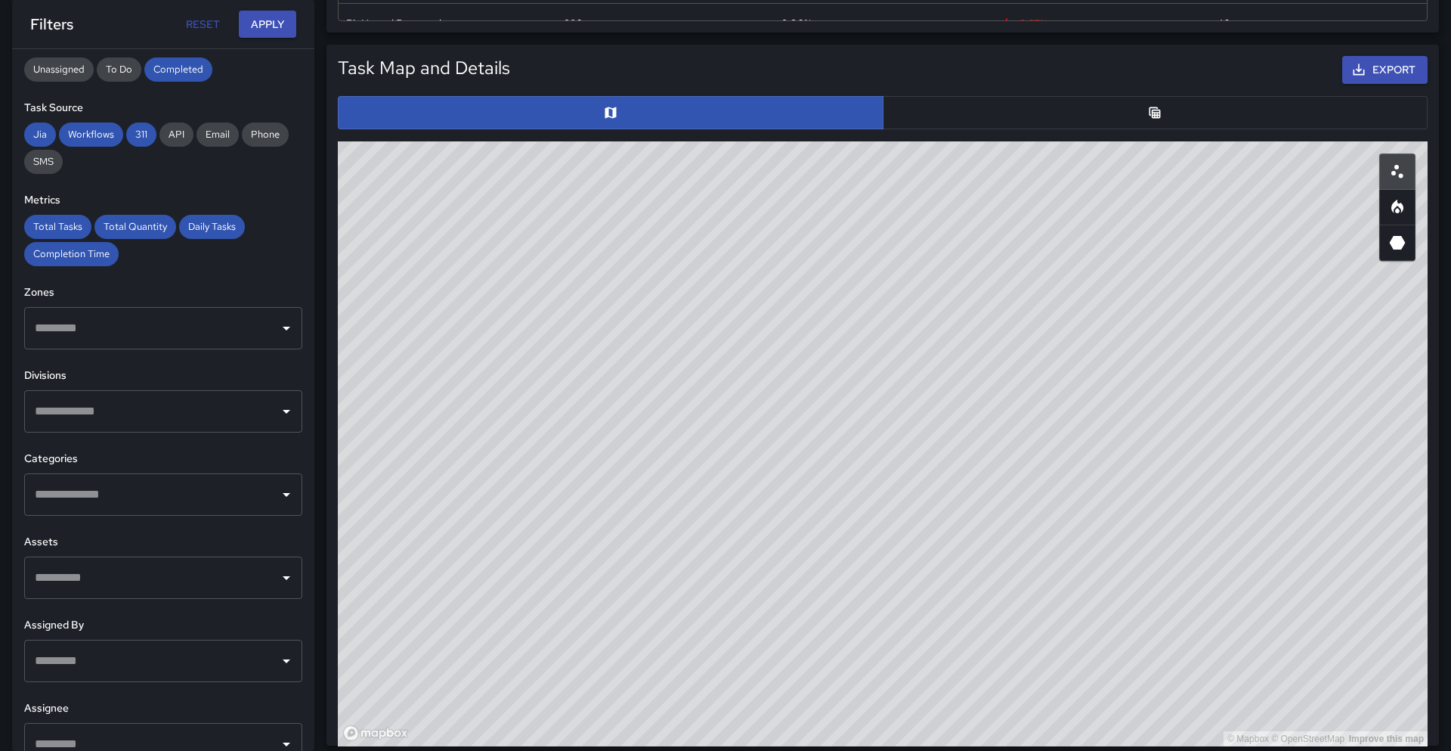
click at [163, 497] on input "text" at bounding box center [152, 494] width 242 height 29
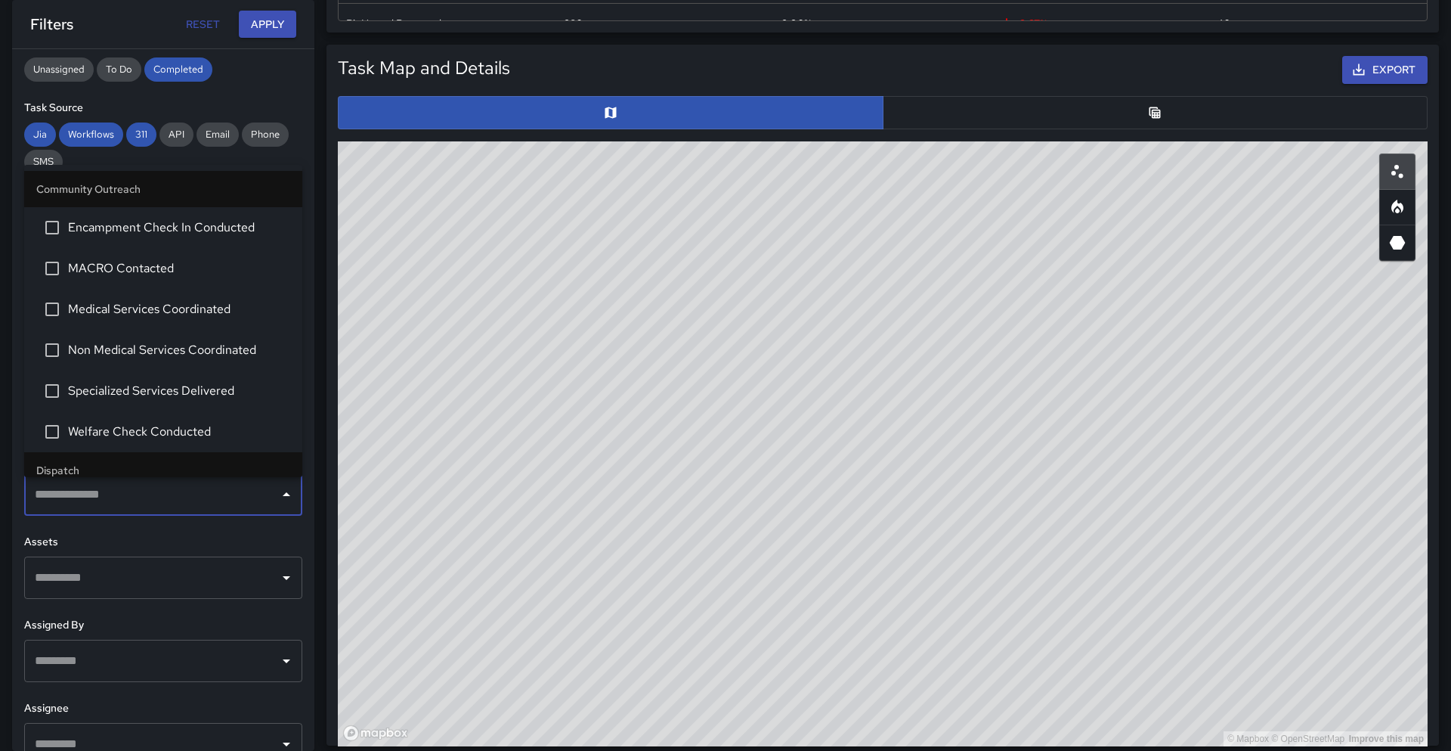
scroll to position [189, 0]
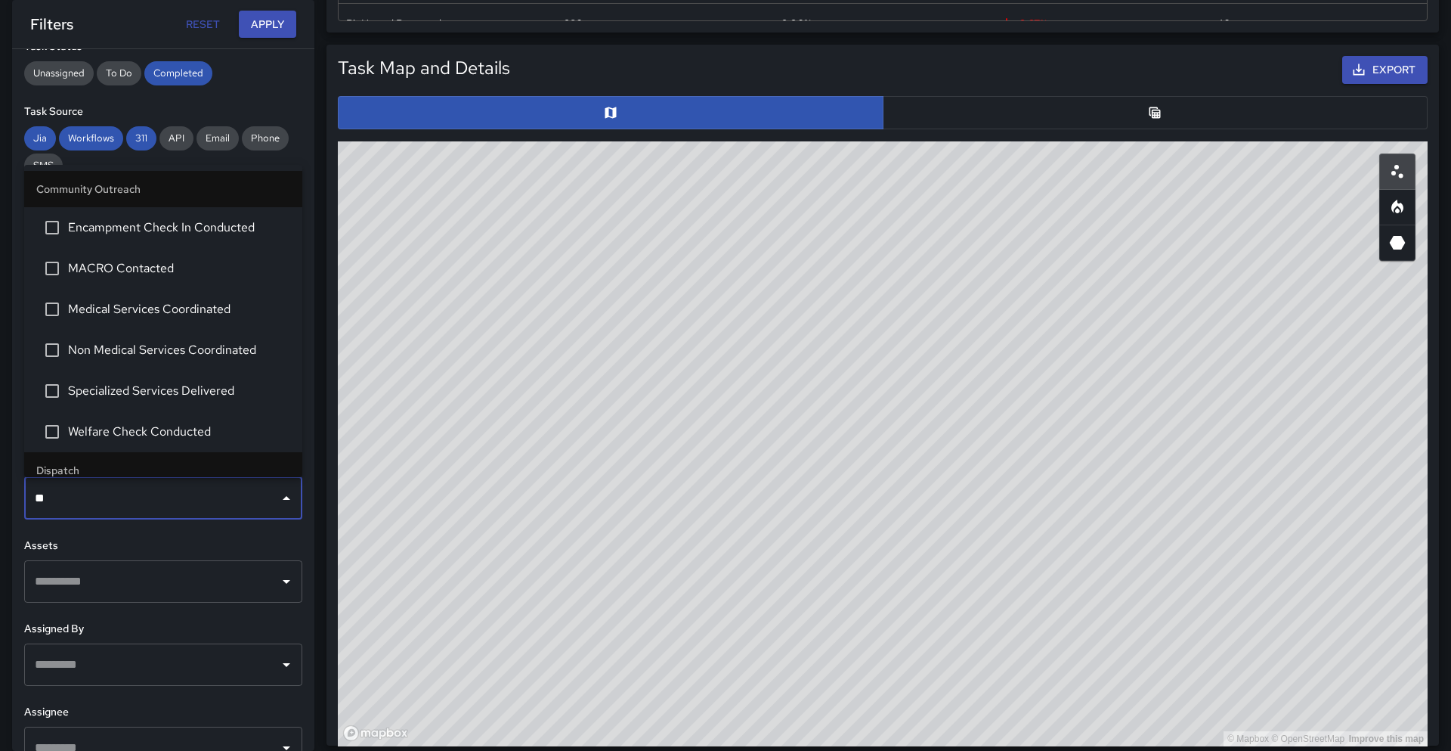
type input "***"
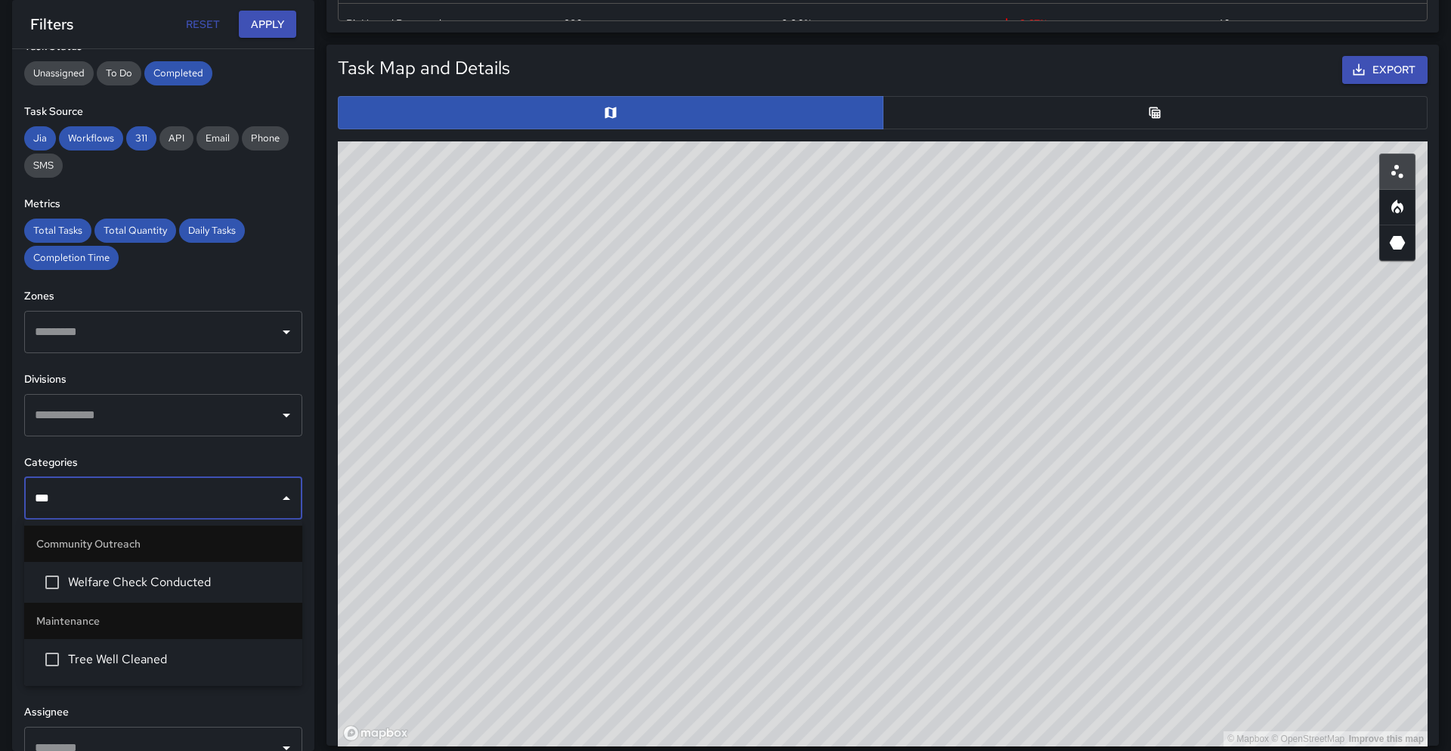
click at [118, 596] on li "Welfare Check Conducted" at bounding box center [163, 582] width 278 height 41
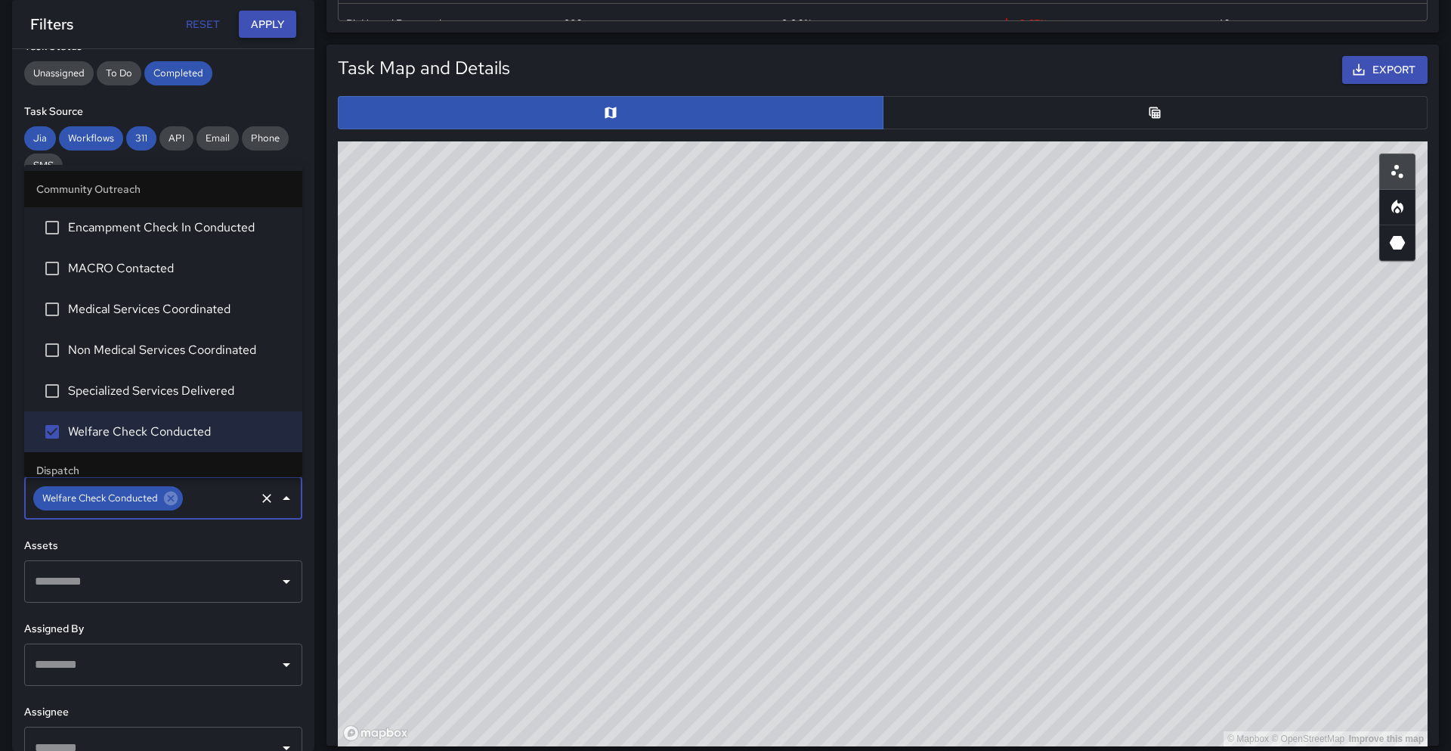
click at [262, 24] on button "Apply" at bounding box center [267, 25] width 57 height 28
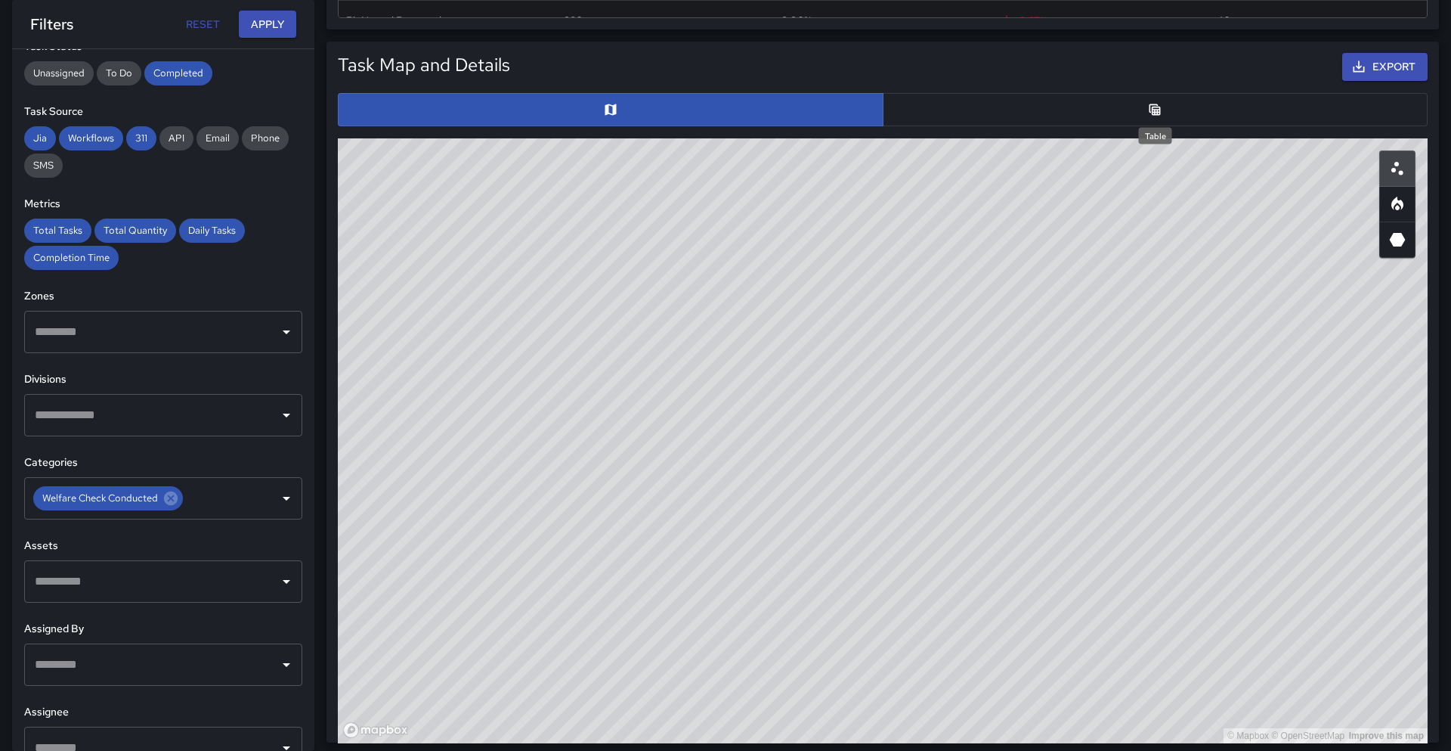
click at [1155, 113] on icon "Table" at bounding box center [1155, 109] width 11 height 11
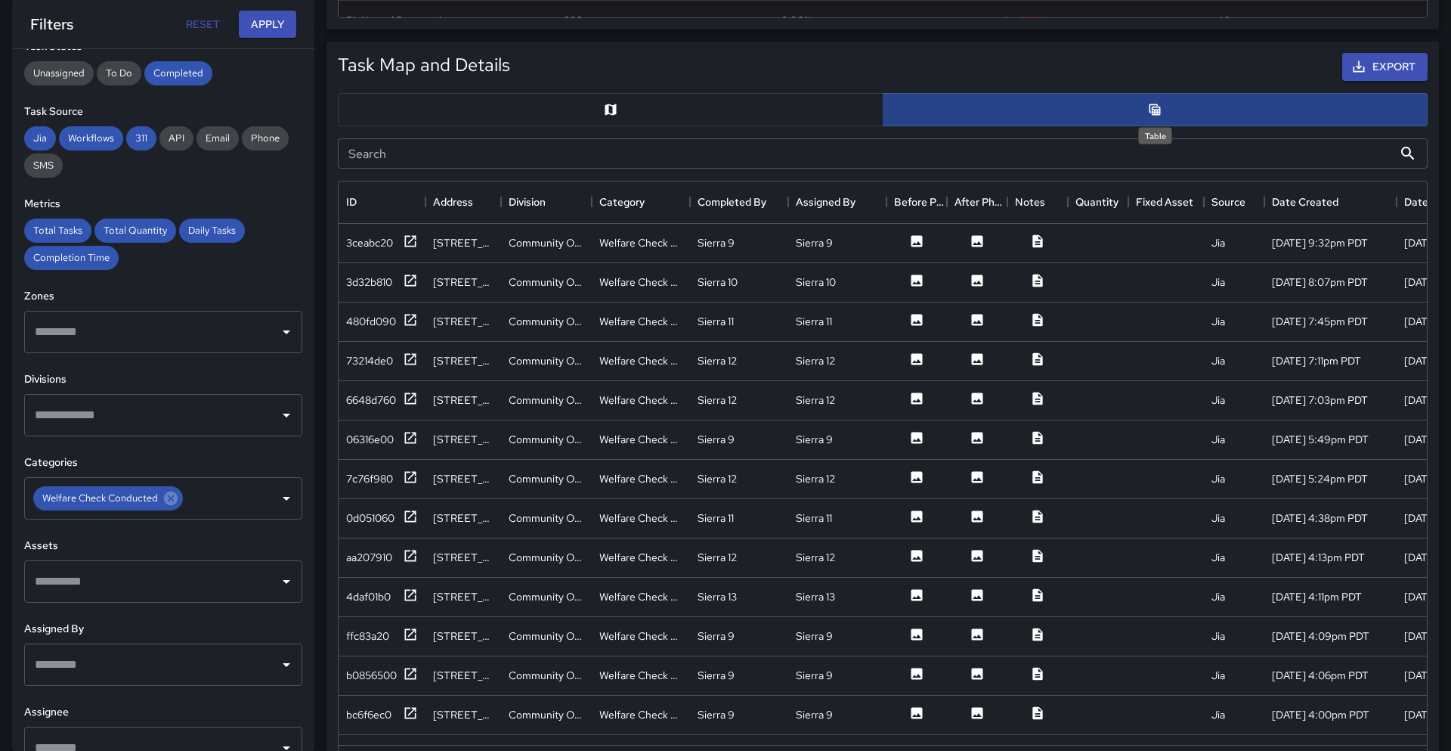
scroll to position [1, 1]
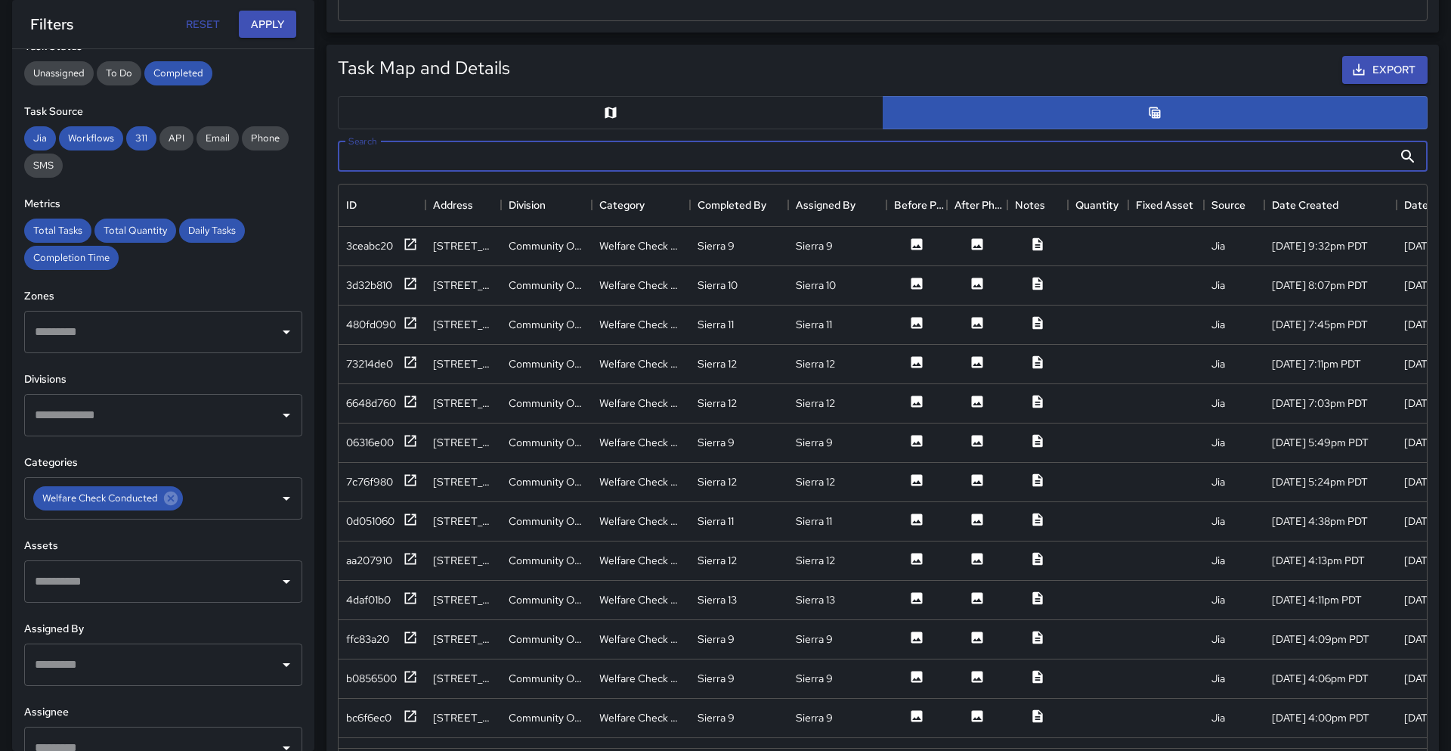
click at [999, 158] on input "Search" at bounding box center [865, 156] width 1055 height 30
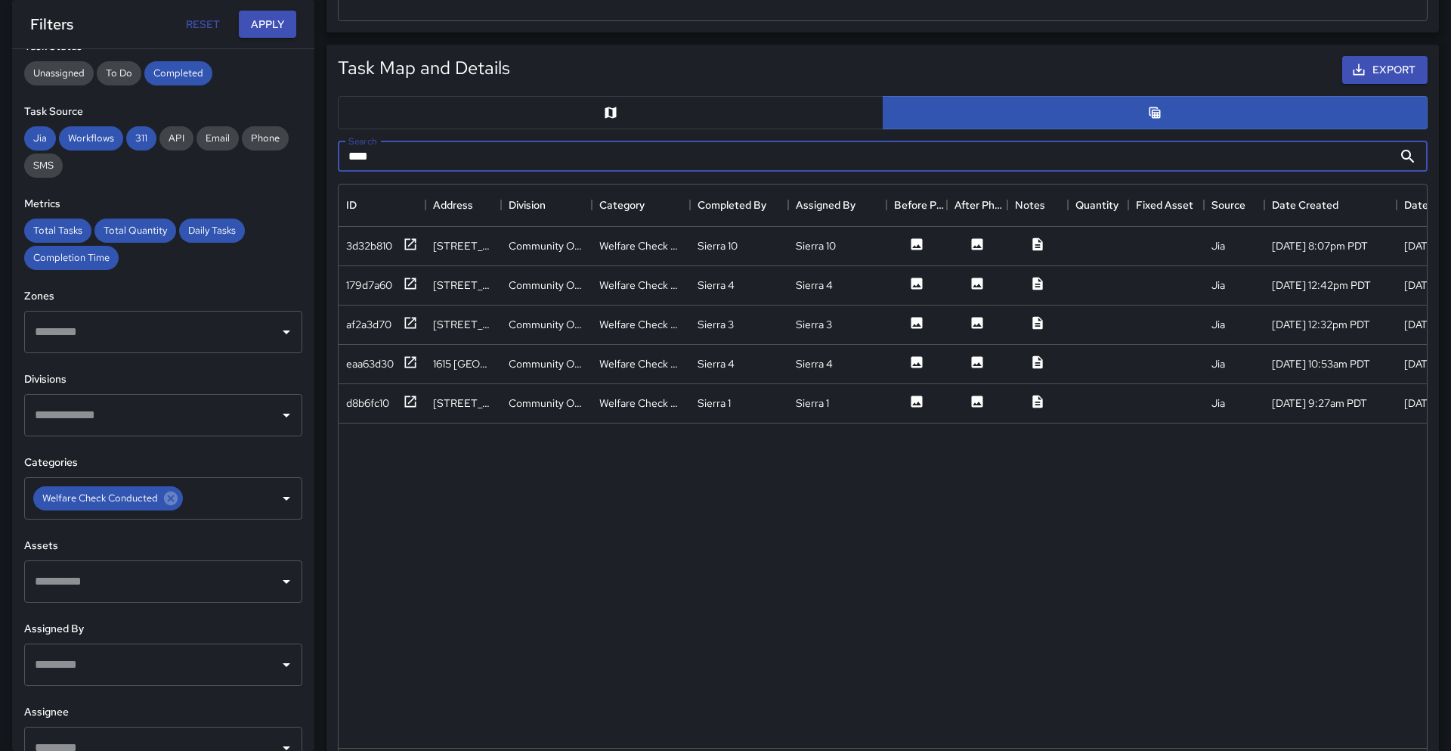
type input "****"
click at [405, 402] on icon at bounding box center [410, 400] width 11 height 11
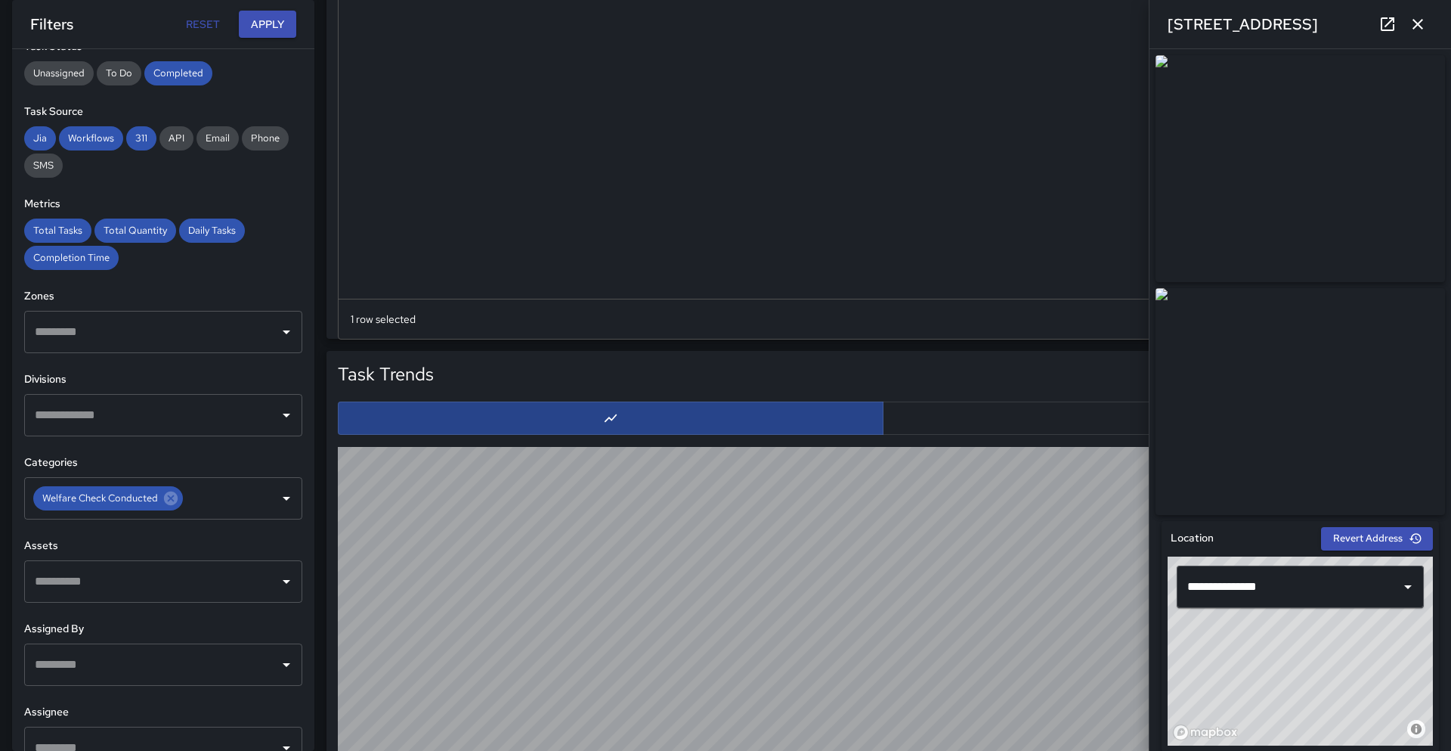
scroll to position [1181, 0]
